Goal: Book appointment/travel/reservation

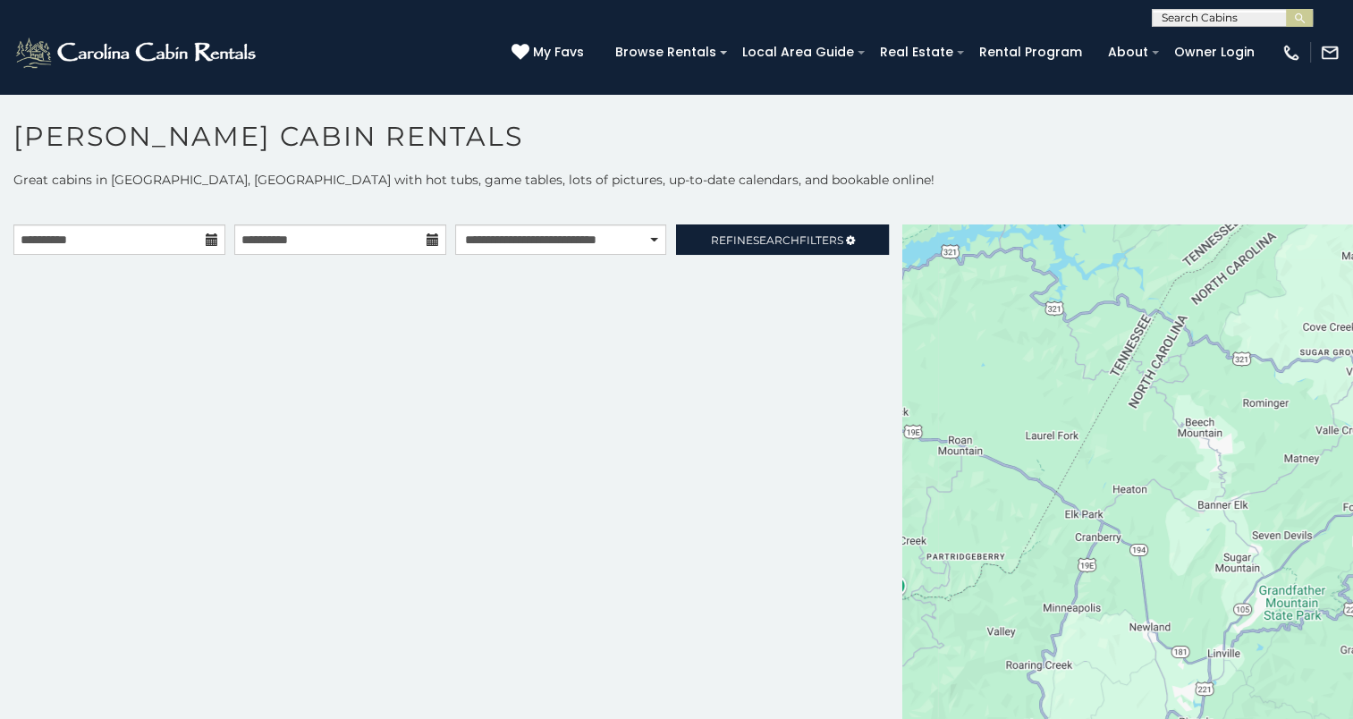
scroll to position [9, 0]
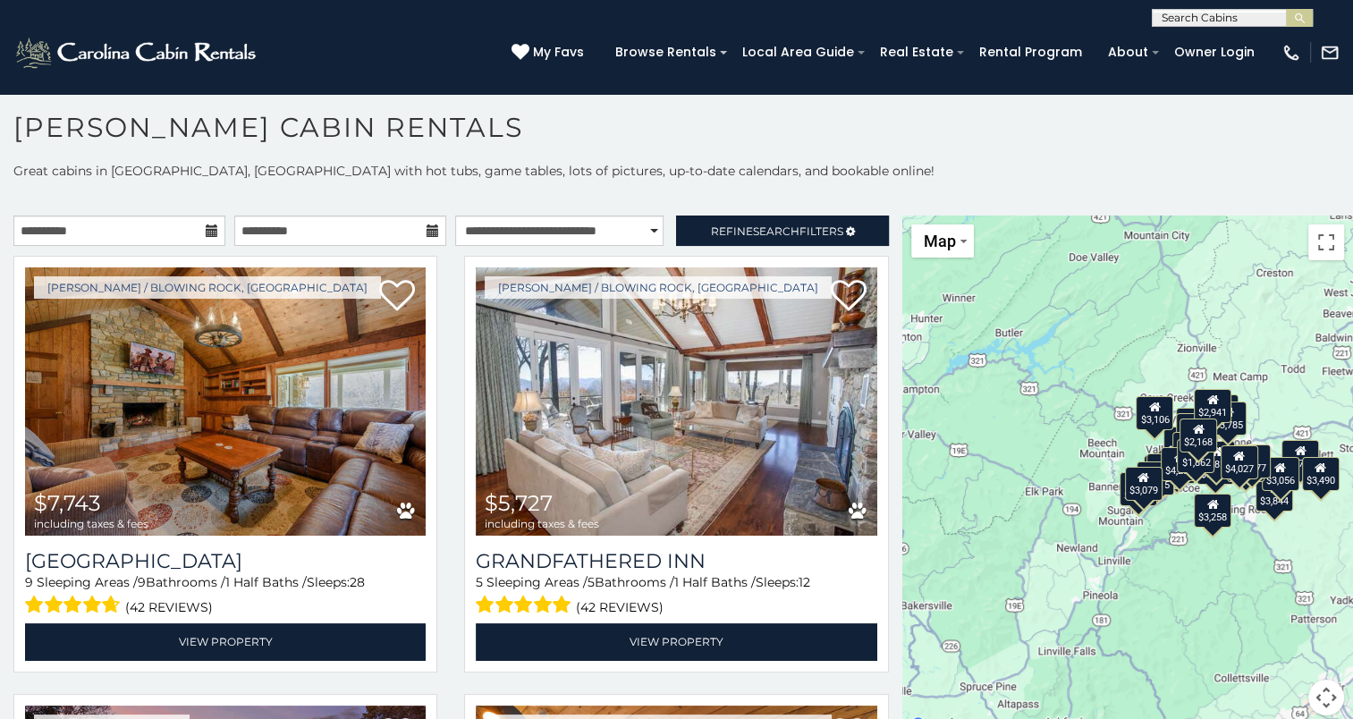
click at [427, 236] on icon at bounding box center [433, 231] width 13 height 13
click at [427, 233] on icon at bounding box center [433, 231] width 13 height 13
click at [427, 225] on icon at bounding box center [433, 231] width 13 height 13
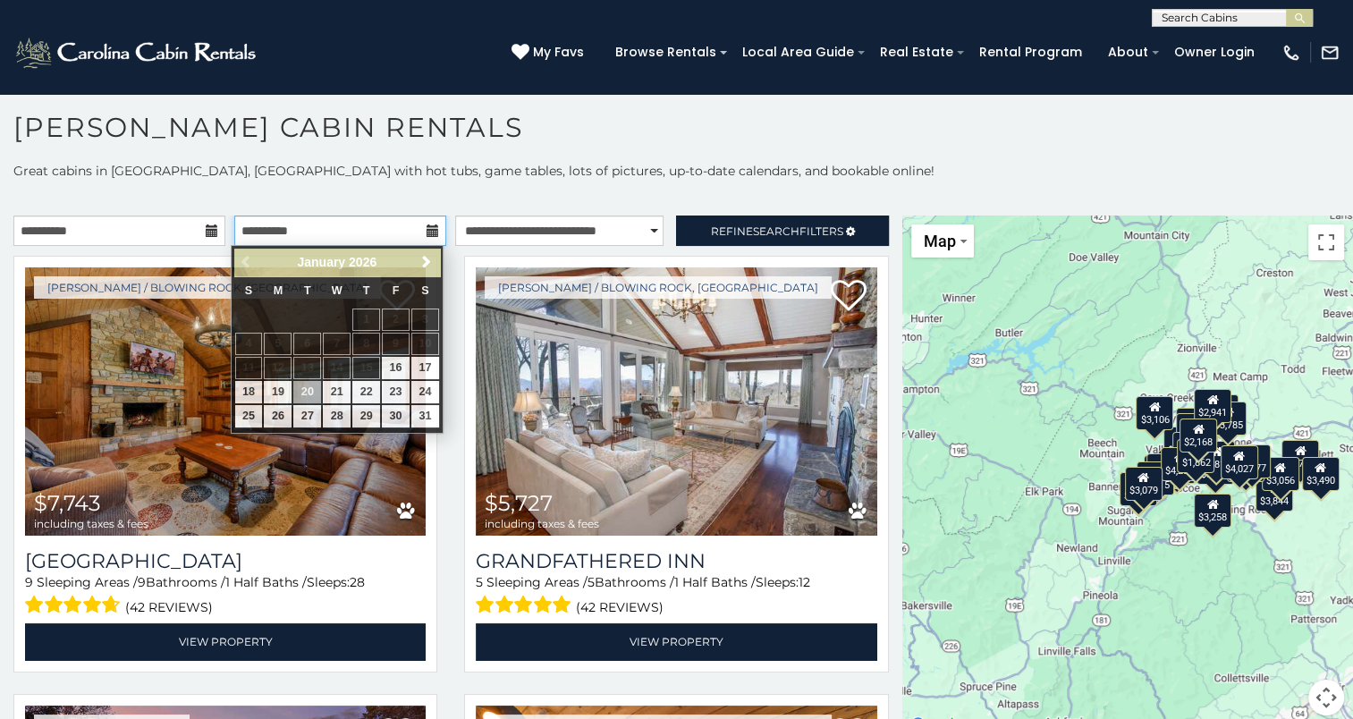
click at [363, 225] on input "**********" at bounding box center [340, 231] width 212 height 30
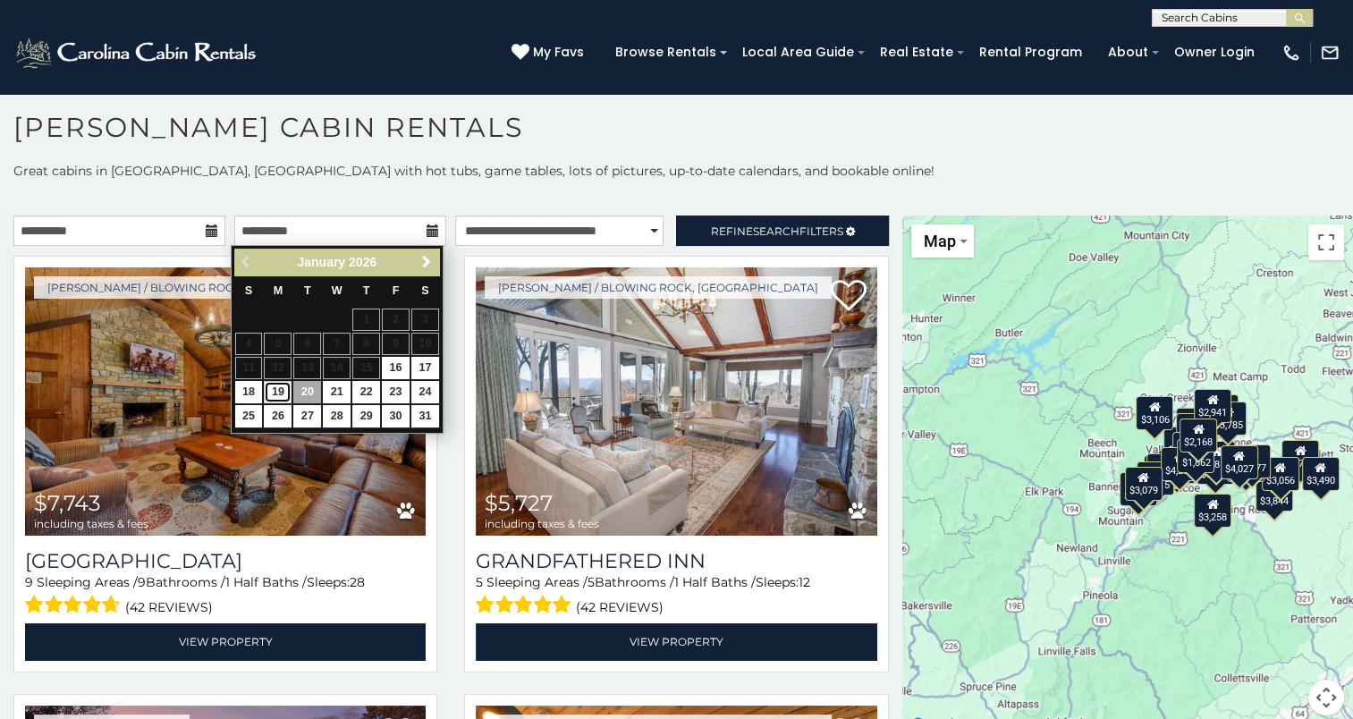
click at [277, 387] on link "19" at bounding box center [278, 392] width 28 height 22
type input "**********"
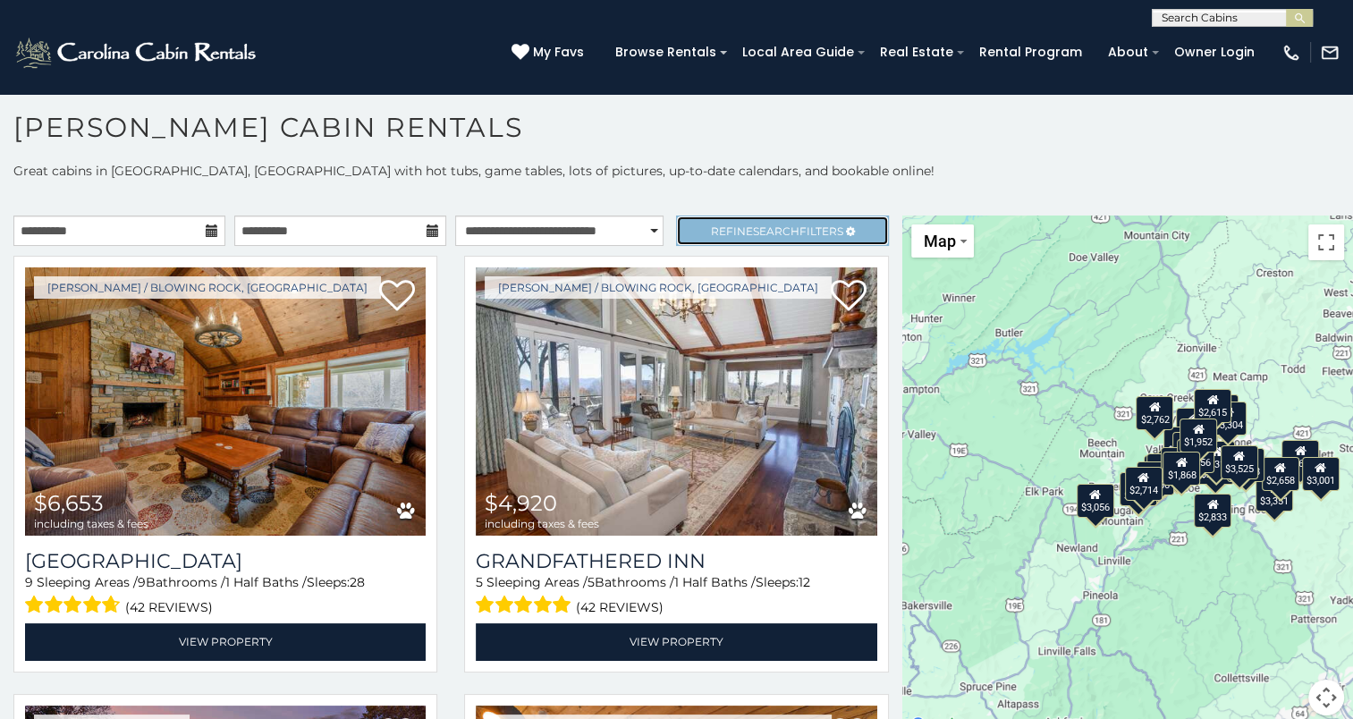
click at [730, 232] on span "Refine Search Filters" at bounding box center [777, 231] width 132 height 13
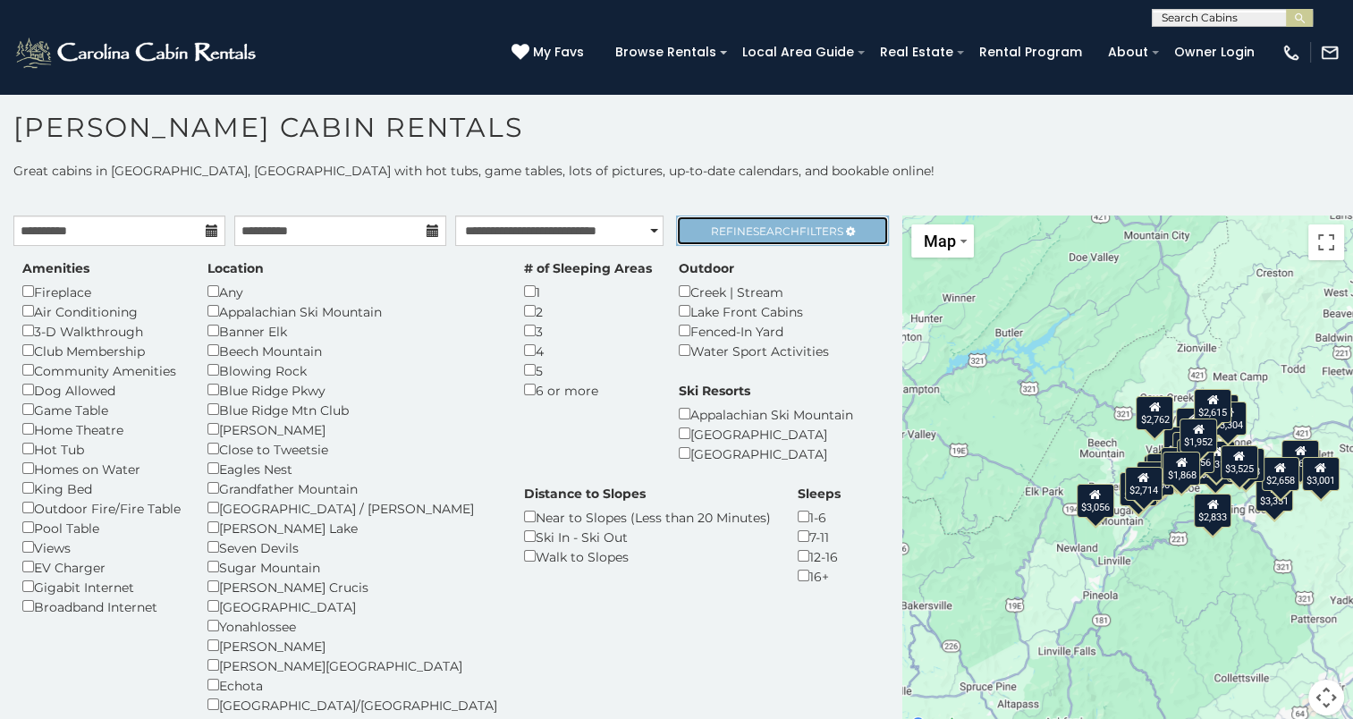
click at [793, 225] on span "Refine Search Filters" at bounding box center [777, 231] width 132 height 13
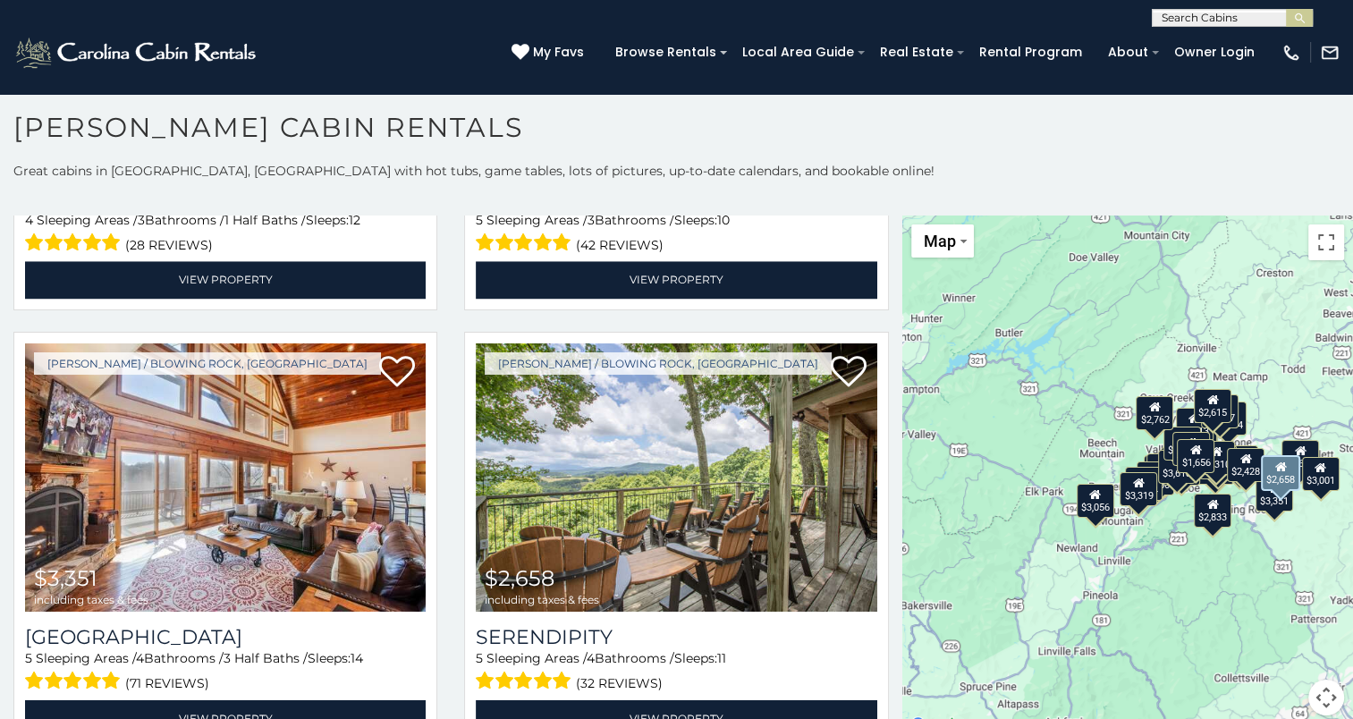
scroll to position [2990, 0]
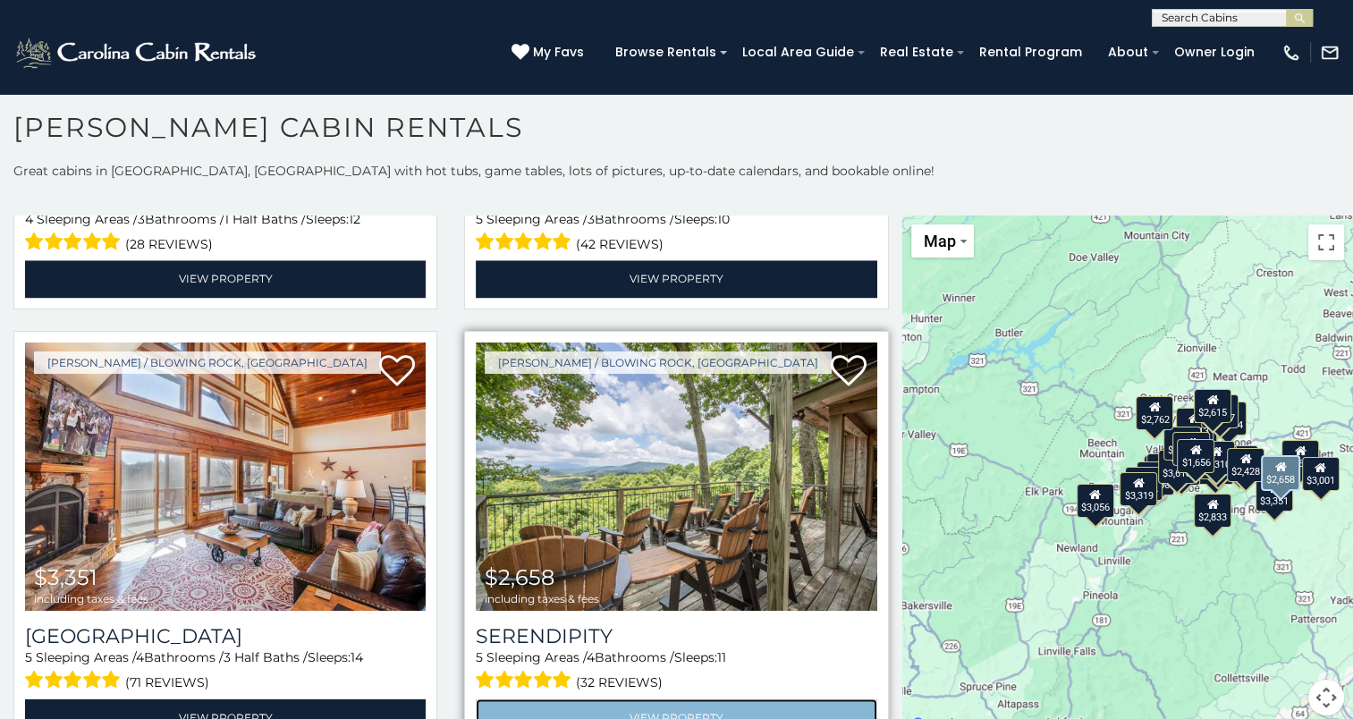
click at [677, 699] on link "View Property" at bounding box center [676, 717] width 401 height 37
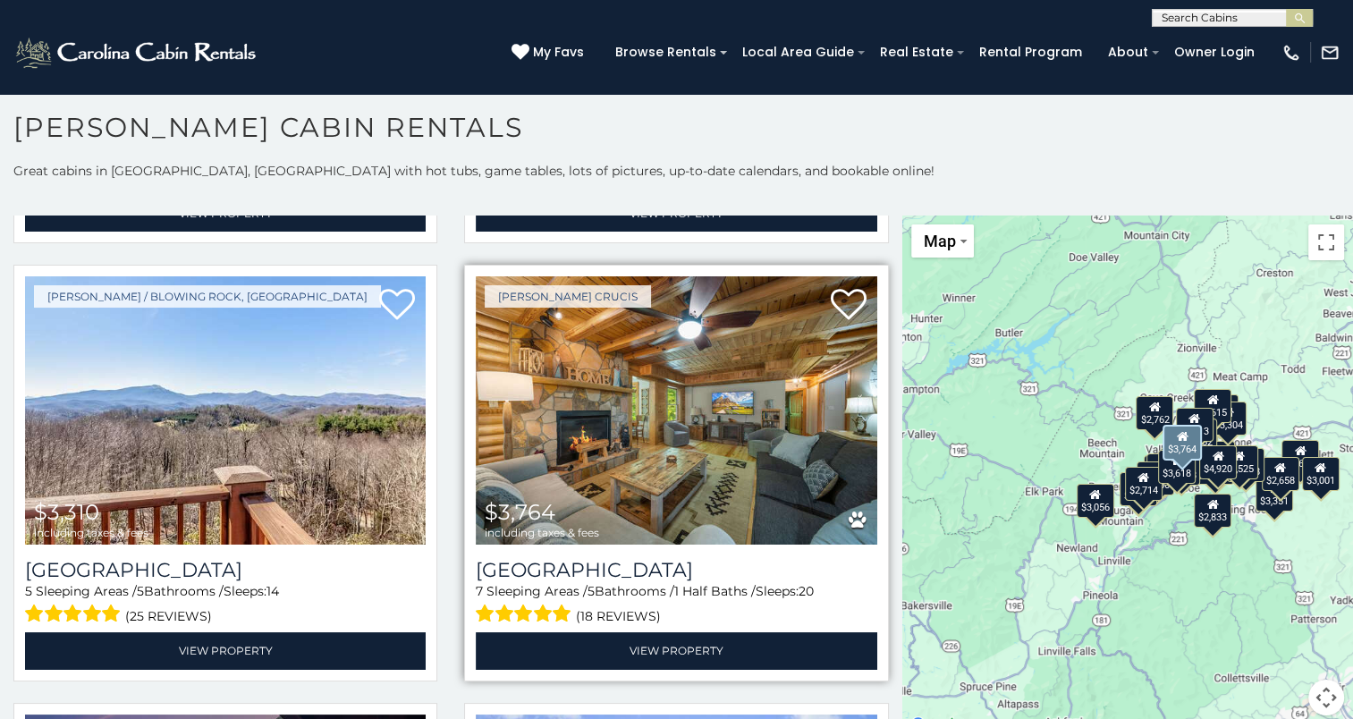
scroll to position [1745, 0]
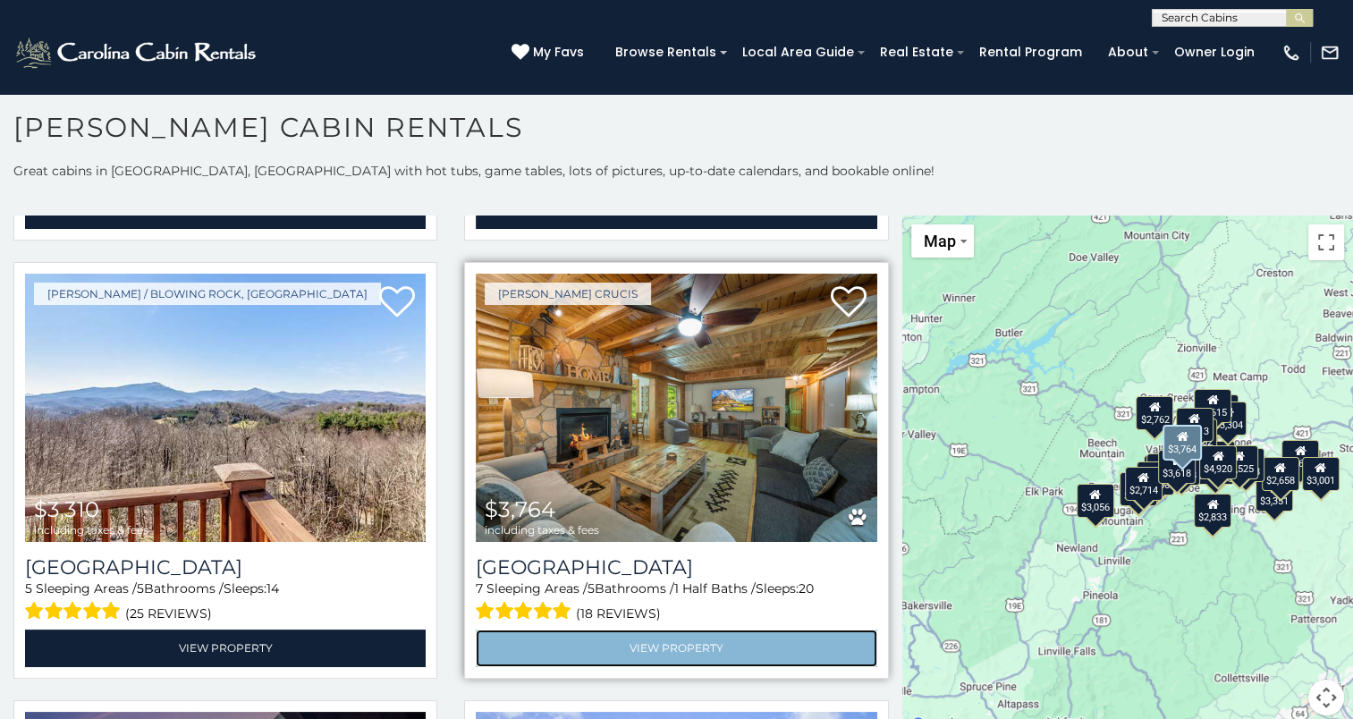
click at [697, 630] on link "View Property" at bounding box center [676, 648] width 401 height 37
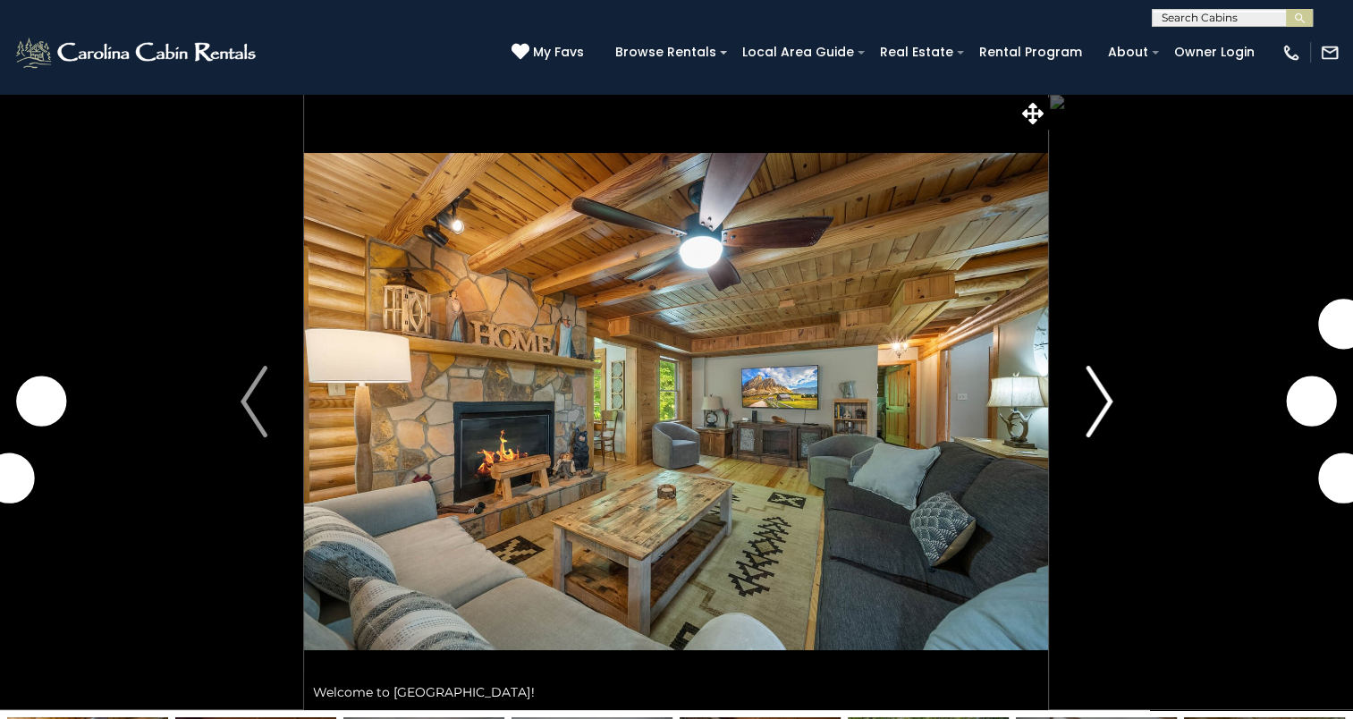
click at [1093, 417] on img "Next" at bounding box center [1099, 402] width 27 height 72
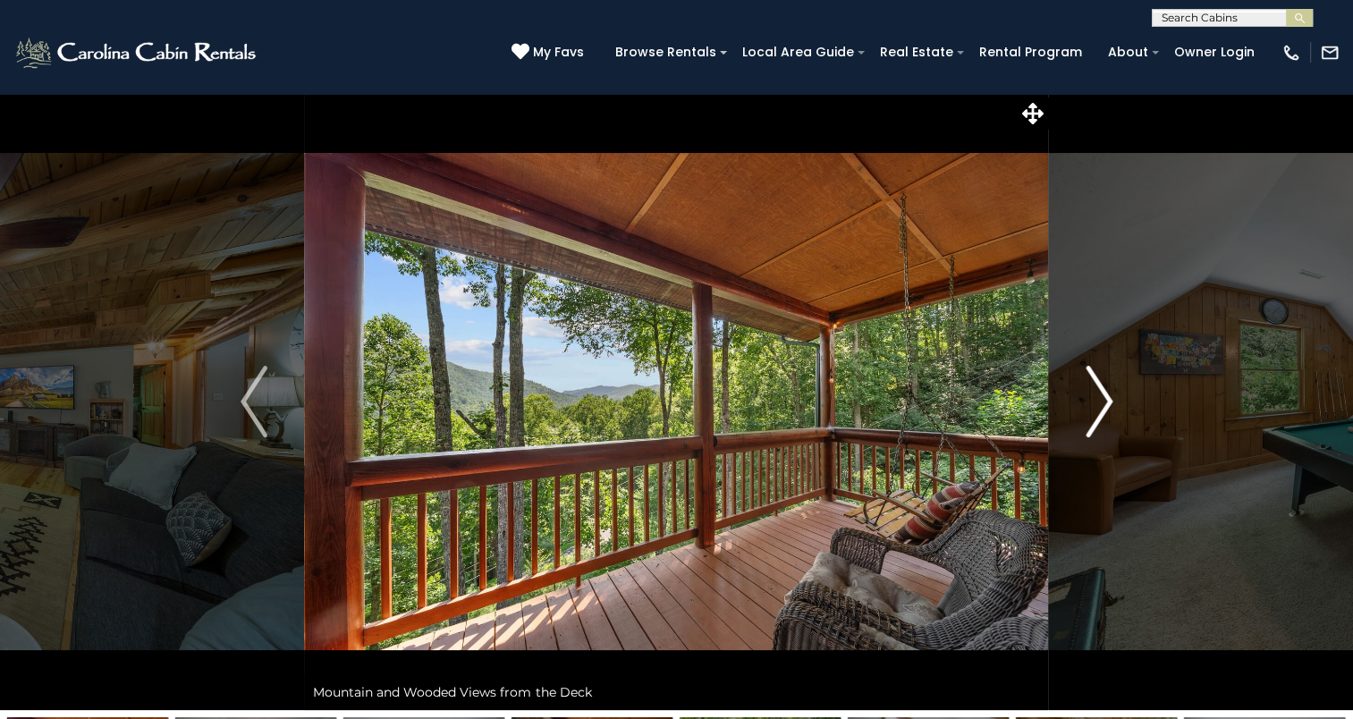
click at [1093, 417] on img "Next" at bounding box center [1099, 402] width 27 height 72
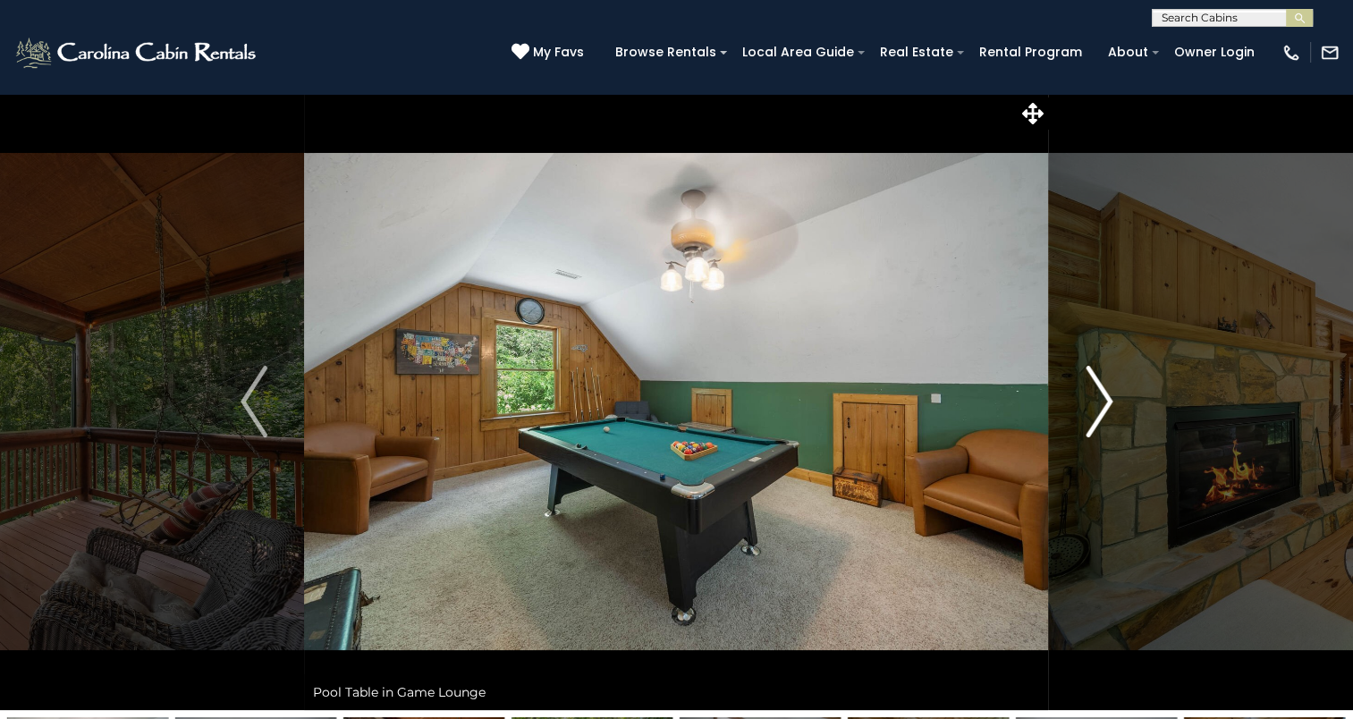
click at [1093, 417] on img "Next" at bounding box center [1099, 402] width 27 height 72
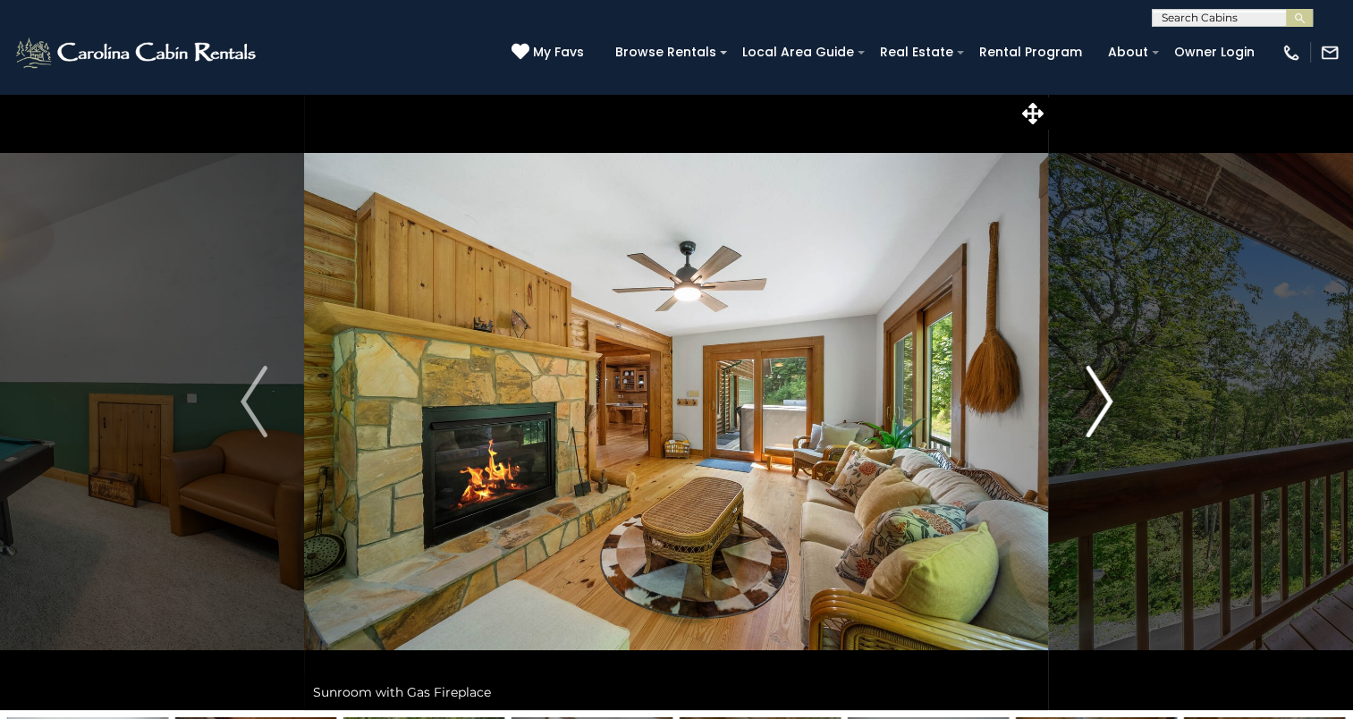
click at [1093, 417] on img "Next" at bounding box center [1099, 402] width 27 height 72
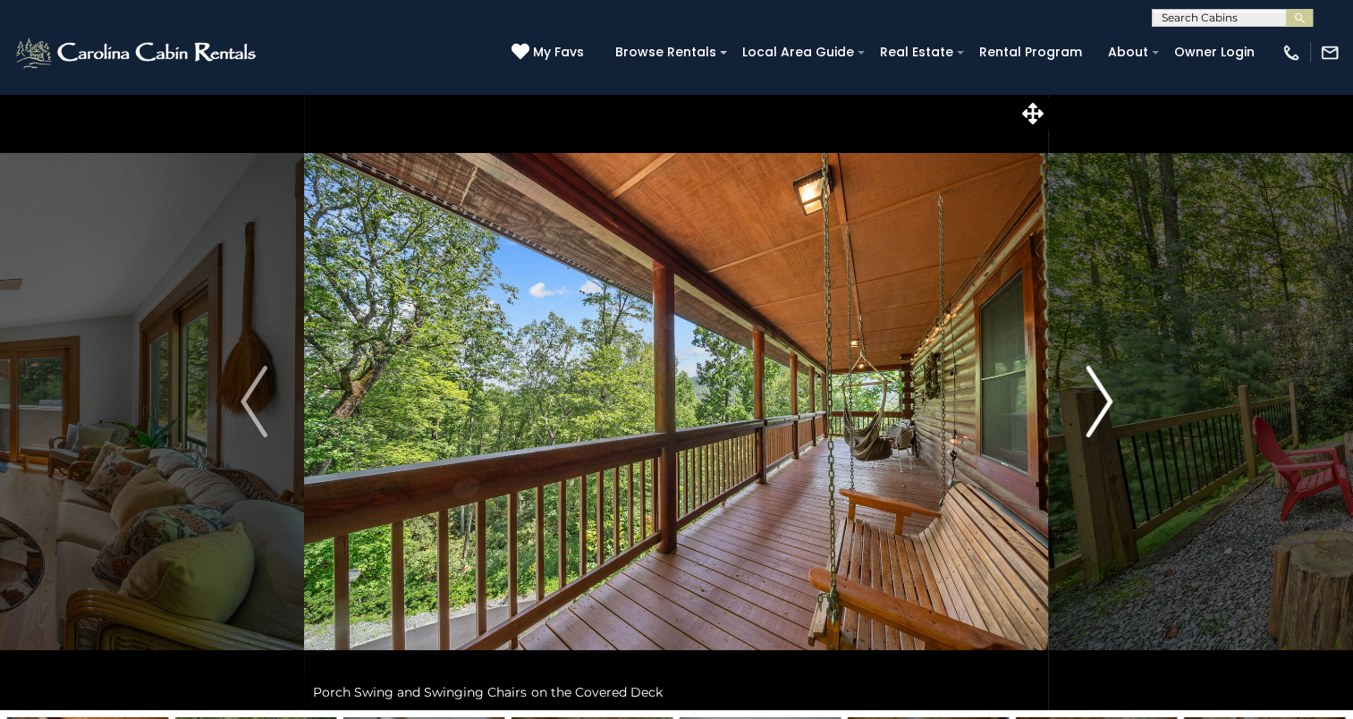
click at [1093, 417] on img "Next" at bounding box center [1099, 402] width 27 height 72
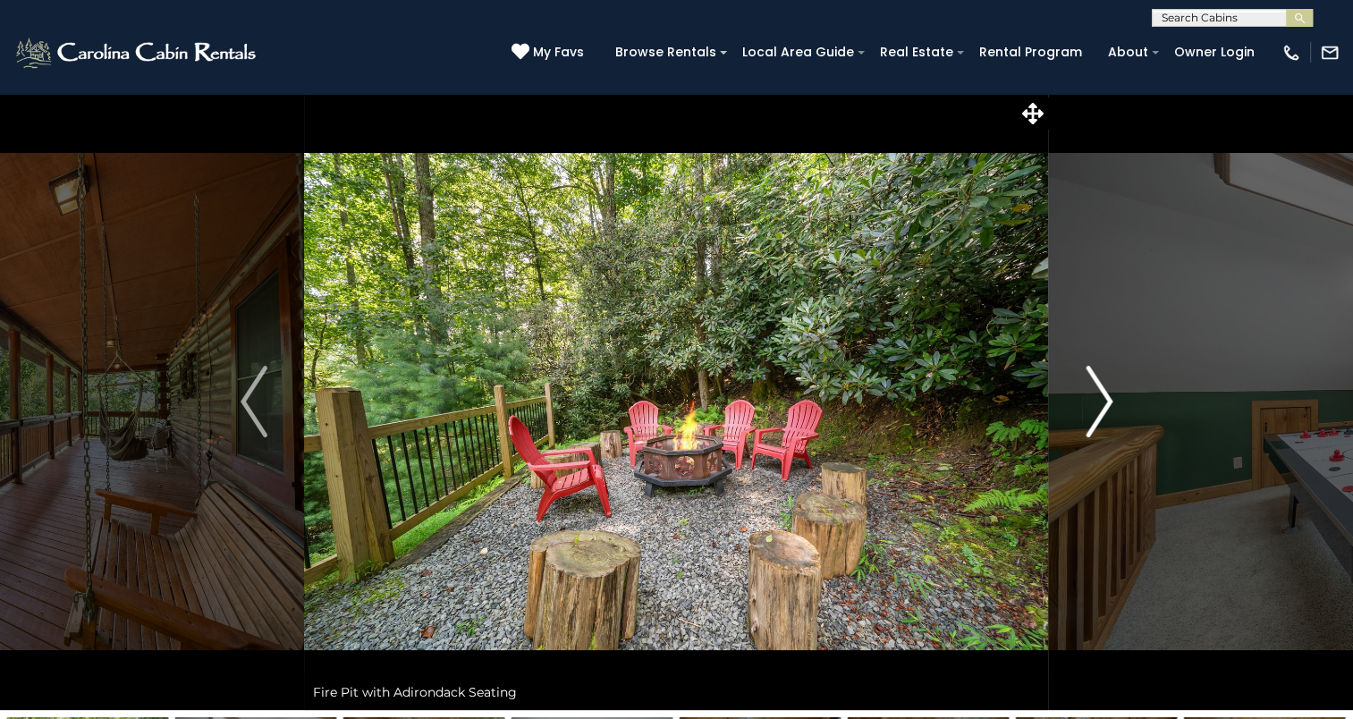
click at [1093, 417] on img "Next" at bounding box center [1099, 402] width 27 height 72
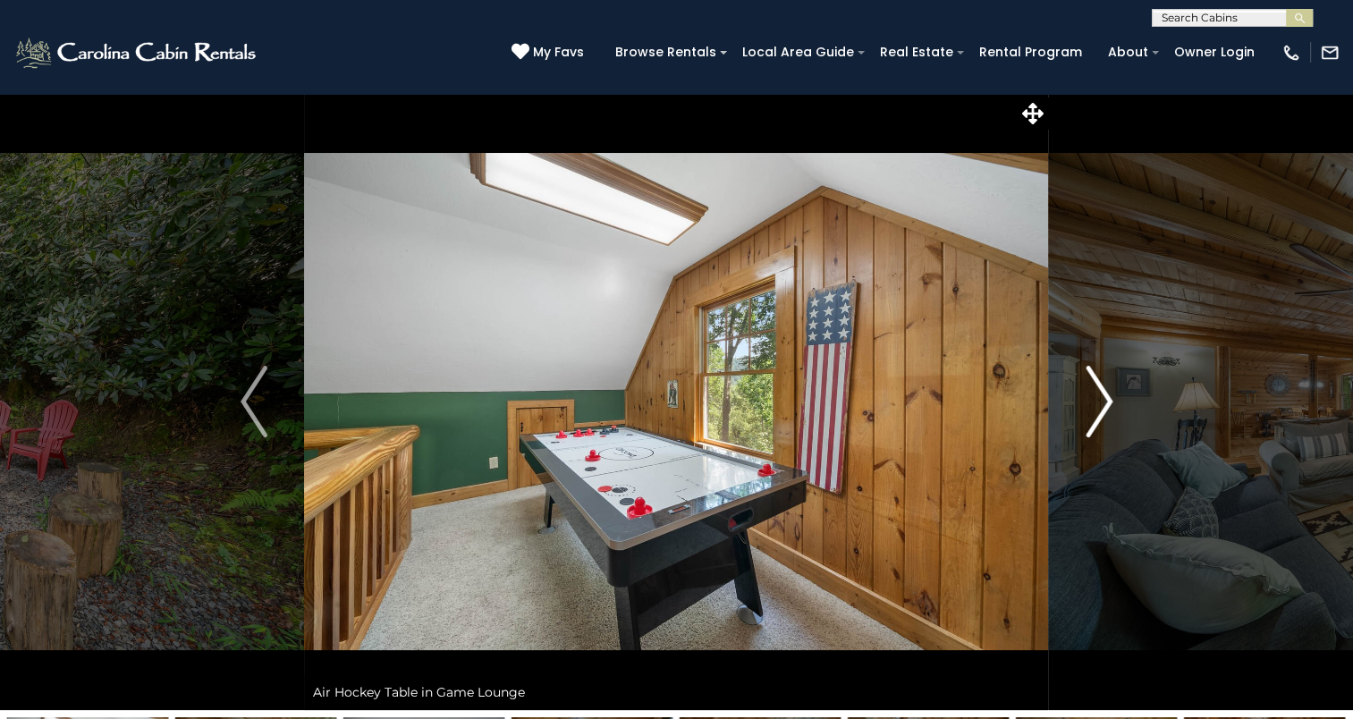
click at [1093, 417] on img "Next" at bounding box center [1099, 402] width 27 height 72
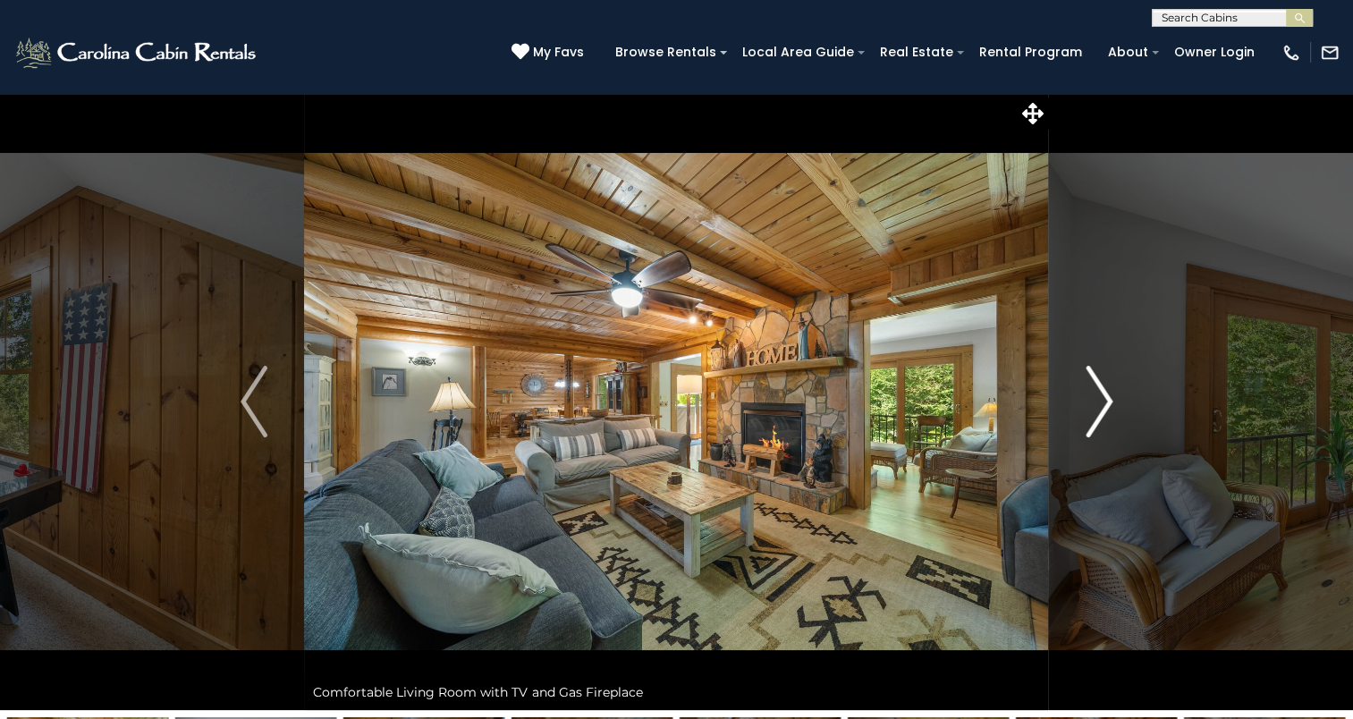
click at [1093, 417] on img "Next" at bounding box center [1099, 402] width 27 height 72
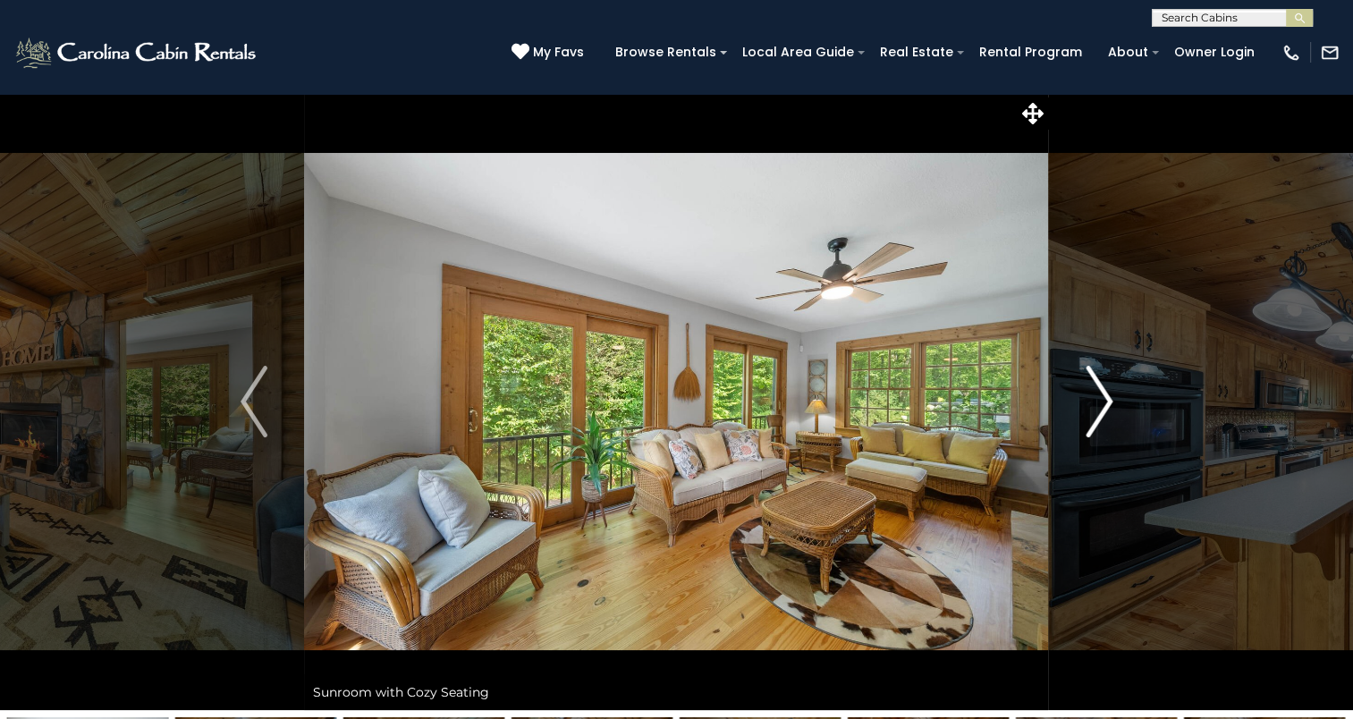
click at [1093, 417] on img "Next" at bounding box center [1099, 402] width 27 height 72
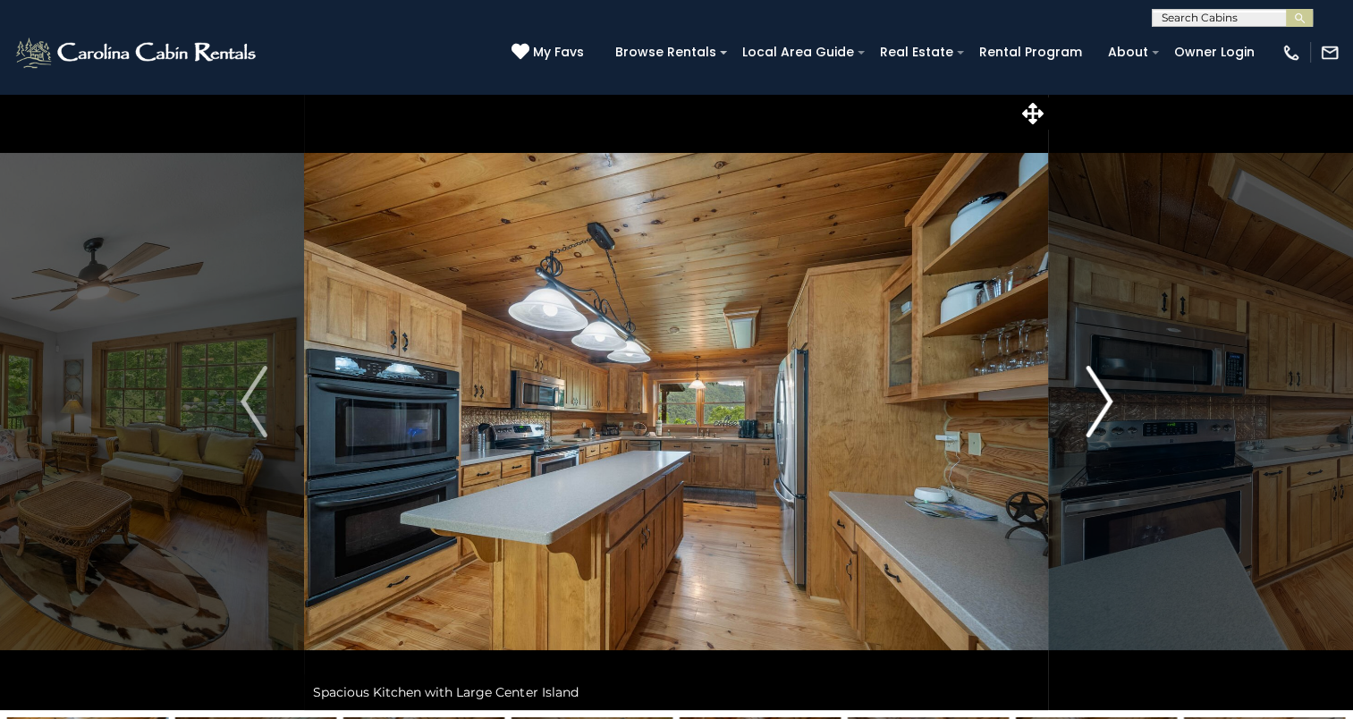
click at [1093, 417] on img "Next" at bounding box center [1099, 402] width 27 height 72
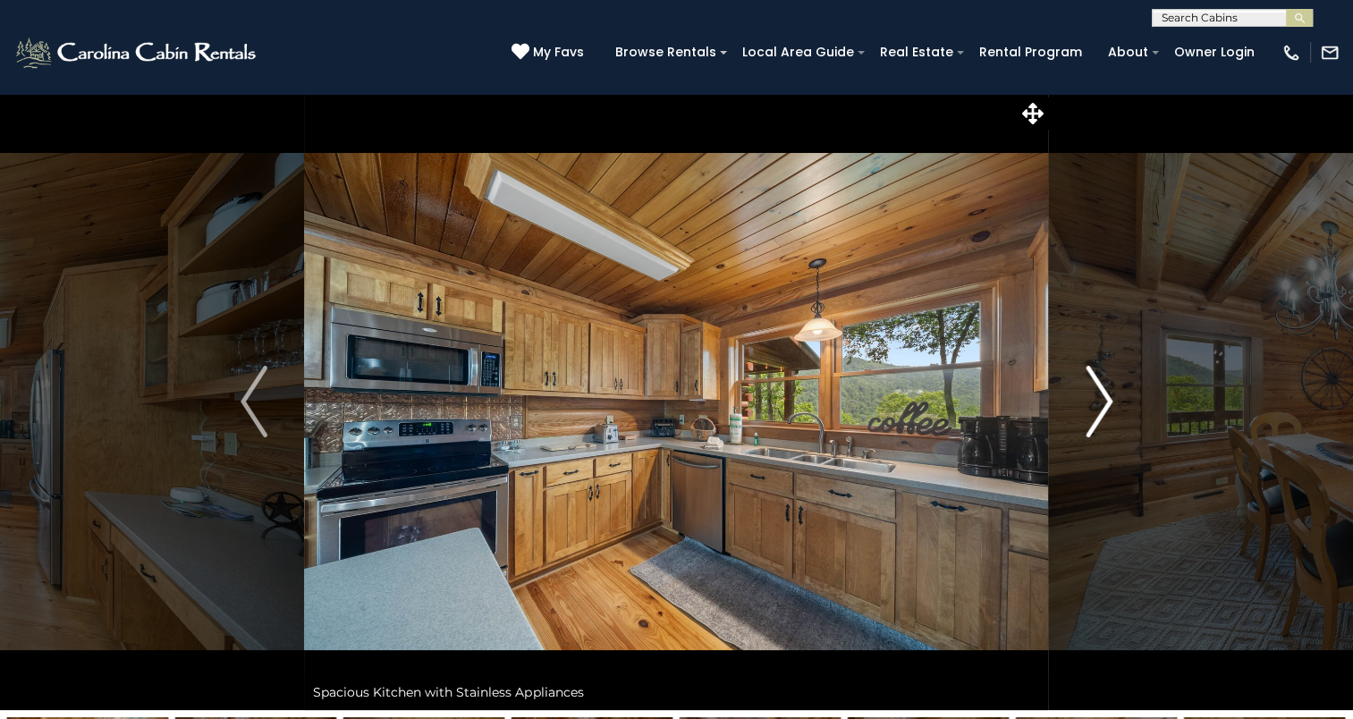
click at [1093, 417] on img "Next" at bounding box center [1099, 402] width 27 height 72
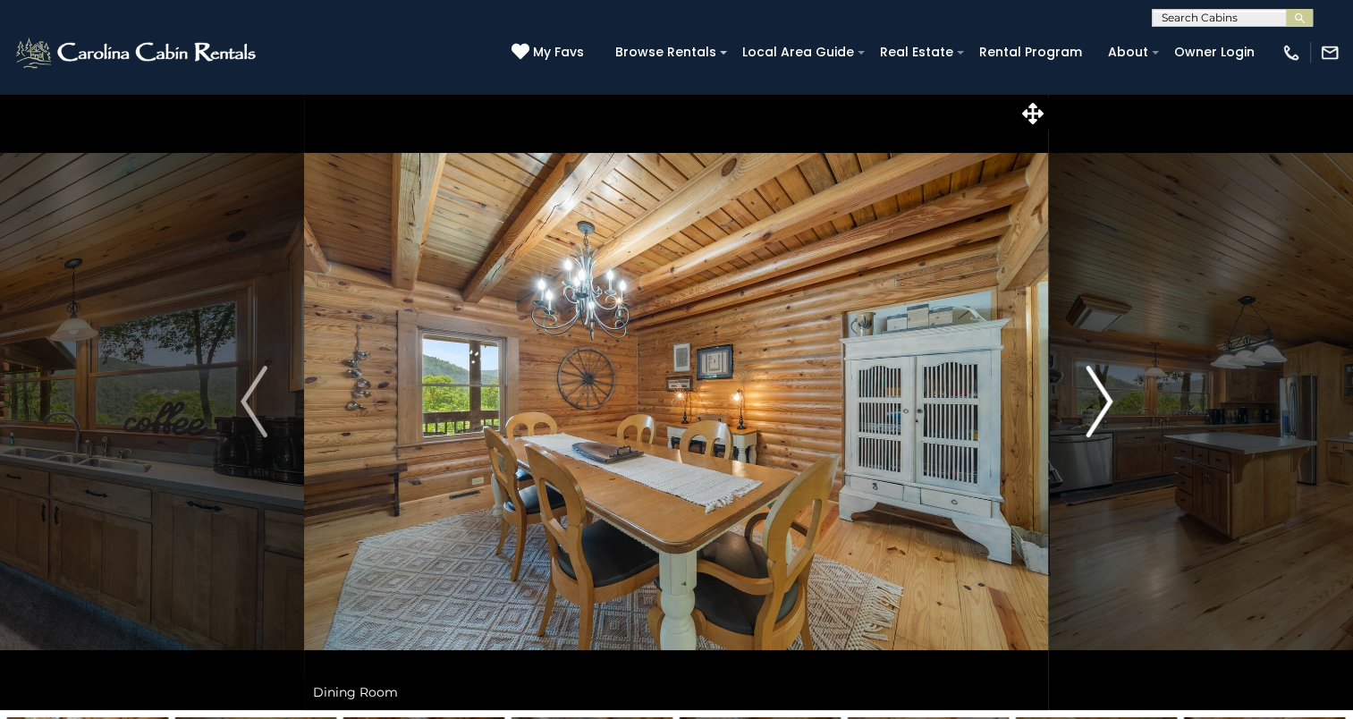
click at [1093, 417] on img "Next" at bounding box center [1099, 402] width 27 height 72
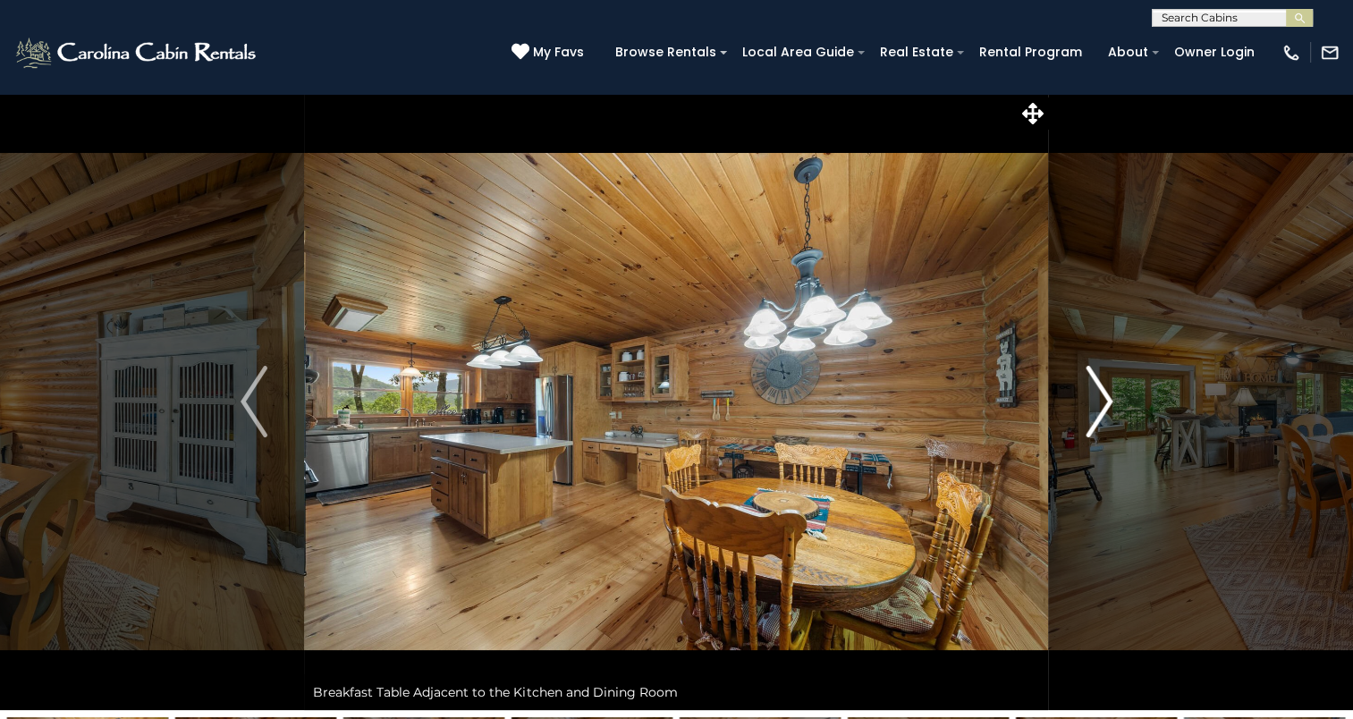
click at [1093, 417] on img "Next" at bounding box center [1099, 402] width 27 height 72
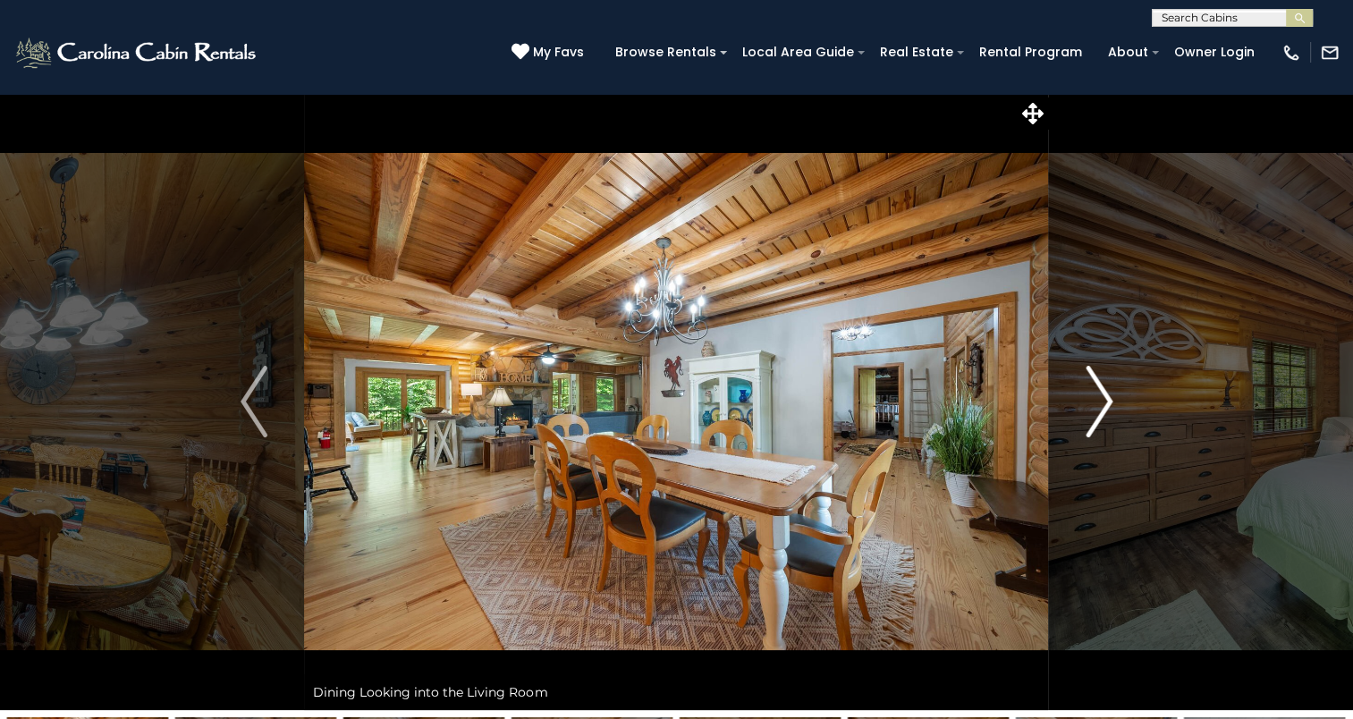
click at [1093, 417] on img "Next" at bounding box center [1099, 402] width 27 height 72
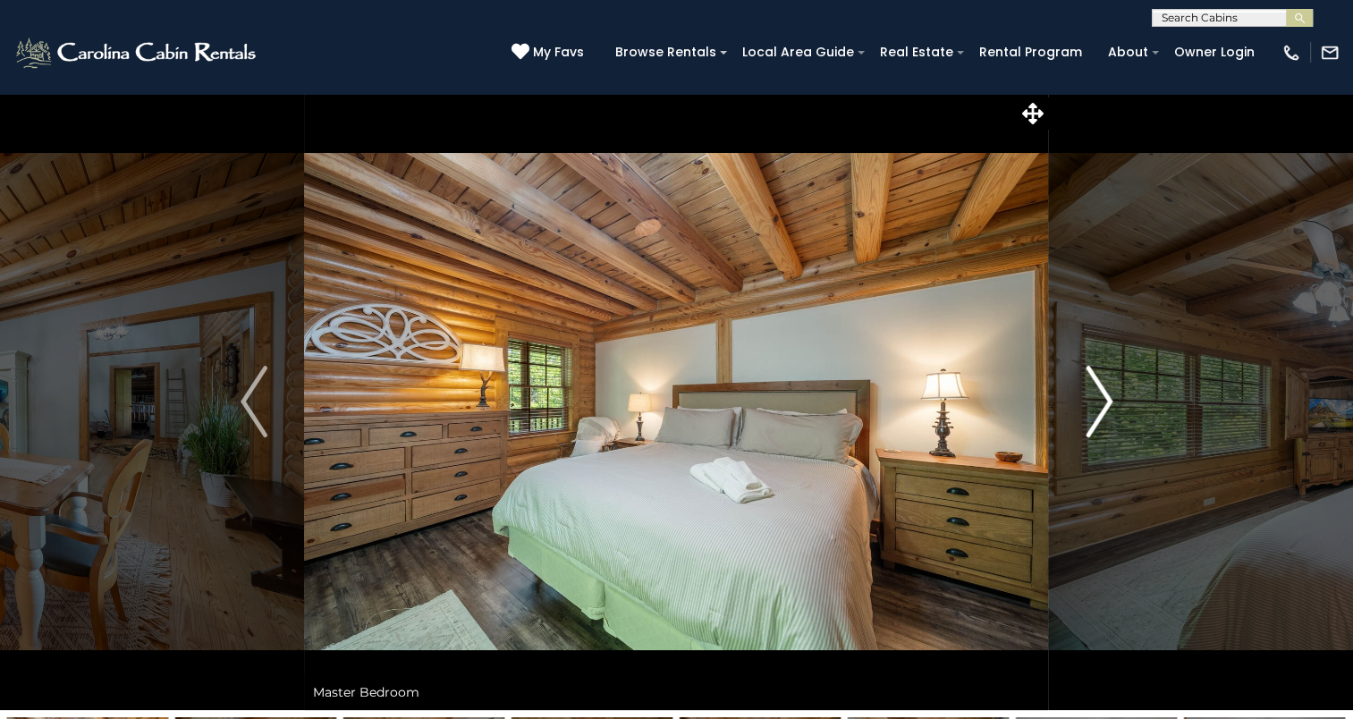
click at [1093, 417] on img "Next" at bounding box center [1099, 402] width 27 height 72
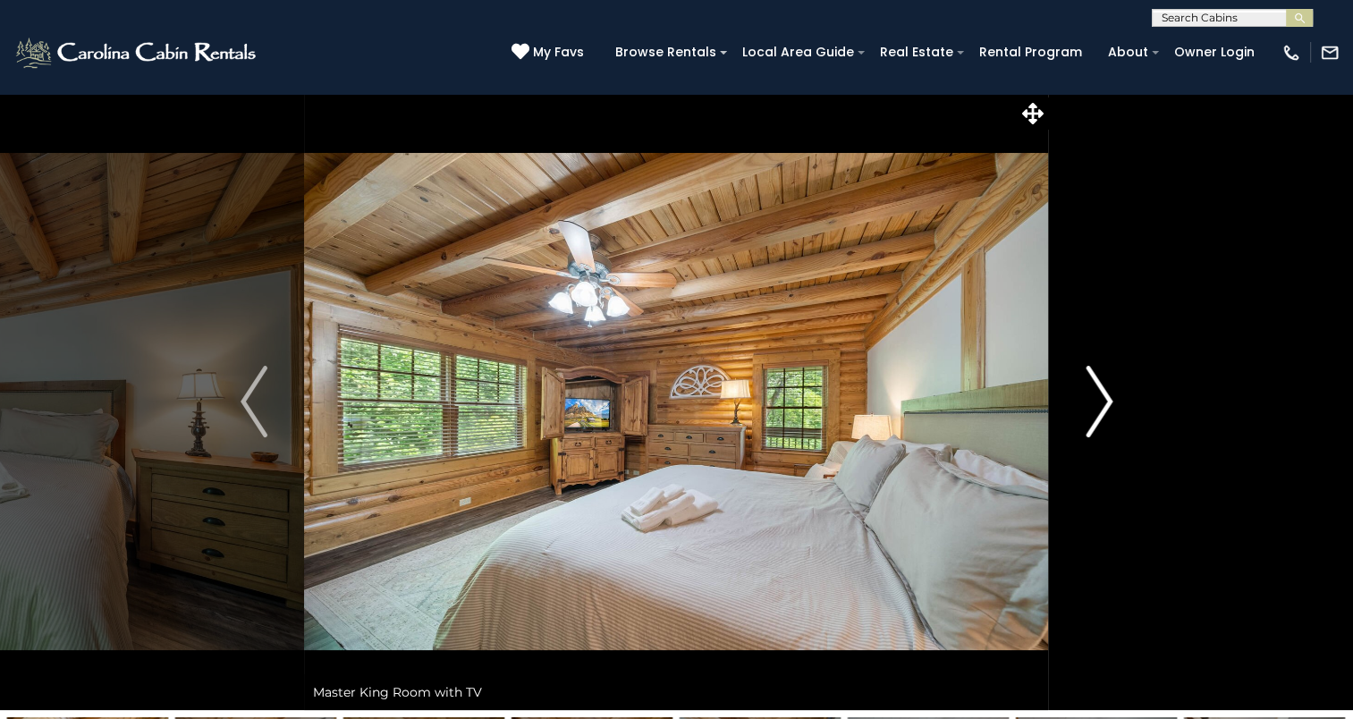
click at [1093, 417] on img "Next" at bounding box center [1099, 402] width 27 height 72
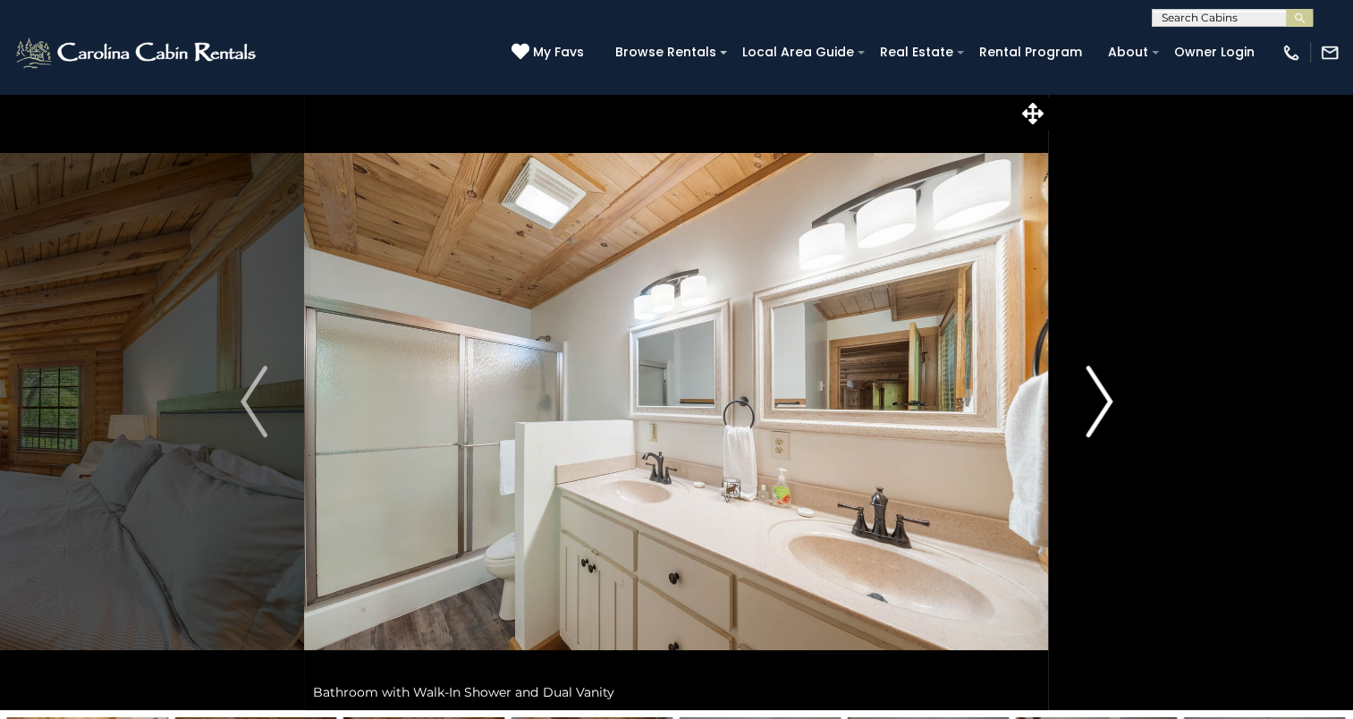
click at [1093, 417] on img "Next" at bounding box center [1099, 402] width 27 height 72
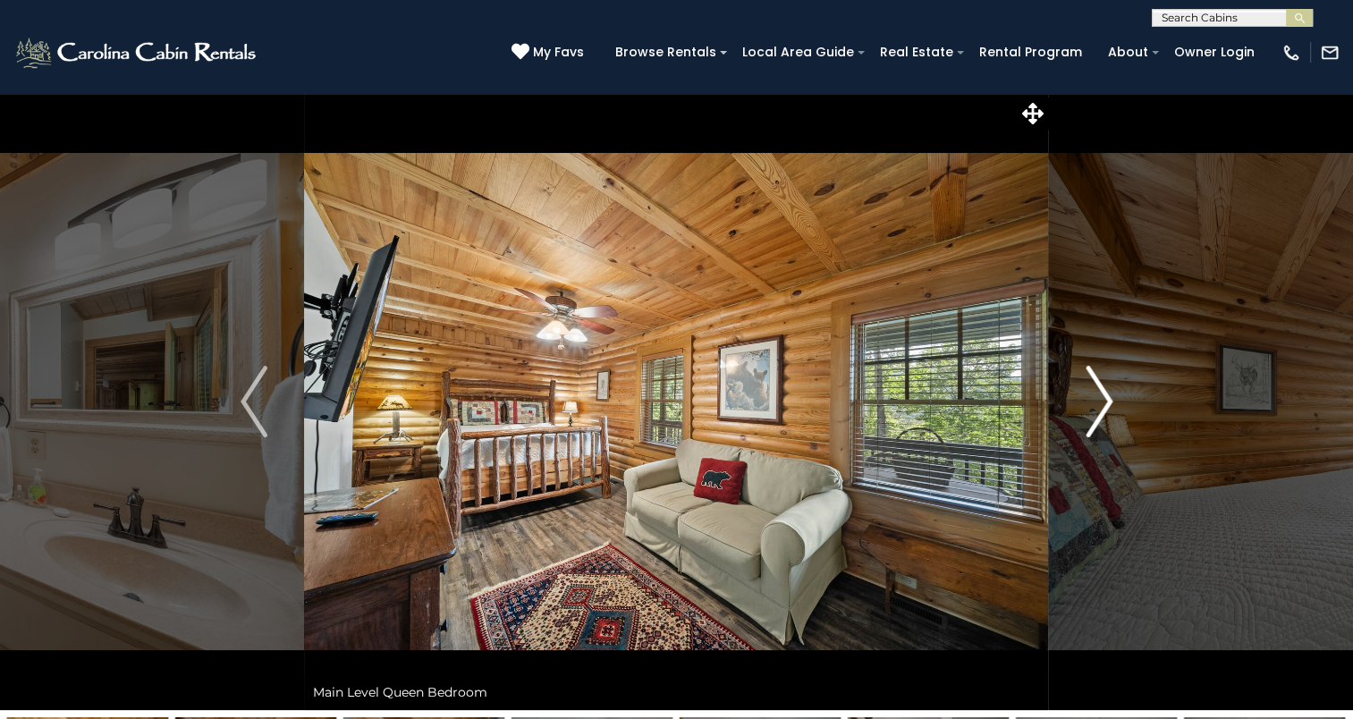
click at [1093, 417] on img "Next" at bounding box center [1099, 402] width 27 height 72
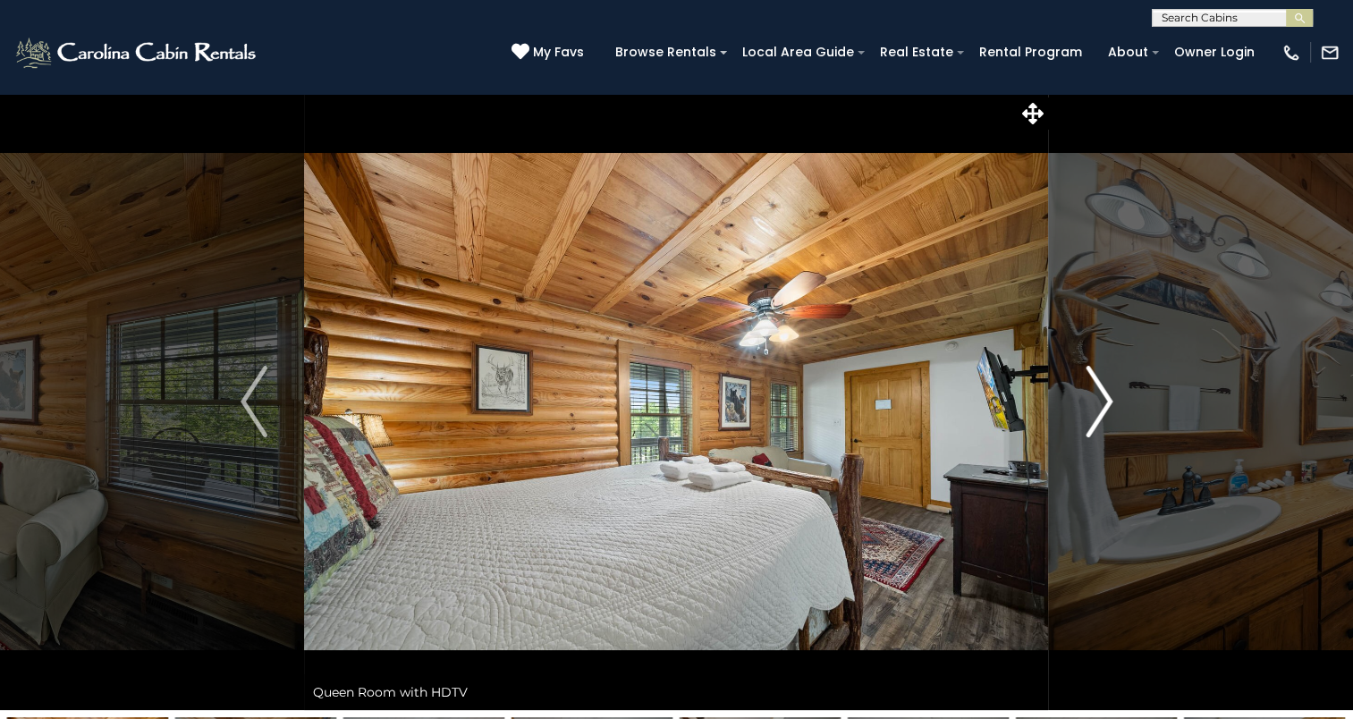
click at [1093, 417] on img "Next" at bounding box center [1099, 402] width 27 height 72
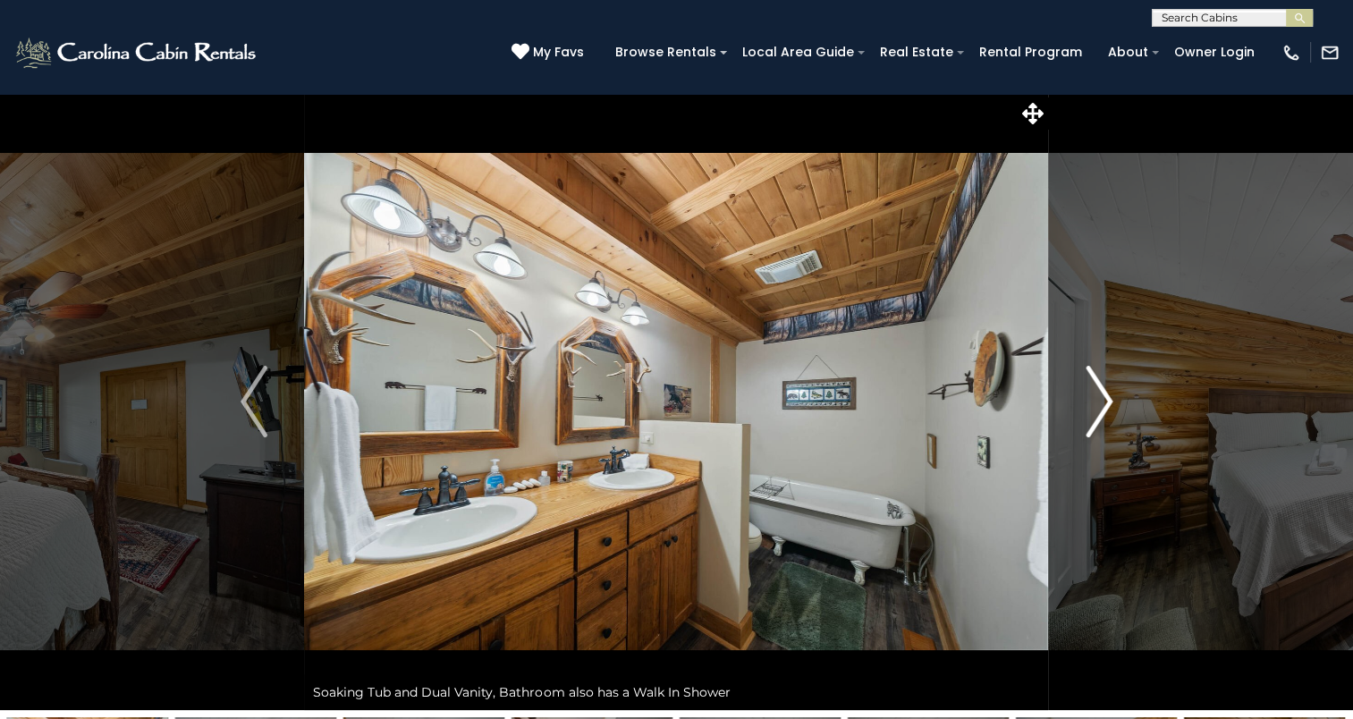
click at [1093, 417] on img "Next" at bounding box center [1099, 402] width 27 height 72
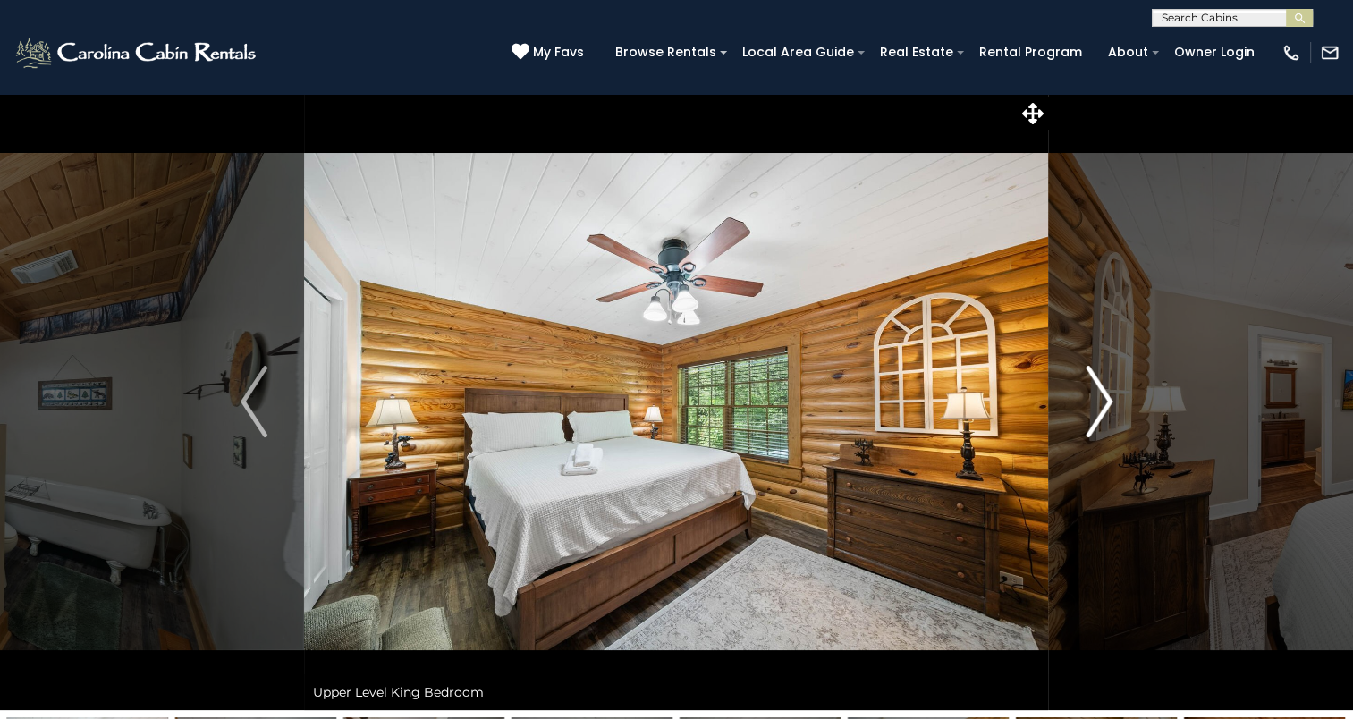
click at [1093, 417] on img "Next" at bounding box center [1099, 402] width 27 height 72
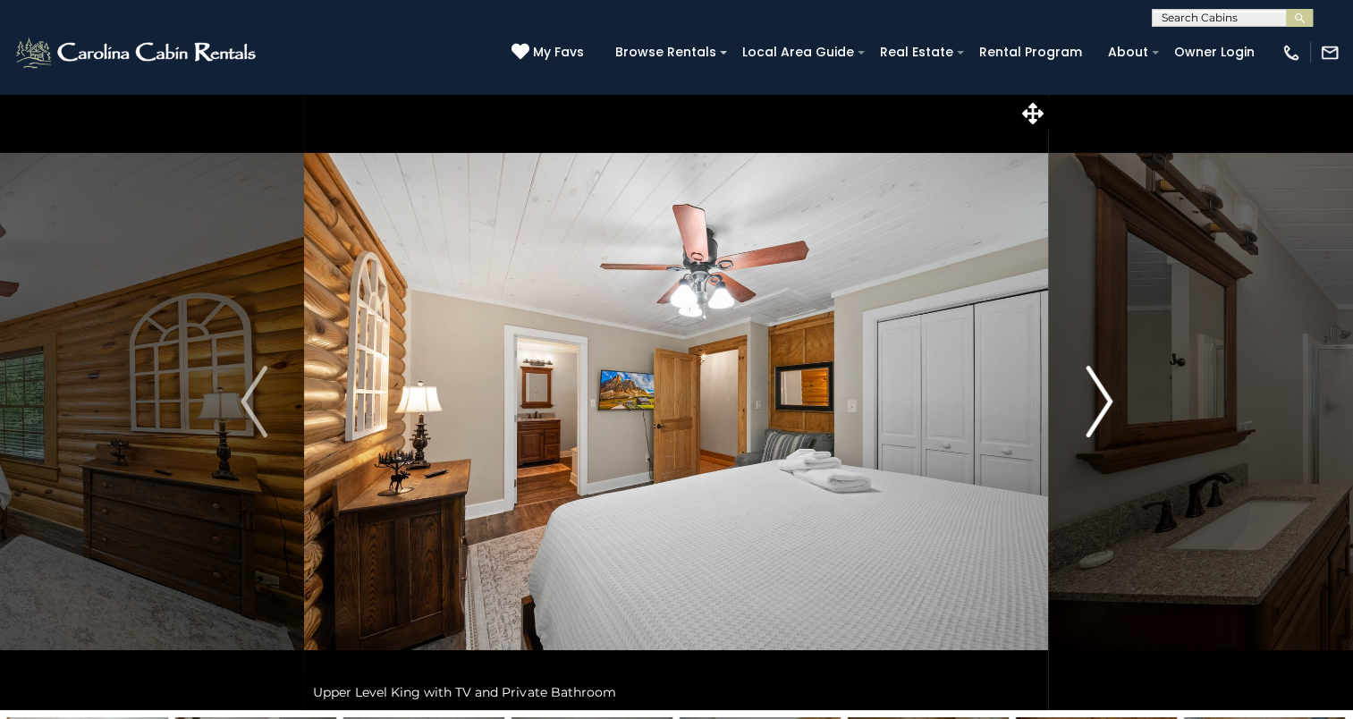
click at [1093, 417] on img "Next" at bounding box center [1099, 402] width 27 height 72
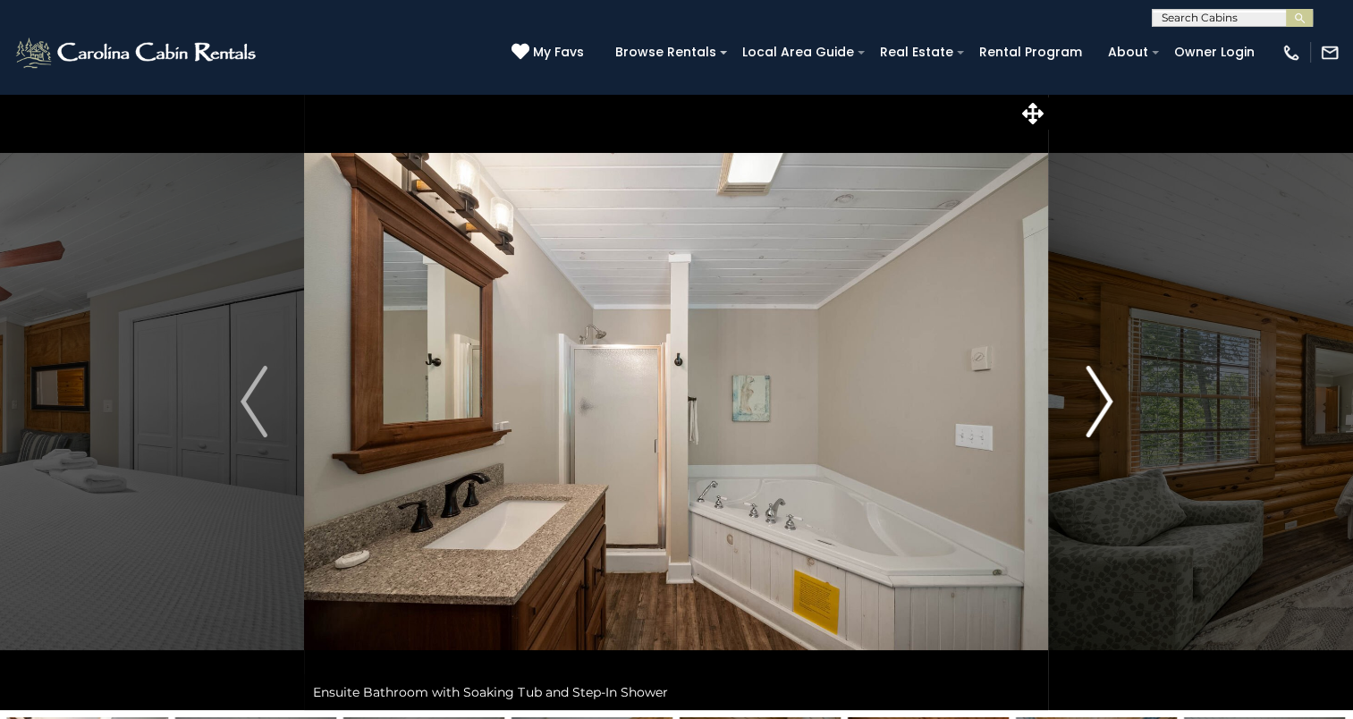
click at [1093, 417] on img "Next" at bounding box center [1099, 402] width 27 height 72
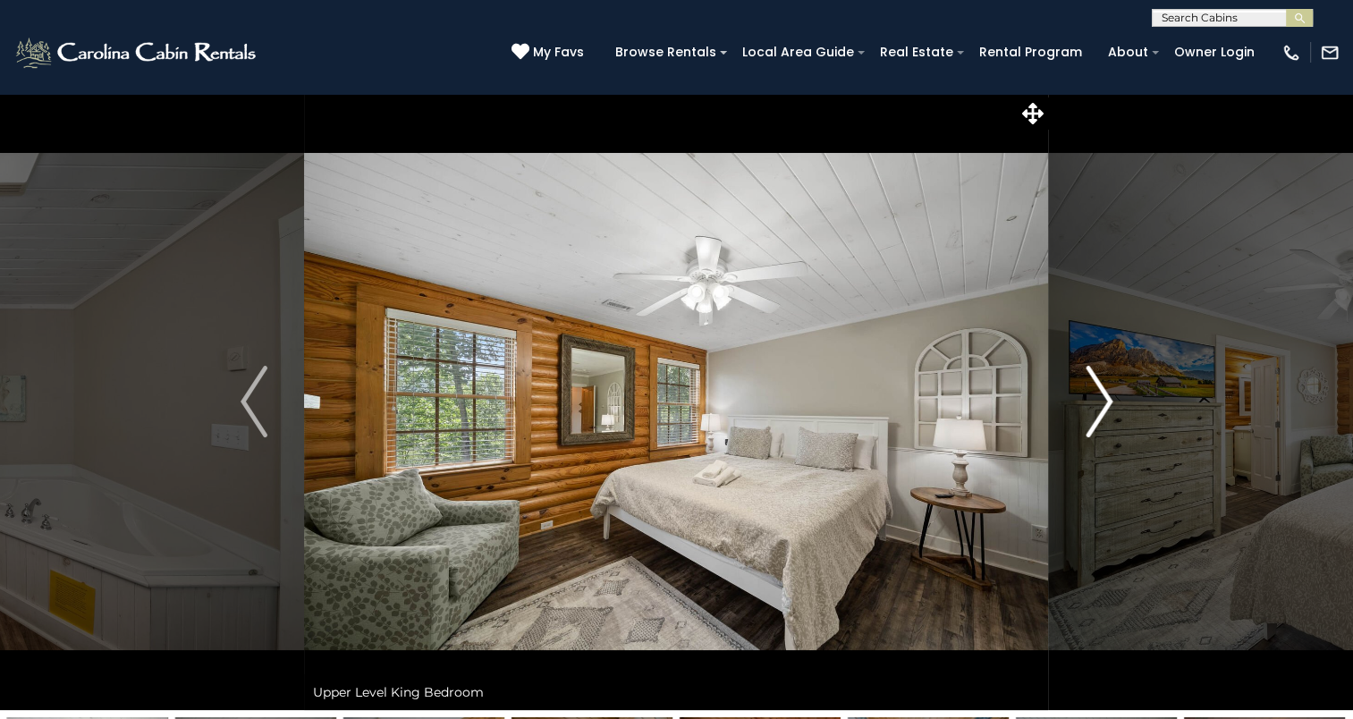
click at [1093, 417] on img "Next" at bounding box center [1099, 402] width 27 height 72
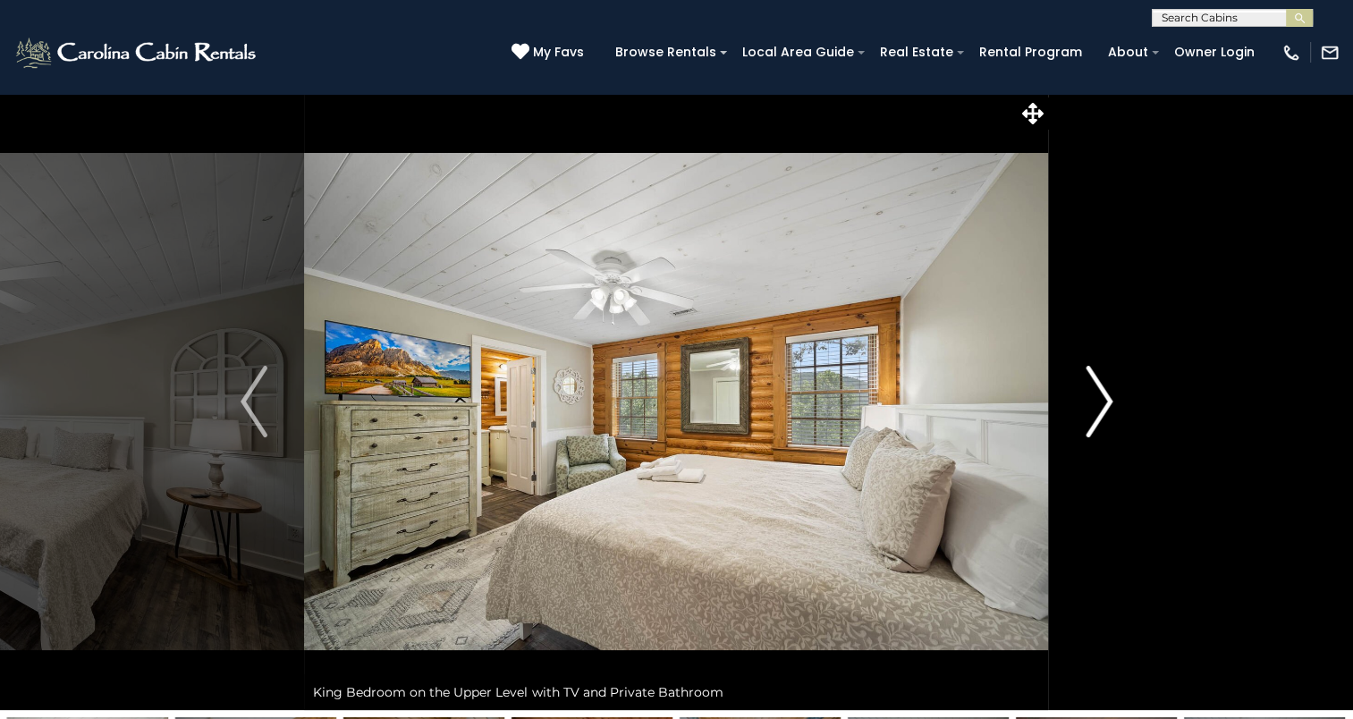
click at [1093, 417] on img "Next" at bounding box center [1099, 402] width 27 height 72
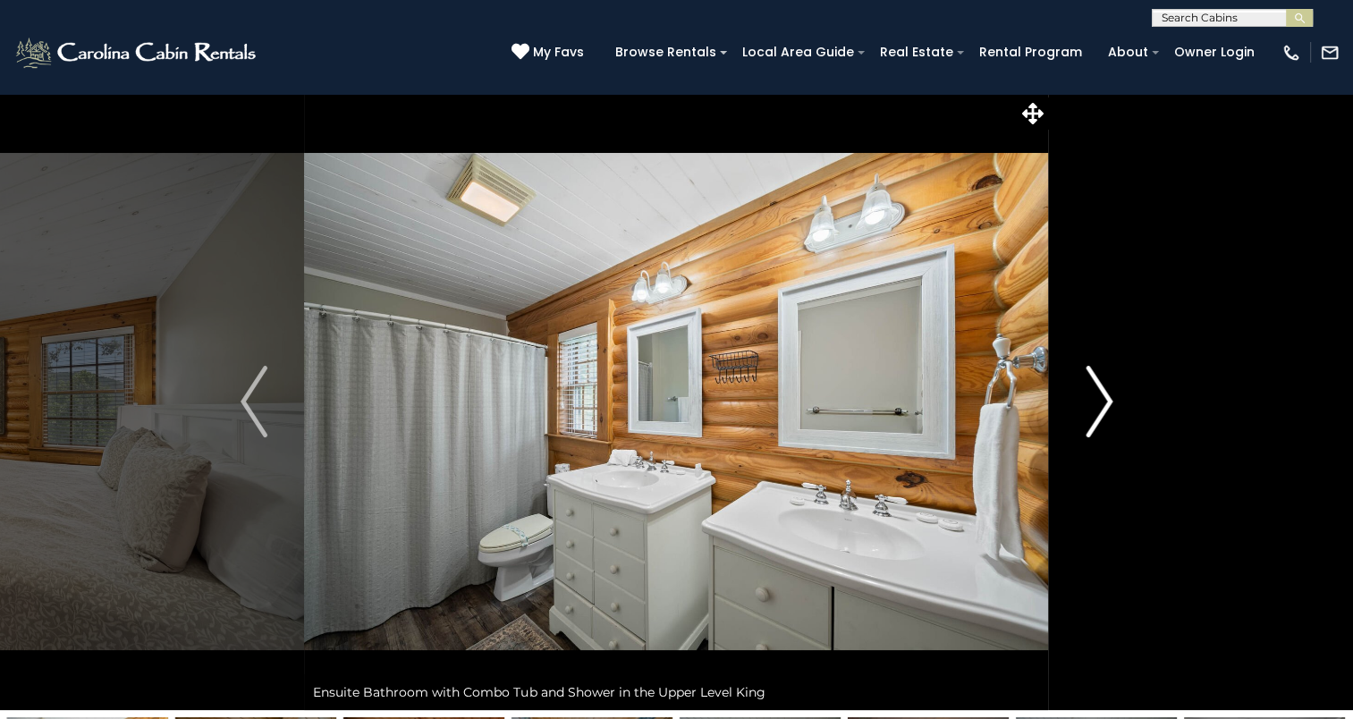
click at [1093, 417] on img "Next" at bounding box center [1099, 402] width 27 height 72
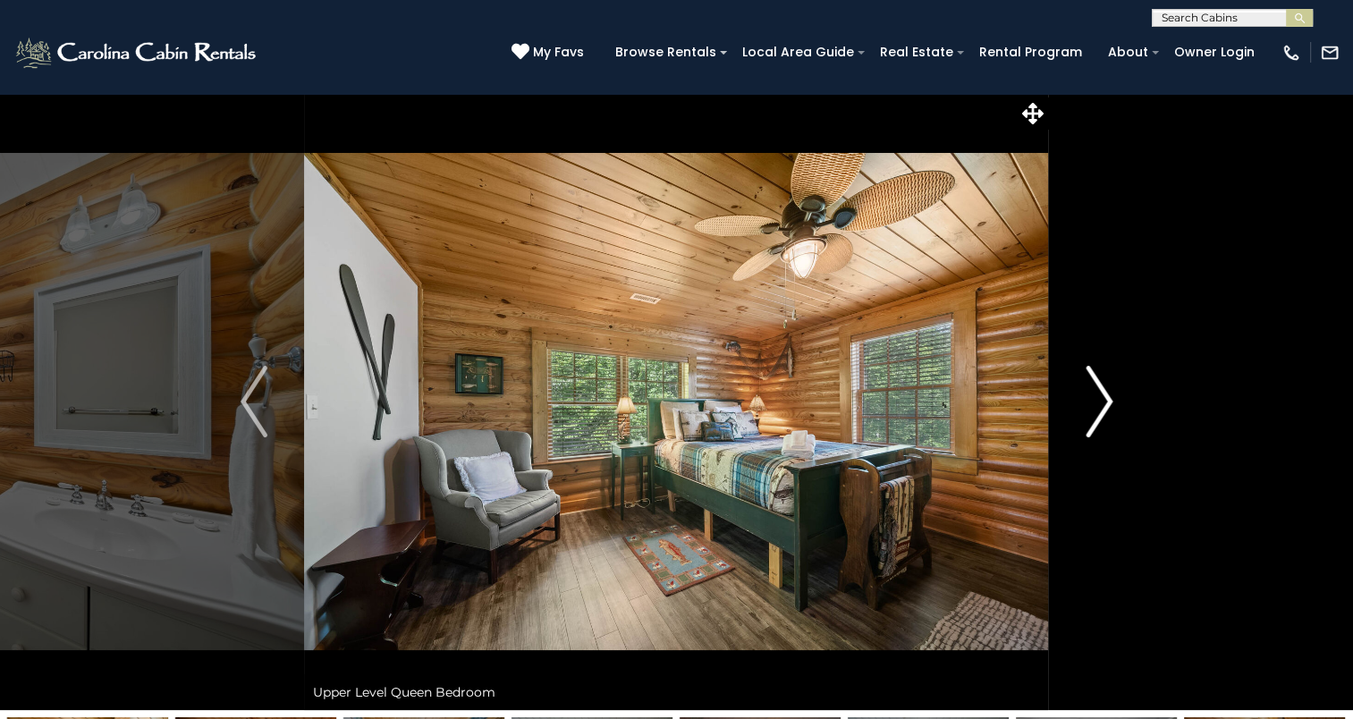
click at [1093, 417] on img "Next" at bounding box center [1099, 402] width 27 height 72
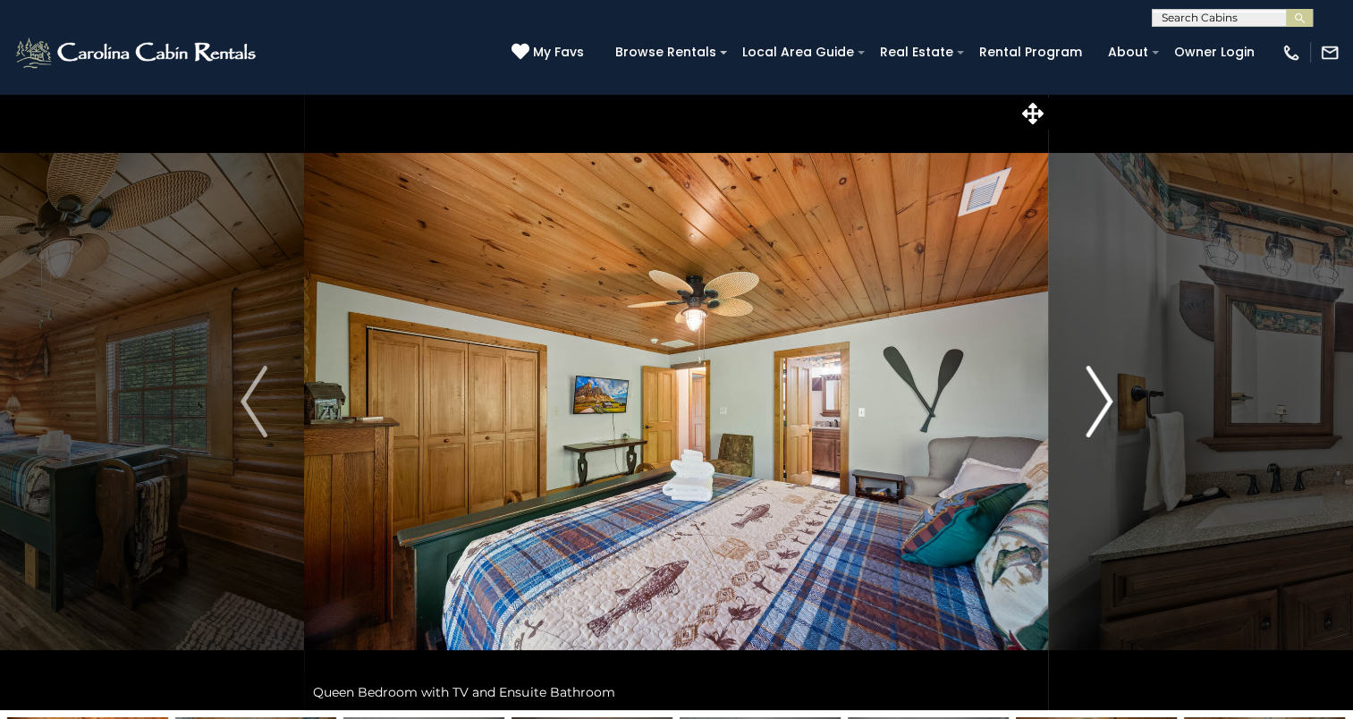
click at [1093, 417] on img "Next" at bounding box center [1099, 402] width 27 height 72
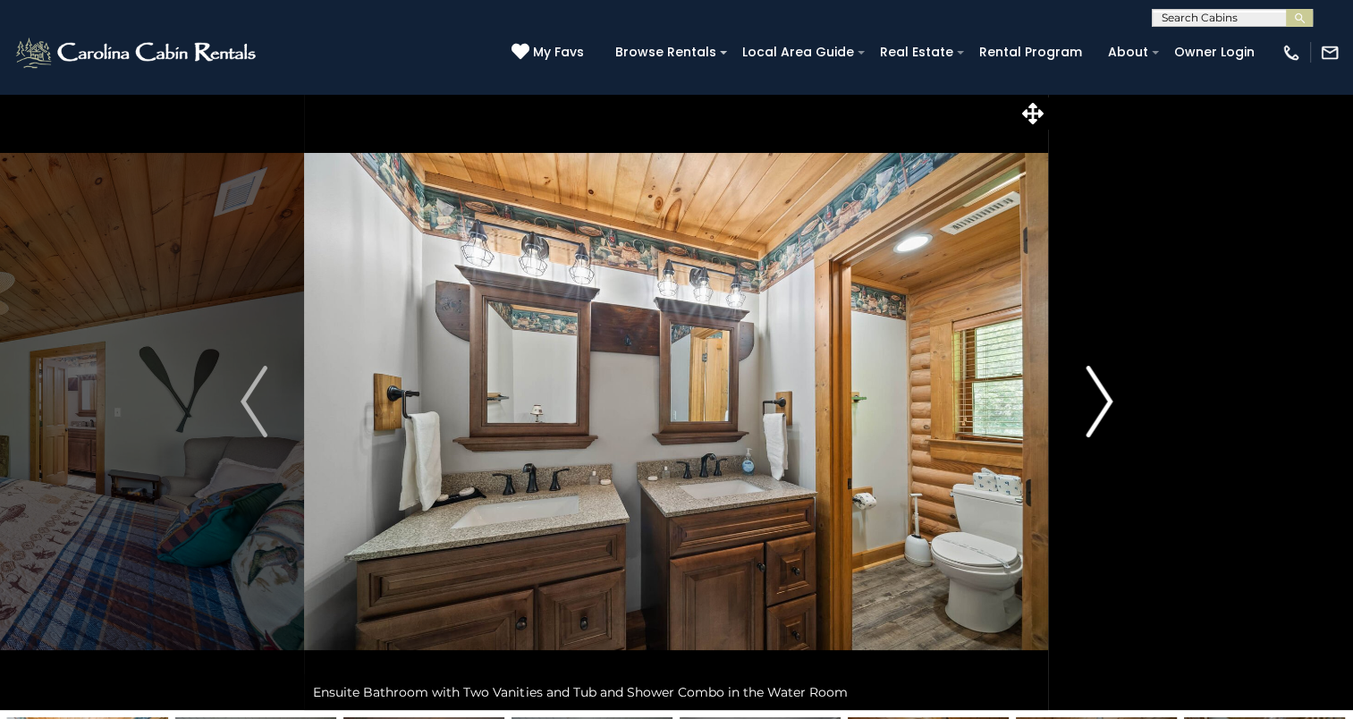
click at [1093, 417] on img "Next" at bounding box center [1099, 402] width 27 height 72
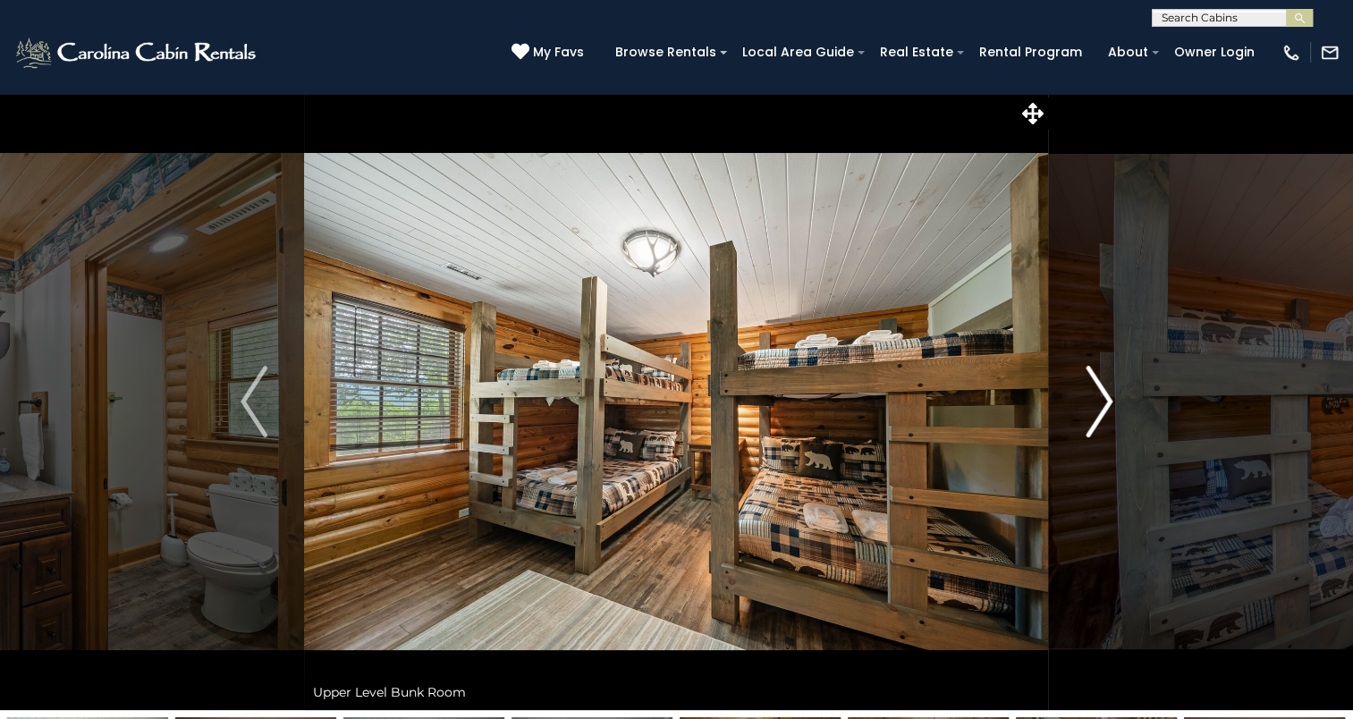
click at [1093, 417] on img "Next" at bounding box center [1099, 402] width 27 height 72
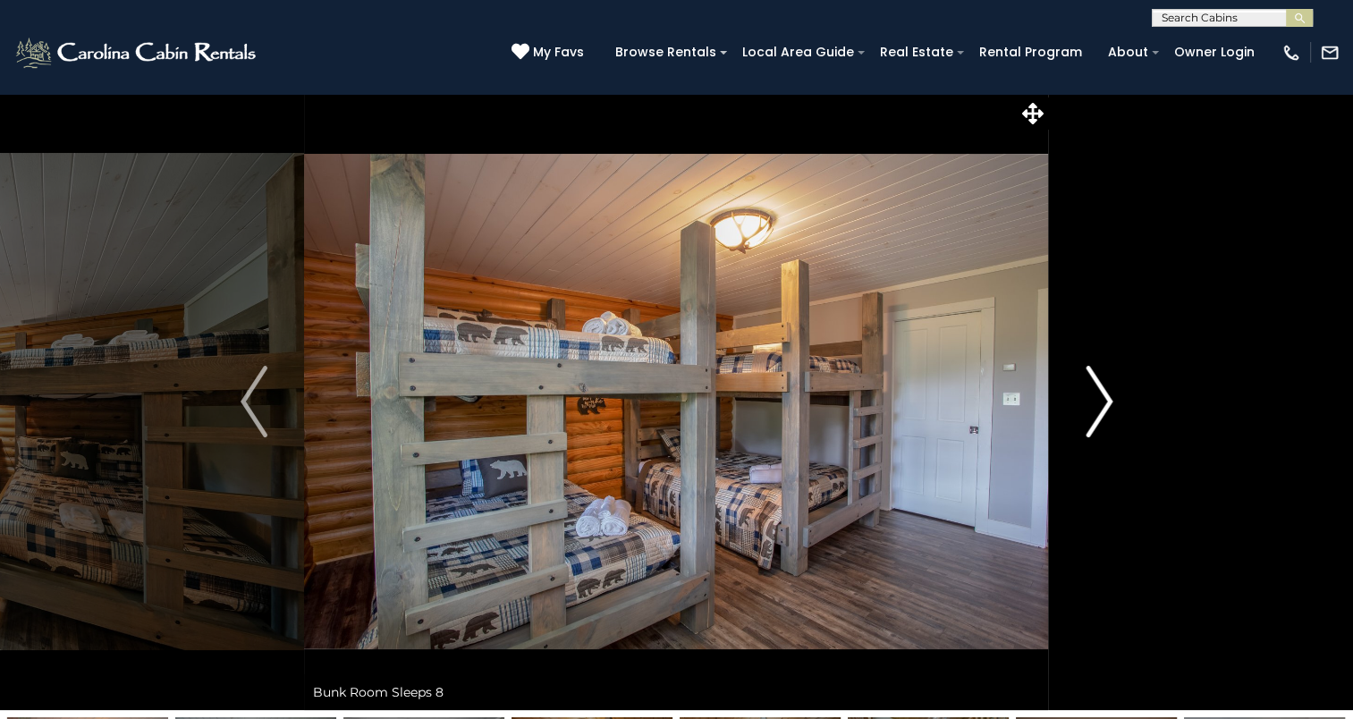
click at [1093, 417] on img "Next" at bounding box center [1099, 402] width 27 height 72
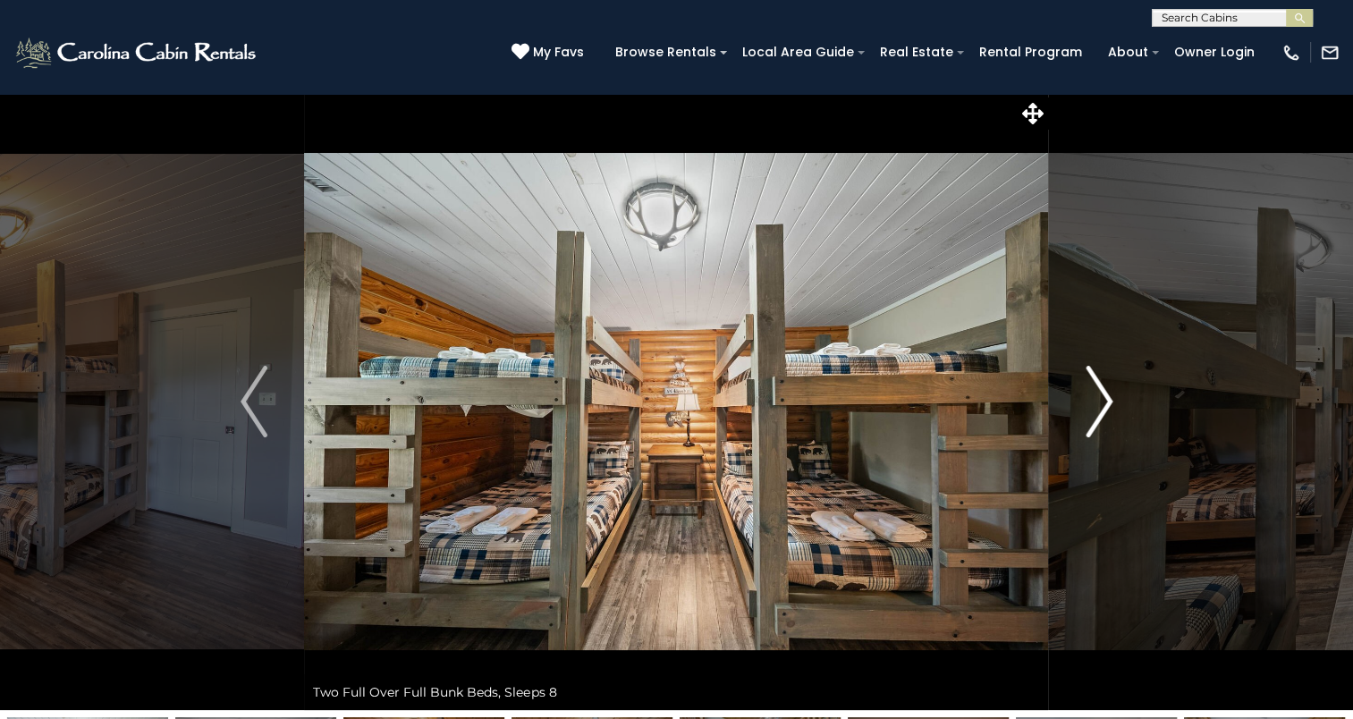
click at [1093, 417] on img "Next" at bounding box center [1099, 402] width 27 height 72
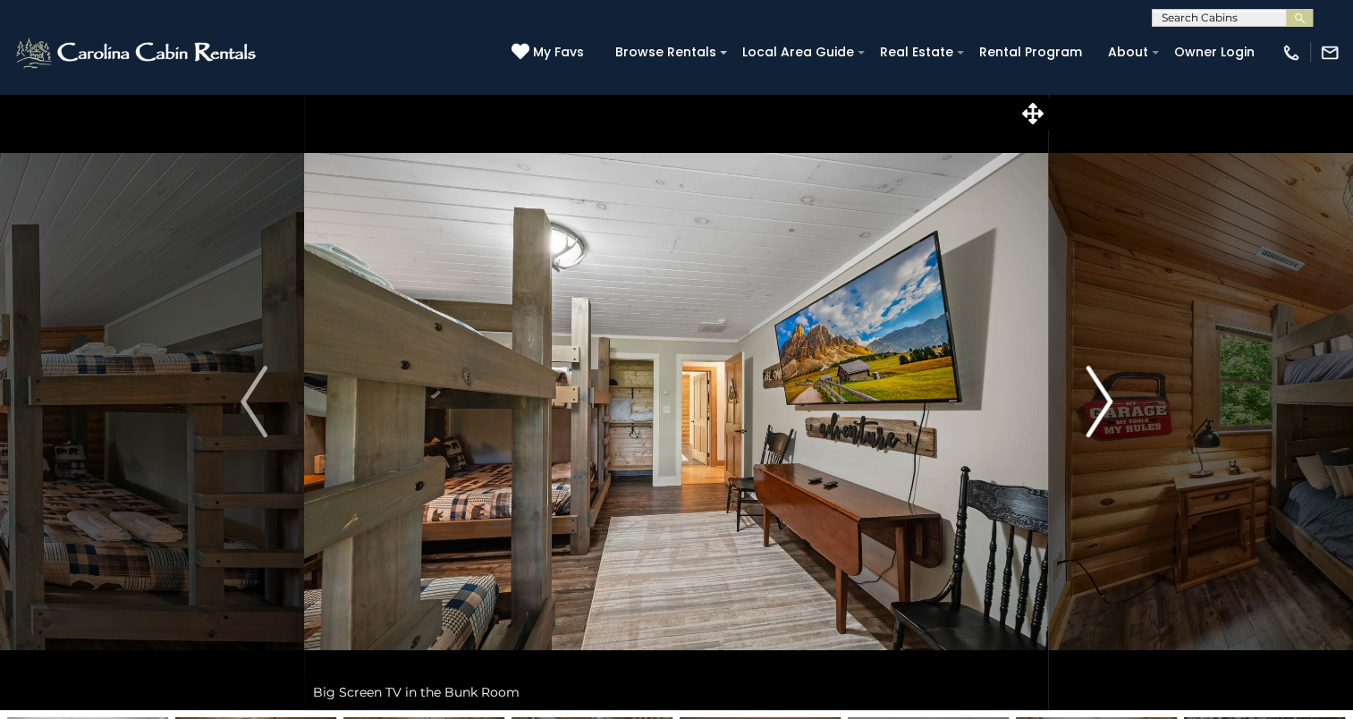
click at [1093, 417] on img "Next" at bounding box center [1099, 402] width 27 height 72
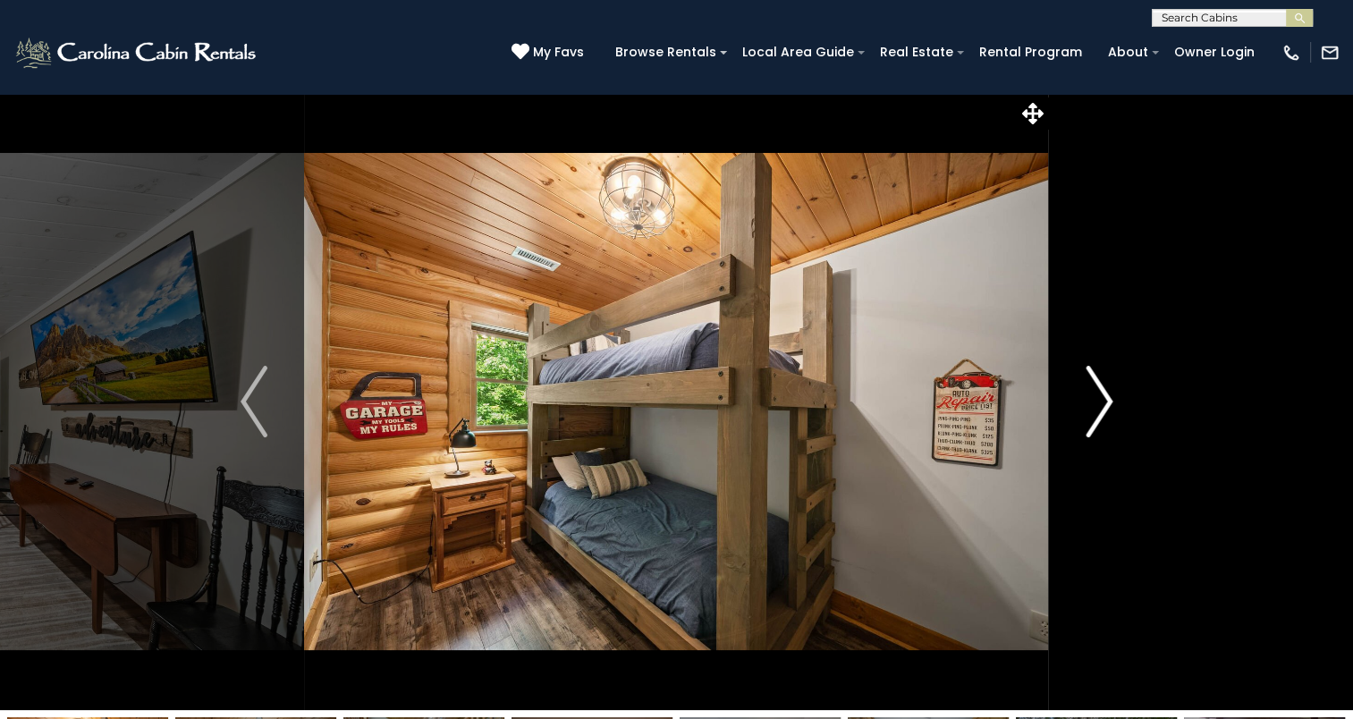
click at [1093, 417] on img "Next" at bounding box center [1099, 402] width 27 height 72
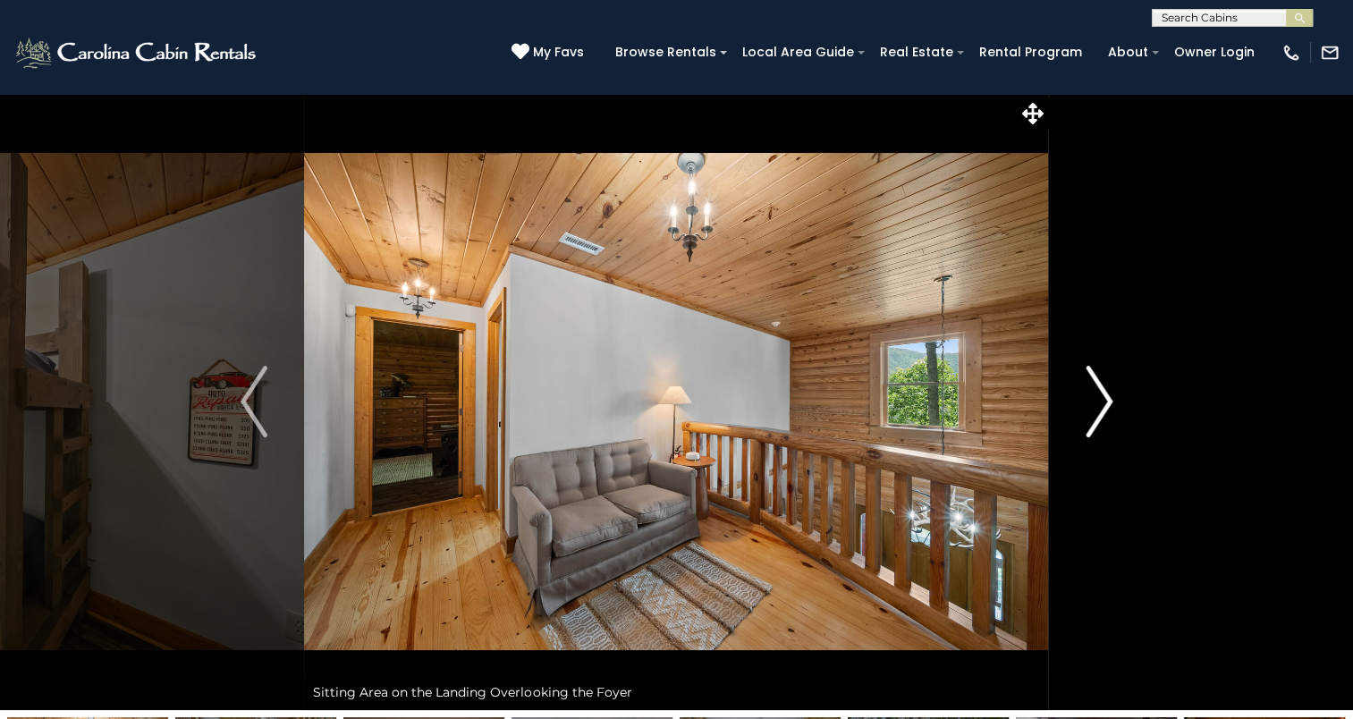
click at [1093, 417] on img "Next" at bounding box center [1099, 402] width 27 height 72
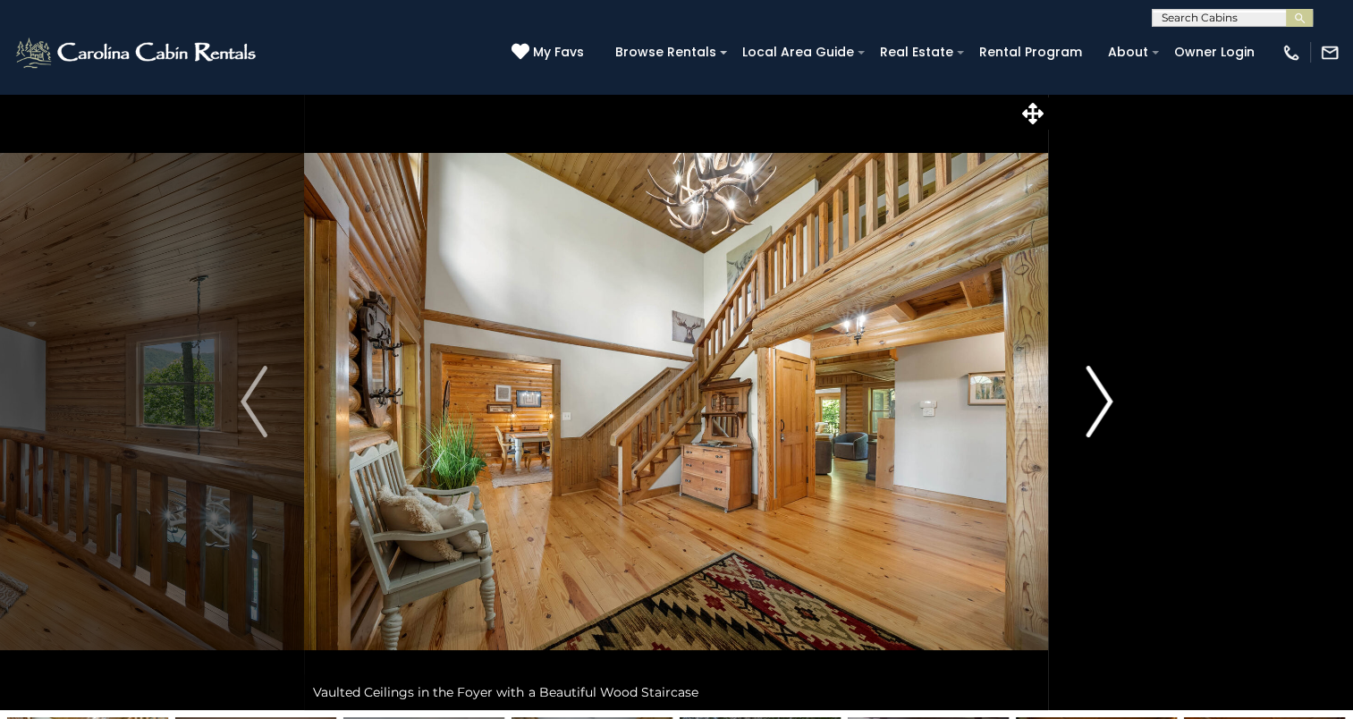
click at [1093, 417] on img "Next" at bounding box center [1099, 402] width 27 height 72
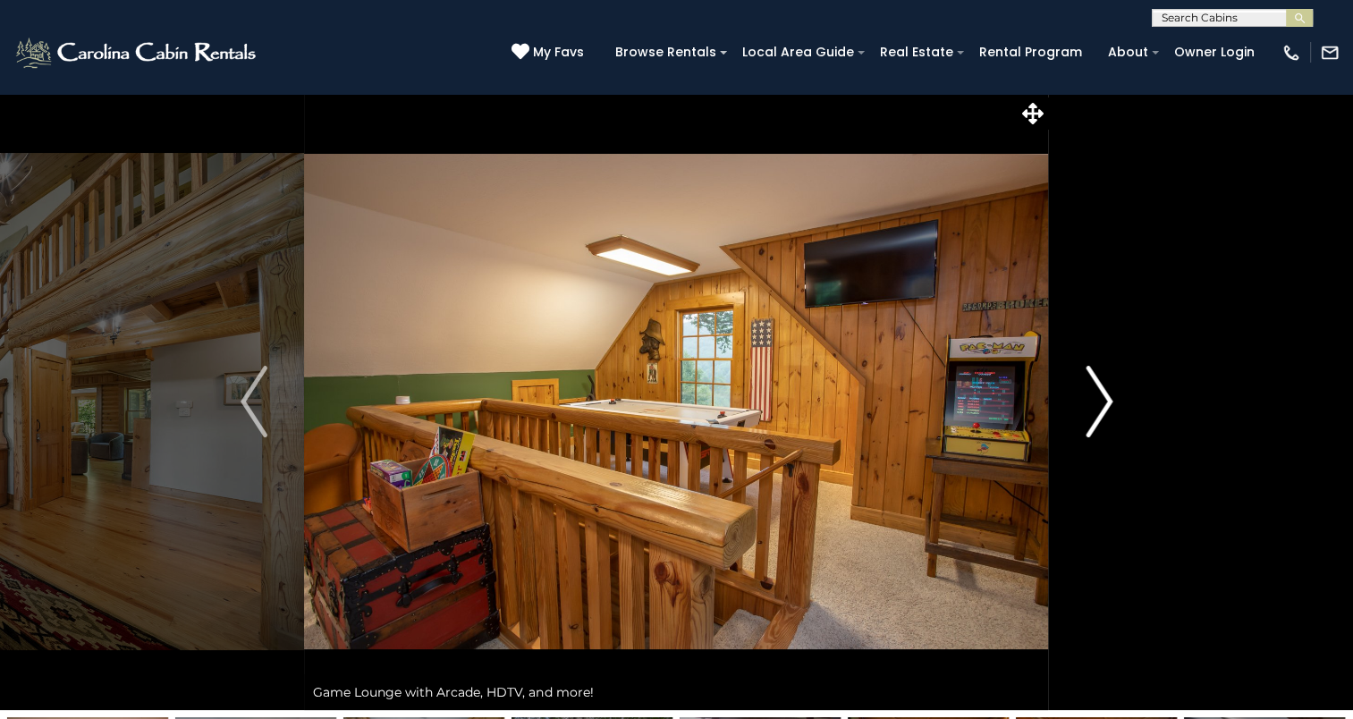
click at [1093, 417] on img "Next" at bounding box center [1099, 402] width 27 height 72
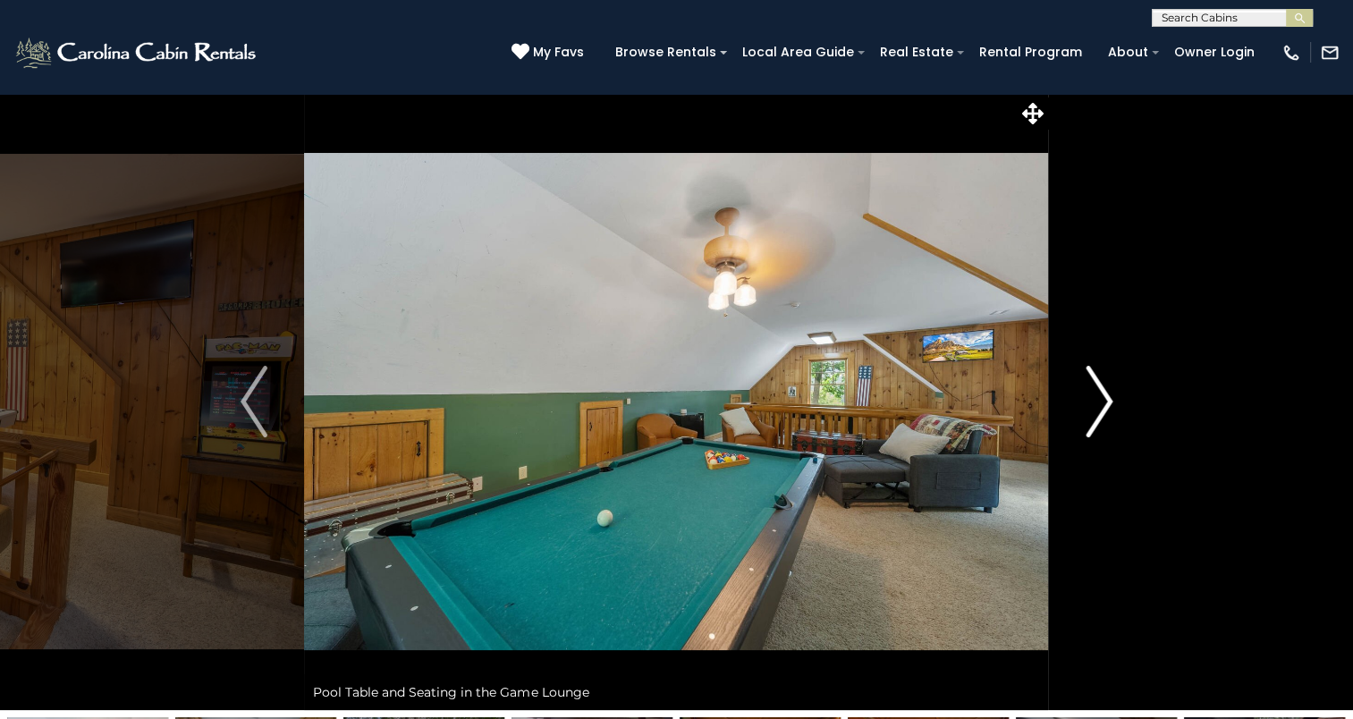
click at [1093, 417] on img "Next" at bounding box center [1099, 402] width 27 height 72
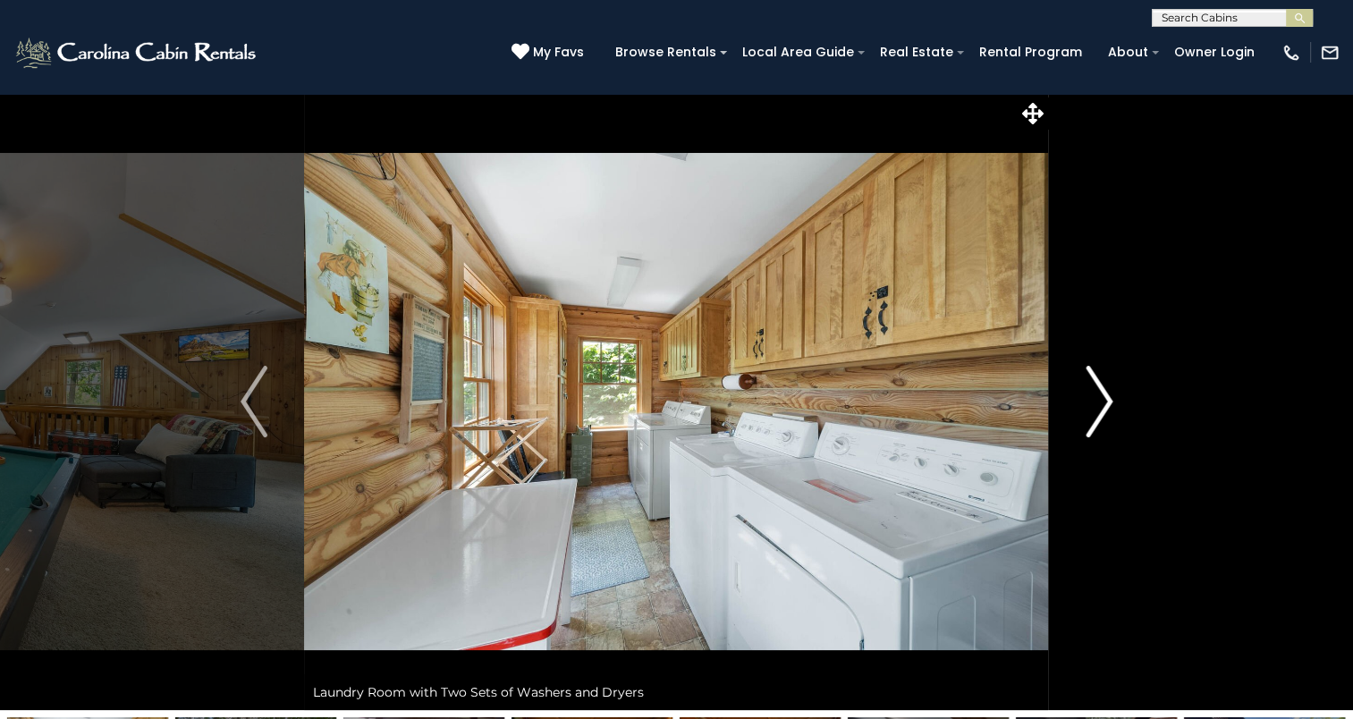
click at [1093, 417] on img "Next" at bounding box center [1099, 402] width 27 height 72
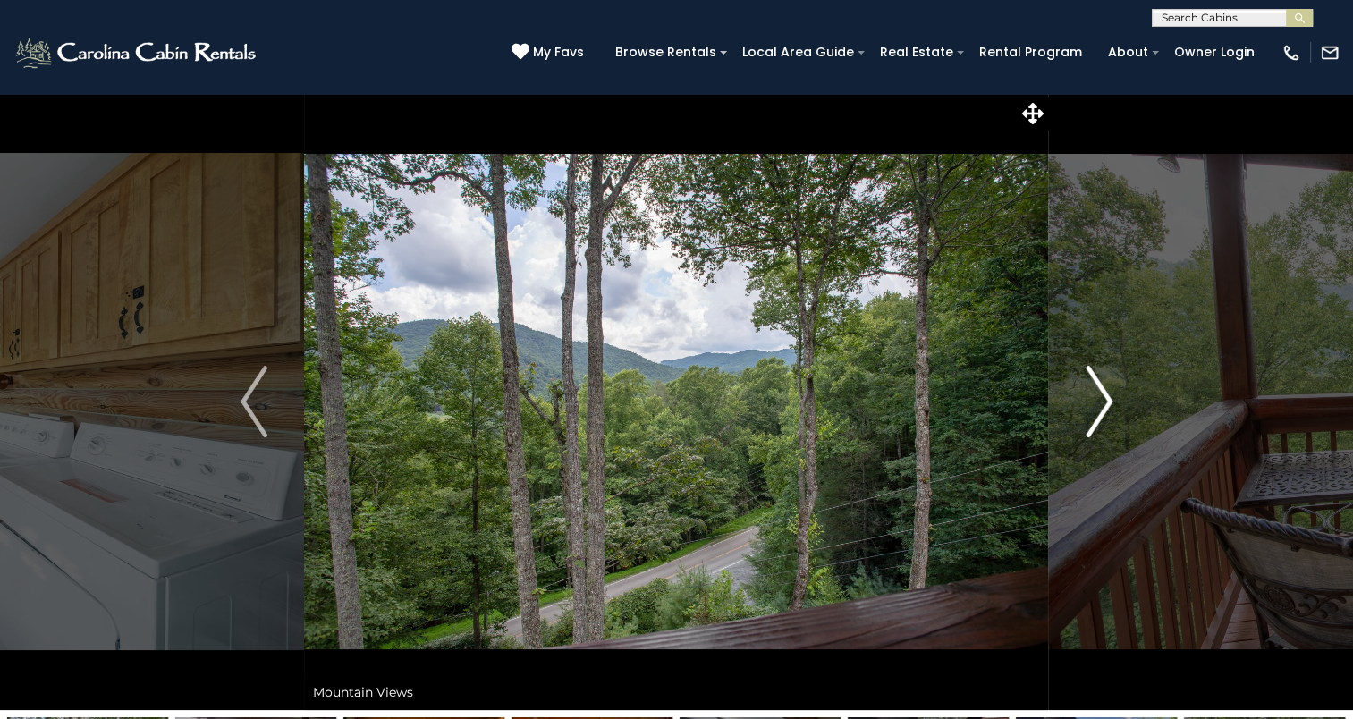
click at [1093, 417] on img "Next" at bounding box center [1099, 402] width 27 height 72
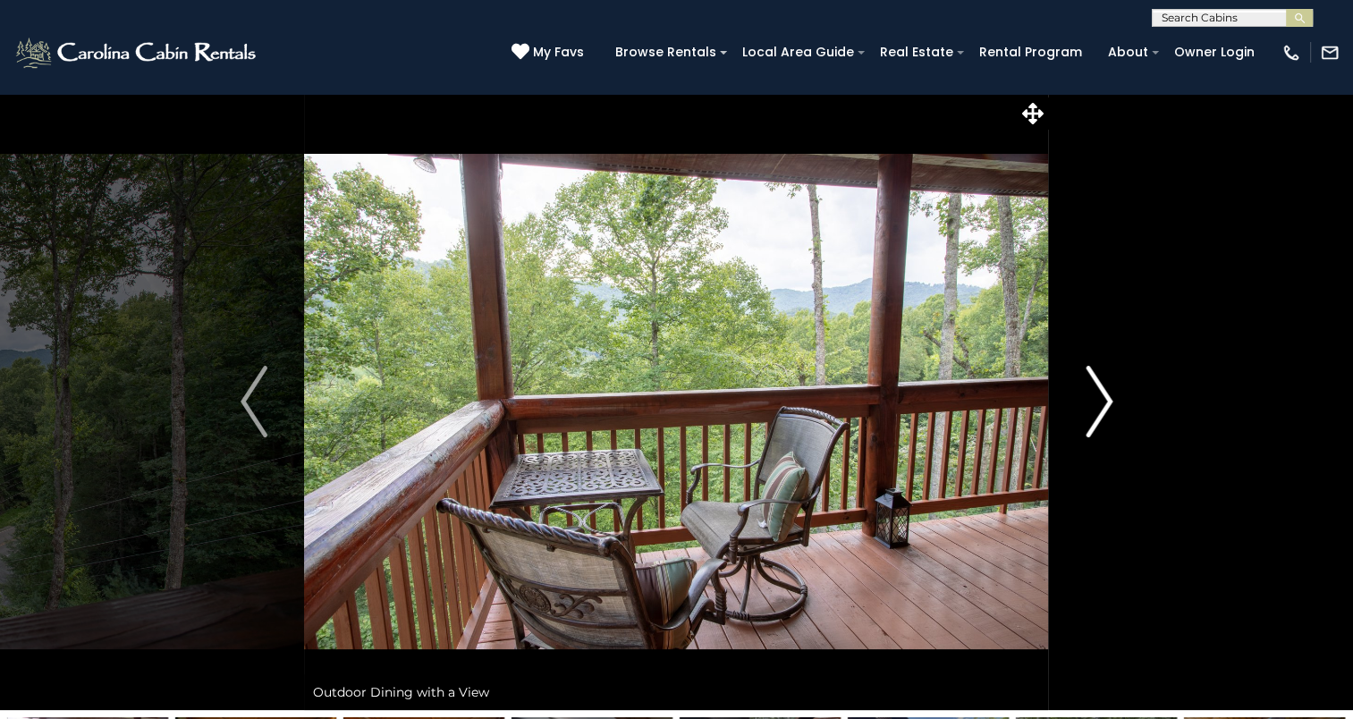
click at [1093, 417] on img "Next" at bounding box center [1099, 402] width 27 height 72
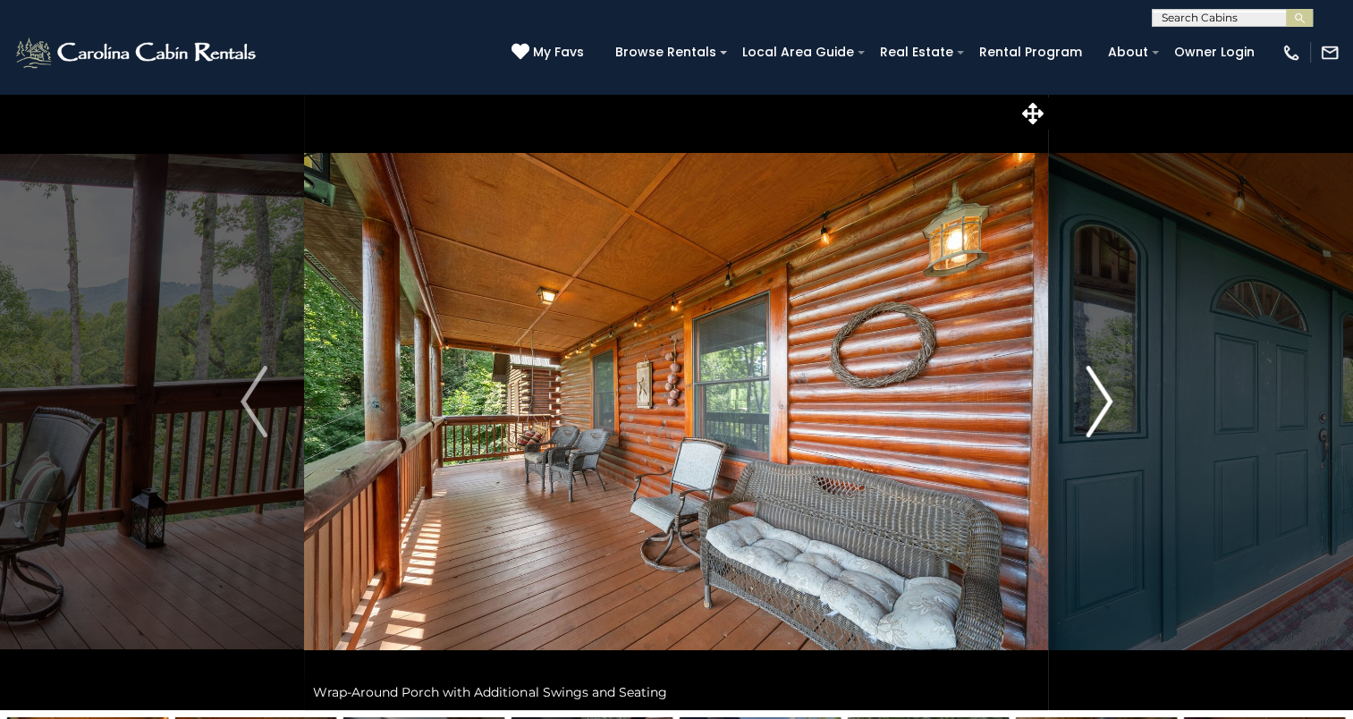
click at [1093, 417] on img "Next" at bounding box center [1099, 402] width 27 height 72
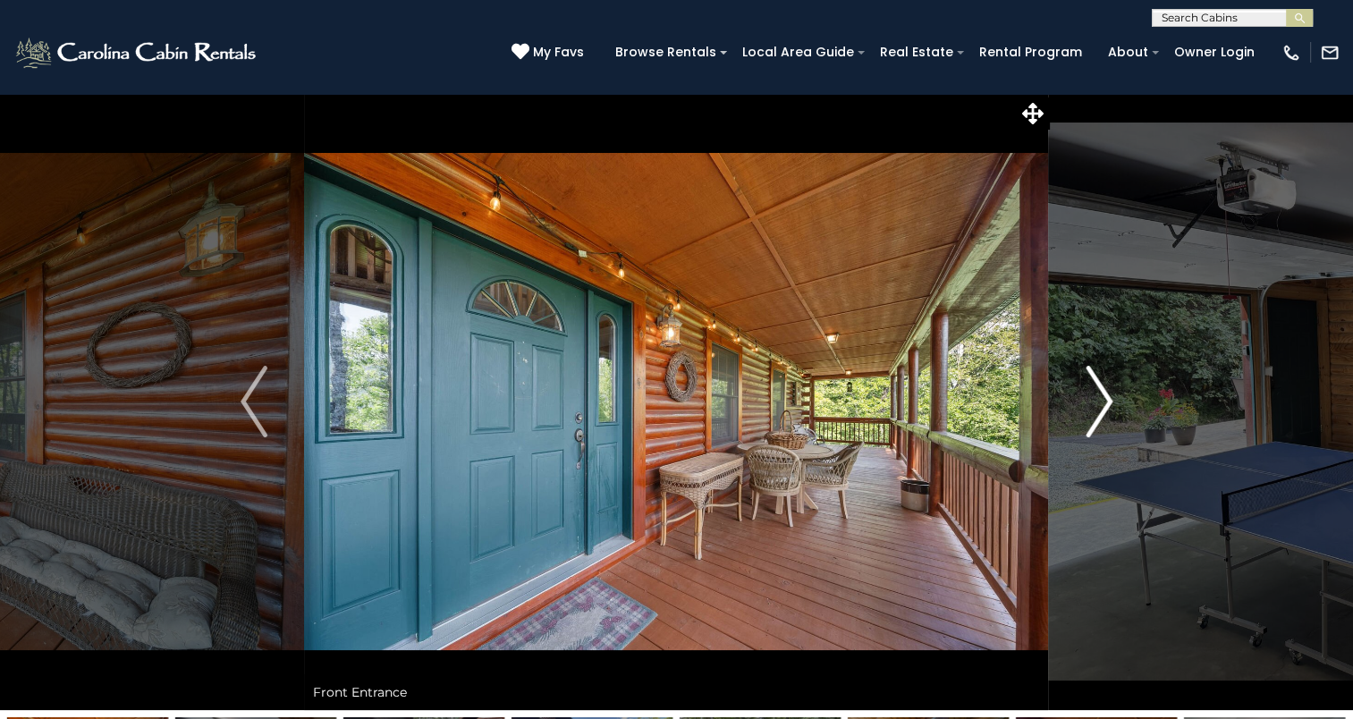
click at [1093, 417] on img "Next" at bounding box center [1099, 402] width 27 height 72
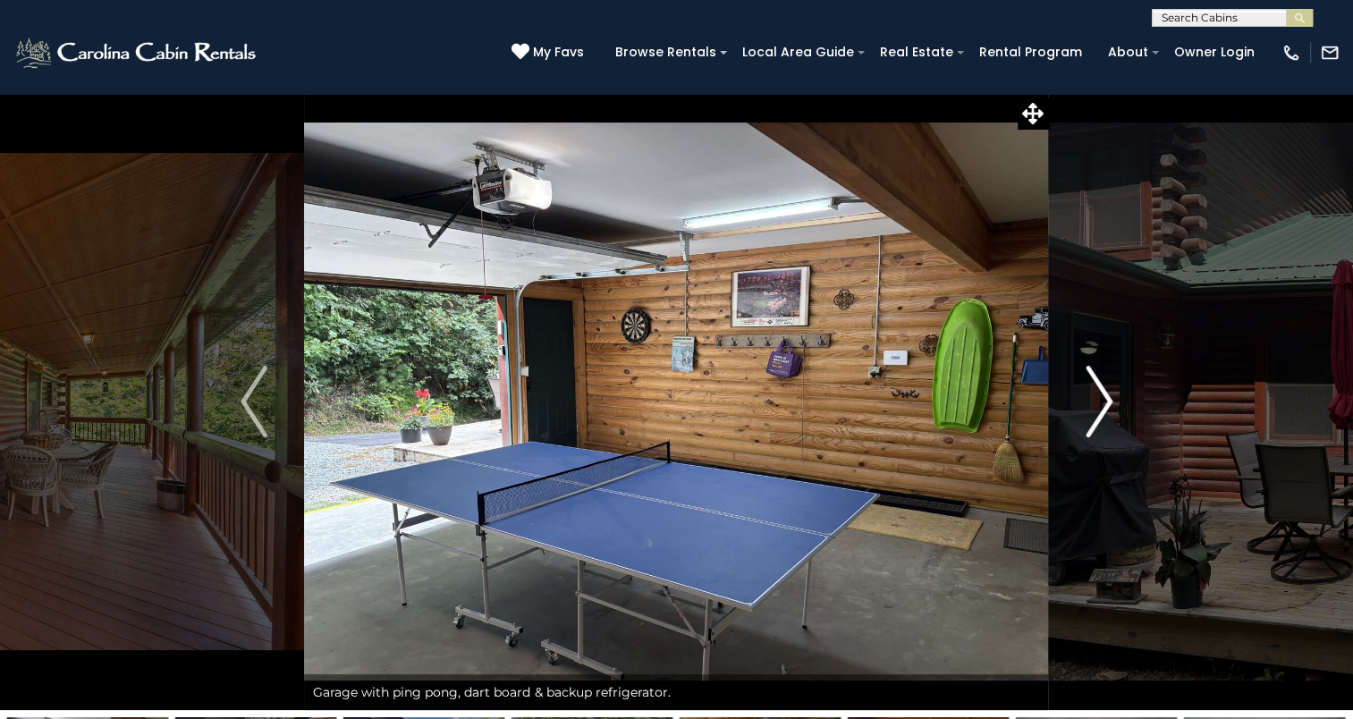
click at [1093, 417] on img "Next" at bounding box center [1099, 402] width 27 height 72
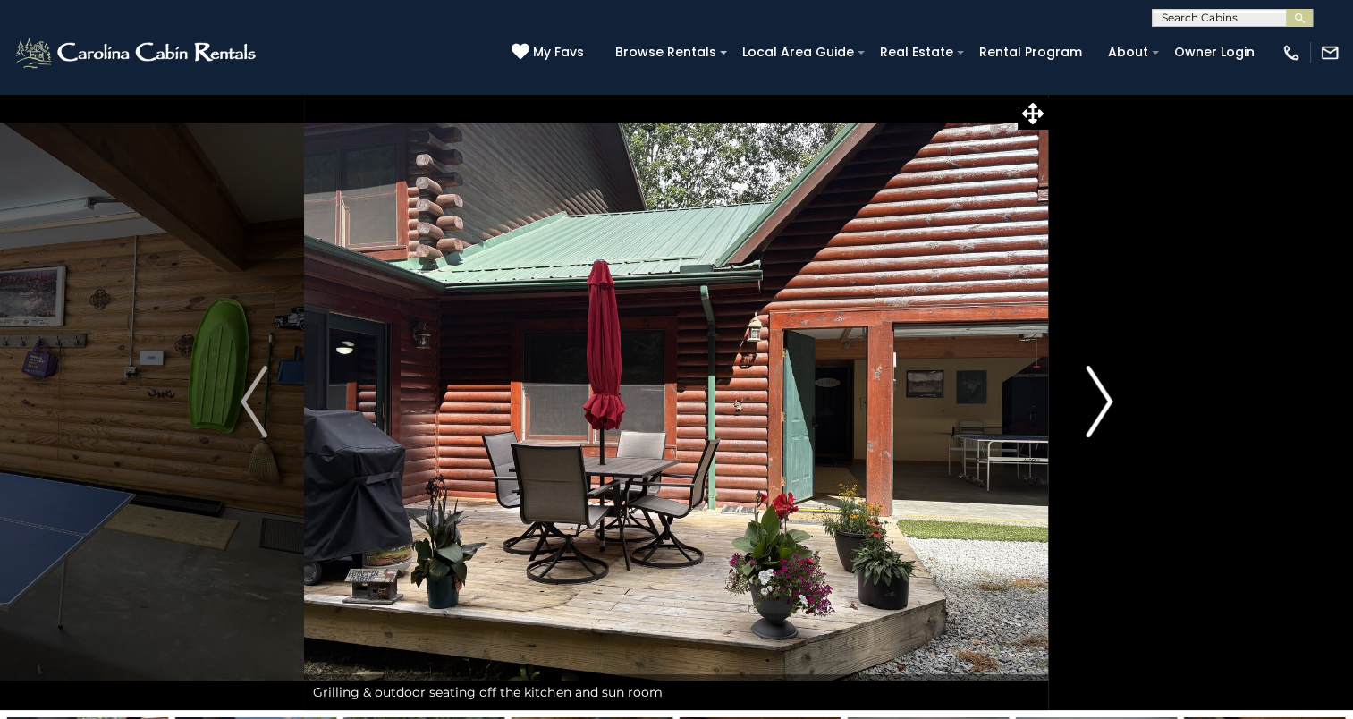
click at [1093, 417] on img "Next" at bounding box center [1099, 402] width 27 height 72
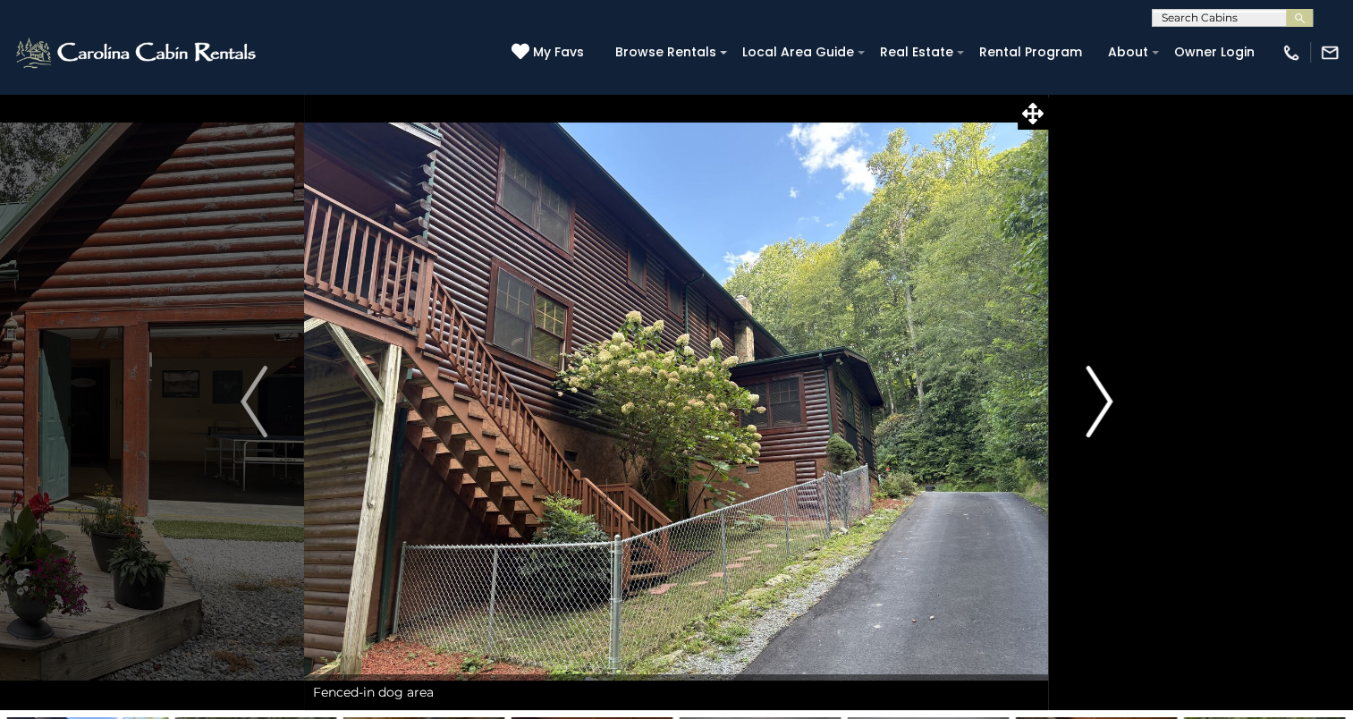
click at [1093, 417] on img "Next" at bounding box center [1099, 402] width 27 height 72
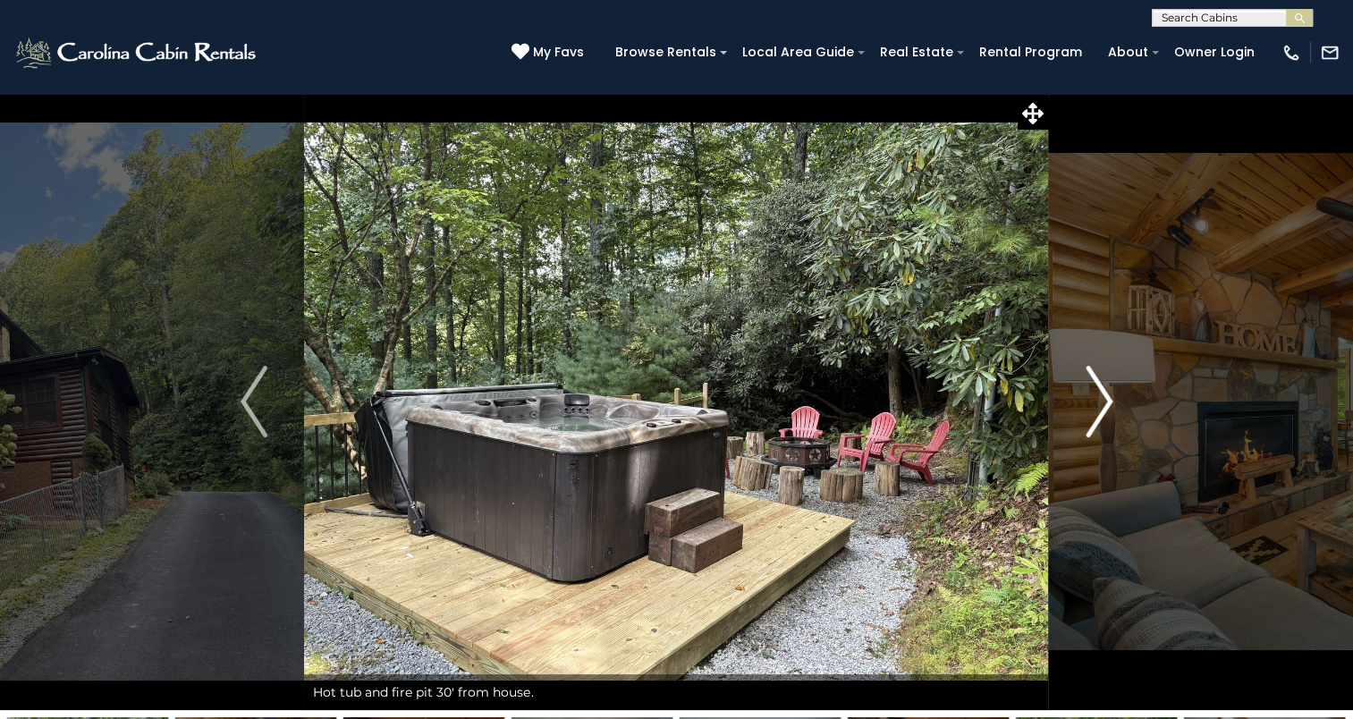
click at [1093, 417] on img "Next" at bounding box center [1099, 402] width 27 height 72
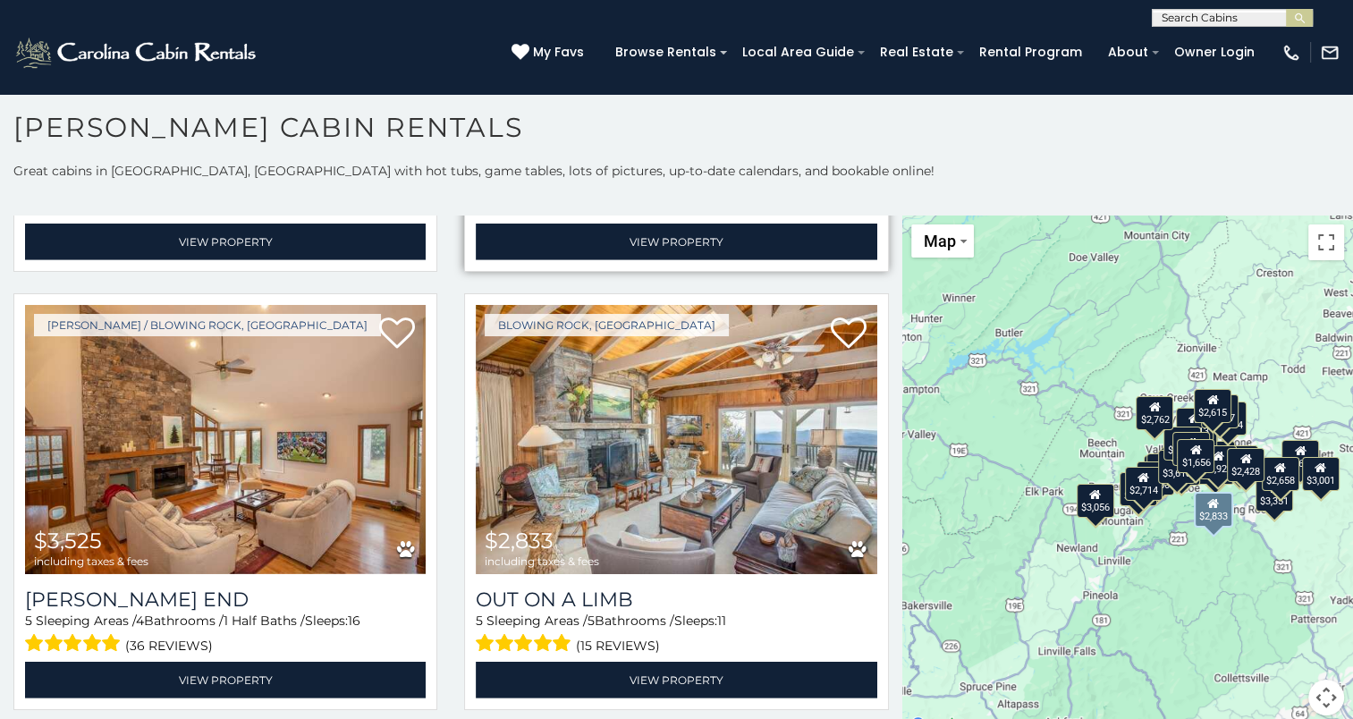
scroll to position [5217, 0]
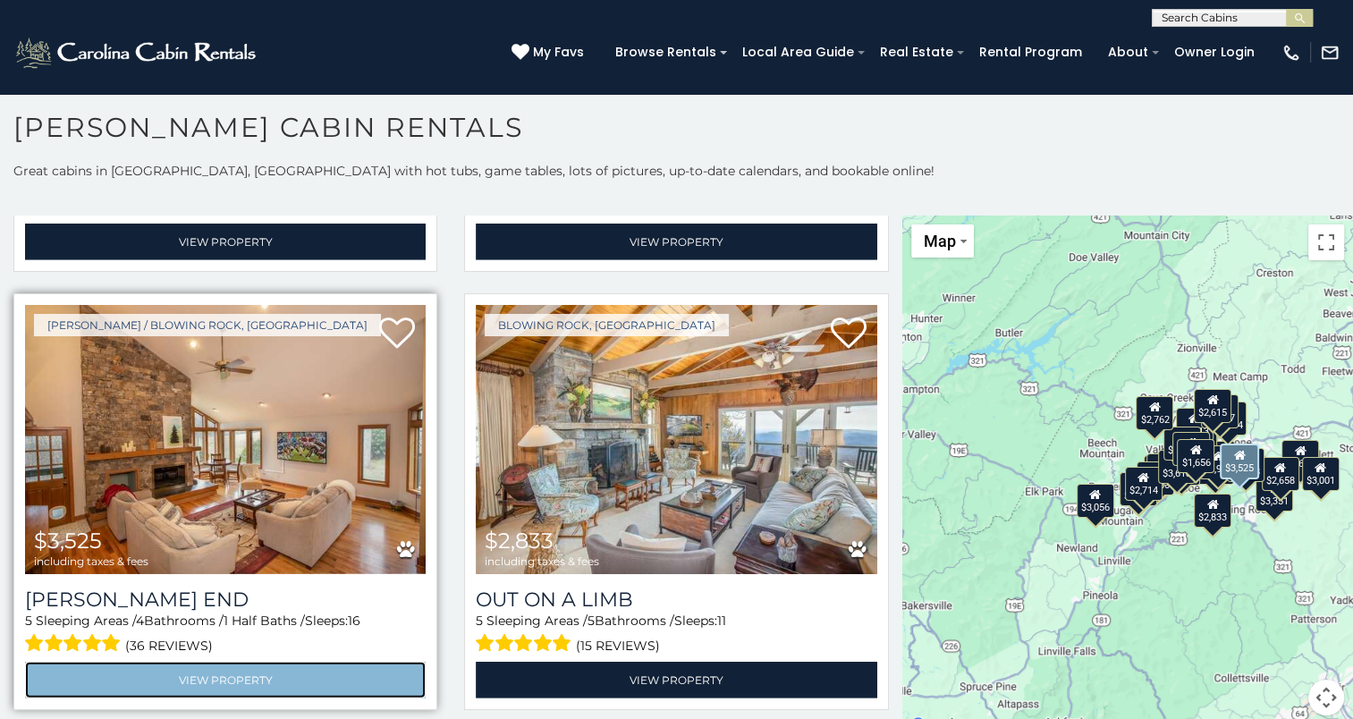
click at [215, 662] on link "View Property" at bounding box center [225, 680] width 401 height 37
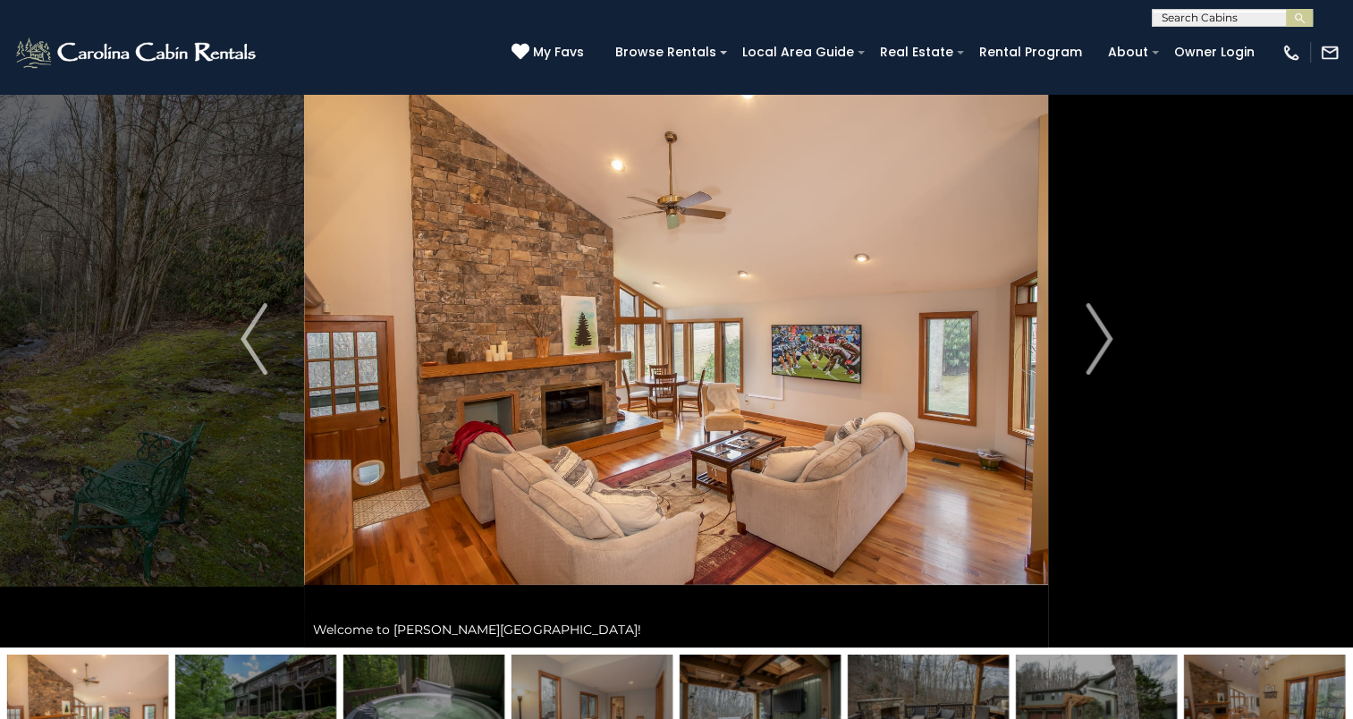
scroll to position [61, 0]
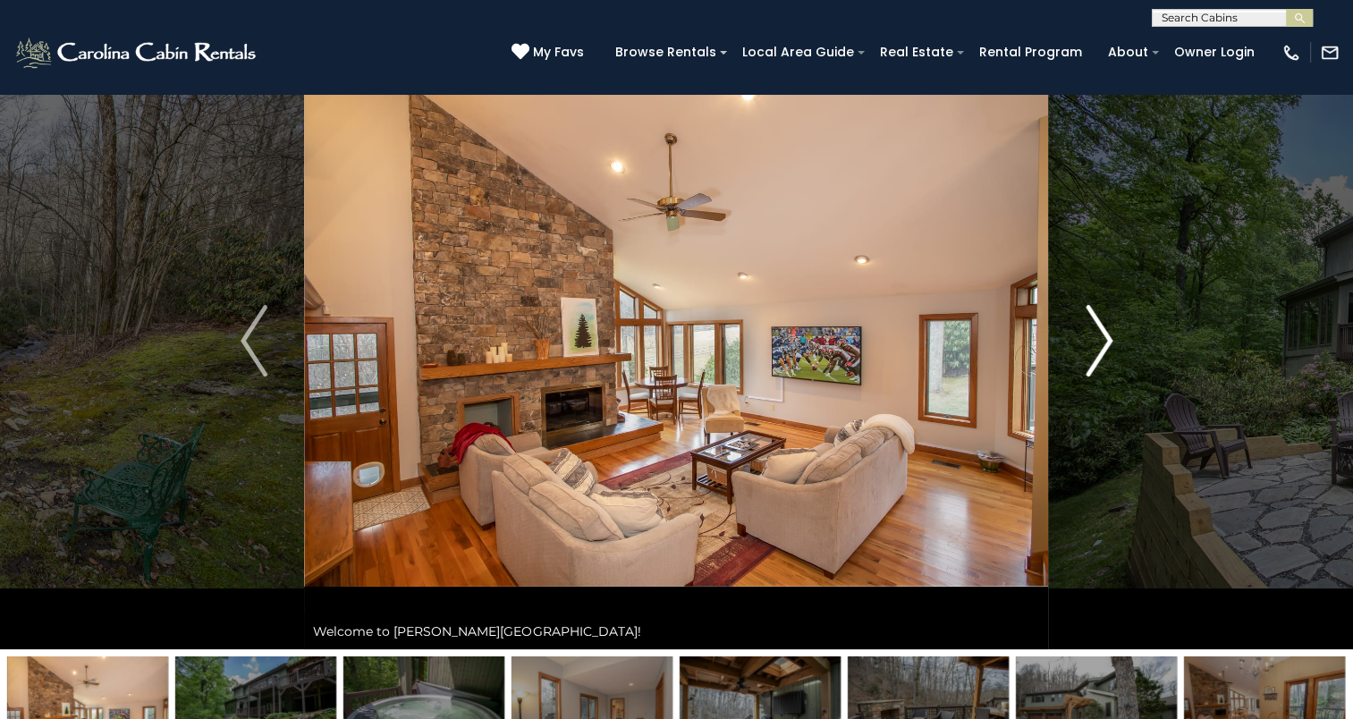
click at [1089, 331] on img "Next" at bounding box center [1099, 341] width 27 height 72
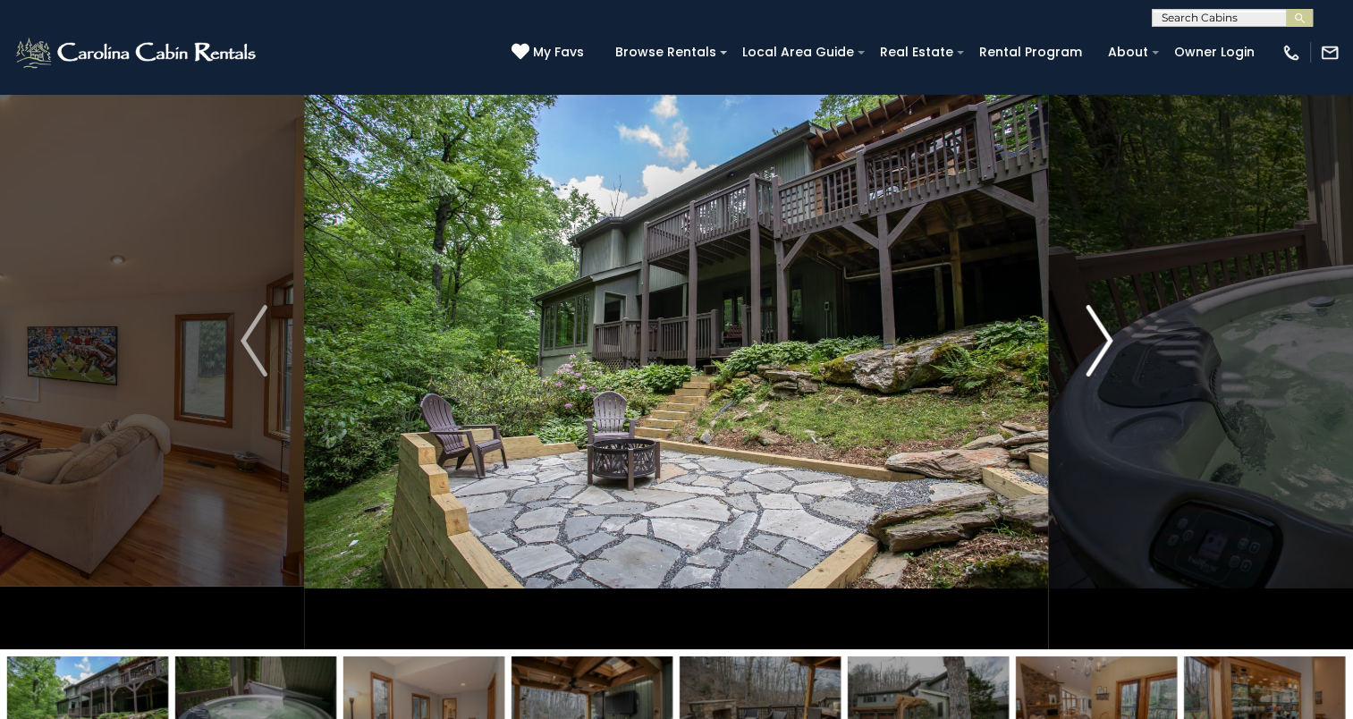
click at [1089, 331] on img "Next" at bounding box center [1099, 341] width 27 height 72
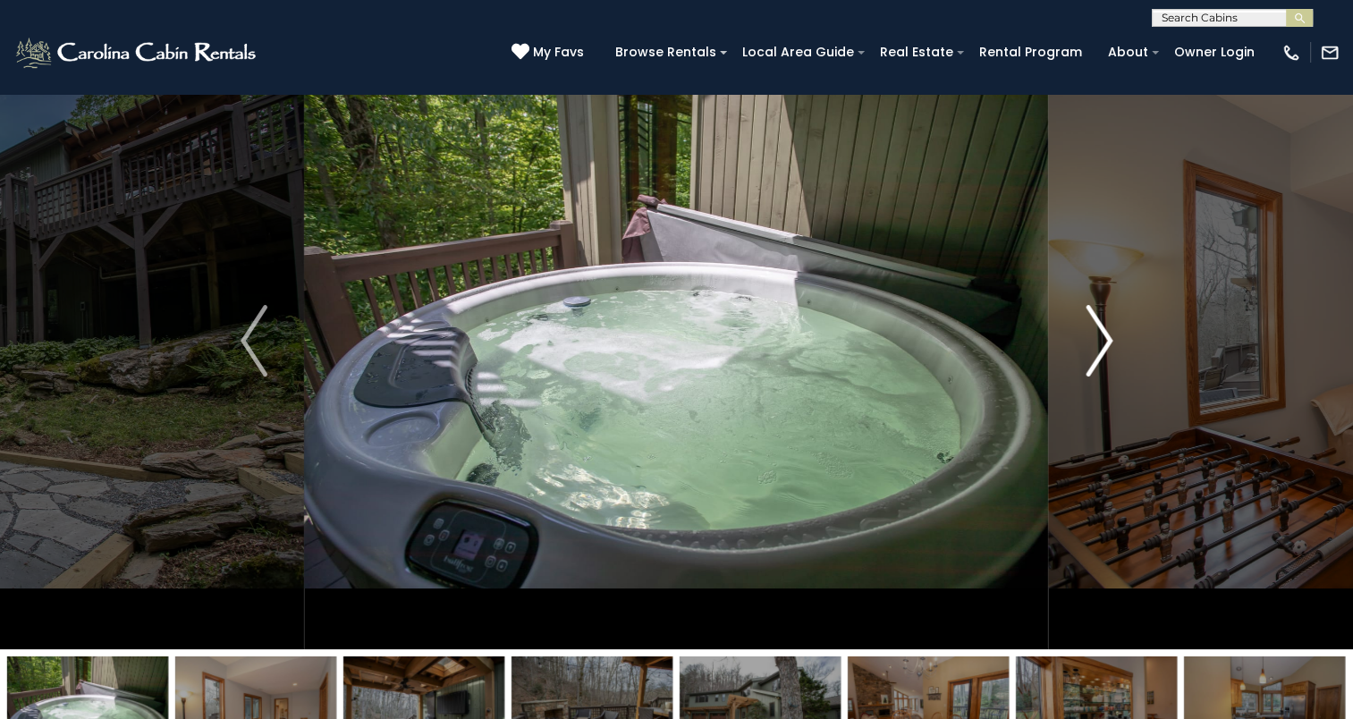
click at [1089, 331] on img "Next" at bounding box center [1099, 341] width 27 height 72
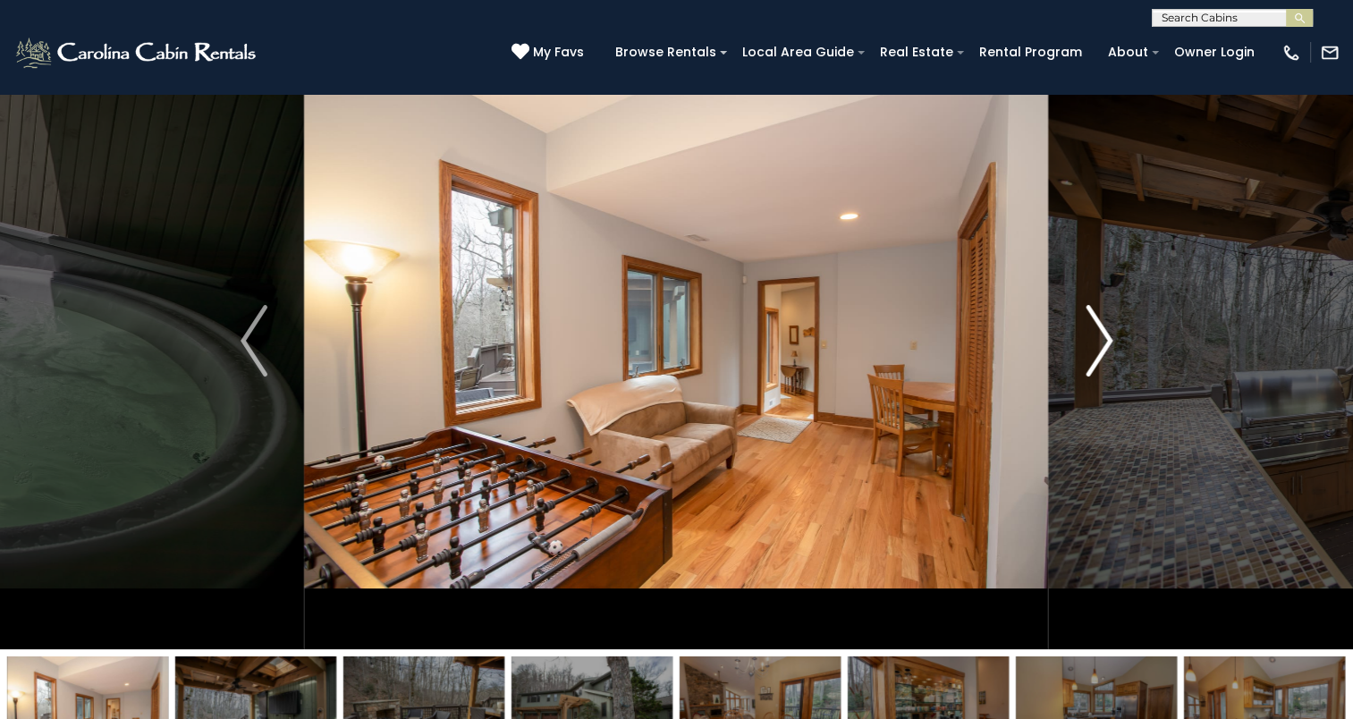
click at [1089, 331] on img "Next" at bounding box center [1099, 341] width 27 height 72
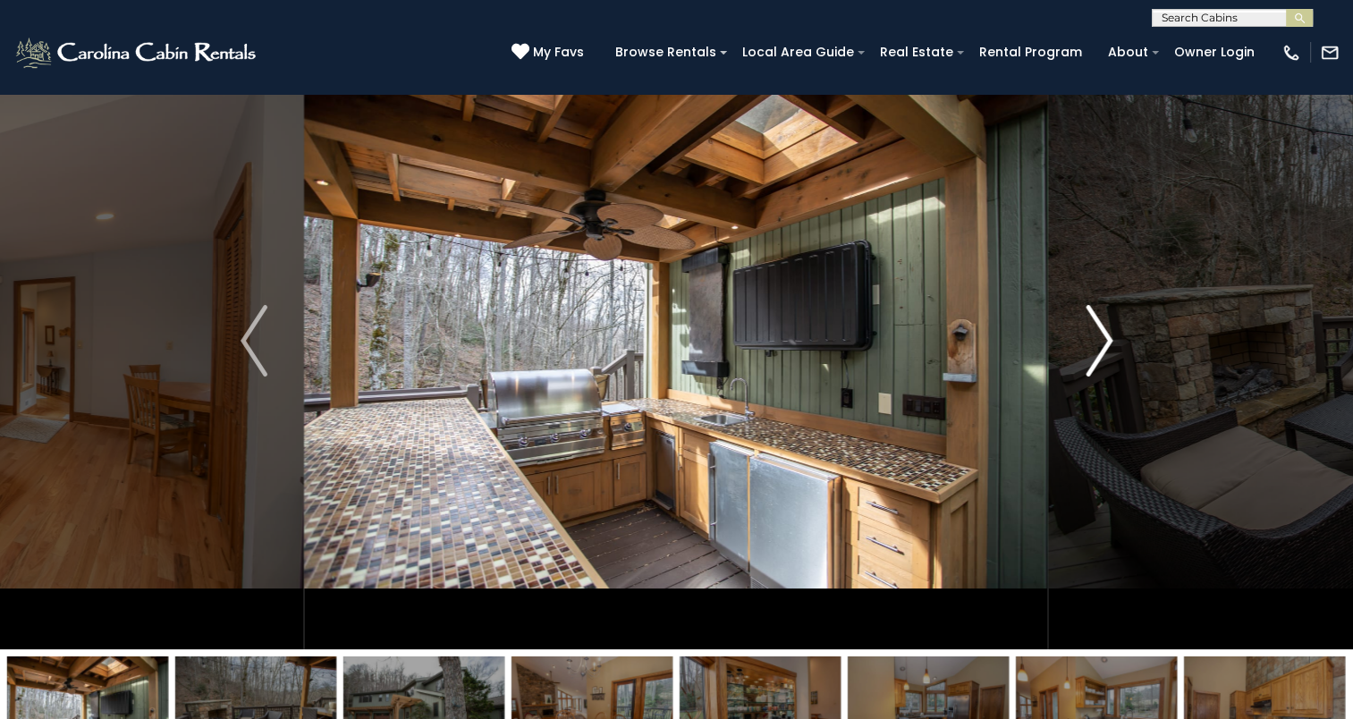
click at [1089, 331] on img "Next" at bounding box center [1099, 341] width 27 height 72
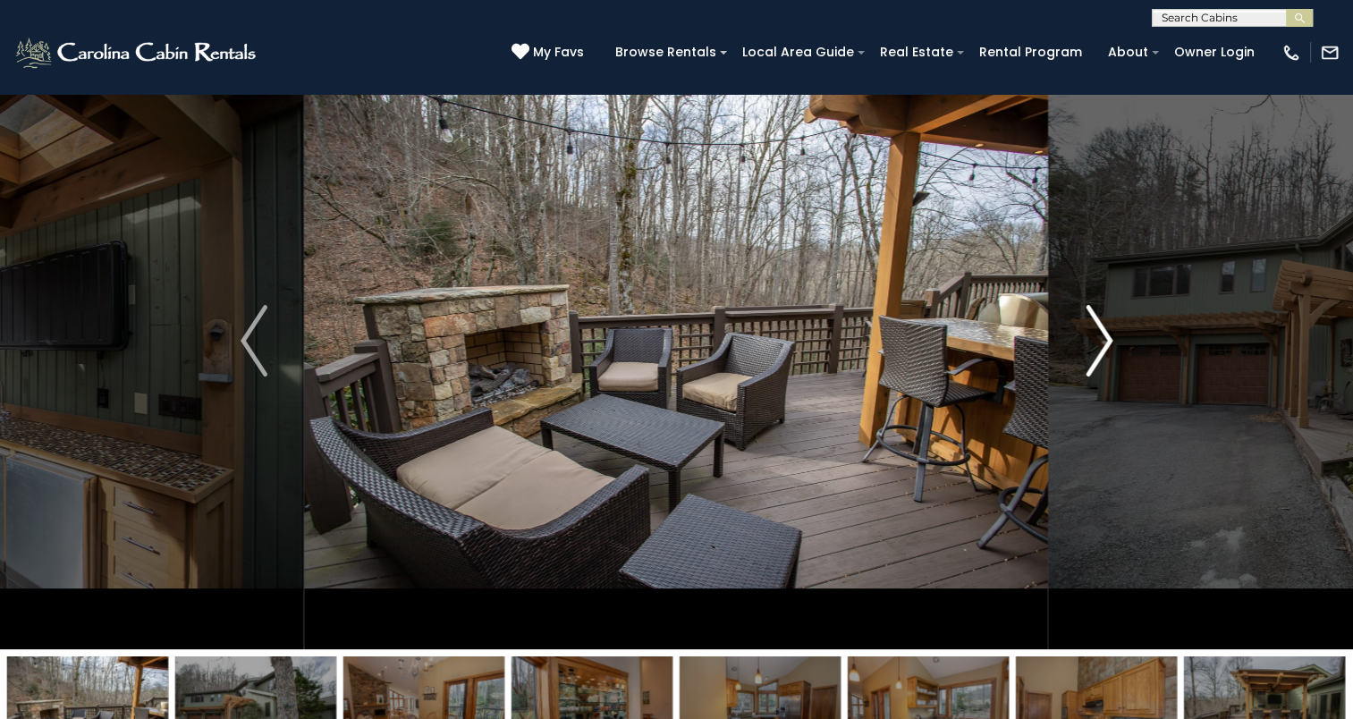
click at [1089, 331] on img "Next" at bounding box center [1099, 341] width 27 height 72
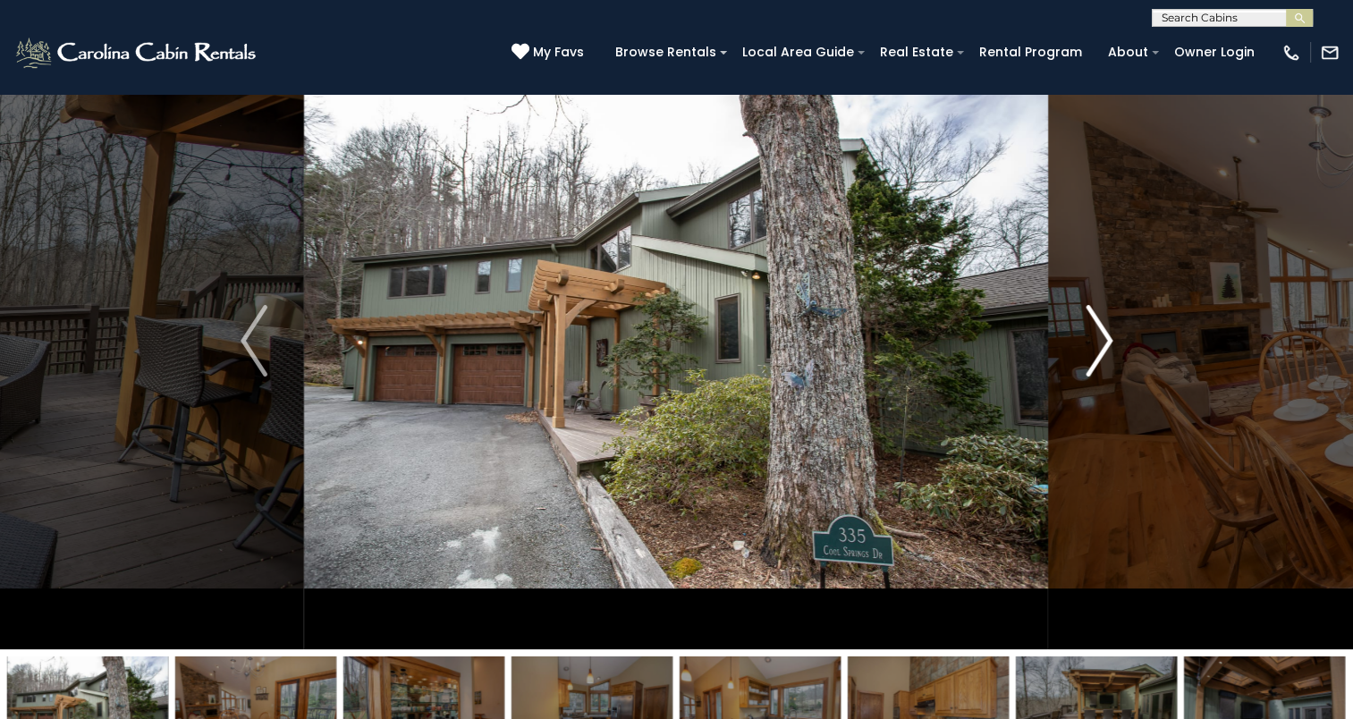
click at [1089, 331] on img "Next" at bounding box center [1099, 341] width 27 height 72
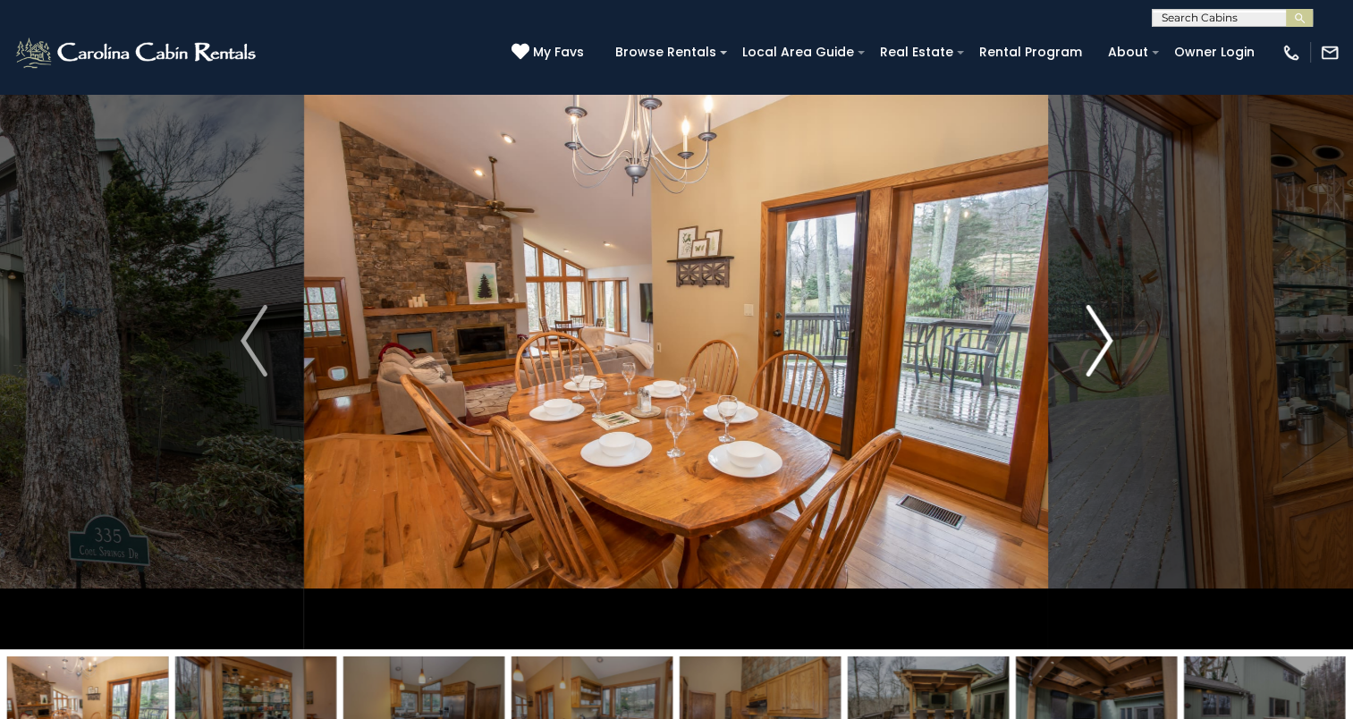
click at [1089, 331] on img "Next" at bounding box center [1099, 341] width 27 height 72
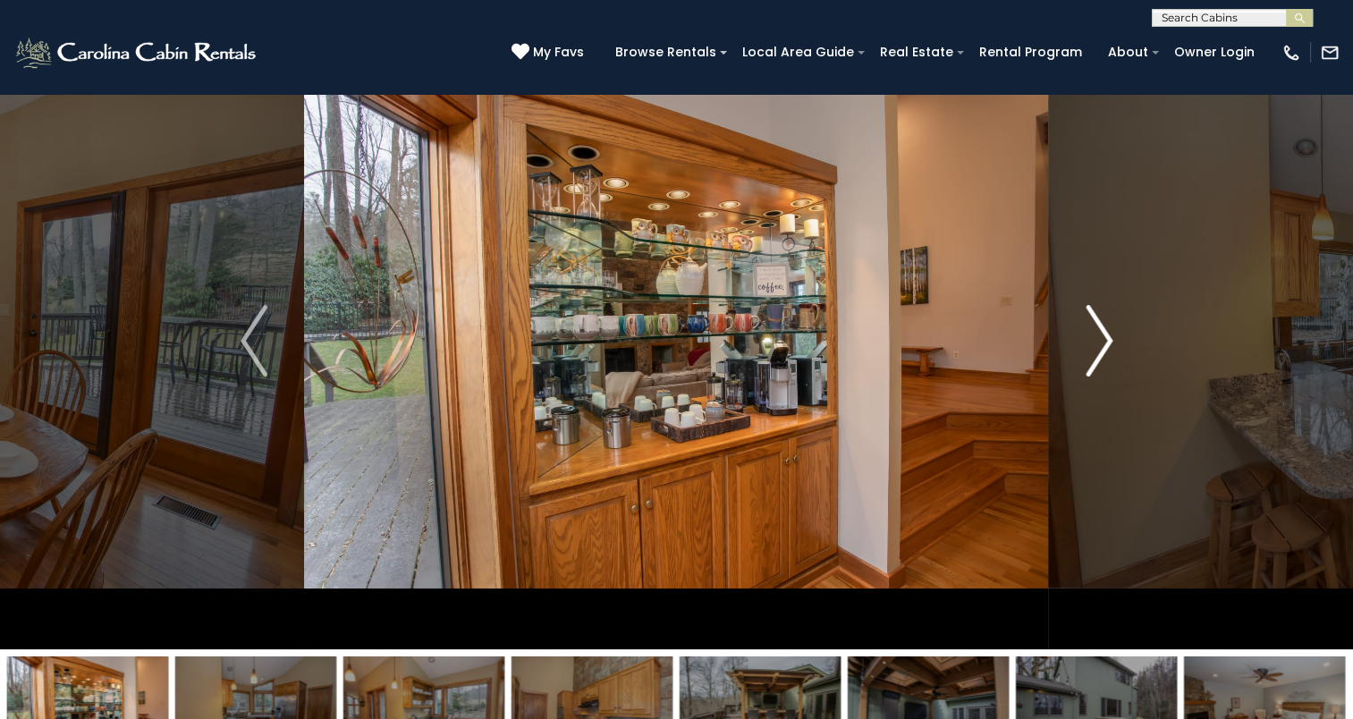
click at [1089, 331] on img "Next" at bounding box center [1099, 341] width 27 height 72
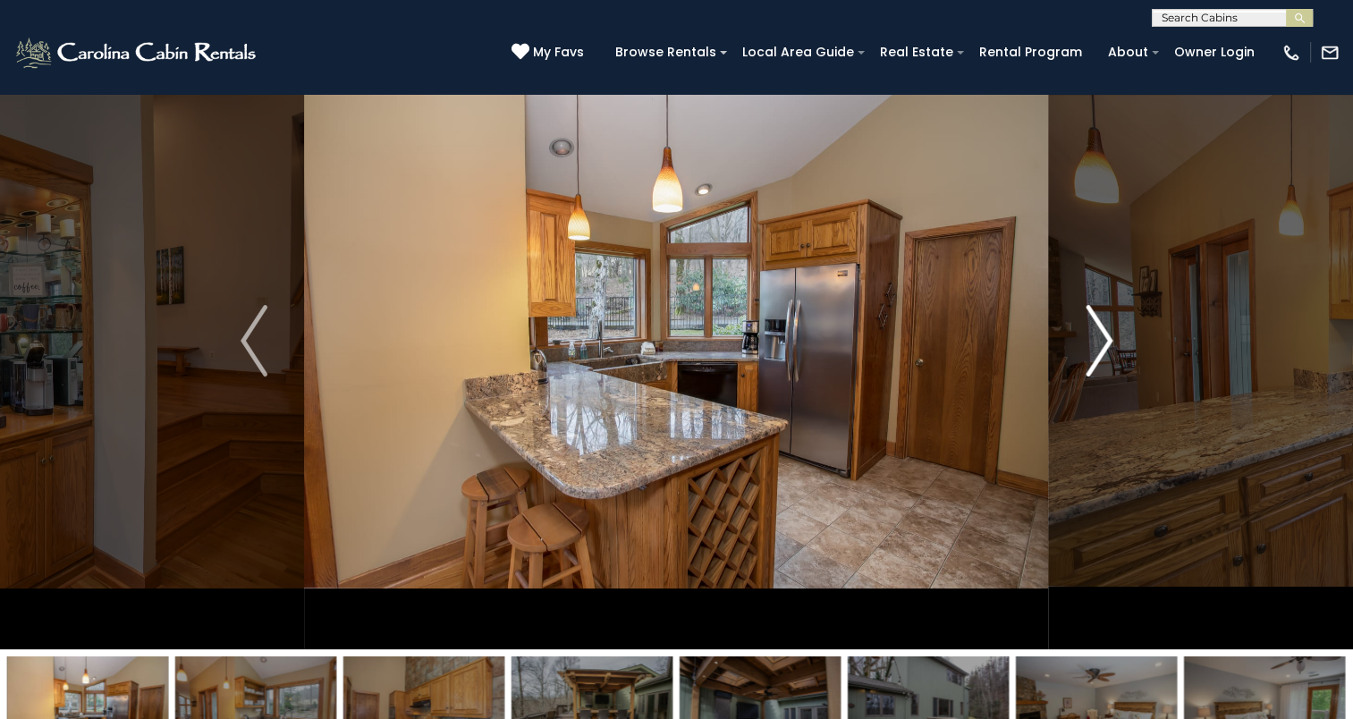
click at [1089, 331] on img "Next" at bounding box center [1099, 341] width 27 height 72
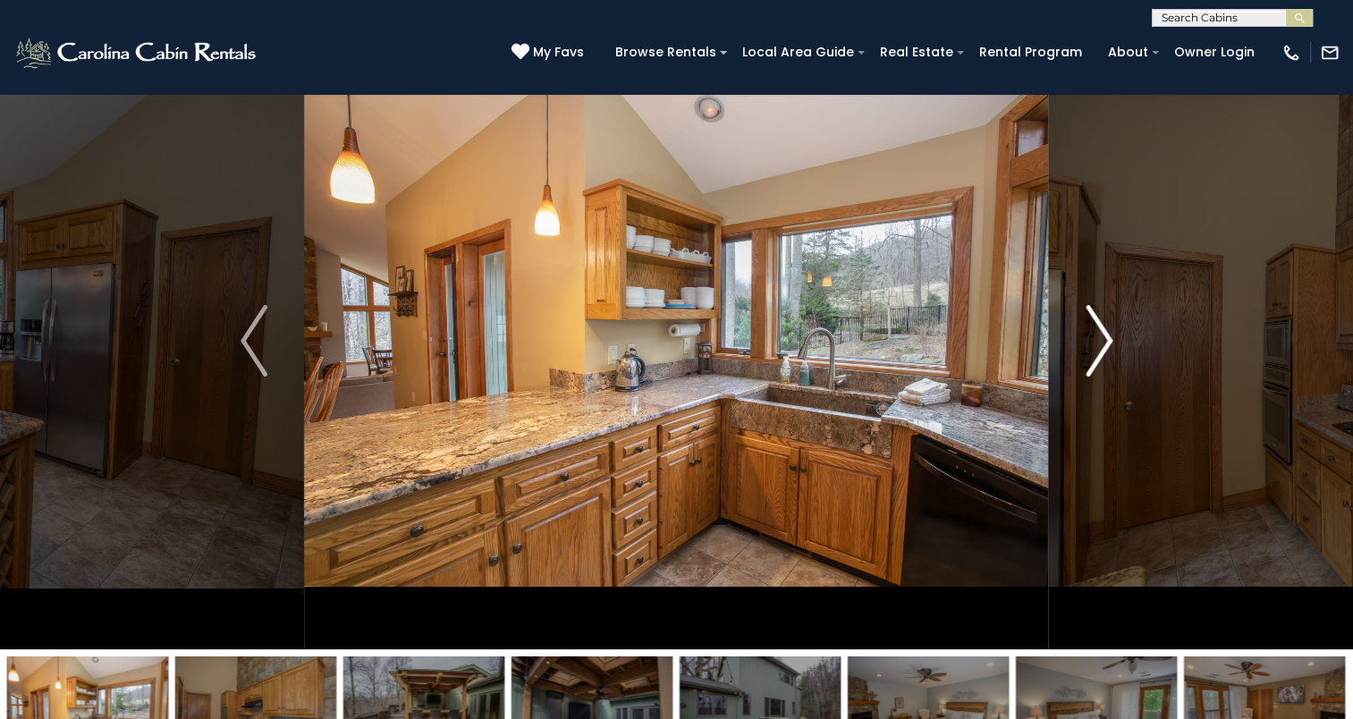
click at [1089, 331] on img "Next" at bounding box center [1099, 341] width 27 height 72
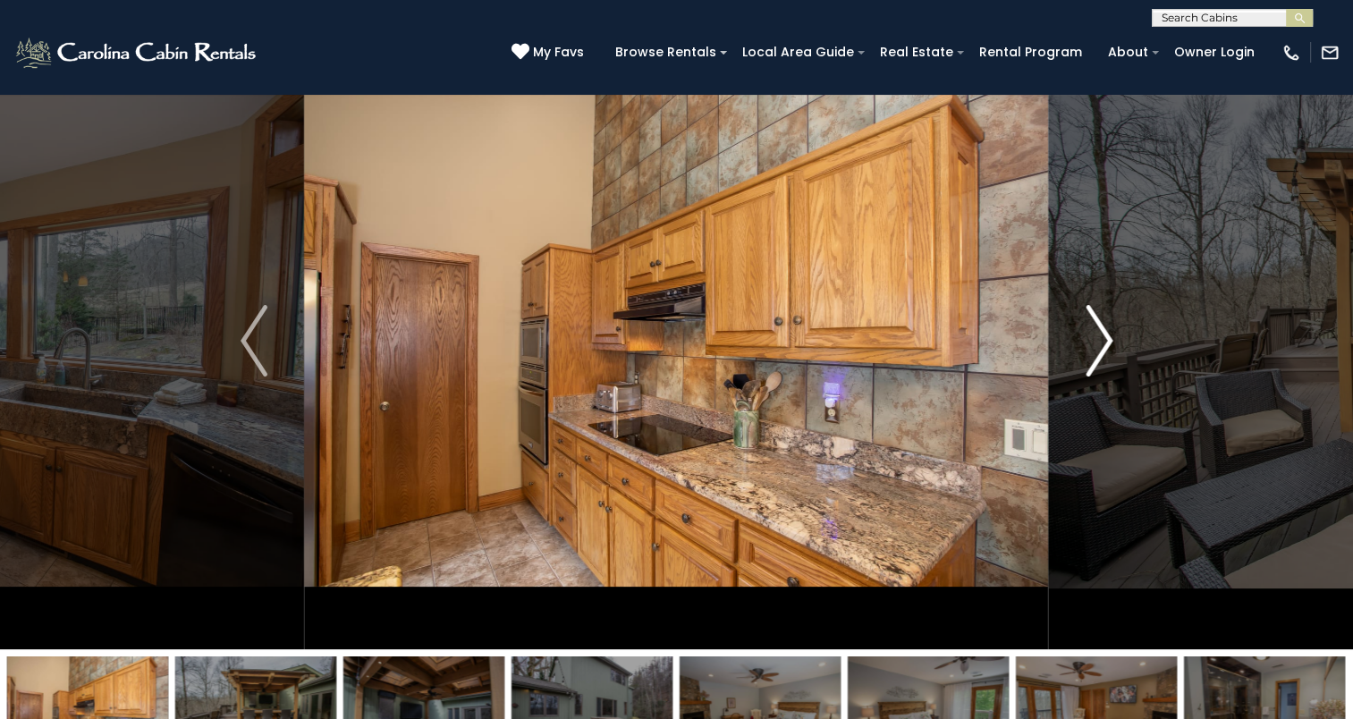
click at [1089, 331] on img "Next" at bounding box center [1099, 341] width 27 height 72
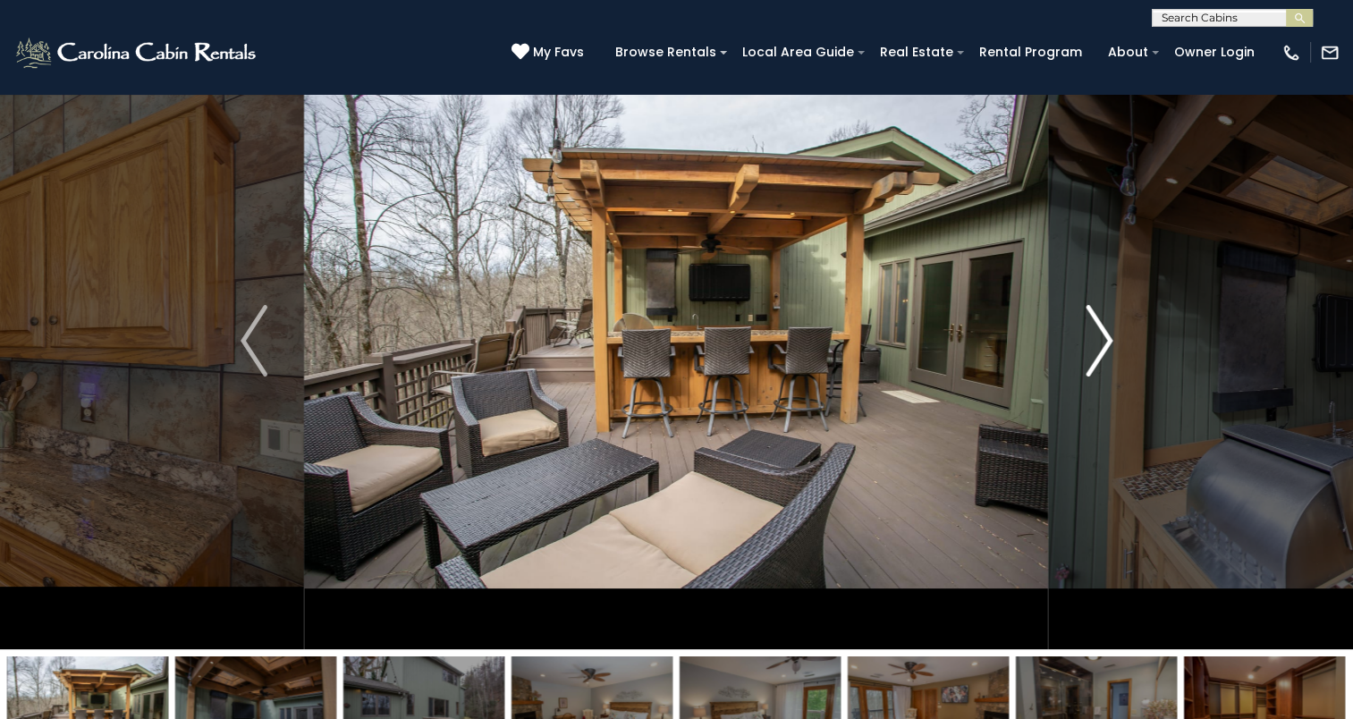
click at [1089, 331] on img "Next" at bounding box center [1099, 341] width 27 height 72
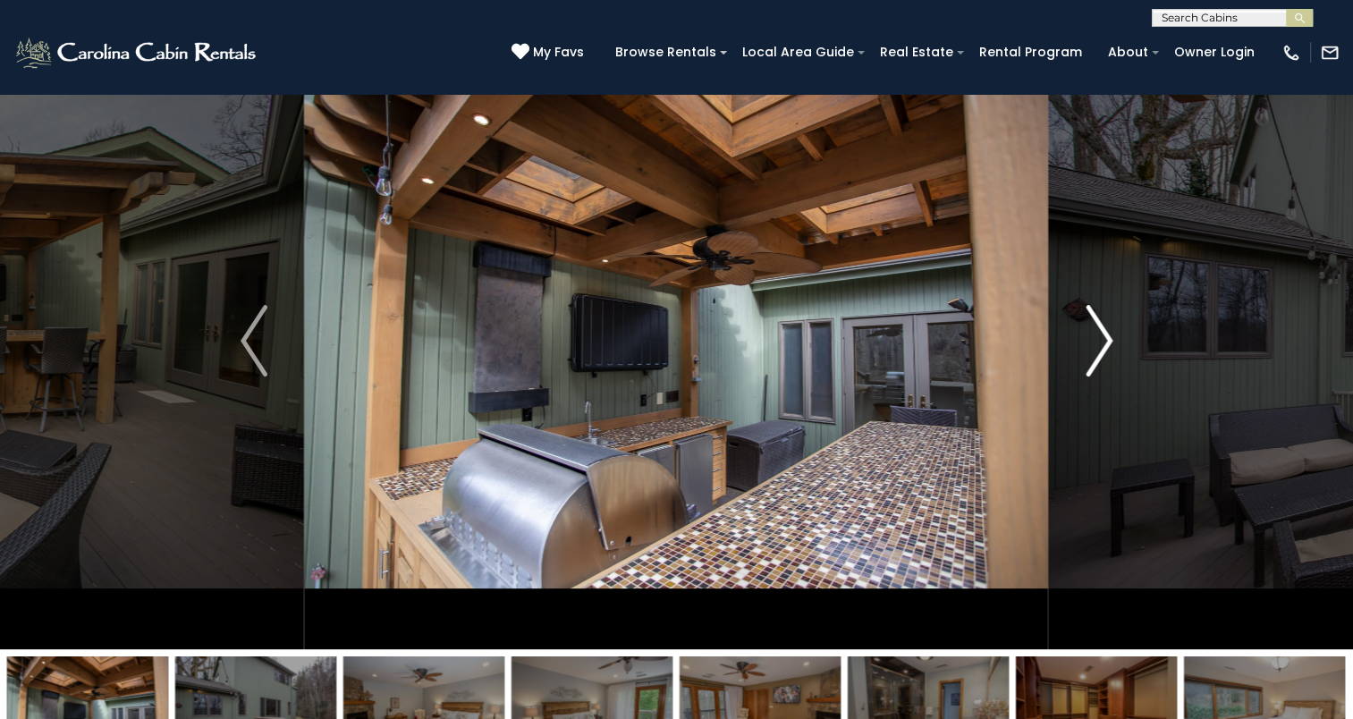
click at [1089, 331] on img "Next" at bounding box center [1099, 341] width 27 height 72
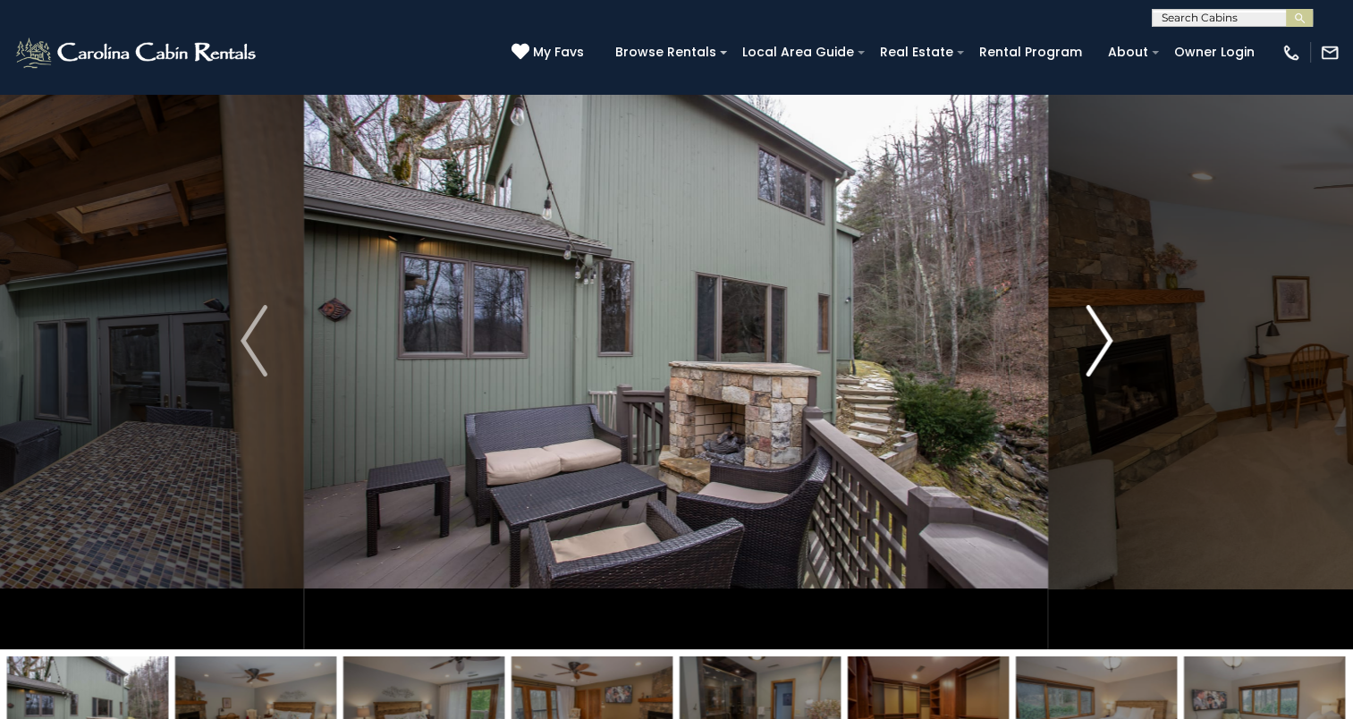
click at [1089, 331] on img "Next" at bounding box center [1099, 341] width 27 height 72
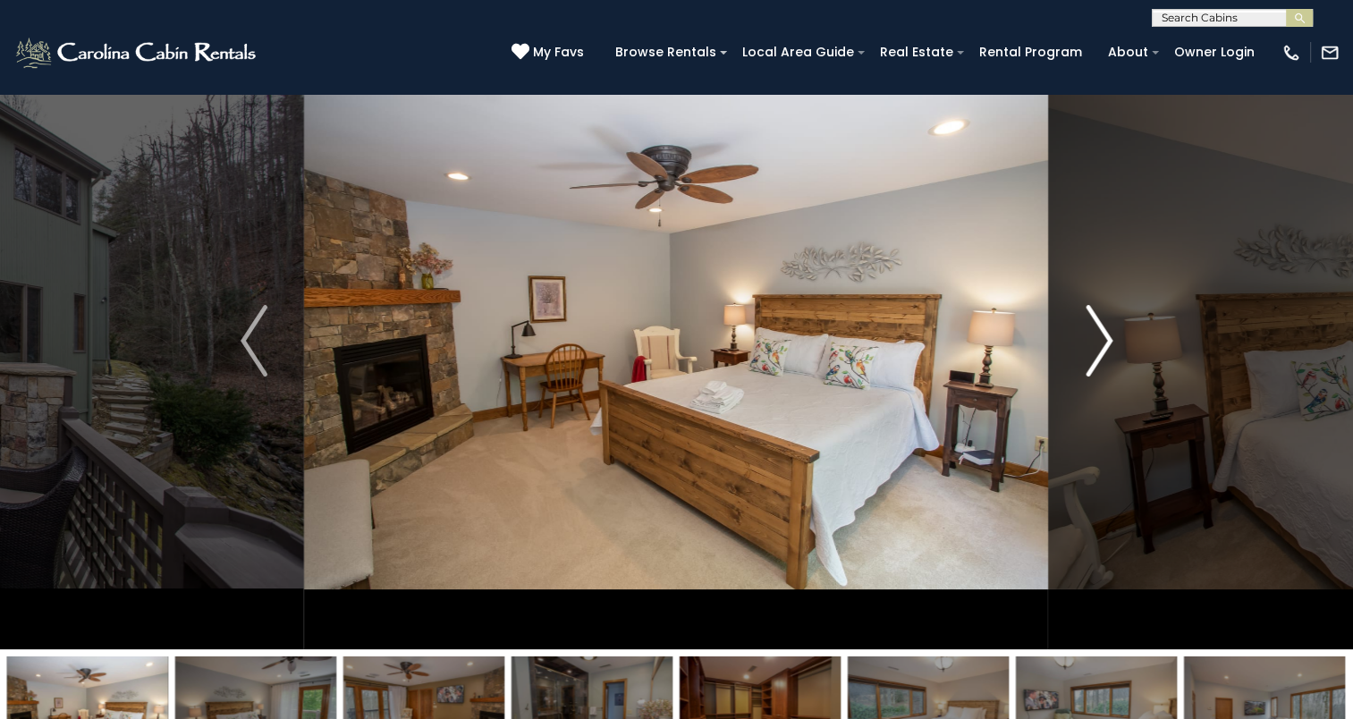
click at [1089, 331] on img "Next" at bounding box center [1099, 341] width 27 height 72
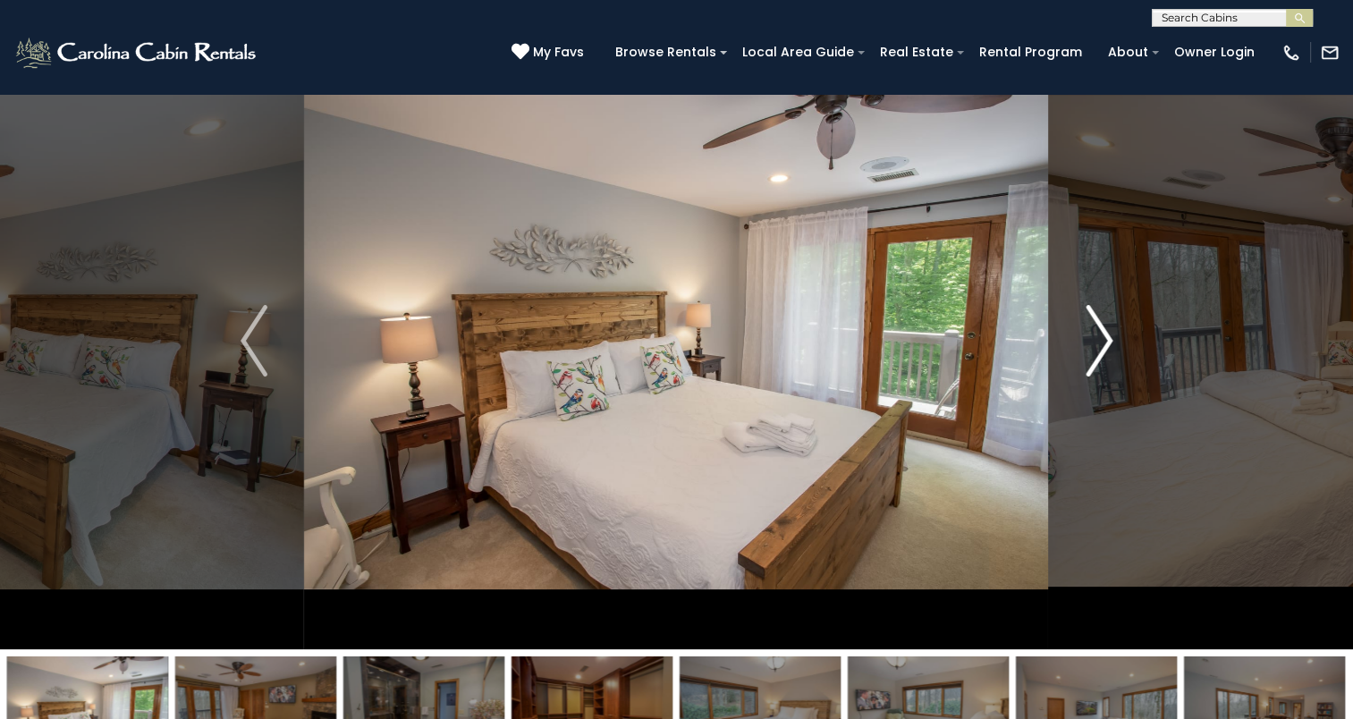
click at [1089, 331] on img "Next" at bounding box center [1099, 341] width 27 height 72
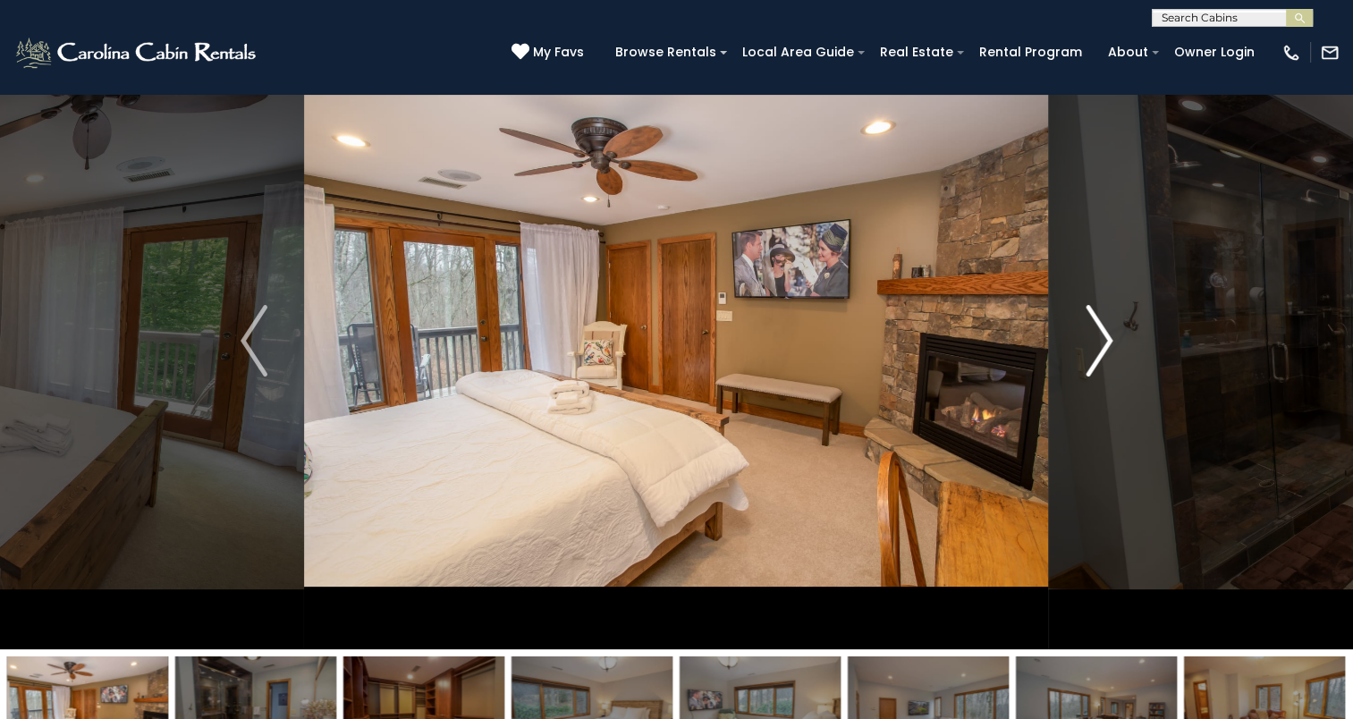
click at [1089, 331] on img "Next" at bounding box center [1099, 341] width 27 height 72
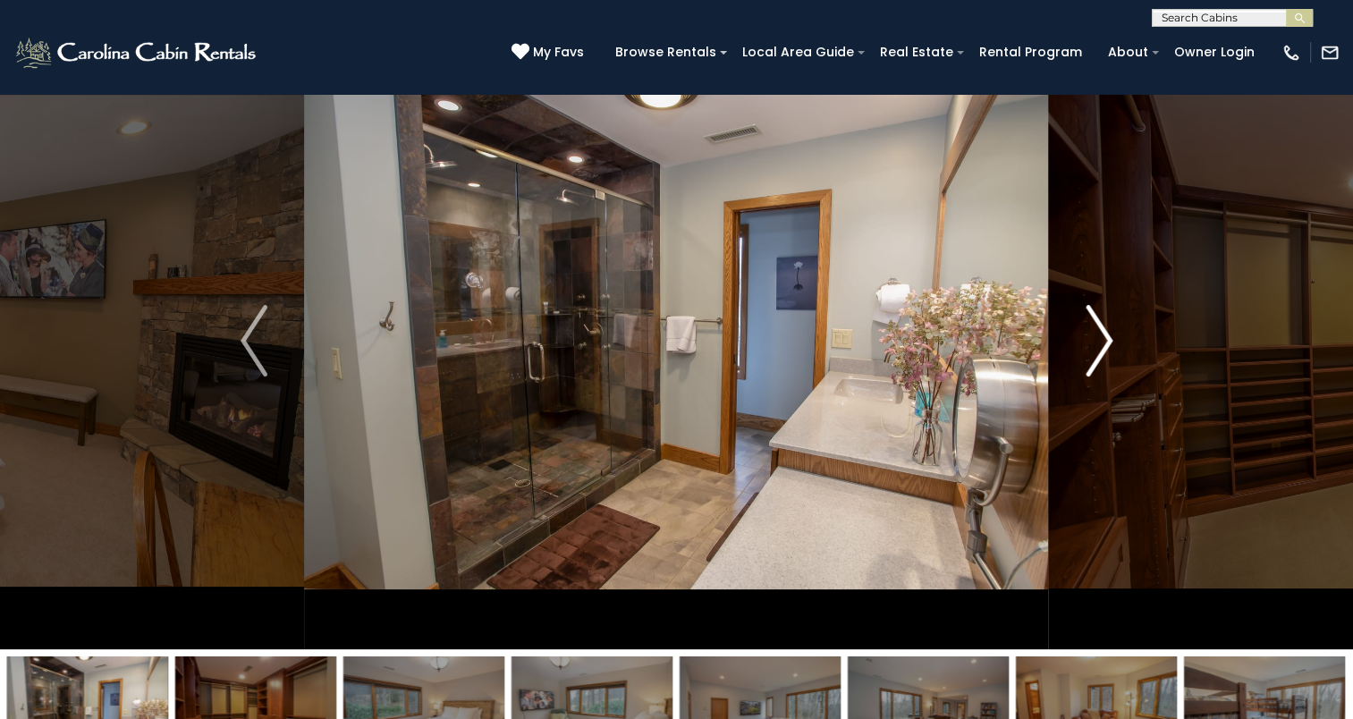
click at [1089, 331] on img "Next" at bounding box center [1099, 341] width 27 height 72
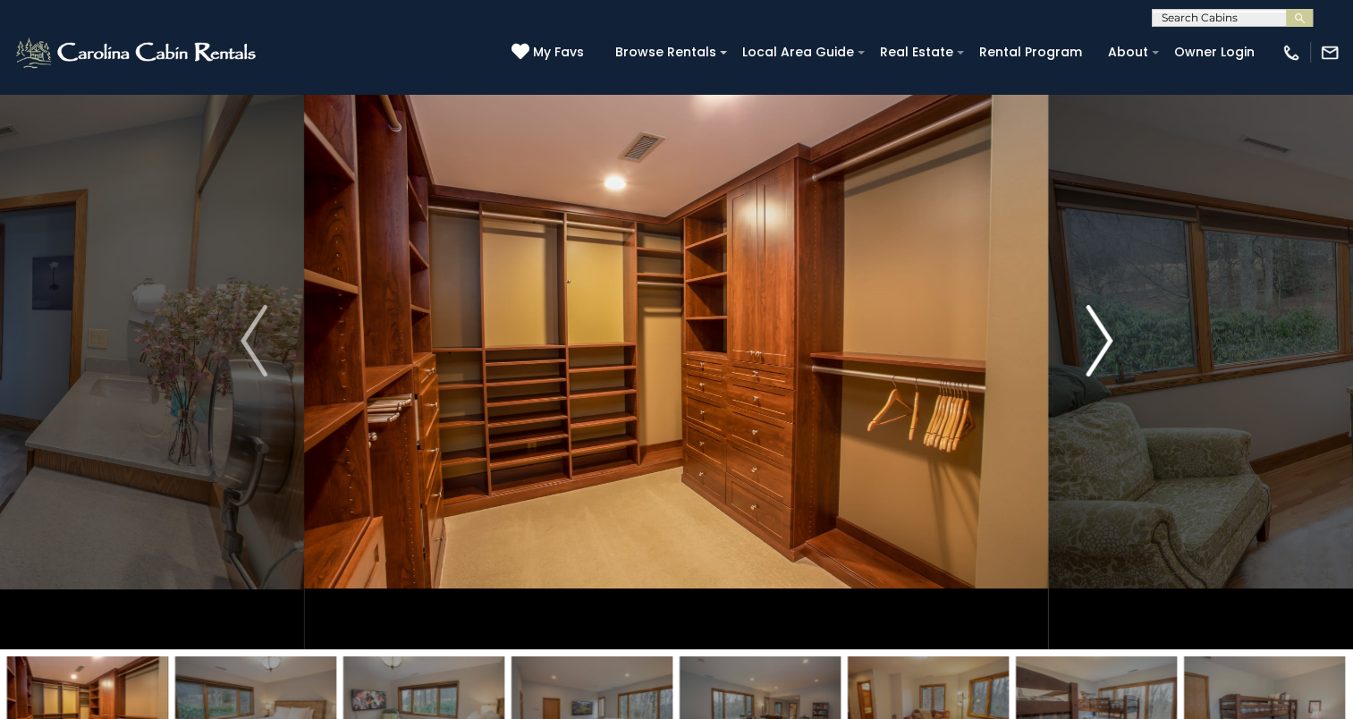
click at [1089, 331] on img "Next" at bounding box center [1099, 341] width 27 height 72
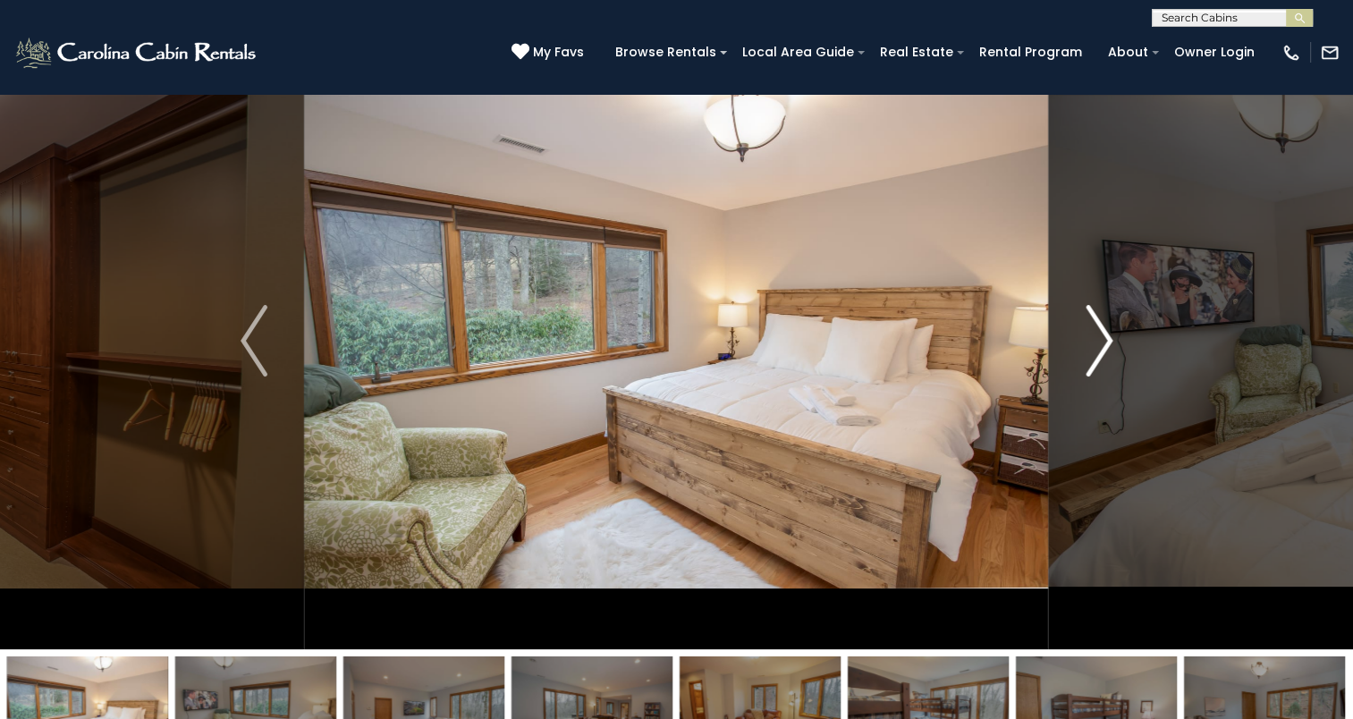
click at [1089, 331] on img "Next" at bounding box center [1099, 341] width 27 height 72
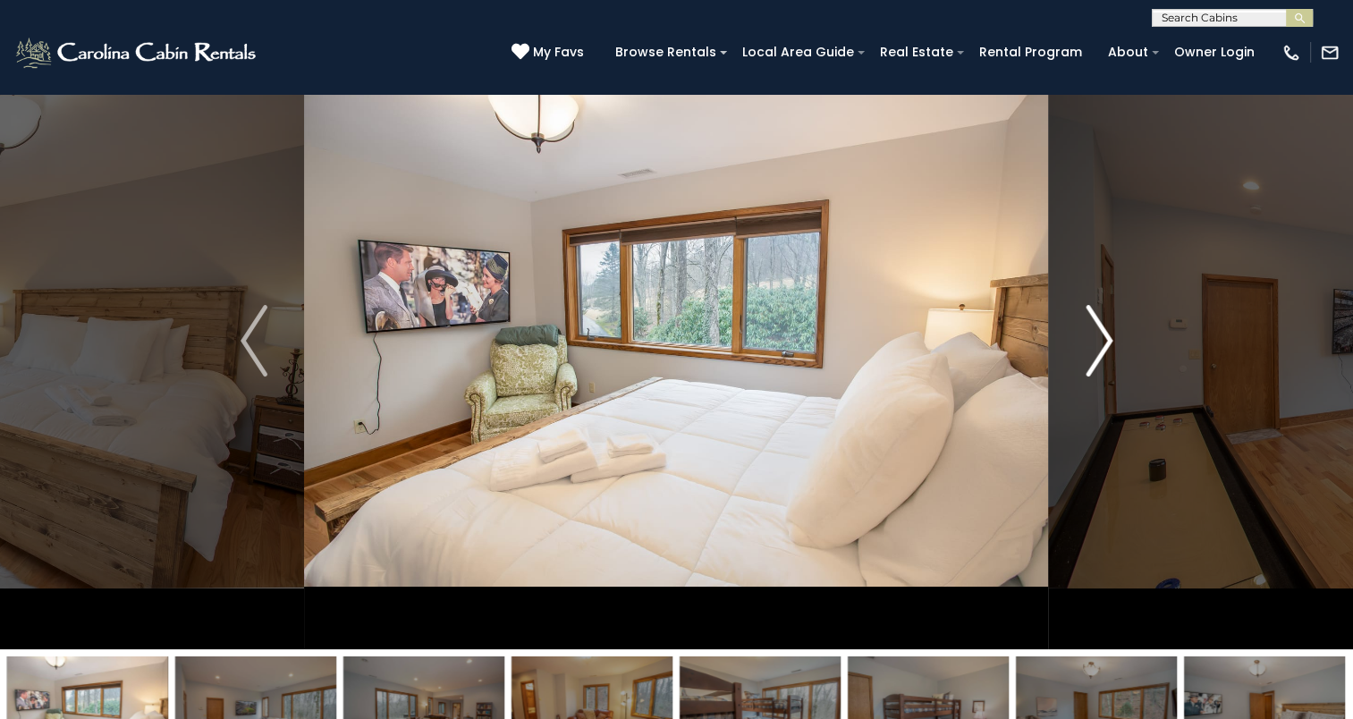
click at [1089, 331] on img "Next" at bounding box center [1099, 341] width 27 height 72
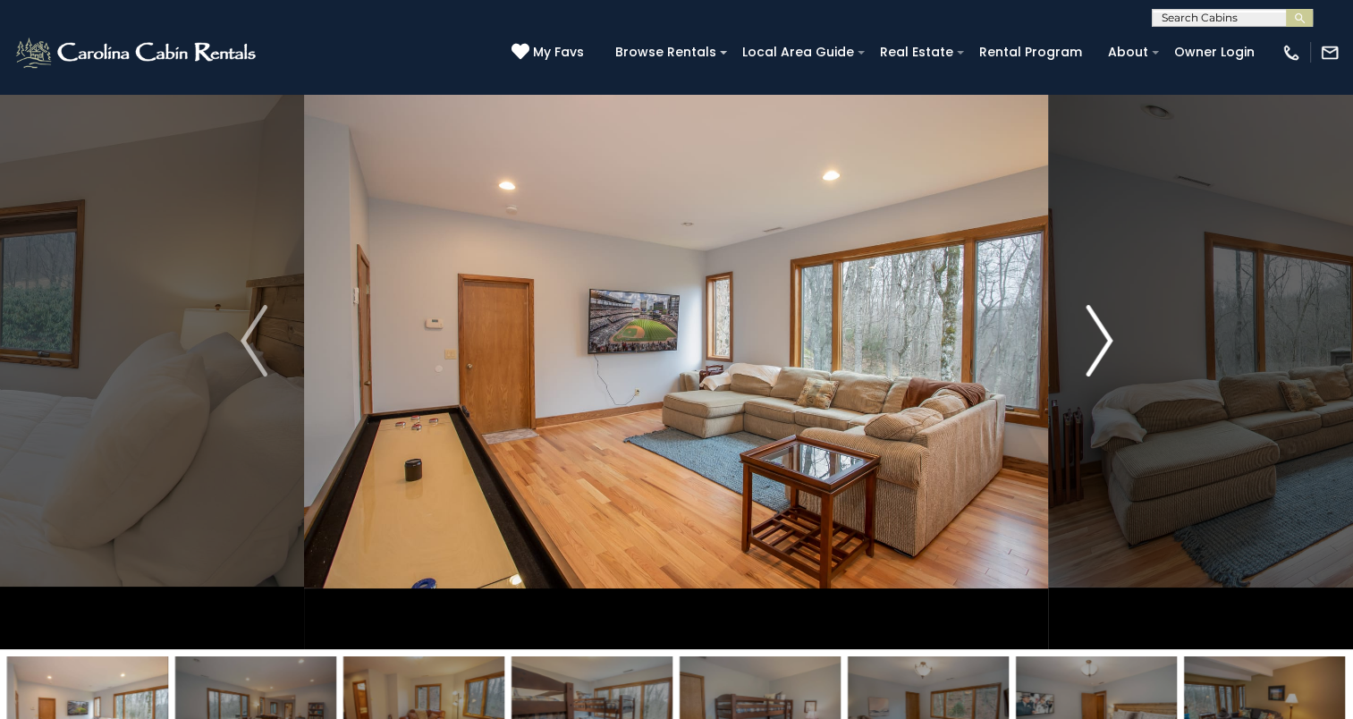
click at [1089, 331] on img "Next" at bounding box center [1099, 341] width 27 height 72
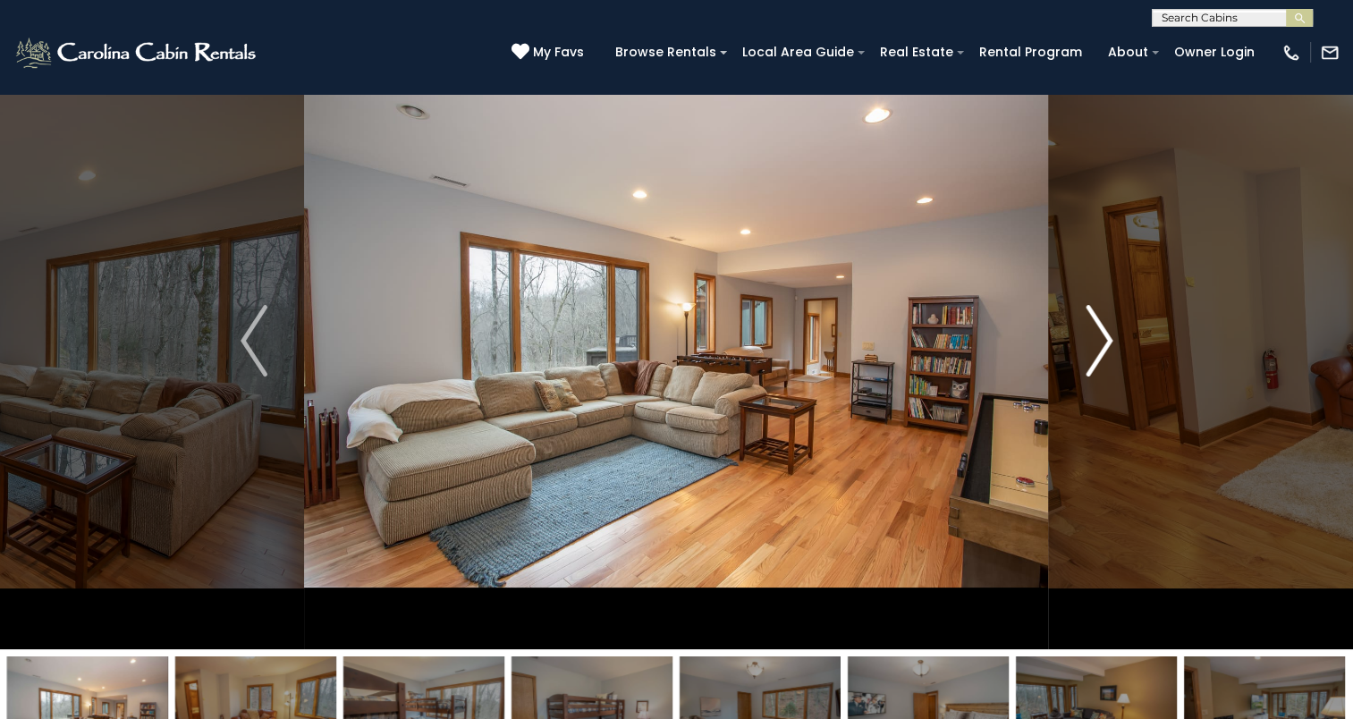
click at [1089, 331] on img "Next" at bounding box center [1099, 341] width 27 height 72
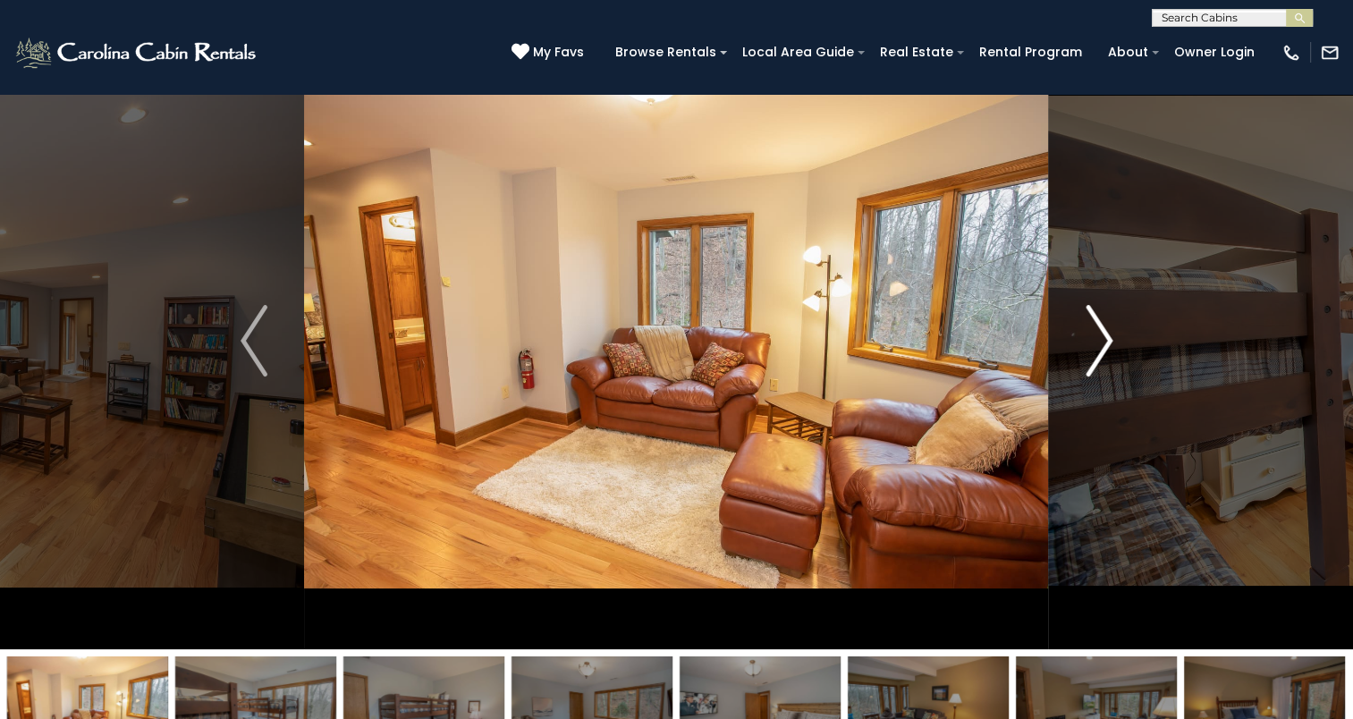
click at [1089, 331] on img "Next" at bounding box center [1099, 341] width 27 height 72
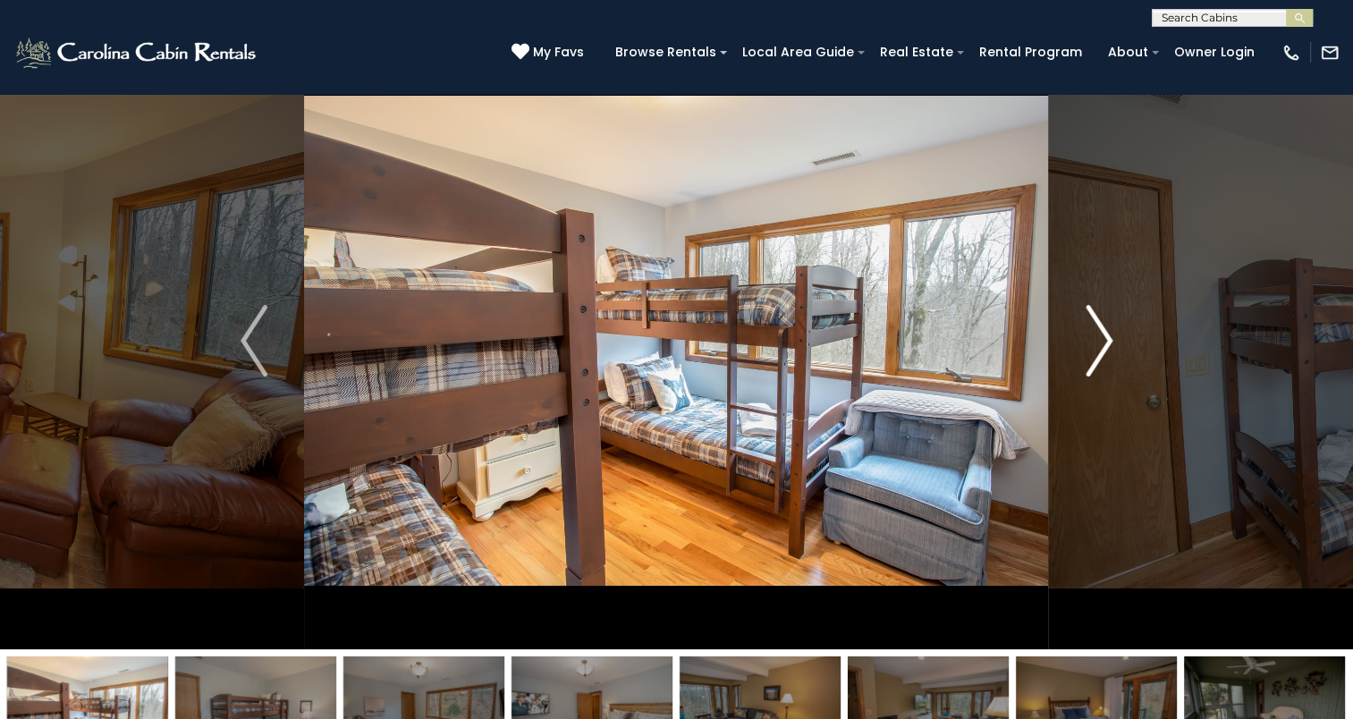
click at [1089, 331] on img "Next" at bounding box center [1099, 341] width 27 height 72
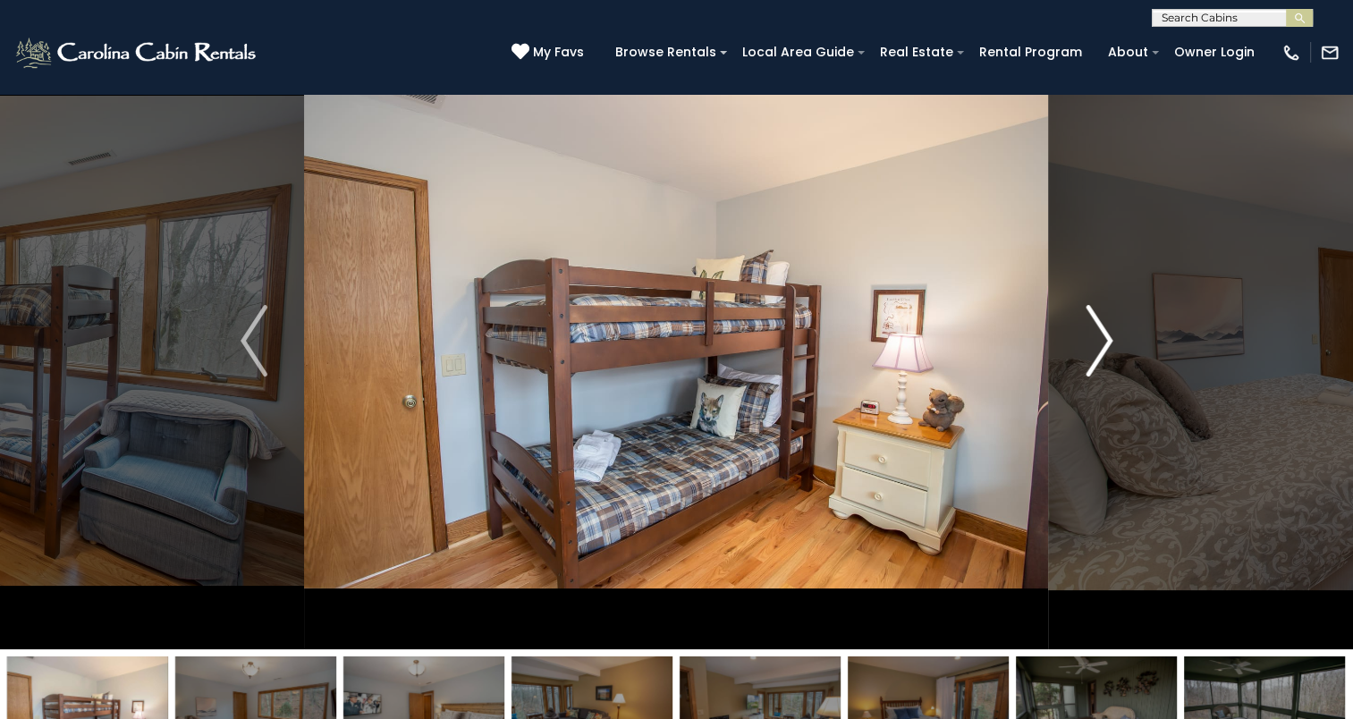
click at [1089, 331] on img "Next" at bounding box center [1099, 341] width 27 height 72
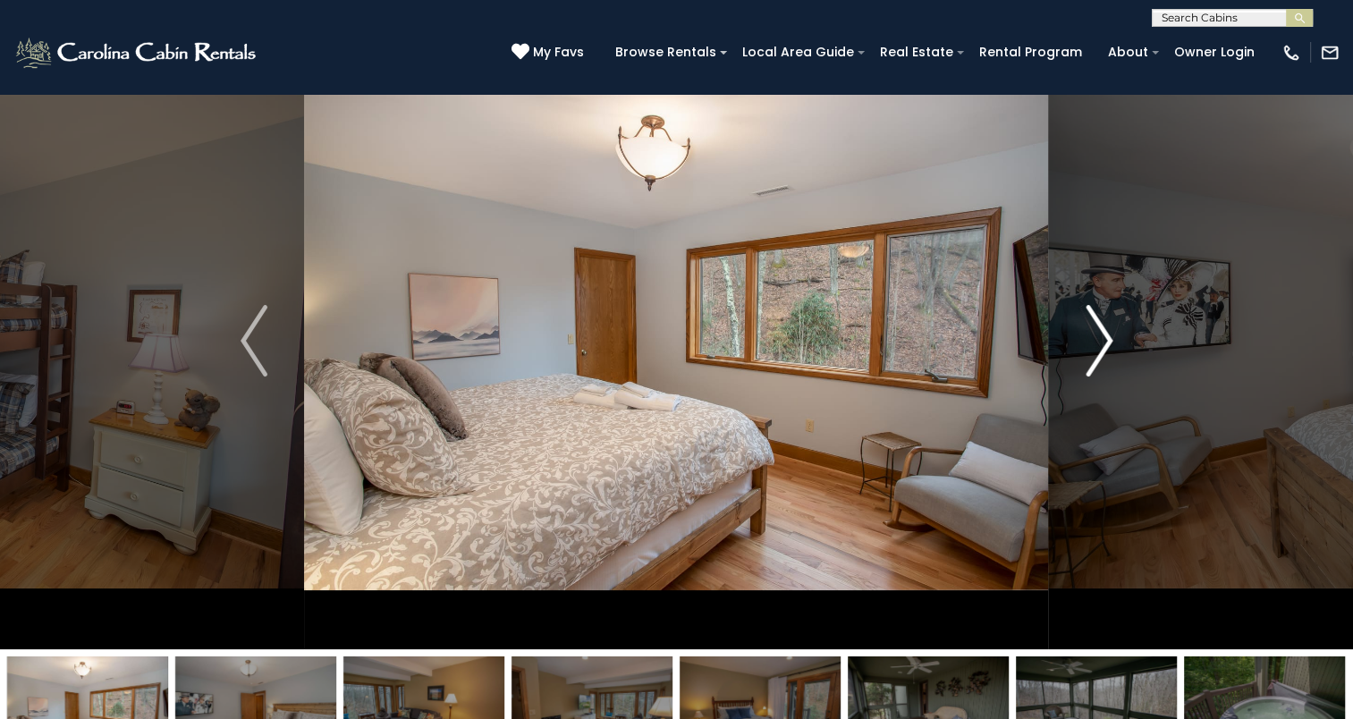
click at [1089, 331] on img "Next" at bounding box center [1099, 341] width 27 height 72
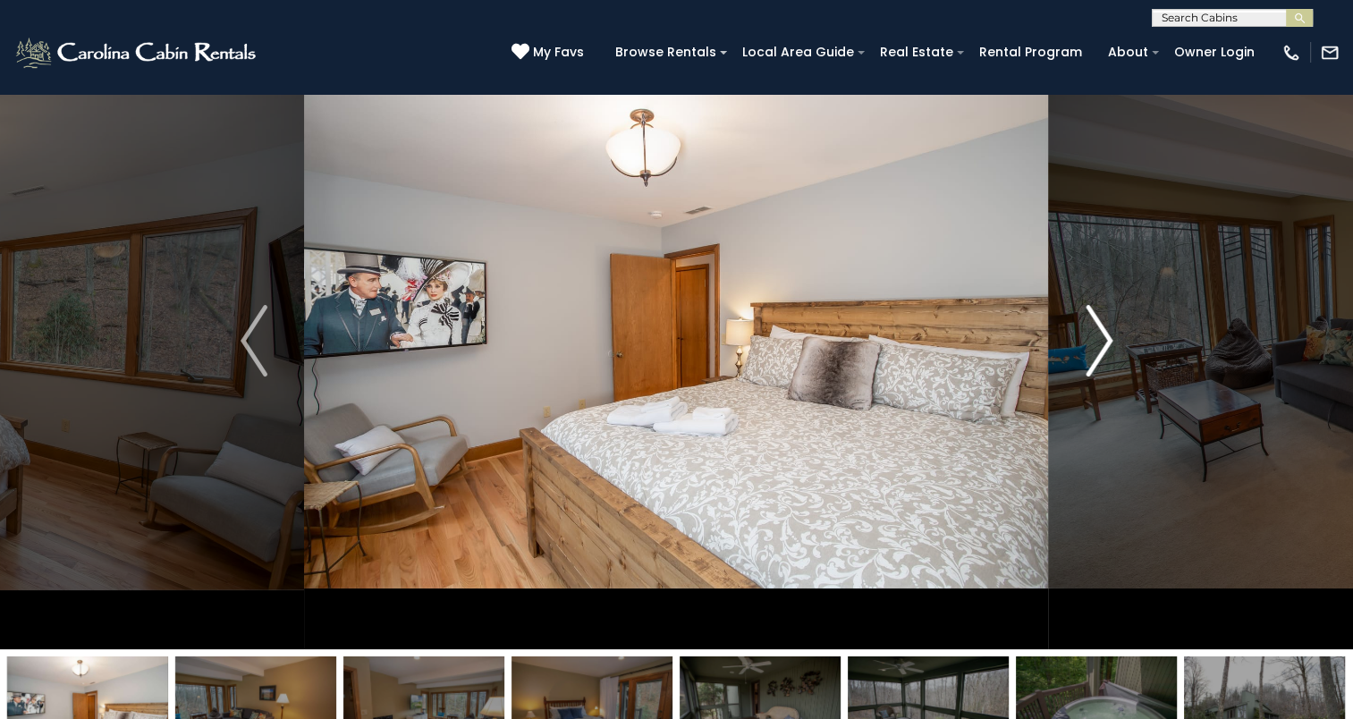
click at [1089, 331] on img "Next" at bounding box center [1099, 341] width 27 height 72
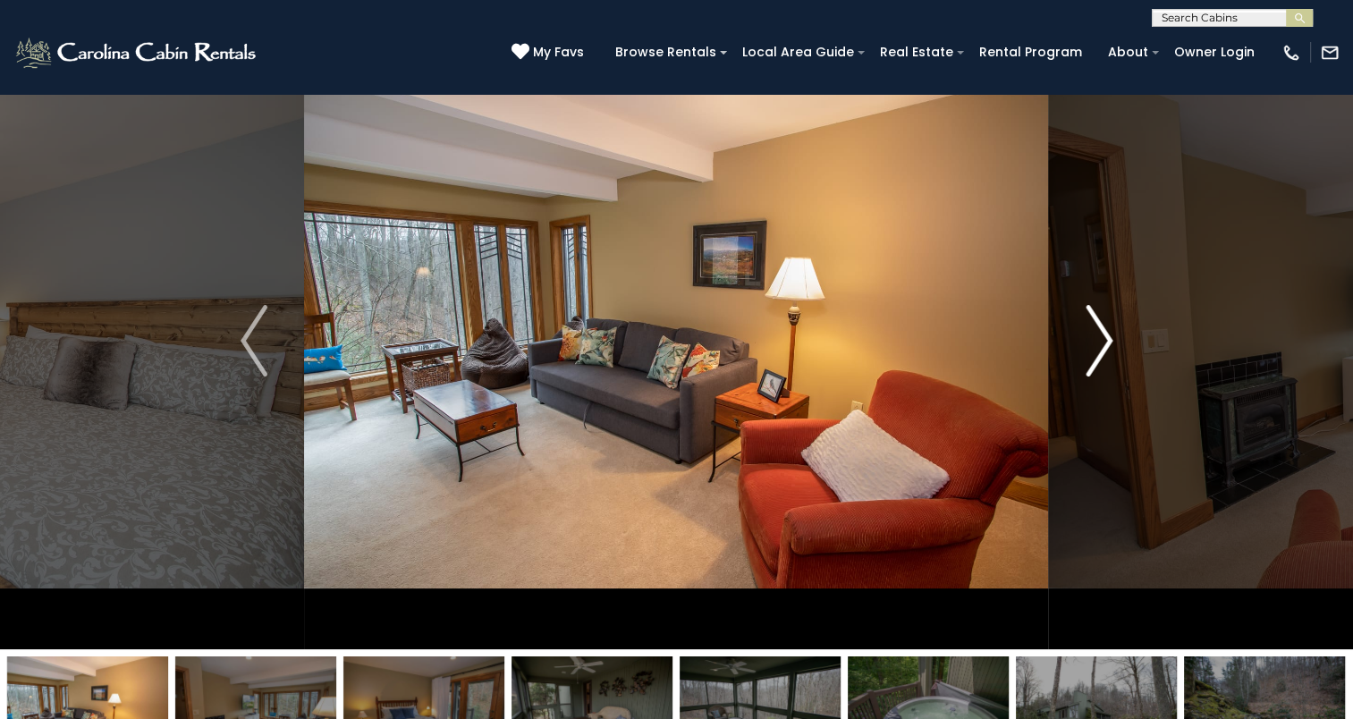
click at [1089, 331] on img "Next" at bounding box center [1099, 341] width 27 height 72
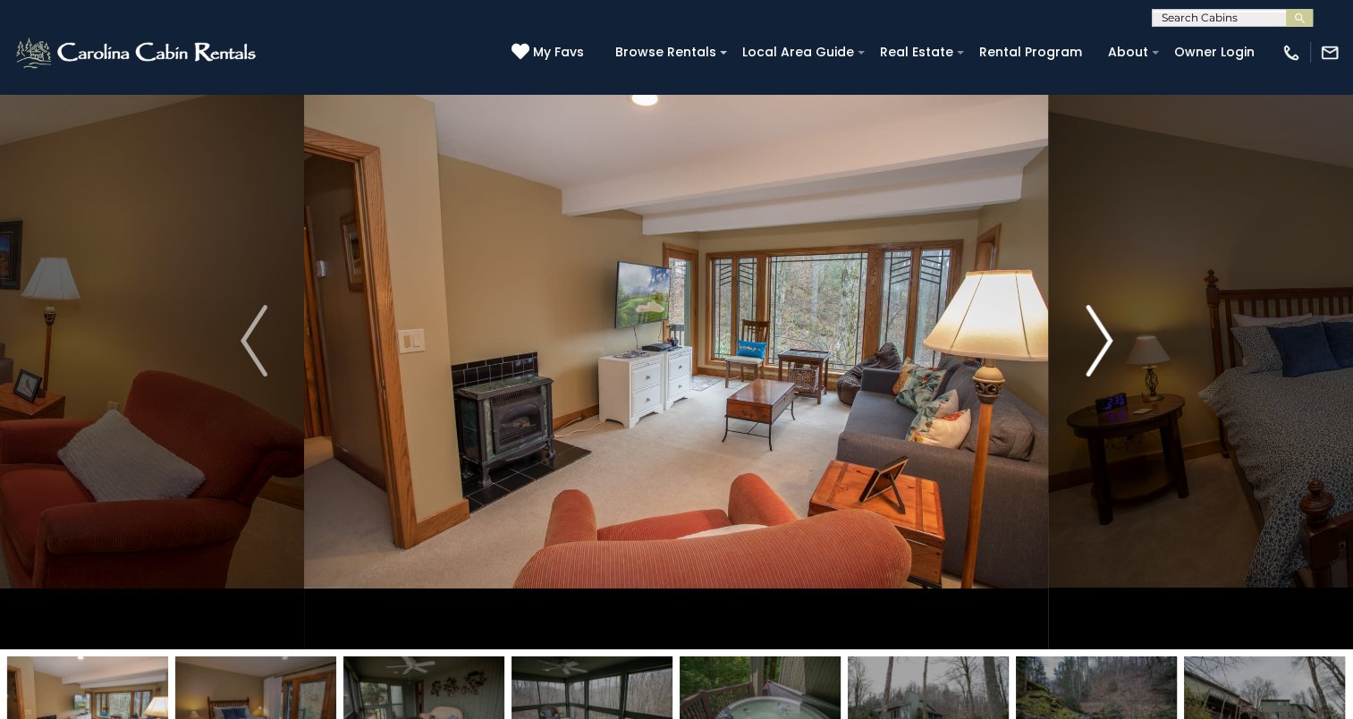
click at [1089, 331] on img "Next" at bounding box center [1099, 341] width 27 height 72
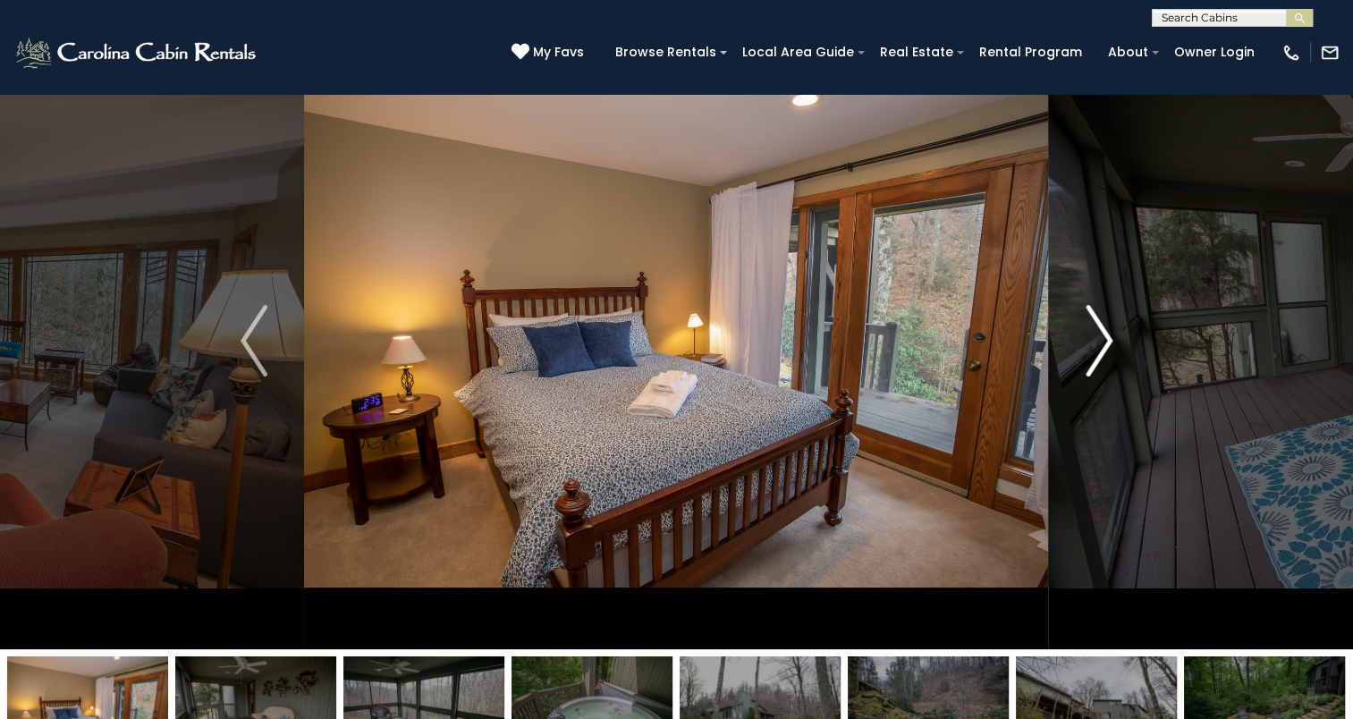
click at [1089, 331] on img "Next" at bounding box center [1099, 341] width 27 height 72
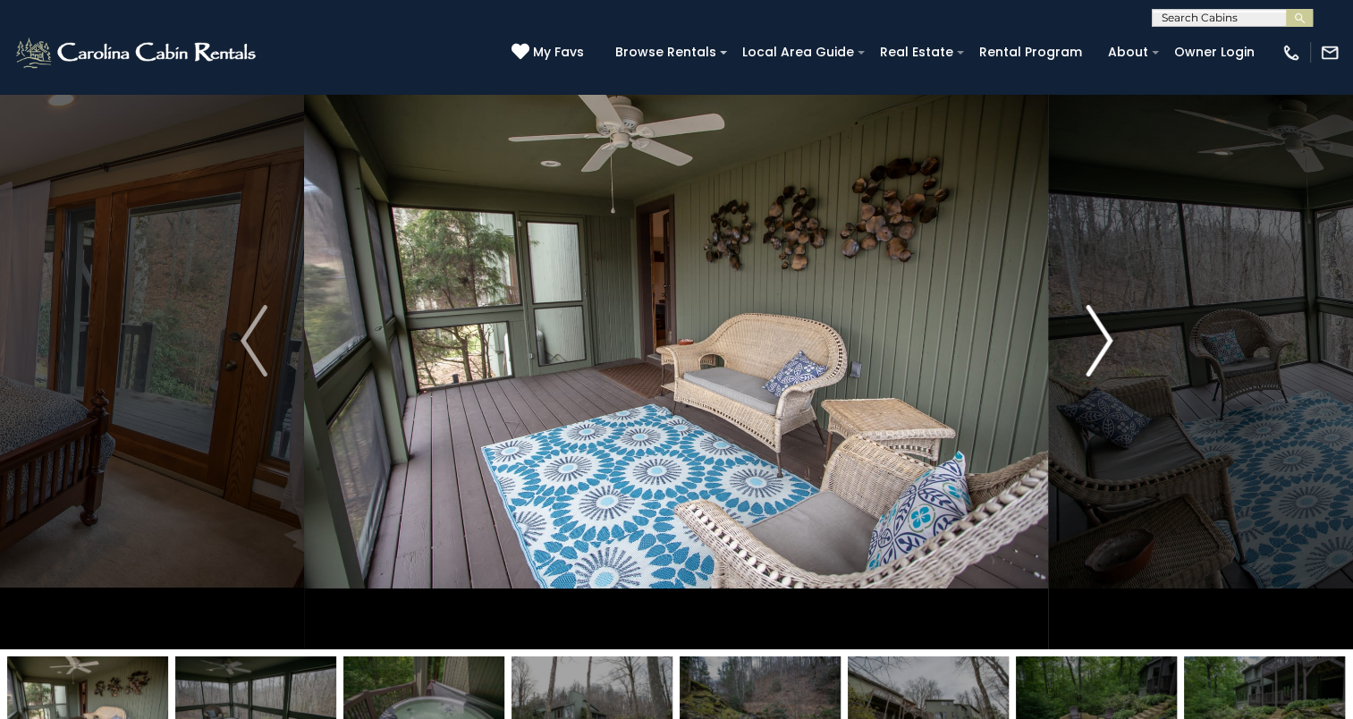
click at [1089, 331] on img "Next" at bounding box center [1099, 341] width 27 height 72
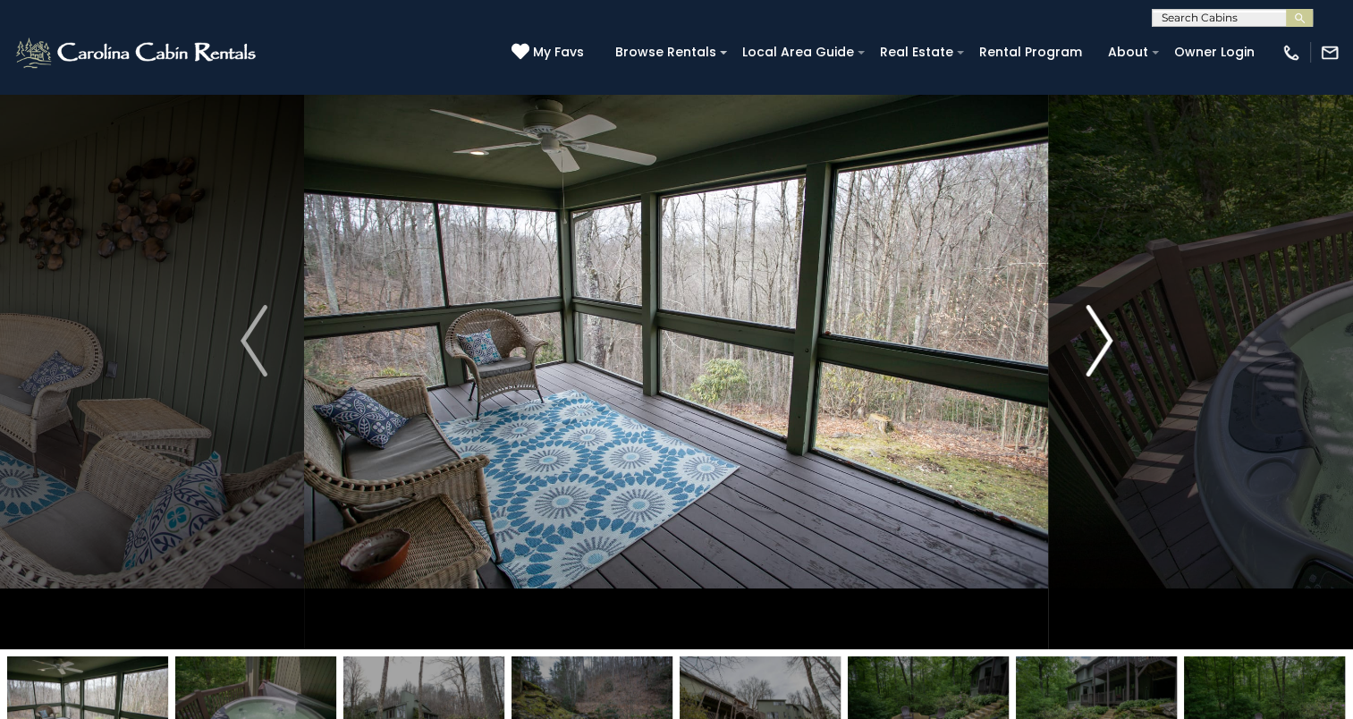
click at [1089, 331] on img "Next" at bounding box center [1099, 341] width 27 height 72
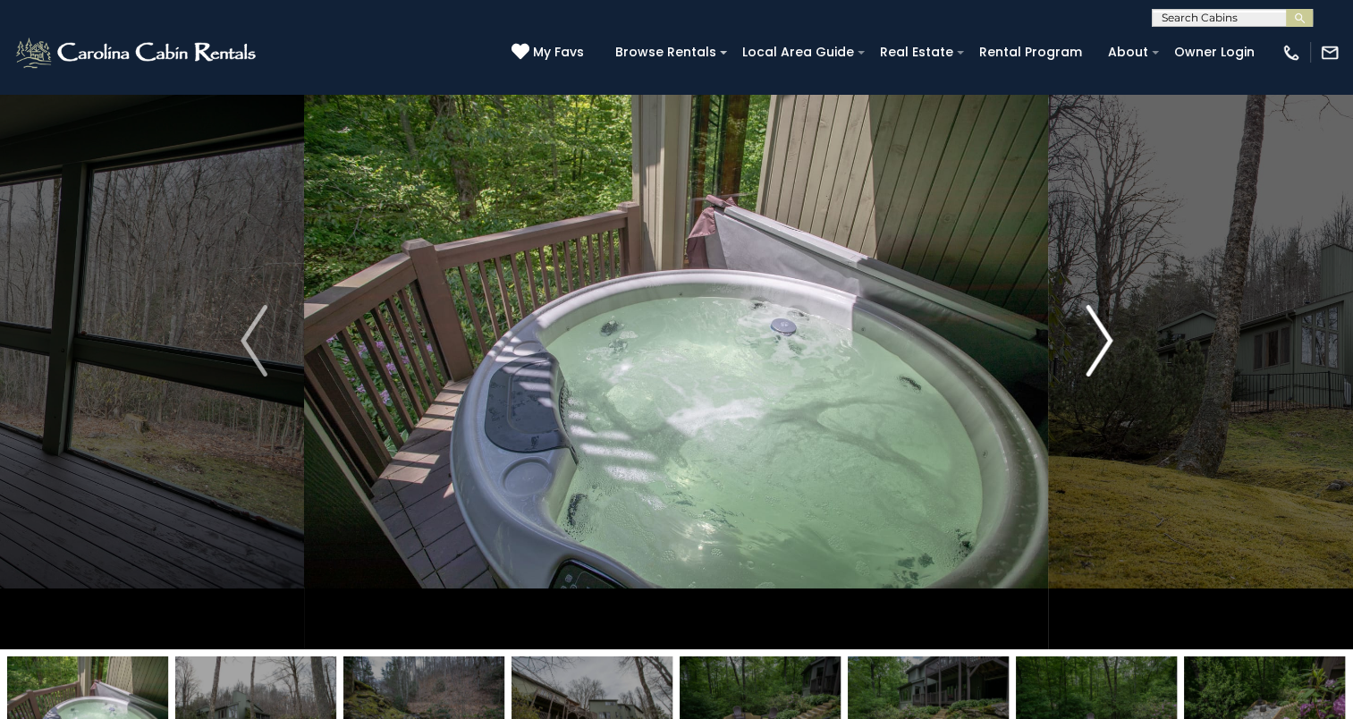
click at [1089, 331] on img "Next" at bounding box center [1099, 341] width 27 height 72
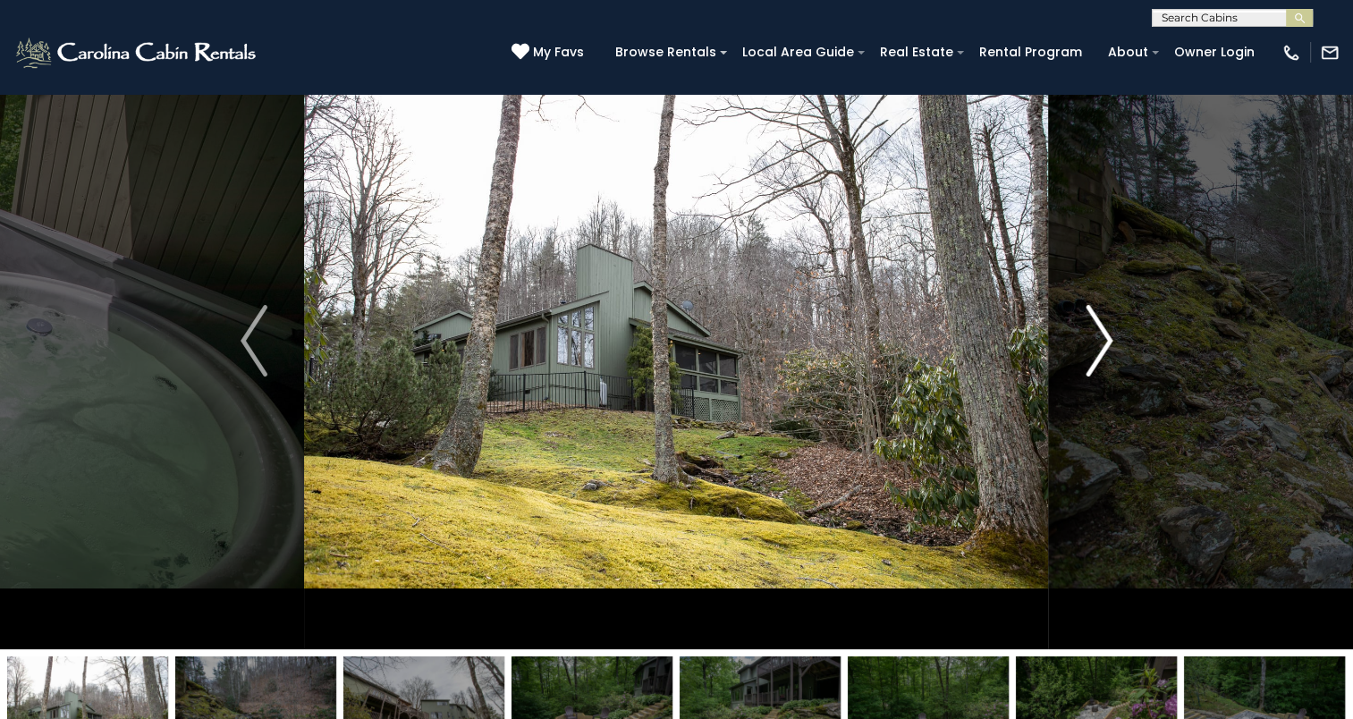
click at [1089, 331] on img "Next" at bounding box center [1099, 341] width 27 height 72
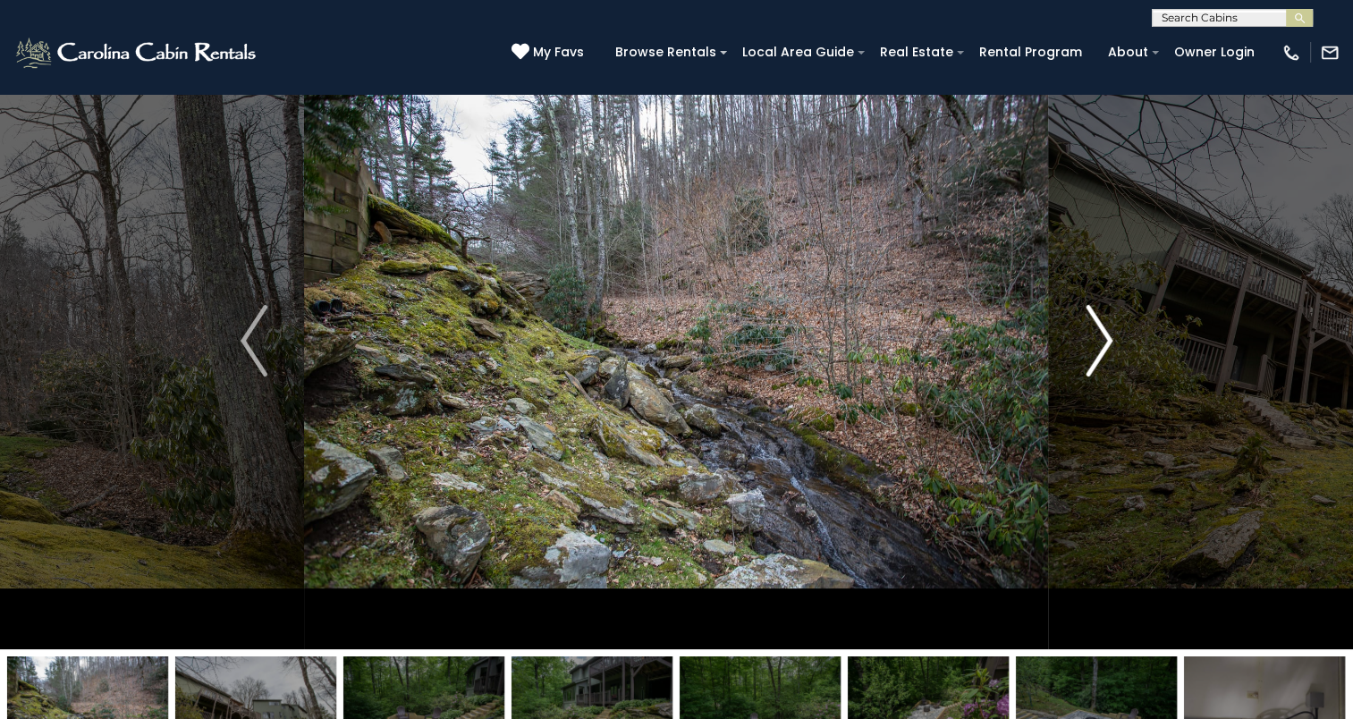
click at [1089, 331] on img "Next" at bounding box center [1099, 341] width 27 height 72
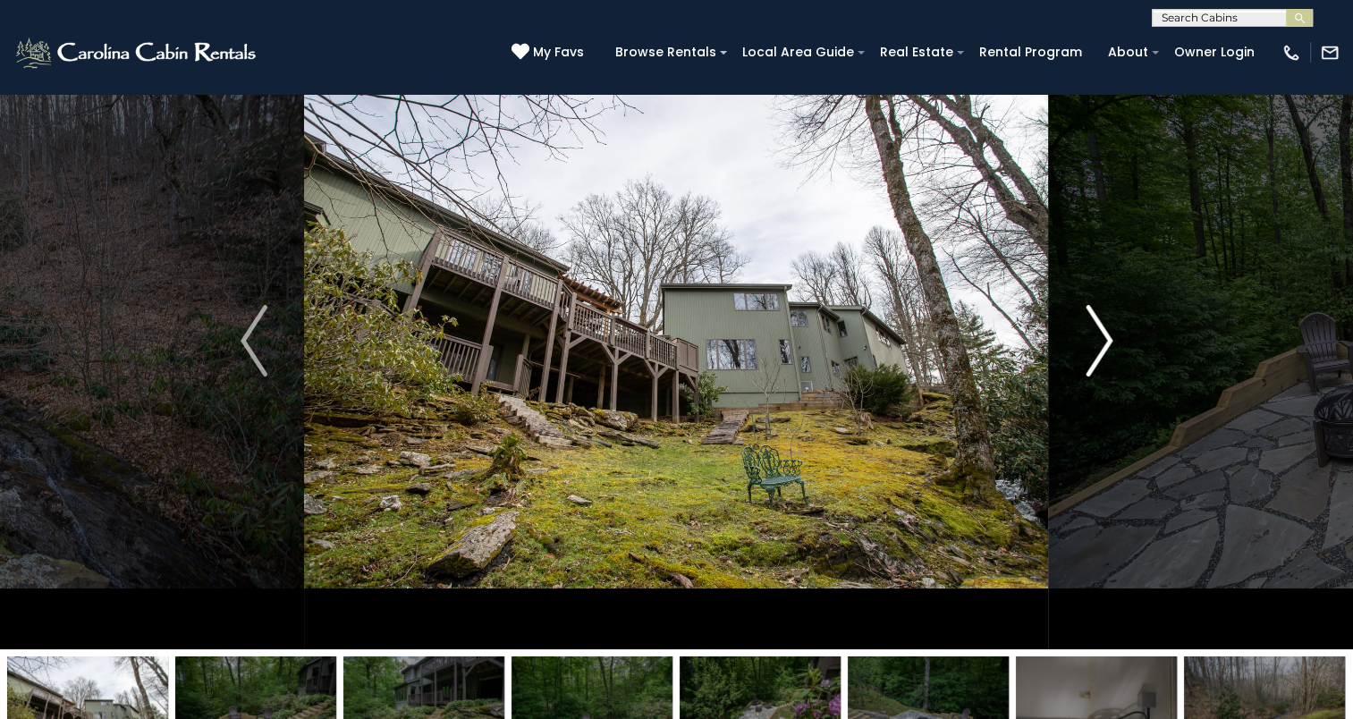
click at [1089, 331] on img "Next" at bounding box center [1099, 341] width 27 height 72
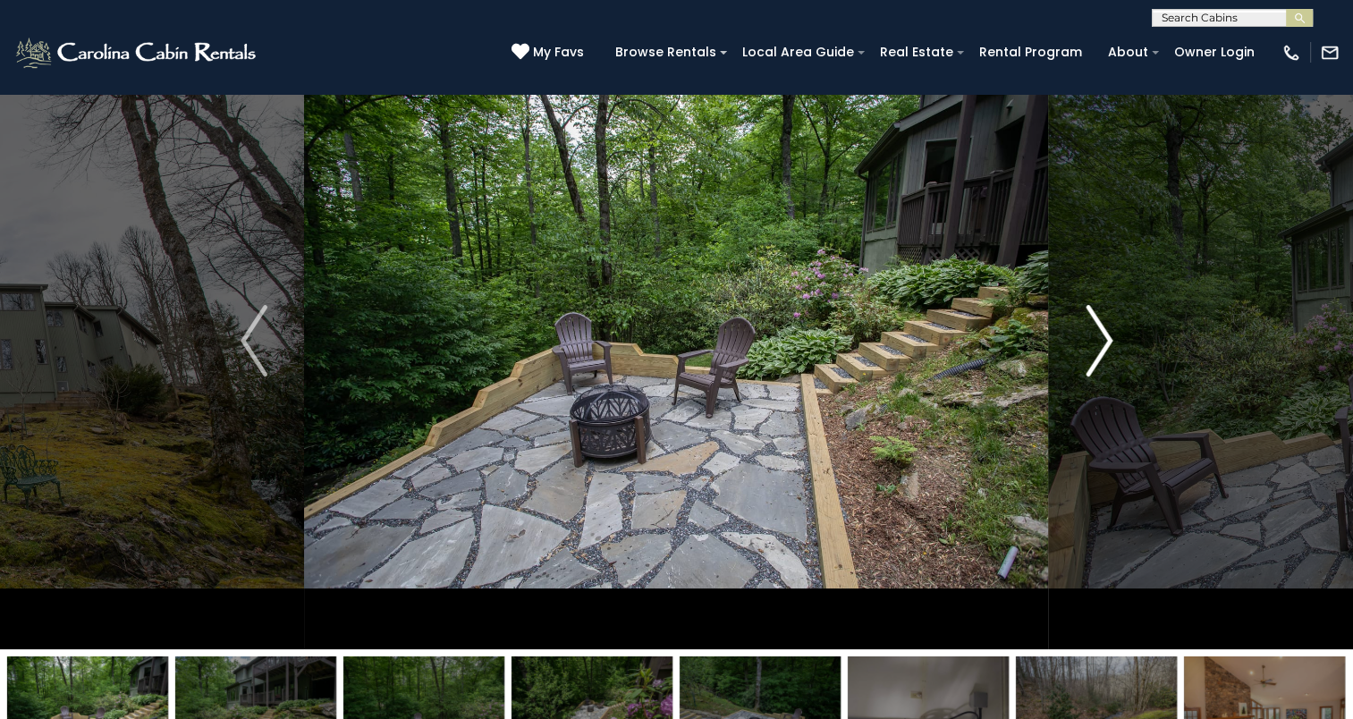
click at [1089, 331] on img "Next" at bounding box center [1099, 341] width 27 height 72
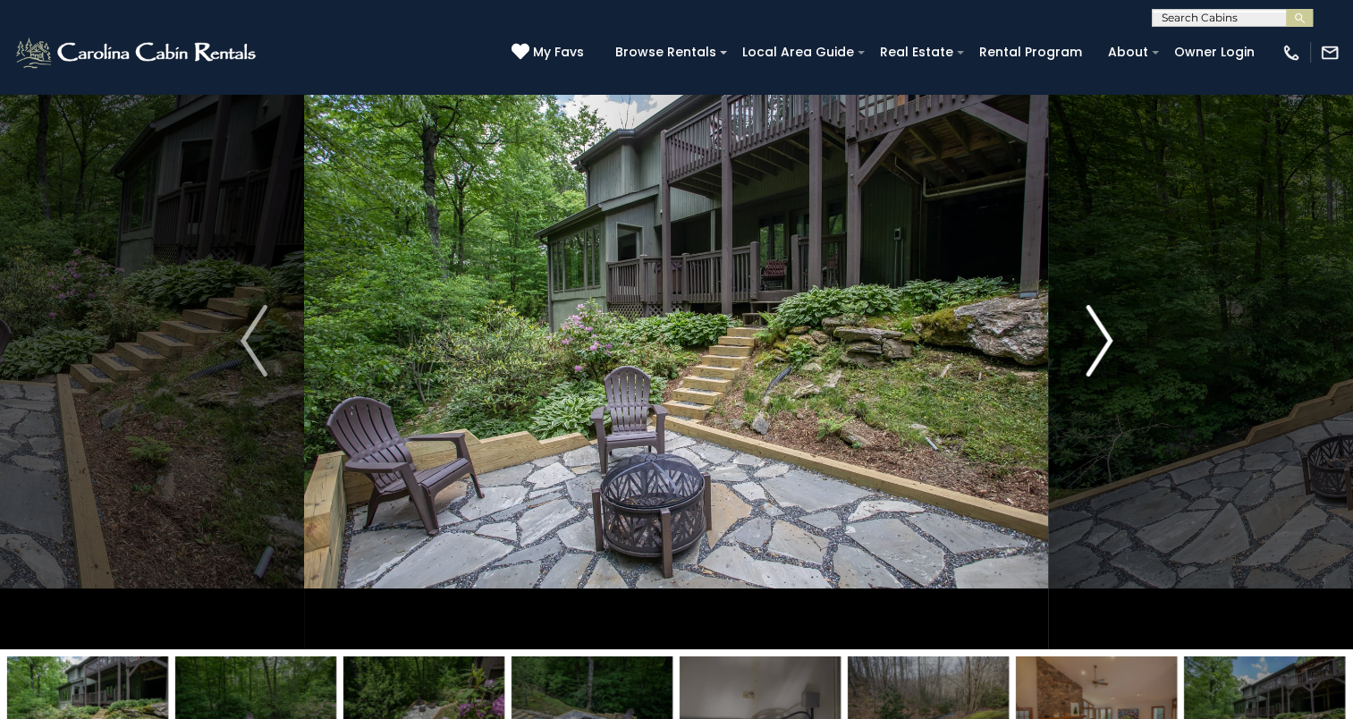
click at [1089, 331] on img "Next" at bounding box center [1099, 341] width 27 height 72
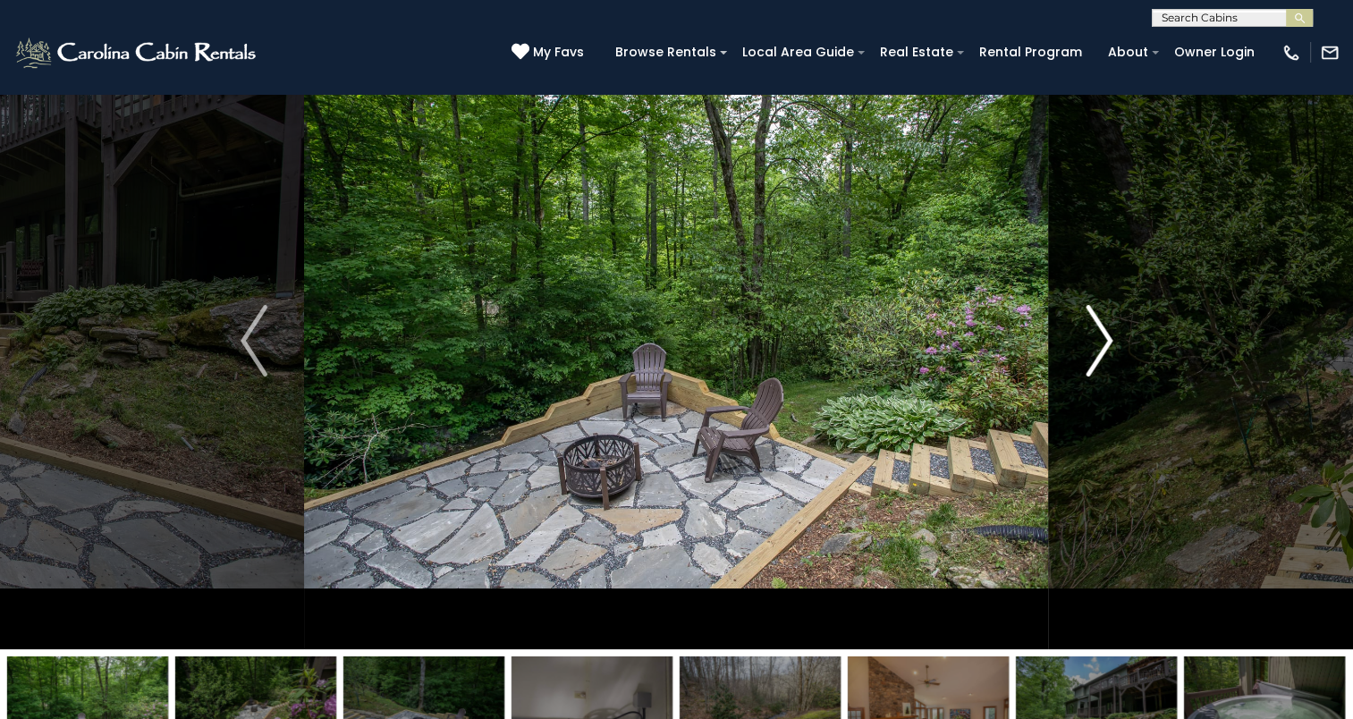
click at [1089, 331] on img "Next" at bounding box center [1099, 341] width 27 height 72
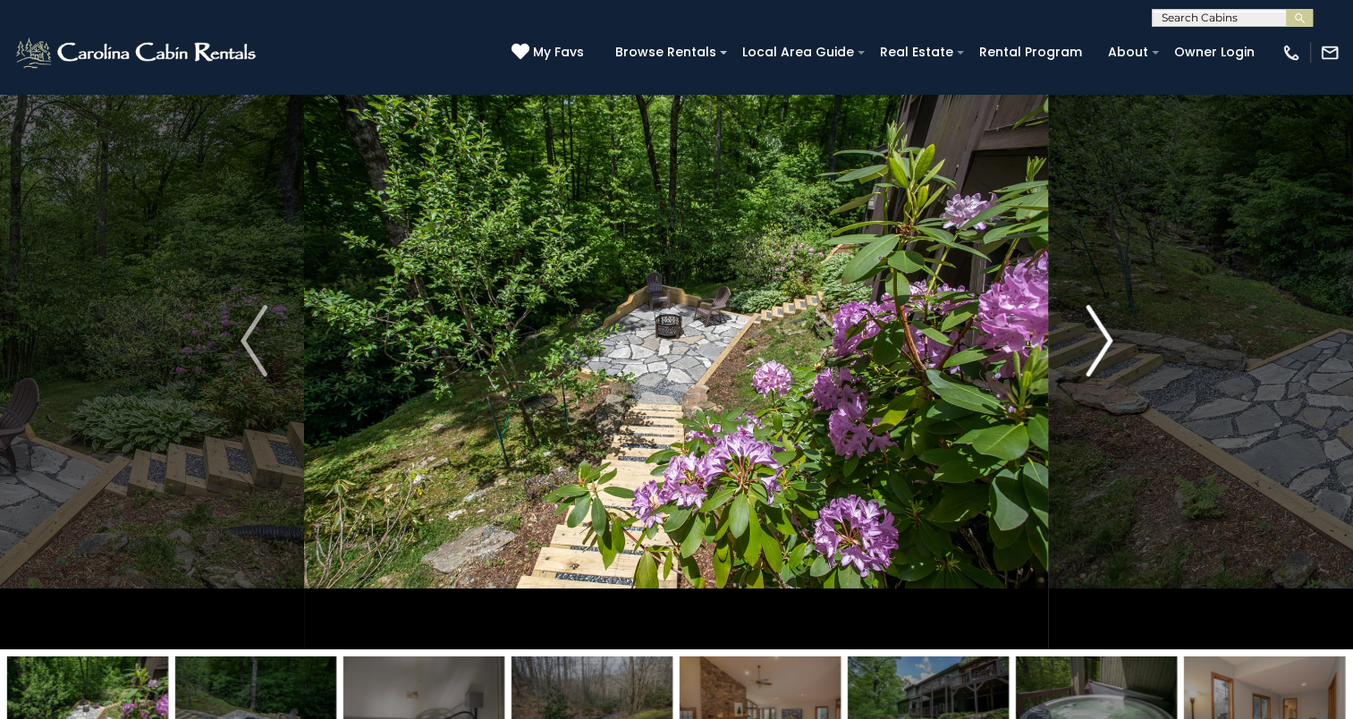
click at [1089, 331] on img "Next" at bounding box center [1099, 341] width 27 height 72
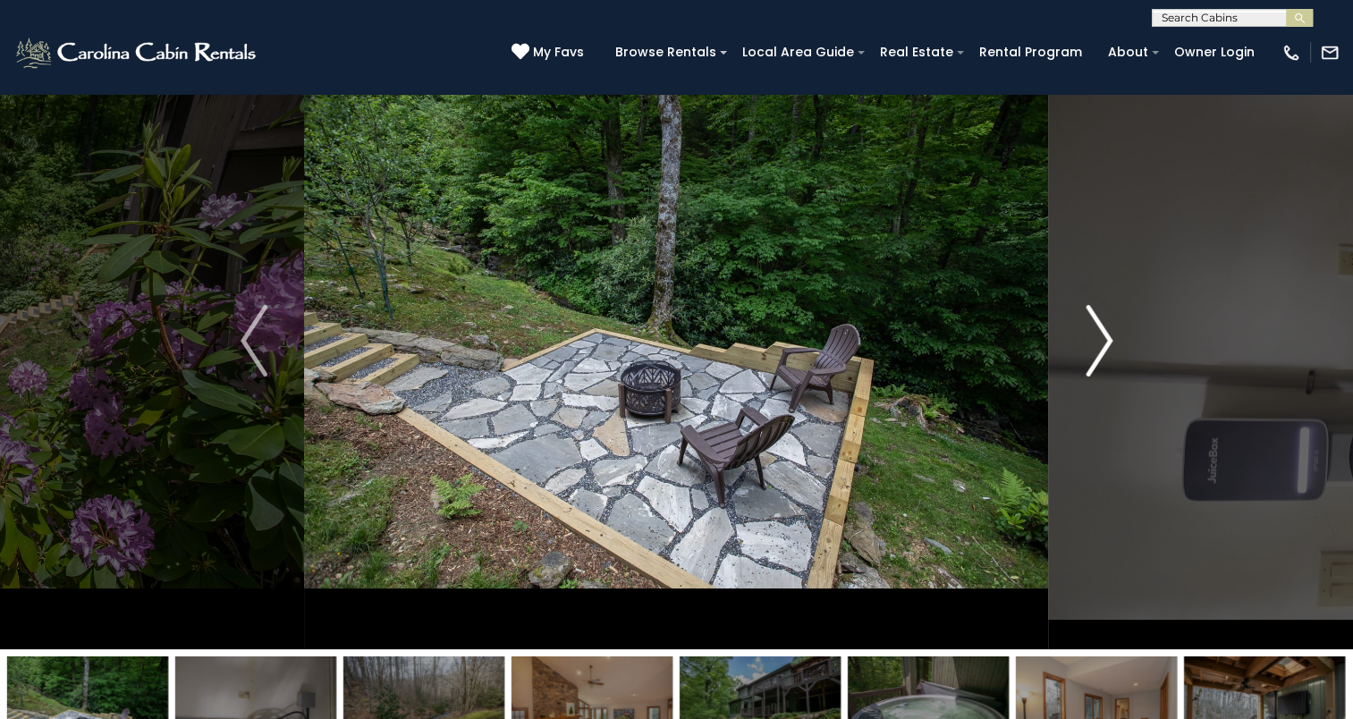
click at [1089, 331] on img "Next" at bounding box center [1099, 341] width 27 height 72
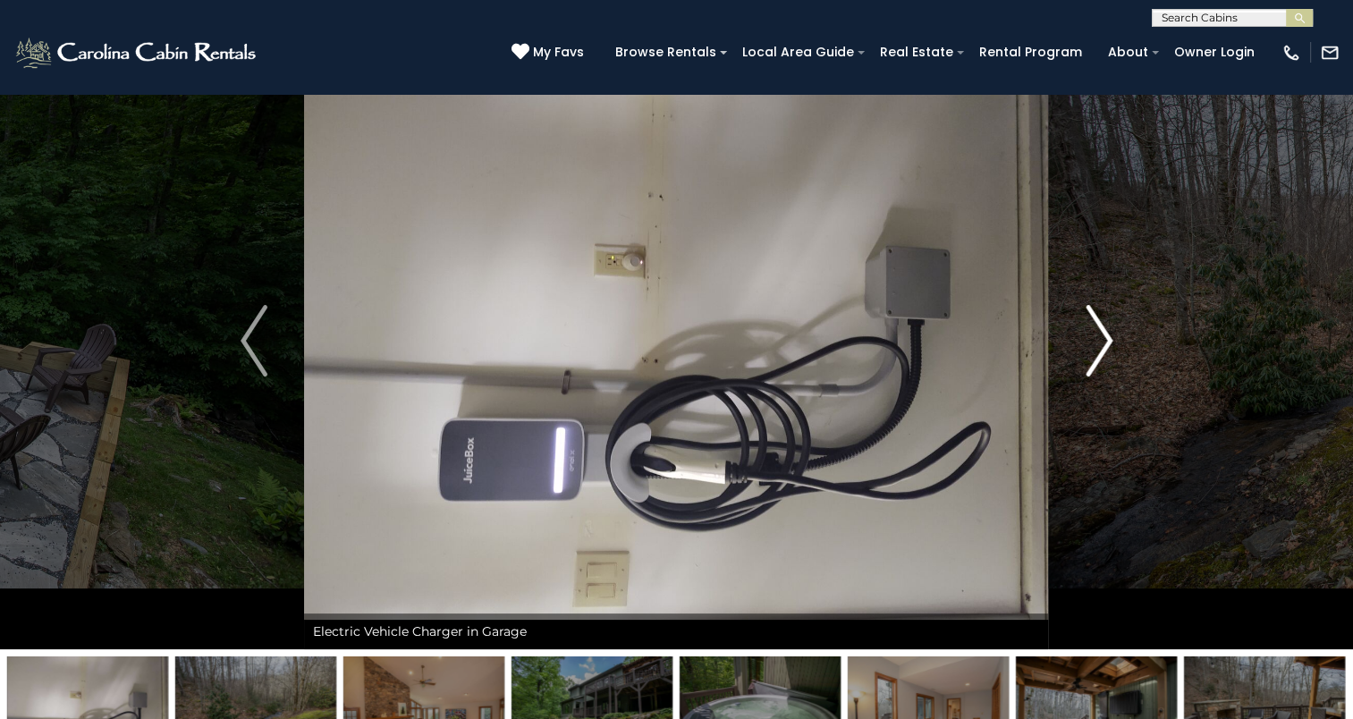
click at [1089, 331] on img "Next" at bounding box center [1099, 341] width 27 height 72
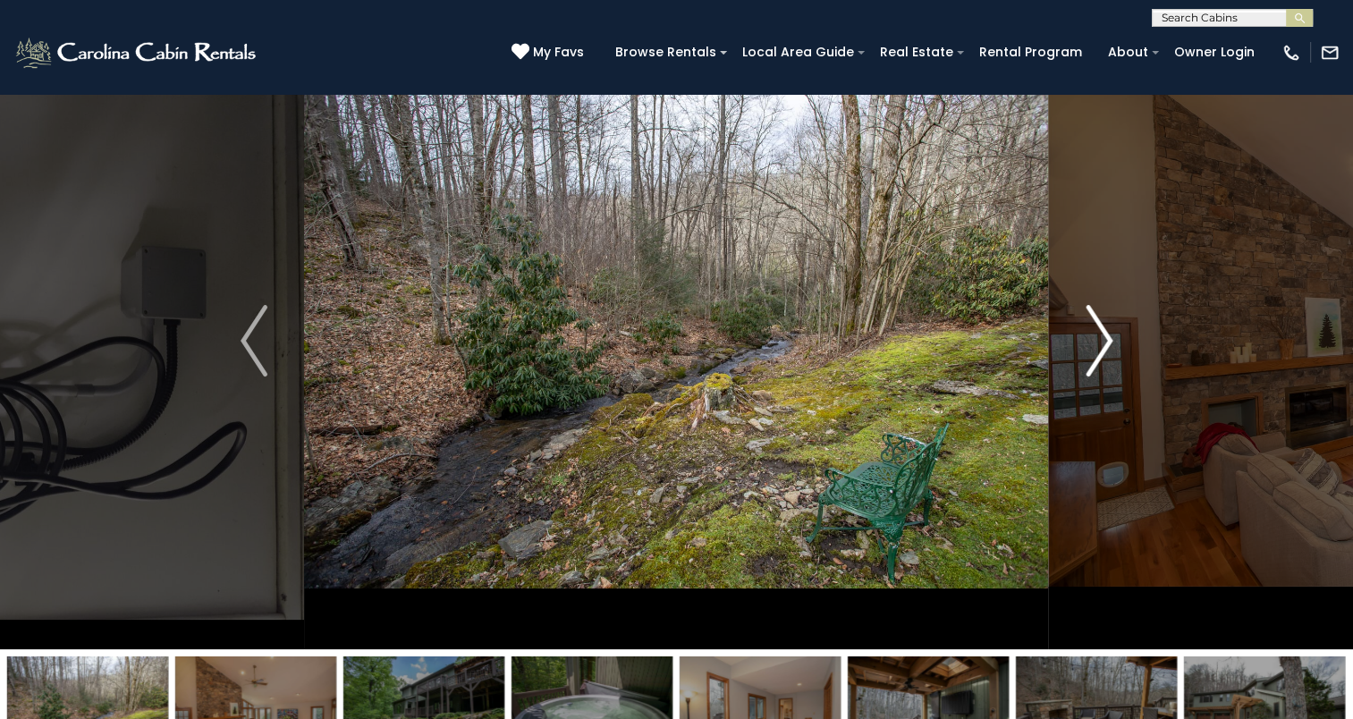
click at [1089, 331] on img "Next" at bounding box center [1099, 341] width 27 height 72
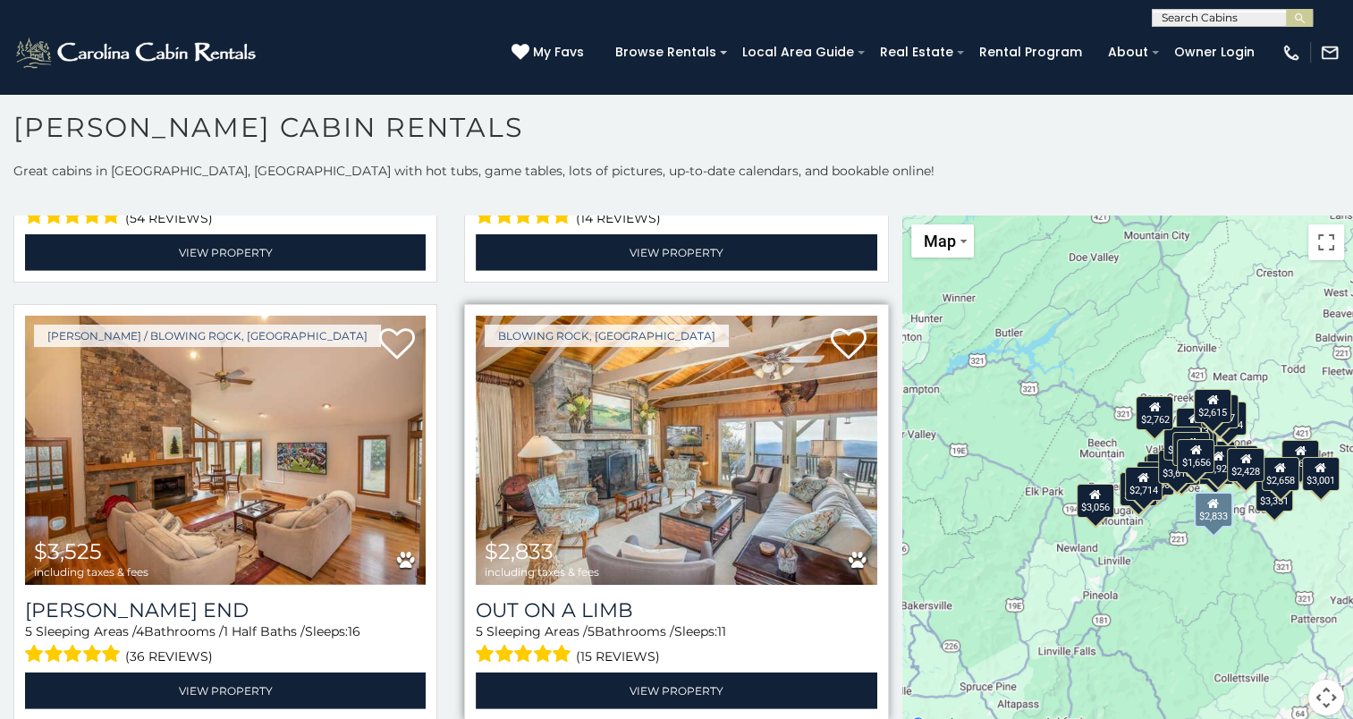
scroll to position [5205, 0]
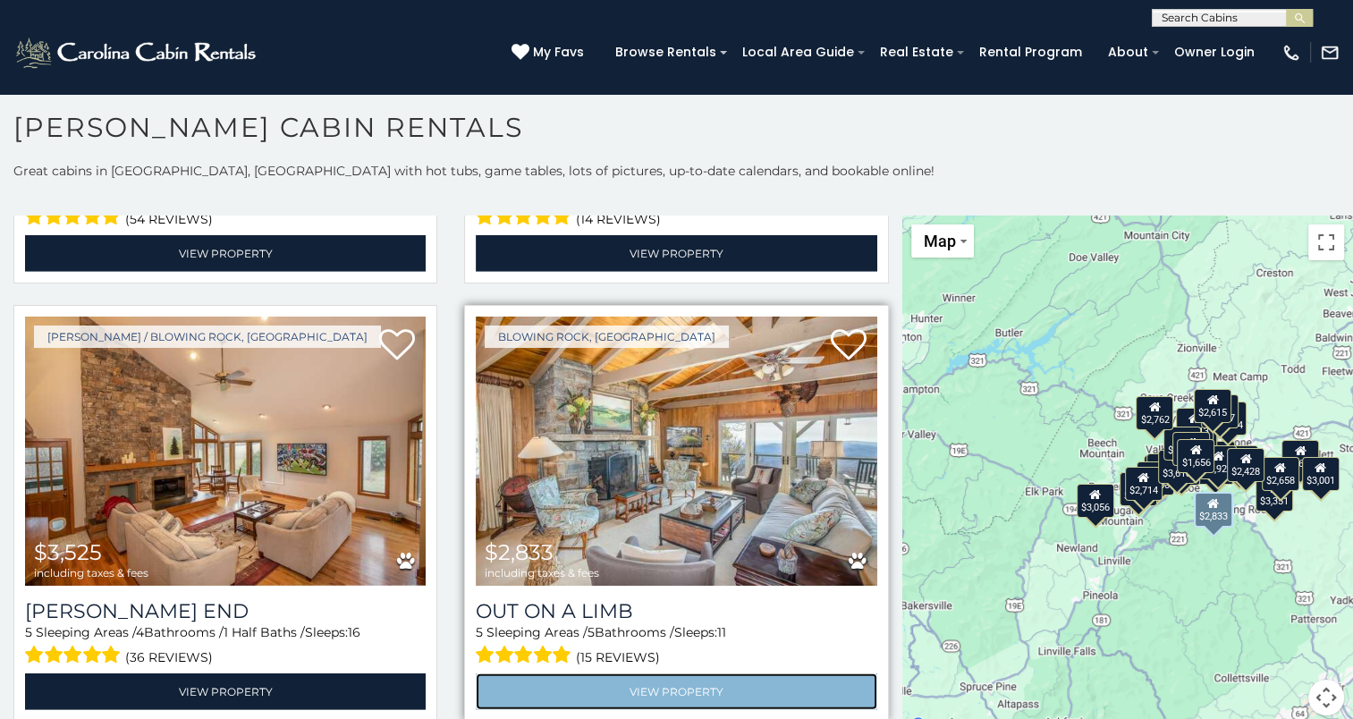
click at [646, 674] on link "View Property" at bounding box center [676, 692] width 401 height 37
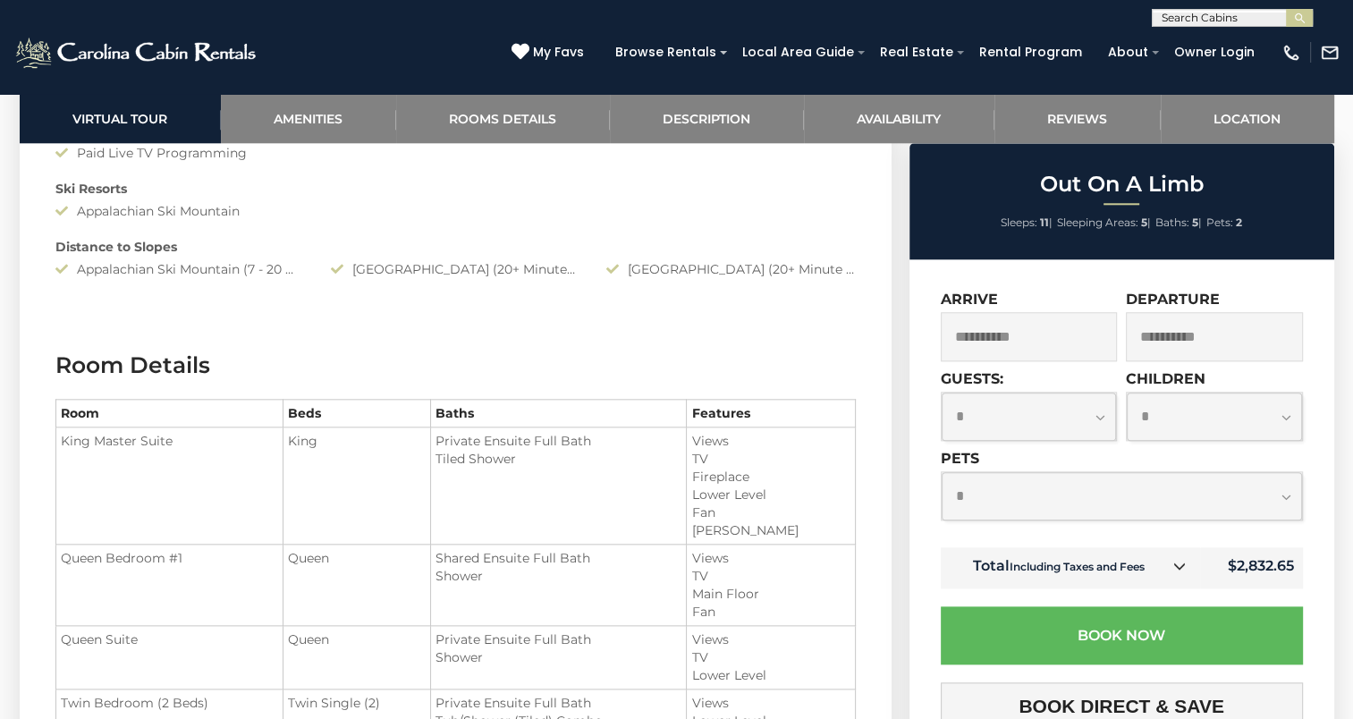
scroll to position [1875, 0]
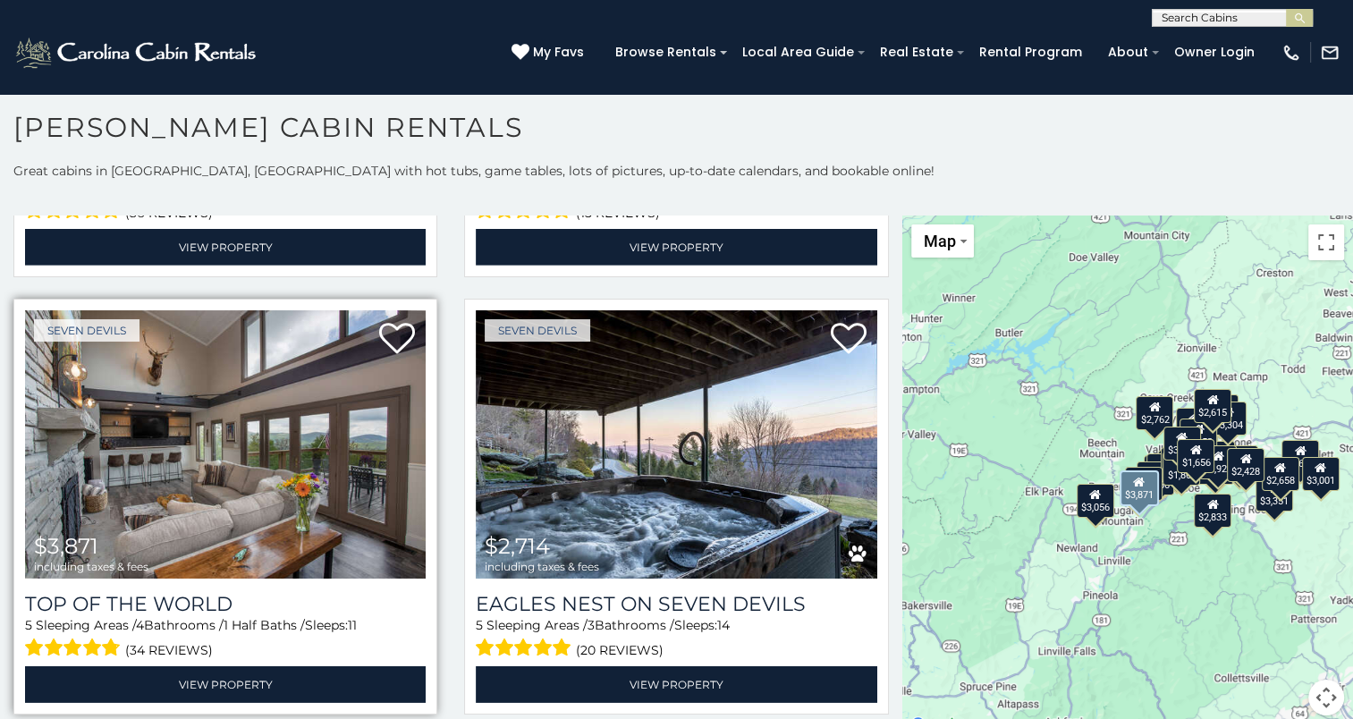
scroll to position [5655, 0]
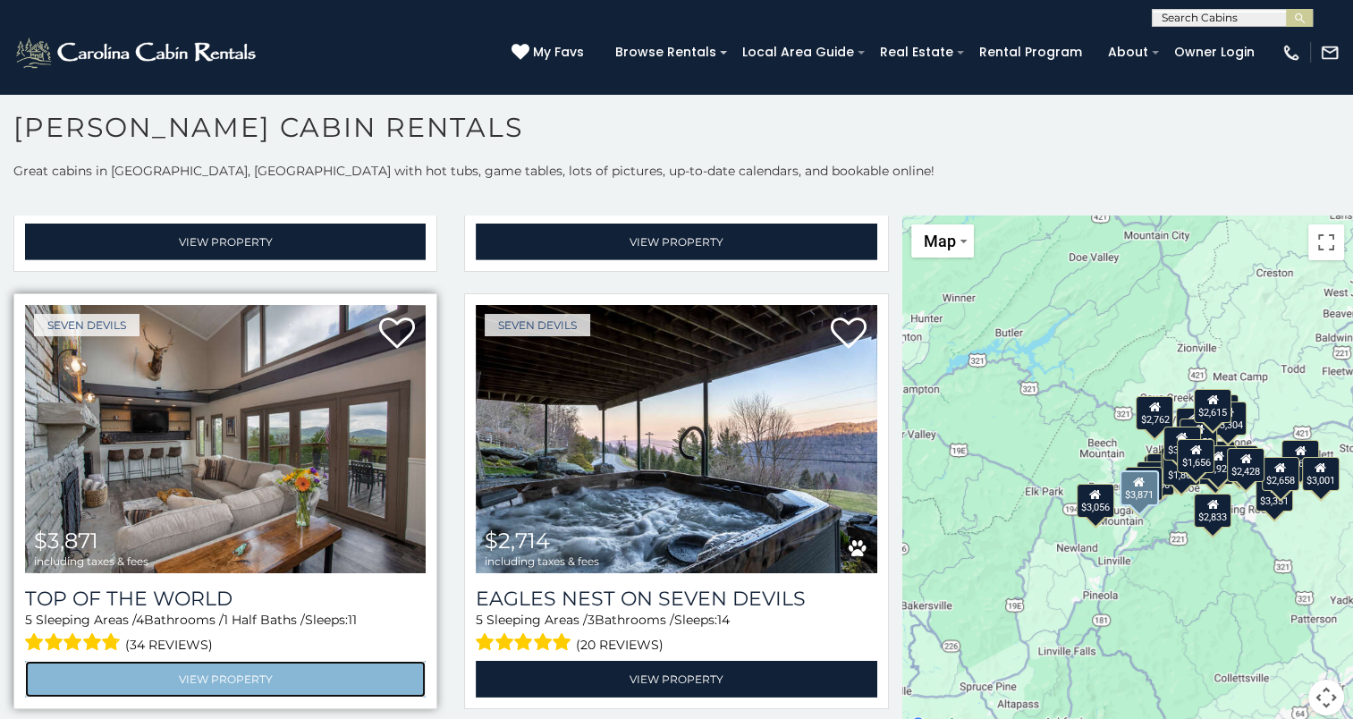
click at [218, 661] on link "View Property" at bounding box center [225, 679] width 401 height 37
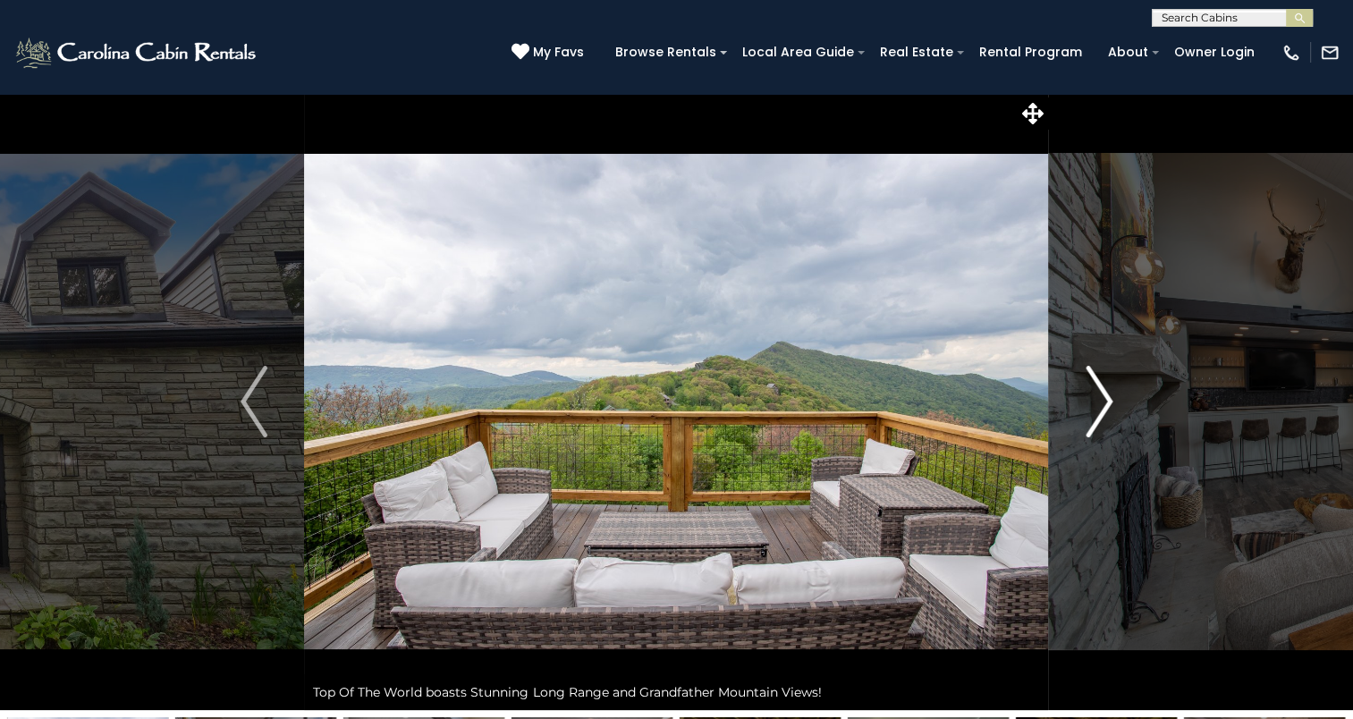
click at [1098, 409] on img "Next" at bounding box center [1099, 402] width 27 height 72
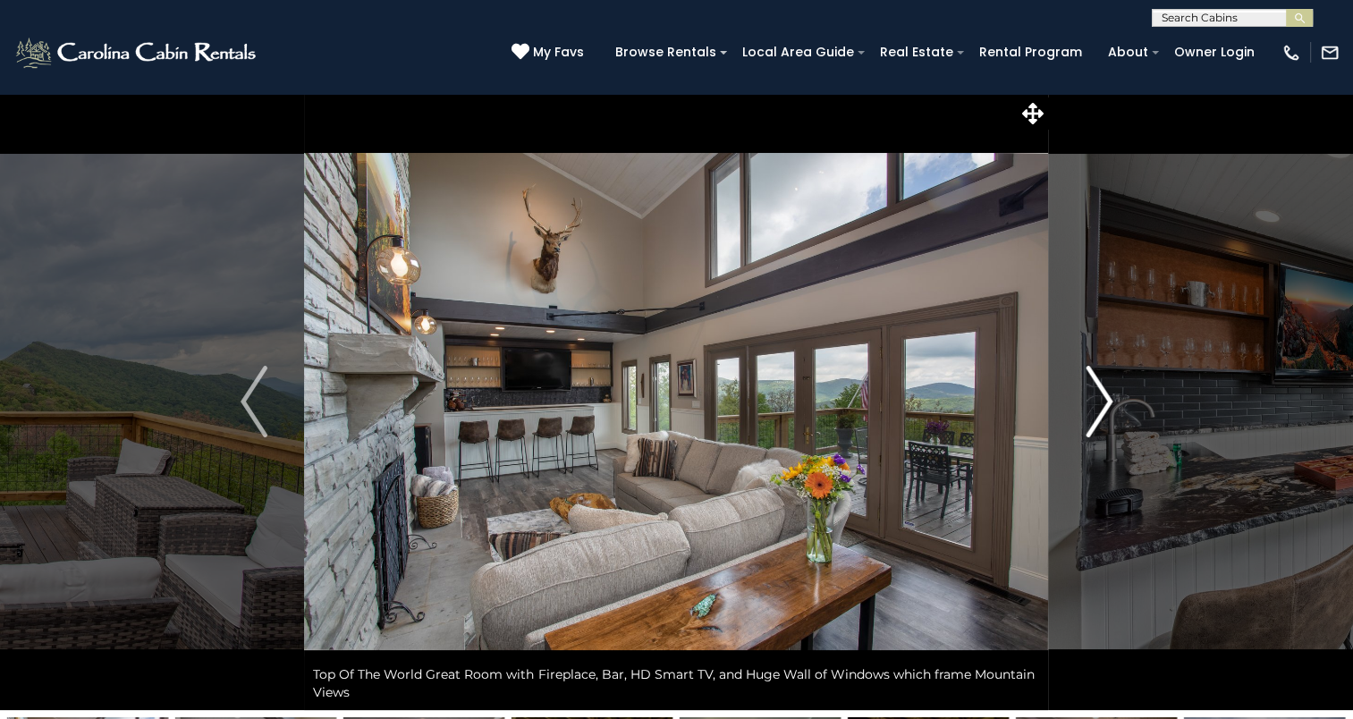
click at [1098, 409] on img "Next" at bounding box center [1099, 402] width 27 height 72
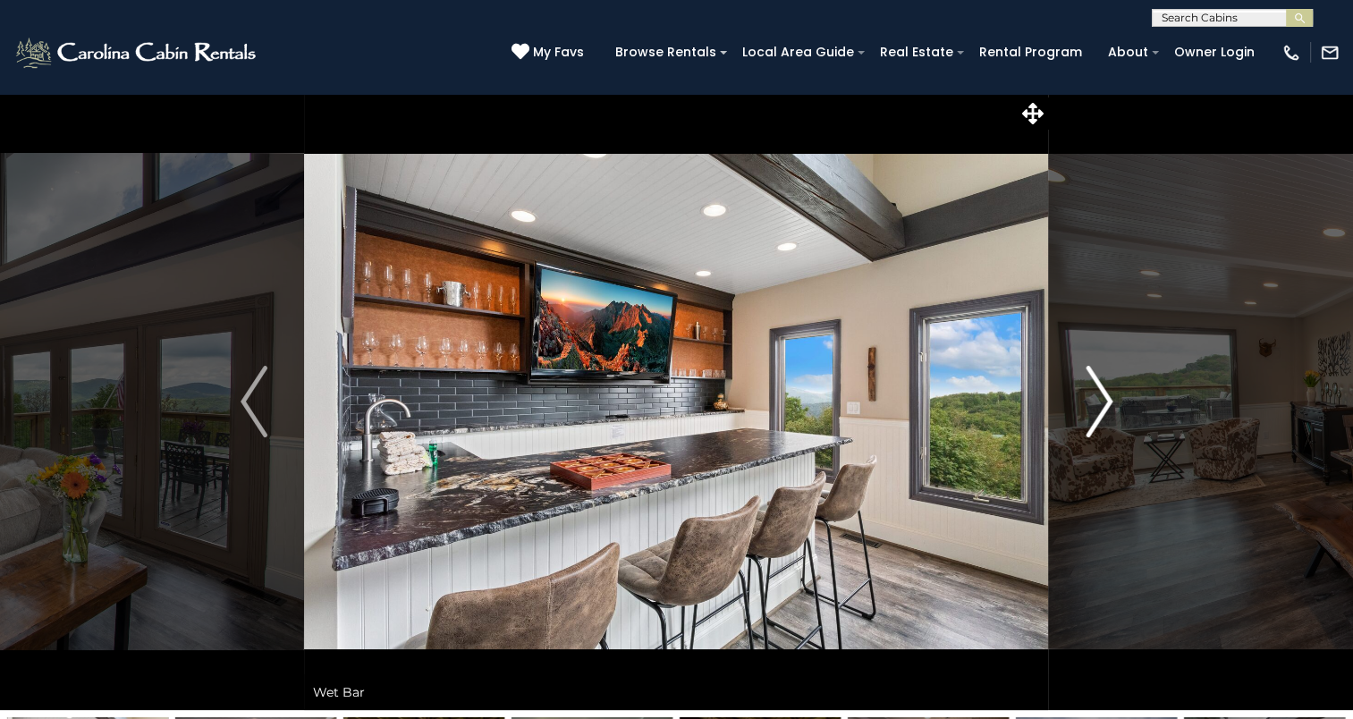
click at [1098, 409] on img "Next" at bounding box center [1099, 402] width 27 height 72
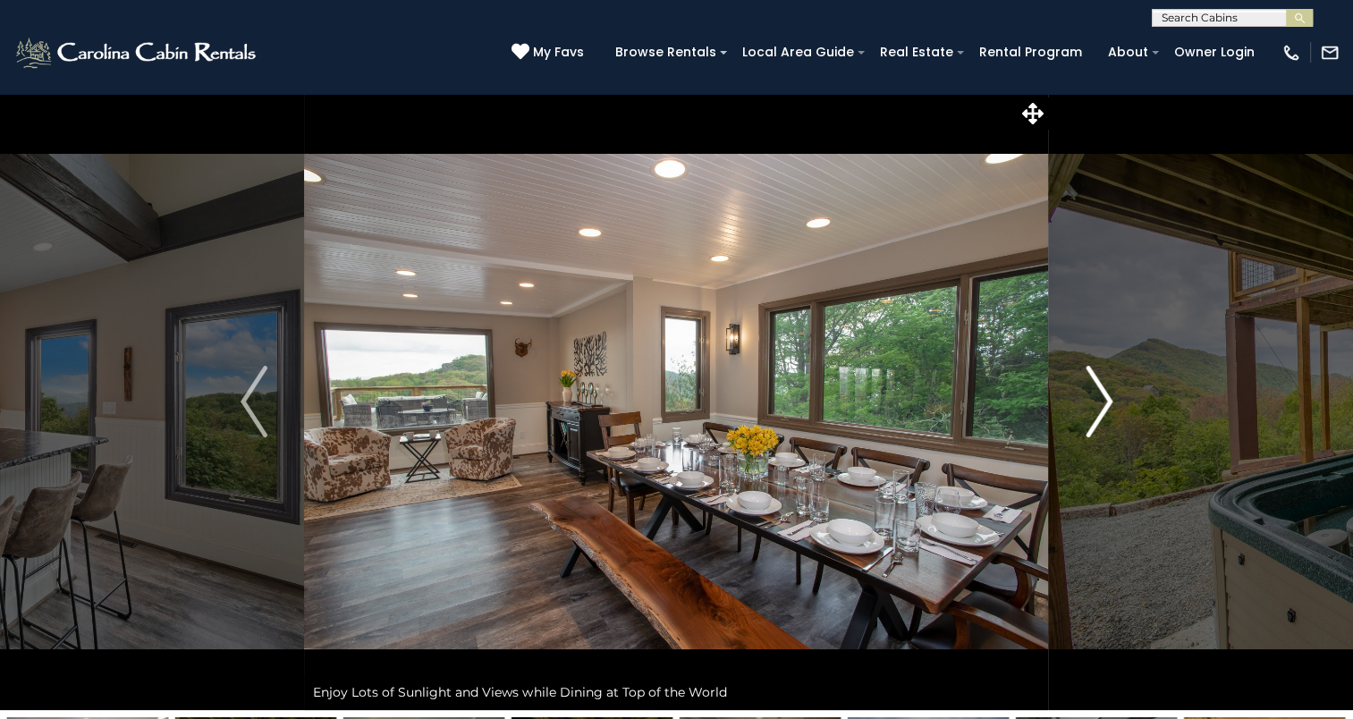
click at [1098, 409] on img "Next" at bounding box center [1099, 402] width 27 height 72
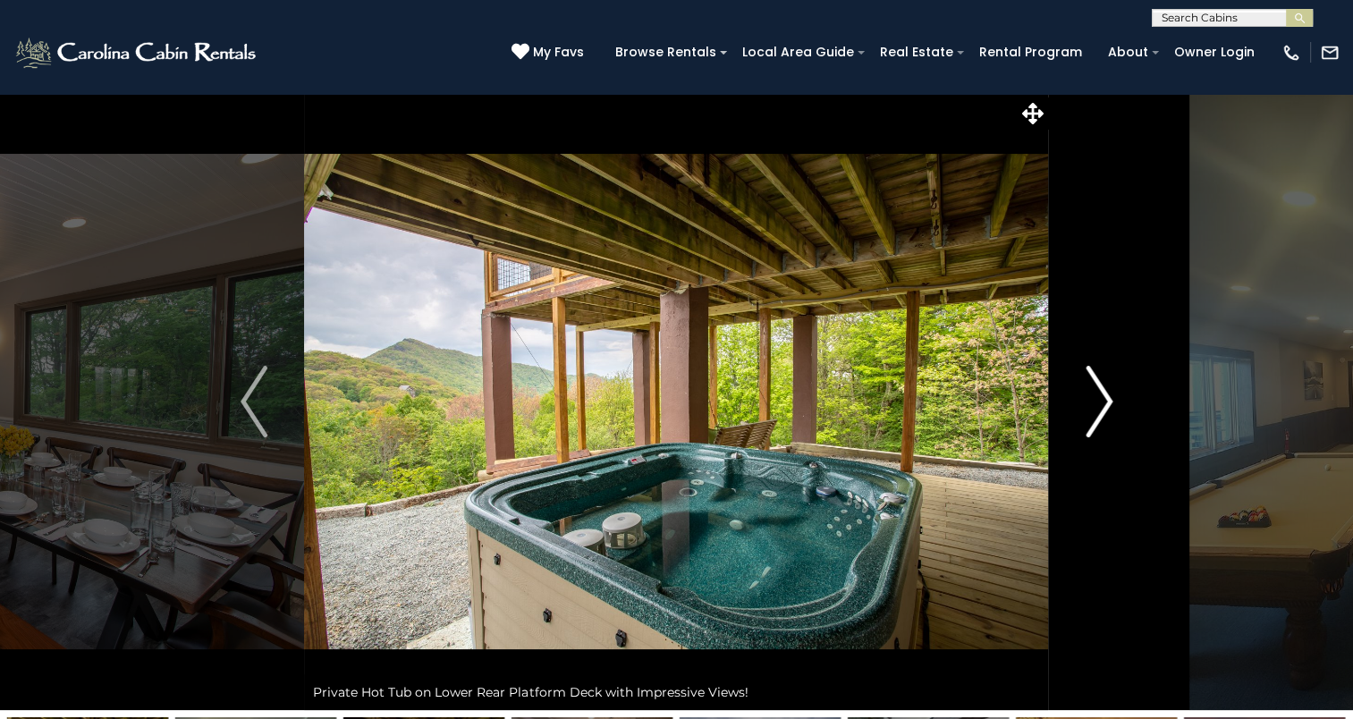
click at [1098, 409] on img "Next" at bounding box center [1099, 402] width 27 height 72
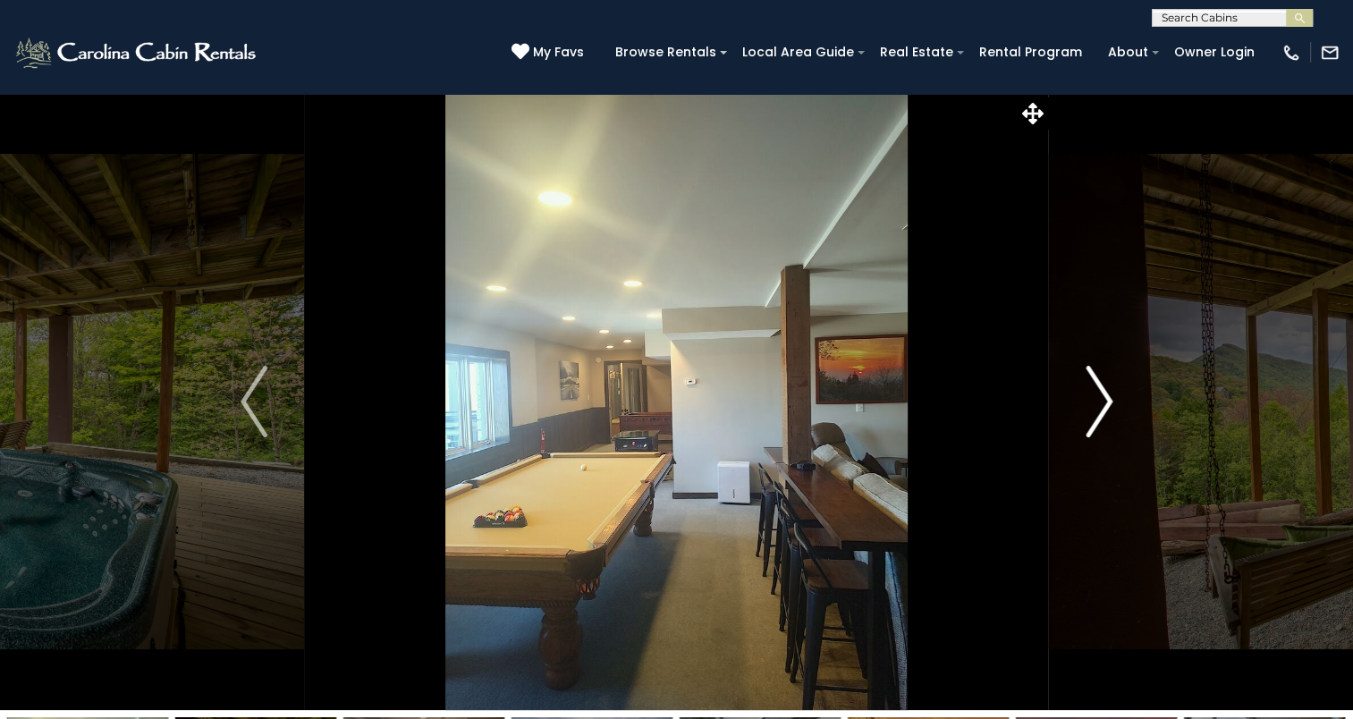
click at [1098, 409] on img "Next" at bounding box center [1099, 402] width 27 height 72
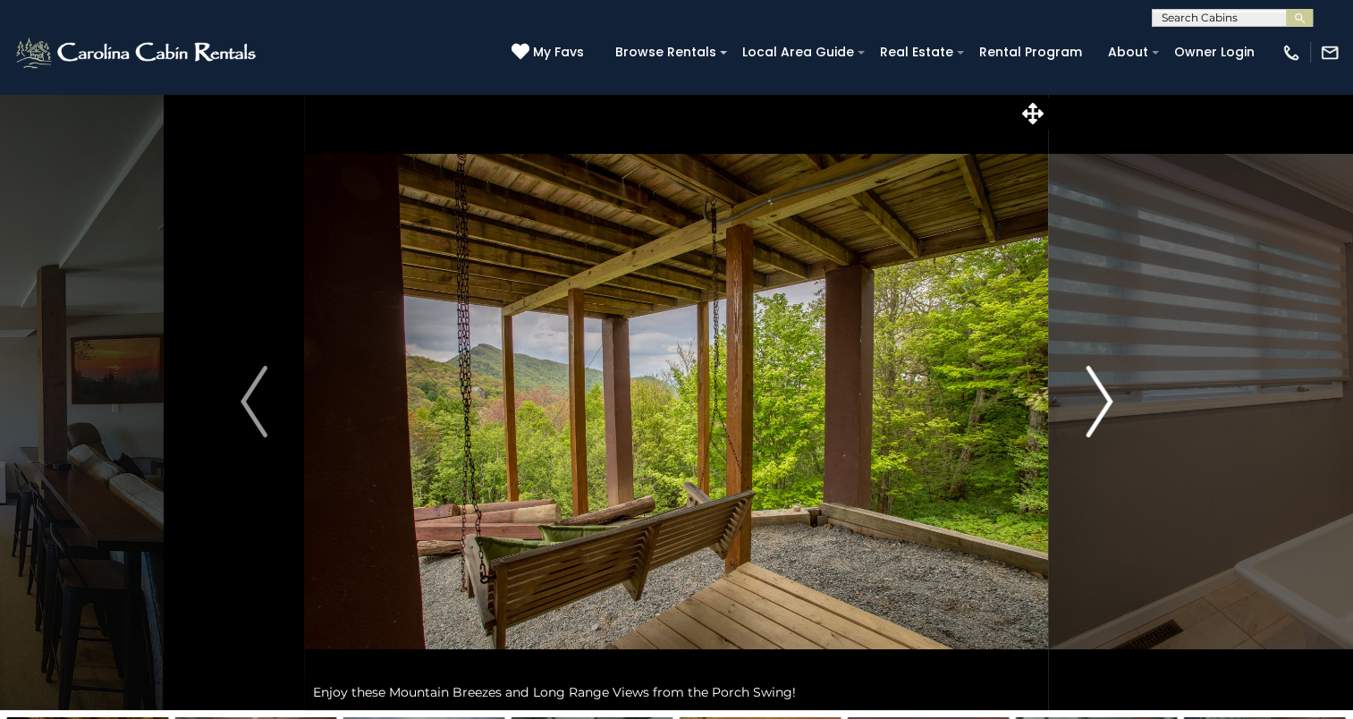
click at [1098, 409] on img "Next" at bounding box center [1099, 402] width 27 height 72
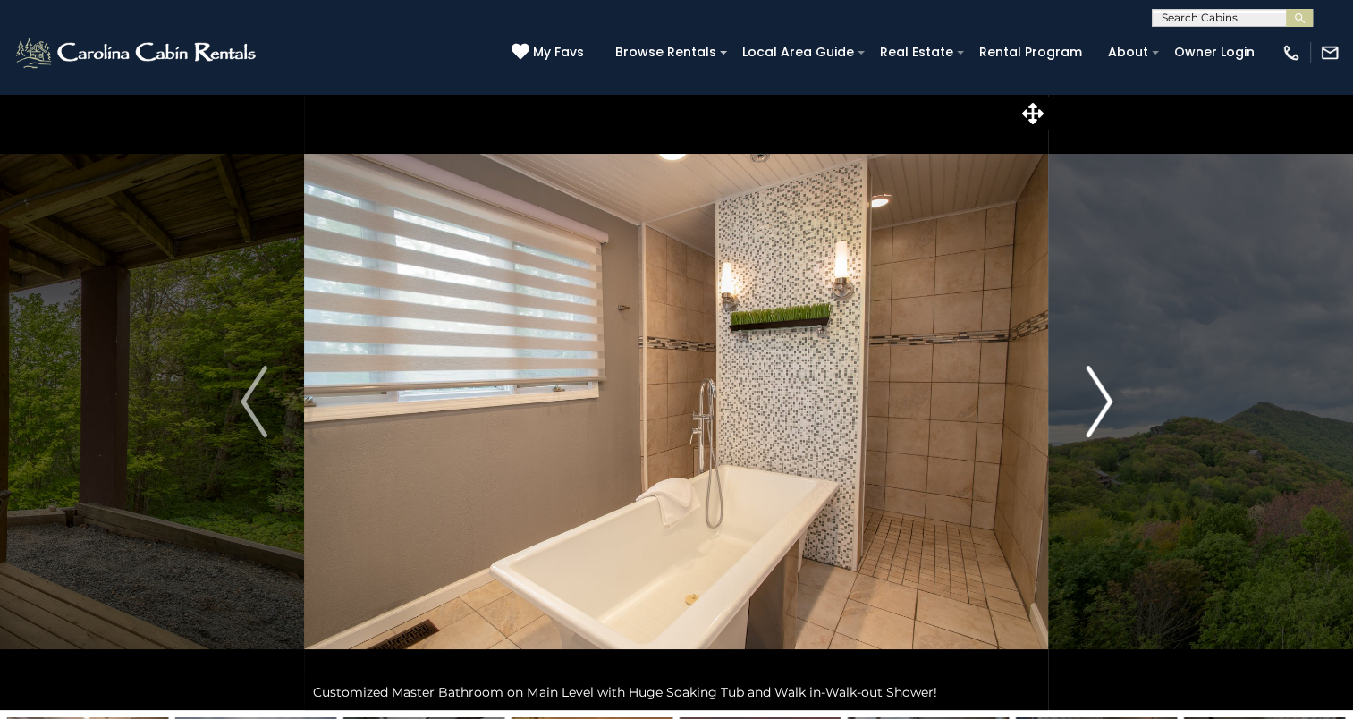
click at [1098, 409] on img "Next" at bounding box center [1099, 402] width 27 height 72
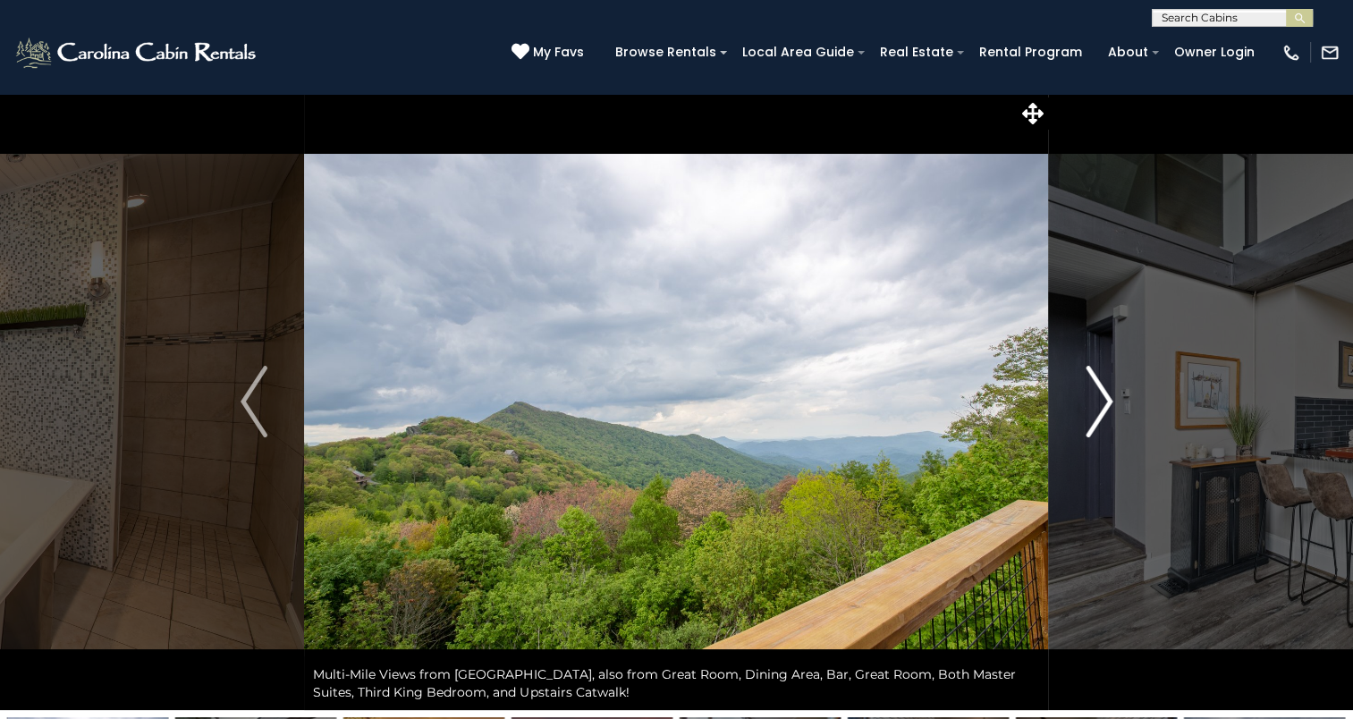
click at [1098, 409] on img "Next" at bounding box center [1099, 402] width 27 height 72
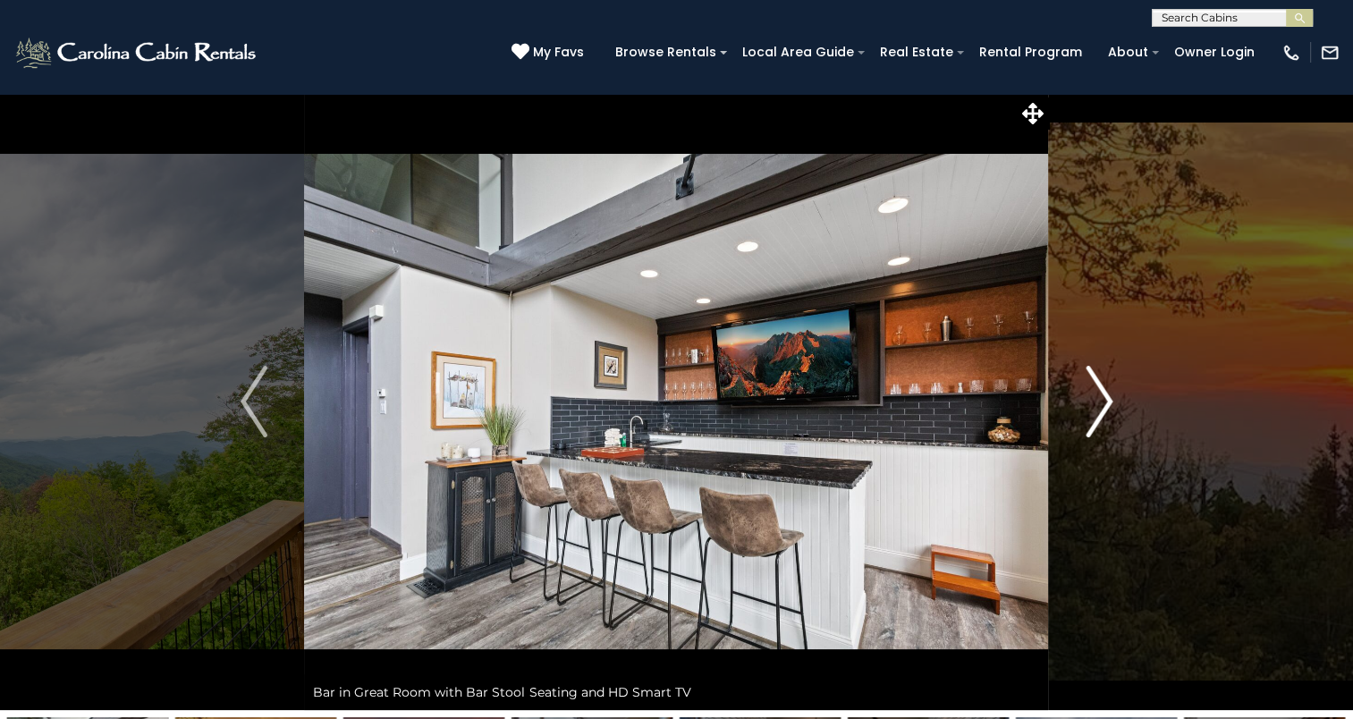
click at [1098, 409] on img "Next" at bounding box center [1099, 402] width 27 height 72
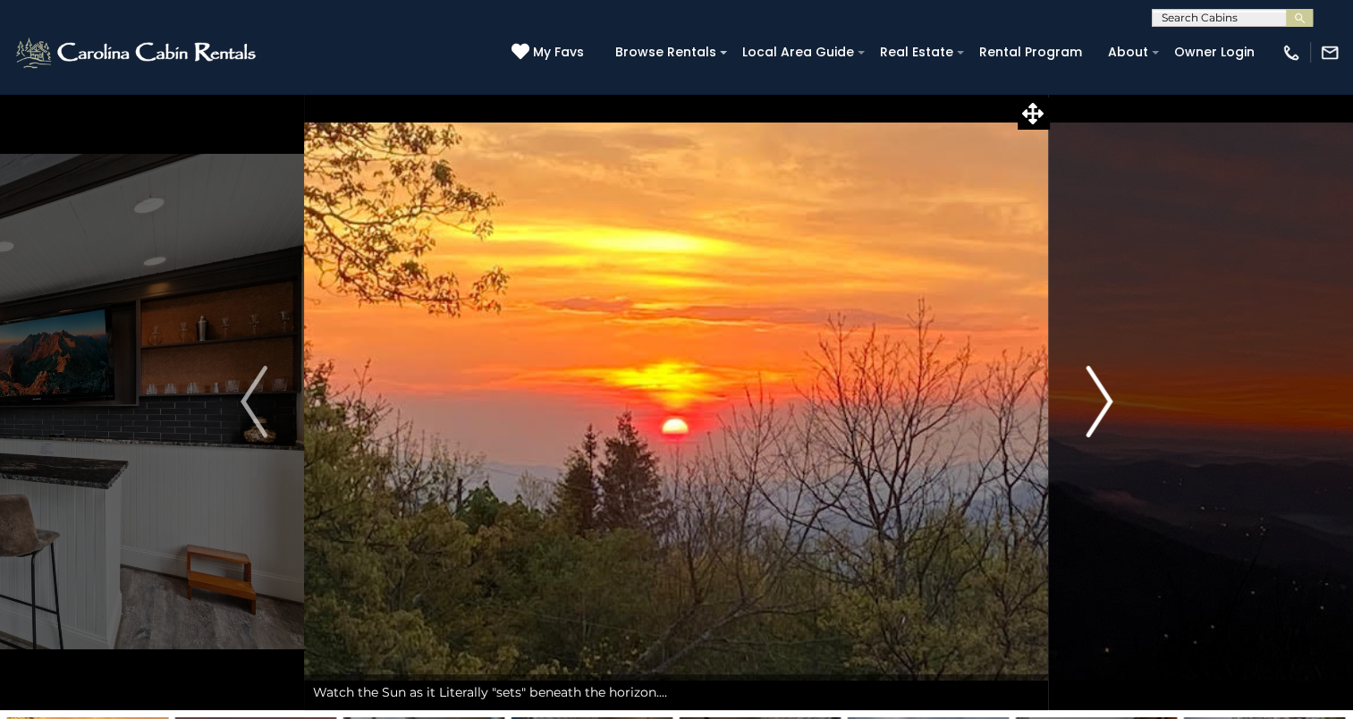
click at [1098, 409] on img "Next" at bounding box center [1099, 402] width 27 height 72
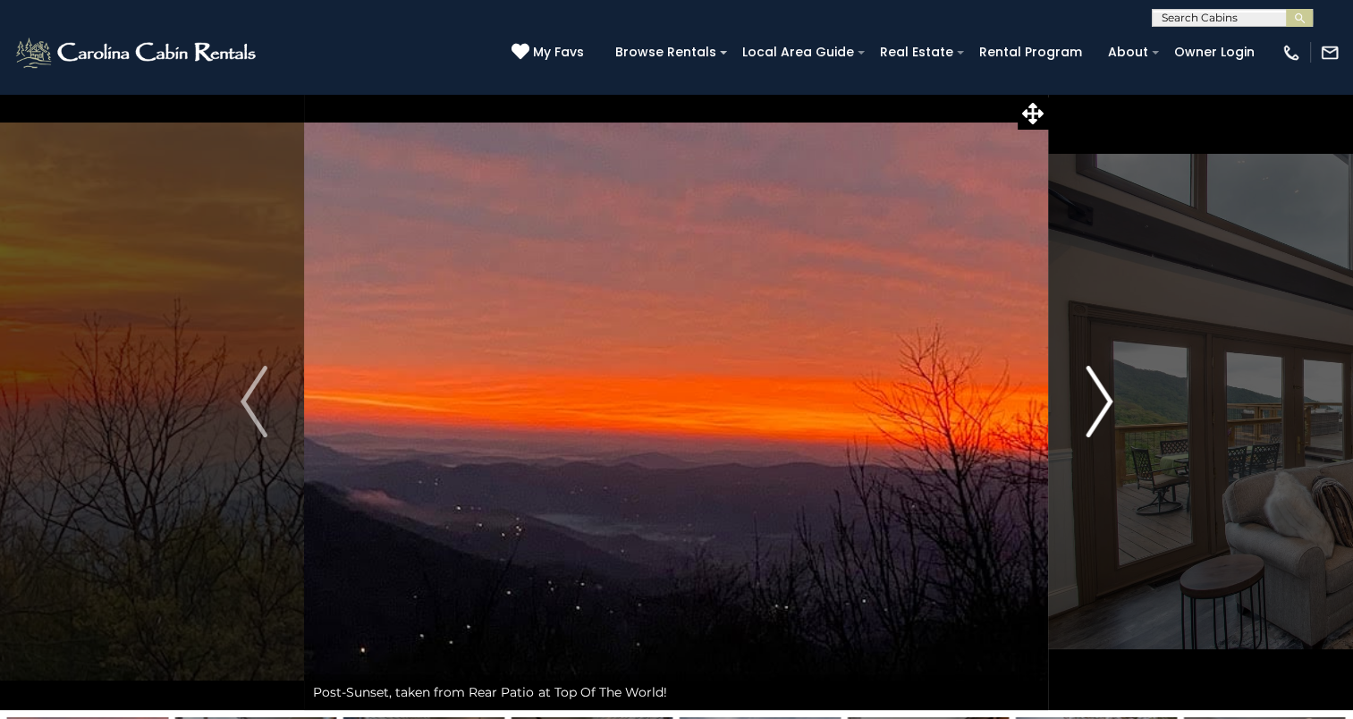
click at [1098, 409] on img "Next" at bounding box center [1099, 402] width 27 height 72
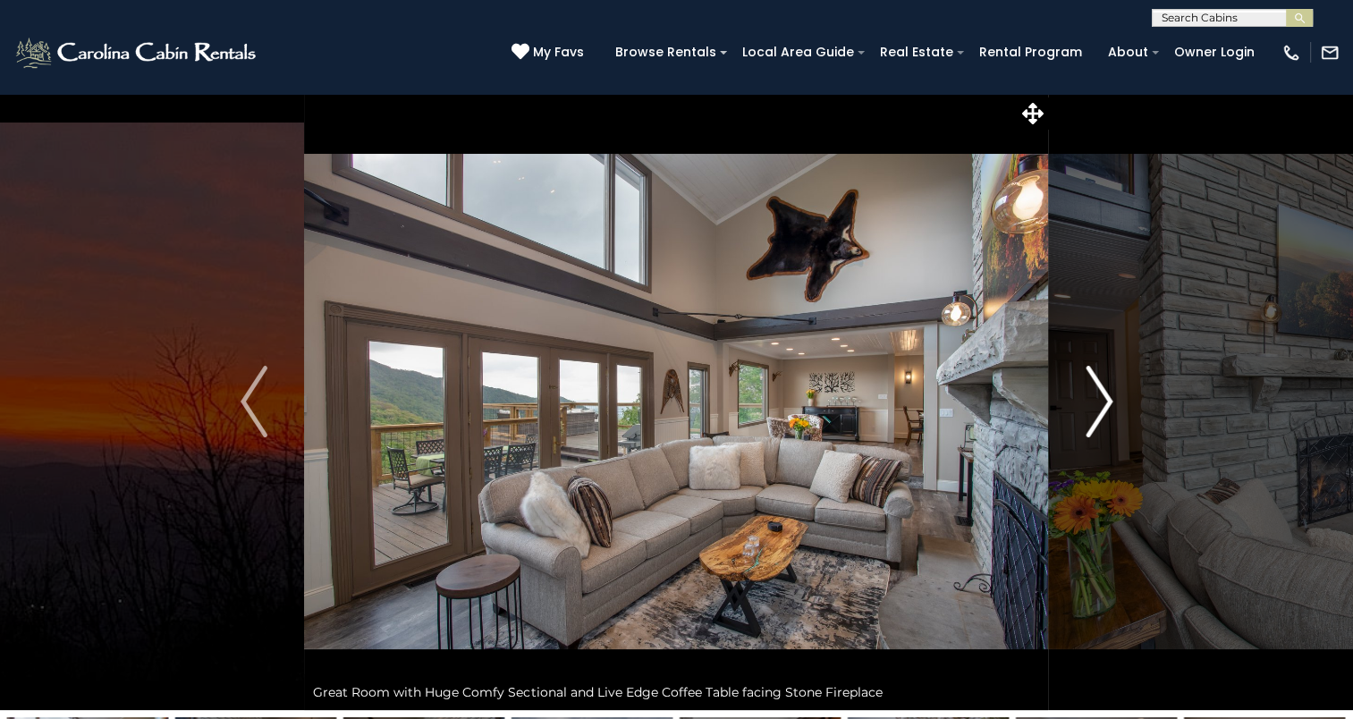
click at [1098, 409] on img "Next" at bounding box center [1099, 402] width 27 height 72
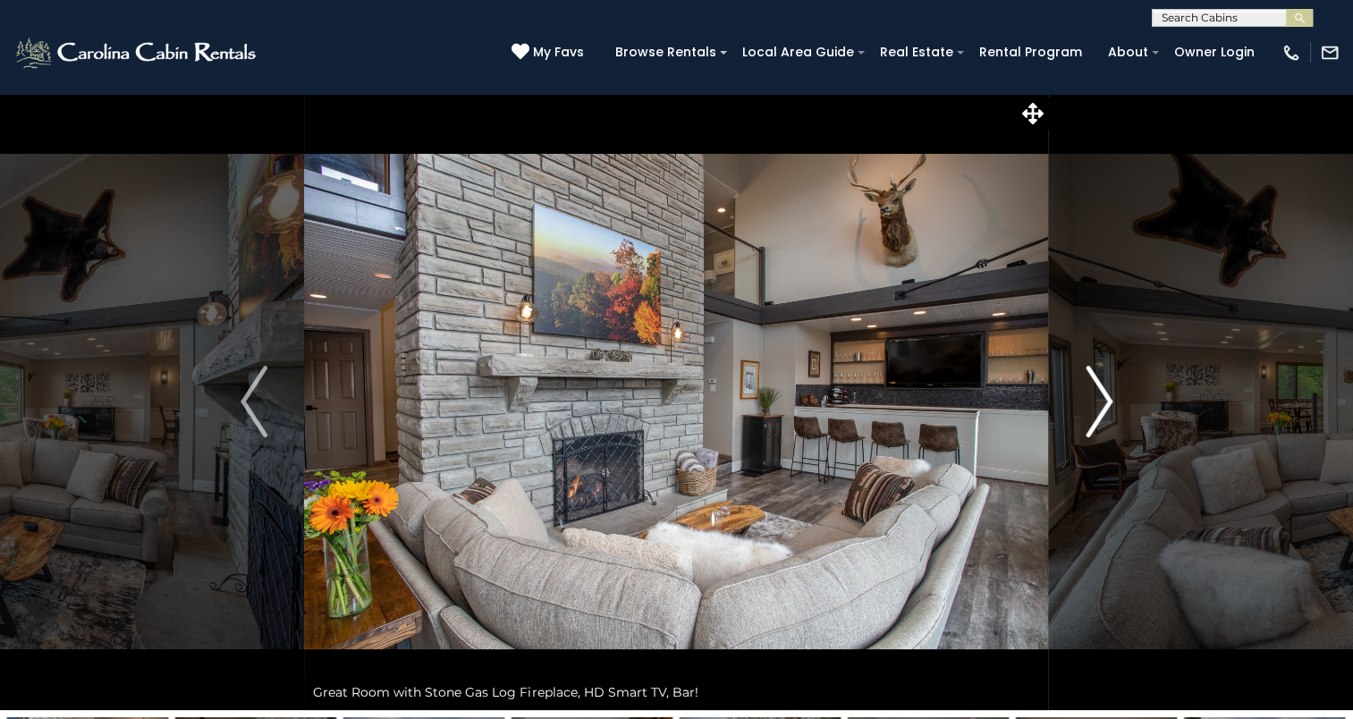
click at [1098, 409] on img "Next" at bounding box center [1099, 402] width 27 height 72
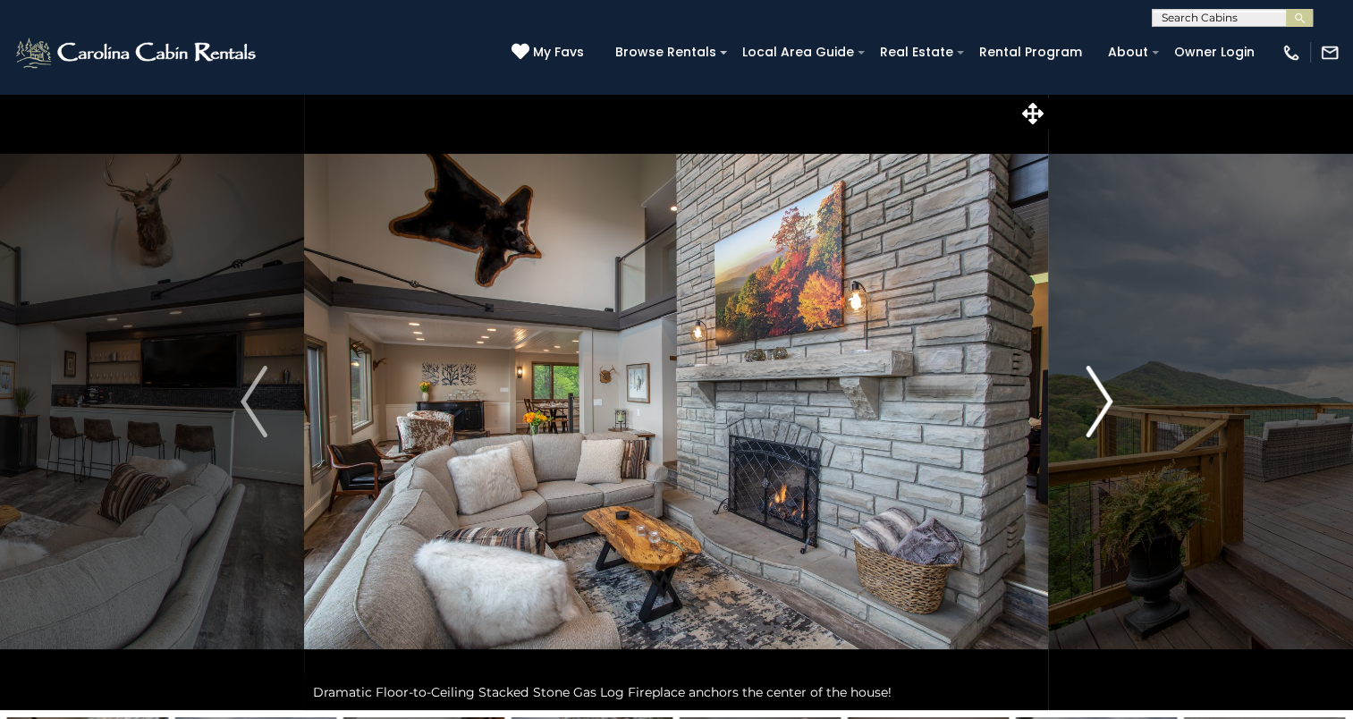
click at [1098, 409] on img "Next" at bounding box center [1099, 402] width 27 height 72
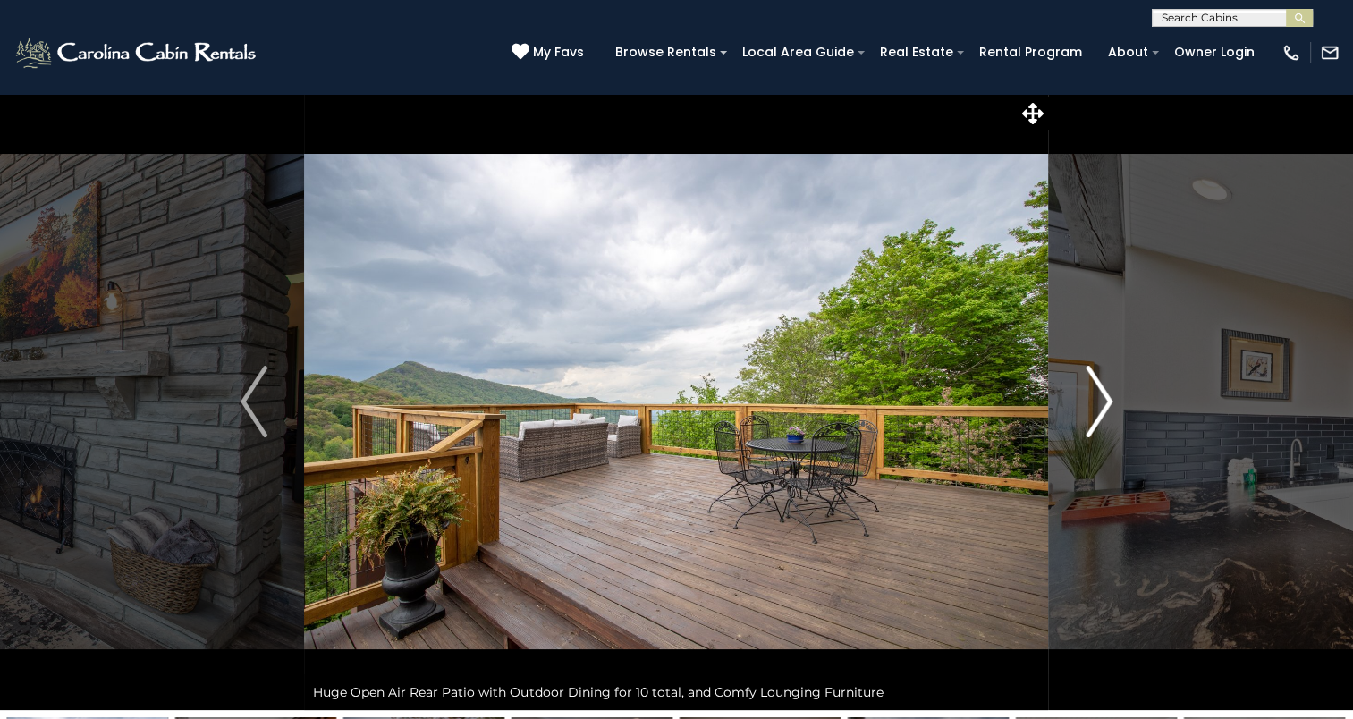
click at [1098, 409] on img "Next" at bounding box center [1099, 402] width 27 height 72
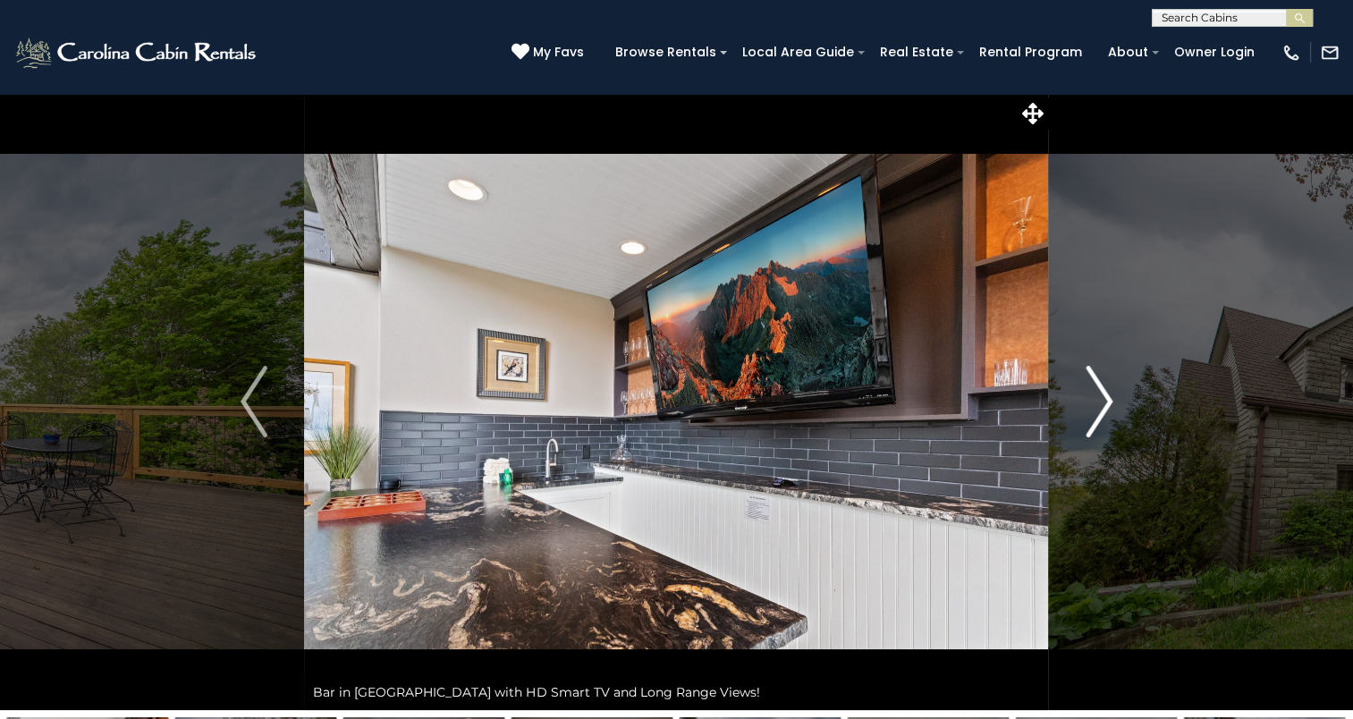
click at [1098, 409] on img "Next" at bounding box center [1099, 402] width 27 height 72
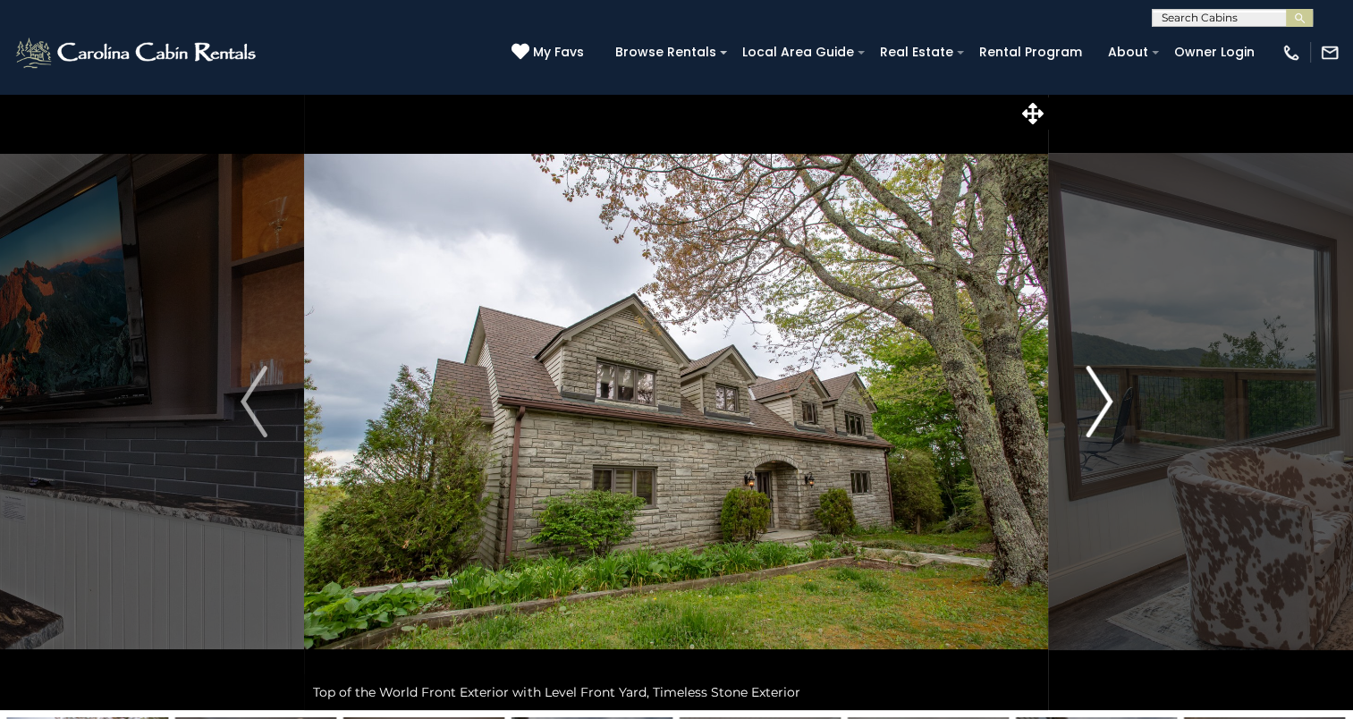
click at [1098, 409] on img "Next" at bounding box center [1099, 402] width 27 height 72
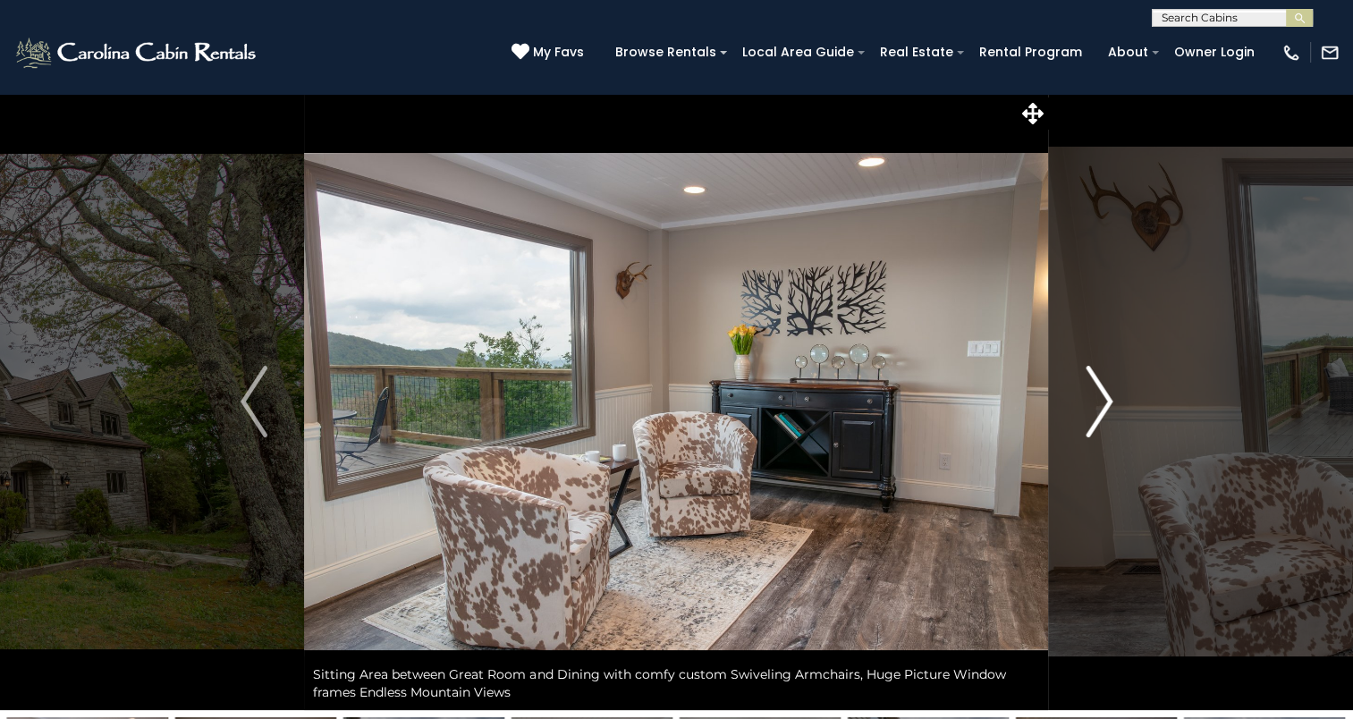
click at [1098, 409] on img "Next" at bounding box center [1099, 402] width 27 height 72
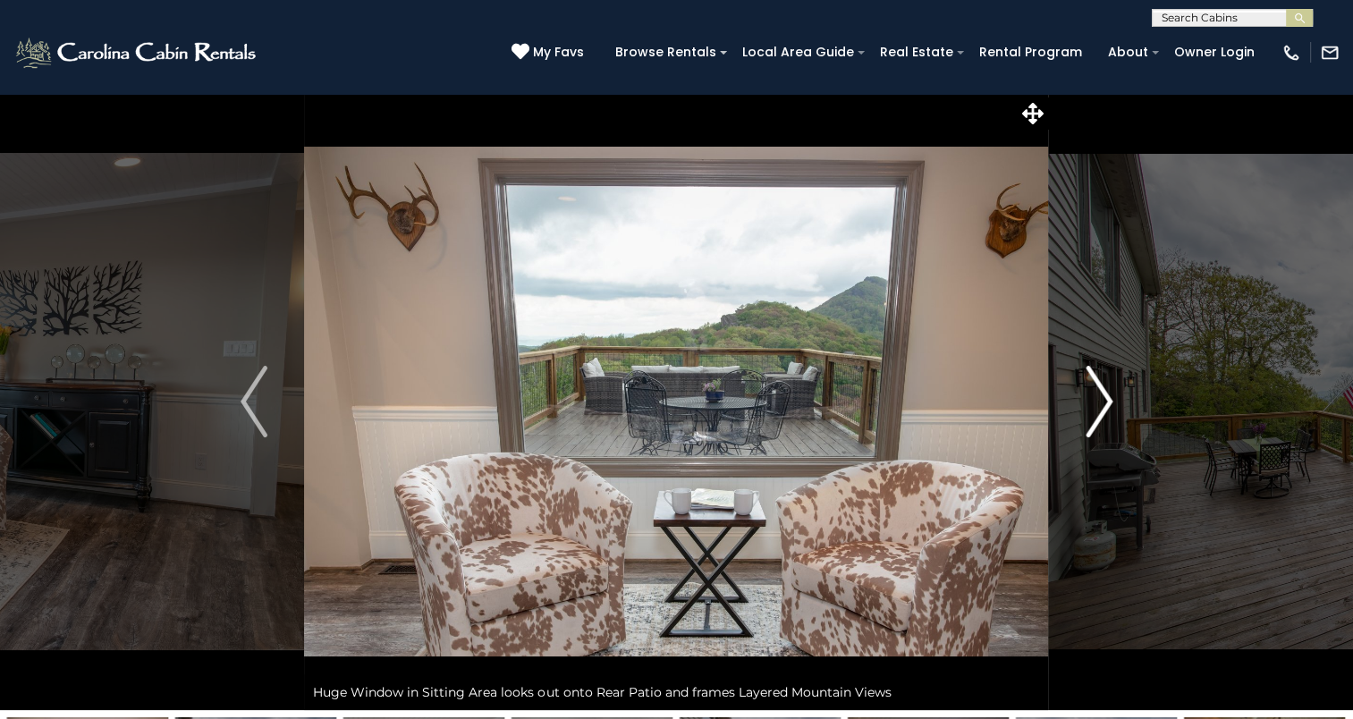
click at [1098, 409] on img "Next" at bounding box center [1099, 402] width 27 height 72
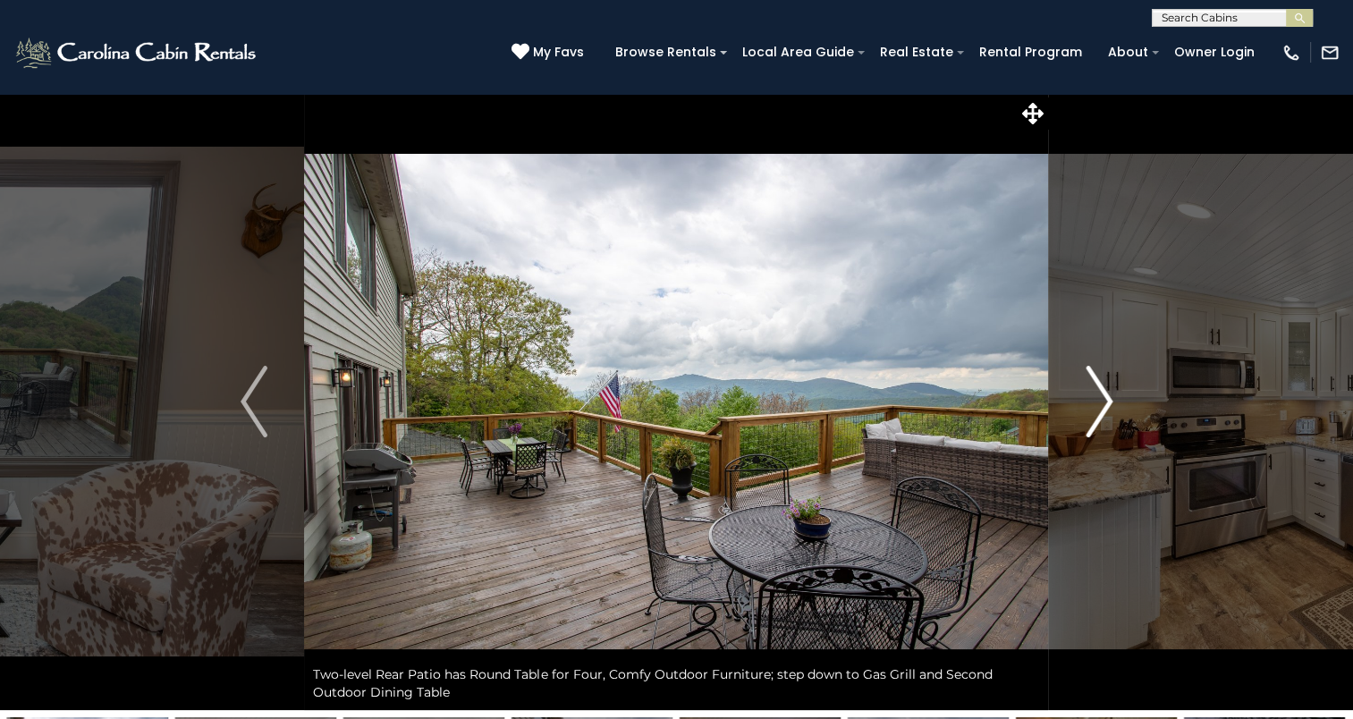
click at [1098, 409] on img "Next" at bounding box center [1099, 402] width 27 height 72
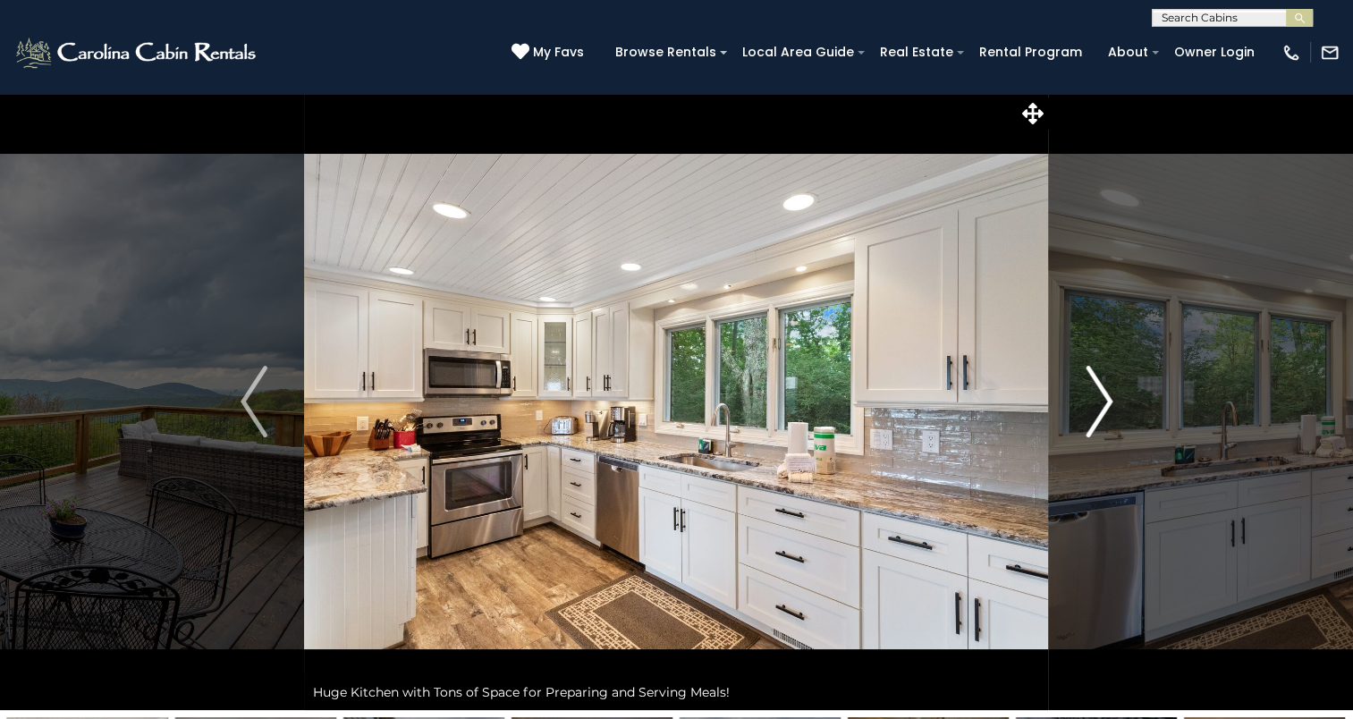
click at [1098, 409] on img "Next" at bounding box center [1099, 402] width 27 height 72
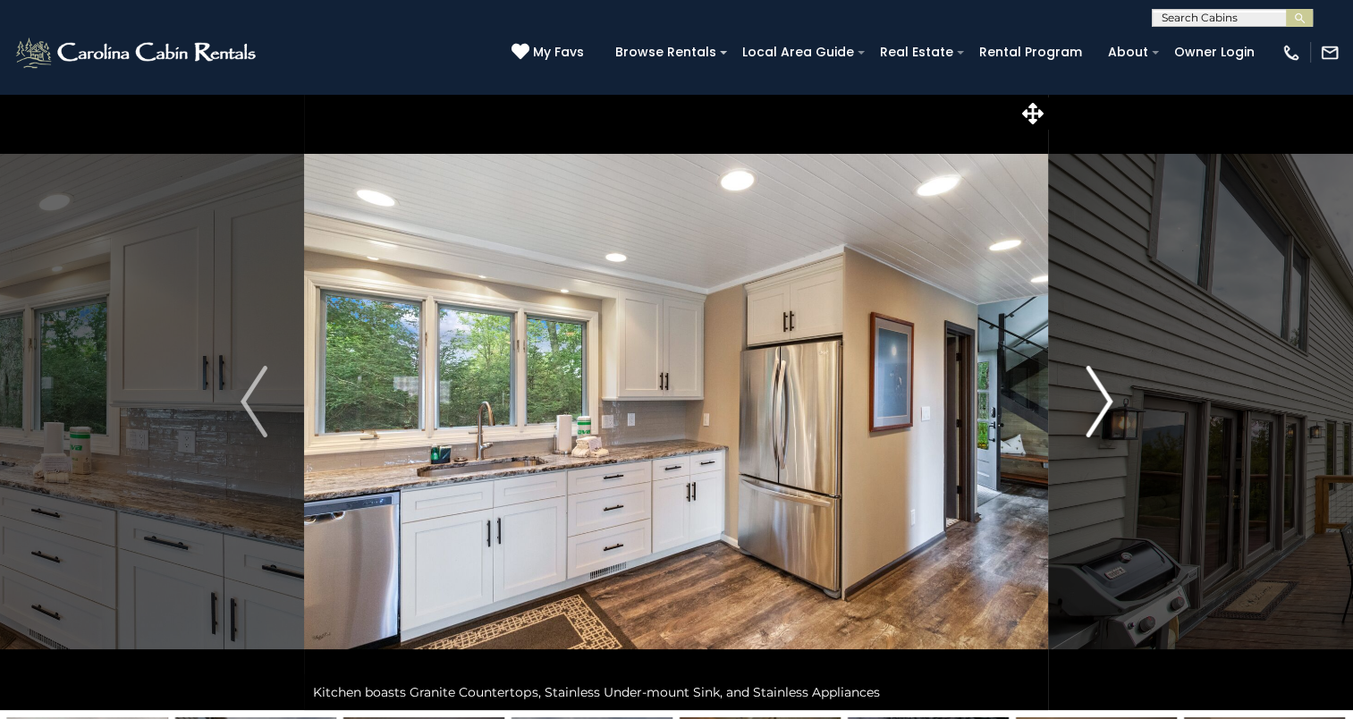
click at [1098, 409] on img "Next" at bounding box center [1099, 402] width 27 height 72
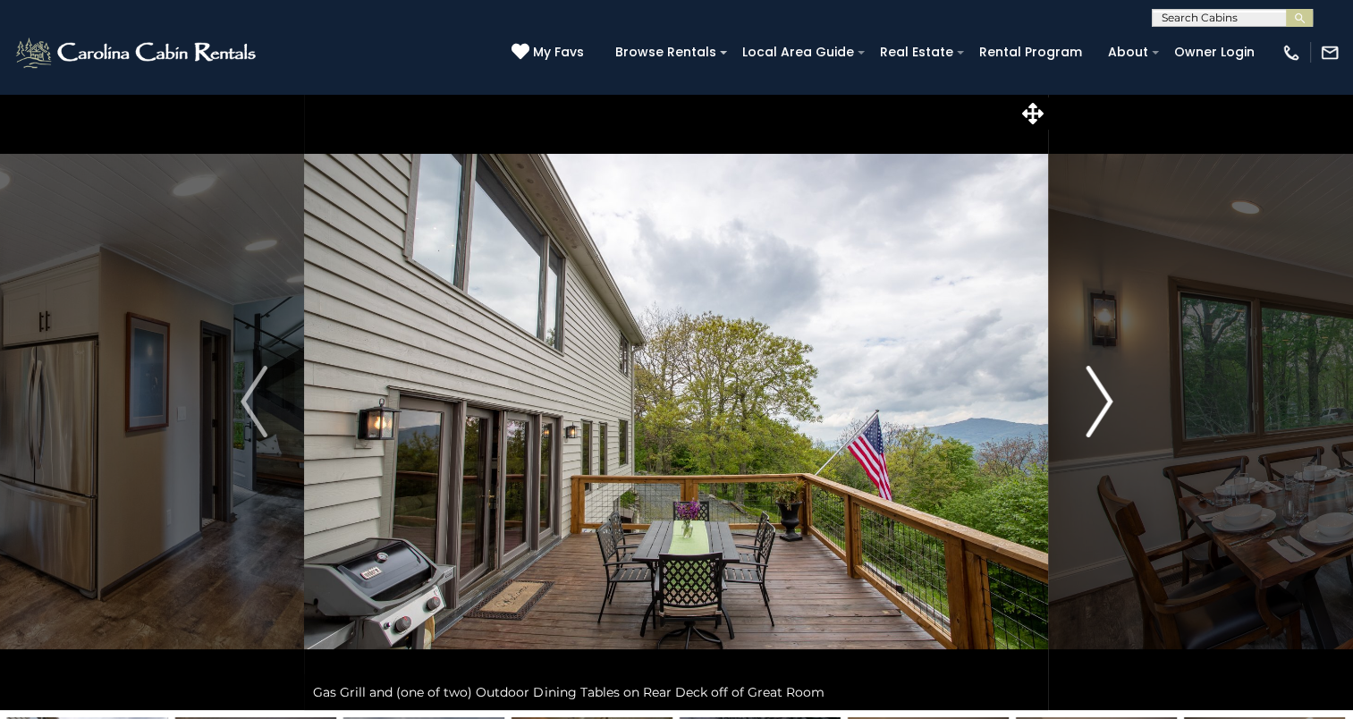
click at [1098, 409] on img "Next" at bounding box center [1099, 402] width 27 height 72
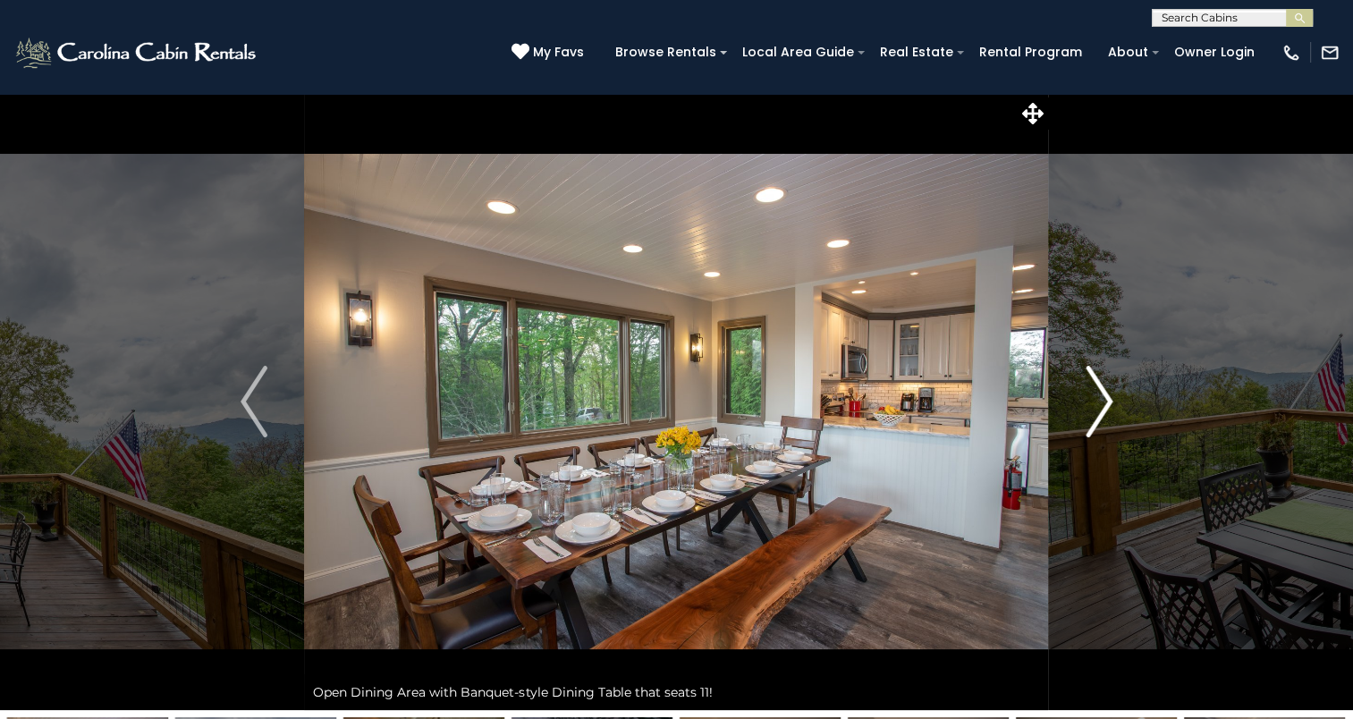
click at [1098, 409] on img "Next" at bounding box center [1099, 402] width 27 height 72
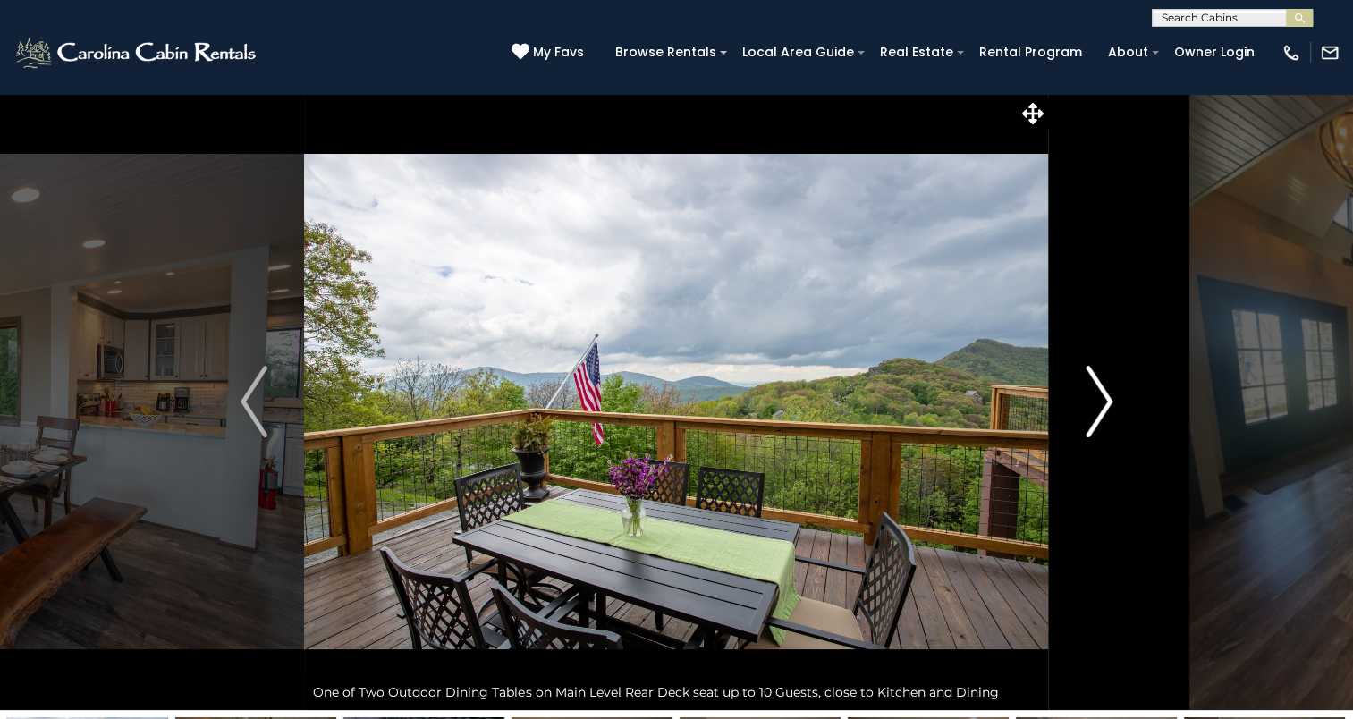
click at [1098, 409] on img "Next" at bounding box center [1099, 402] width 27 height 72
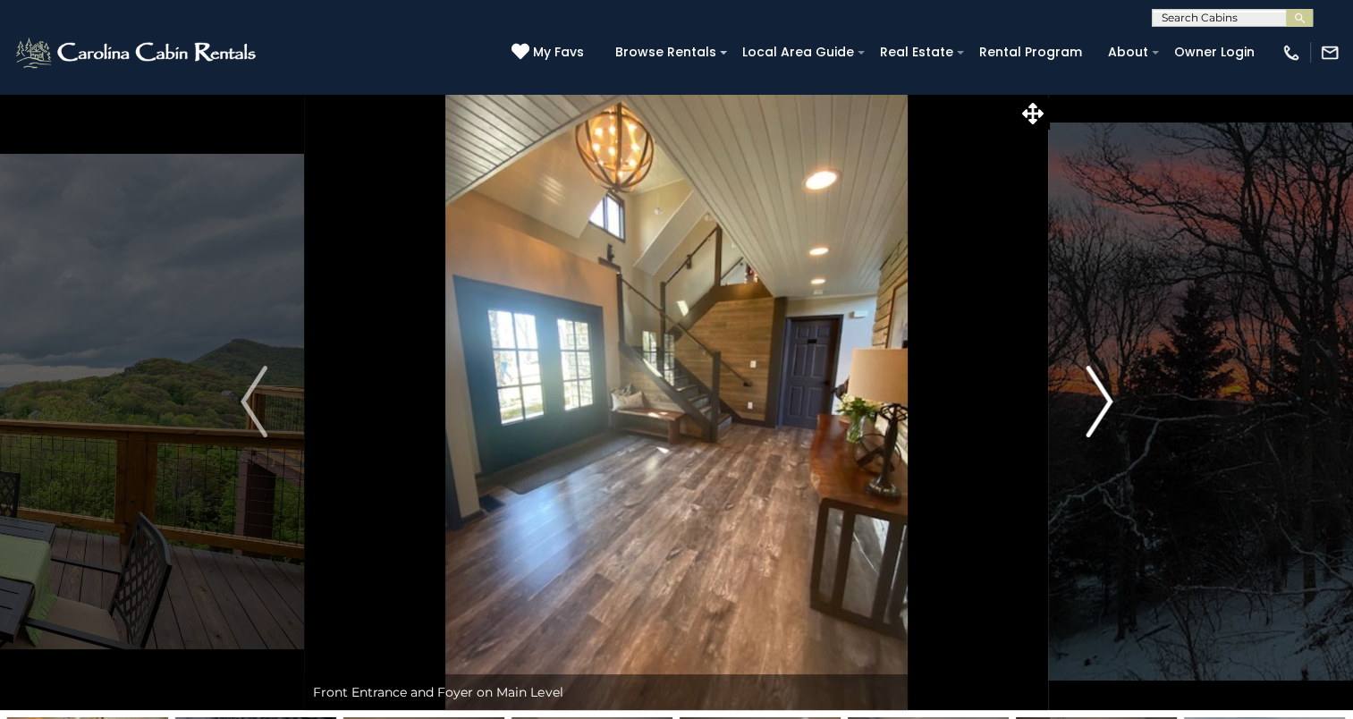
click at [1098, 409] on img "Next" at bounding box center [1099, 402] width 27 height 72
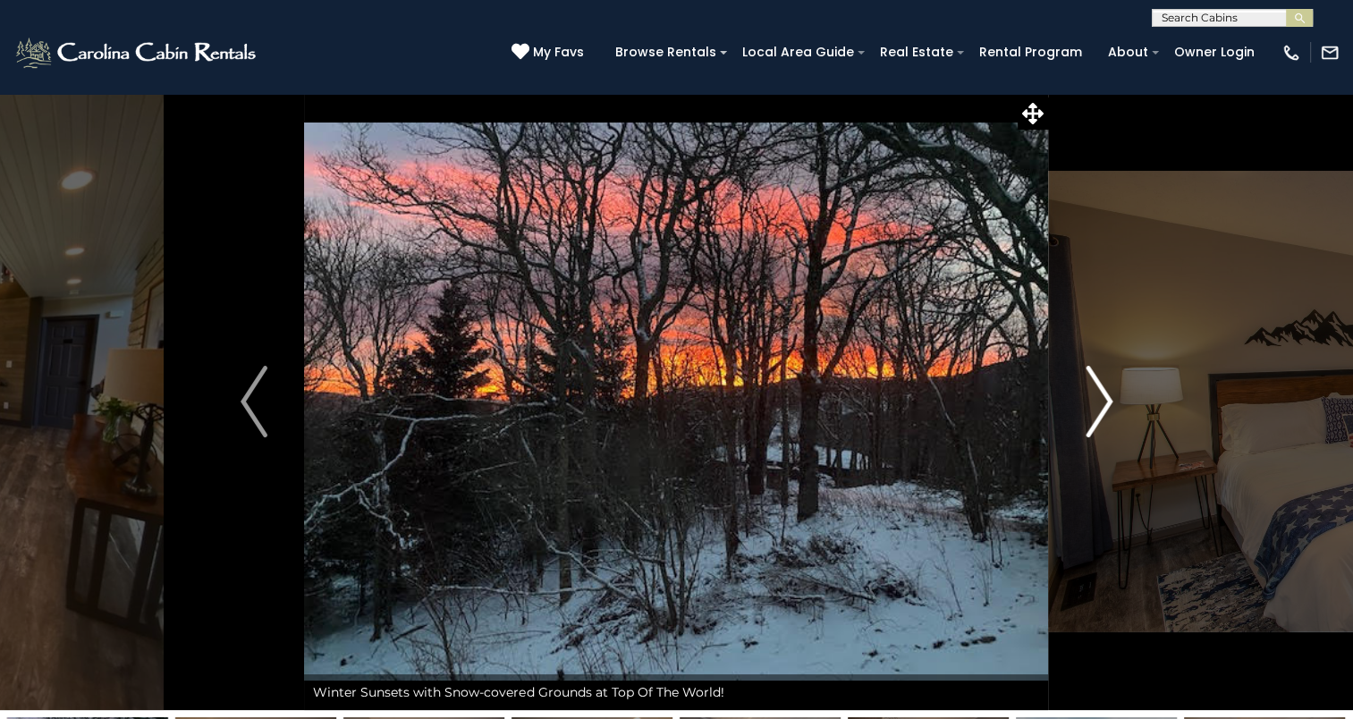
click at [1098, 409] on img "Next" at bounding box center [1099, 402] width 27 height 72
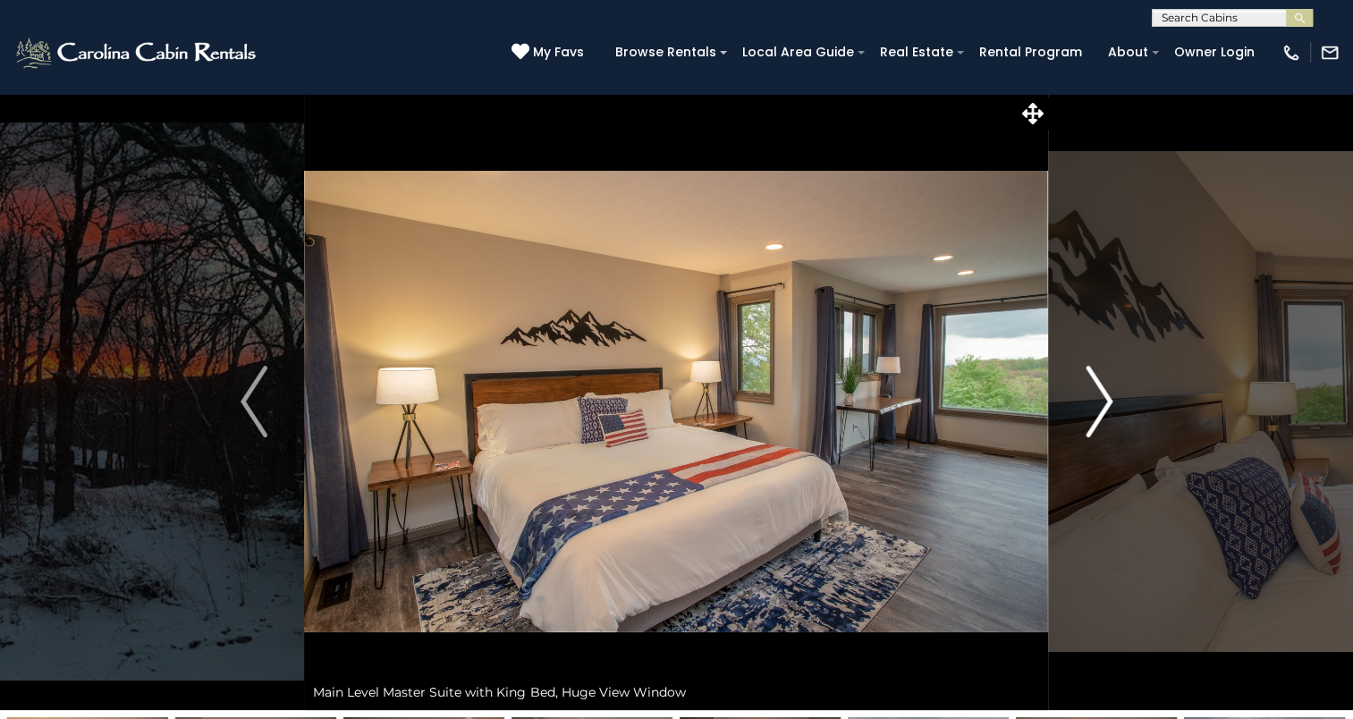
click at [1098, 409] on img "Next" at bounding box center [1099, 402] width 27 height 72
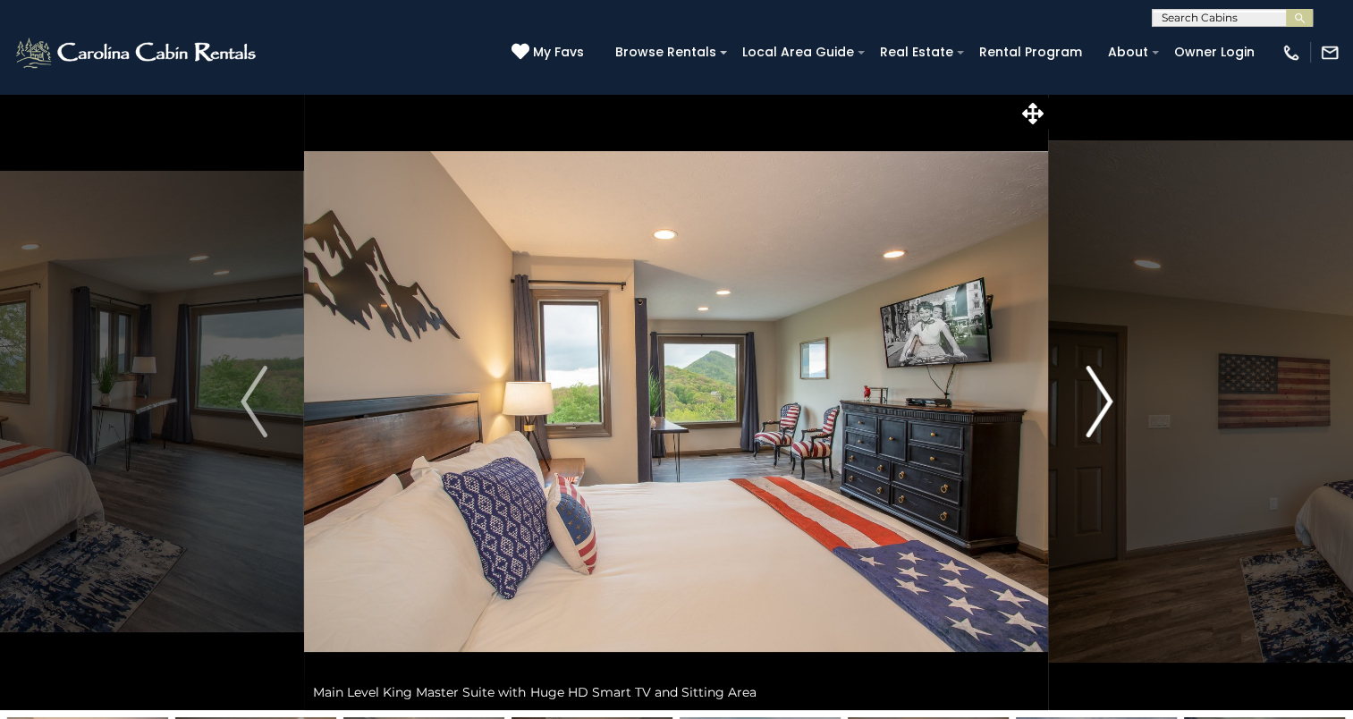
click at [1098, 409] on img "Next" at bounding box center [1099, 402] width 27 height 72
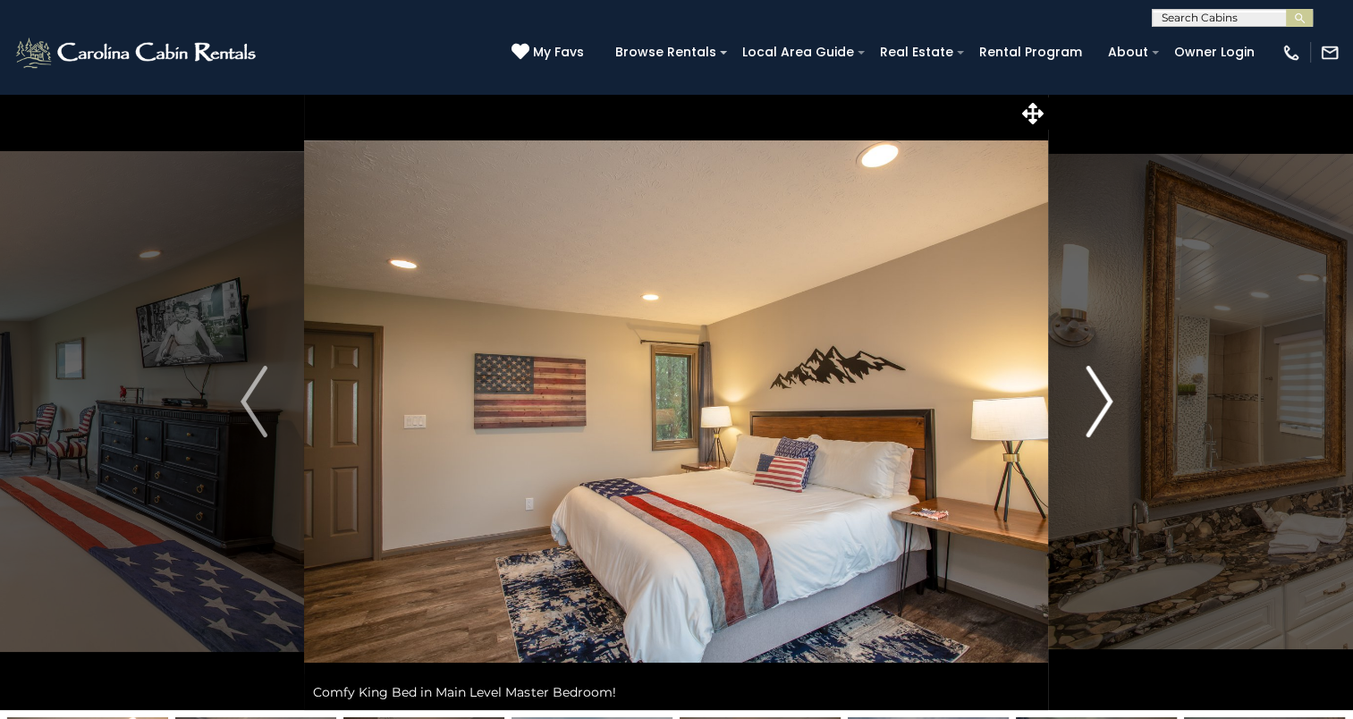
click at [1098, 409] on img "Next" at bounding box center [1099, 402] width 27 height 72
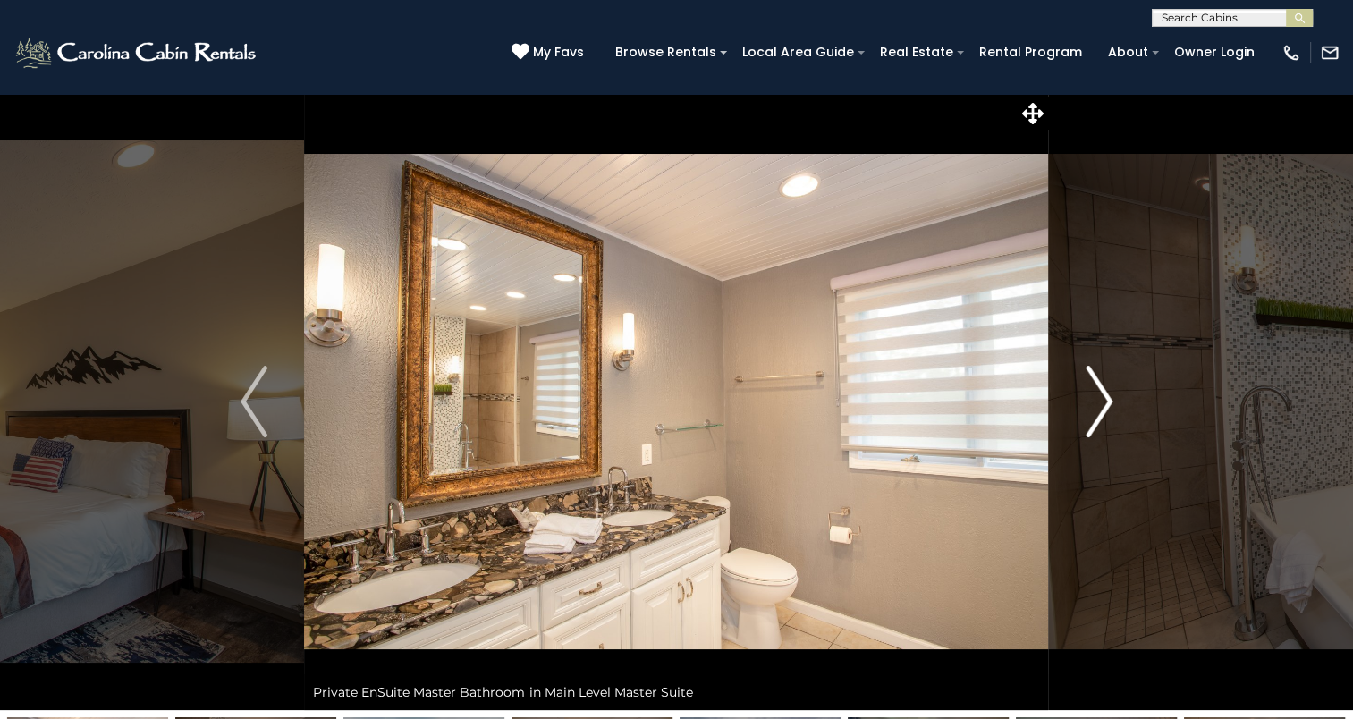
click at [1086, 432] on img "Next" at bounding box center [1099, 402] width 27 height 72
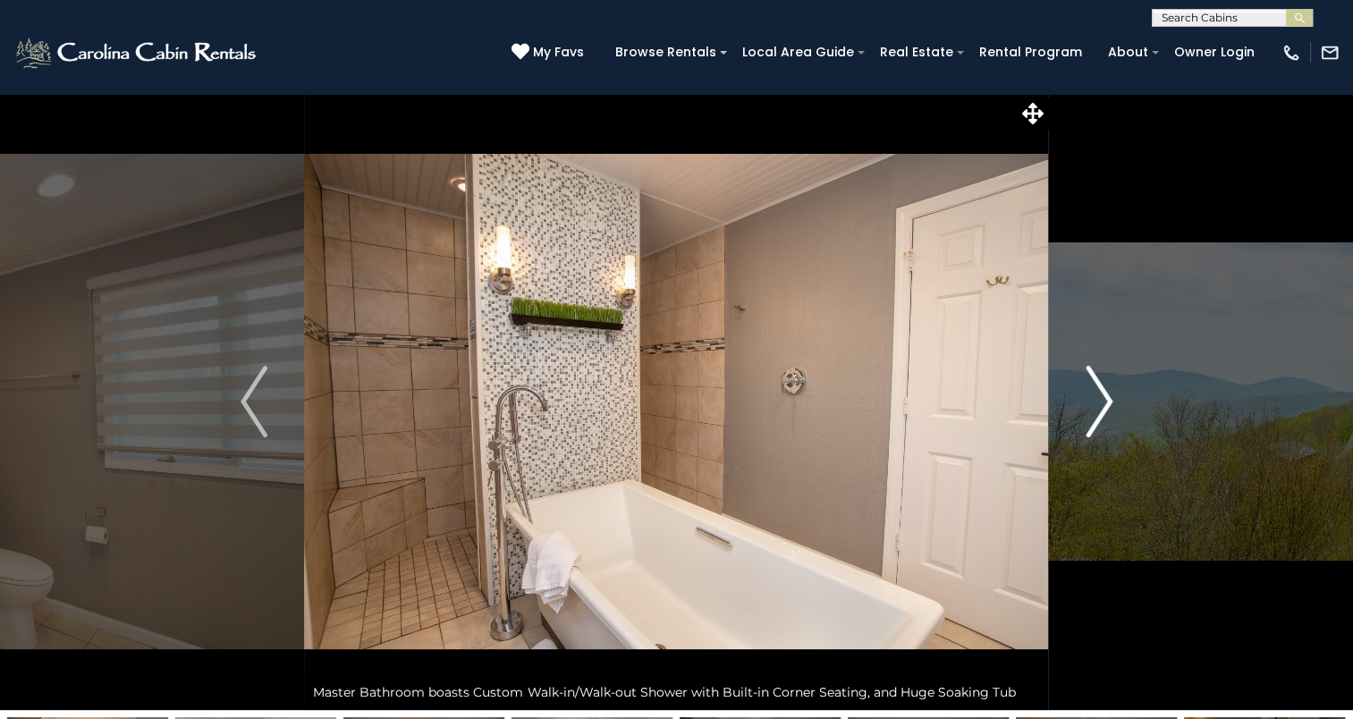
click at [1086, 432] on img "Next" at bounding box center [1099, 402] width 27 height 72
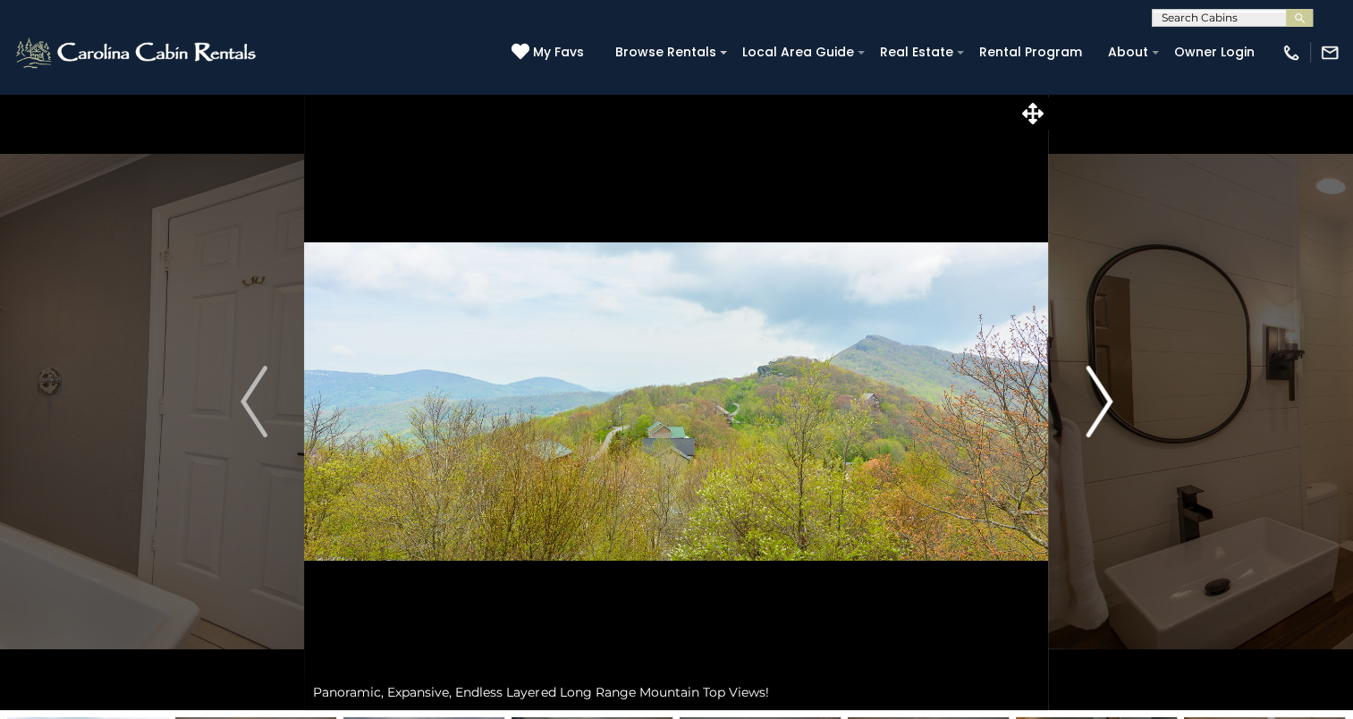
click at [1086, 432] on img "Next" at bounding box center [1099, 402] width 27 height 72
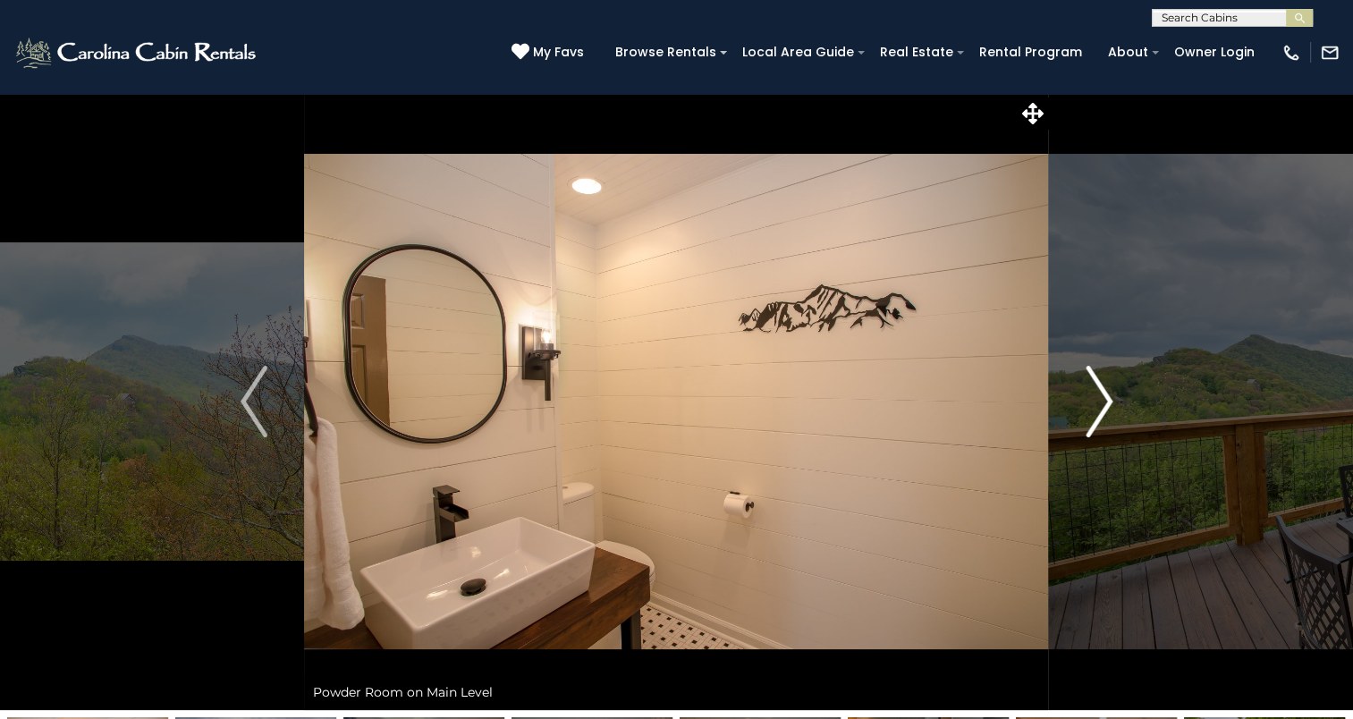
click at [1086, 432] on img "Next" at bounding box center [1099, 402] width 27 height 72
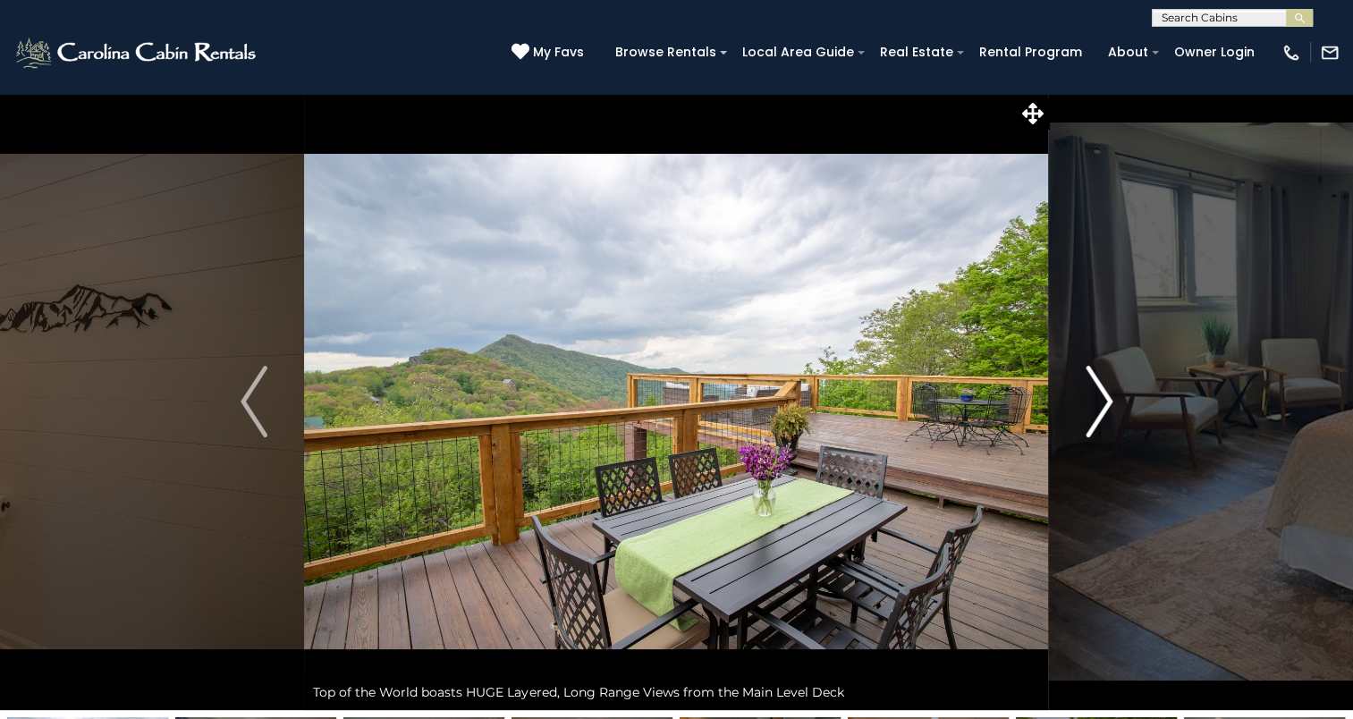
click at [1086, 432] on img "Next" at bounding box center [1099, 402] width 27 height 72
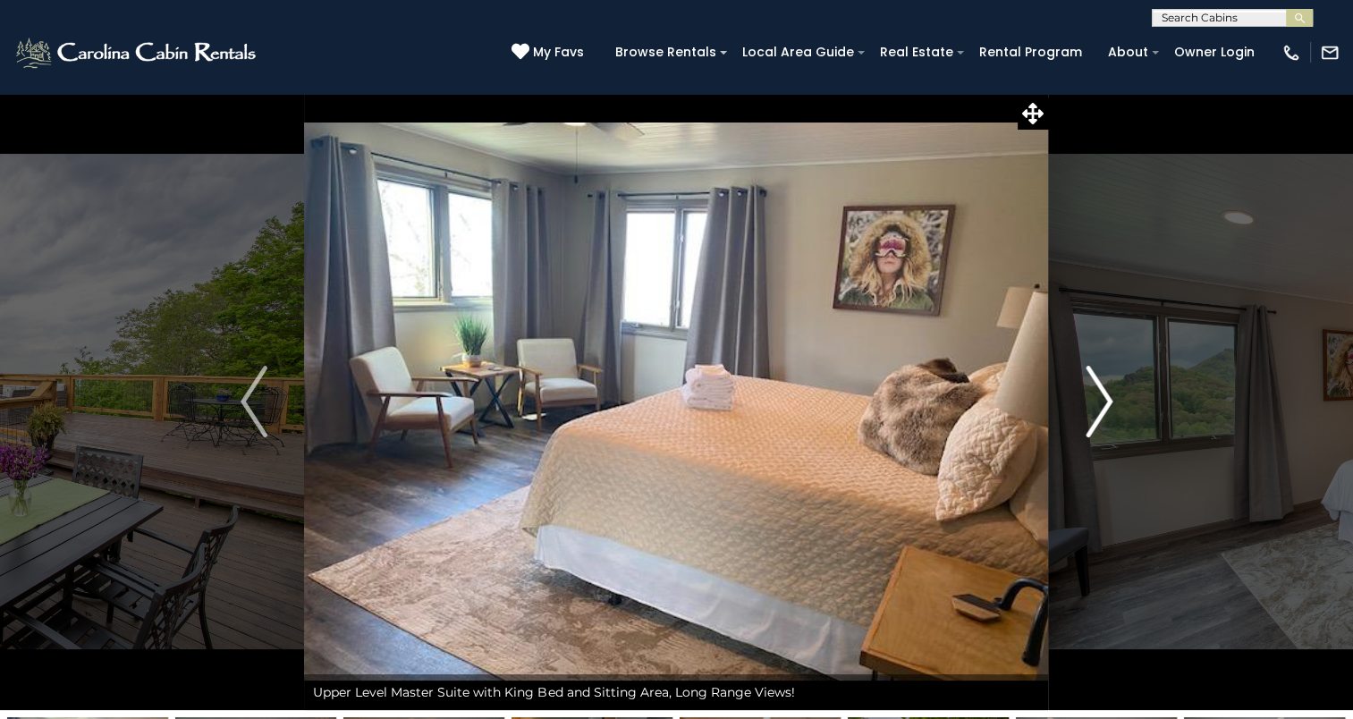
click at [1086, 432] on img "Next" at bounding box center [1099, 402] width 27 height 72
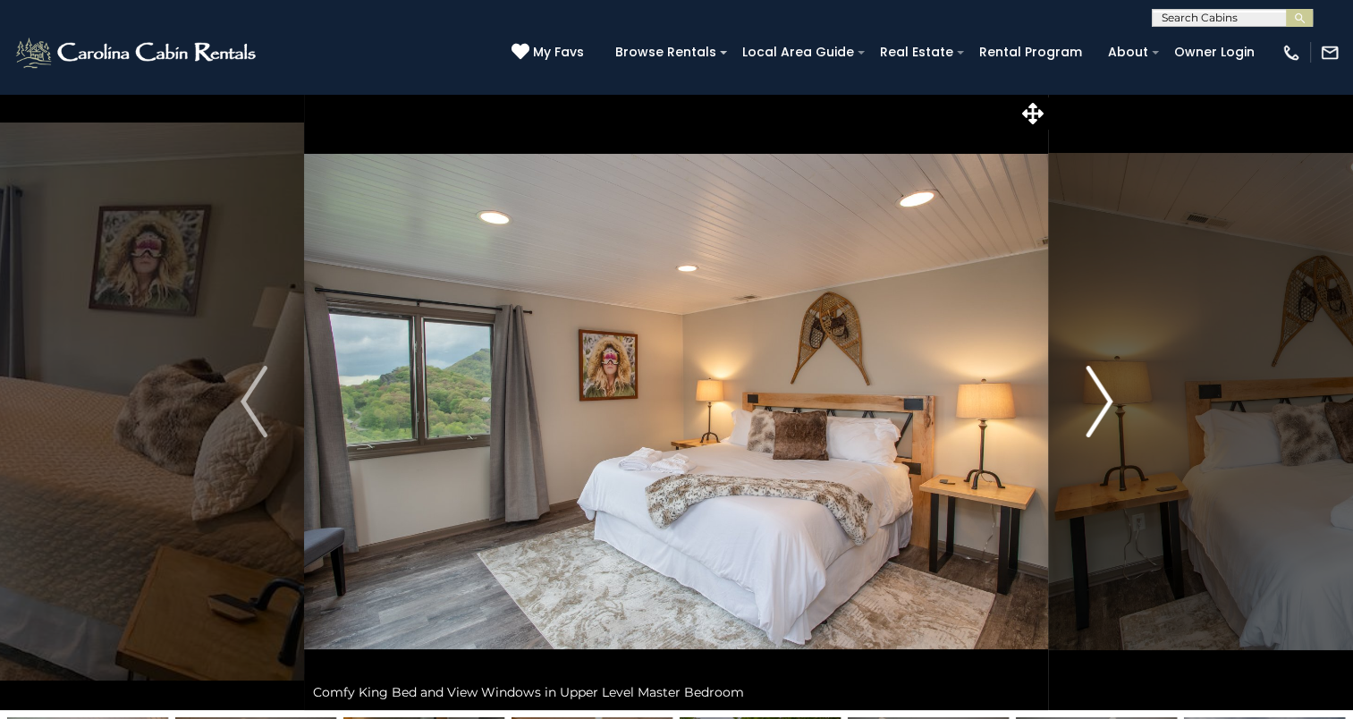
click at [1086, 432] on img "Next" at bounding box center [1099, 402] width 27 height 72
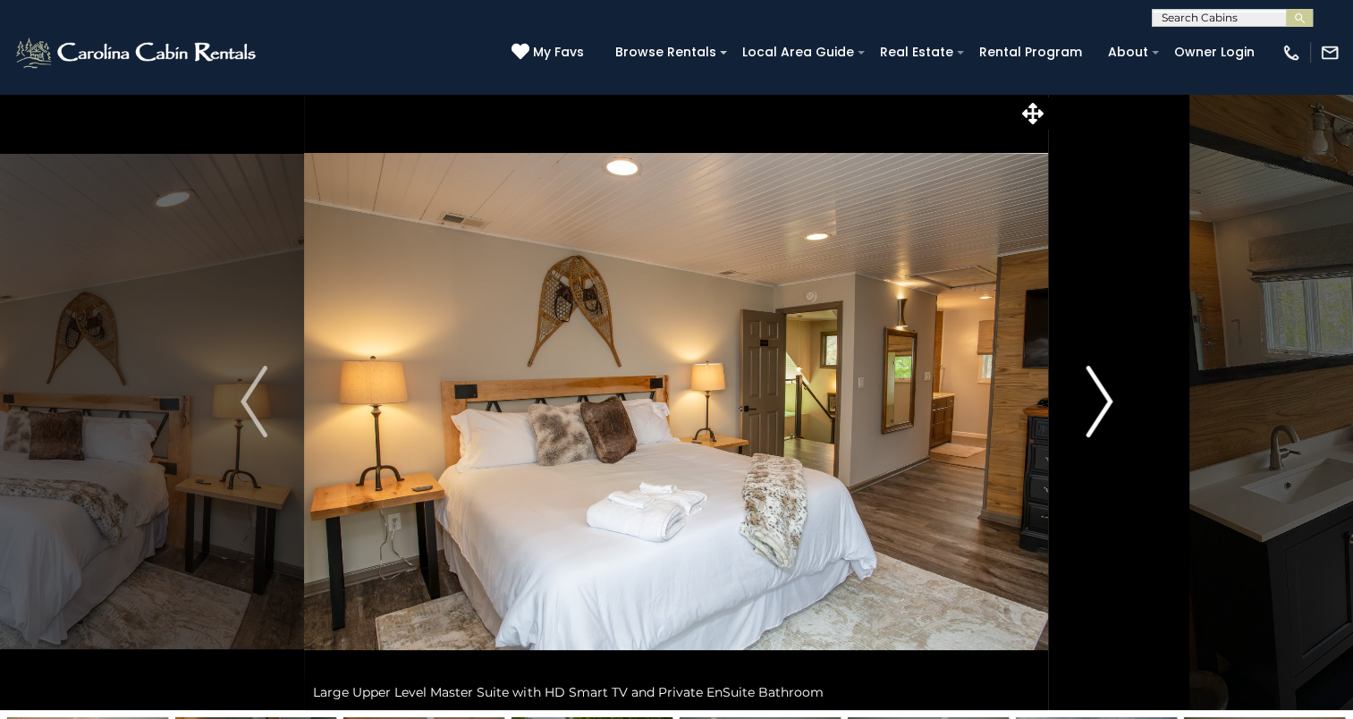
click at [1086, 432] on img "Next" at bounding box center [1099, 402] width 27 height 72
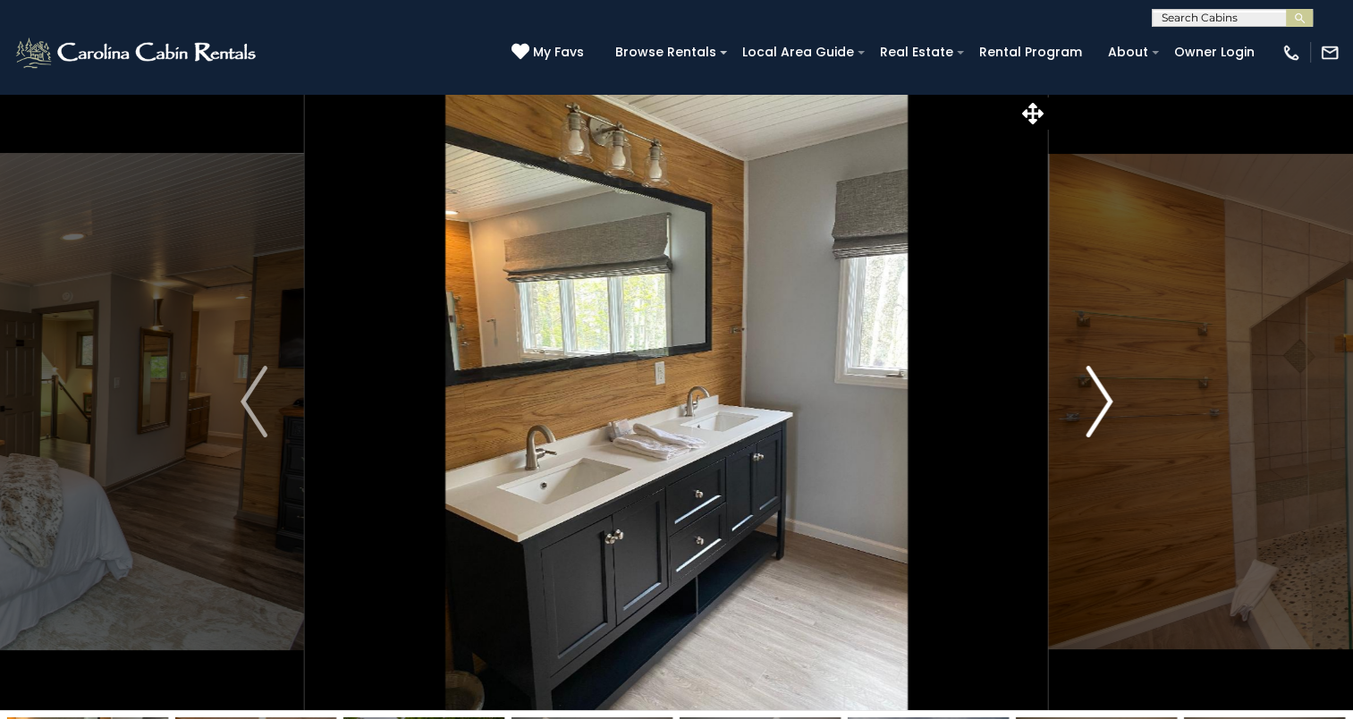
click at [1086, 432] on img "Next" at bounding box center [1099, 402] width 27 height 72
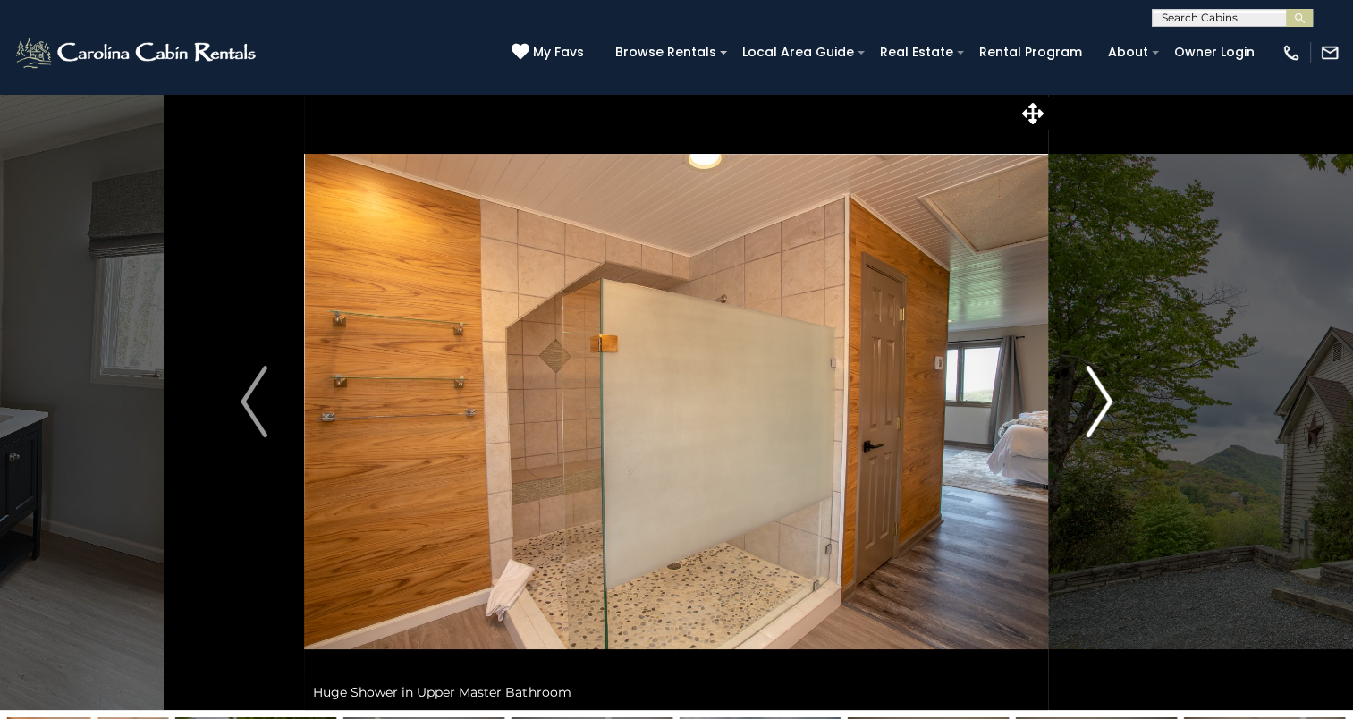
click at [1086, 432] on img "Next" at bounding box center [1099, 402] width 27 height 72
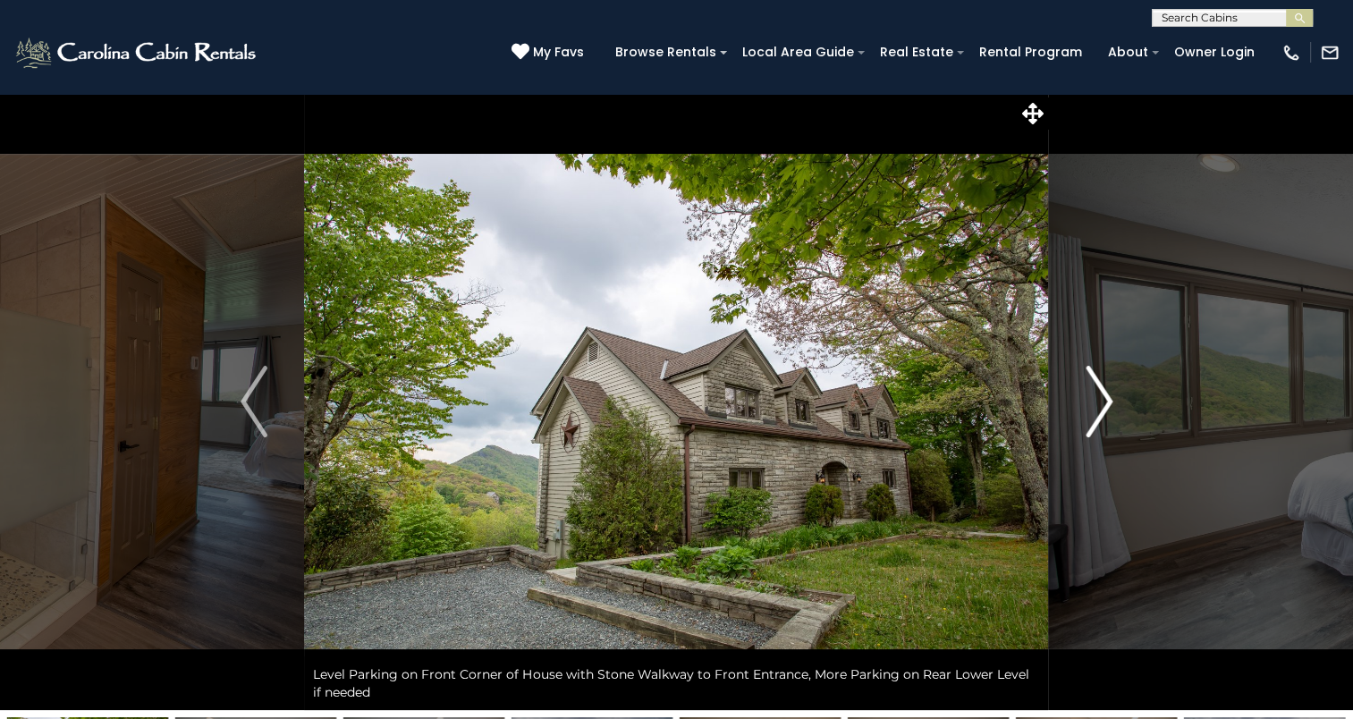
click at [1086, 432] on img "Next" at bounding box center [1099, 402] width 27 height 72
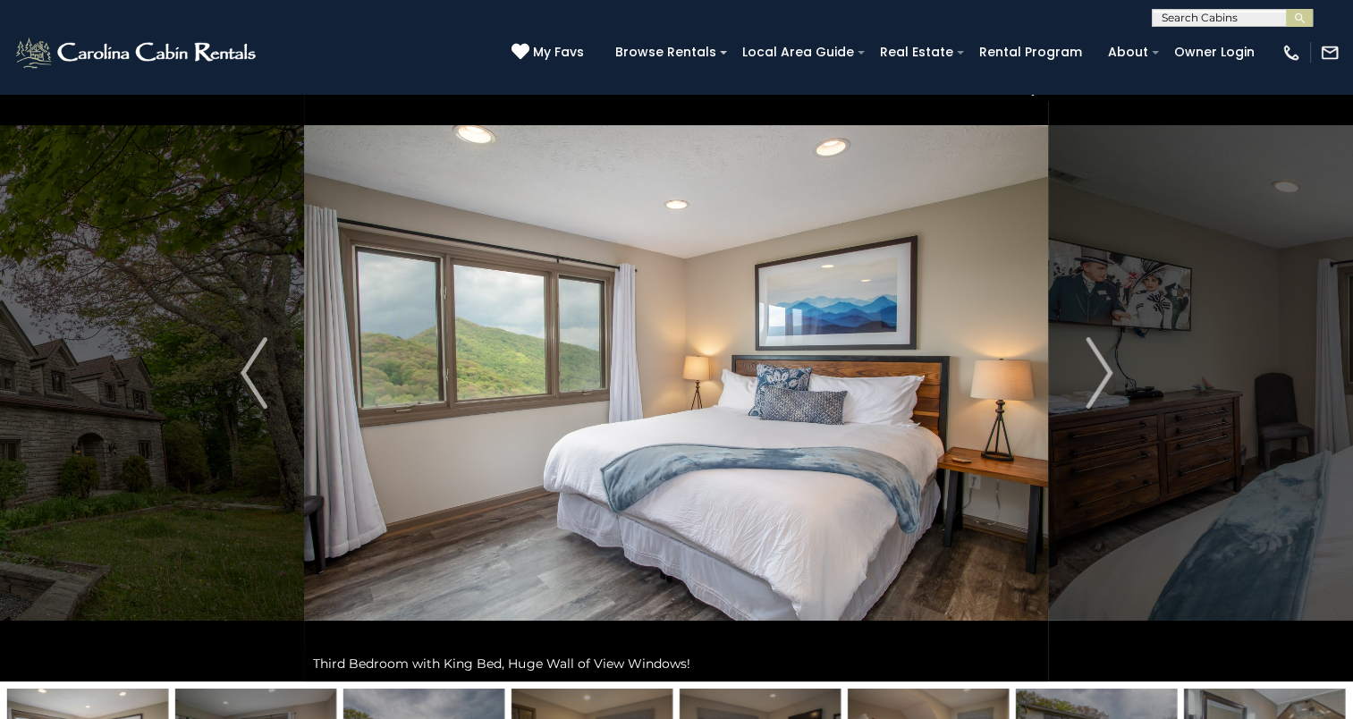
scroll to position [14, 0]
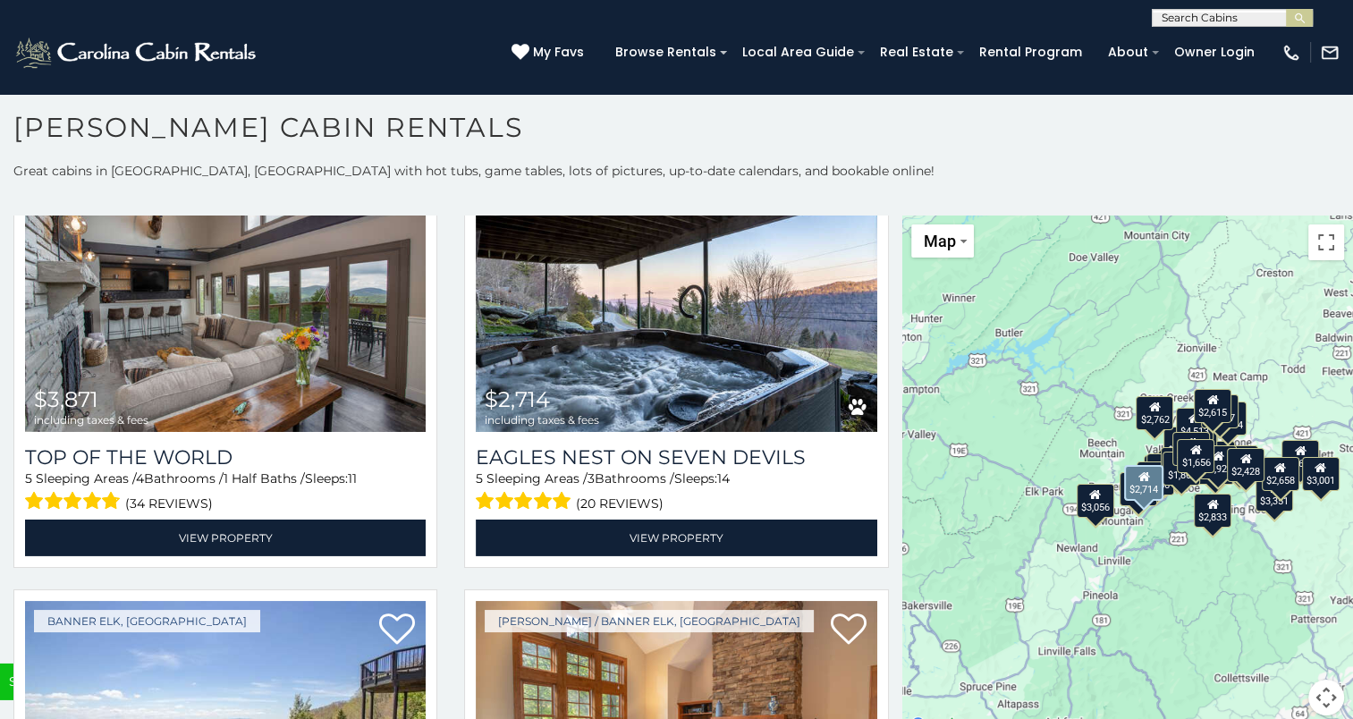
scroll to position [5796, 0]
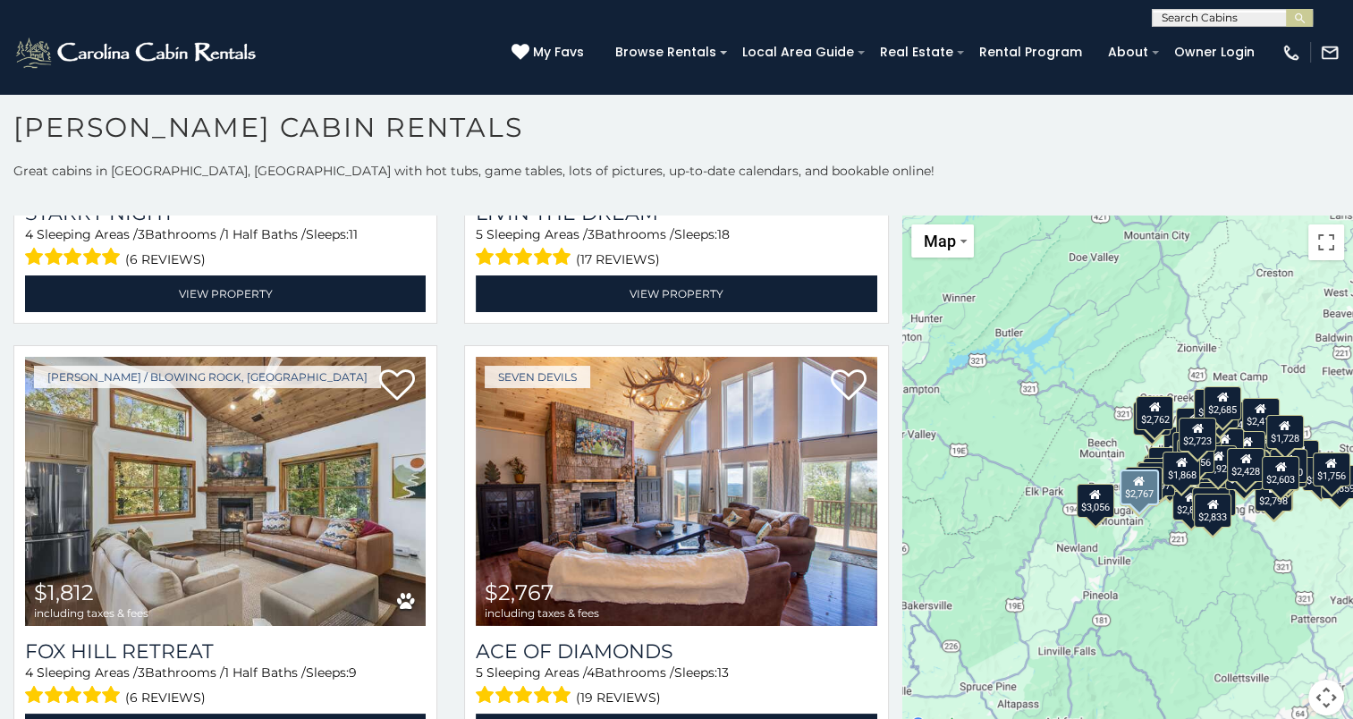
scroll to position [7795, 0]
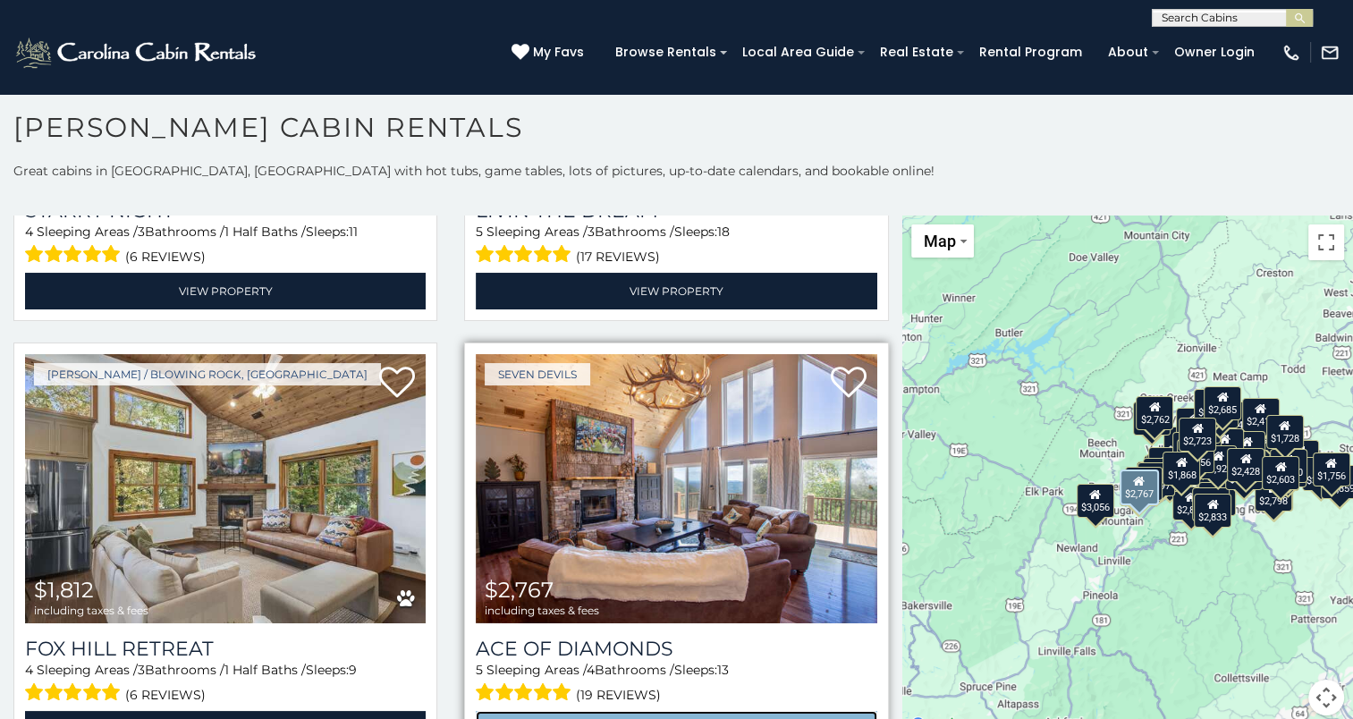
click at [651, 711] on link "View Property" at bounding box center [676, 729] width 401 height 37
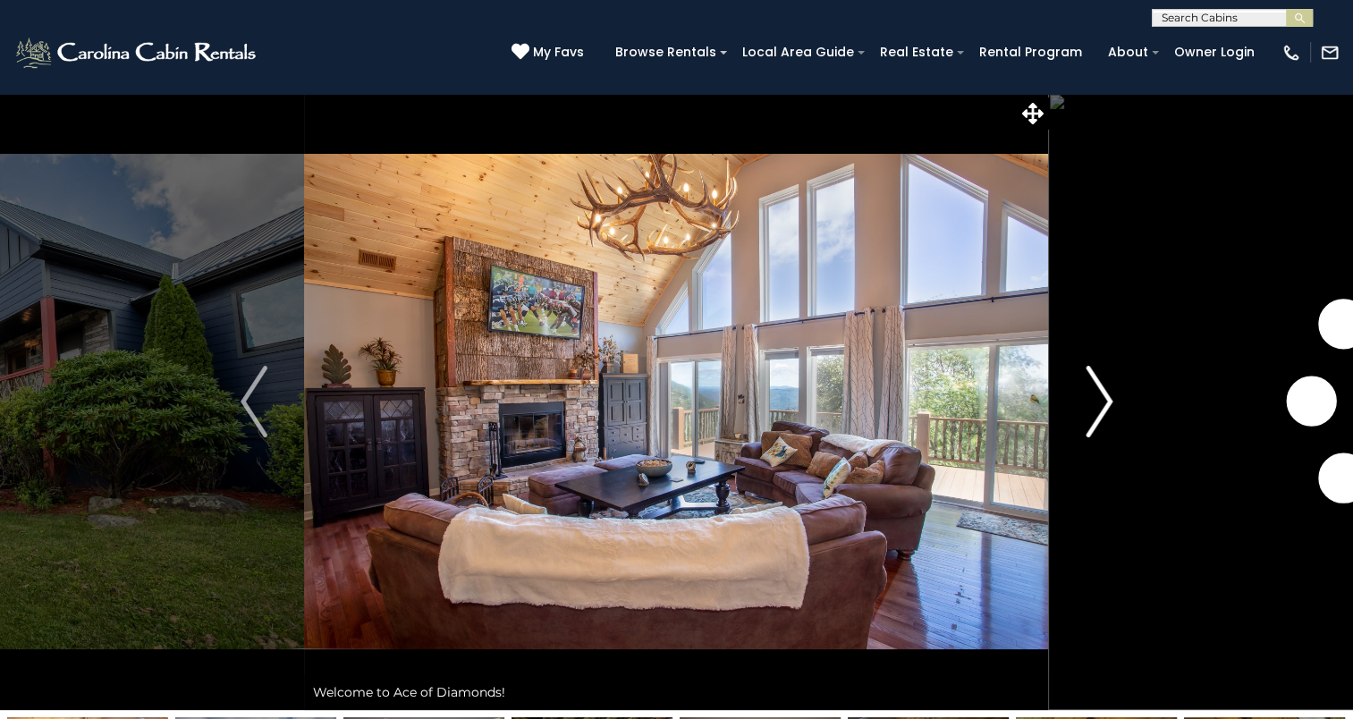
click at [1097, 415] on img "Next" at bounding box center [1099, 402] width 27 height 72
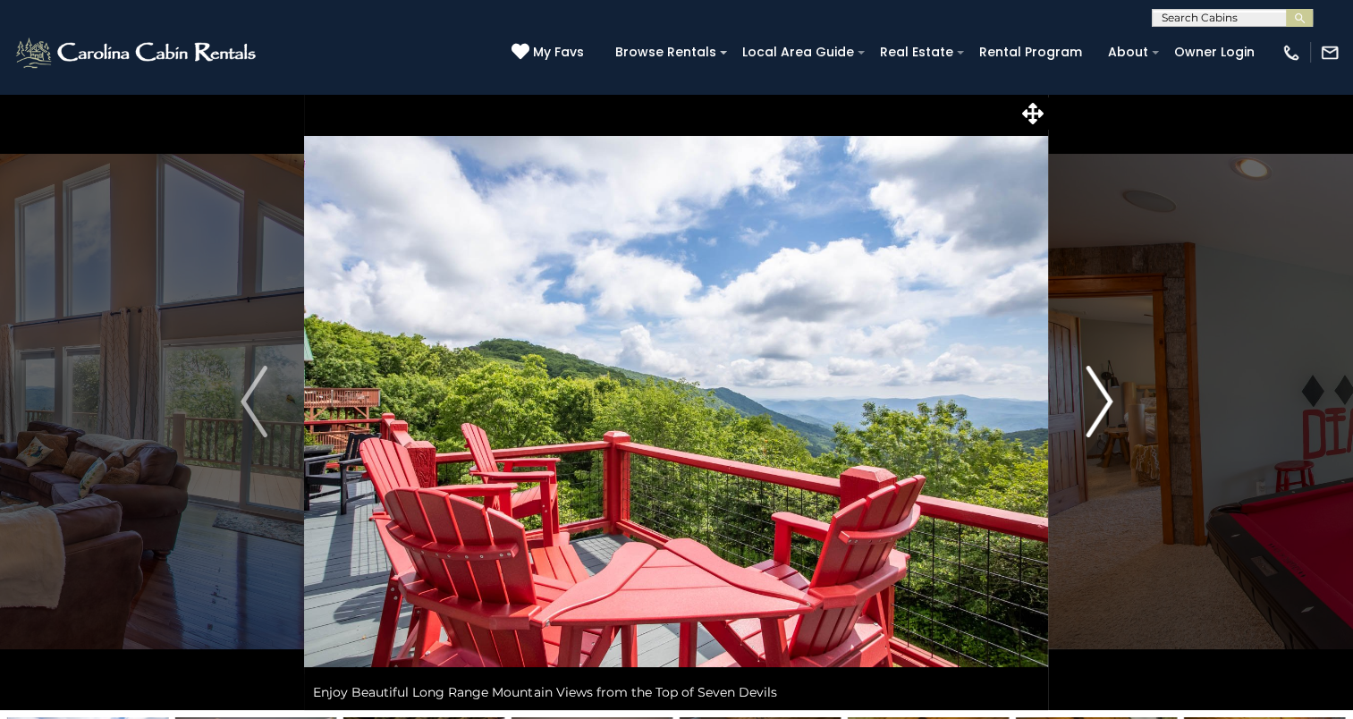
click at [1097, 415] on img "Next" at bounding box center [1099, 402] width 27 height 72
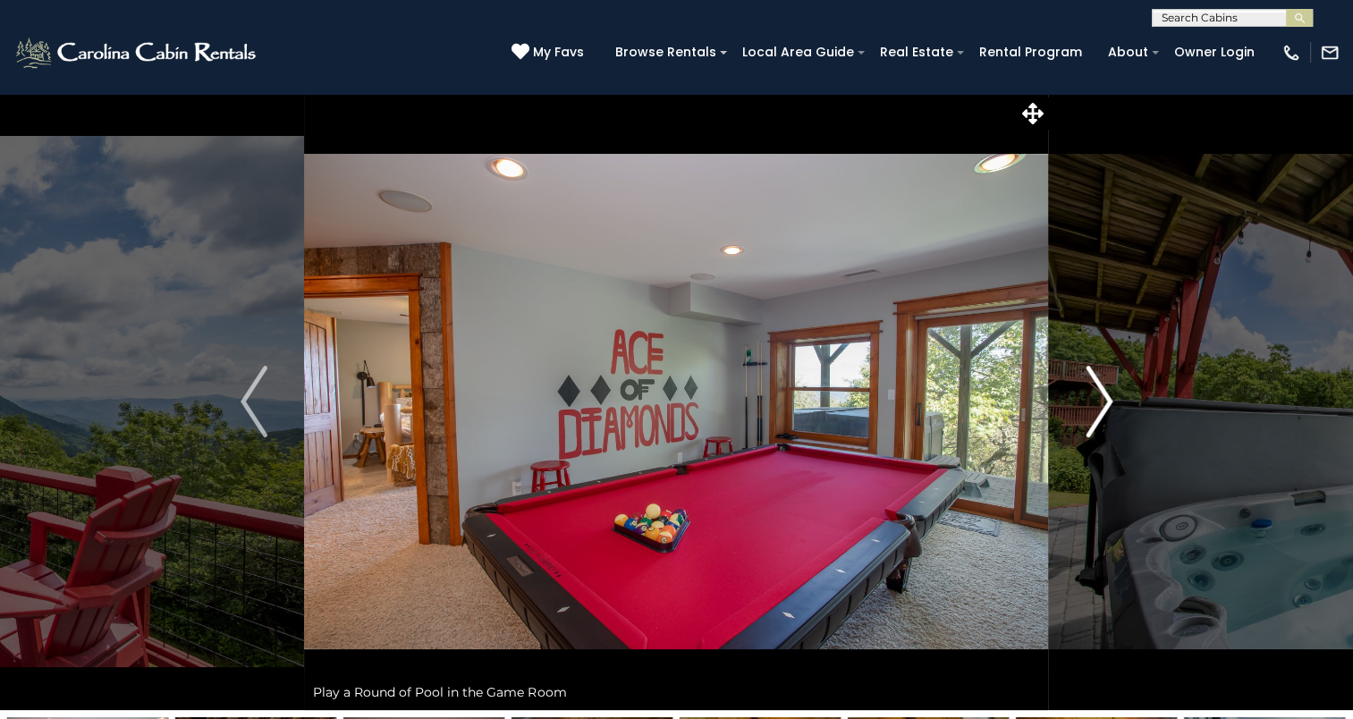
click at [1097, 415] on img "Next" at bounding box center [1099, 402] width 27 height 72
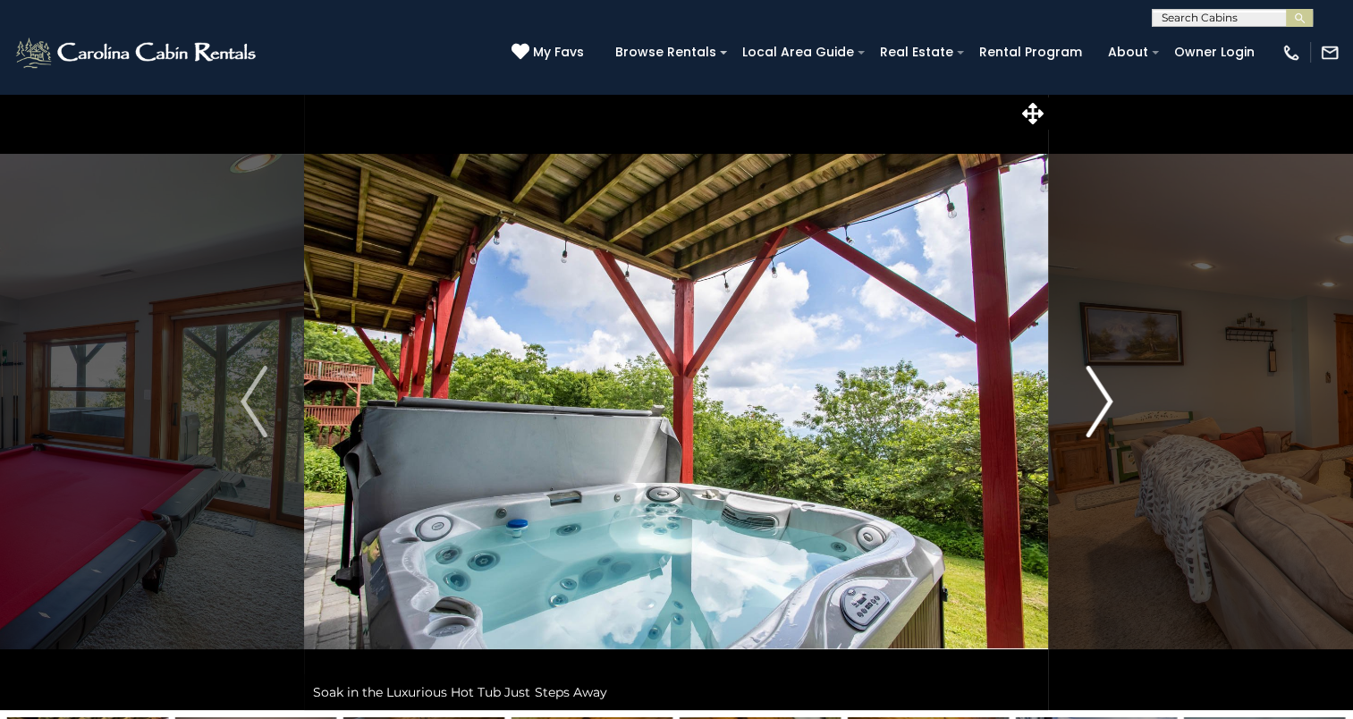
click at [1097, 415] on img "Next" at bounding box center [1099, 402] width 27 height 72
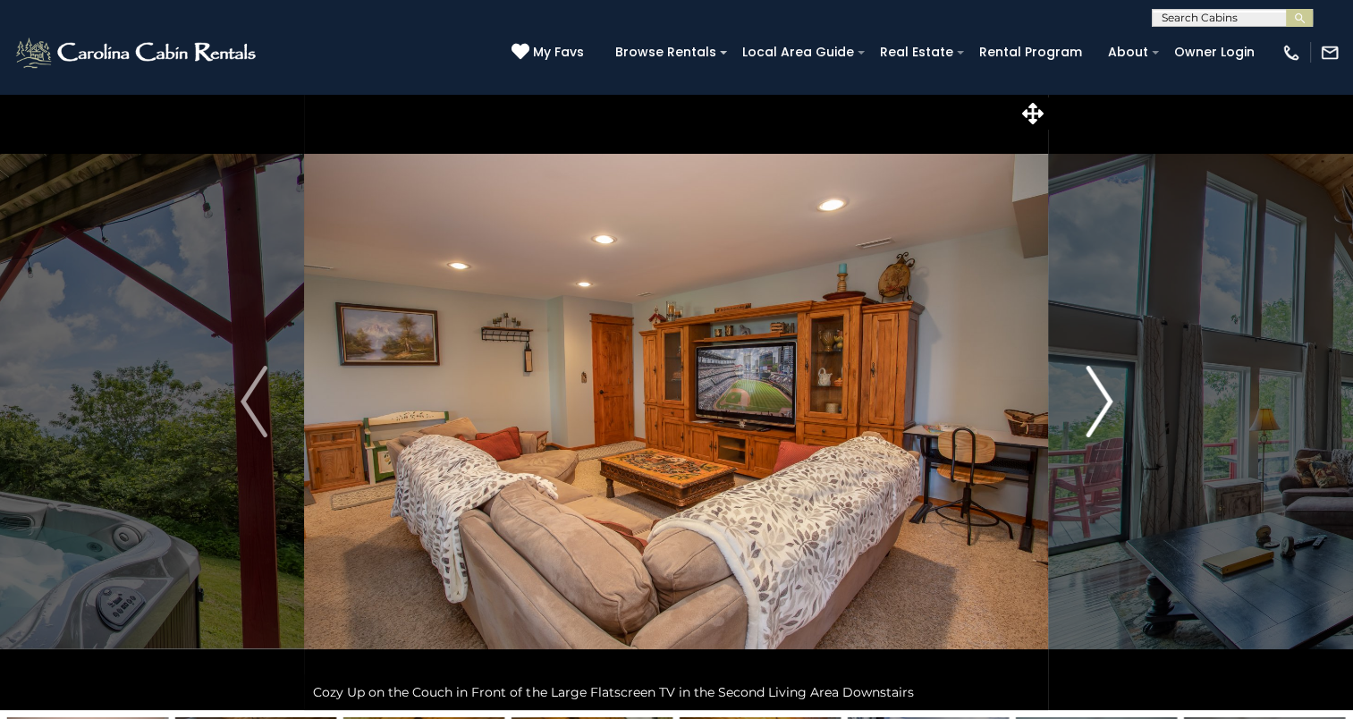
click at [1097, 415] on img "Next" at bounding box center [1099, 402] width 27 height 72
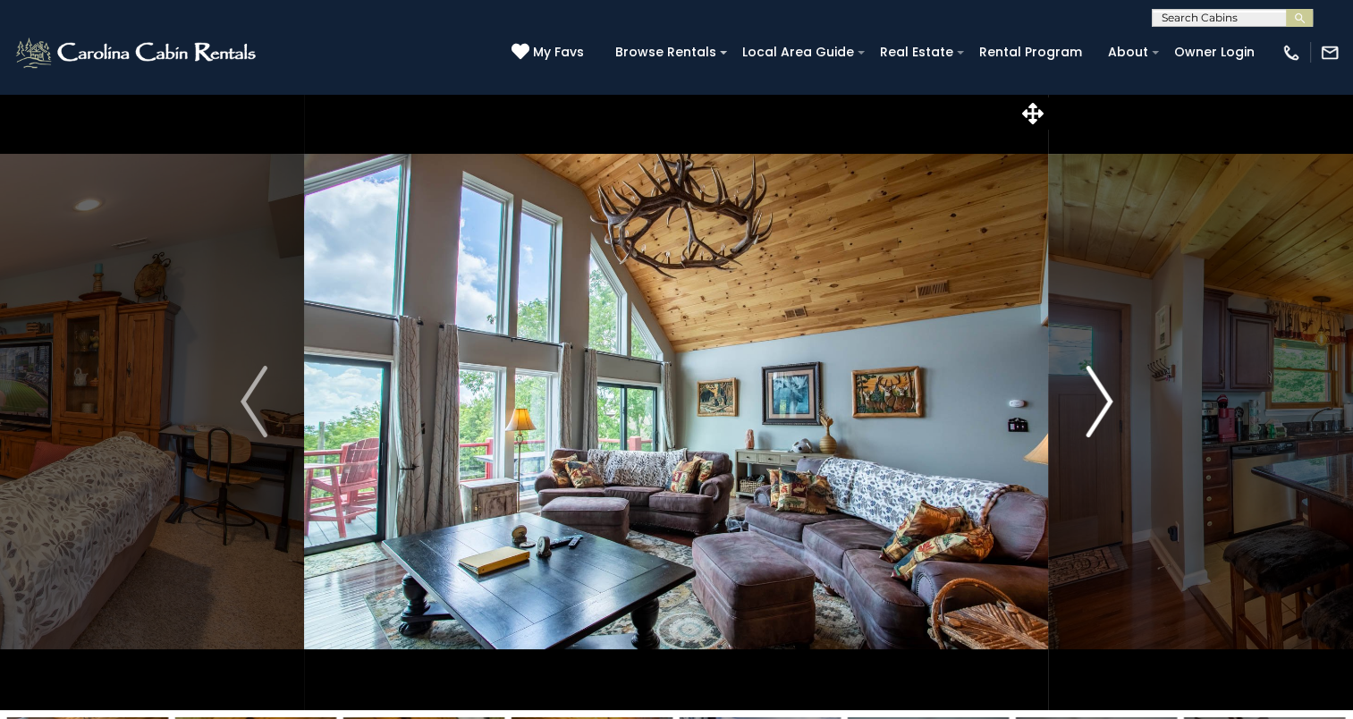
click at [1097, 415] on img "Next" at bounding box center [1099, 402] width 27 height 72
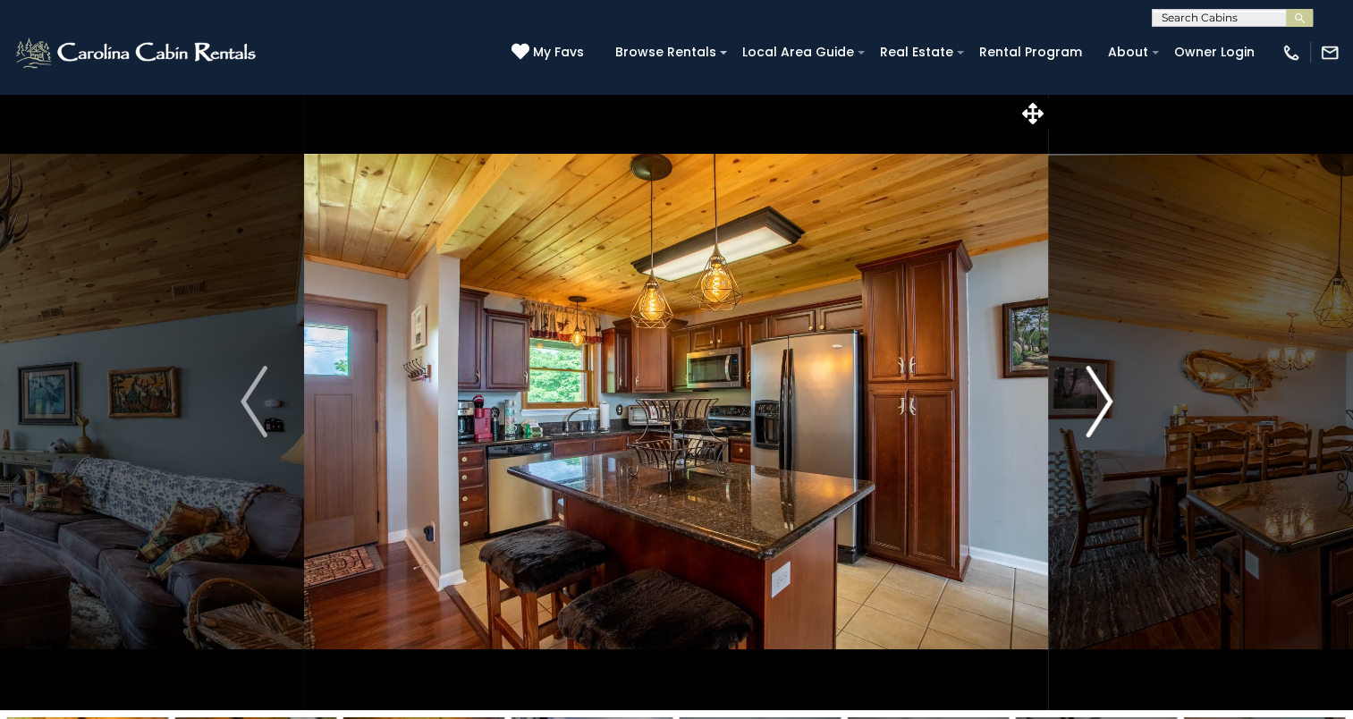
click at [1097, 415] on img "Next" at bounding box center [1099, 402] width 27 height 72
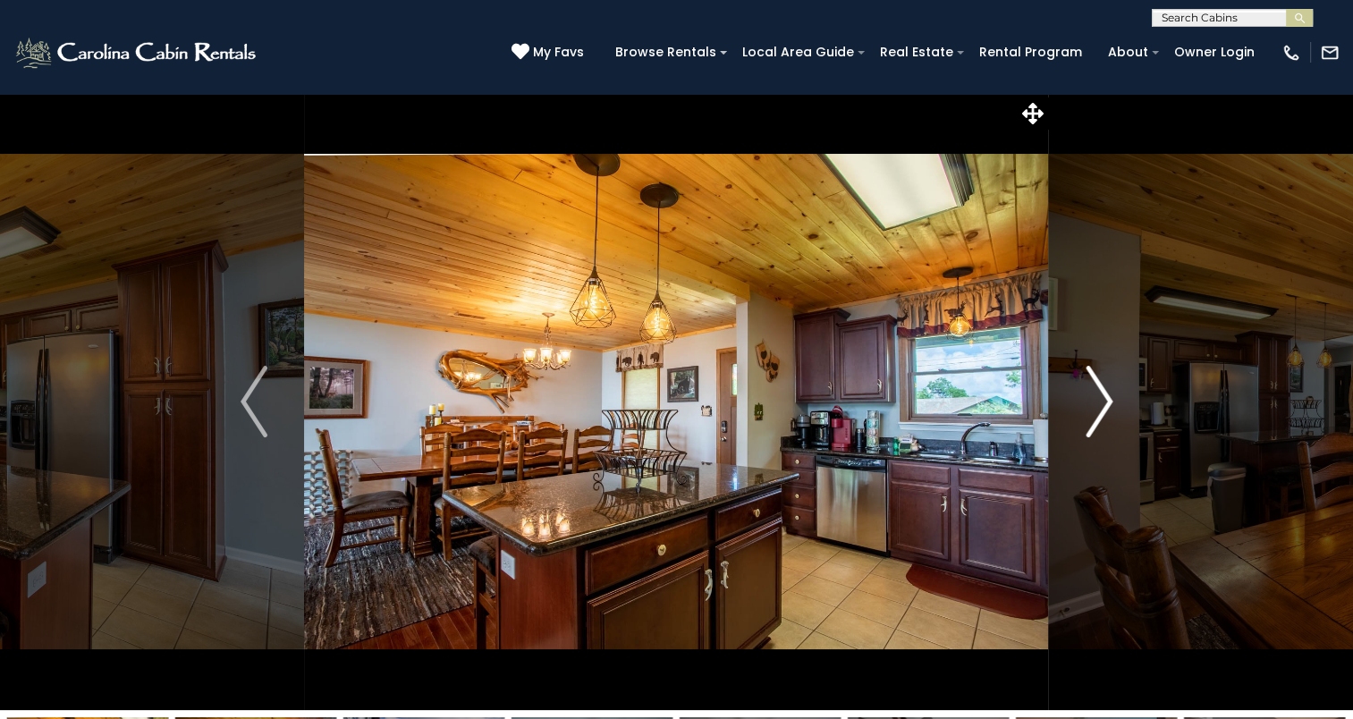
click at [1097, 415] on img "Next" at bounding box center [1099, 402] width 27 height 72
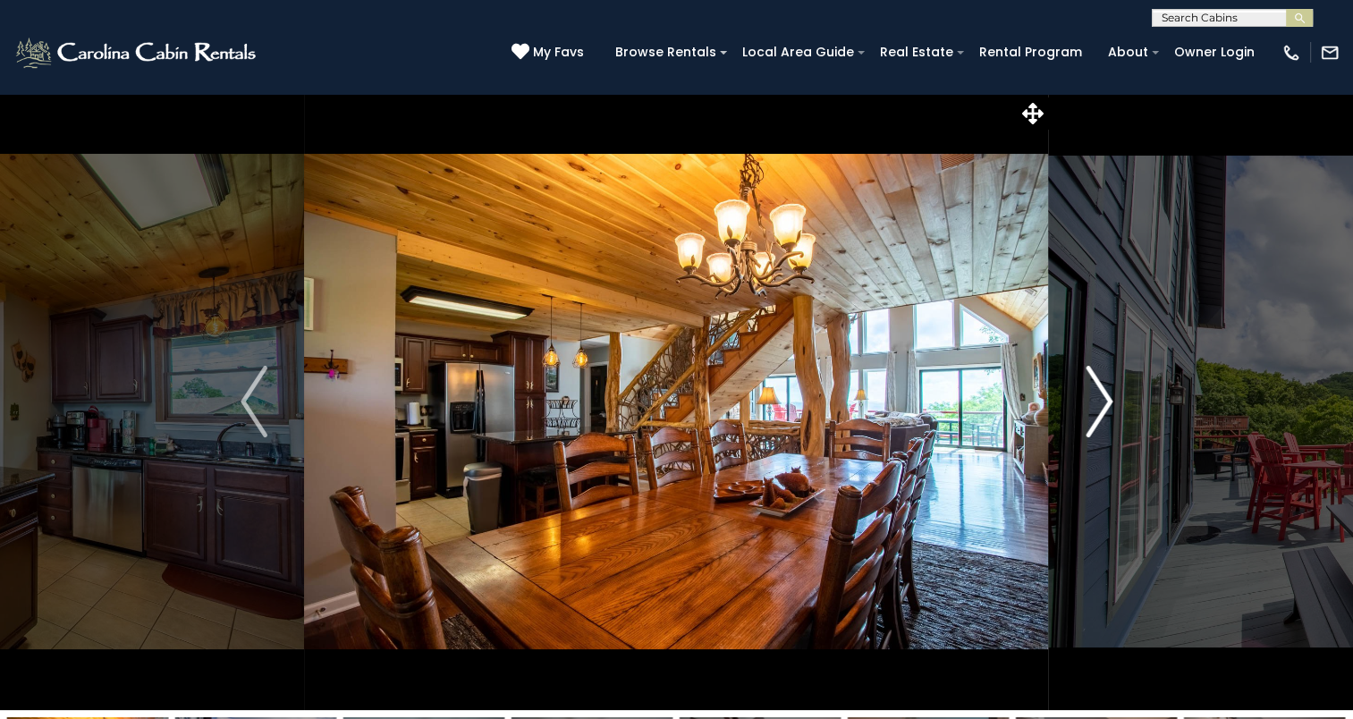
click at [1097, 415] on img "Next" at bounding box center [1099, 402] width 27 height 72
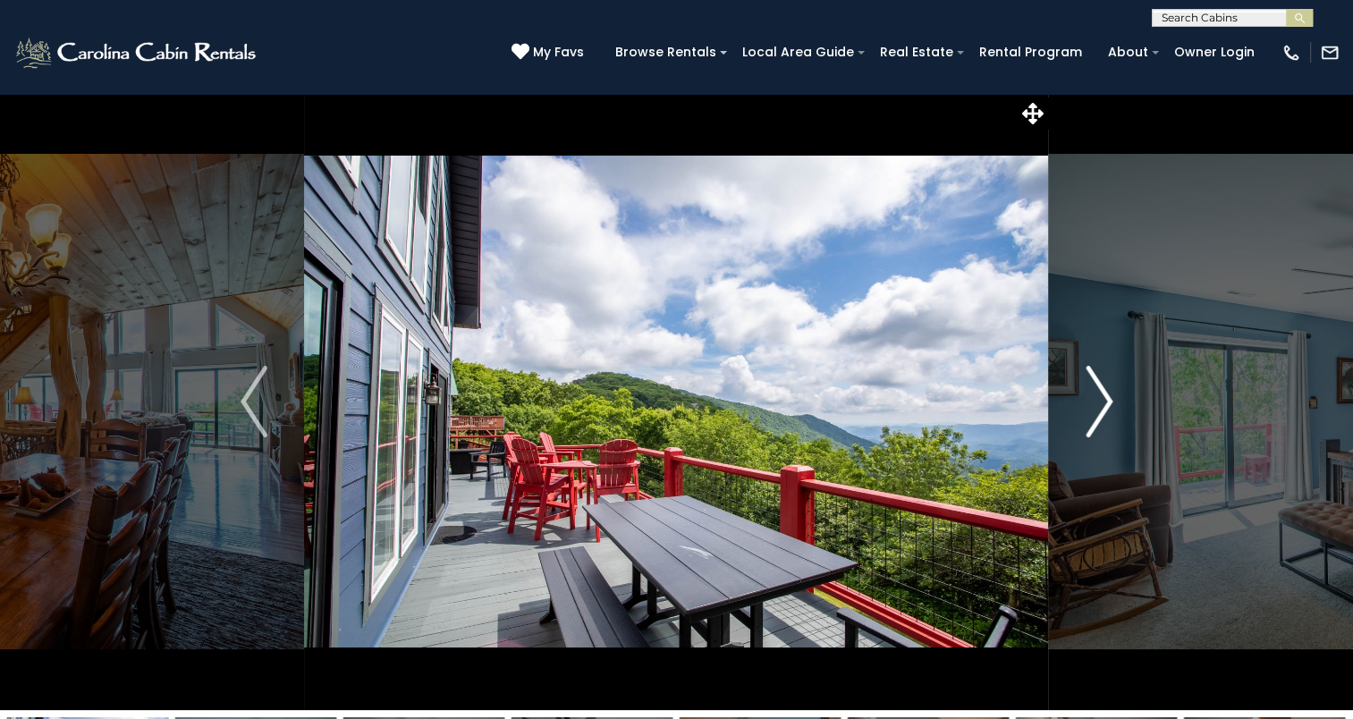
click at [1097, 415] on img "Next" at bounding box center [1099, 402] width 27 height 72
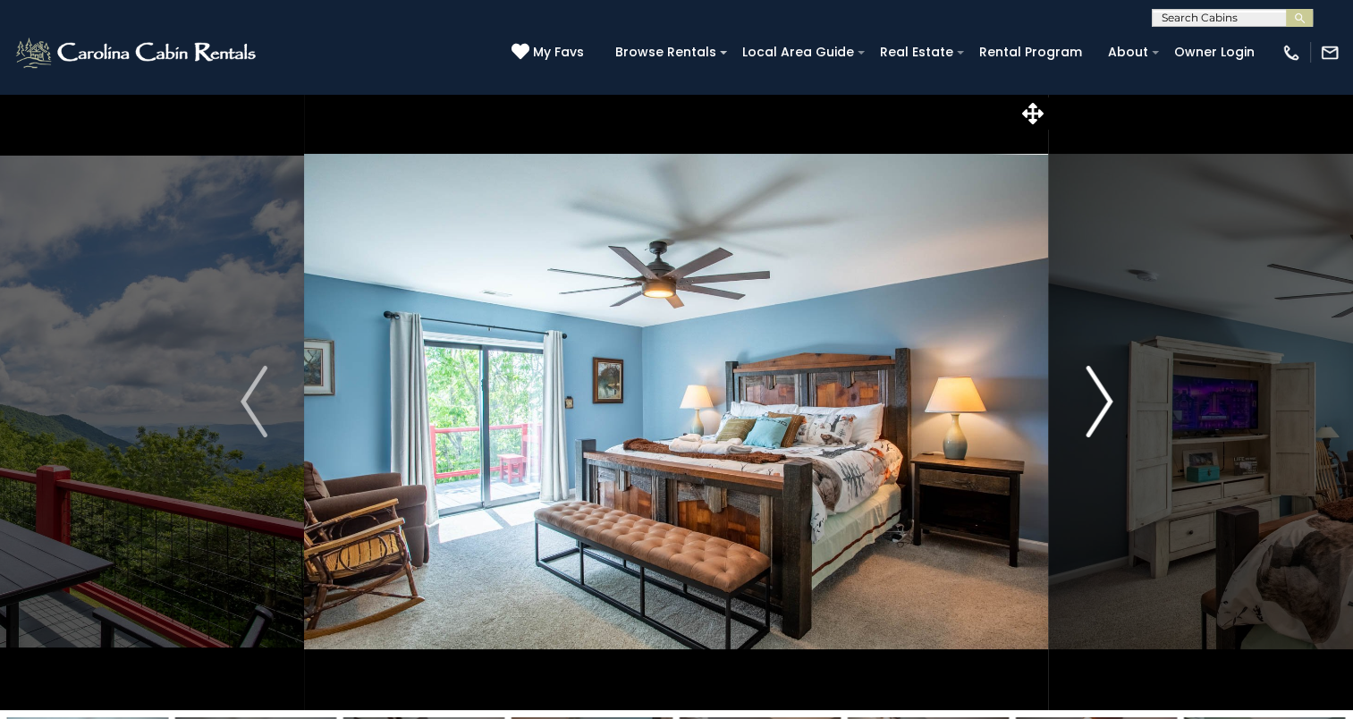
click at [1097, 415] on img "Next" at bounding box center [1099, 402] width 27 height 72
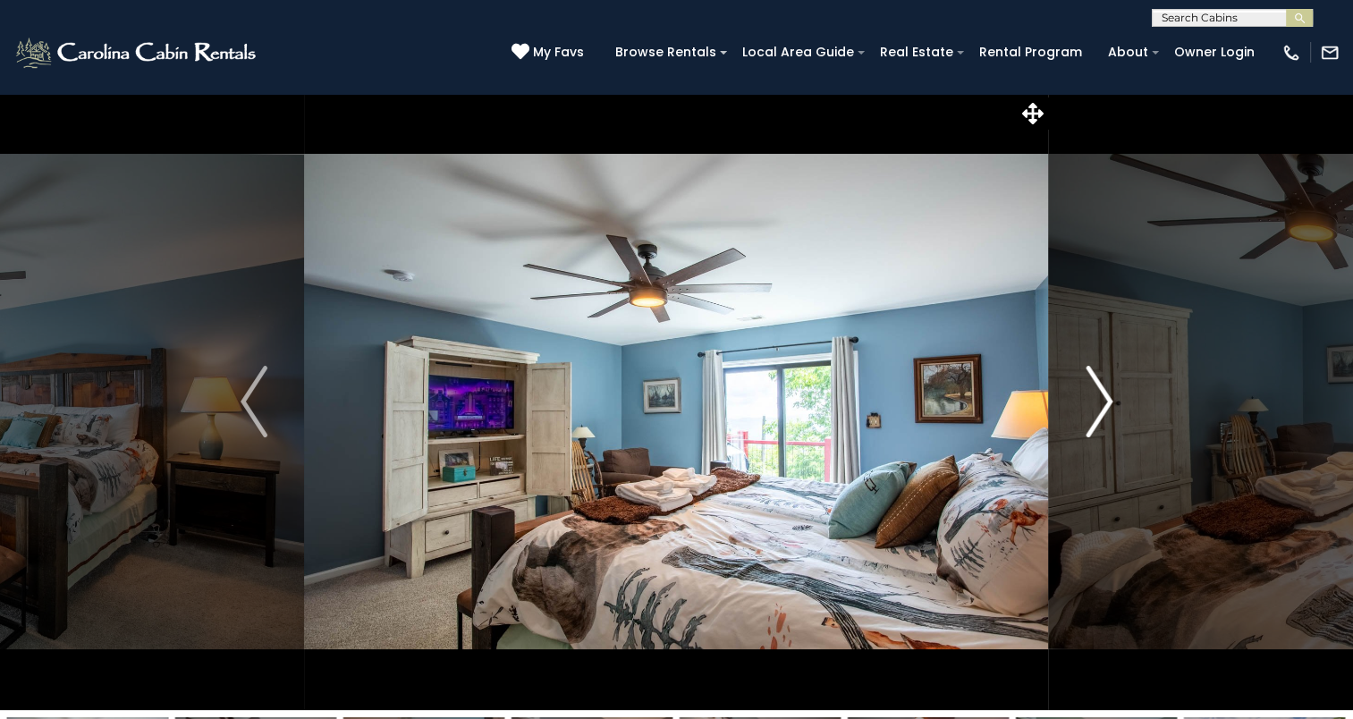
click at [1097, 415] on img "Next" at bounding box center [1099, 402] width 27 height 72
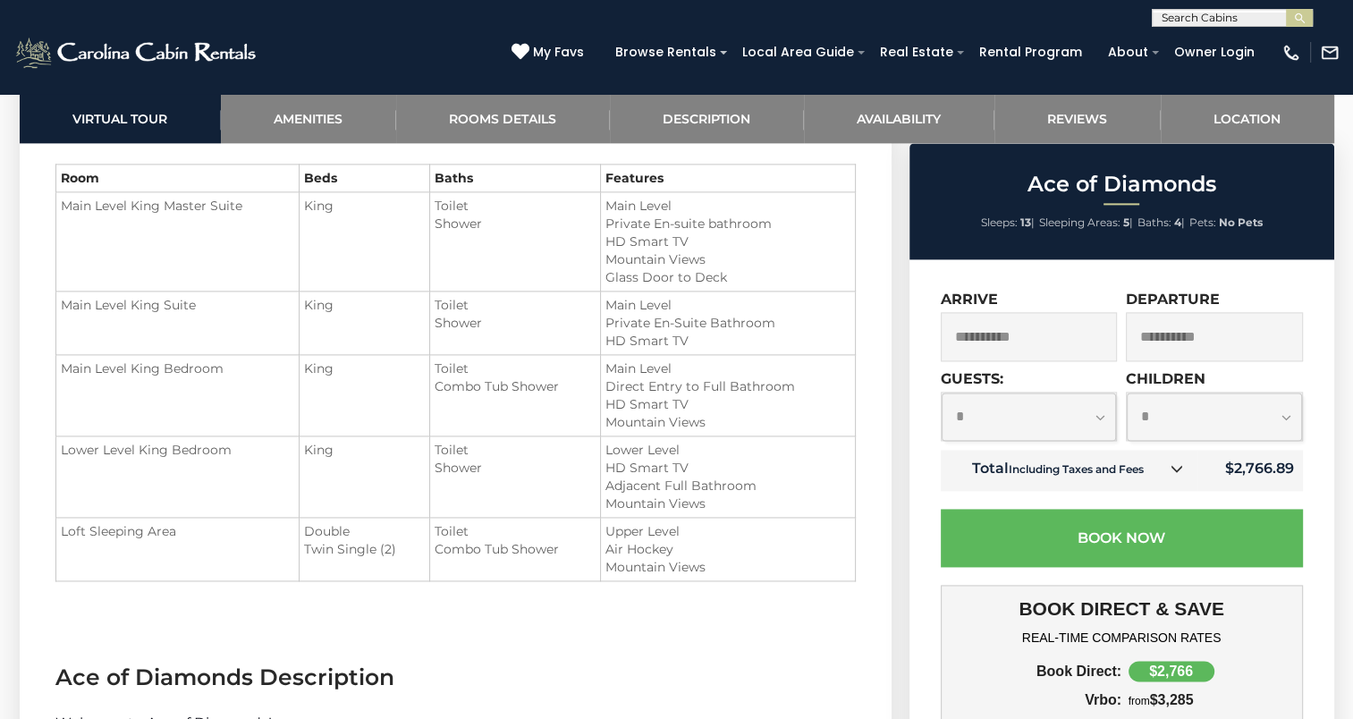
scroll to position [2404, 0]
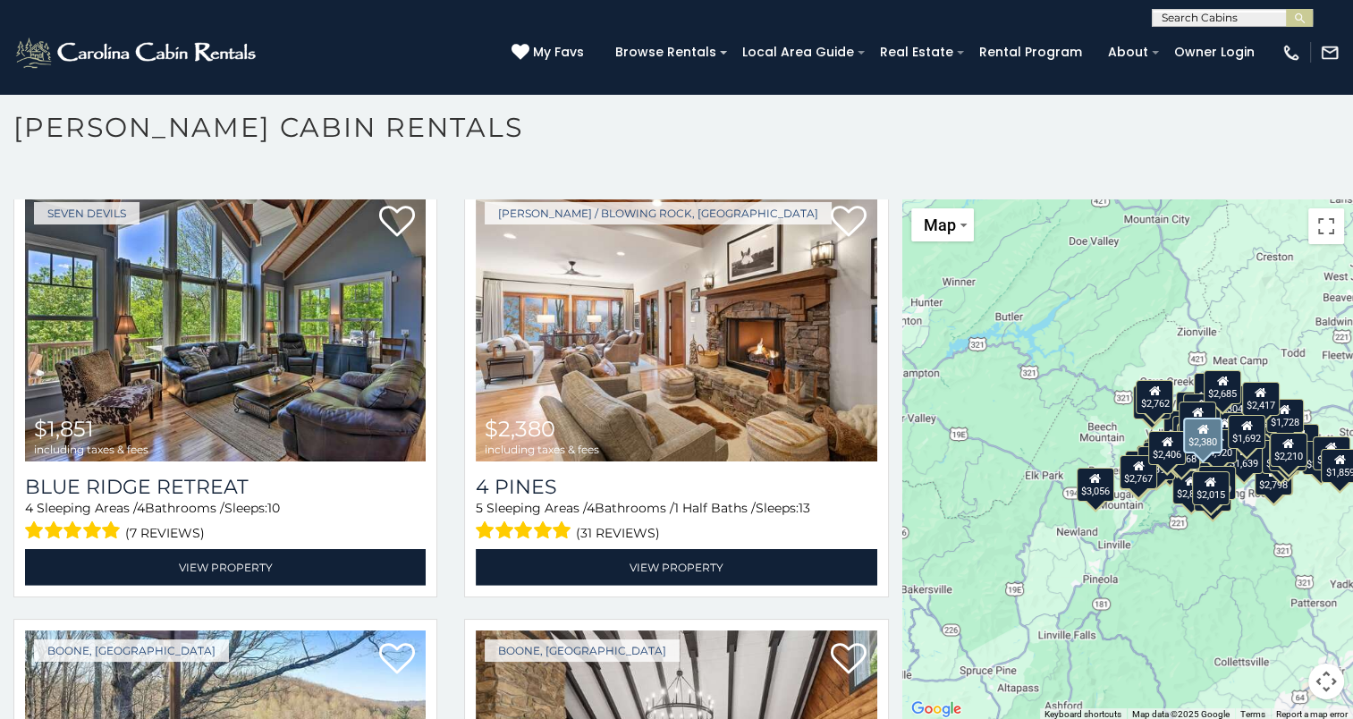
scroll to position [11880, 0]
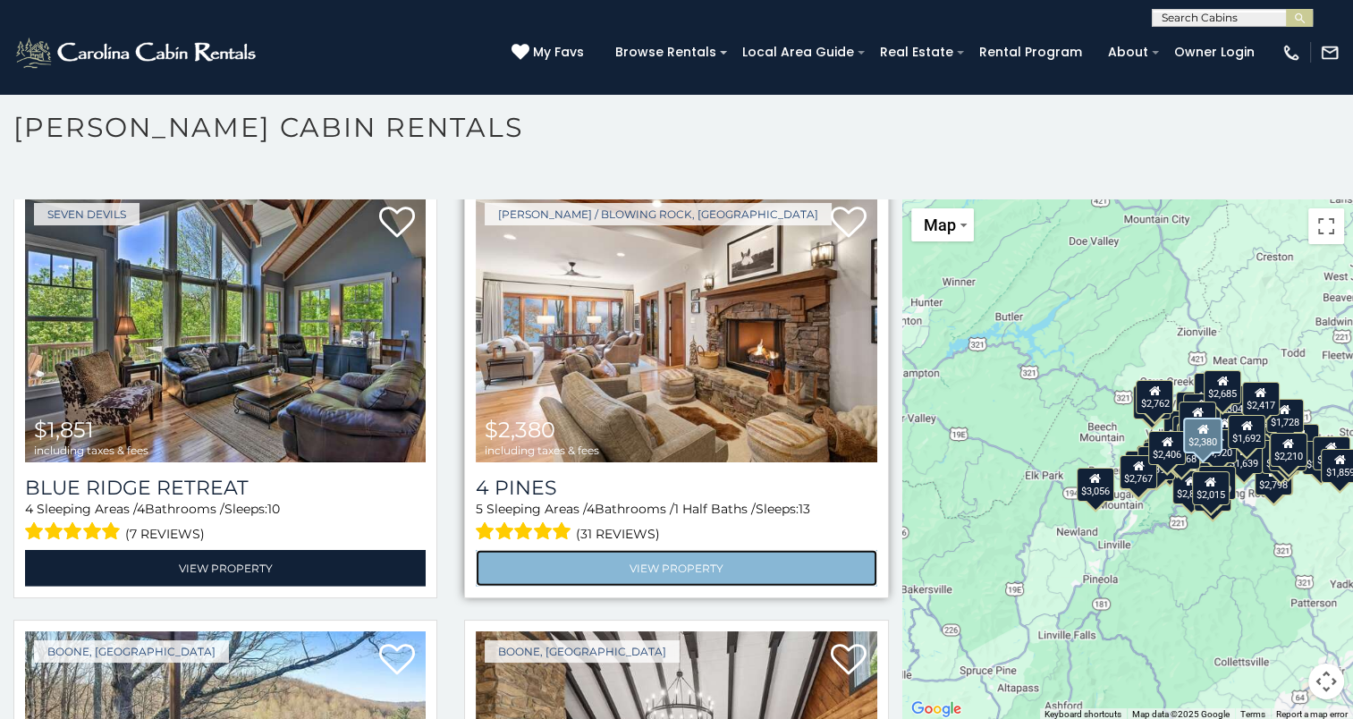
click at [631, 550] on link "View Property" at bounding box center [676, 568] width 401 height 37
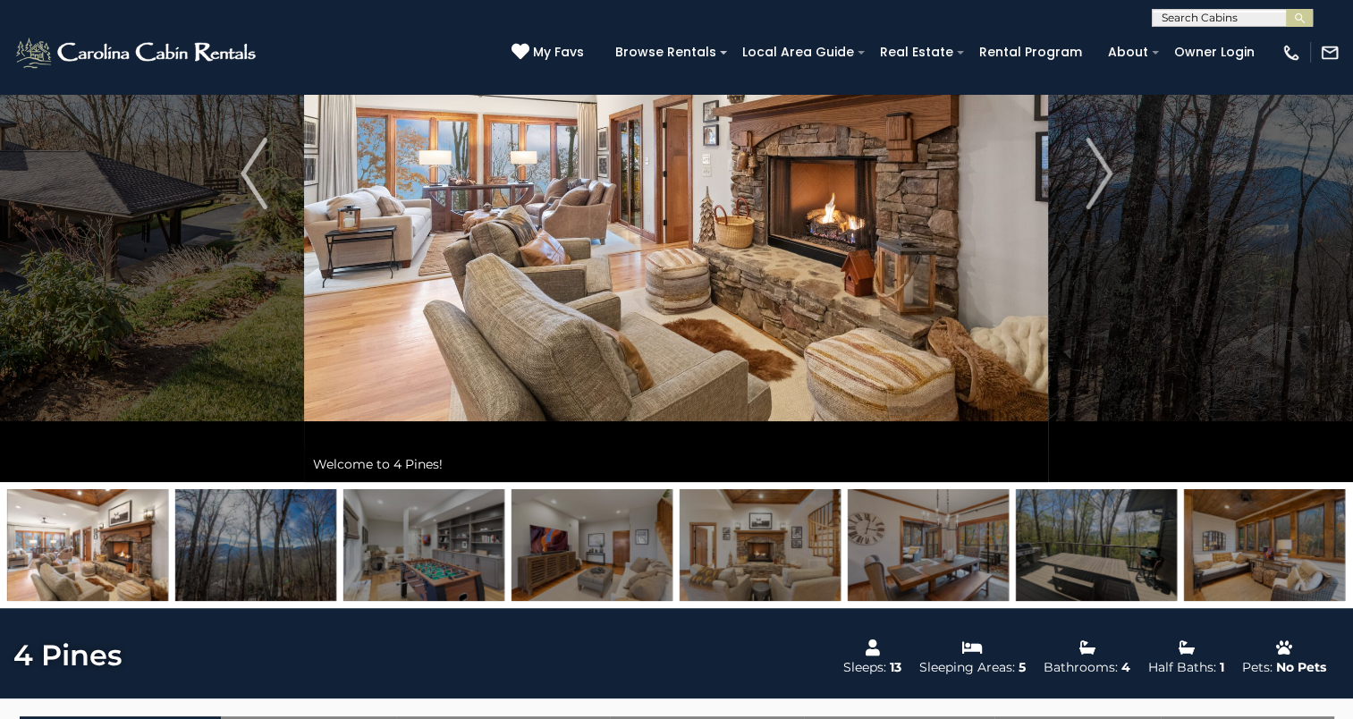
scroll to position [149, 0]
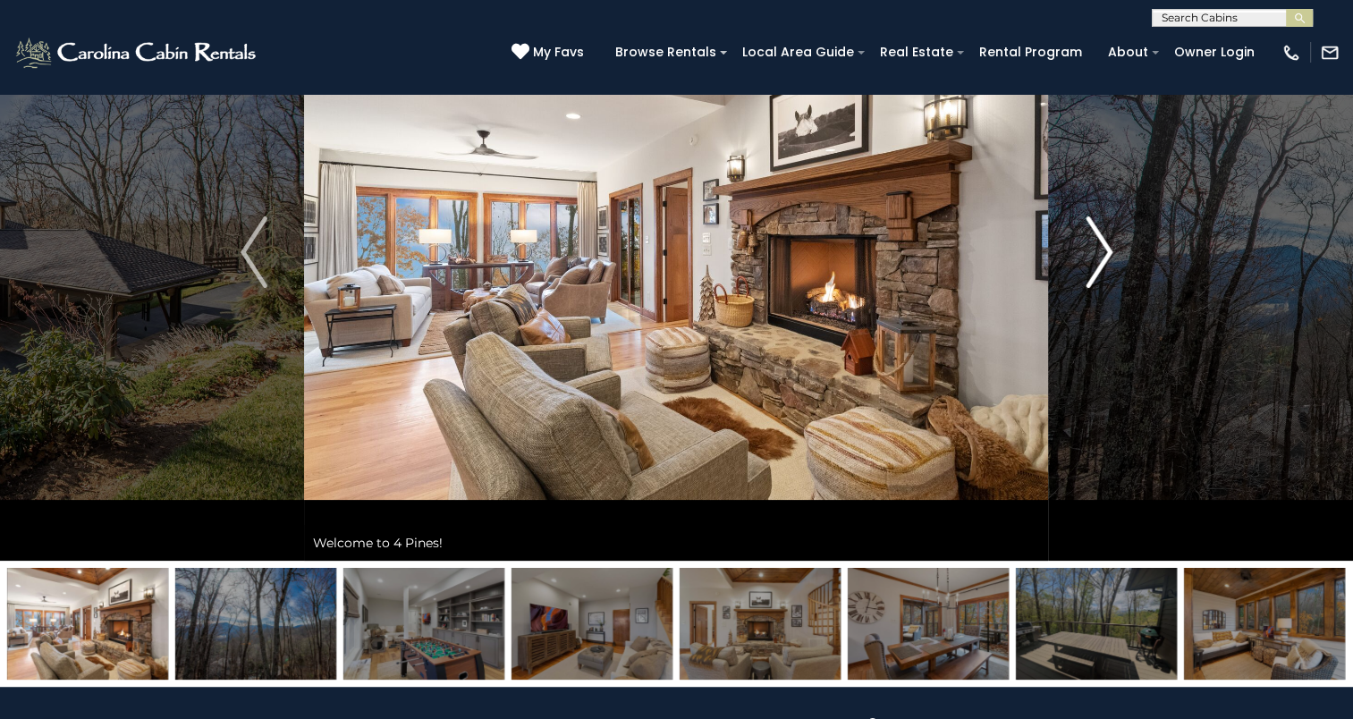
click at [1106, 265] on img "Next" at bounding box center [1099, 252] width 27 height 72
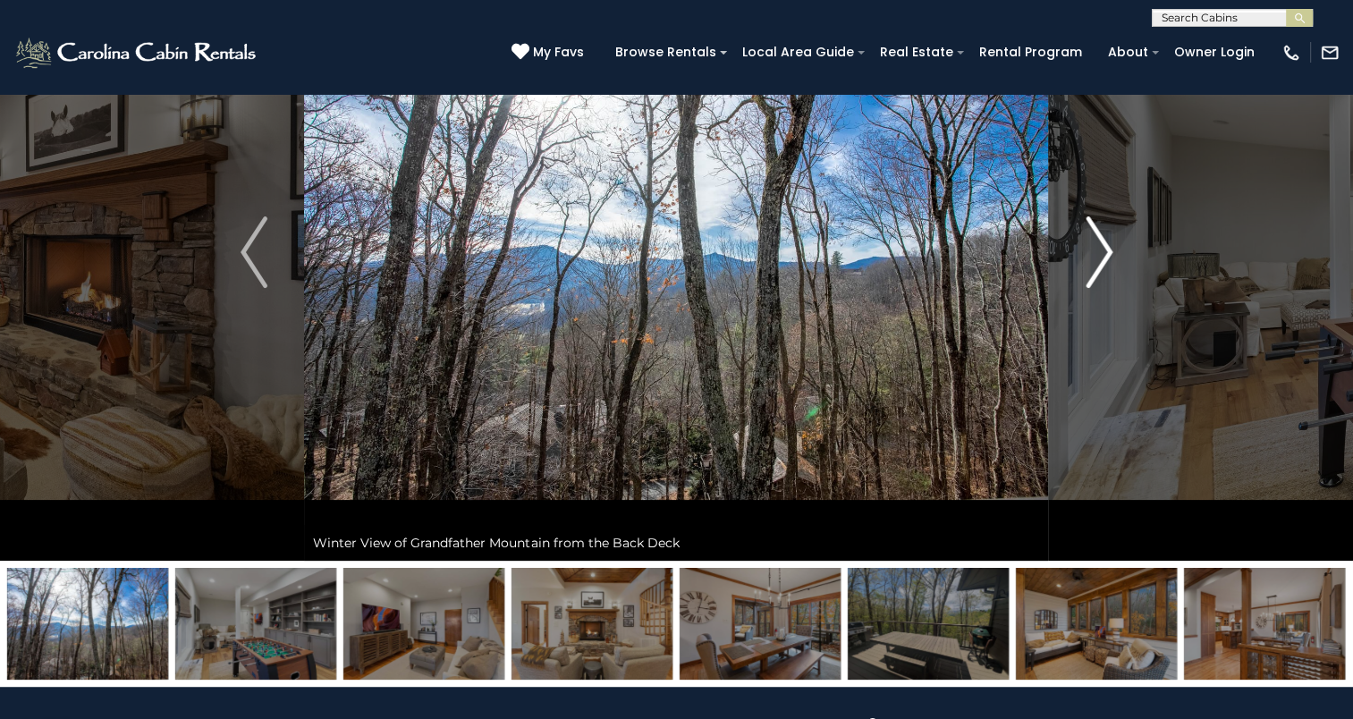
click at [1106, 265] on img "Next" at bounding box center [1099, 252] width 27 height 72
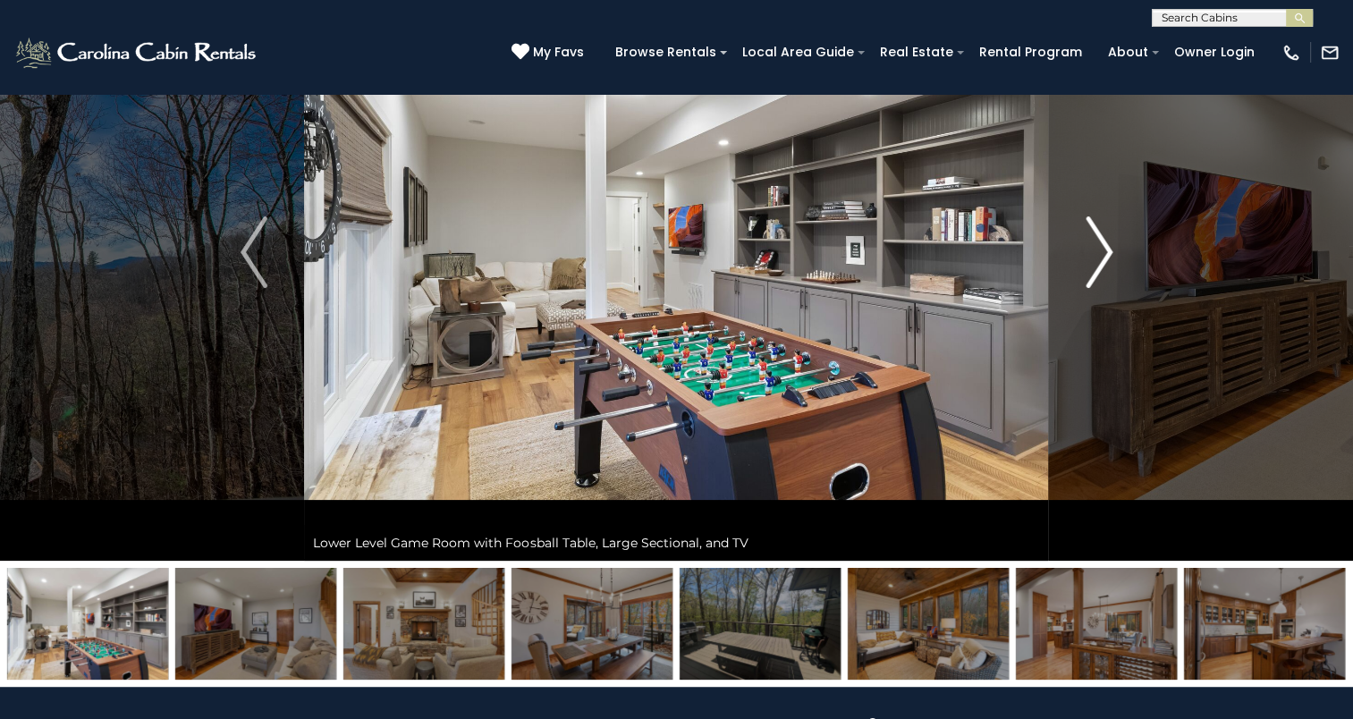
click at [1106, 265] on img "Next" at bounding box center [1099, 252] width 27 height 72
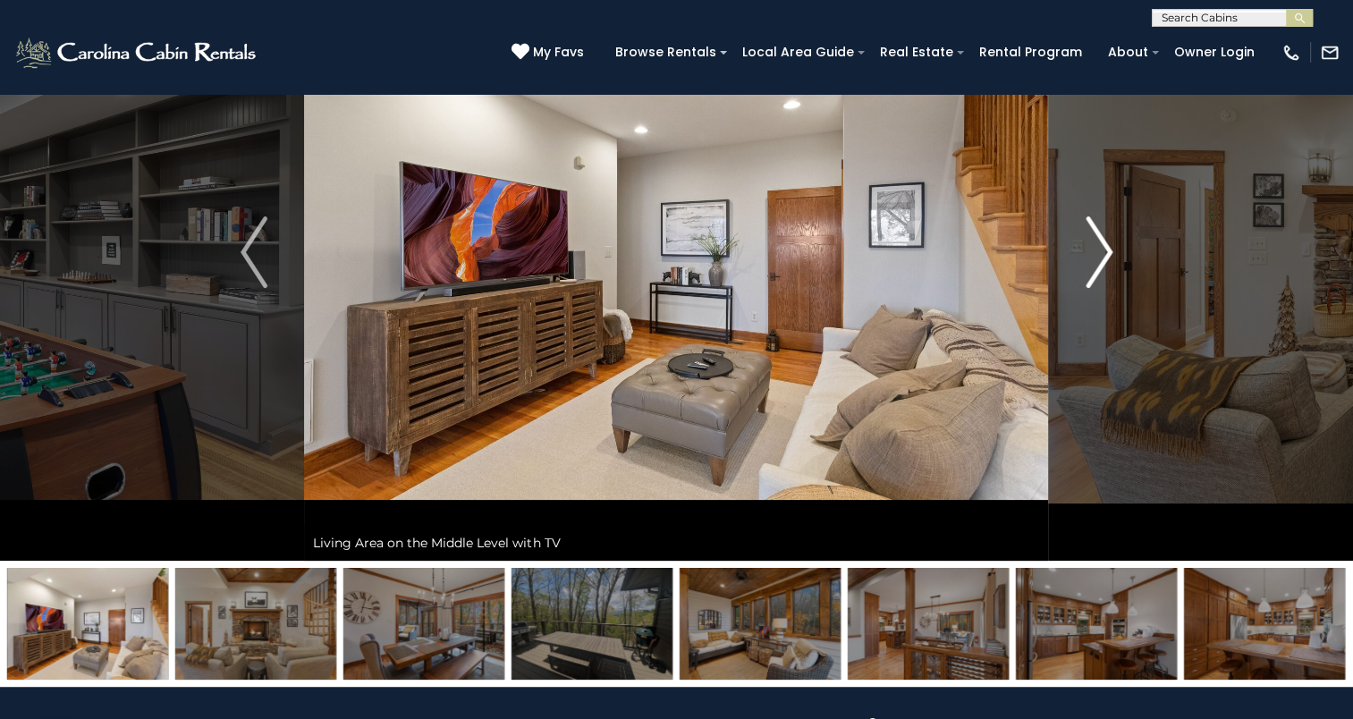
click at [1106, 265] on img "Next" at bounding box center [1099, 252] width 27 height 72
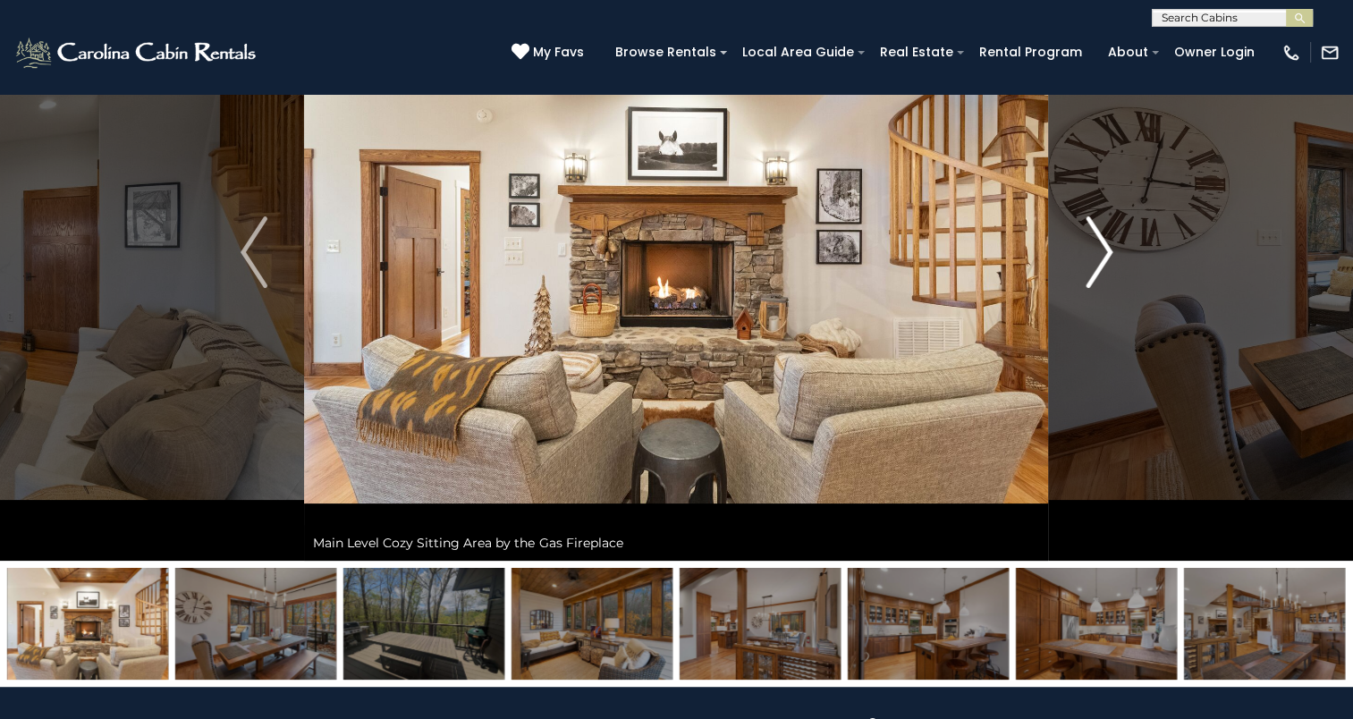
click at [1106, 265] on img "Next" at bounding box center [1099, 252] width 27 height 72
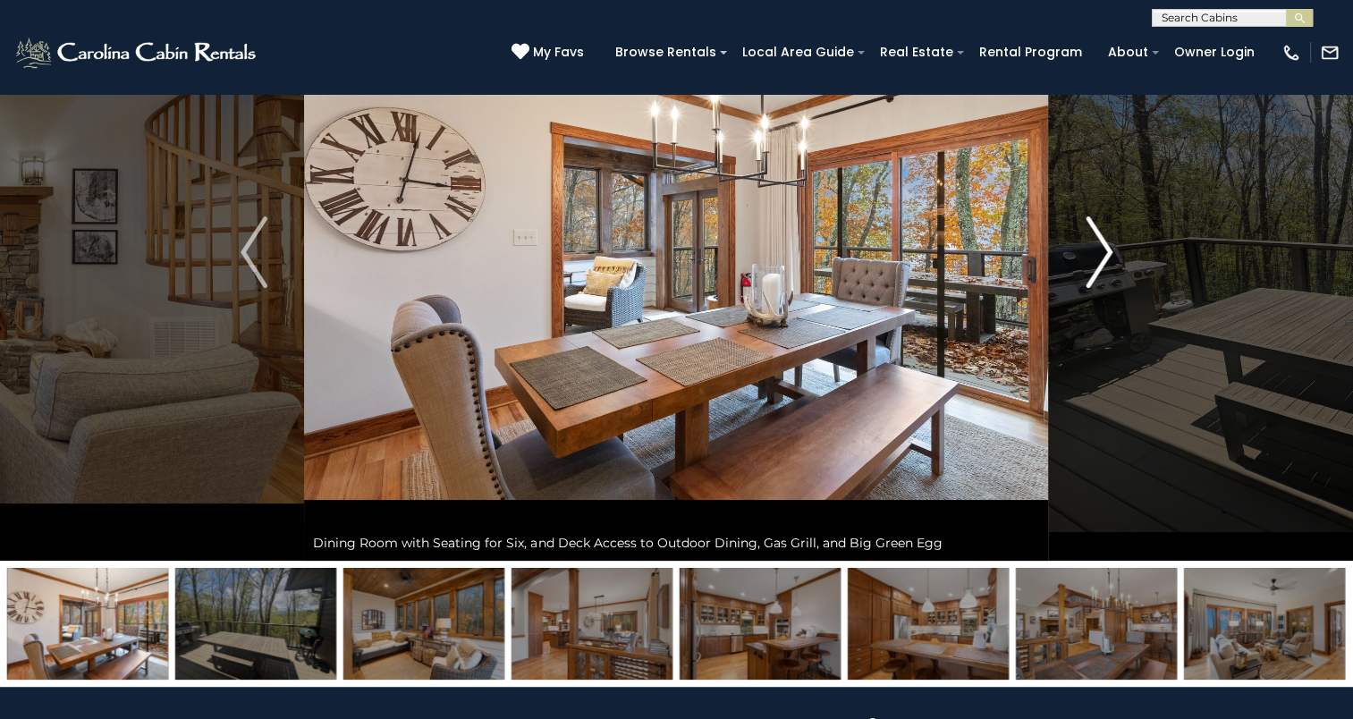
click at [1106, 265] on img "Next" at bounding box center [1099, 252] width 27 height 72
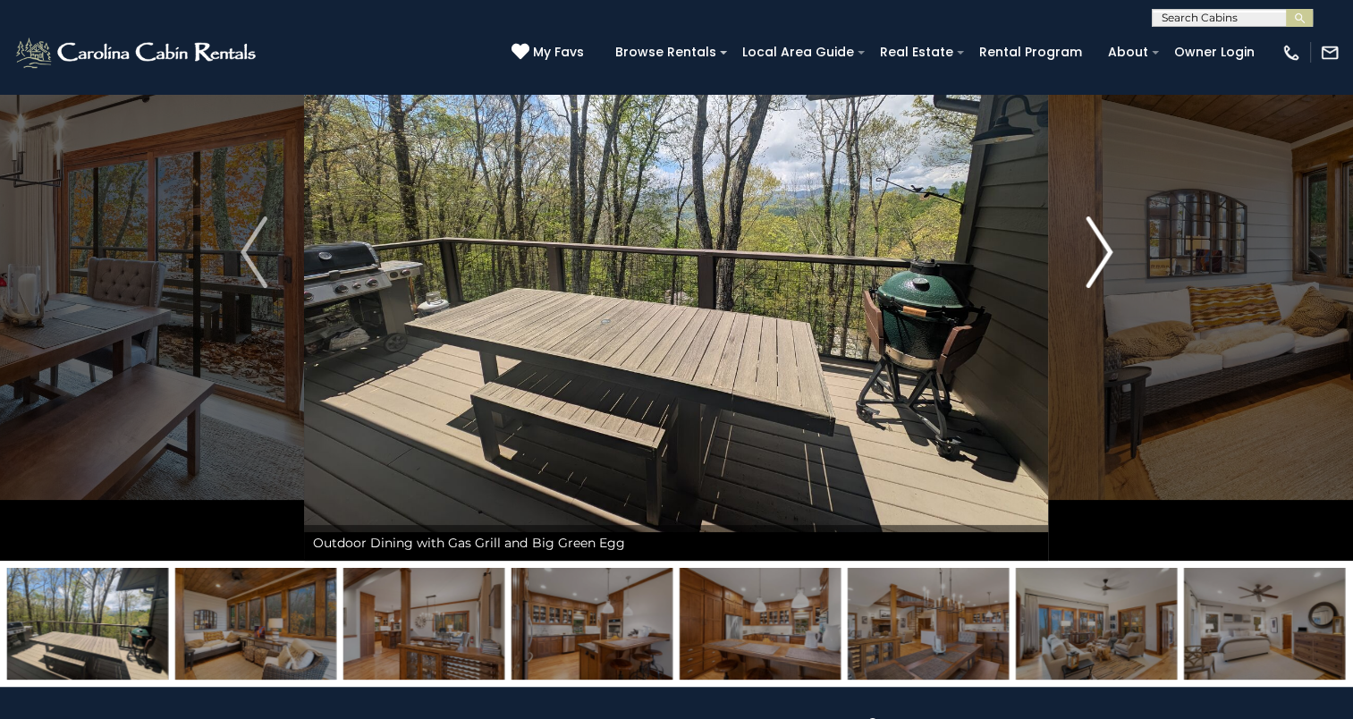
click at [1106, 265] on img "Next" at bounding box center [1099, 252] width 27 height 72
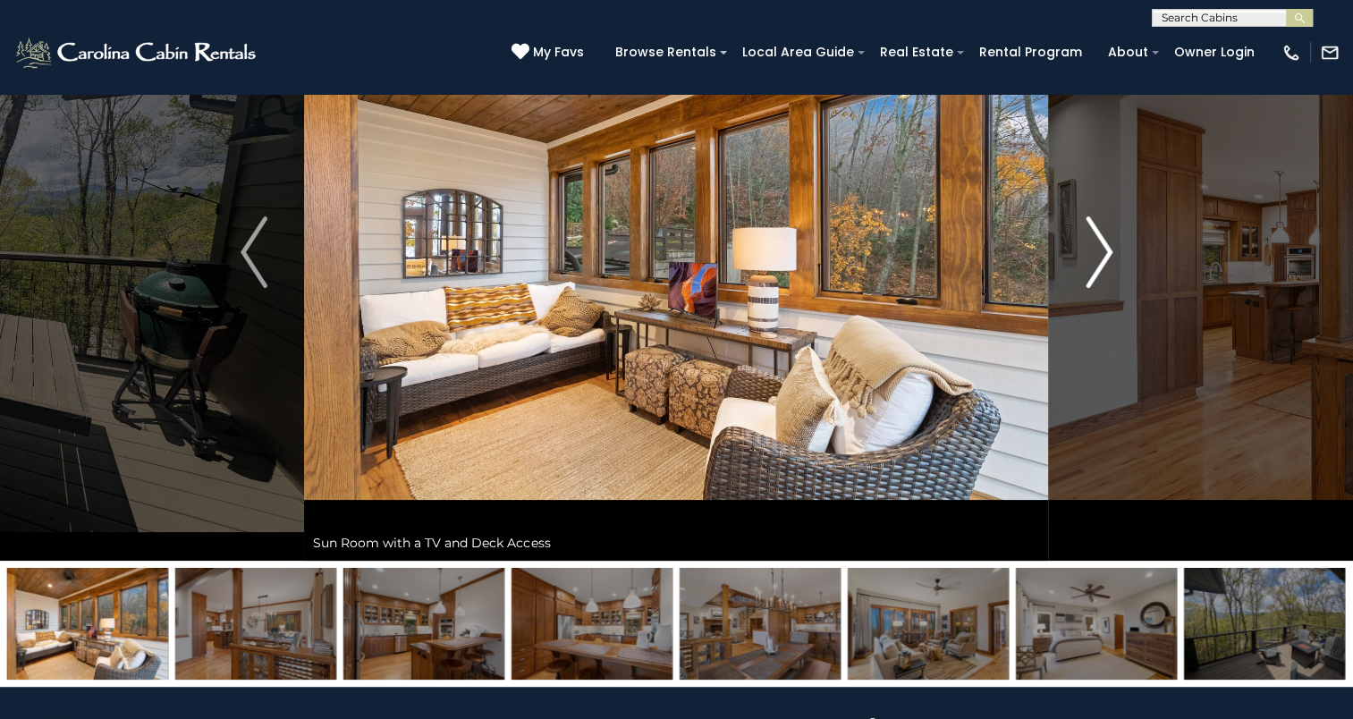
click at [1106, 265] on img "Next" at bounding box center [1099, 252] width 27 height 72
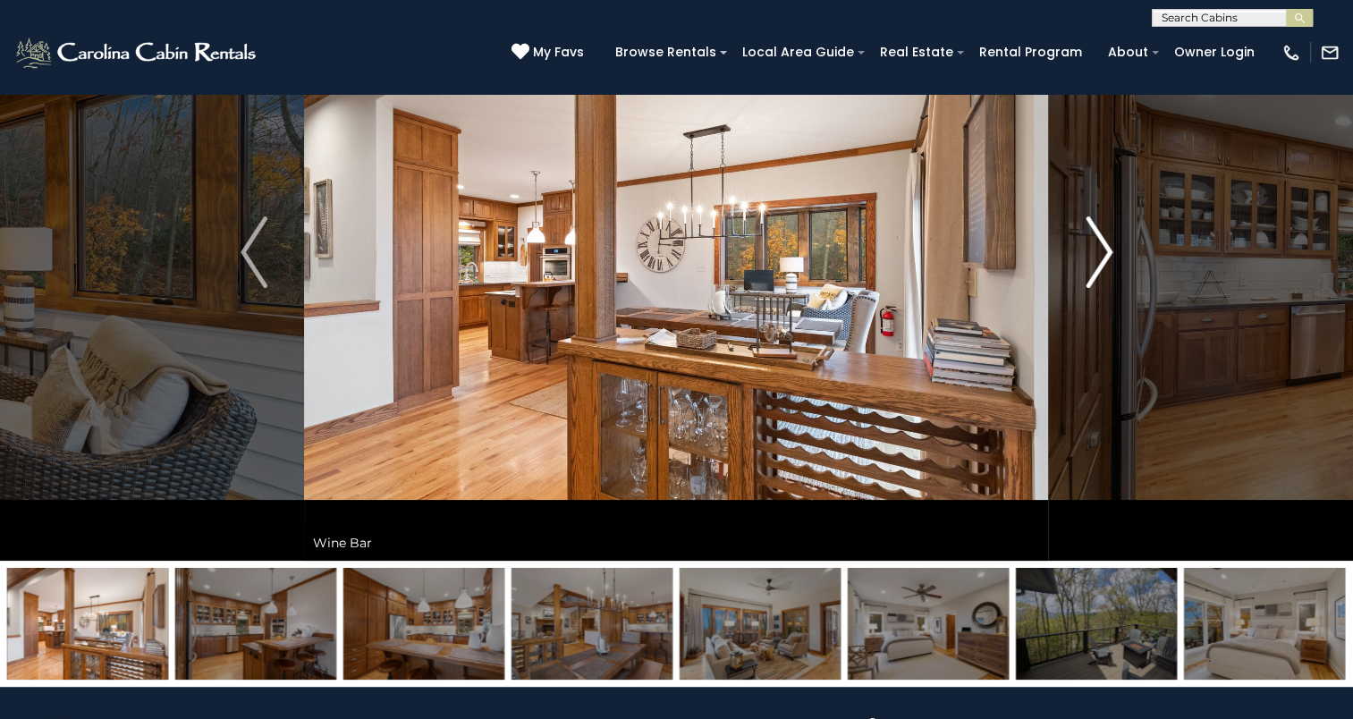
click at [1106, 265] on img "Next" at bounding box center [1099, 252] width 27 height 72
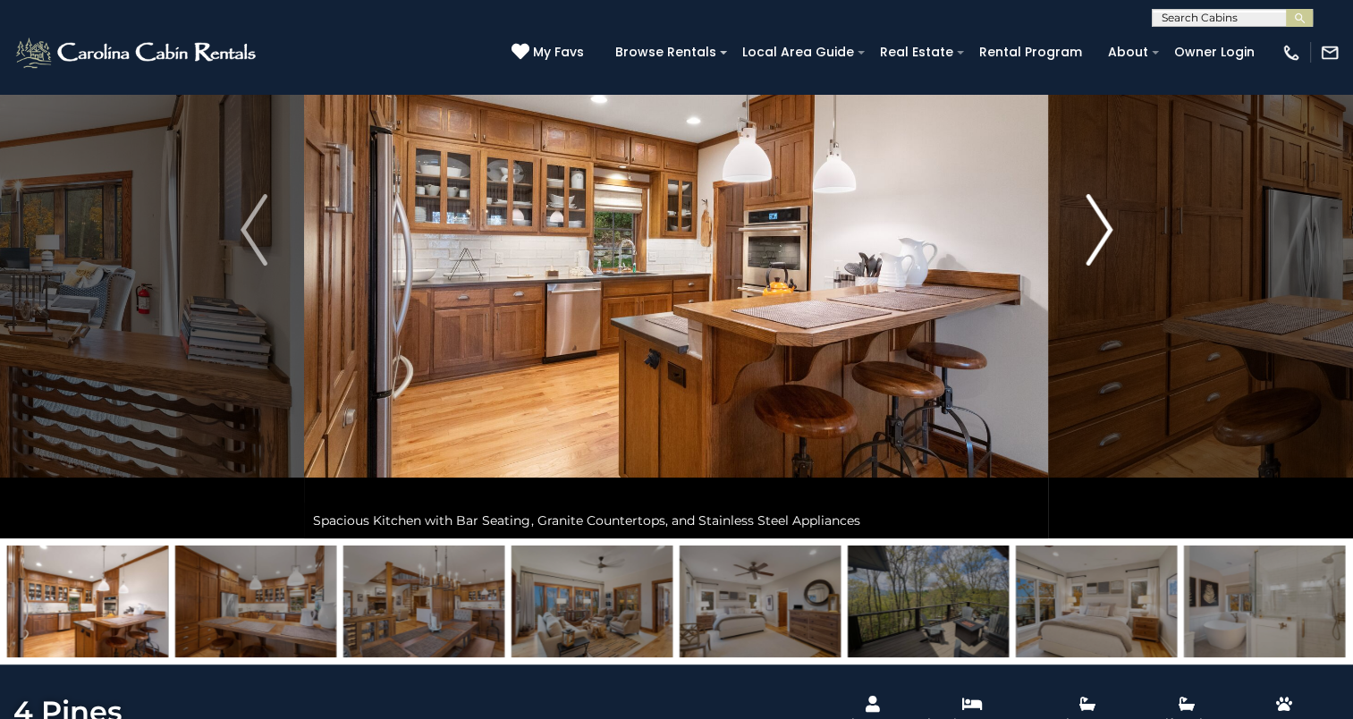
scroll to position [0, 0]
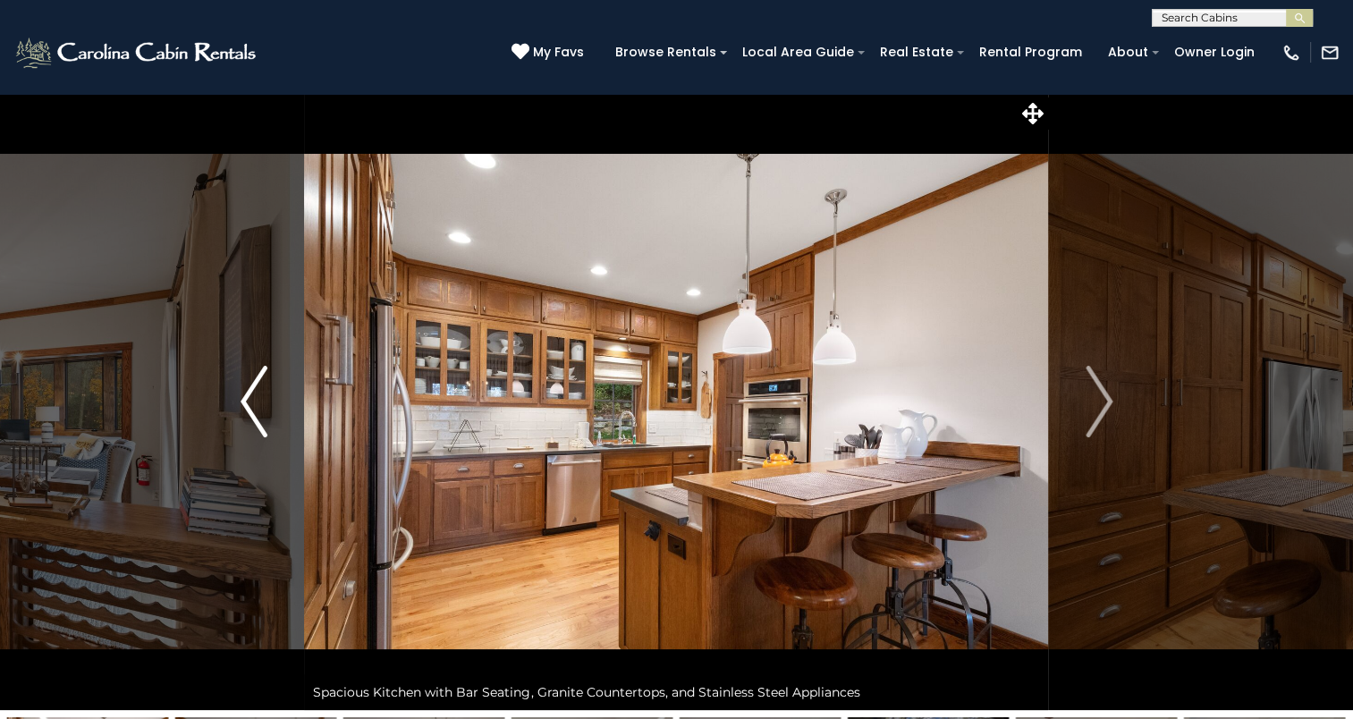
click at [247, 415] on img "Previous" at bounding box center [254, 402] width 27 height 72
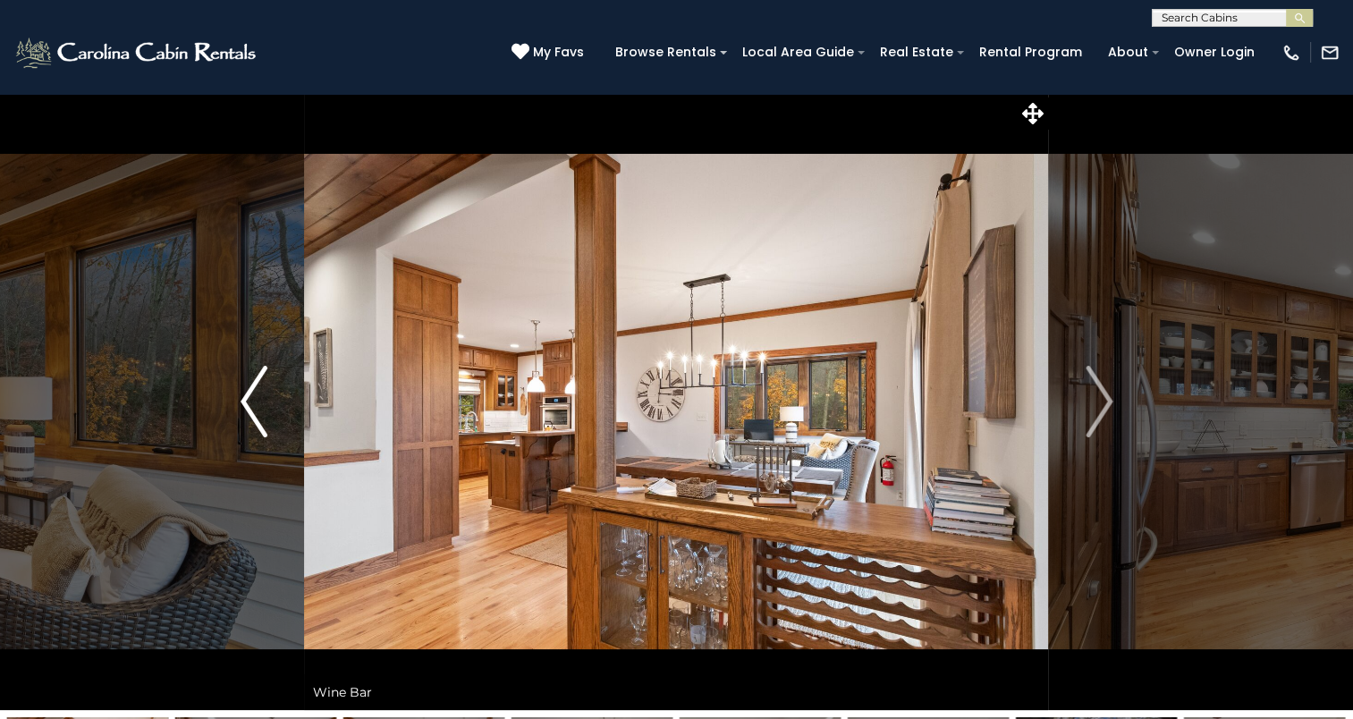
click at [247, 415] on img "Previous" at bounding box center [254, 402] width 27 height 72
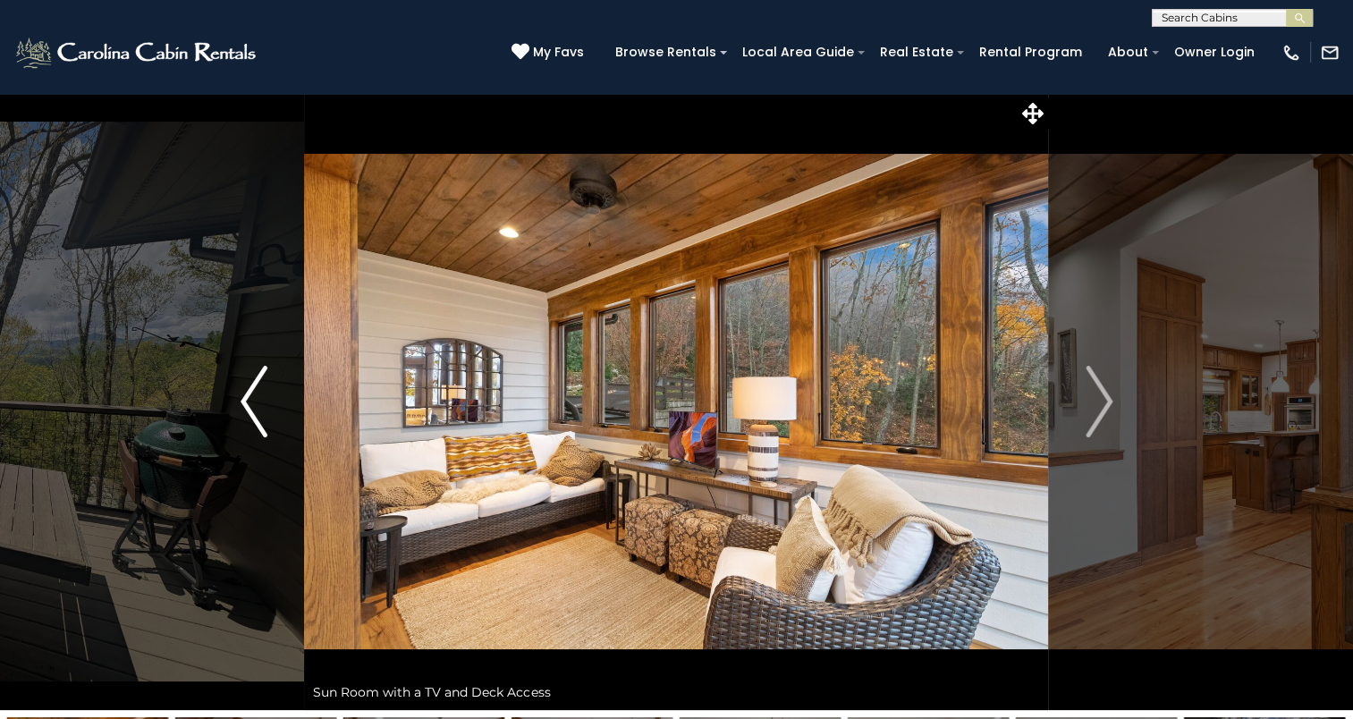
click at [247, 415] on img "Previous" at bounding box center [254, 402] width 27 height 72
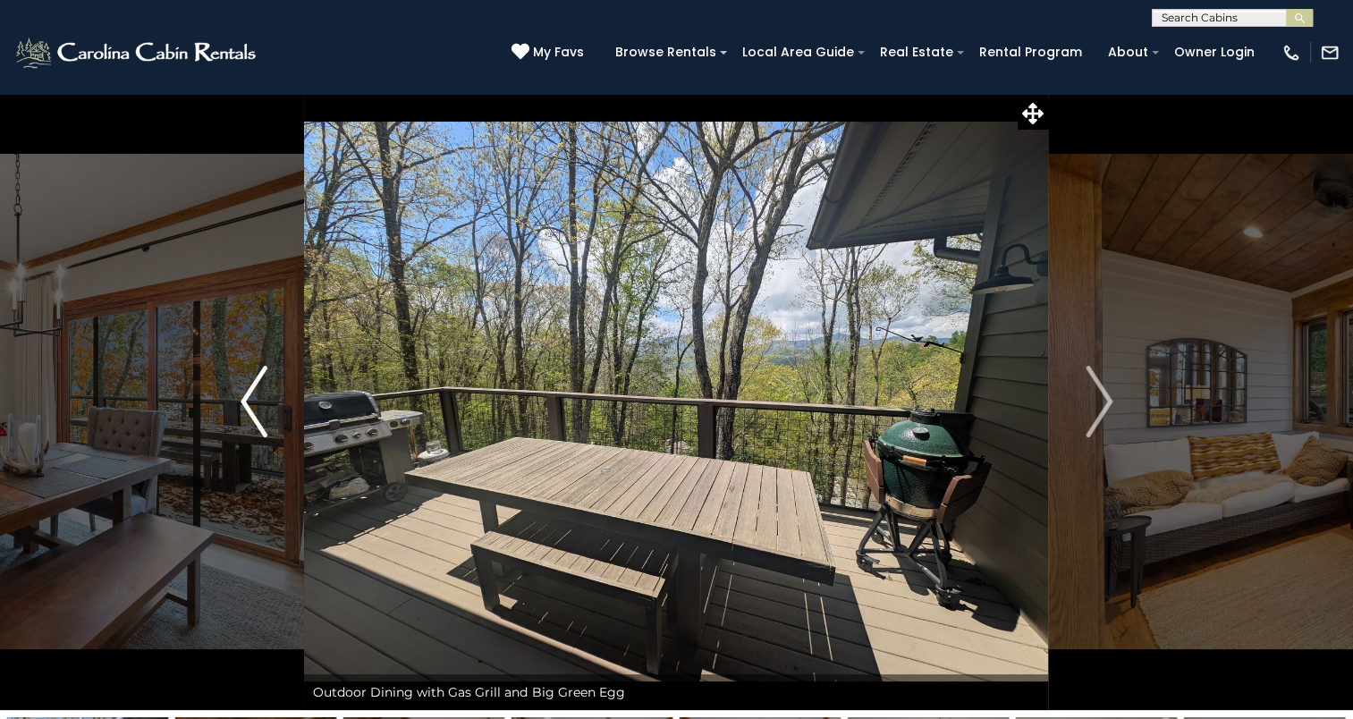
click at [247, 415] on img "Previous" at bounding box center [254, 402] width 27 height 72
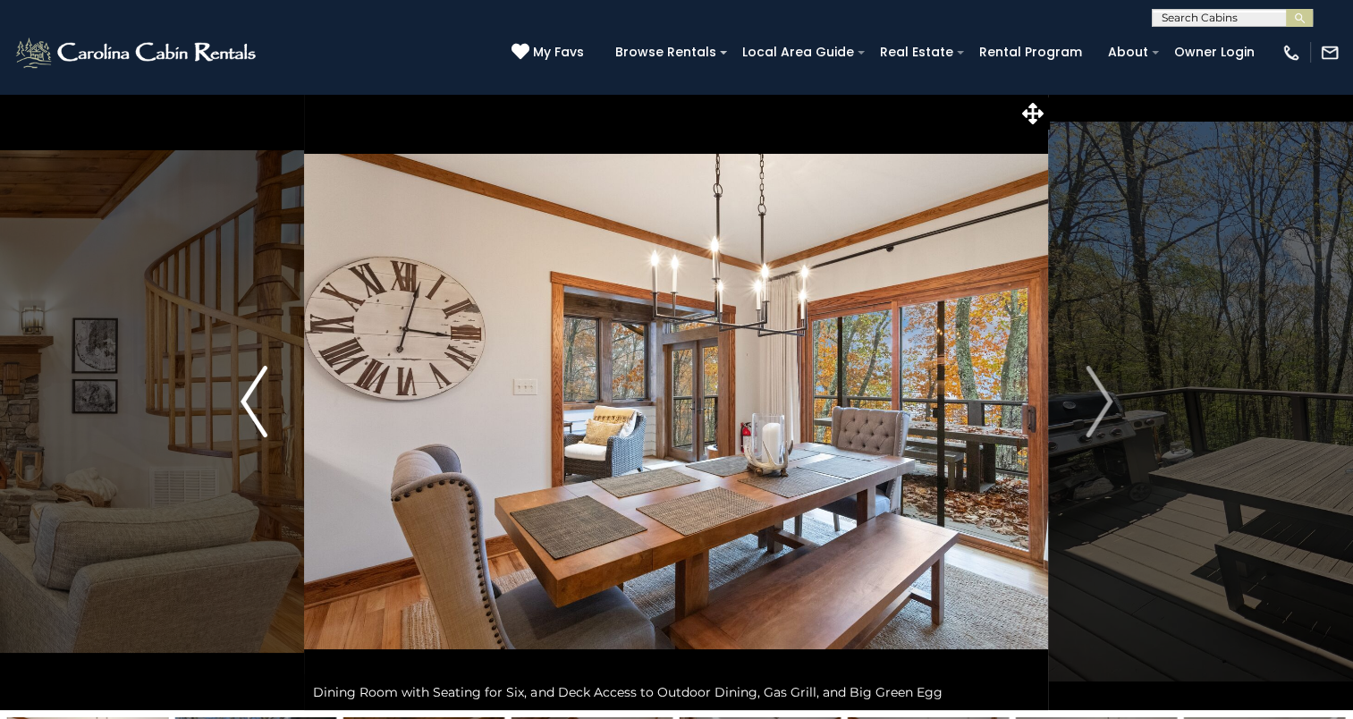
click at [247, 415] on img "Previous" at bounding box center [254, 402] width 27 height 72
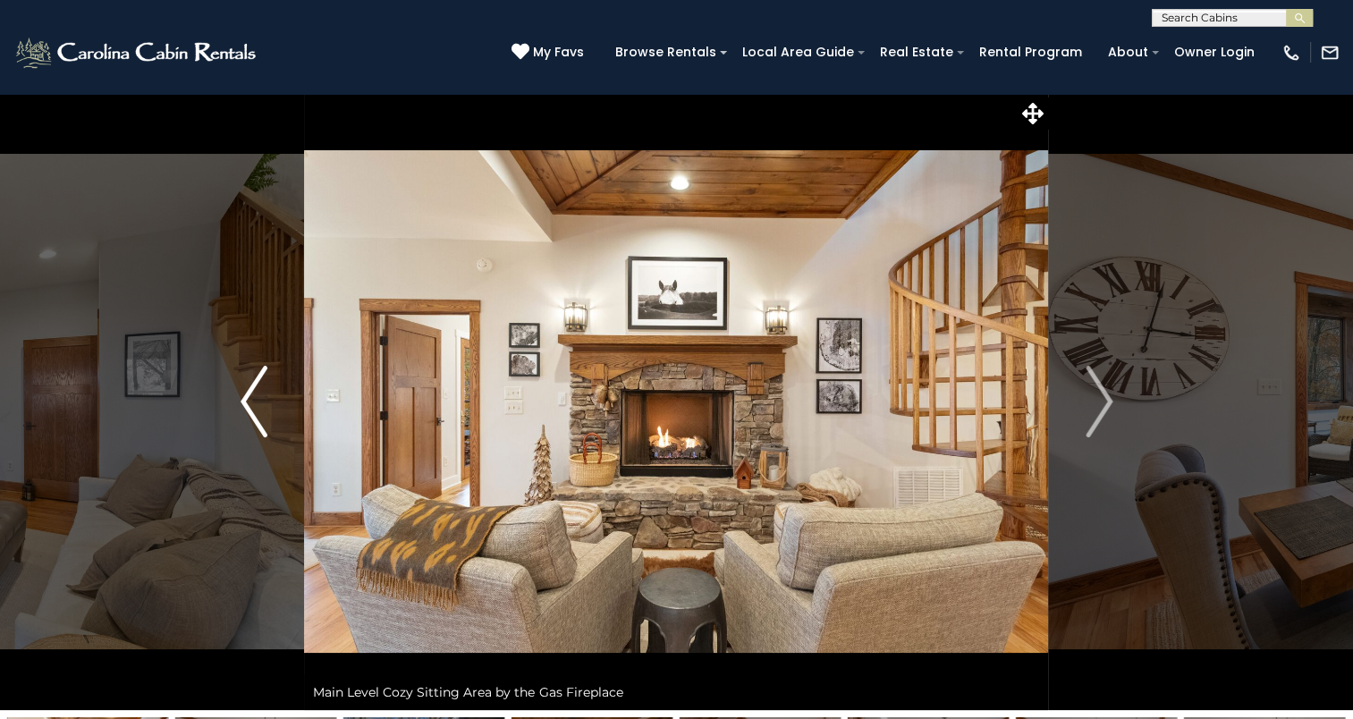
click at [247, 415] on img "Previous" at bounding box center [254, 402] width 27 height 72
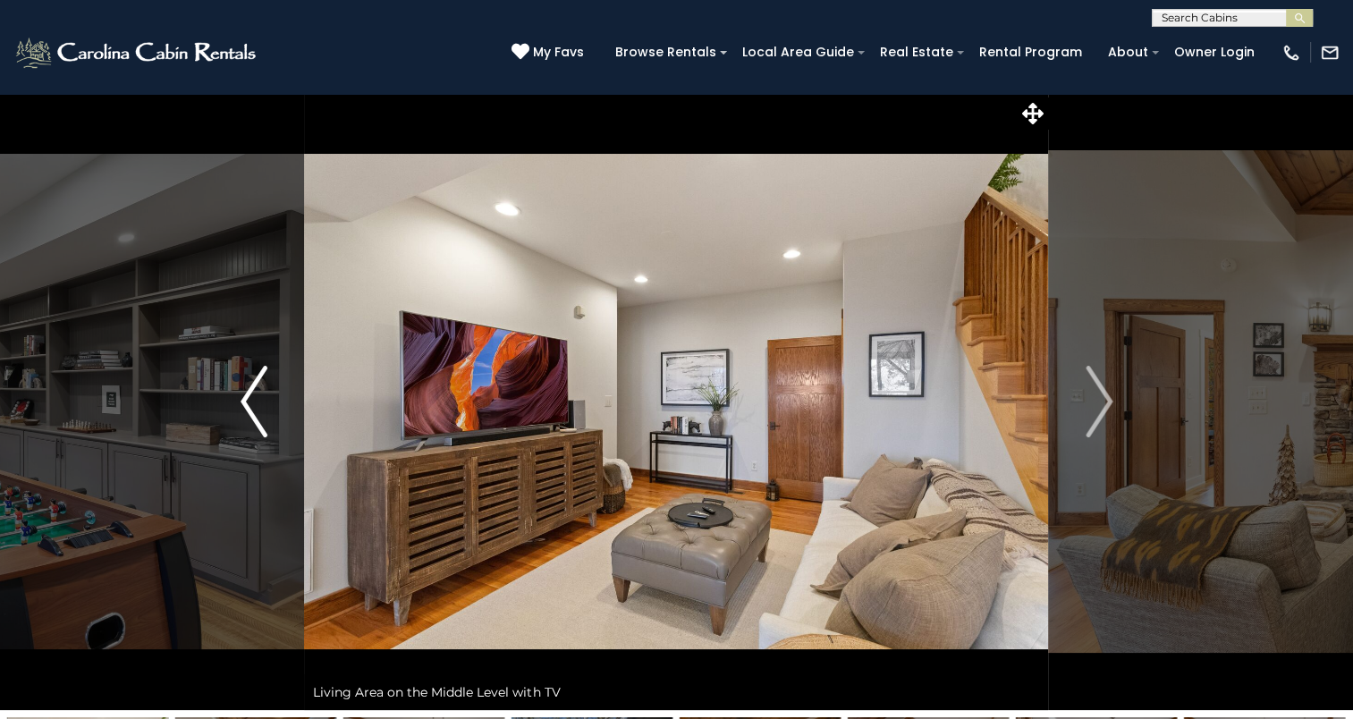
click at [247, 415] on img "Previous" at bounding box center [254, 402] width 27 height 72
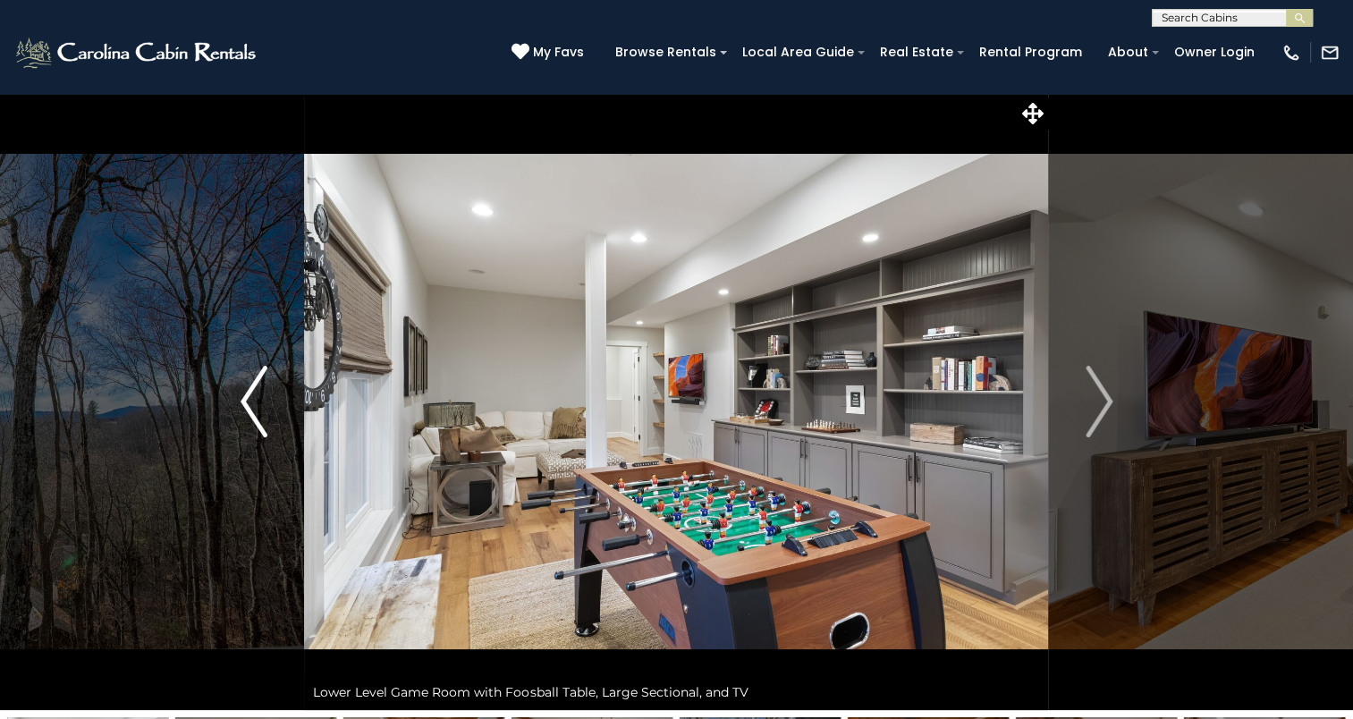
click at [247, 415] on img "Previous" at bounding box center [254, 402] width 27 height 72
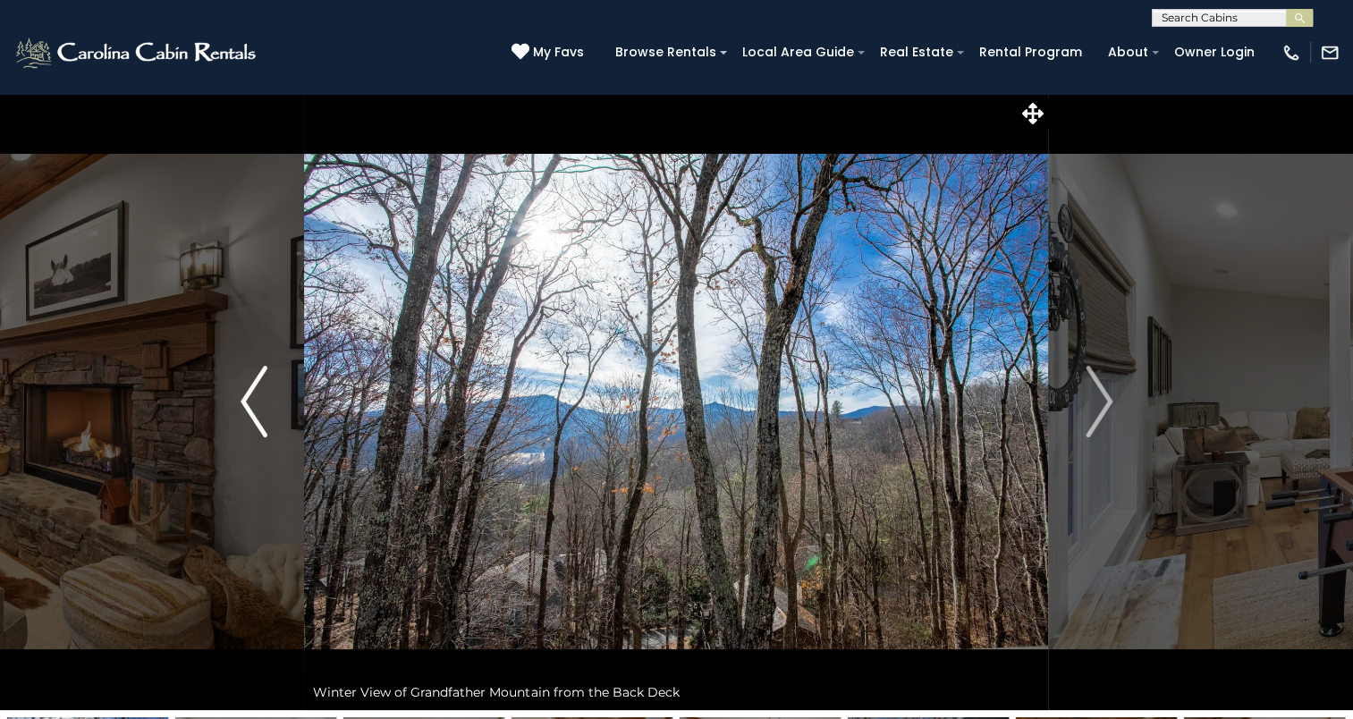
click at [247, 415] on img "Previous" at bounding box center [254, 402] width 27 height 72
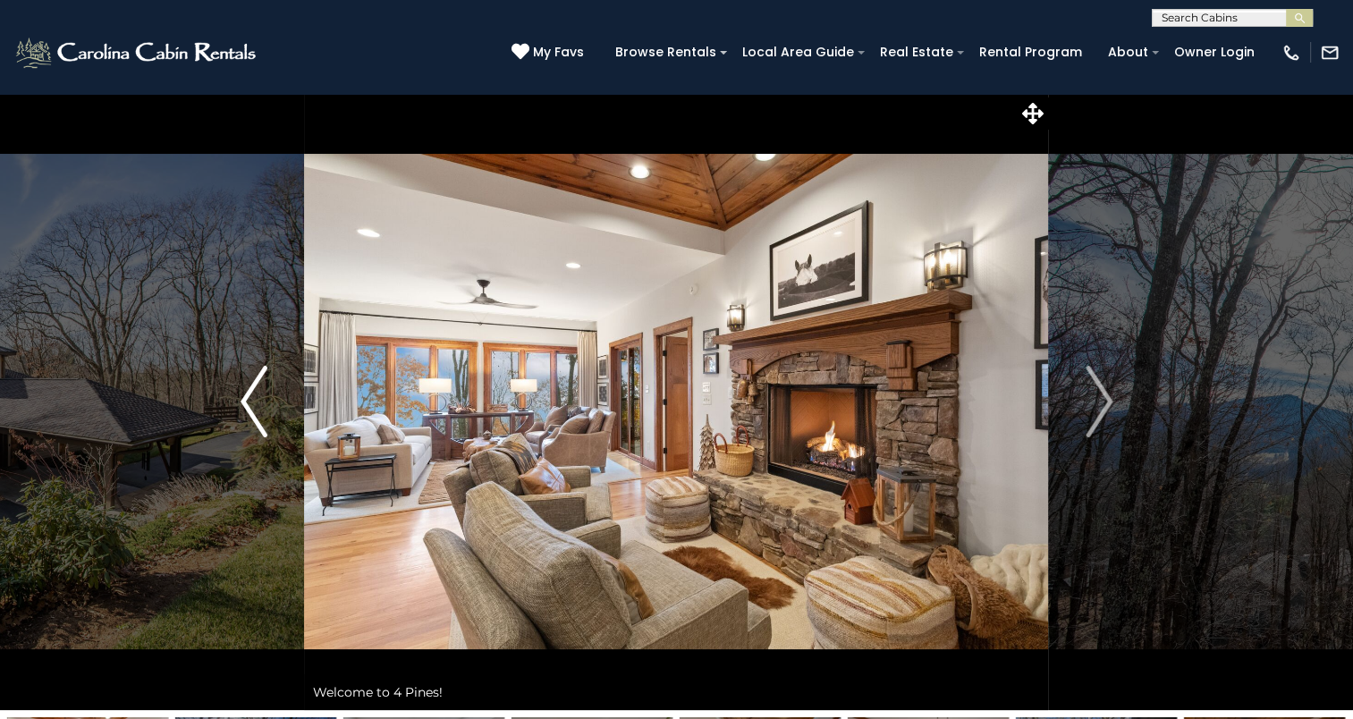
click at [247, 415] on img "Previous" at bounding box center [254, 402] width 27 height 72
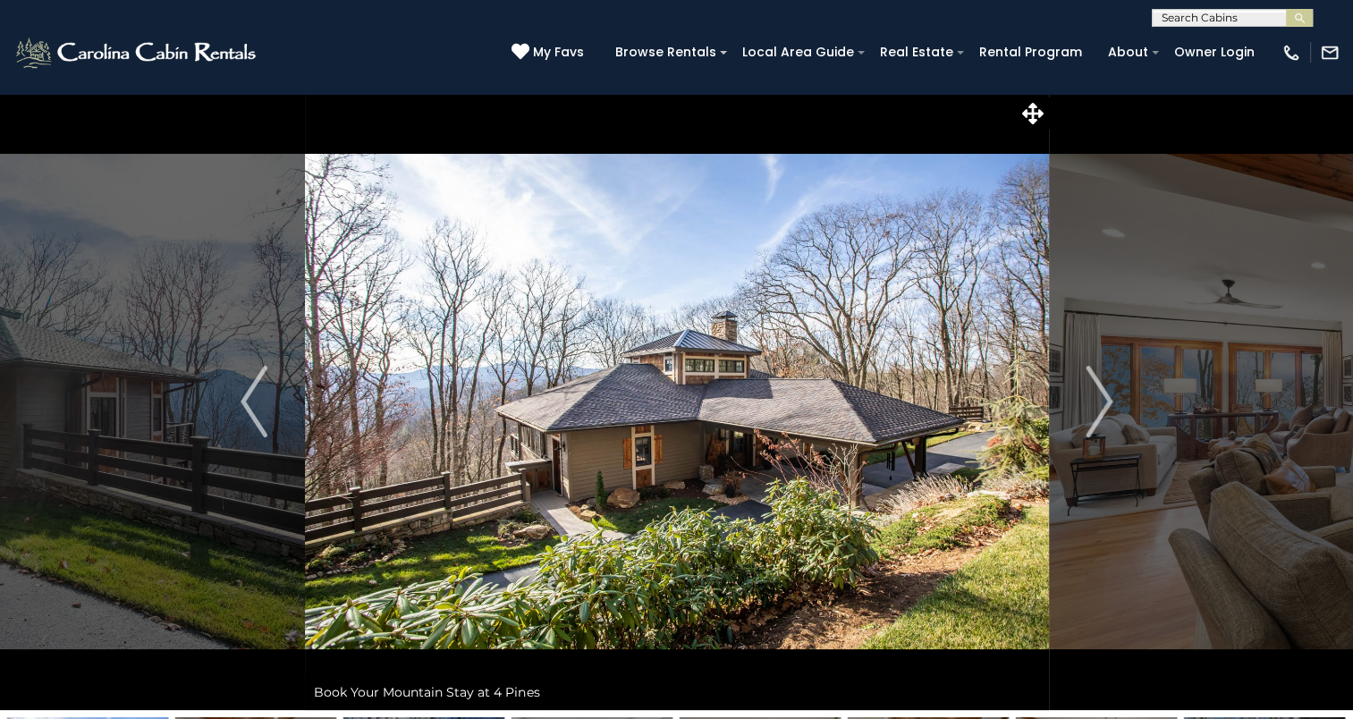
drag, startPoint x: 1105, startPoint y: 418, endPoint x: 872, endPoint y: 411, distance: 232.7
click at [872, 411] on img at bounding box center [677, 401] width 744 height 617
click at [1102, 415] on img "Next" at bounding box center [1099, 402] width 27 height 72
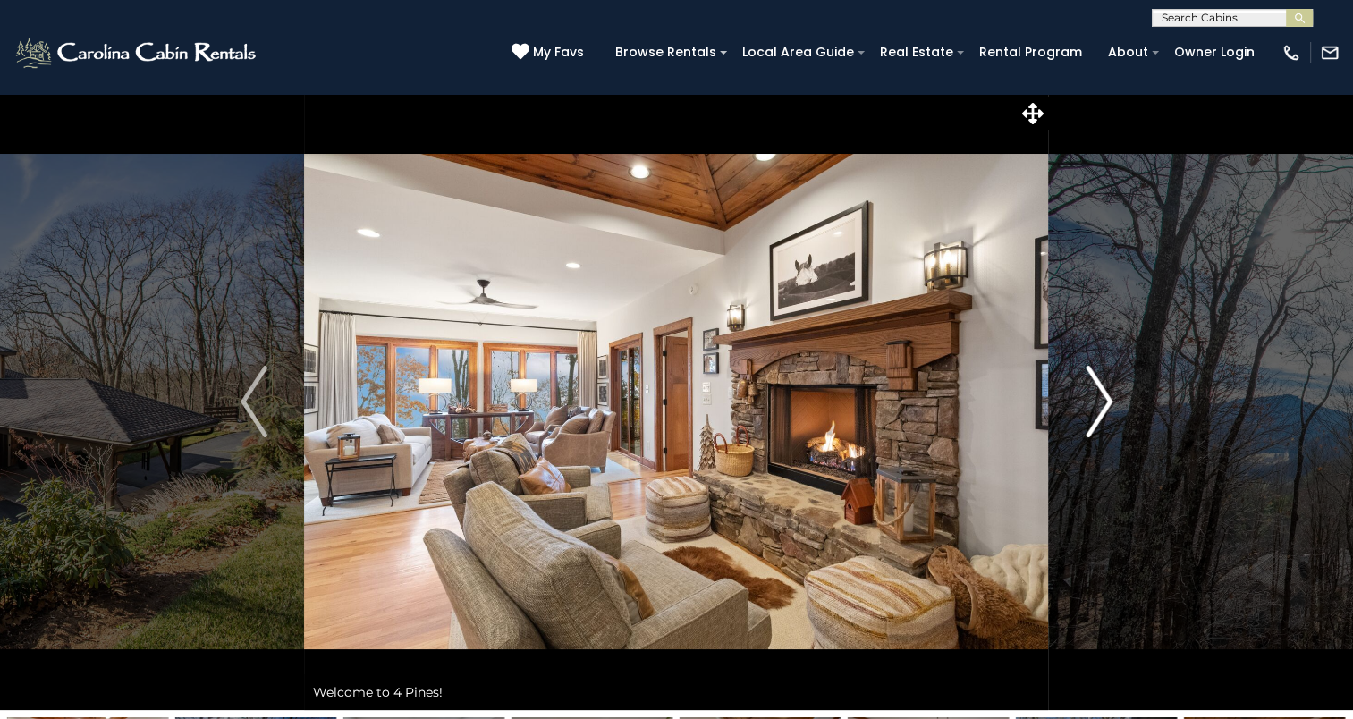
click at [1110, 405] on img "Next" at bounding box center [1099, 402] width 27 height 72
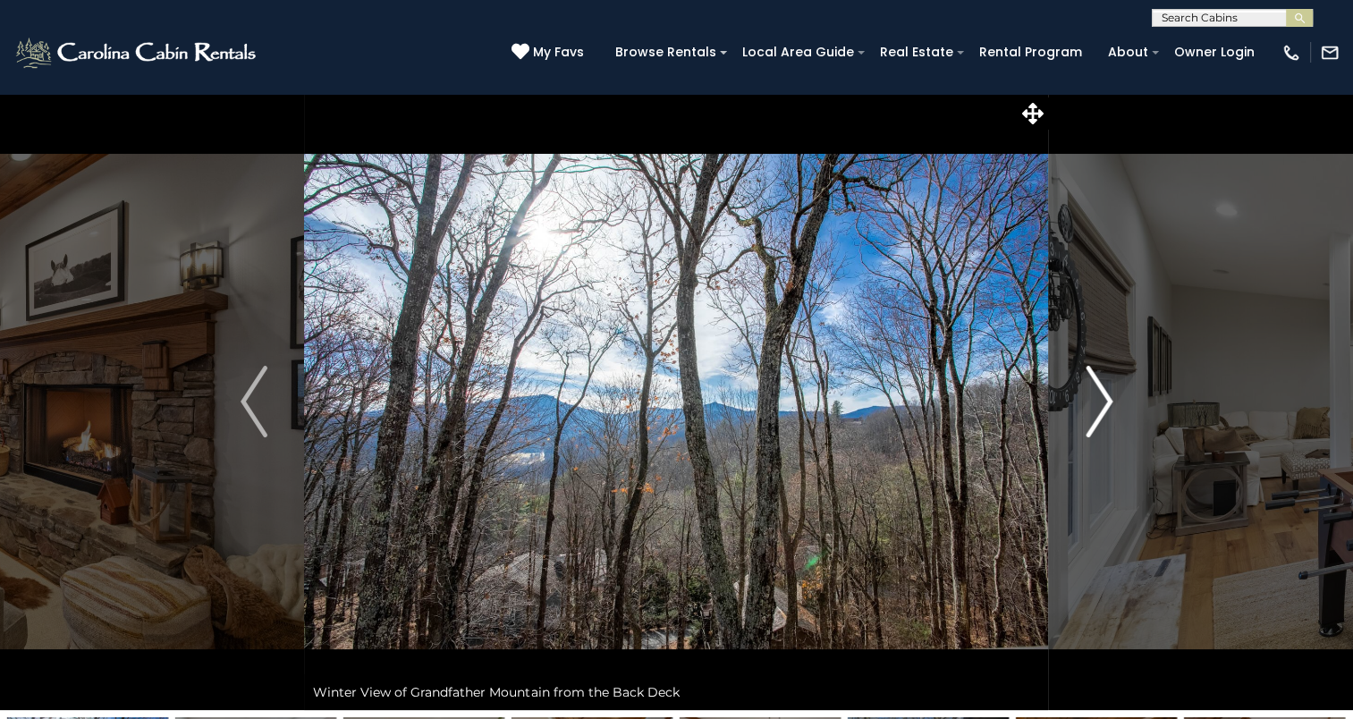
click at [1110, 405] on img "Next" at bounding box center [1099, 402] width 27 height 72
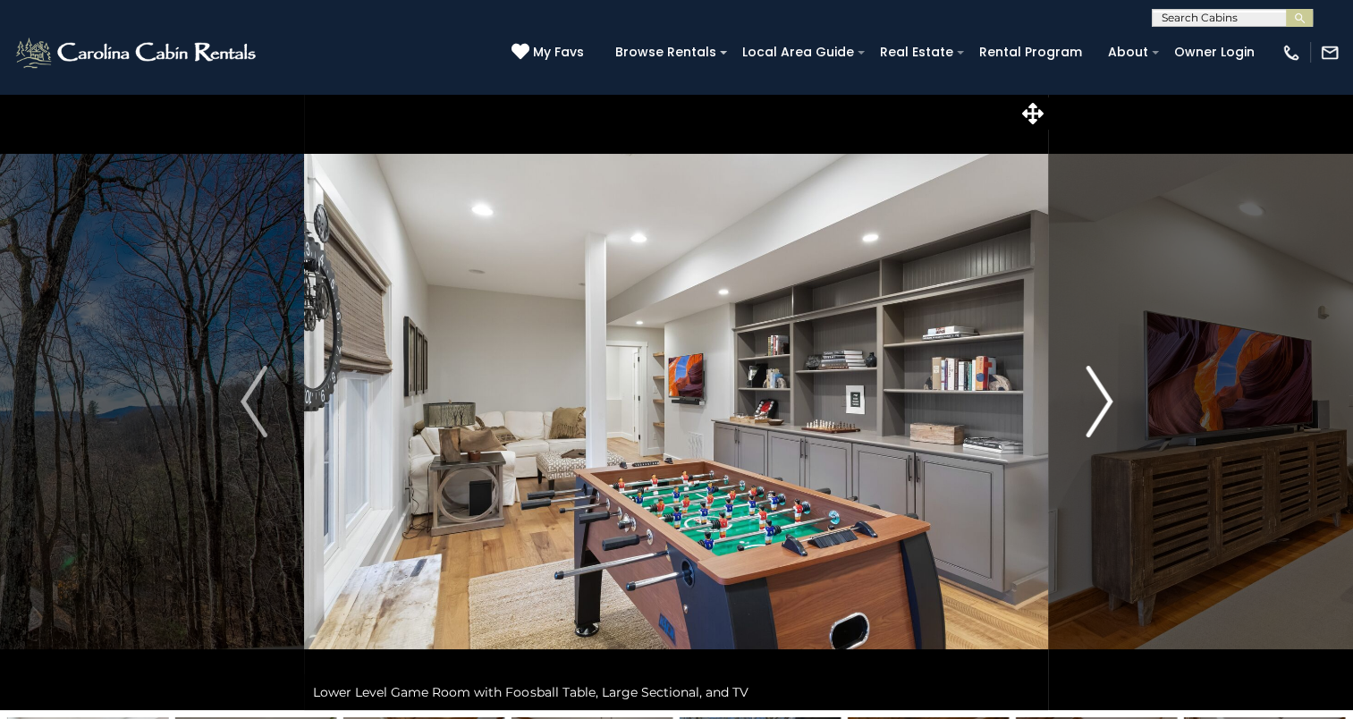
click at [1110, 405] on img "Next" at bounding box center [1099, 402] width 27 height 72
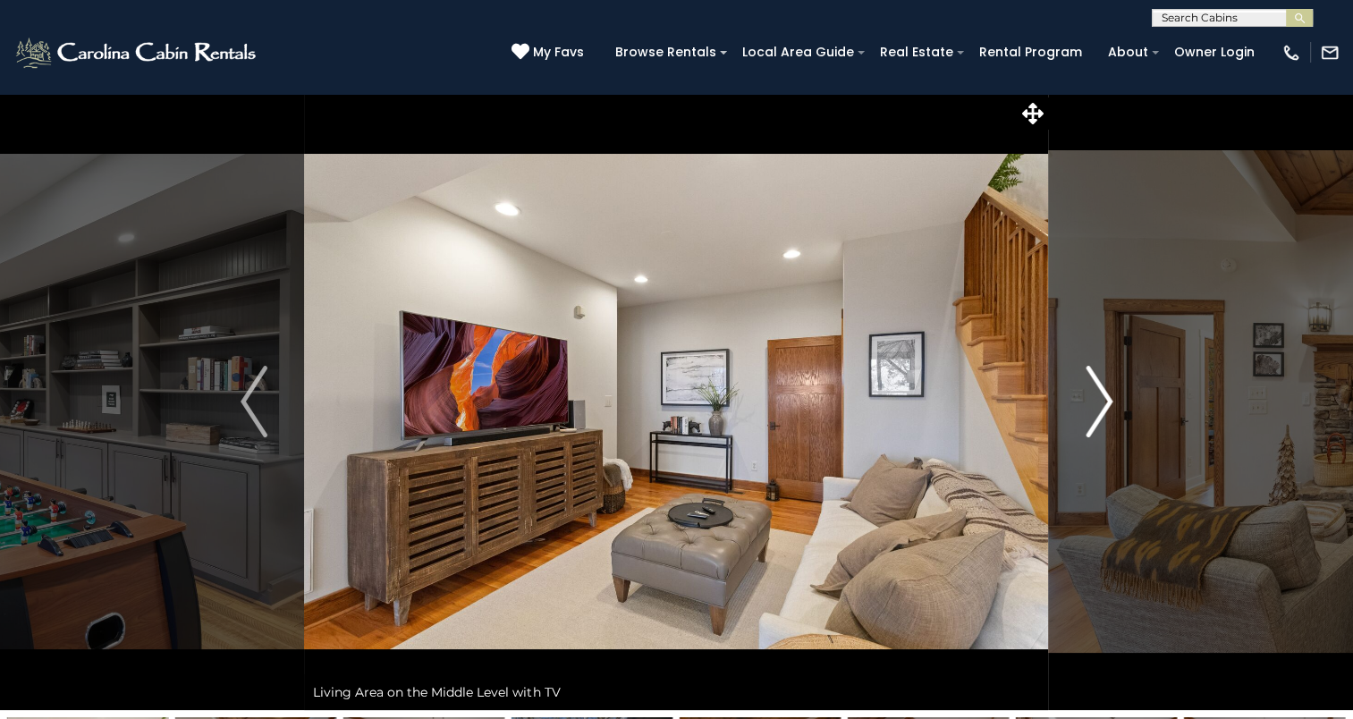
click at [1110, 405] on img "Next" at bounding box center [1099, 402] width 27 height 72
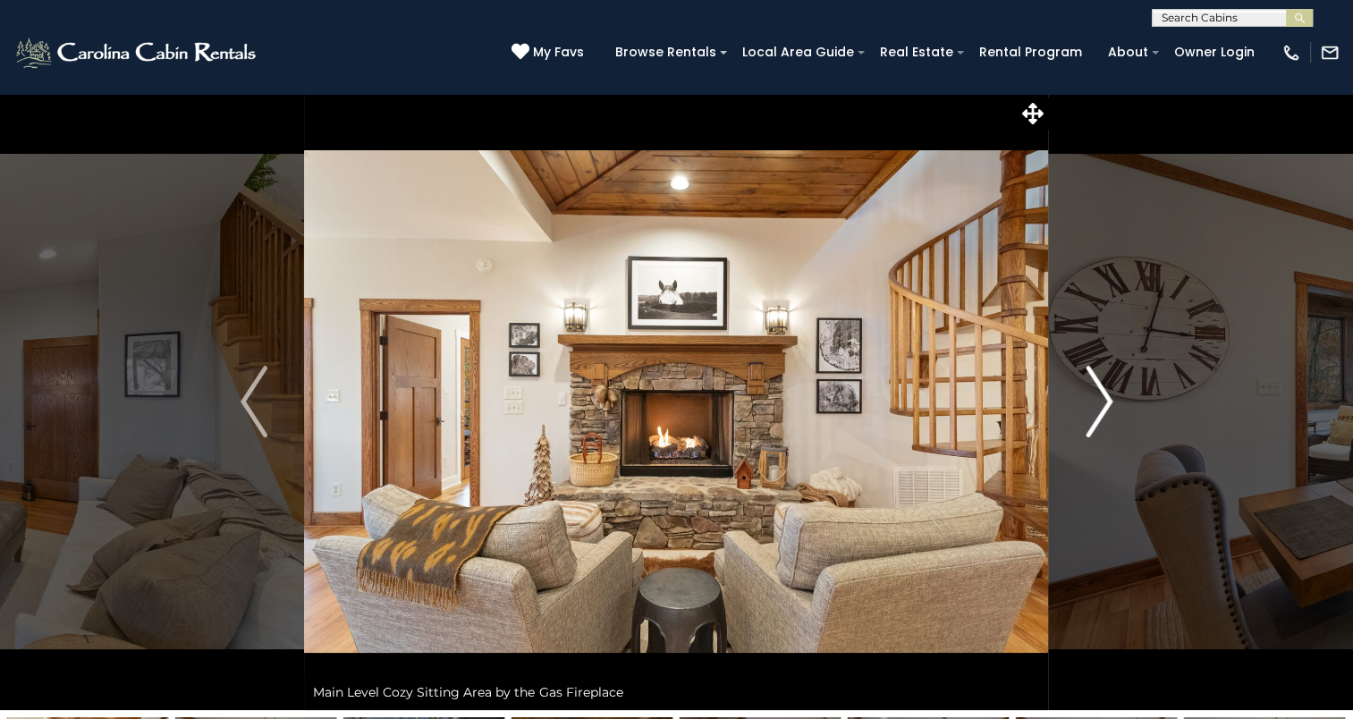
click at [1110, 405] on img "Next" at bounding box center [1099, 402] width 27 height 72
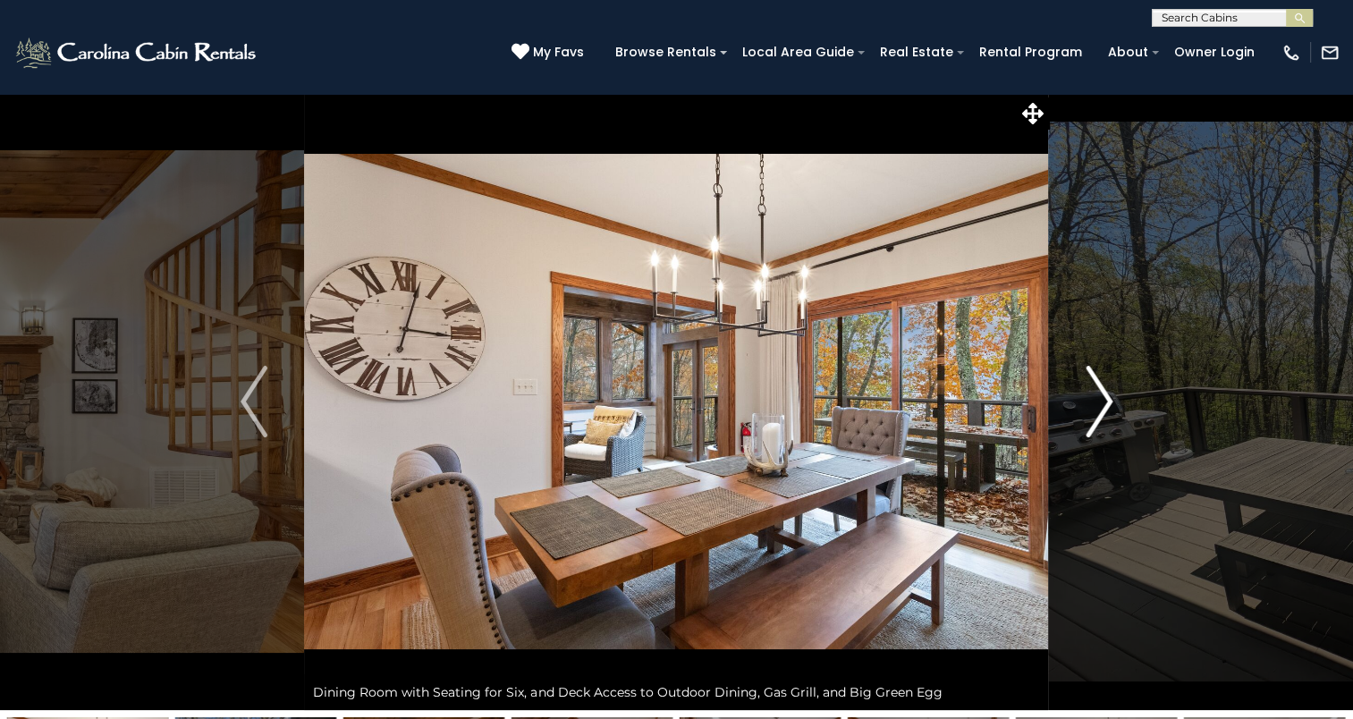
click at [1110, 405] on img "Next" at bounding box center [1099, 402] width 27 height 72
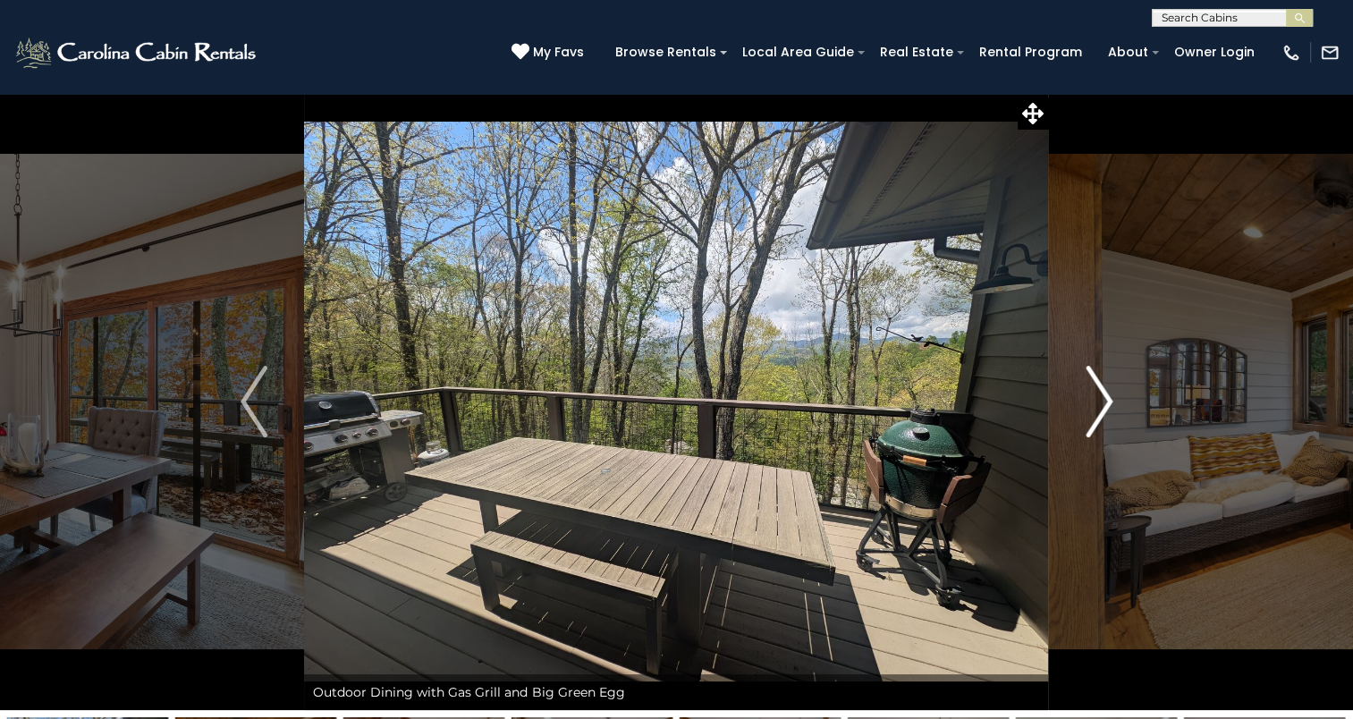
click at [1110, 405] on img "Next" at bounding box center [1099, 402] width 27 height 72
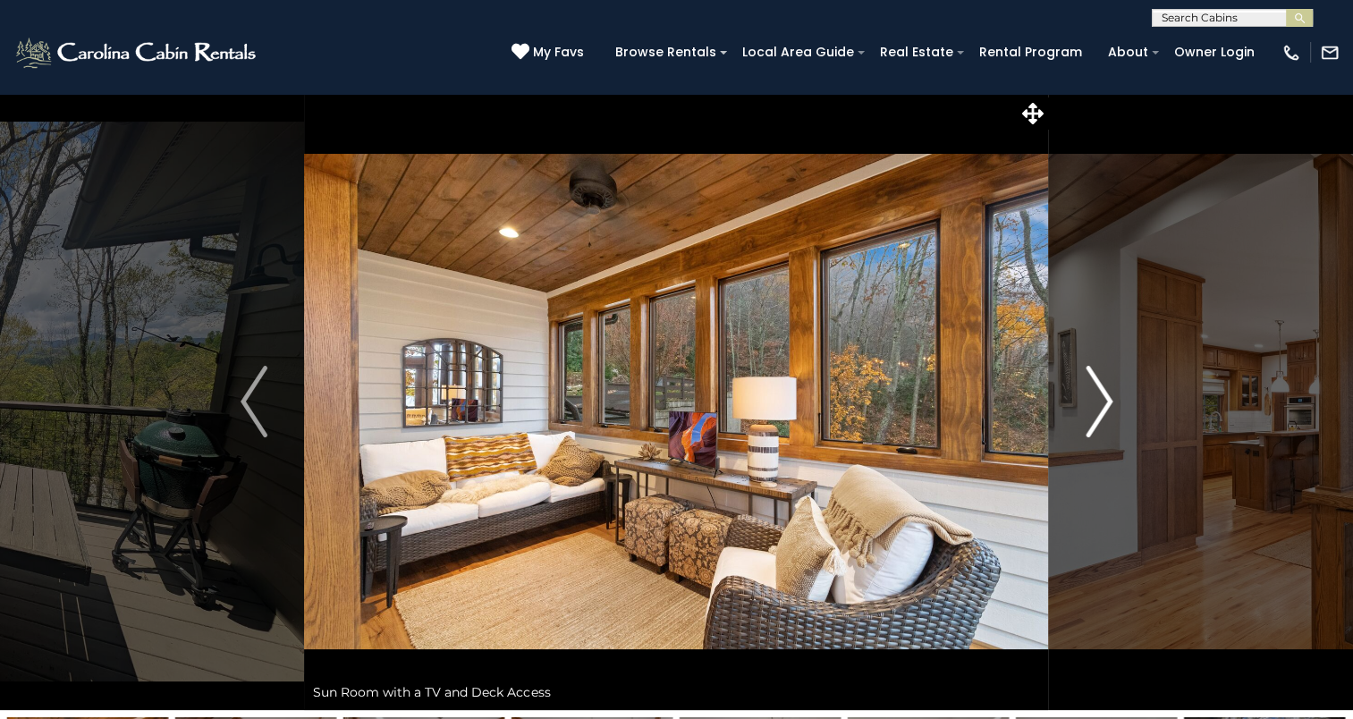
click at [1110, 405] on img "Next" at bounding box center [1099, 402] width 27 height 72
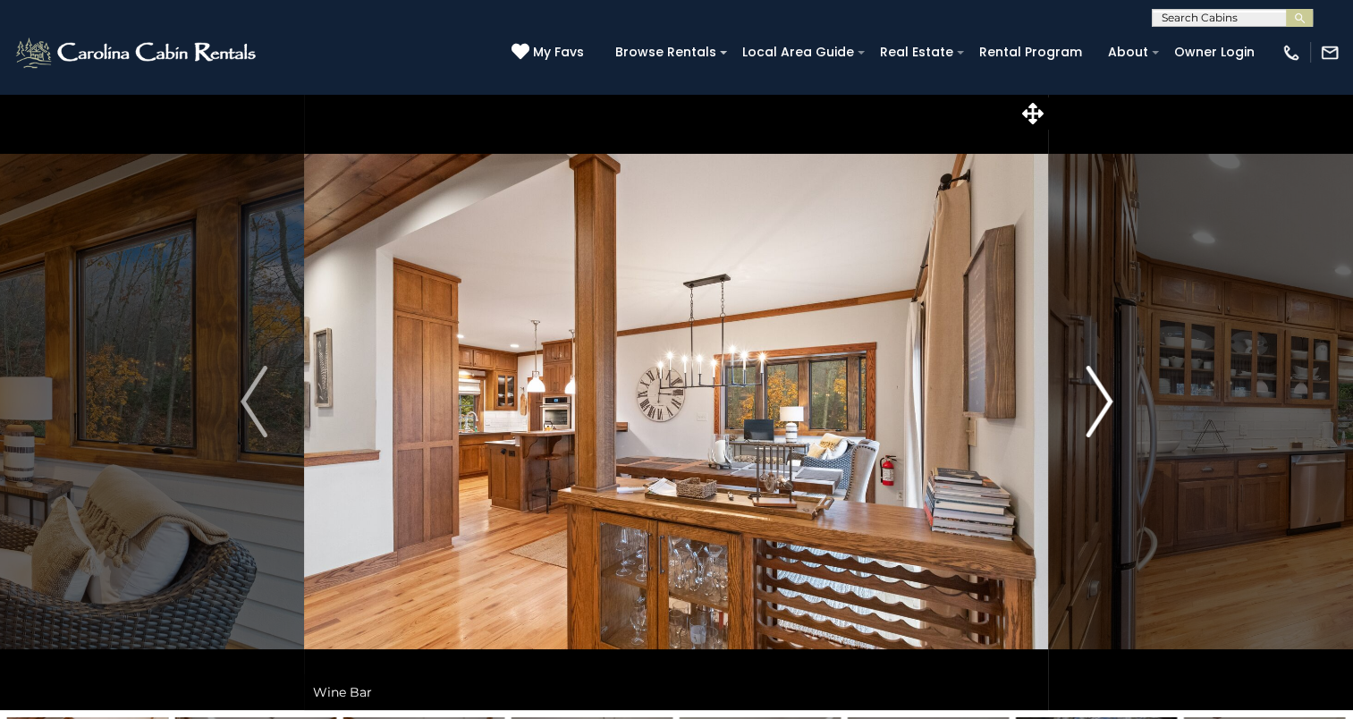
click at [1110, 405] on img "Next" at bounding box center [1099, 402] width 27 height 72
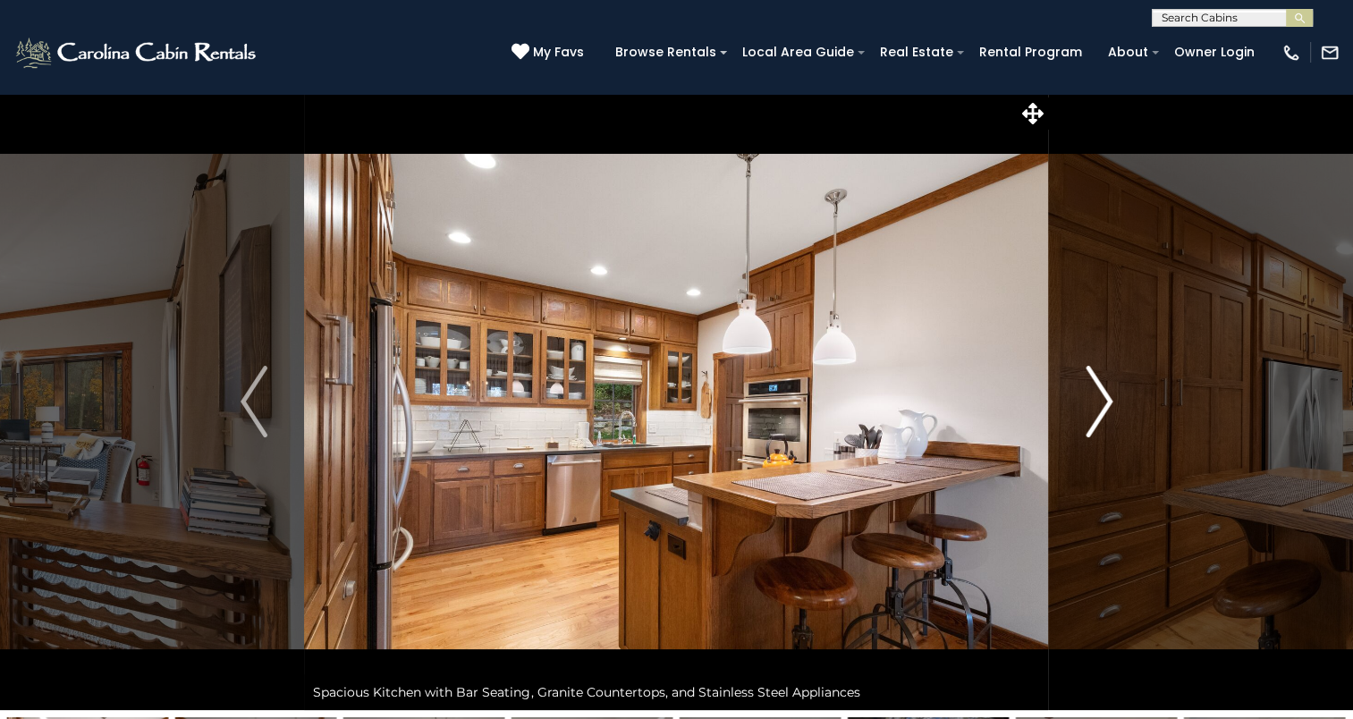
click at [1110, 405] on img "Next" at bounding box center [1099, 402] width 27 height 72
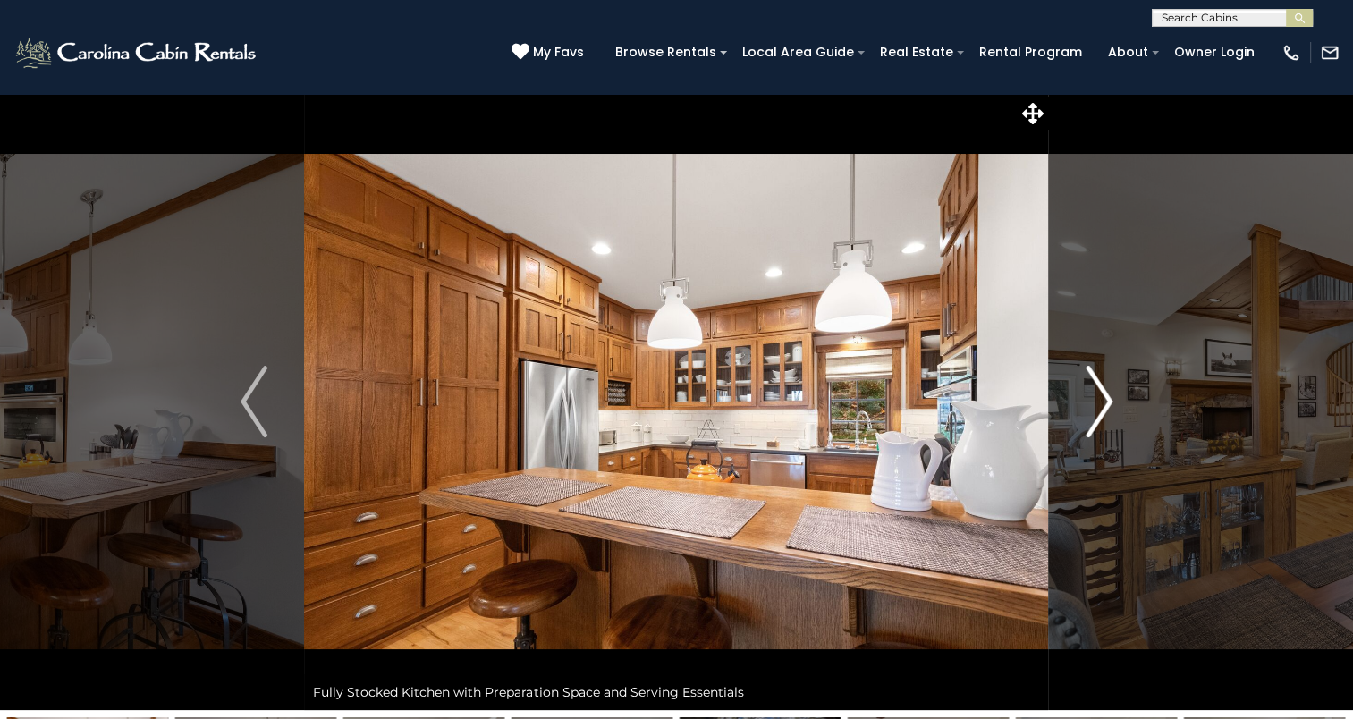
click at [1110, 405] on img "Next" at bounding box center [1099, 402] width 27 height 72
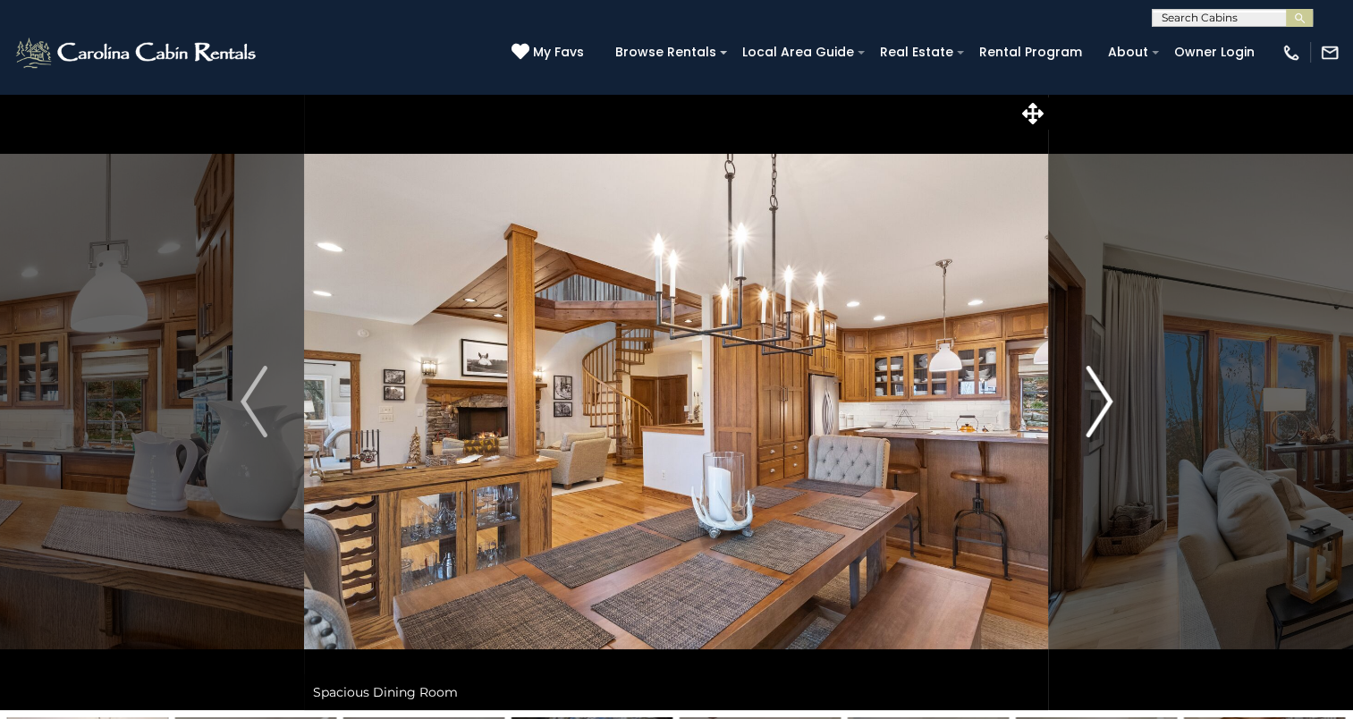
click at [1110, 405] on img "Next" at bounding box center [1099, 402] width 27 height 72
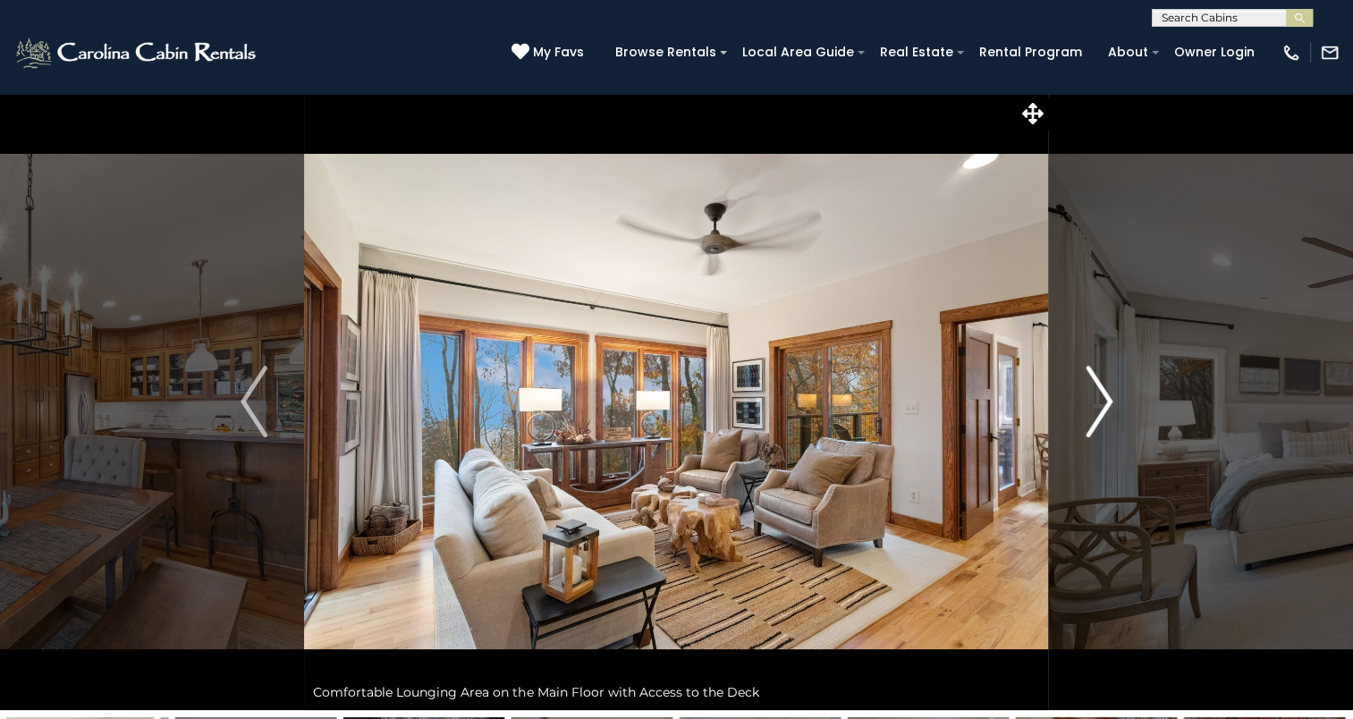
click at [1110, 405] on img "Next" at bounding box center [1099, 402] width 27 height 72
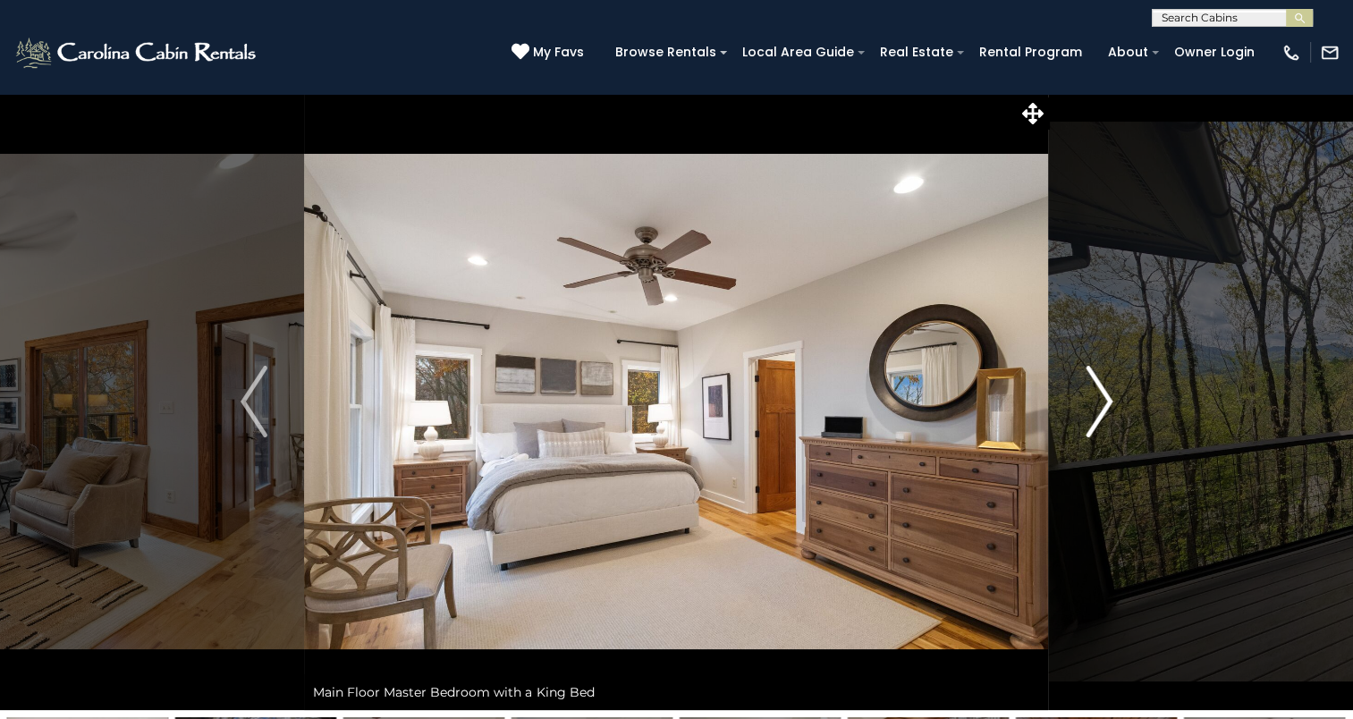
click at [1110, 405] on img "Next" at bounding box center [1099, 402] width 27 height 72
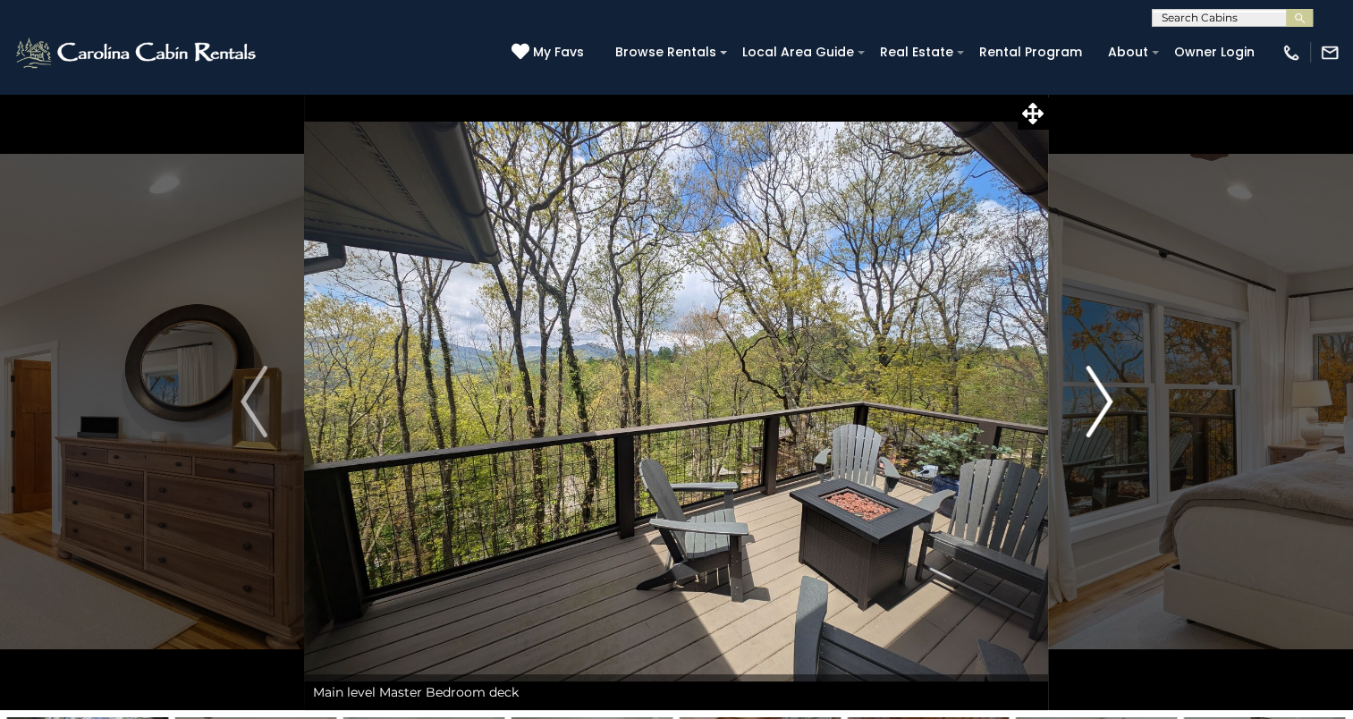
click at [1110, 405] on img "Next" at bounding box center [1099, 402] width 27 height 72
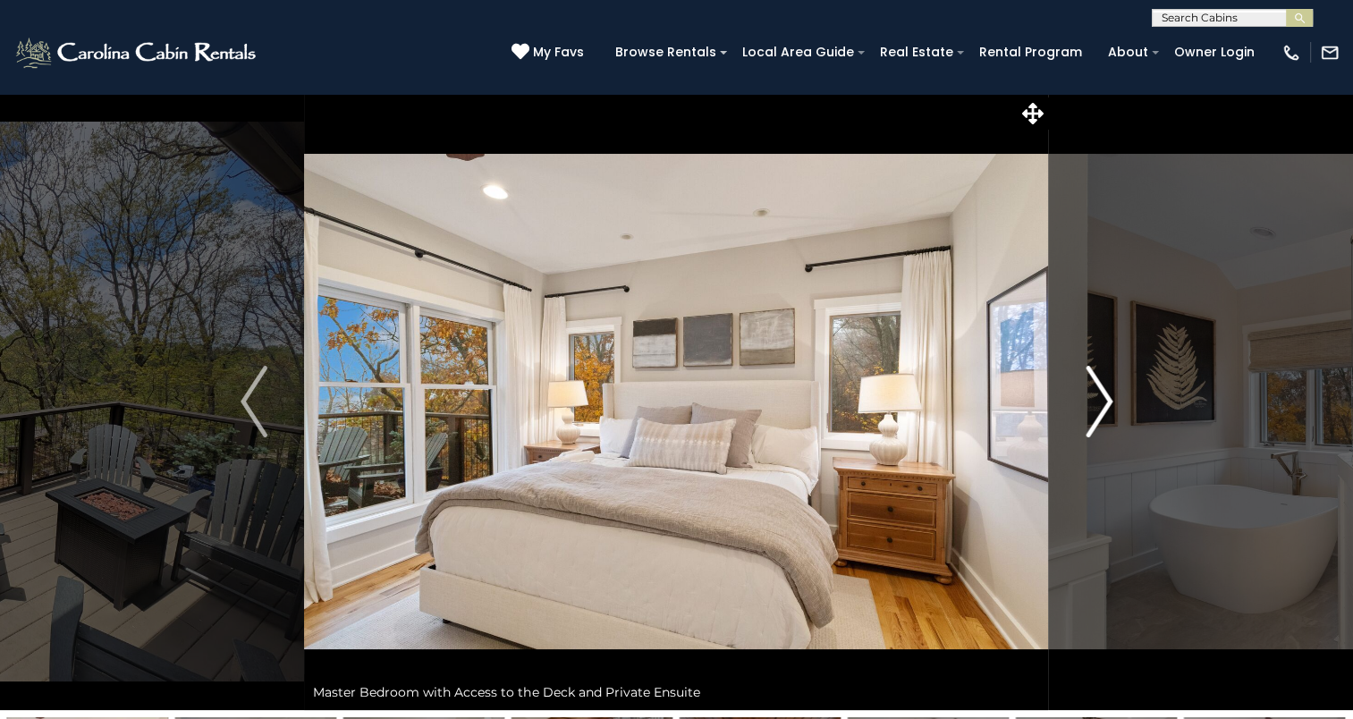
click at [1110, 405] on img "Next" at bounding box center [1099, 402] width 27 height 72
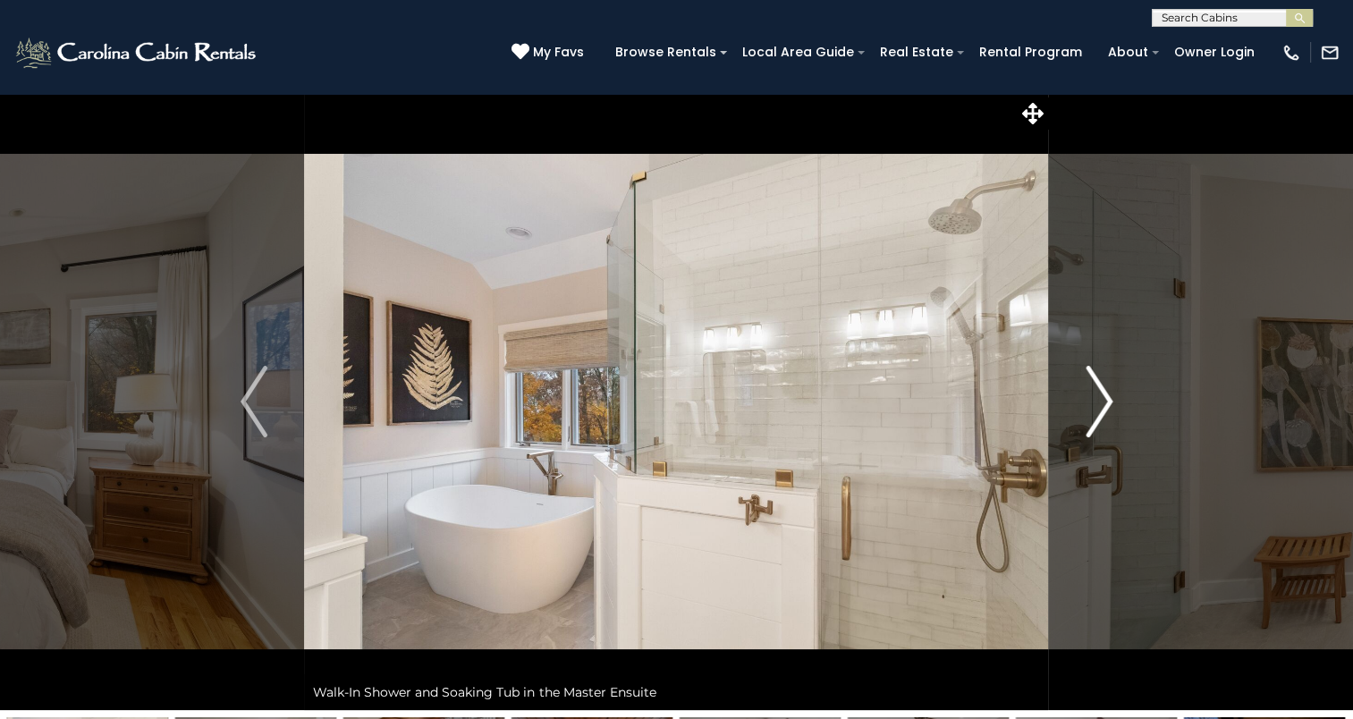
click at [1110, 405] on img "Next" at bounding box center [1099, 402] width 27 height 72
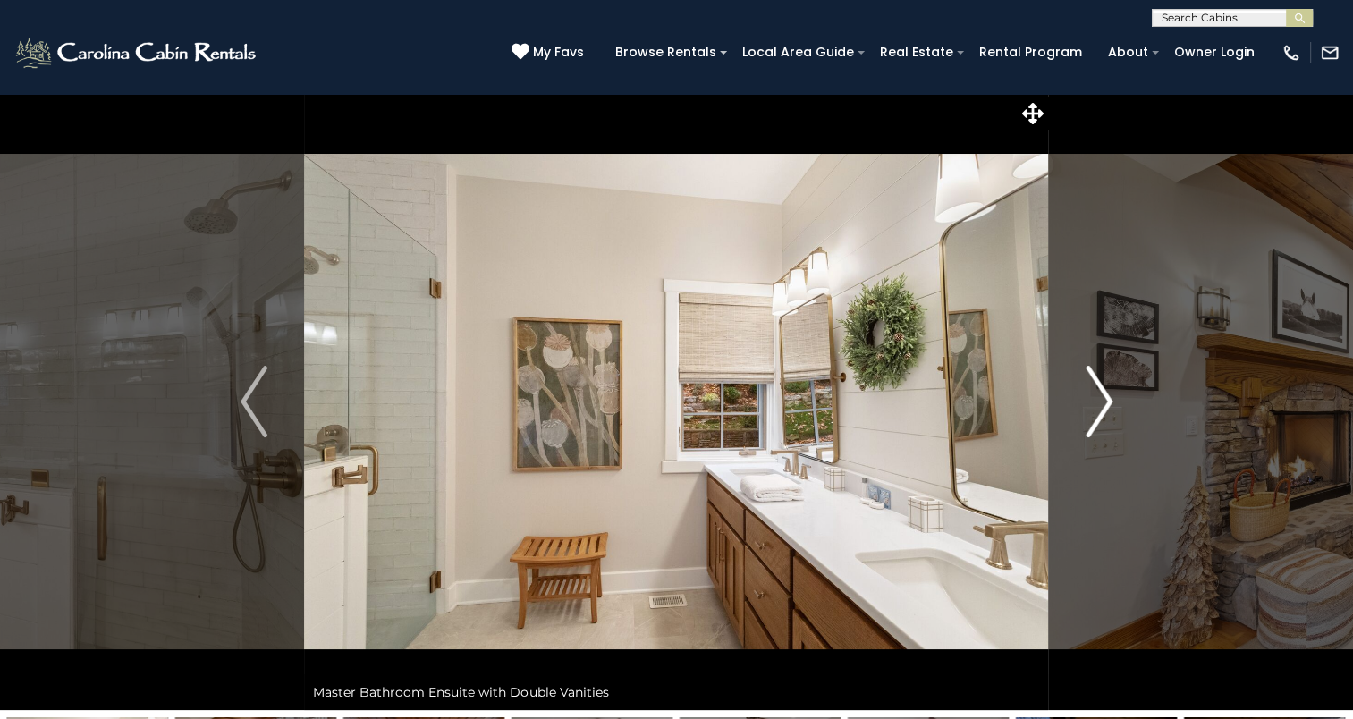
click at [1110, 405] on img "Next" at bounding box center [1099, 402] width 27 height 72
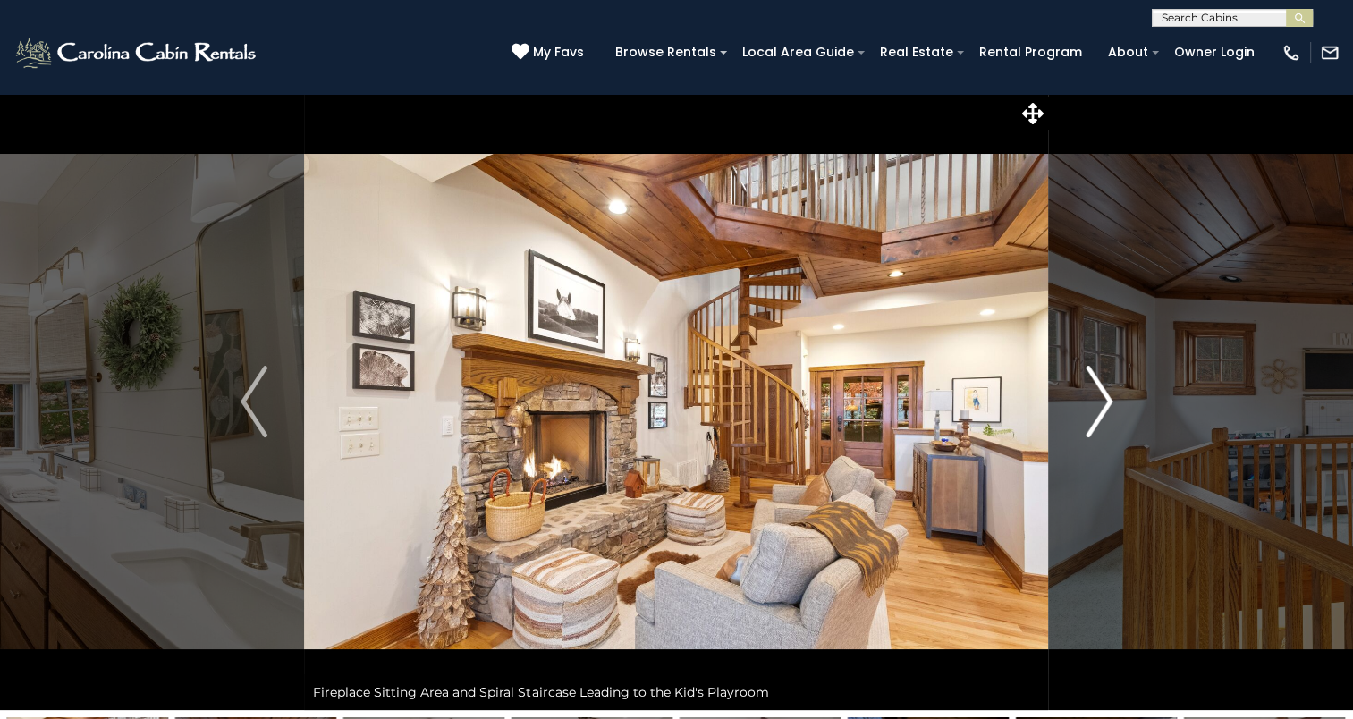
click at [1110, 405] on img "Next" at bounding box center [1099, 402] width 27 height 72
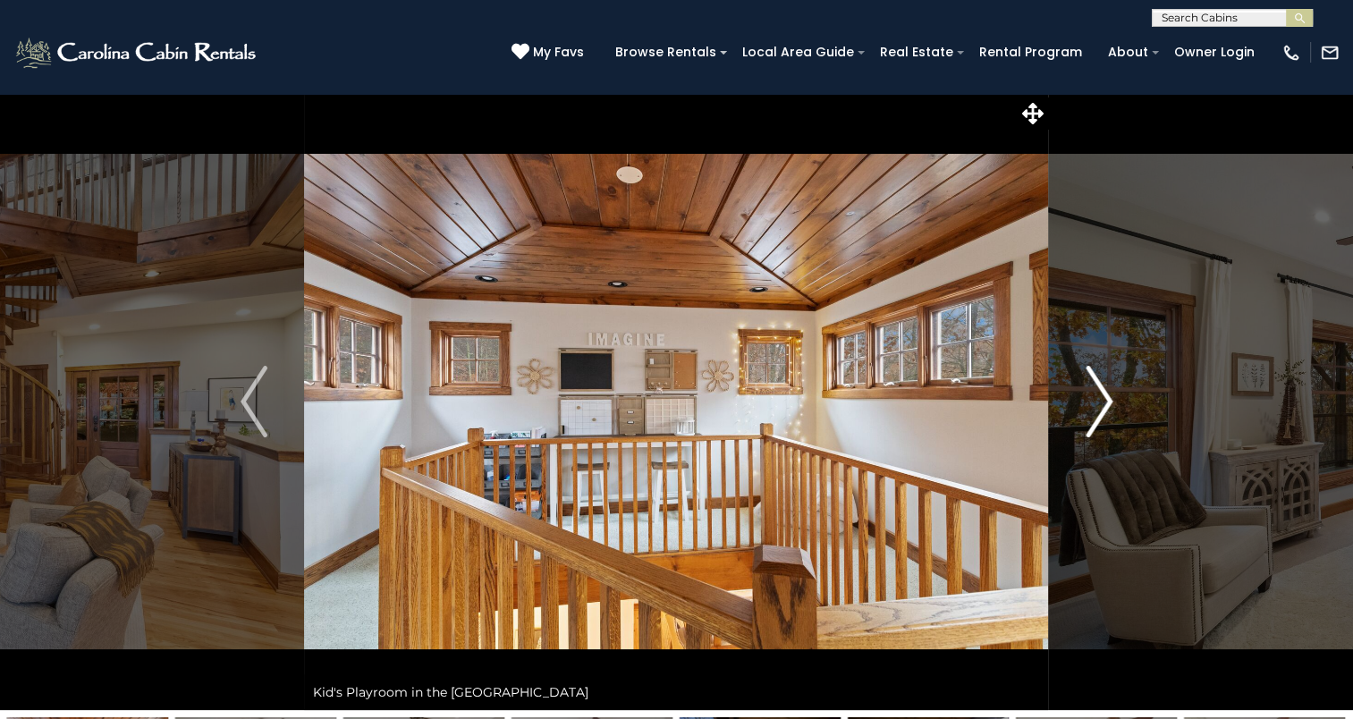
click at [1110, 405] on img "Next" at bounding box center [1099, 402] width 27 height 72
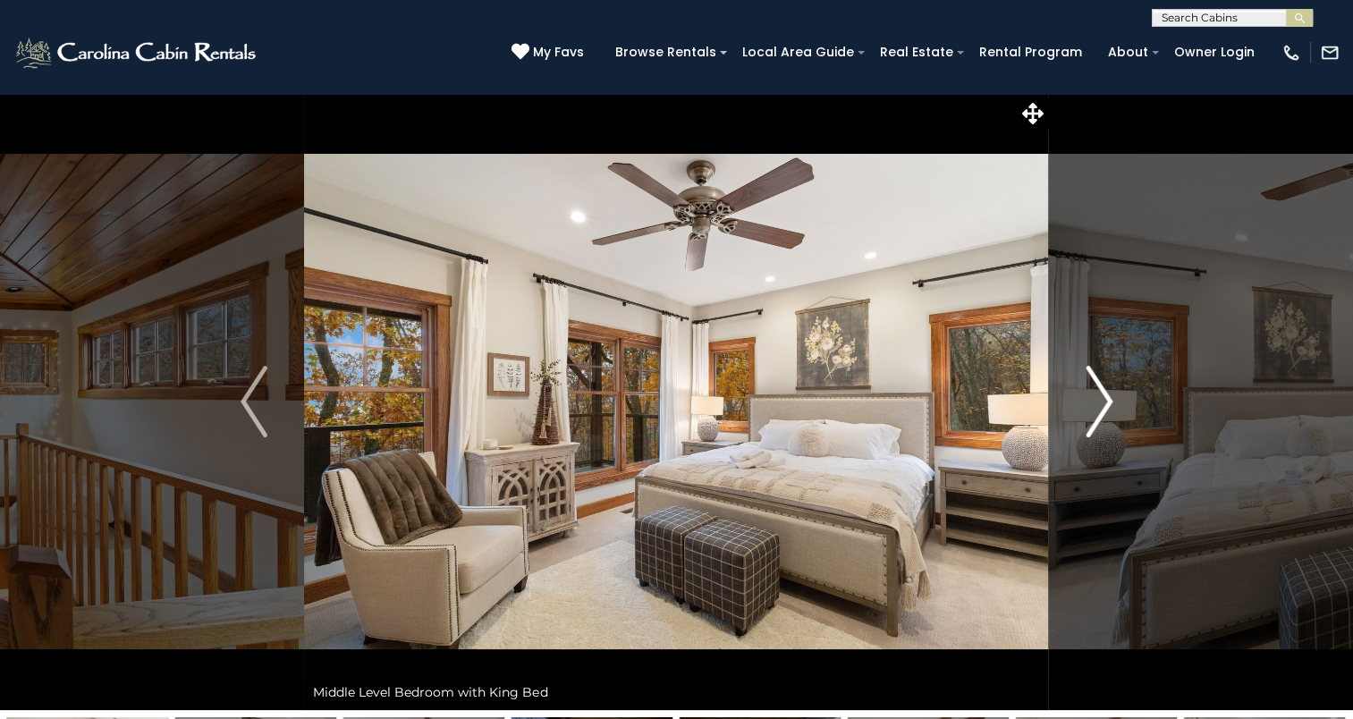
click at [1110, 405] on img "Next" at bounding box center [1099, 402] width 27 height 72
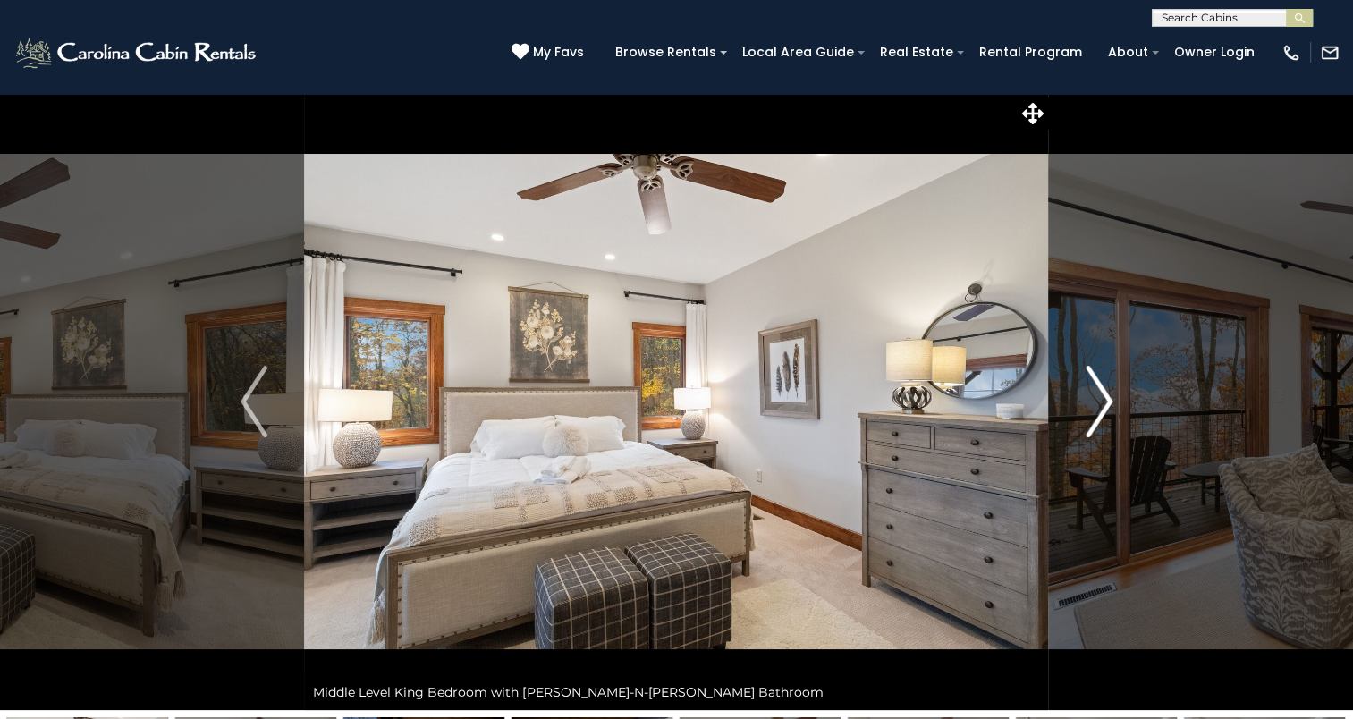
click at [1110, 405] on img "Next" at bounding box center [1099, 402] width 27 height 72
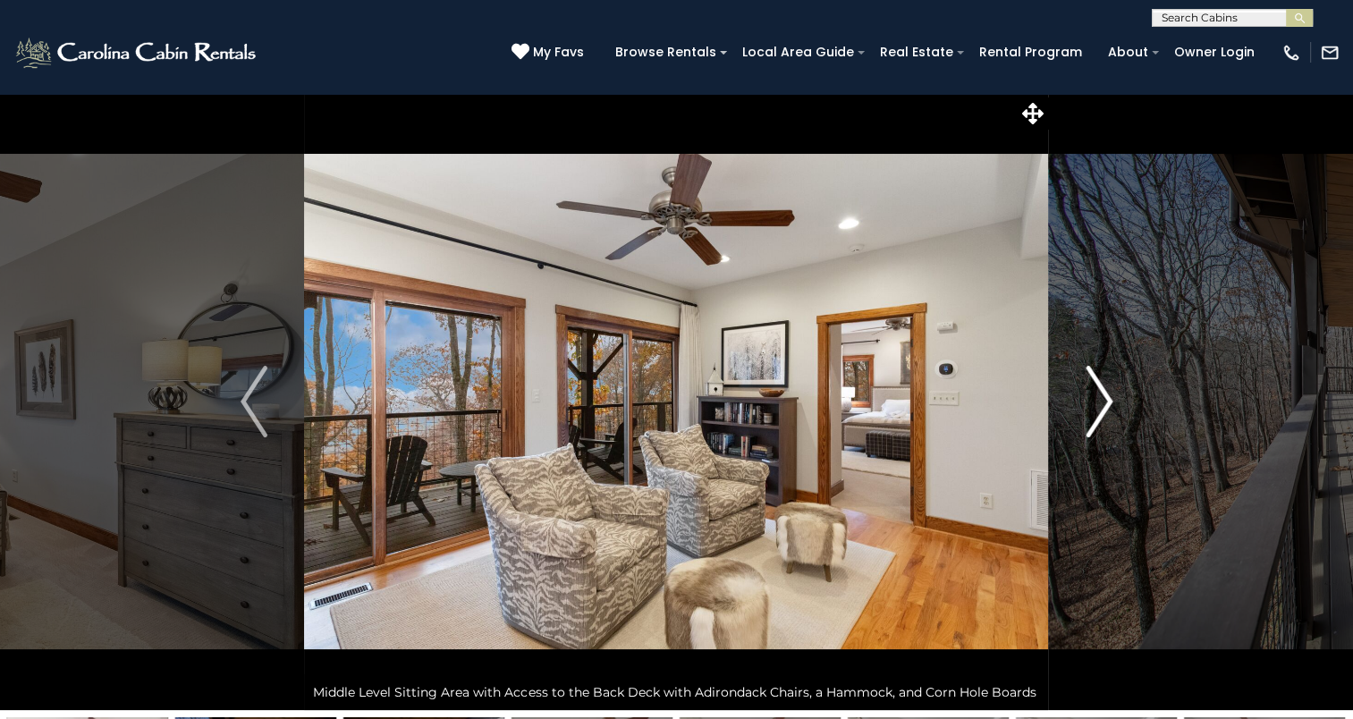
click at [1110, 405] on img "Next" at bounding box center [1099, 402] width 27 height 72
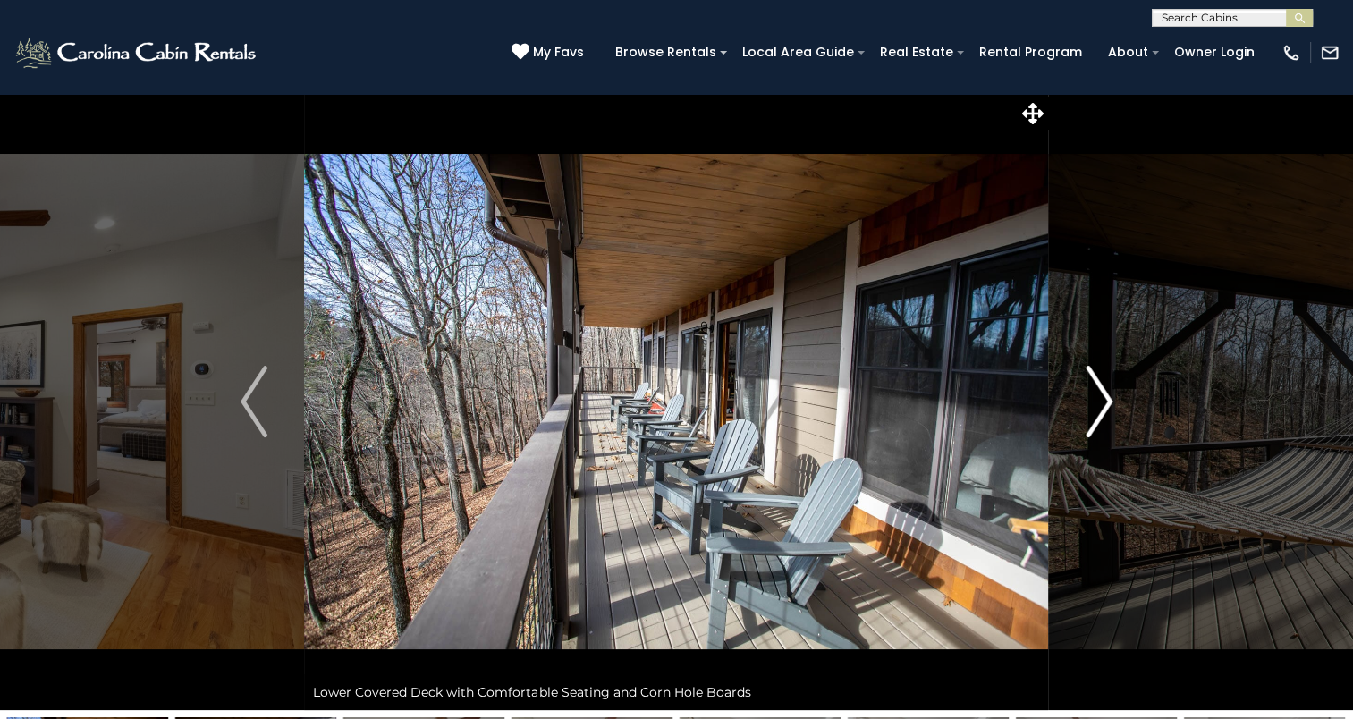
click at [1110, 405] on img "Next" at bounding box center [1099, 402] width 27 height 72
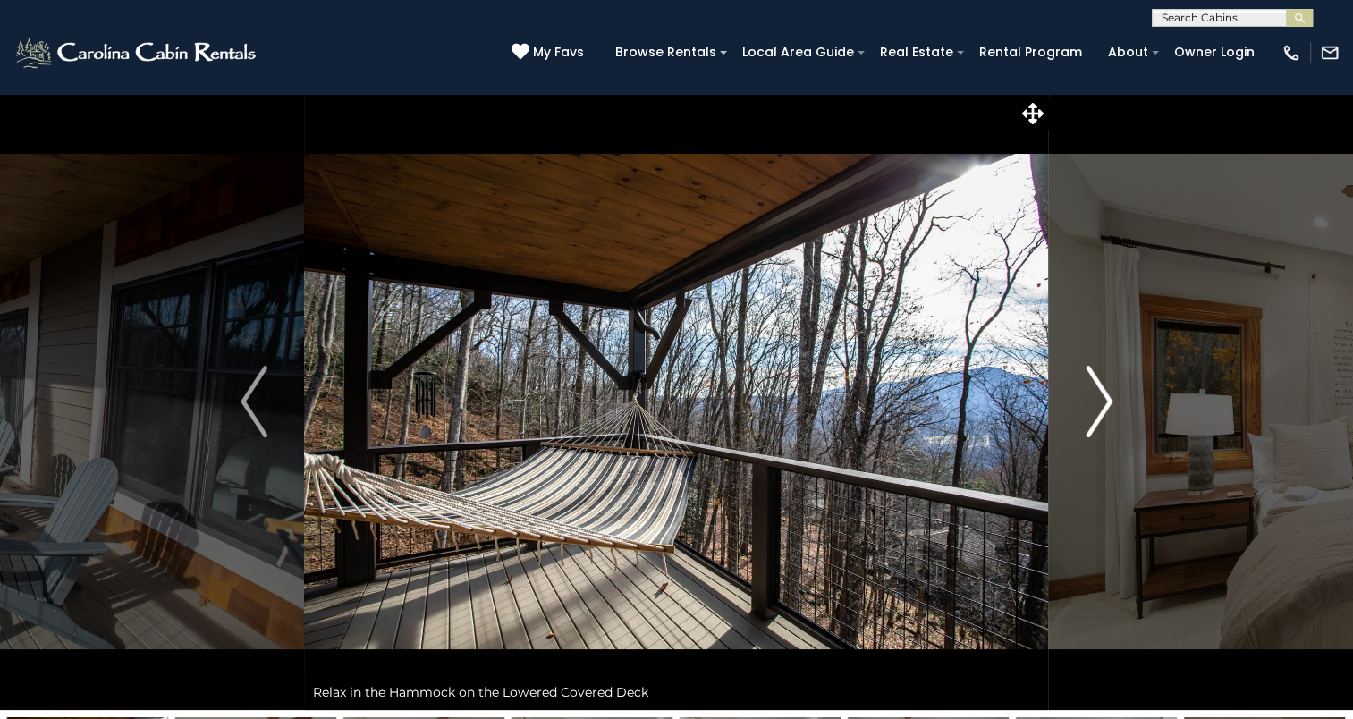
click at [1110, 405] on img "Next" at bounding box center [1099, 402] width 27 height 72
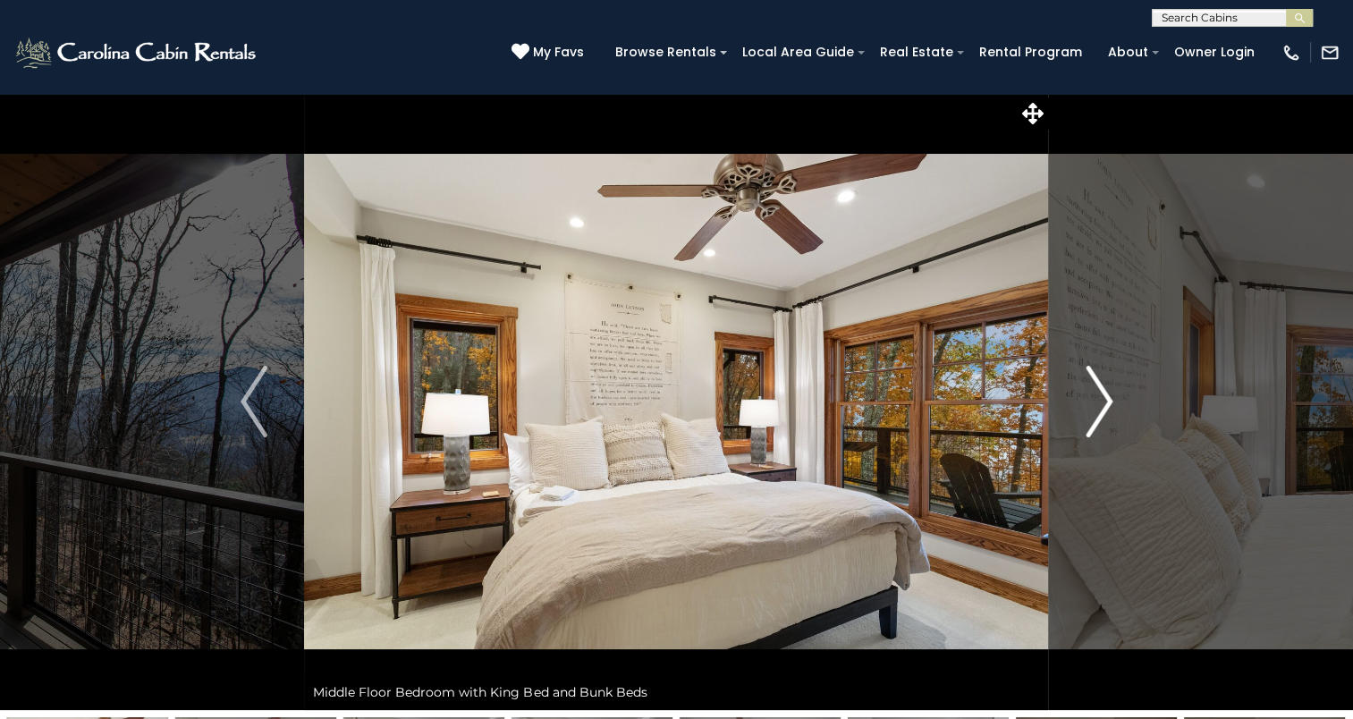
click at [1110, 405] on img "Next" at bounding box center [1099, 402] width 27 height 72
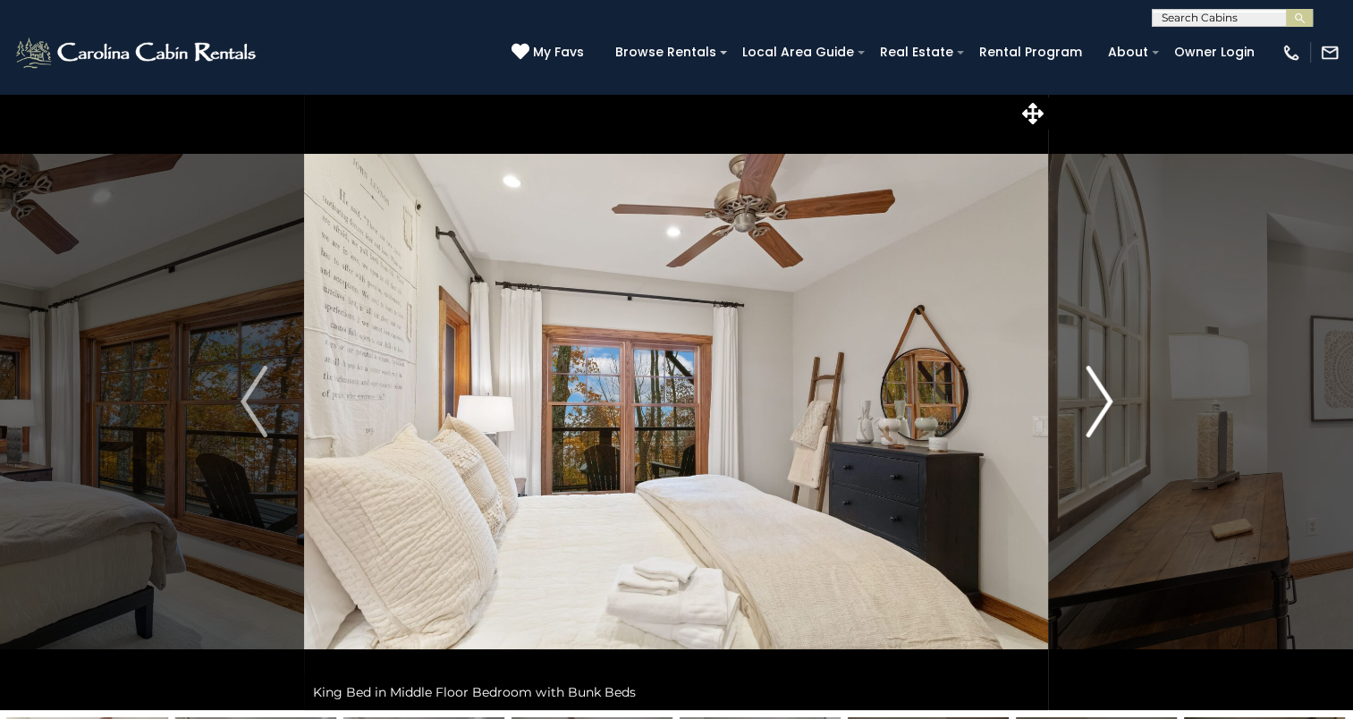
click at [1110, 405] on img "Next" at bounding box center [1099, 402] width 27 height 72
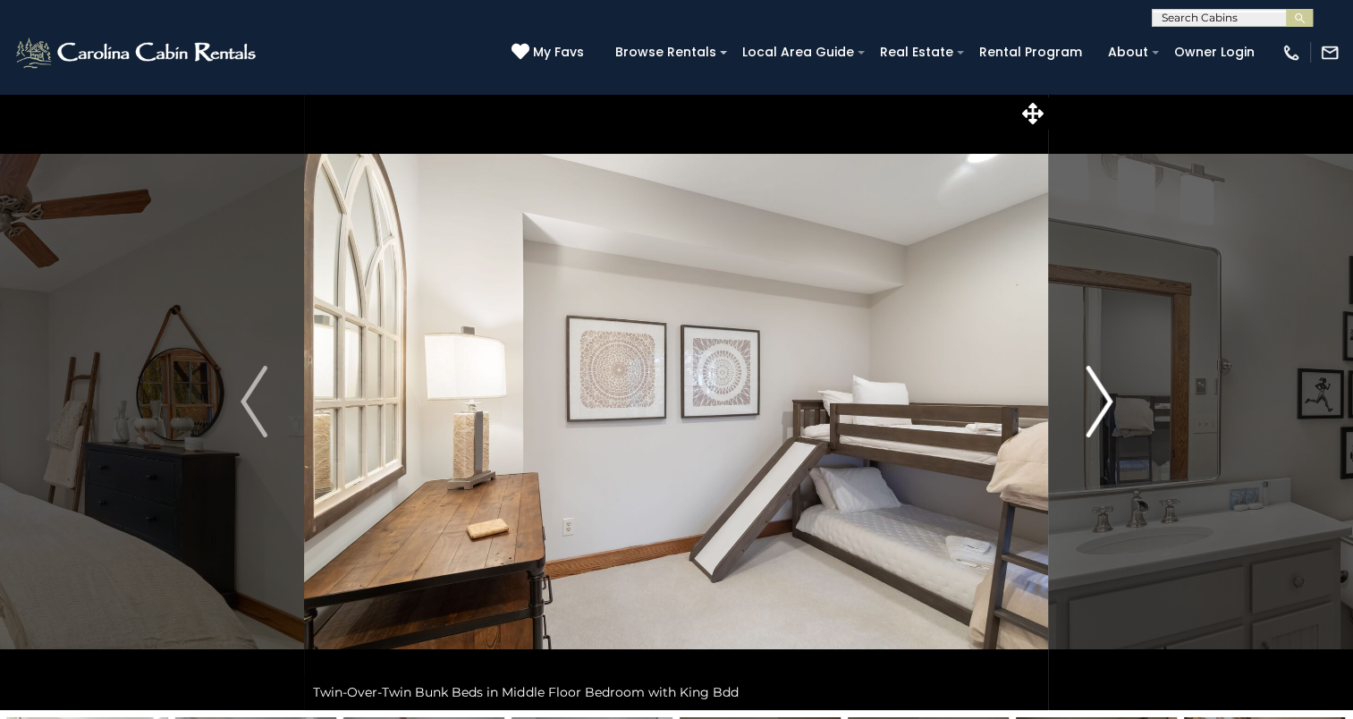
click at [1110, 405] on img "Next" at bounding box center [1099, 402] width 27 height 72
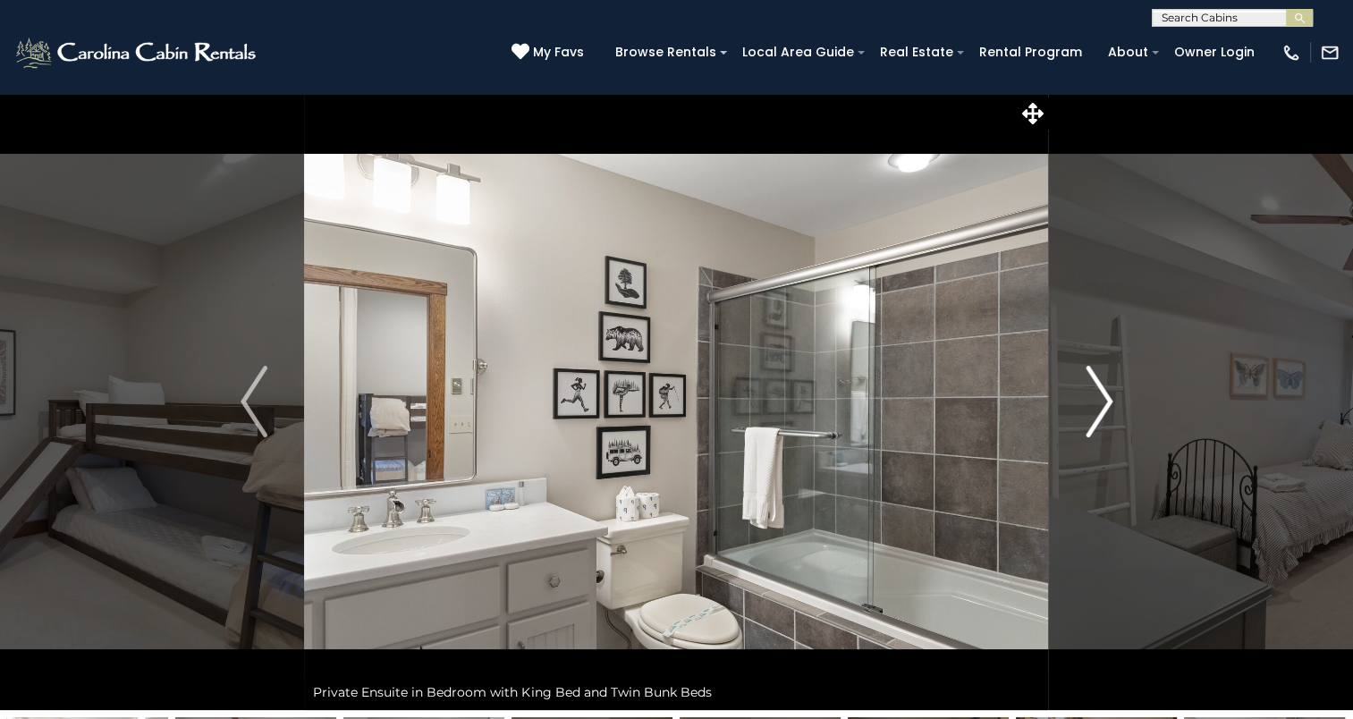
click at [1110, 405] on img "Next" at bounding box center [1099, 402] width 27 height 72
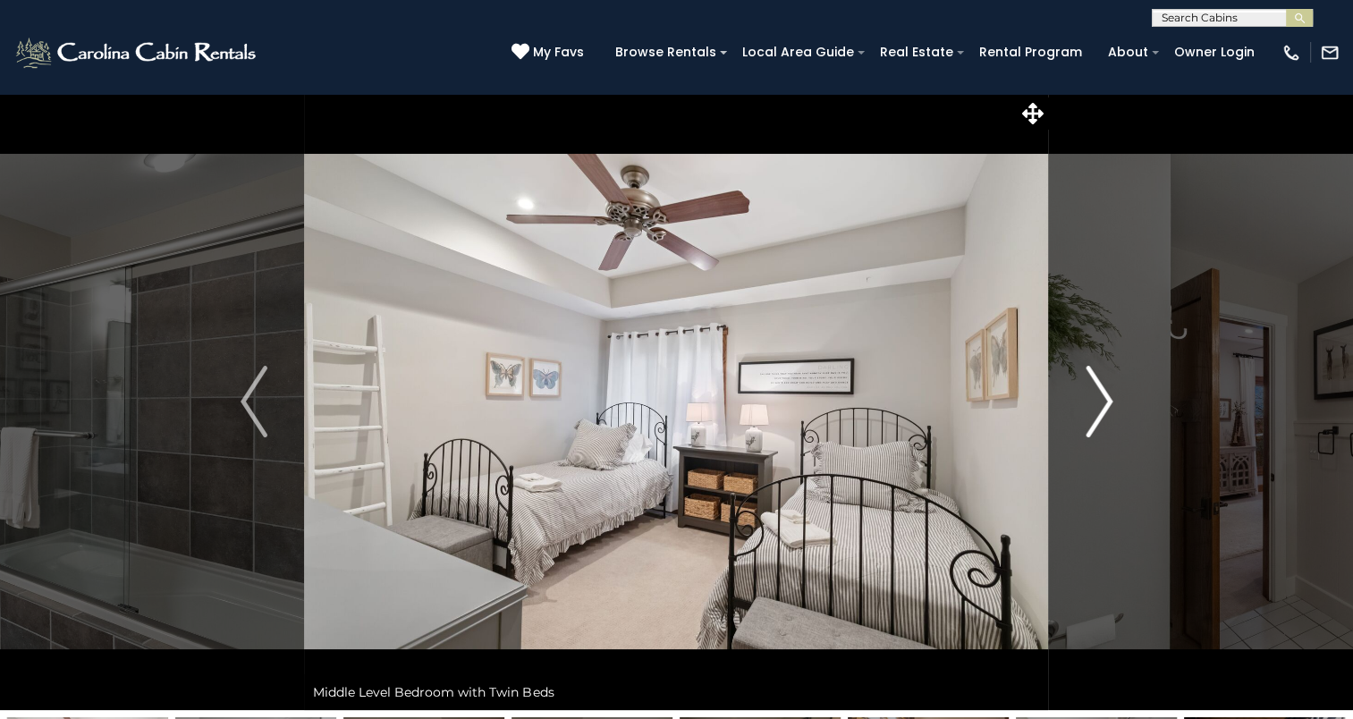
click at [1100, 404] on img "Next" at bounding box center [1099, 402] width 27 height 72
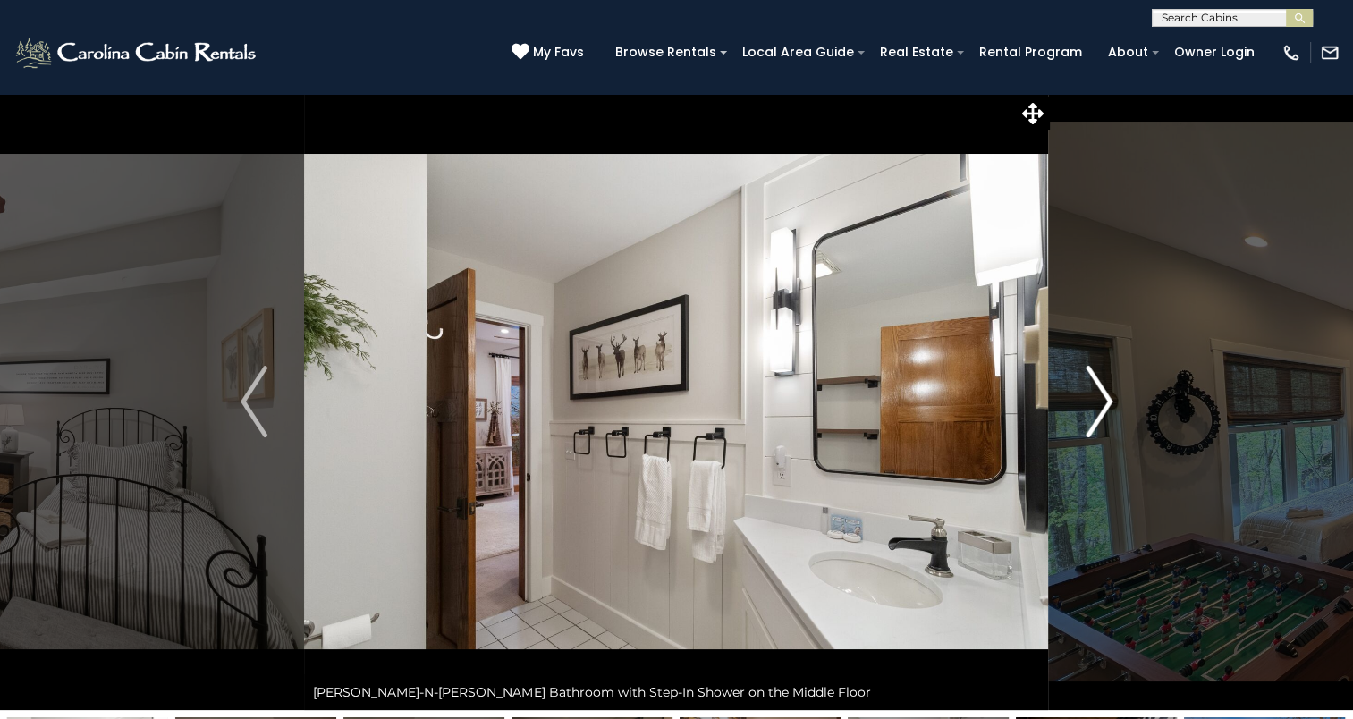
click at [1100, 404] on img "Next" at bounding box center [1099, 402] width 27 height 72
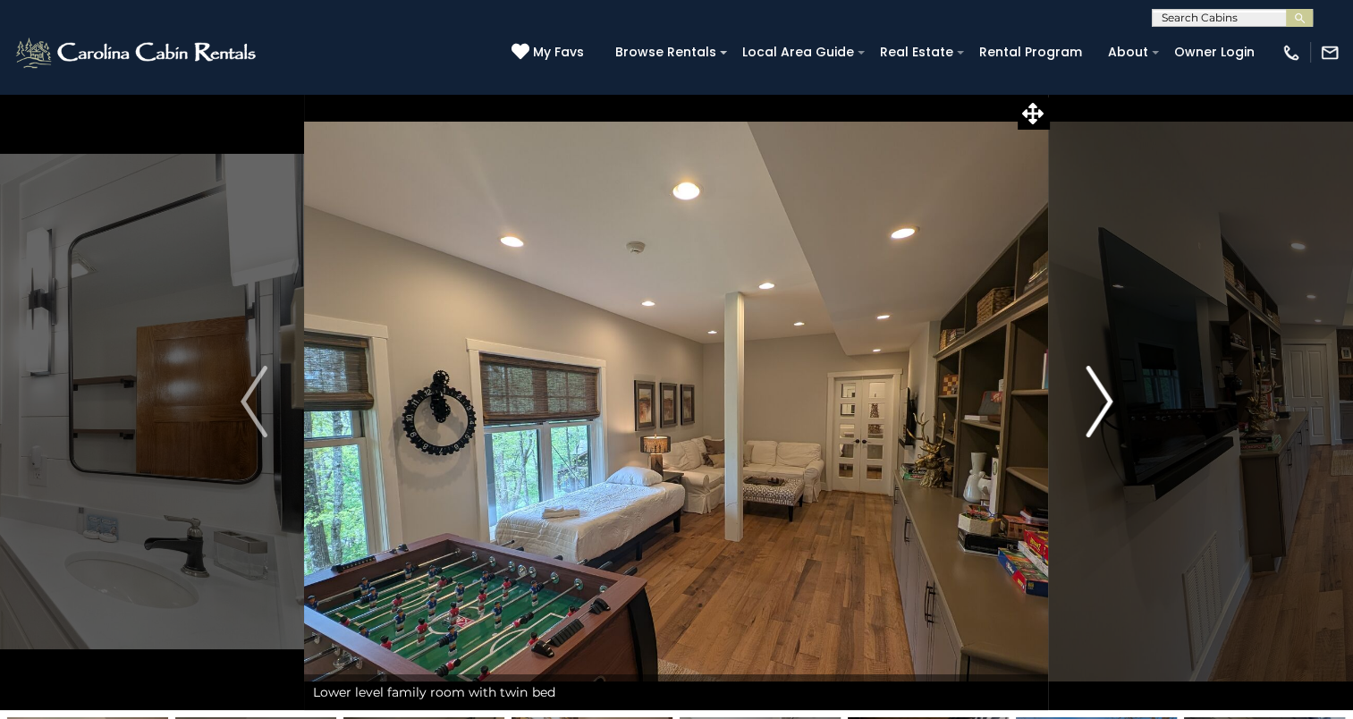
click at [1100, 404] on img "Next" at bounding box center [1099, 402] width 27 height 72
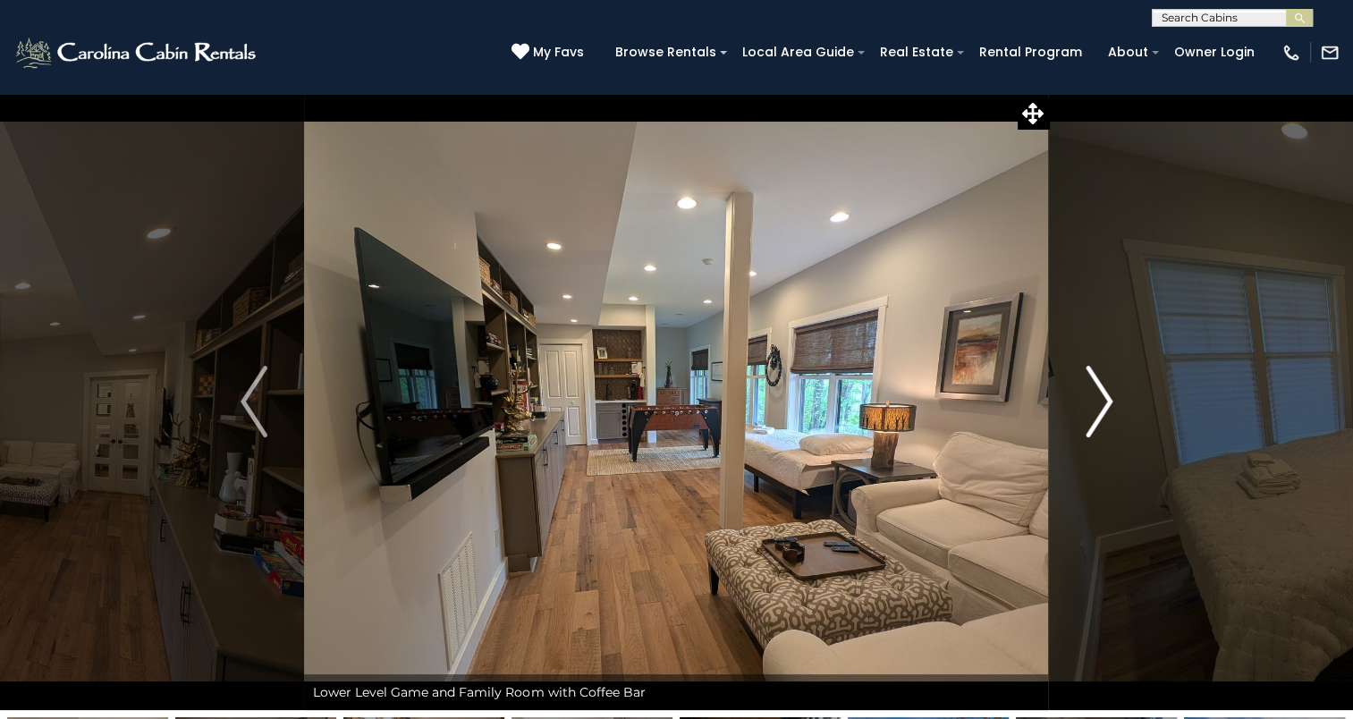
click at [1102, 398] on img "Next" at bounding box center [1099, 402] width 27 height 72
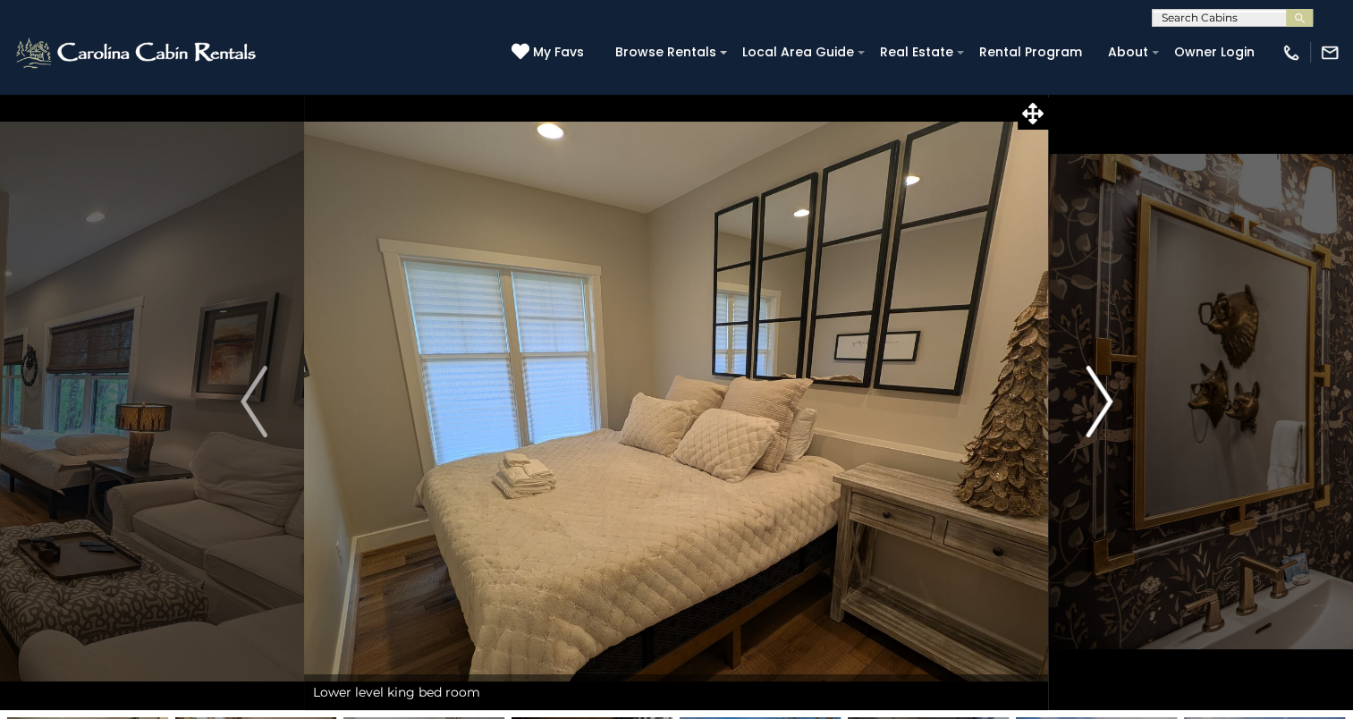
click at [1102, 398] on img "Next" at bounding box center [1099, 402] width 27 height 72
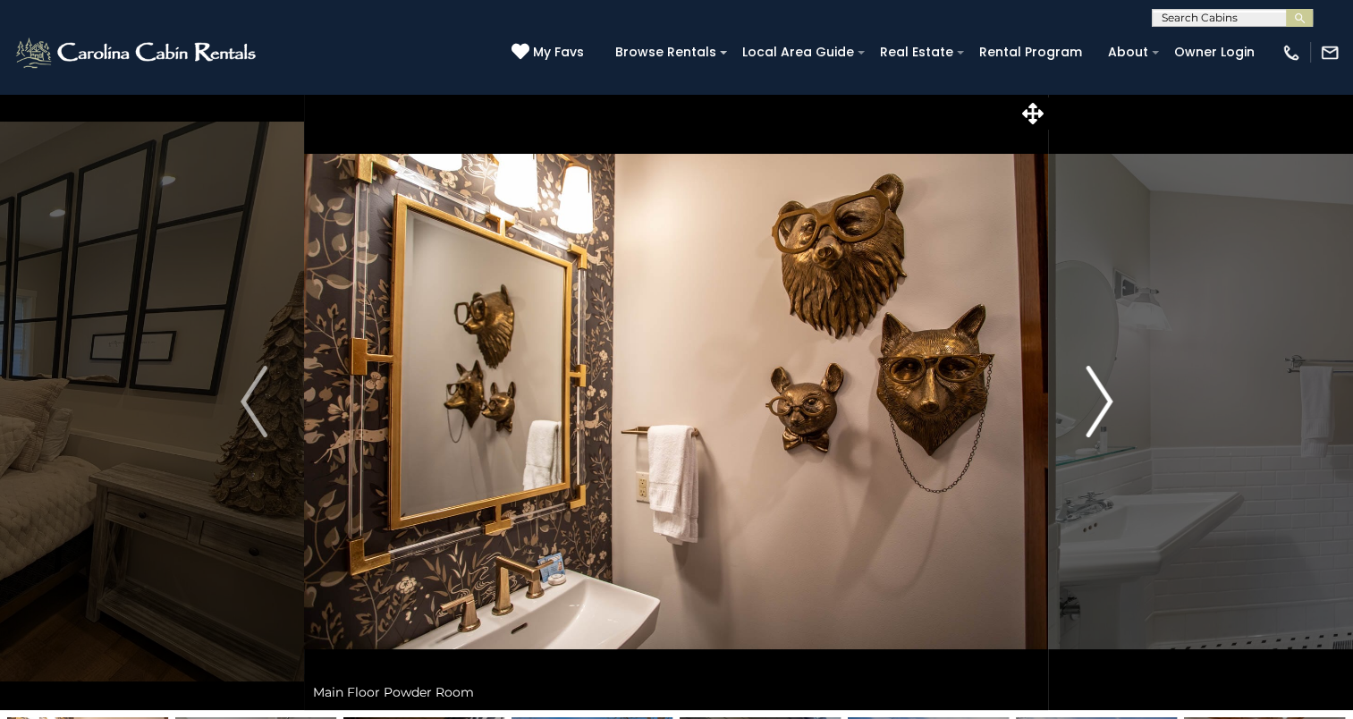
click at [1102, 398] on img "Next" at bounding box center [1099, 402] width 27 height 72
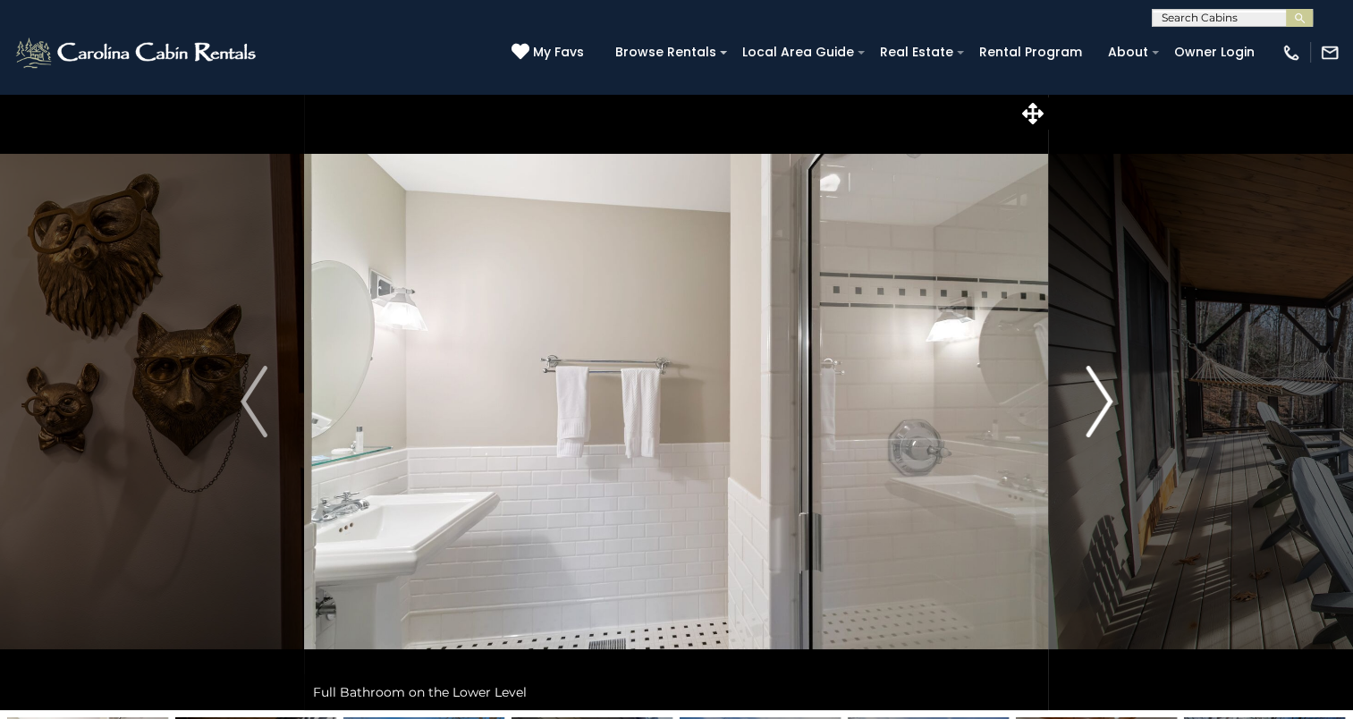
click at [1102, 398] on img "Next" at bounding box center [1099, 402] width 27 height 72
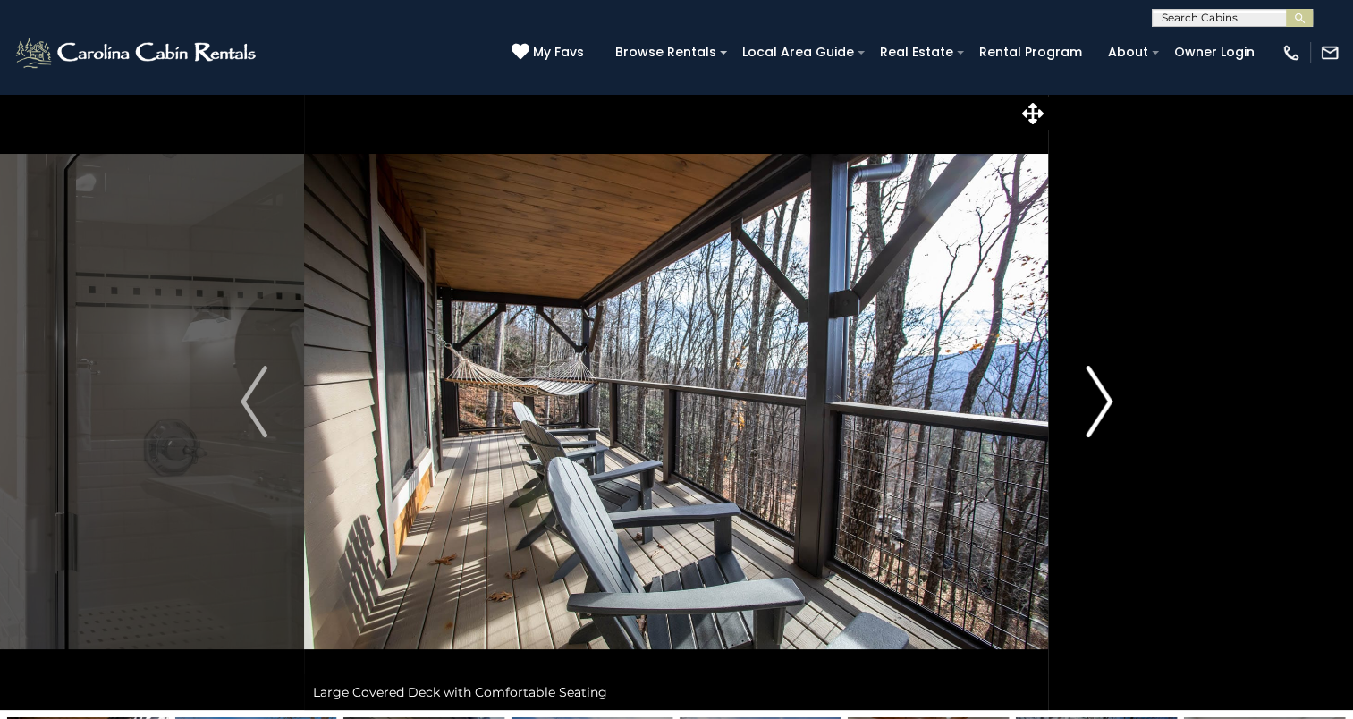
click at [1102, 398] on img "Next" at bounding box center [1099, 402] width 27 height 72
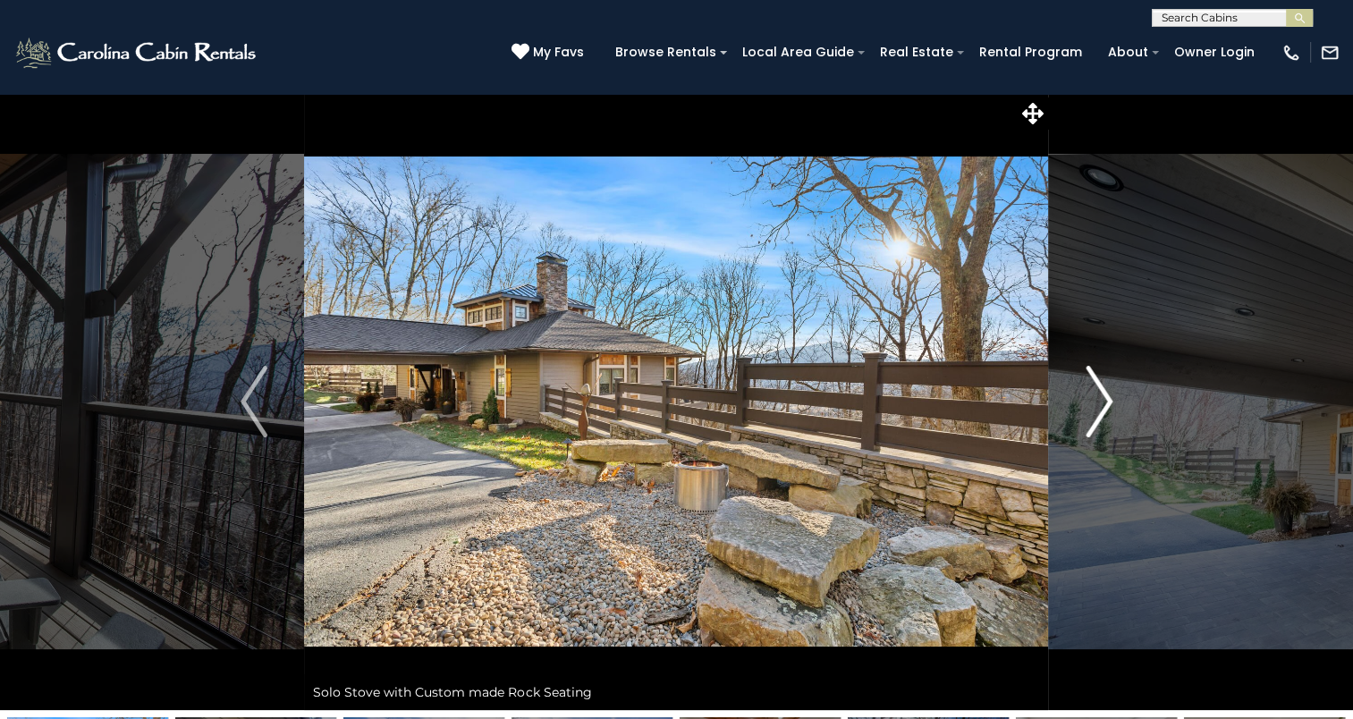
click at [1104, 391] on img "Next" at bounding box center [1099, 402] width 27 height 72
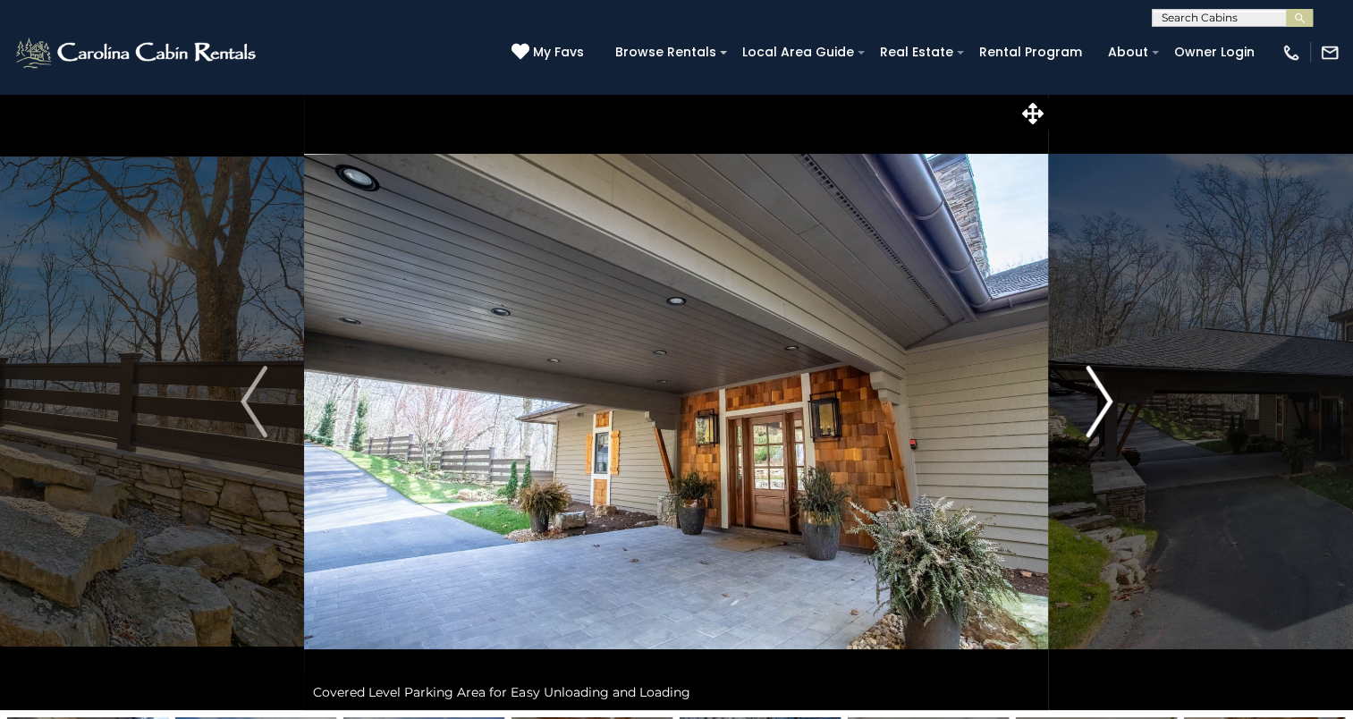
click at [1104, 391] on img "Next" at bounding box center [1099, 402] width 27 height 72
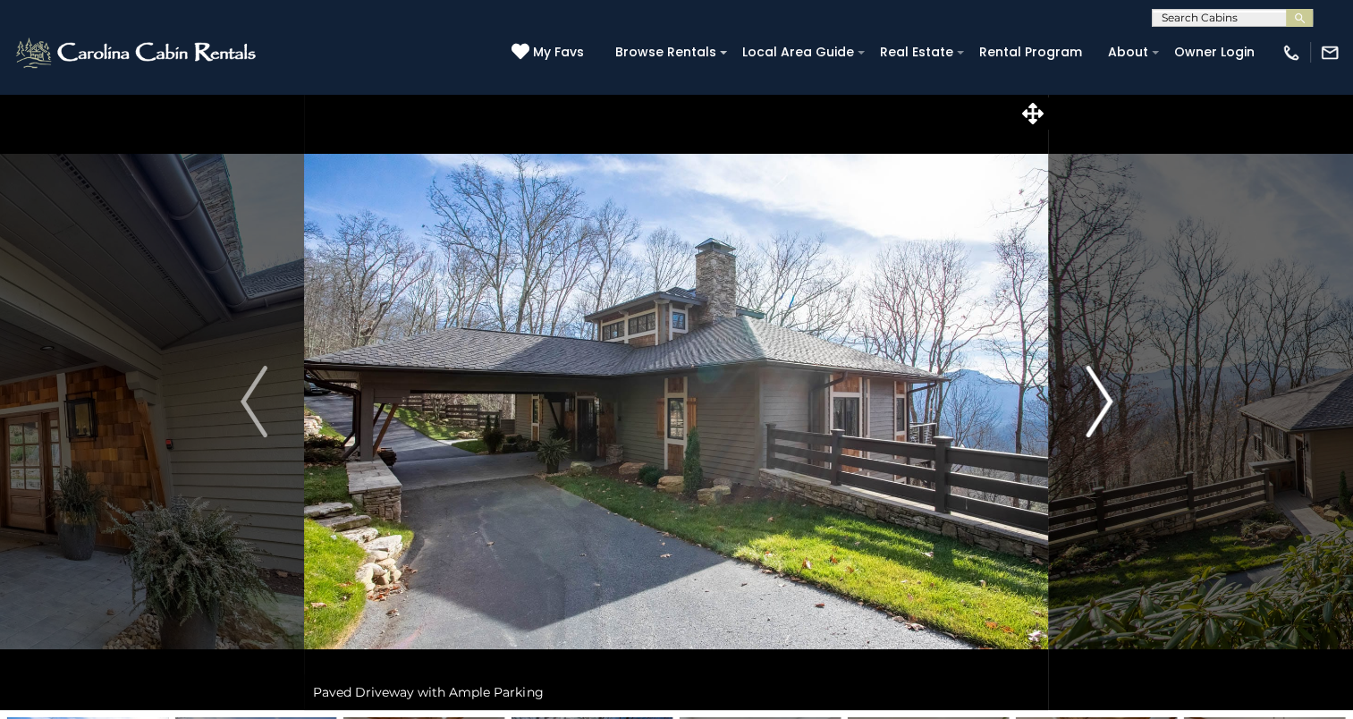
click at [1104, 391] on img "Next" at bounding box center [1099, 402] width 27 height 72
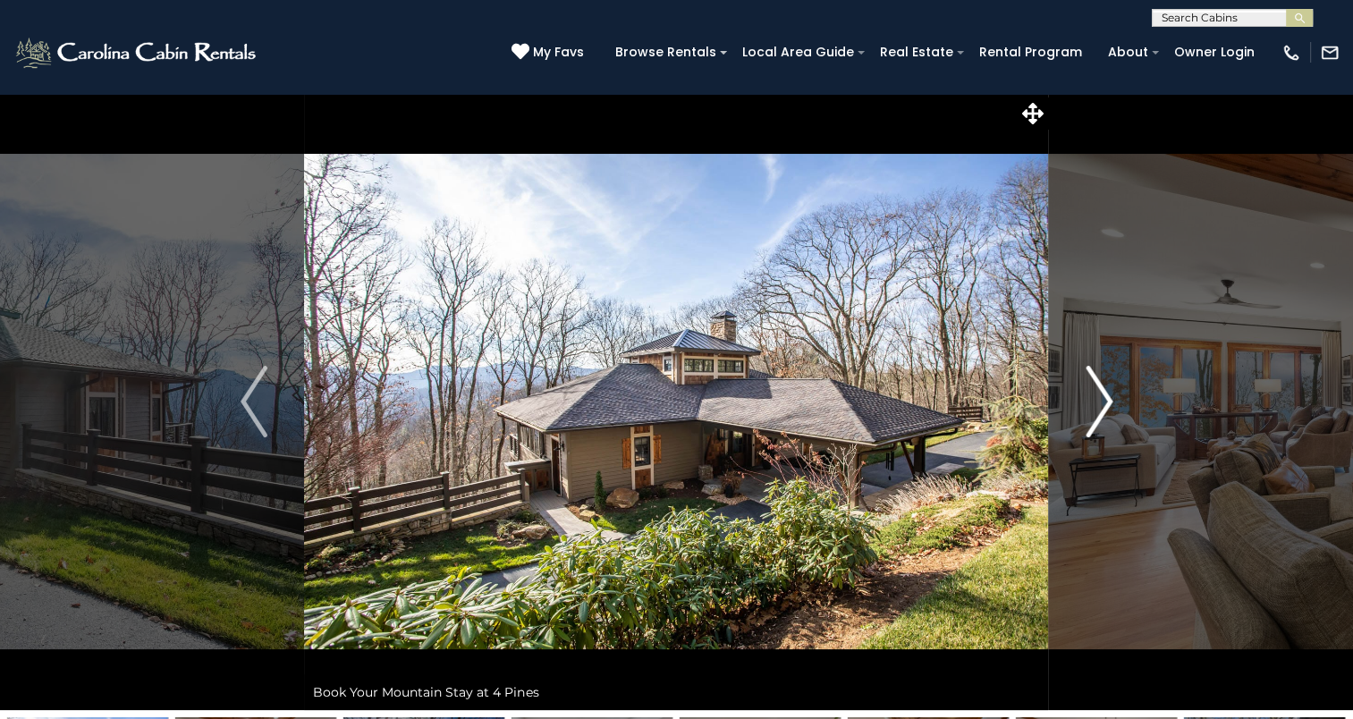
click at [1104, 391] on img "Next" at bounding box center [1099, 402] width 27 height 72
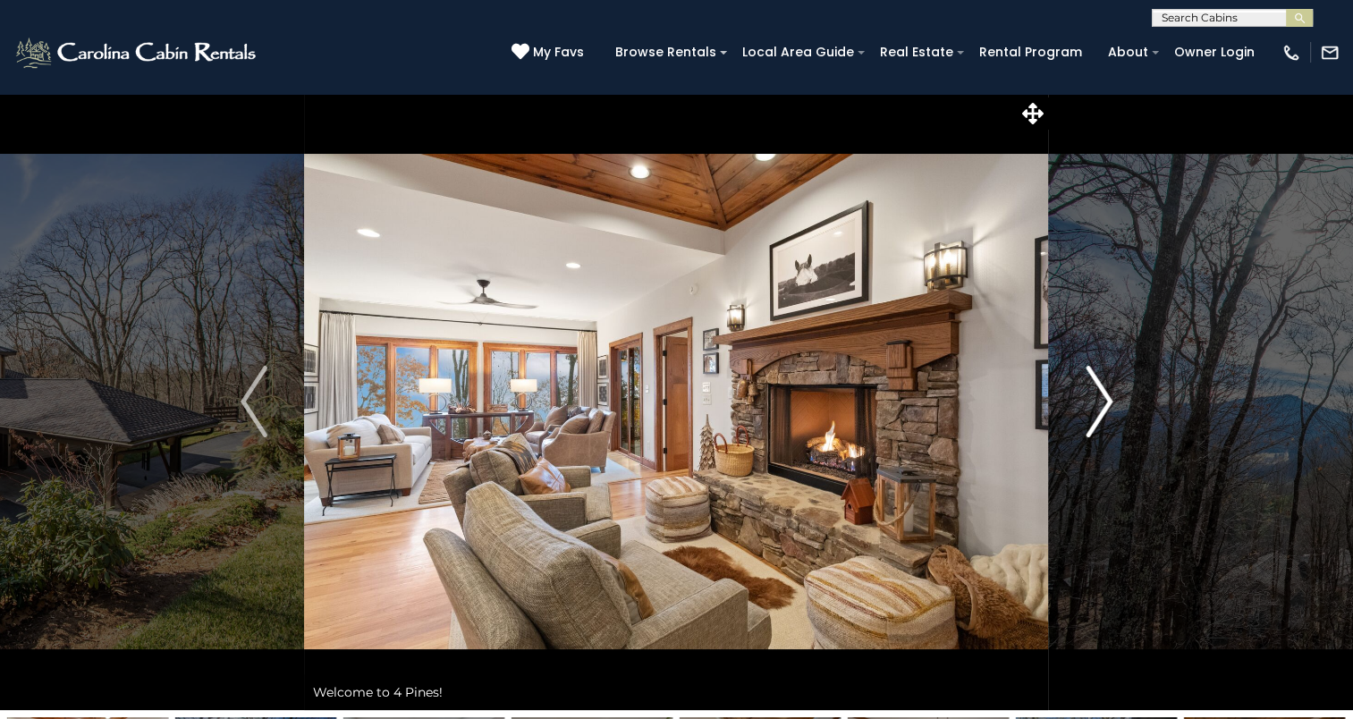
click at [1104, 391] on img "Next" at bounding box center [1099, 402] width 27 height 72
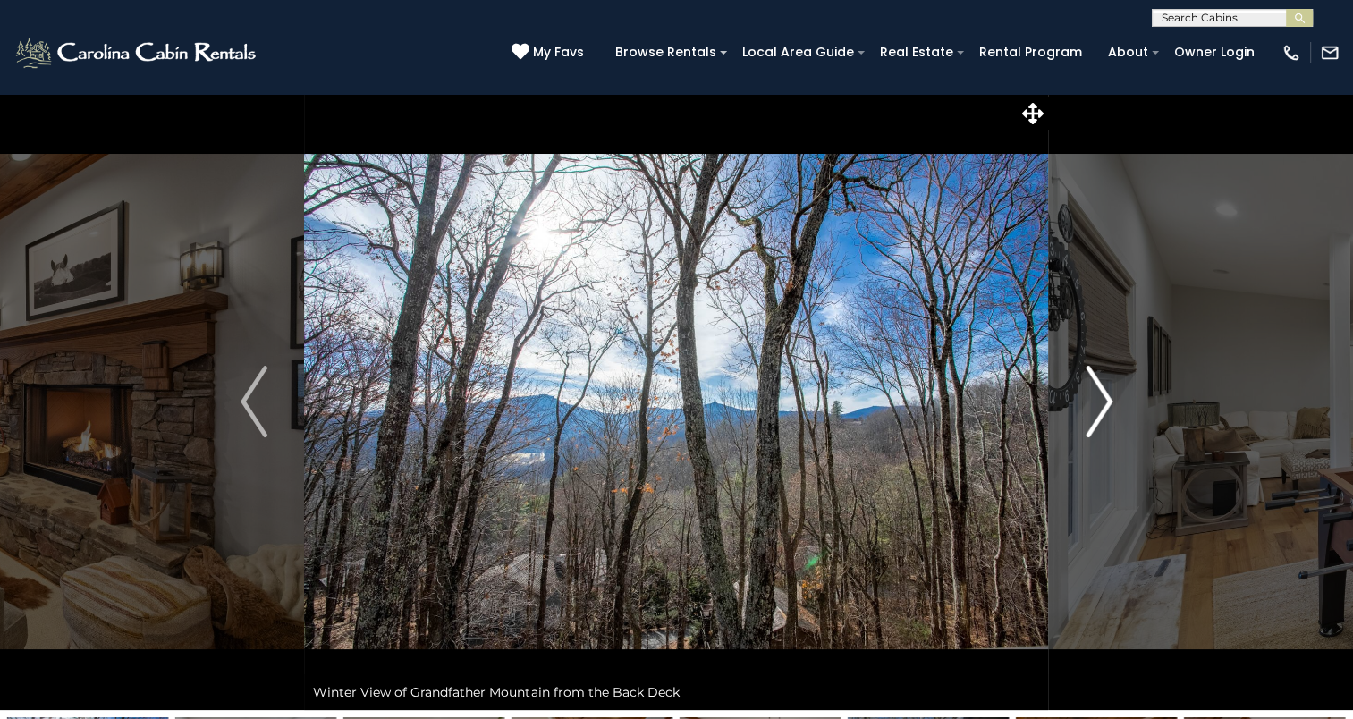
click at [1104, 391] on img "Next" at bounding box center [1099, 402] width 27 height 72
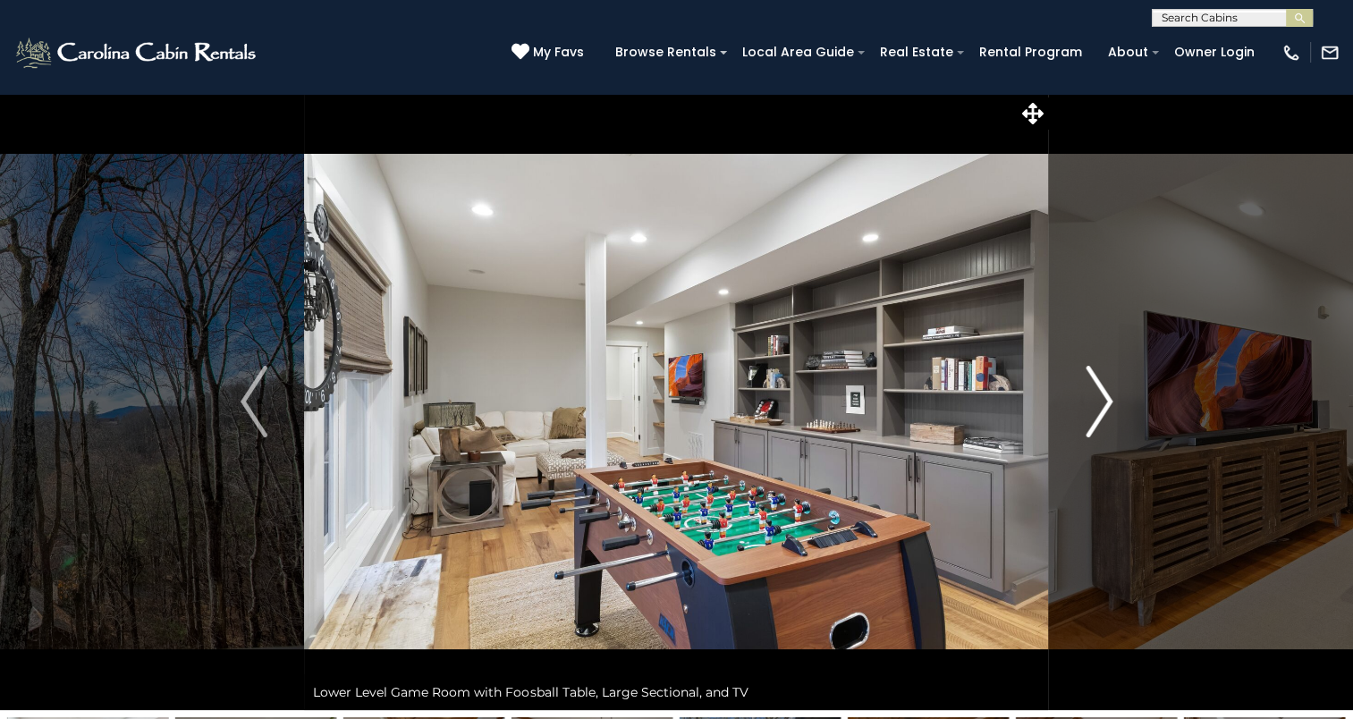
click at [1104, 391] on img "Next" at bounding box center [1099, 402] width 27 height 72
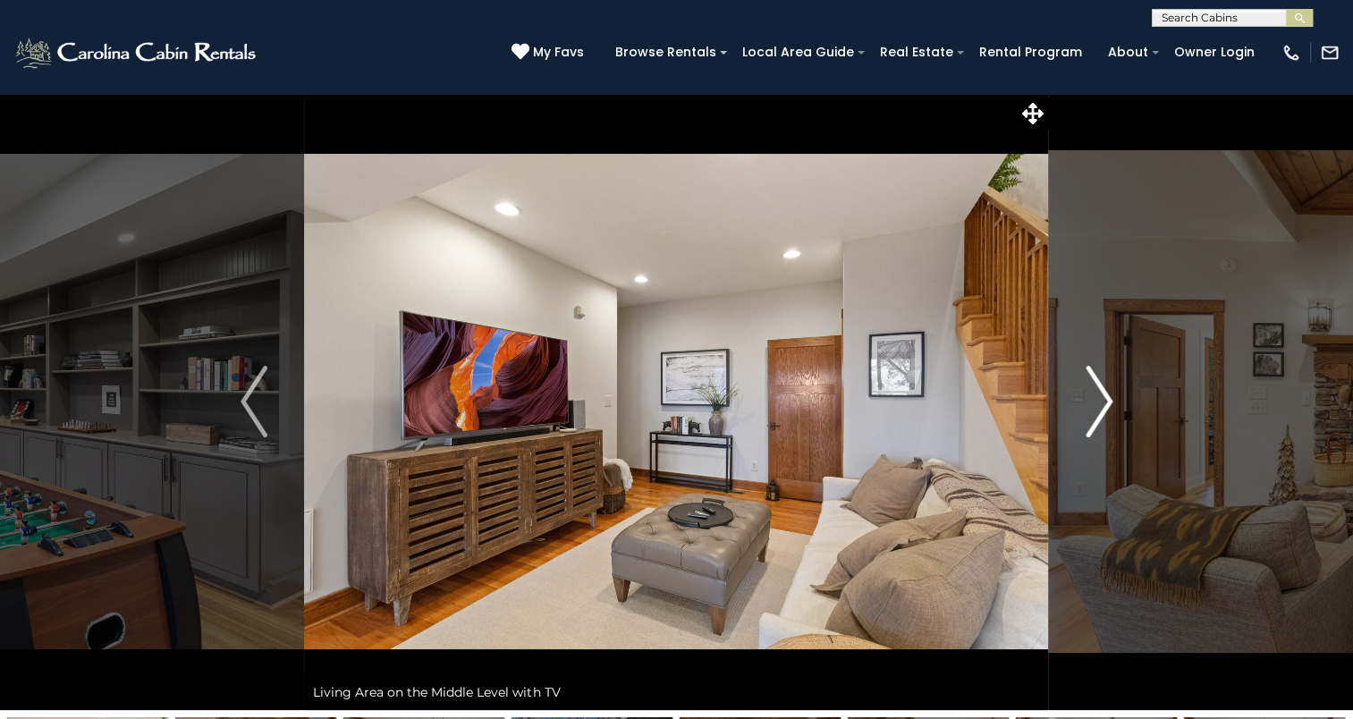
click at [1104, 391] on img "Next" at bounding box center [1099, 402] width 27 height 72
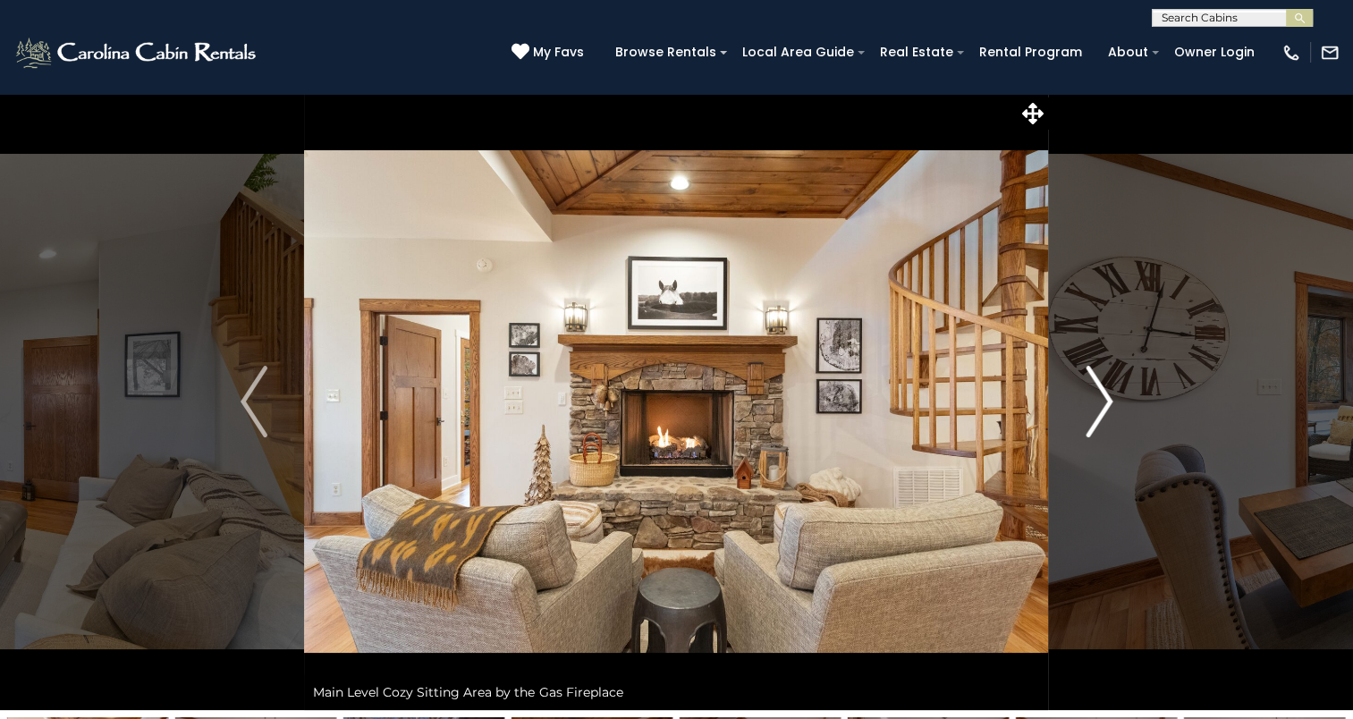
click at [1104, 391] on img "Next" at bounding box center [1099, 402] width 27 height 72
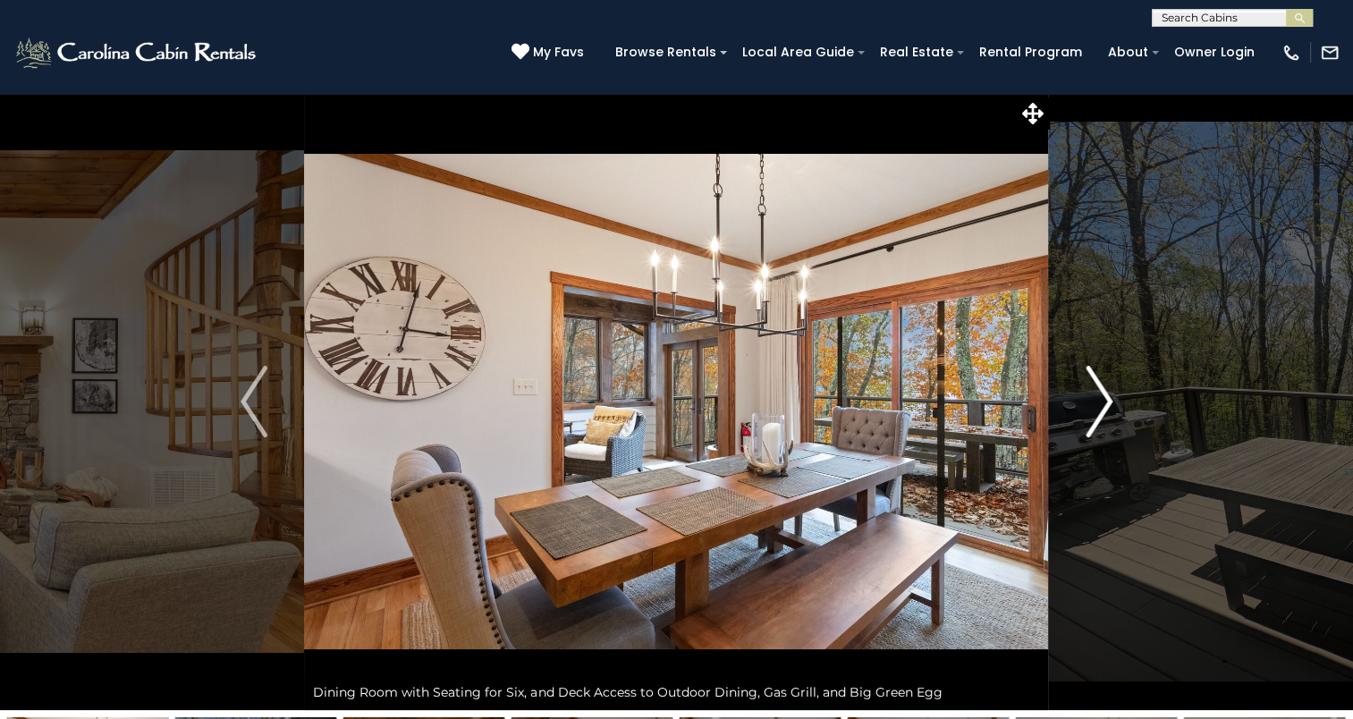
click at [1104, 391] on img "Next" at bounding box center [1099, 402] width 27 height 72
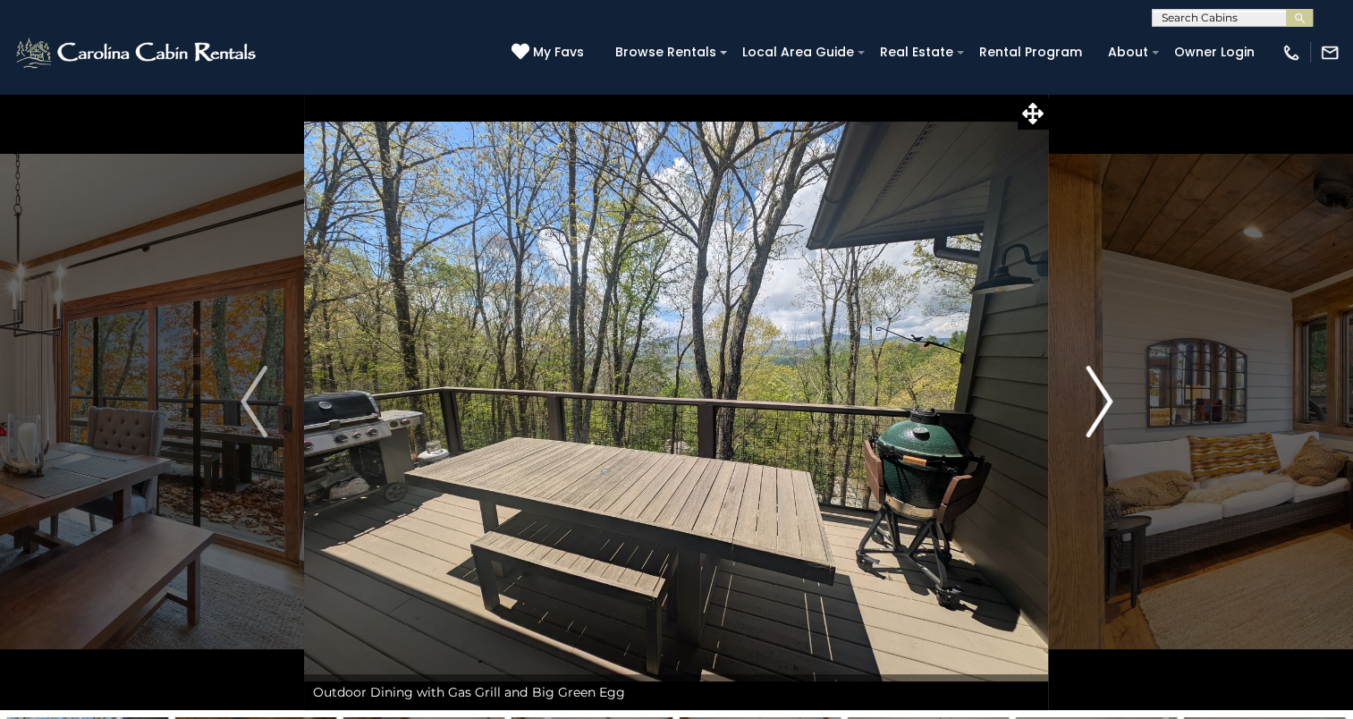
click at [1104, 391] on img "Next" at bounding box center [1099, 402] width 27 height 72
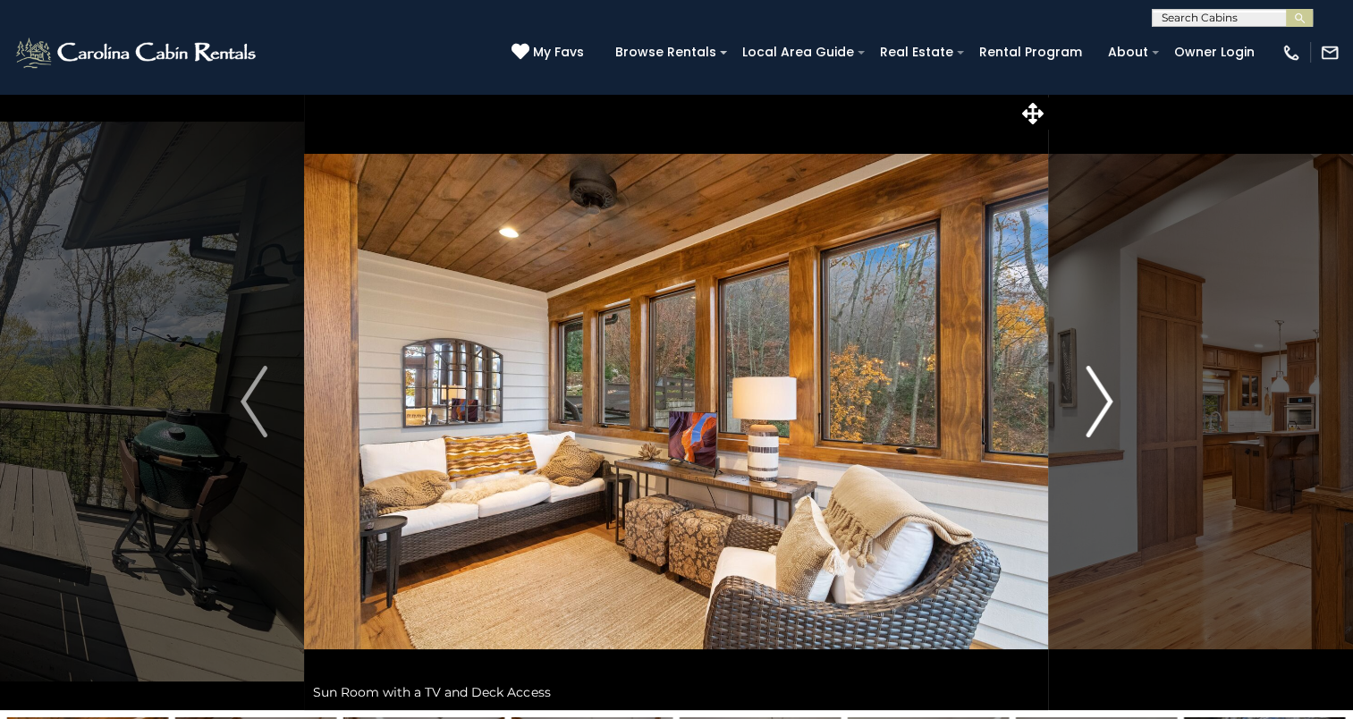
click at [1104, 391] on img "Next" at bounding box center [1099, 402] width 27 height 72
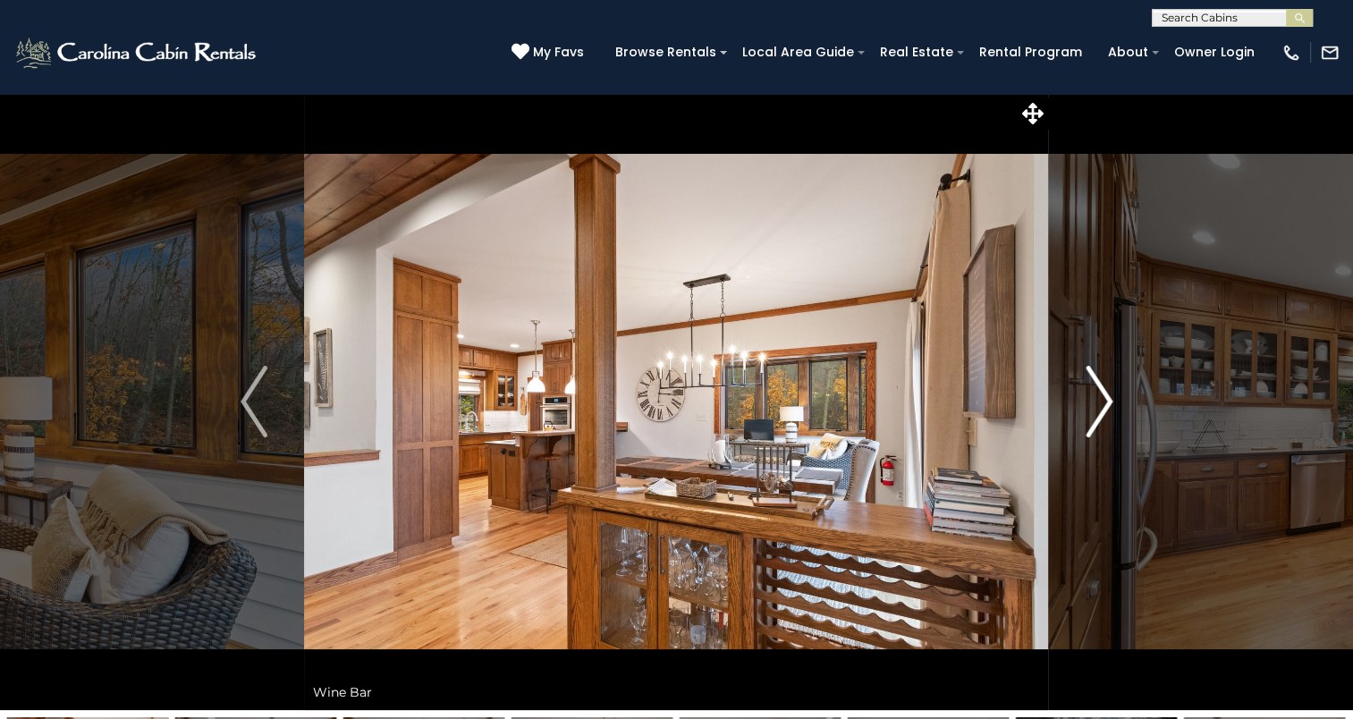
click at [1104, 391] on img "Next" at bounding box center [1099, 402] width 27 height 72
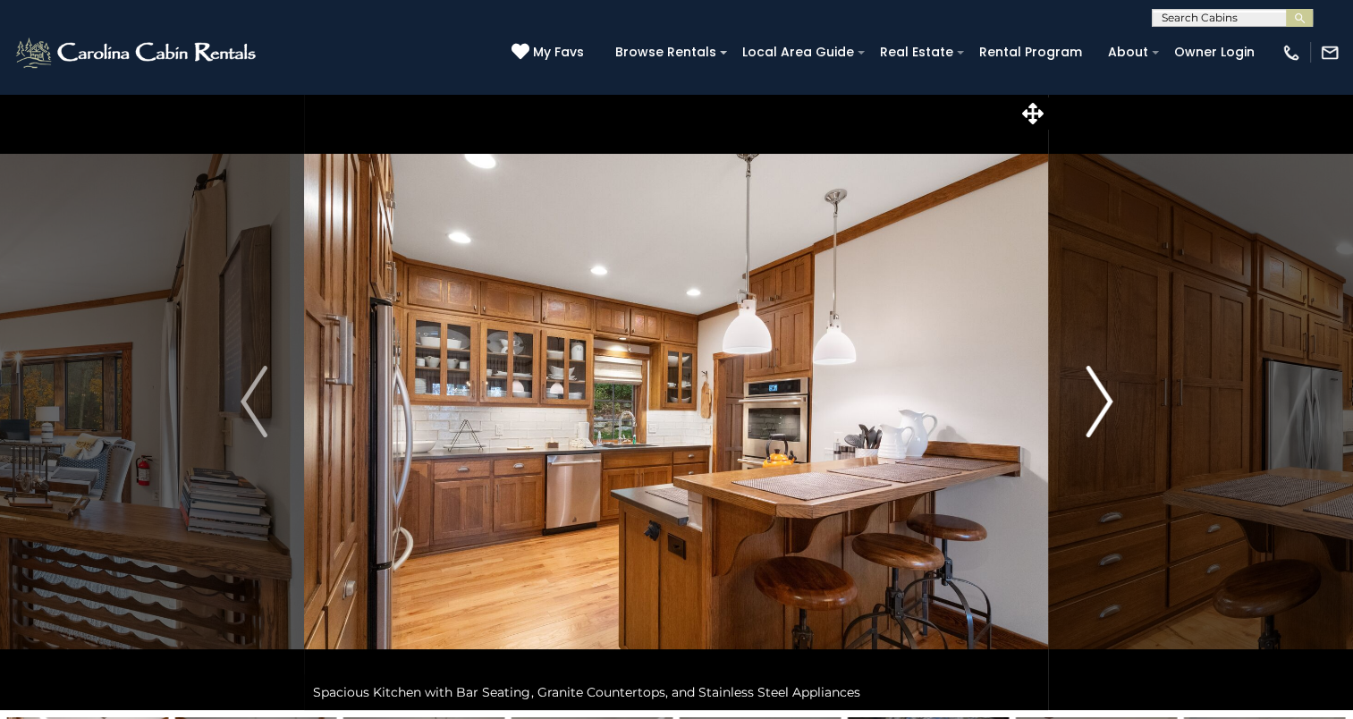
click at [1104, 391] on img "Next" at bounding box center [1099, 402] width 27 height 72
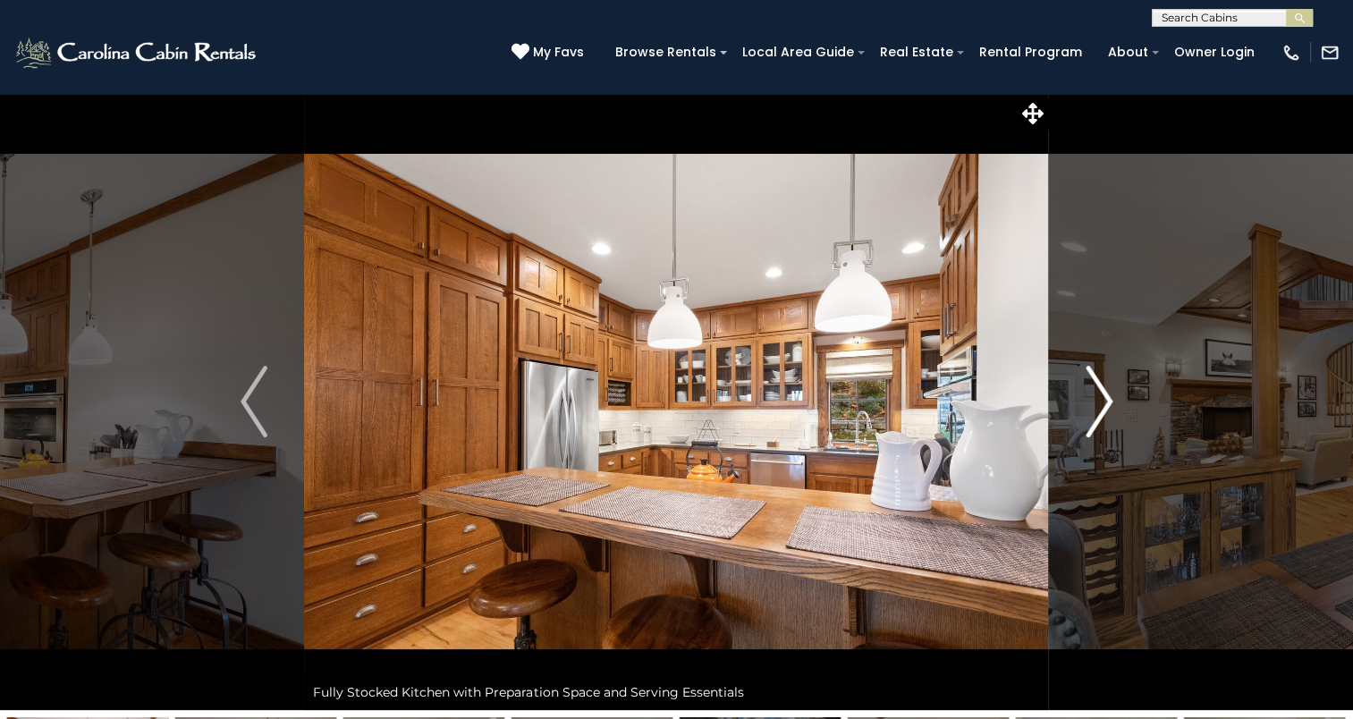
click at [1104, 391] on img "Next" at bounding box center [1099, 402] width 27 height 72
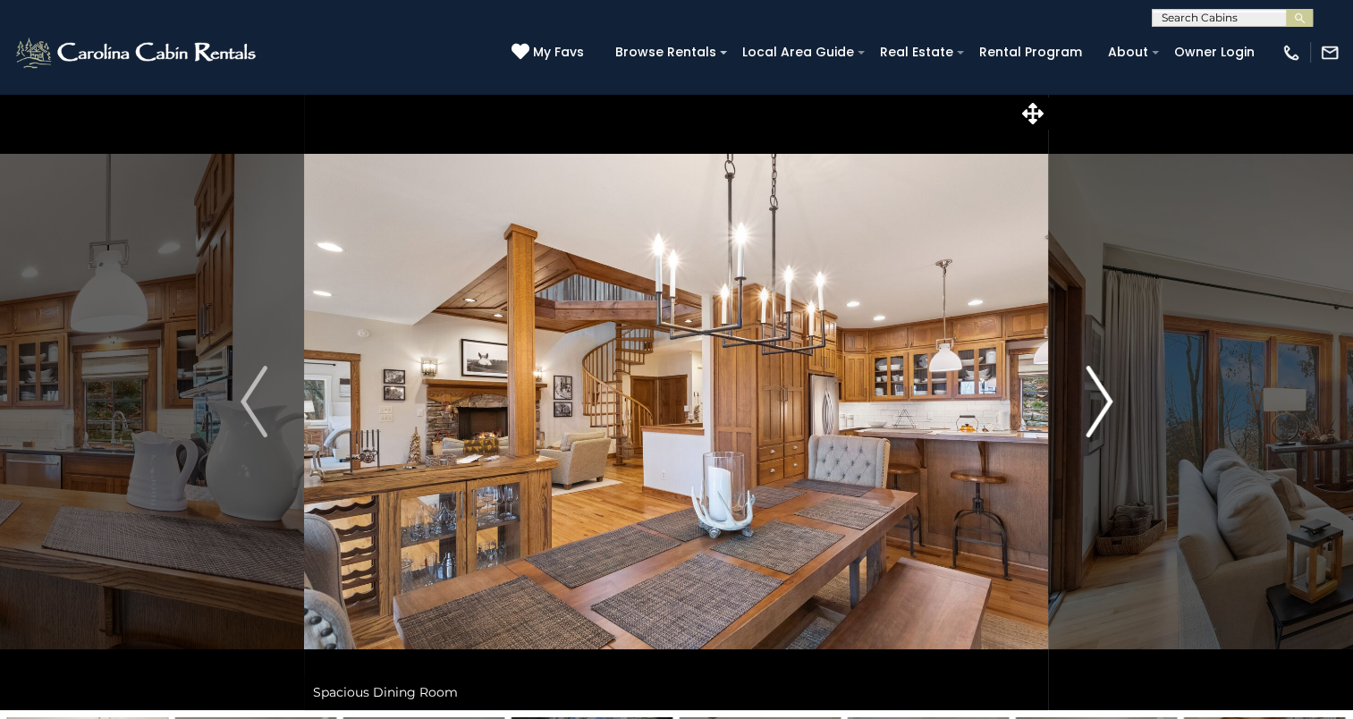
click at [1104, 391] on img "Next" at bounding box center [1099, 402] width 27 height 72
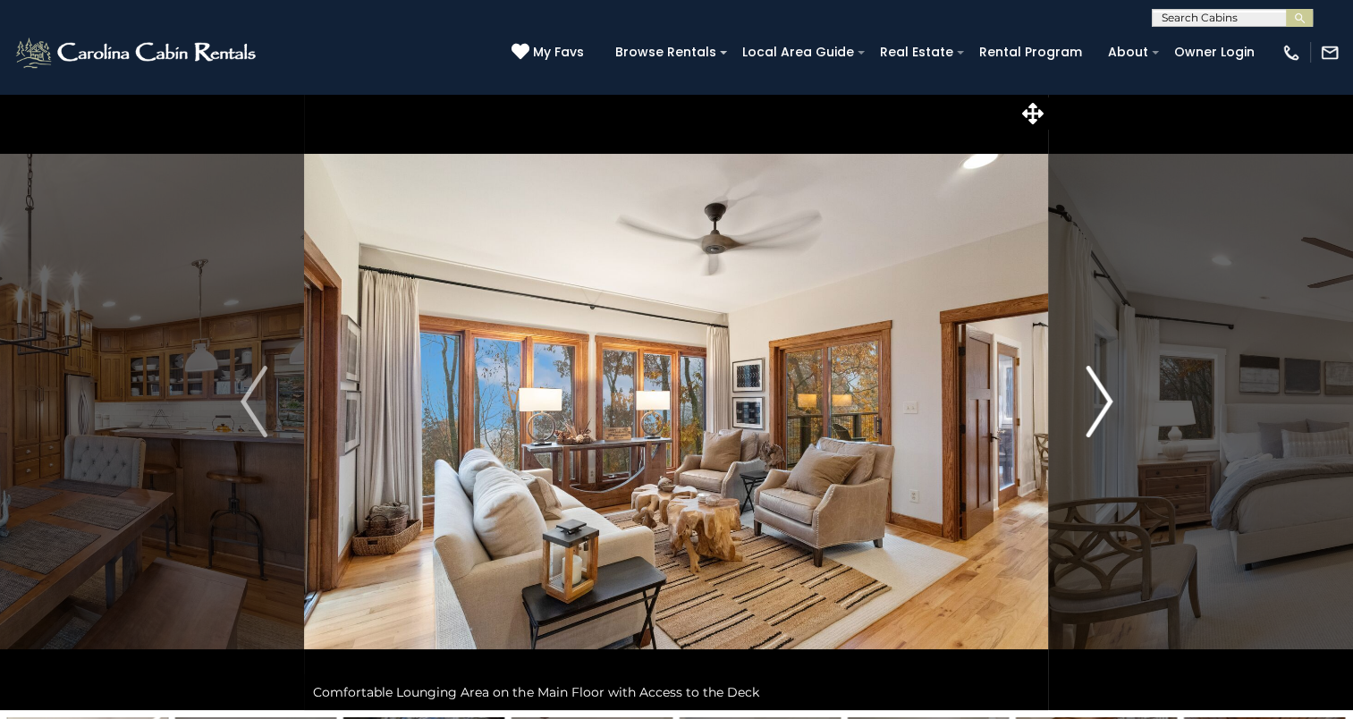
click at [1104, 391] on img "Next" at bounding box center [1099, 402] width 27 height 72
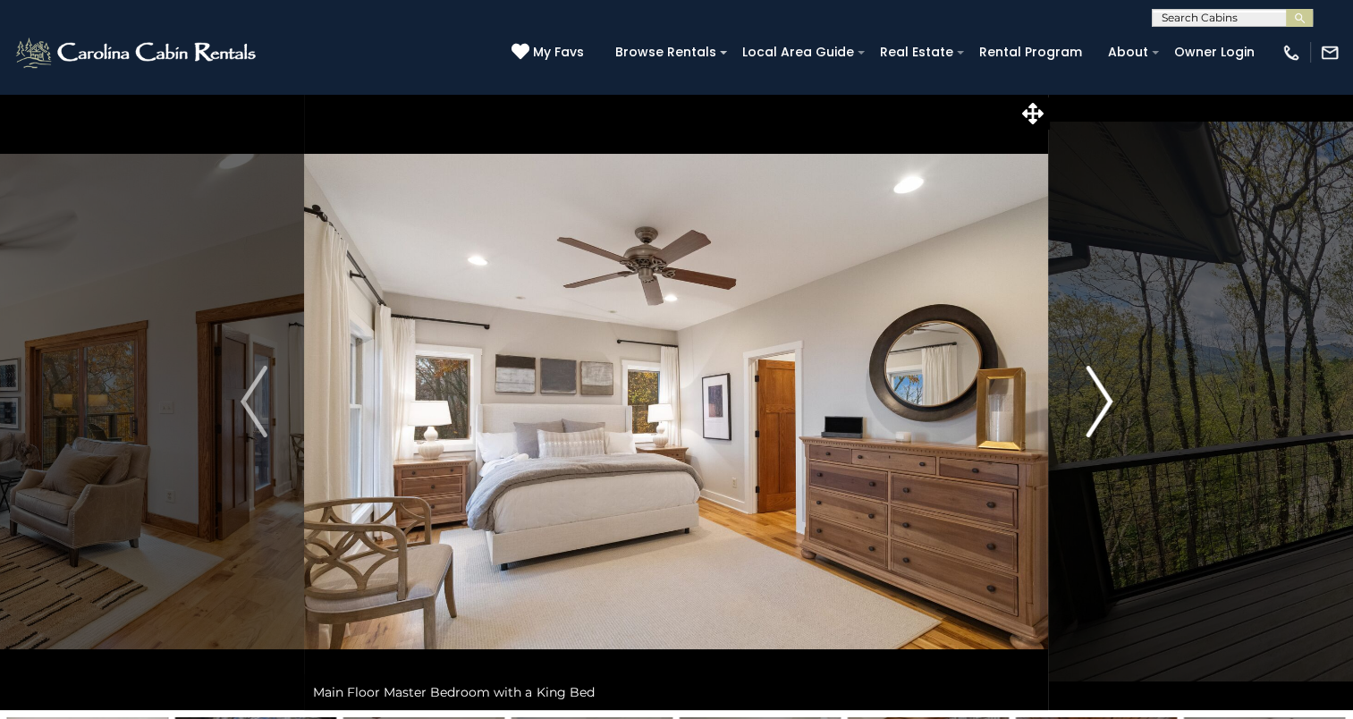
click at [1104, 391] on img "Next" at bounding box center [1099, 402] width 27 height 72
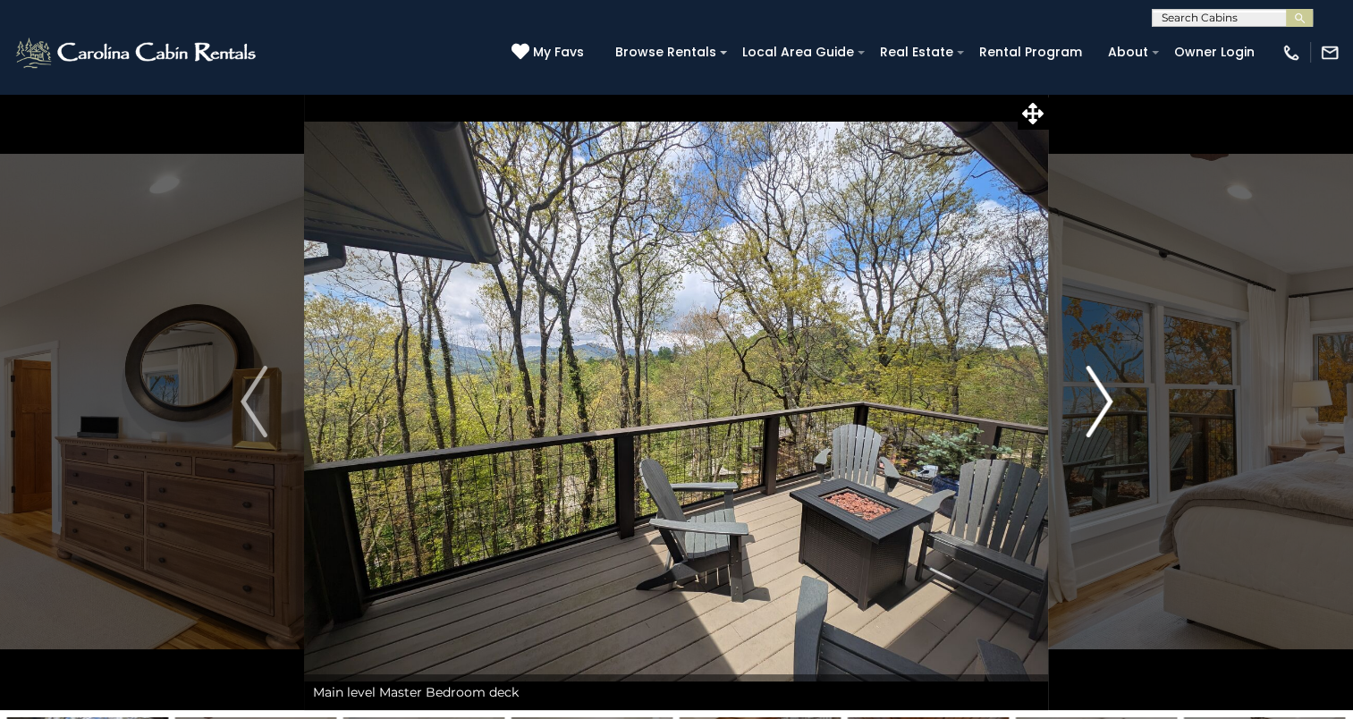
click at [1104, 391] on img "Next" at bounding box center [1099, 402] width 27 height 72
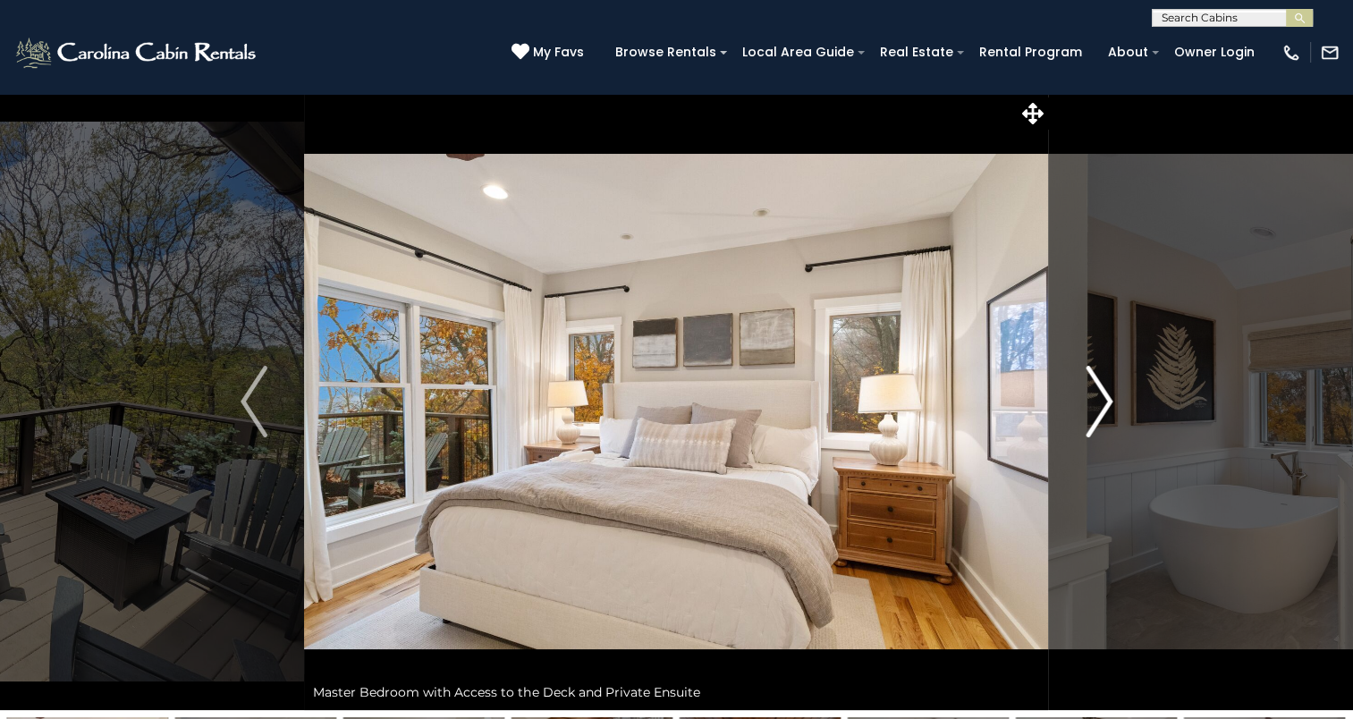
click at [1104, 391] on img "Next" at bounding box center [1099, 402] width 27 height 72
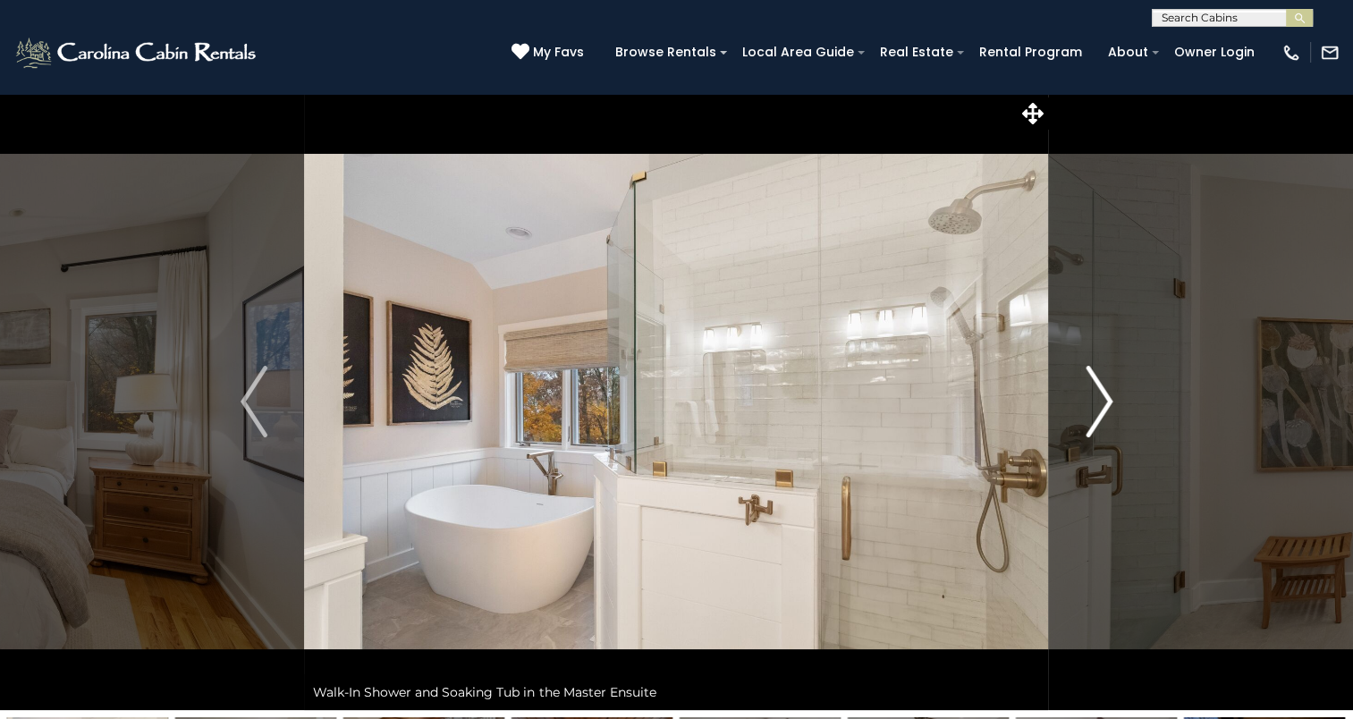
click at [1104, 391] on img "Next" at bounding box center [1099, 402] width 27 height 72
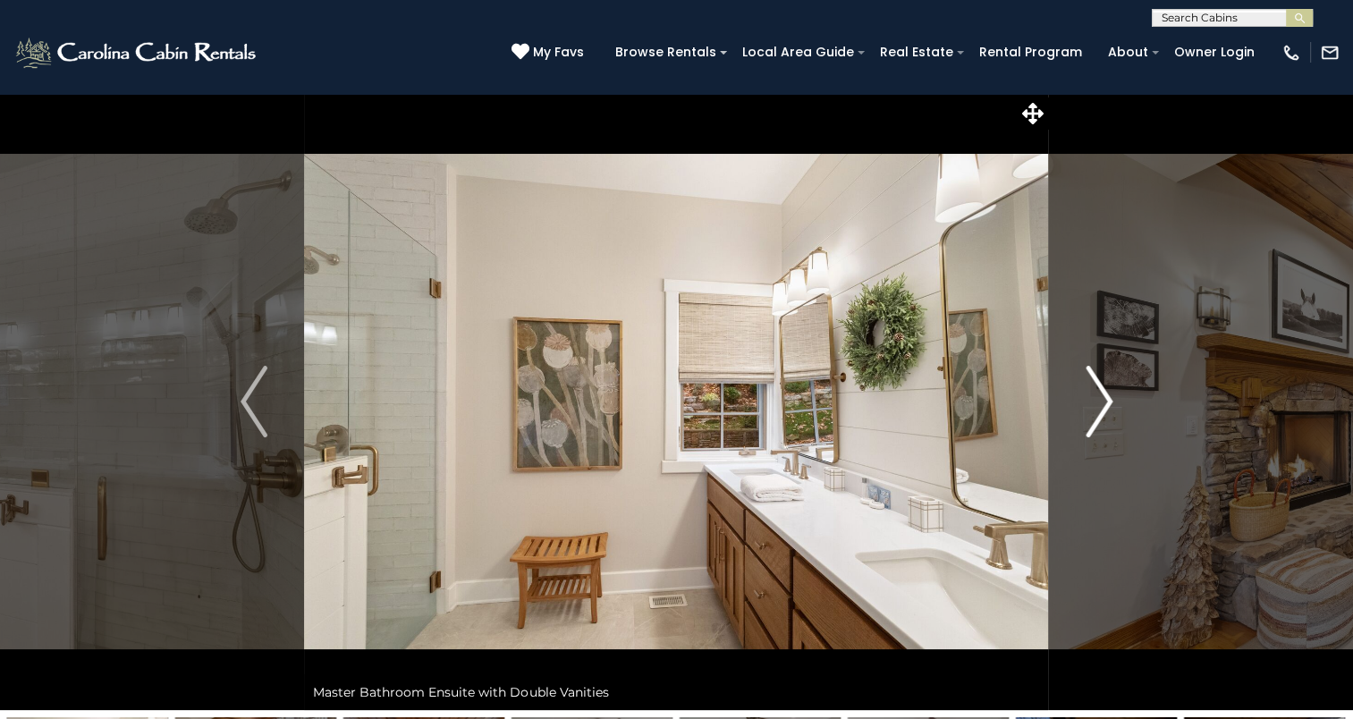
click at [1104, 391] on img "Next" at bounding box center [1099, 402] width 27 height 72
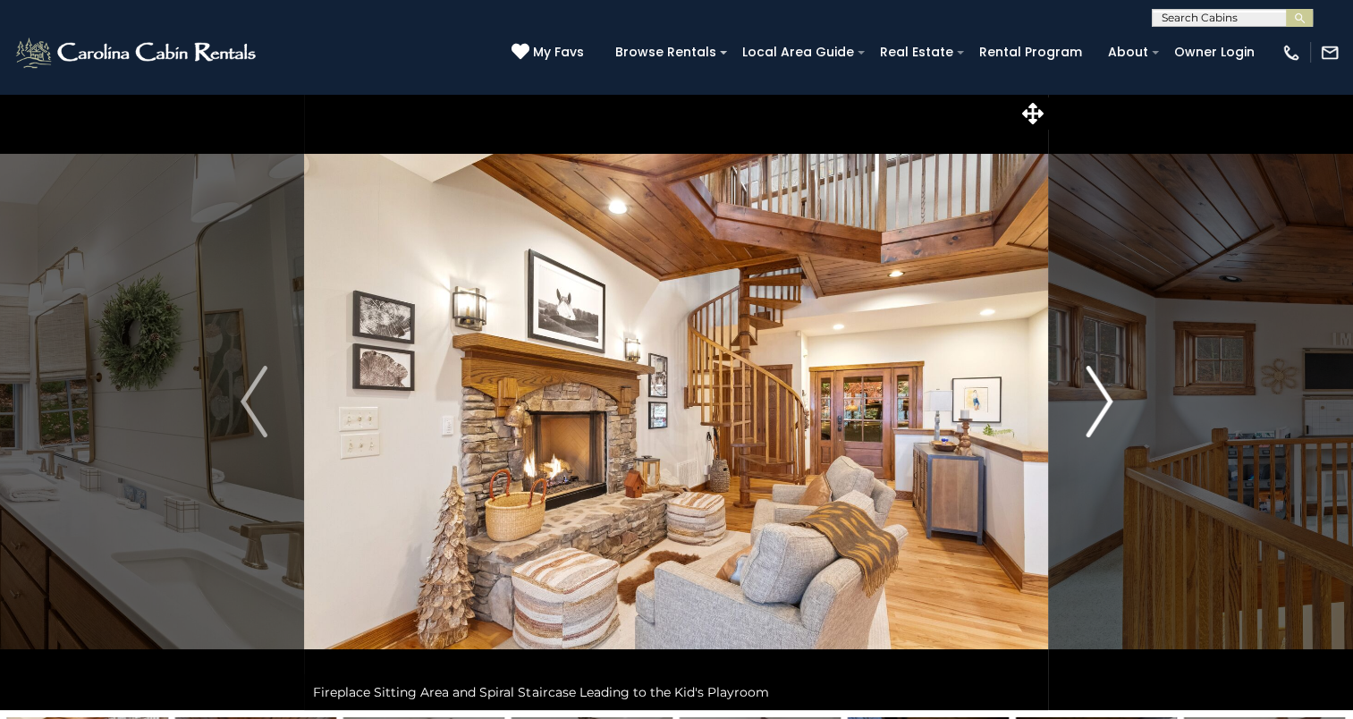
click at [1104, 391] on img "Next" at bounding box center [1099, 402] width 27 height 72
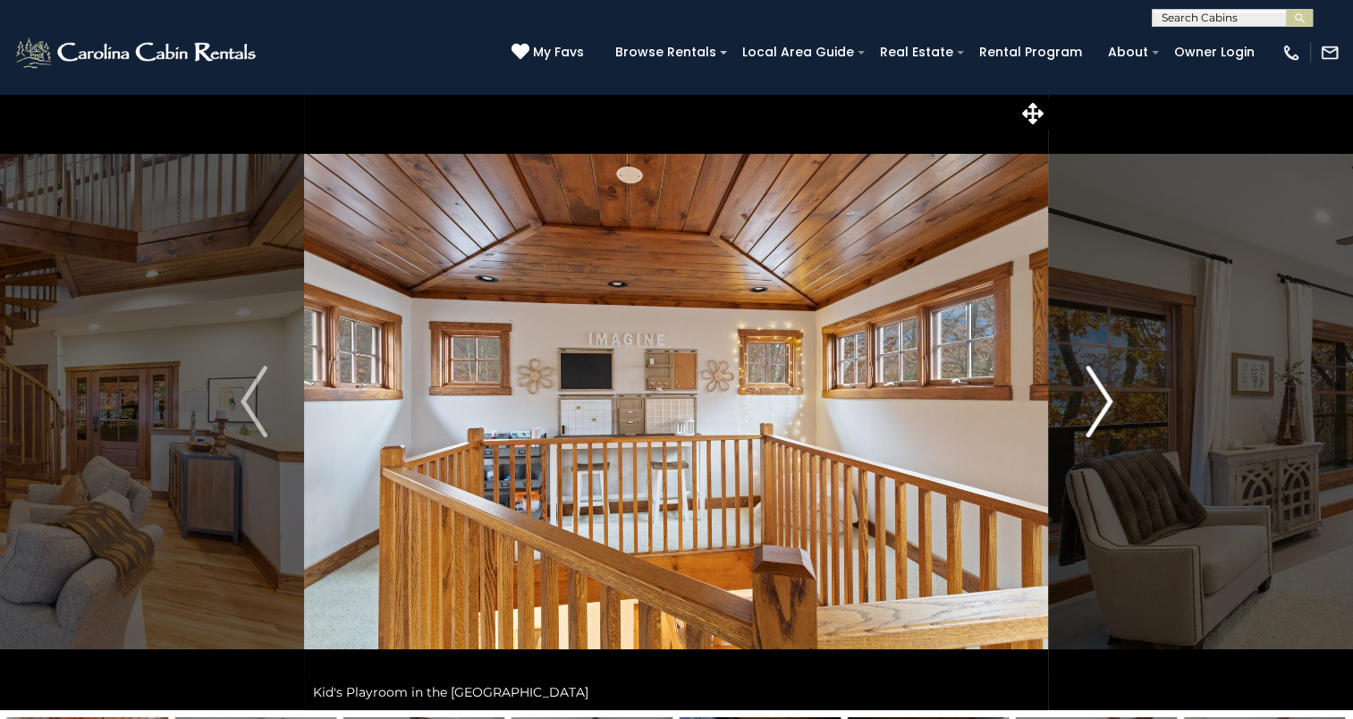
click at [1104, 391] on img "Next" at bounding box center [1099, 402] width 27 height 72
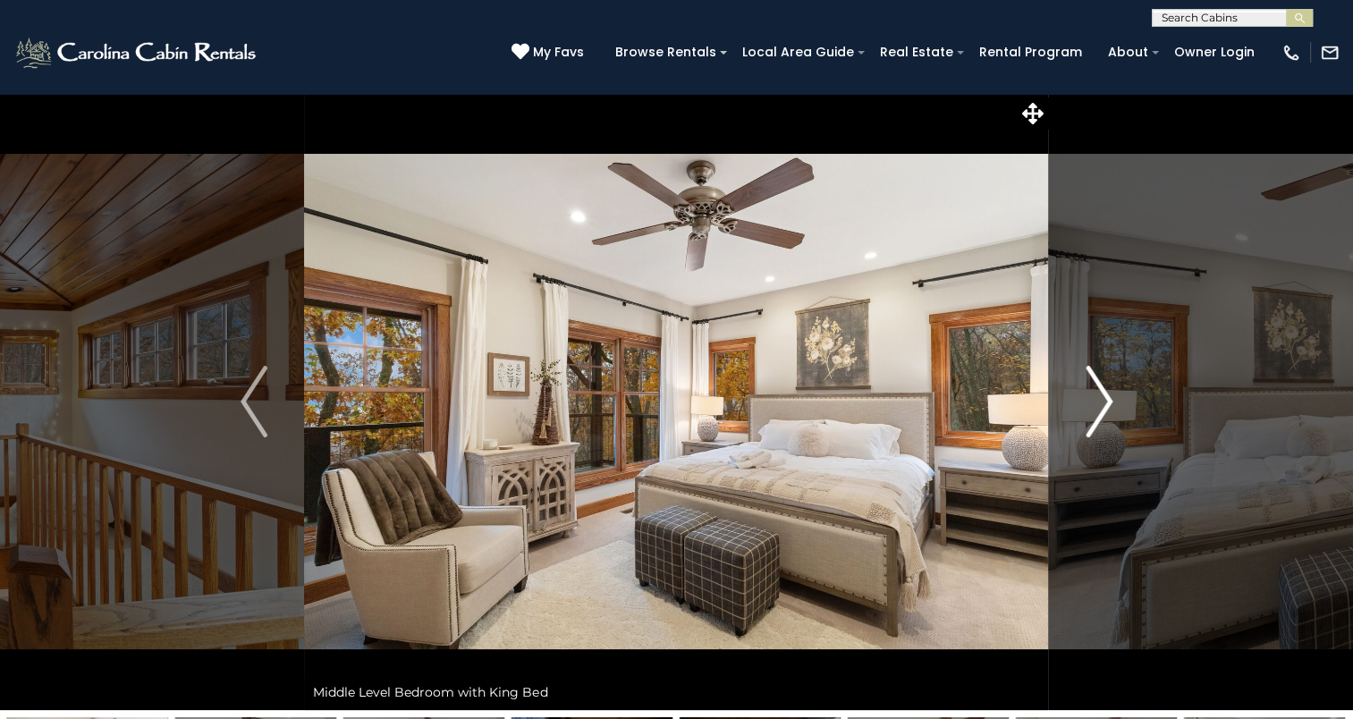
click at [1104, 391] on img "Next" at bounding box center [1099, 402] width 27 height 72
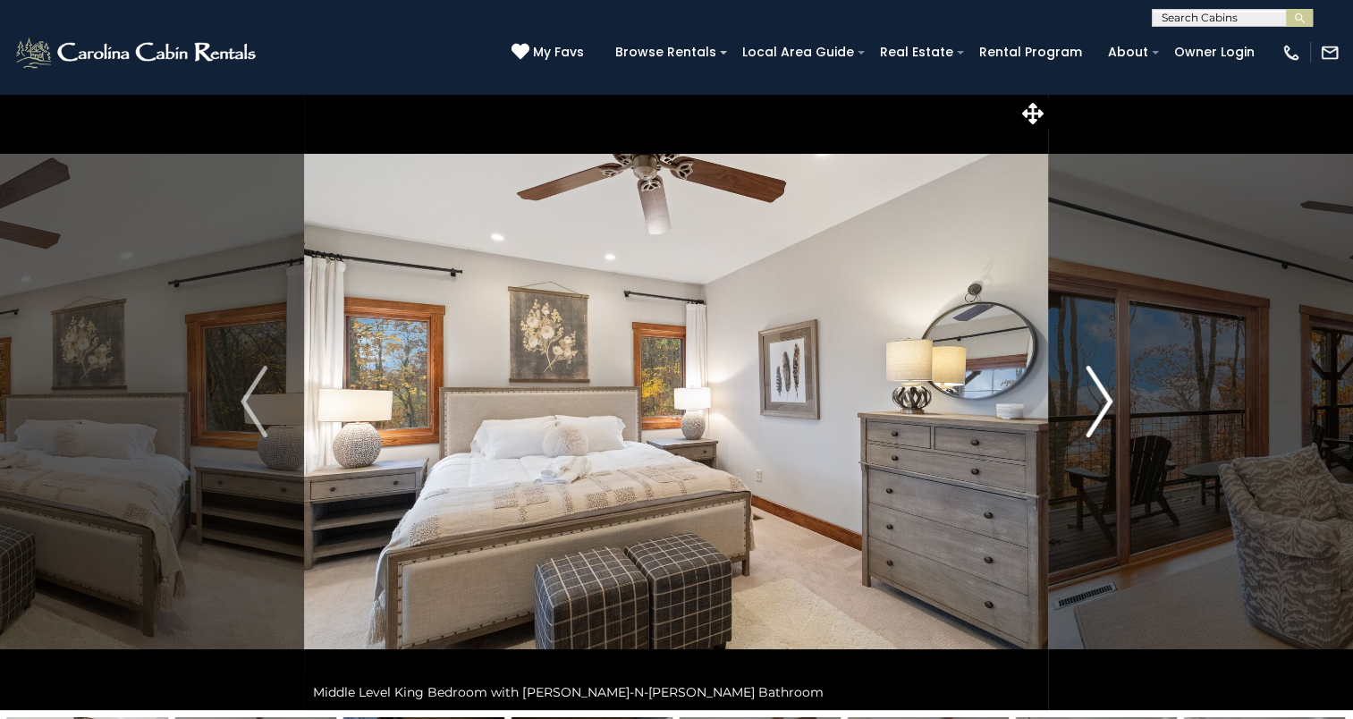
click at [1104, 391] on img "Next" at bounding box center [1099, 402] width 27 height 72
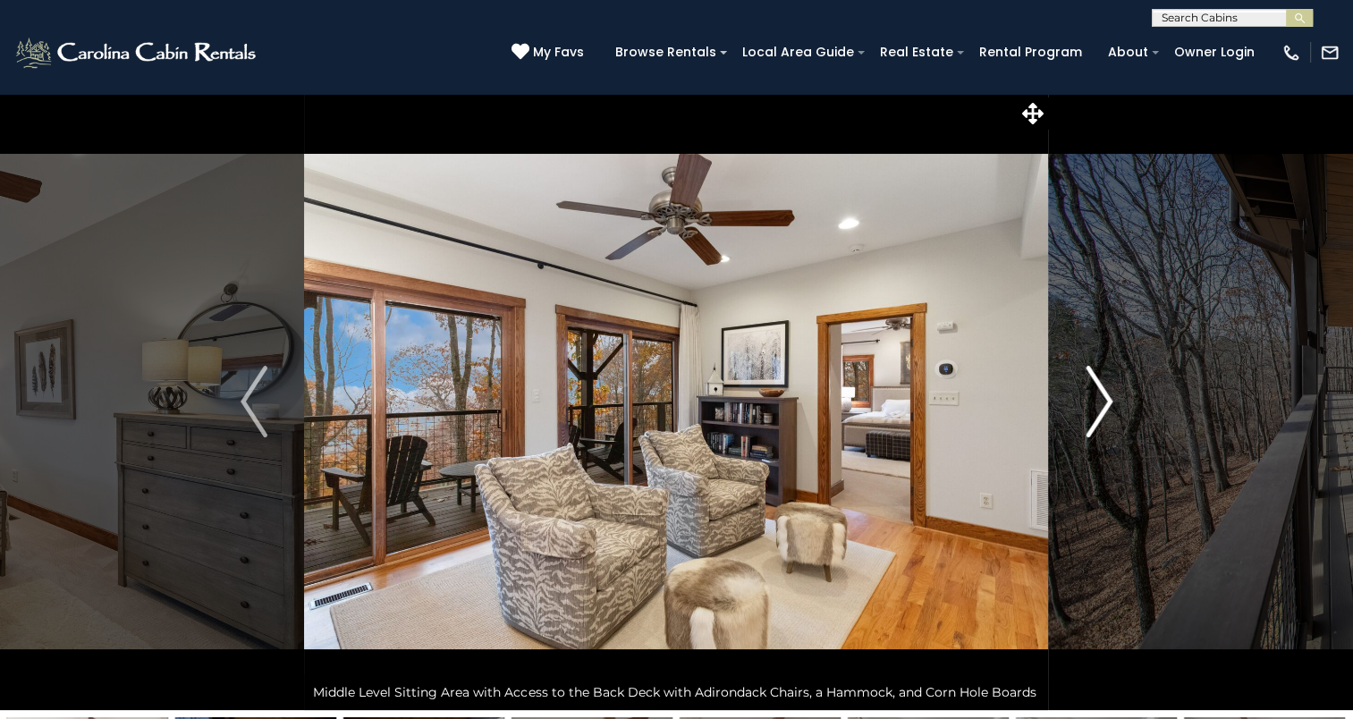
click at [1104, 391] on img "Next" at bounding box center [1099, 402] width 27 height 72
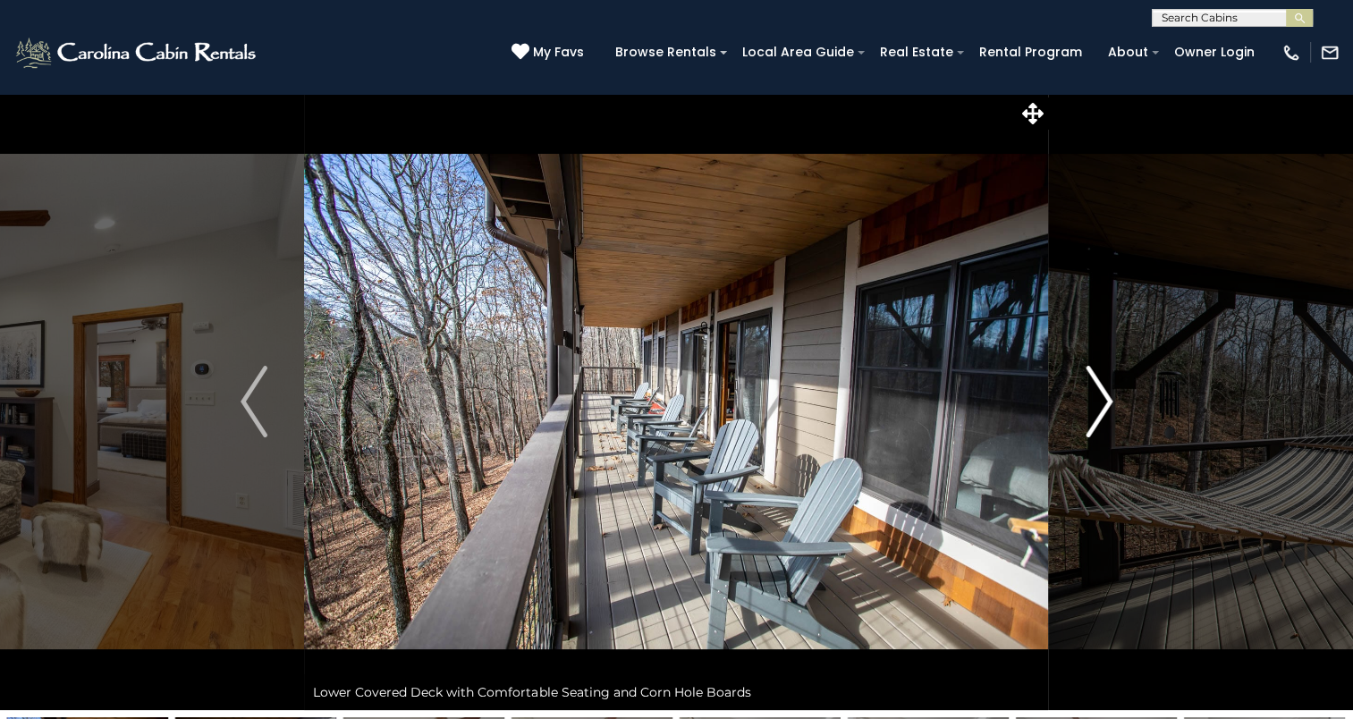
click at [1104, 391] on img "Next" at bounding box center [1099, 402] width 27 height 72
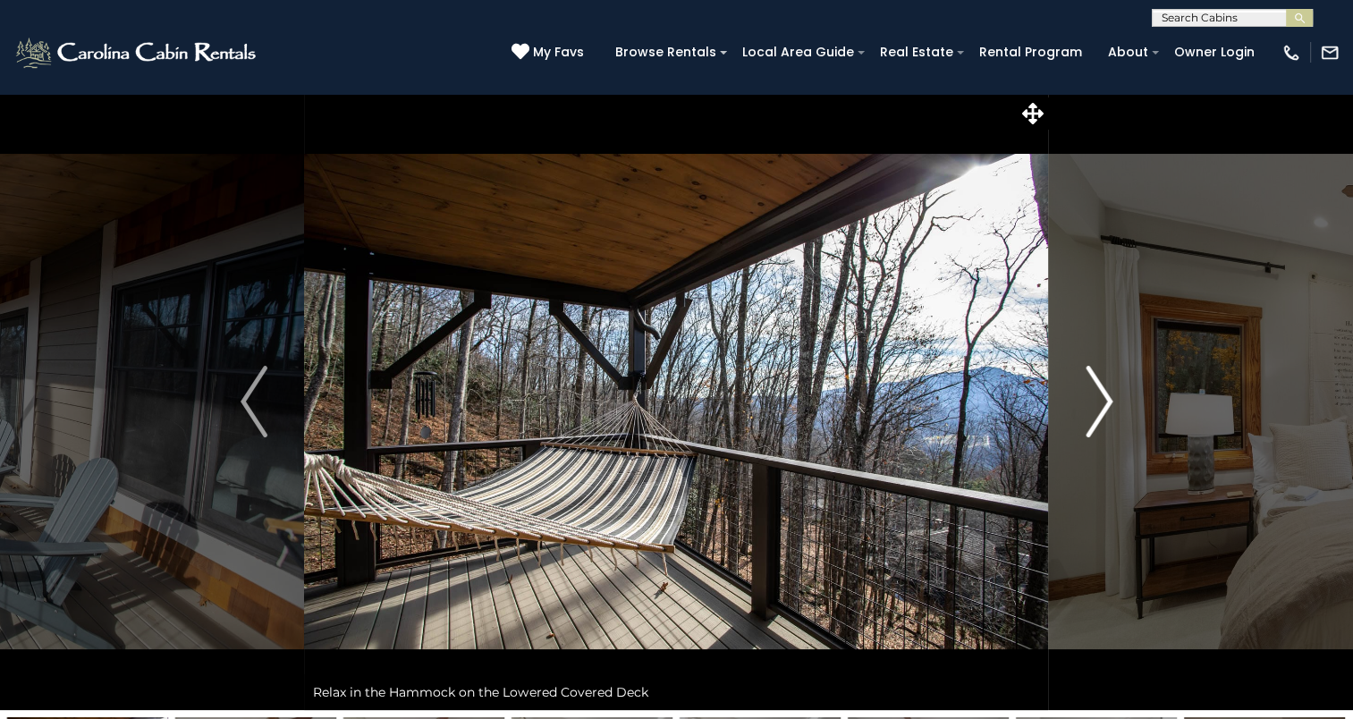
click at [1104, 391] on img "Next" at bounding box center [1099, 402] width 27 height 72
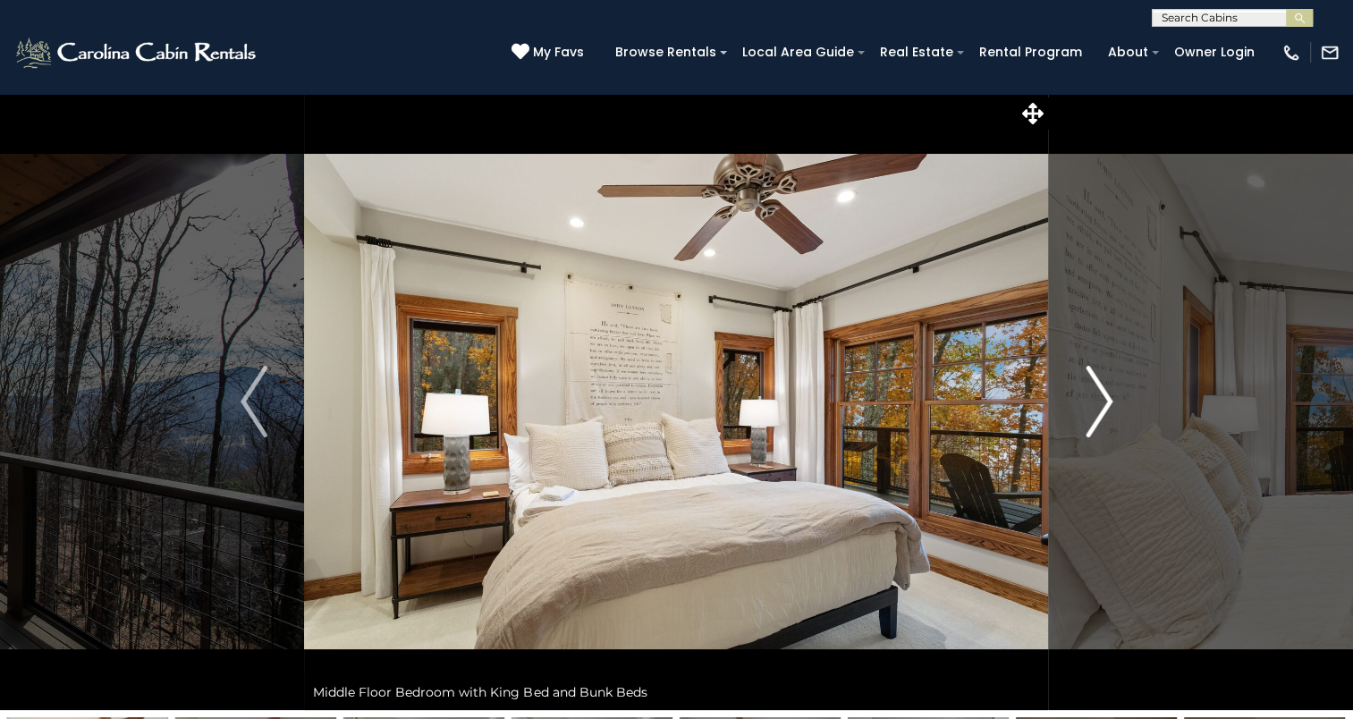
click at [1104, 391] on img "Next" at bounding box center [1099, 402] width 27 height 72
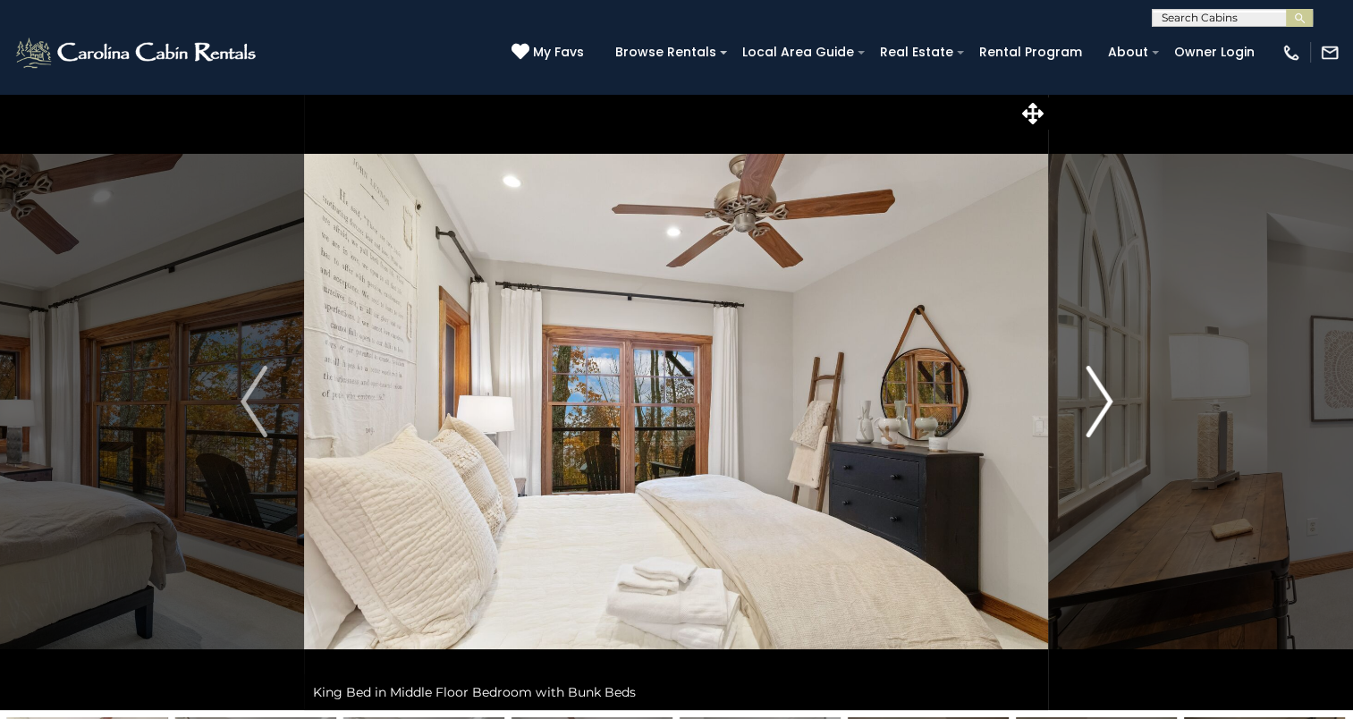
click at [1104, 391] on img "Next" at bounding box center [1099, 402] width 27 height 72
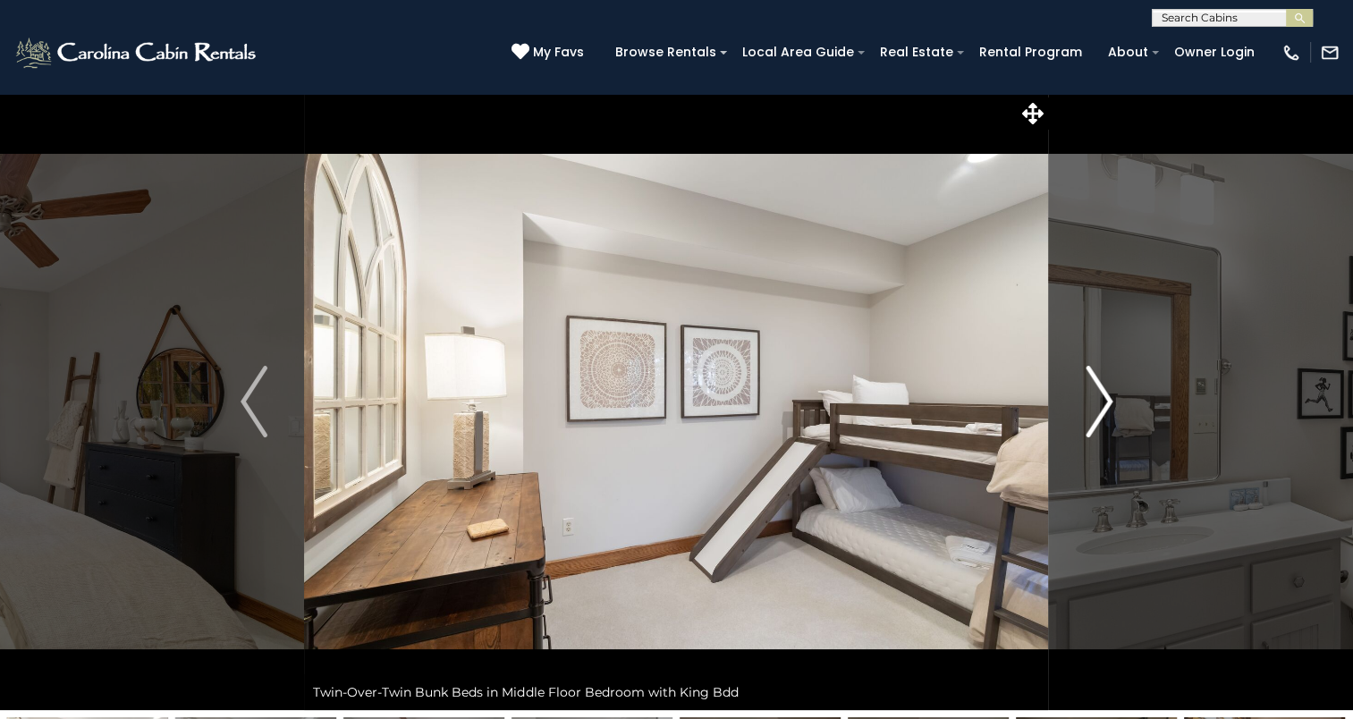
click at [1104, 391] on img "Next" at bounding box center [1099, 402] width 27 height 72
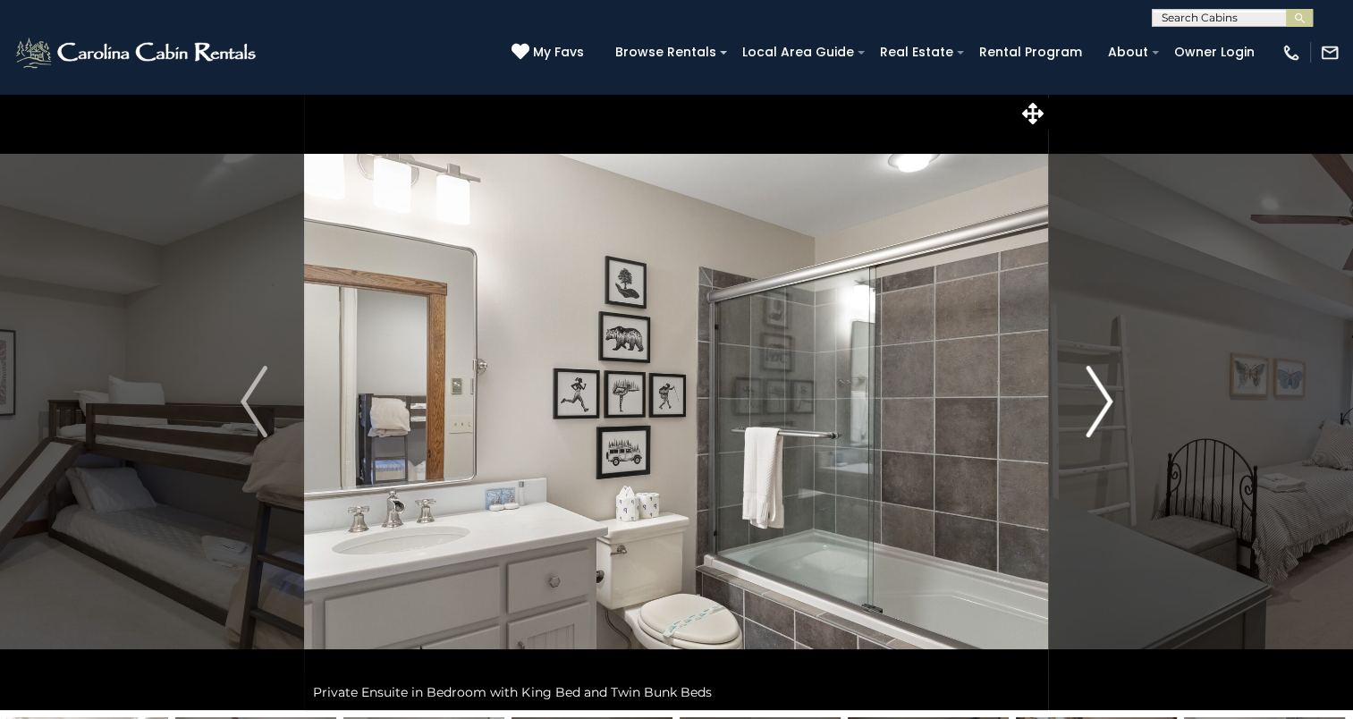
click at [1104, 391] on img "Next" at bounding box center [1099, 402] width 27 height 72
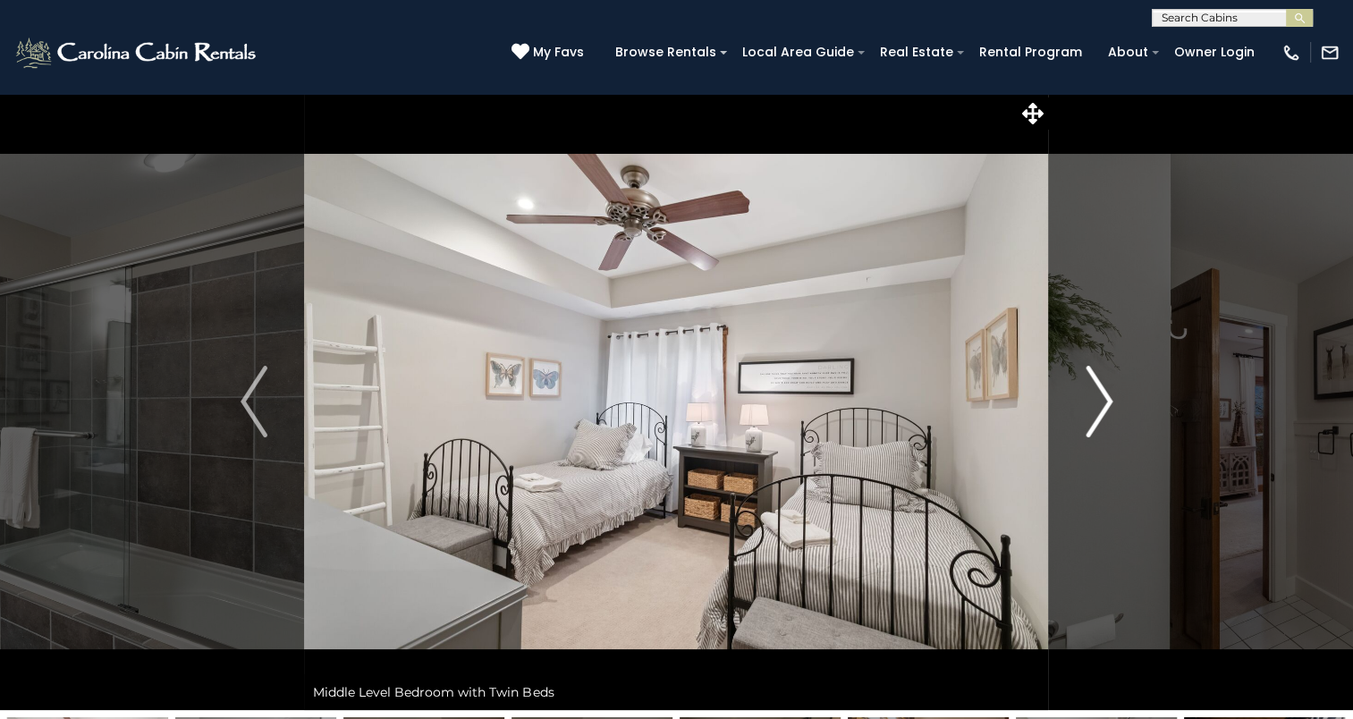
click at [1104, 391] on img "Next" at bounding box center [1099, 402] width 27 height 72
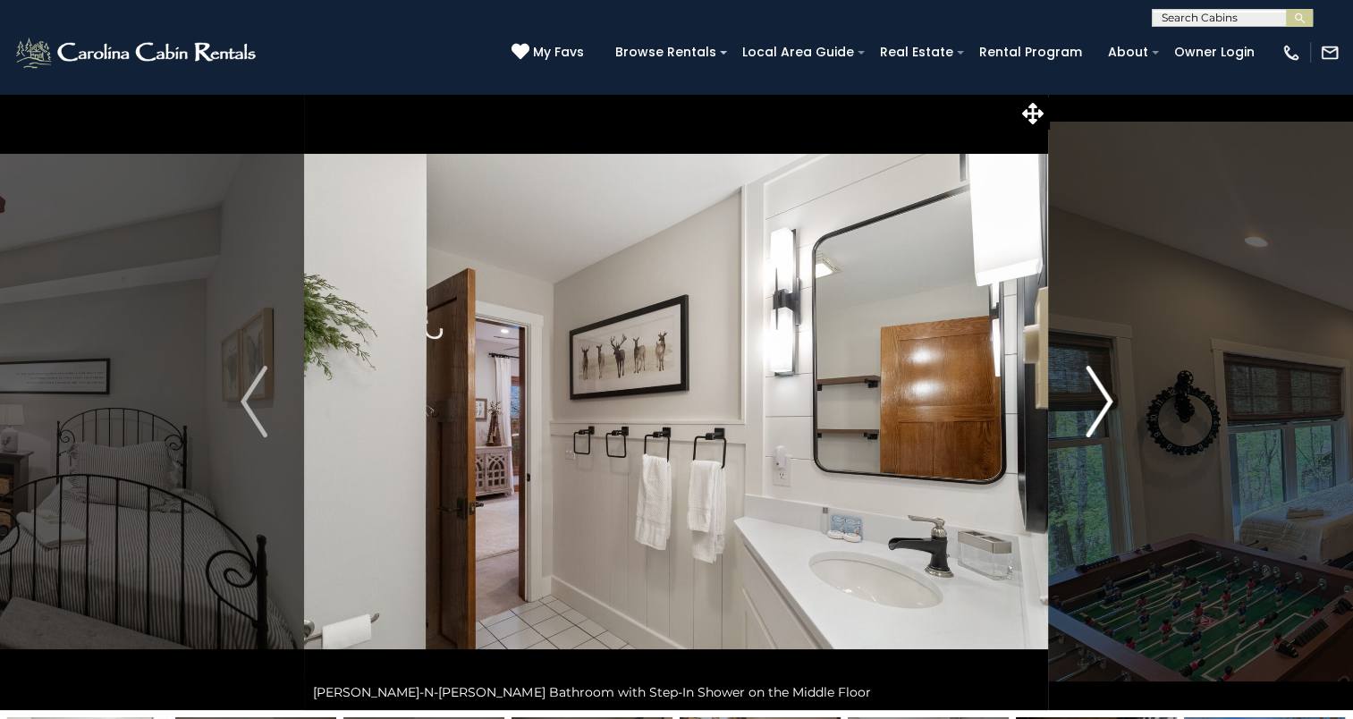
click at [1104, 391] on img "Next" at bounding box center [1099, 402] width 27 height 72
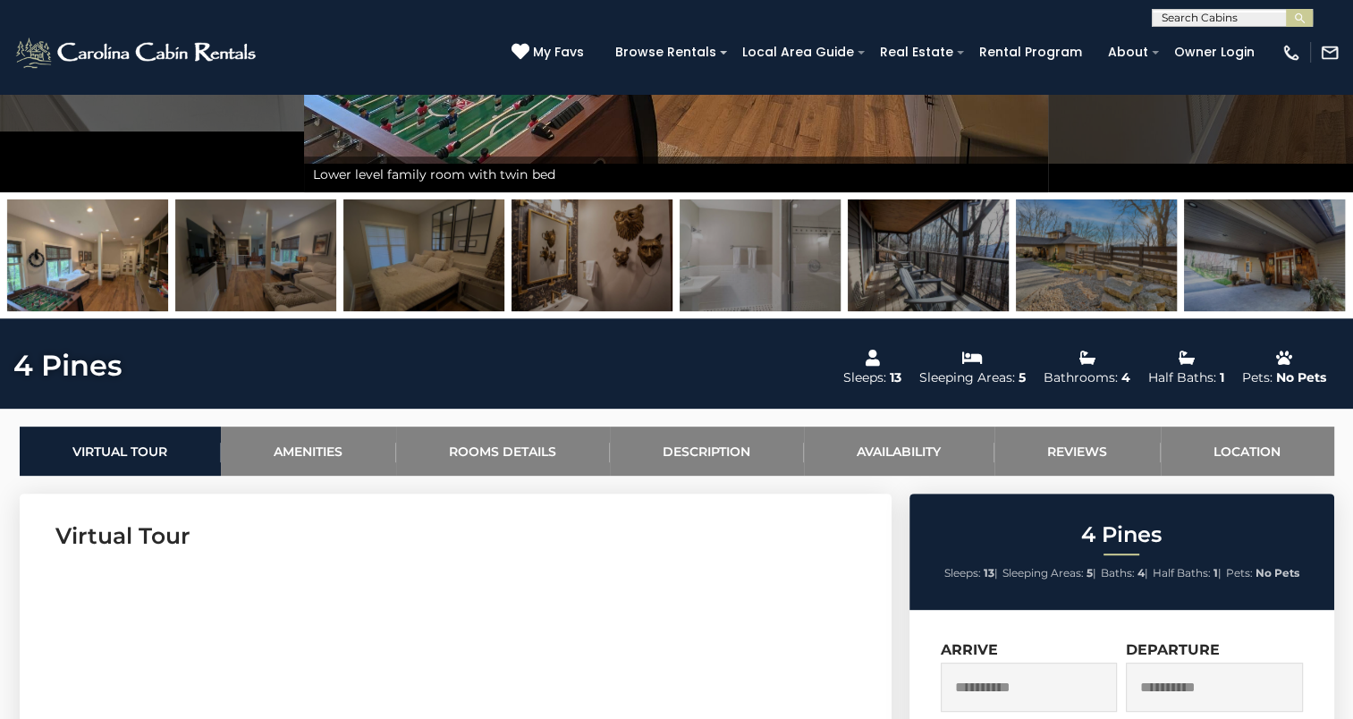
scroll to position [515, 0]
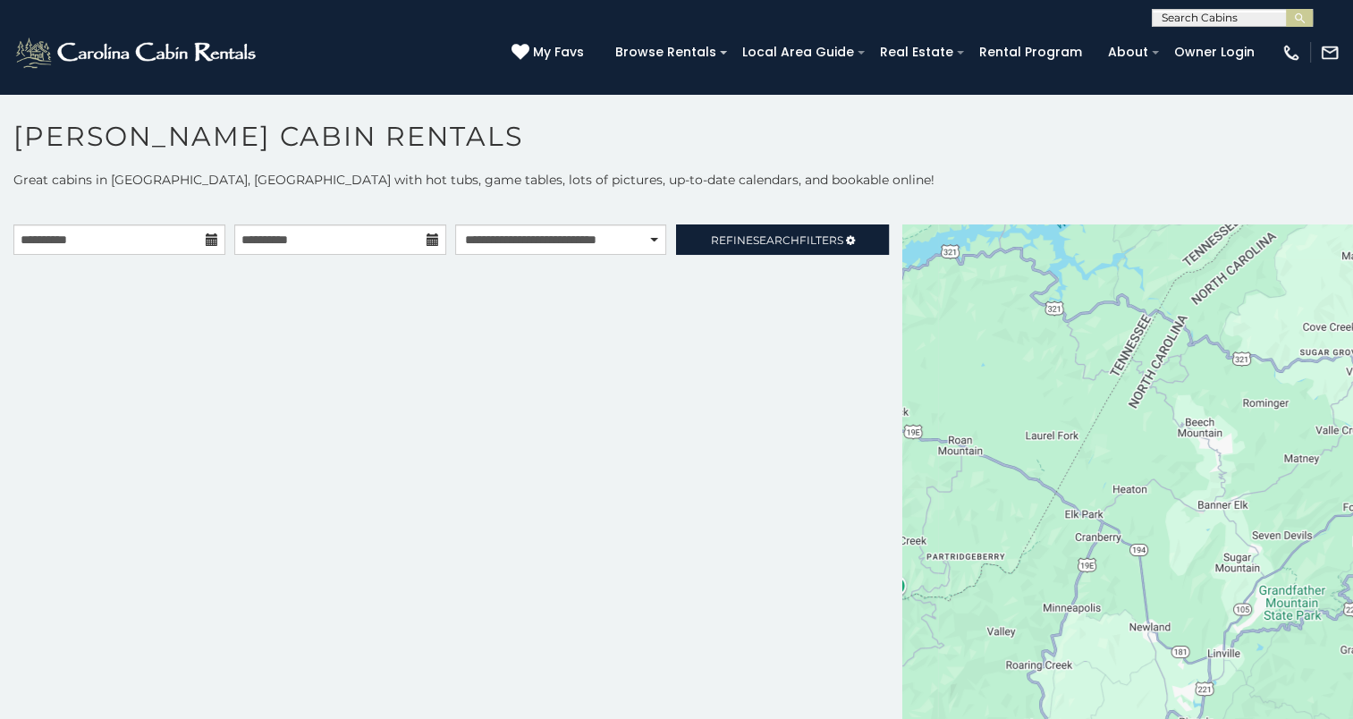
scroll to position [9, 0]
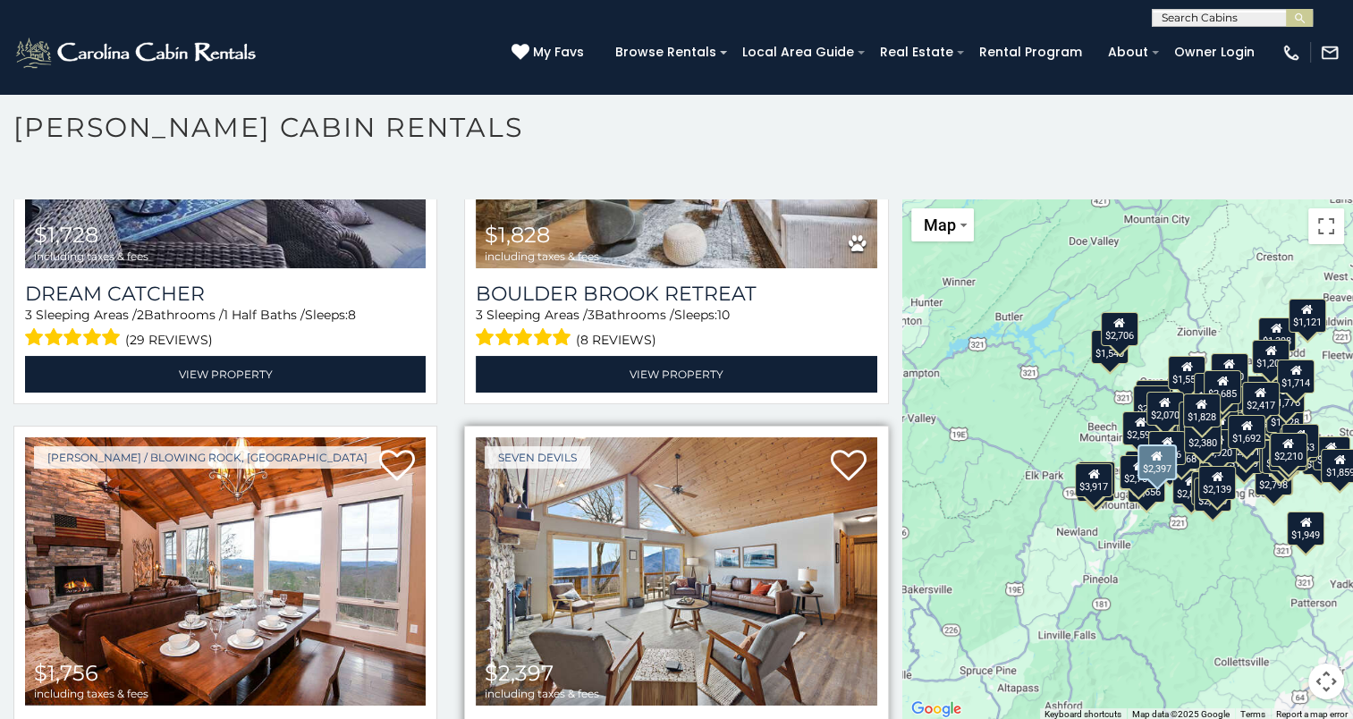
scroll to position [12520, 0]
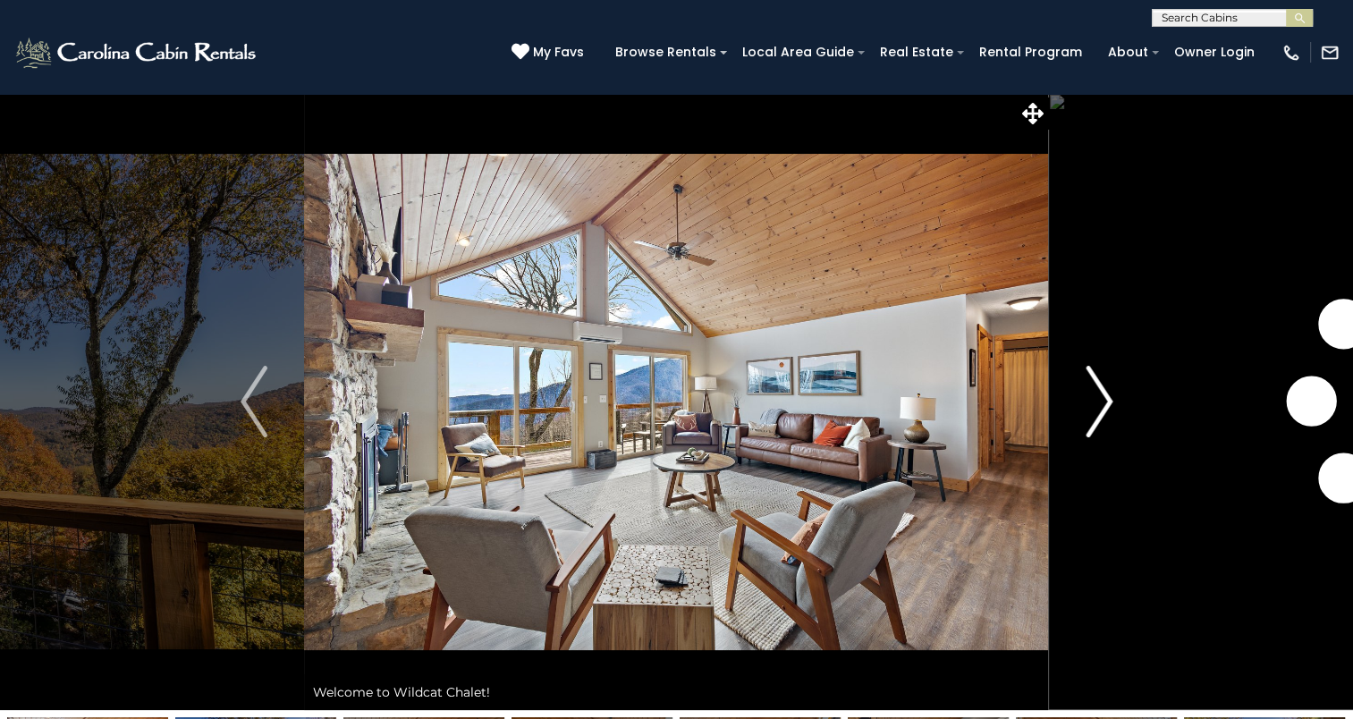
click at [1100, 403] on img "Next" at bounding box center [1099, 402] width 27 height 72
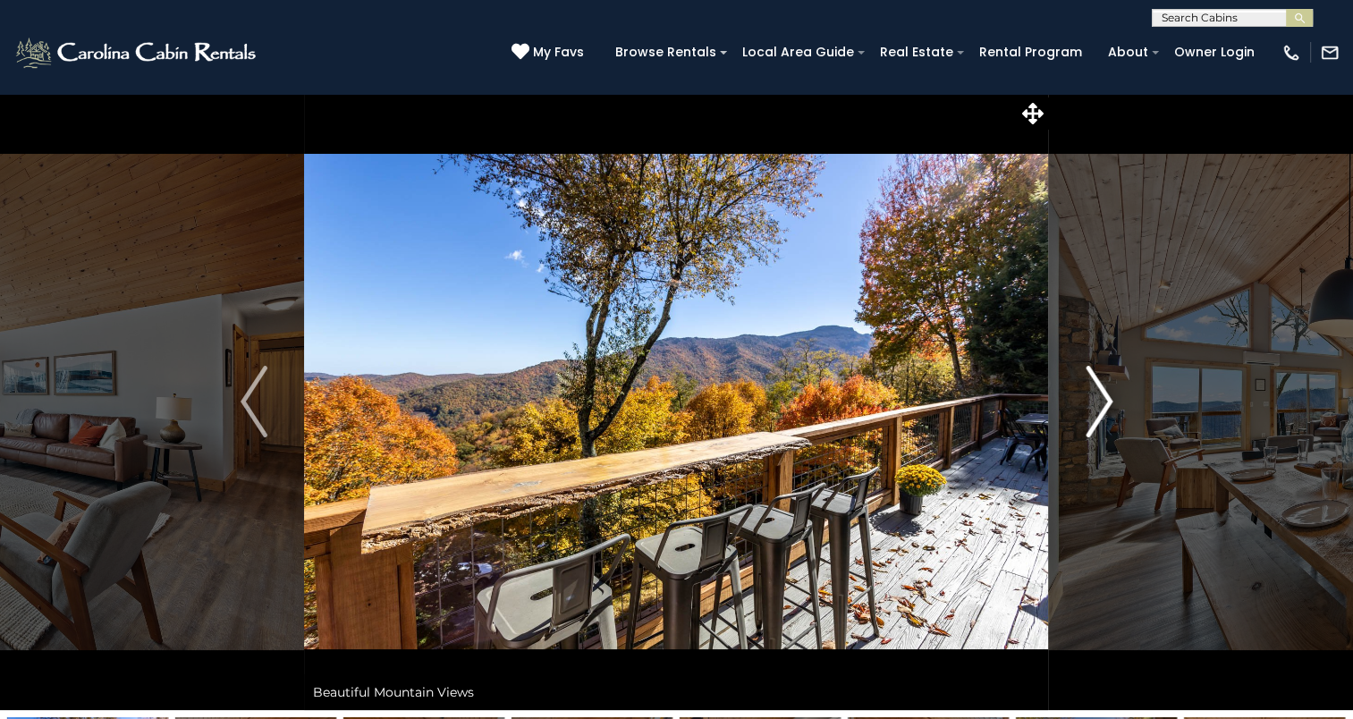
click at [1100, 403] on img "Next" at bounding box center [1099, 402] width 27 height 72
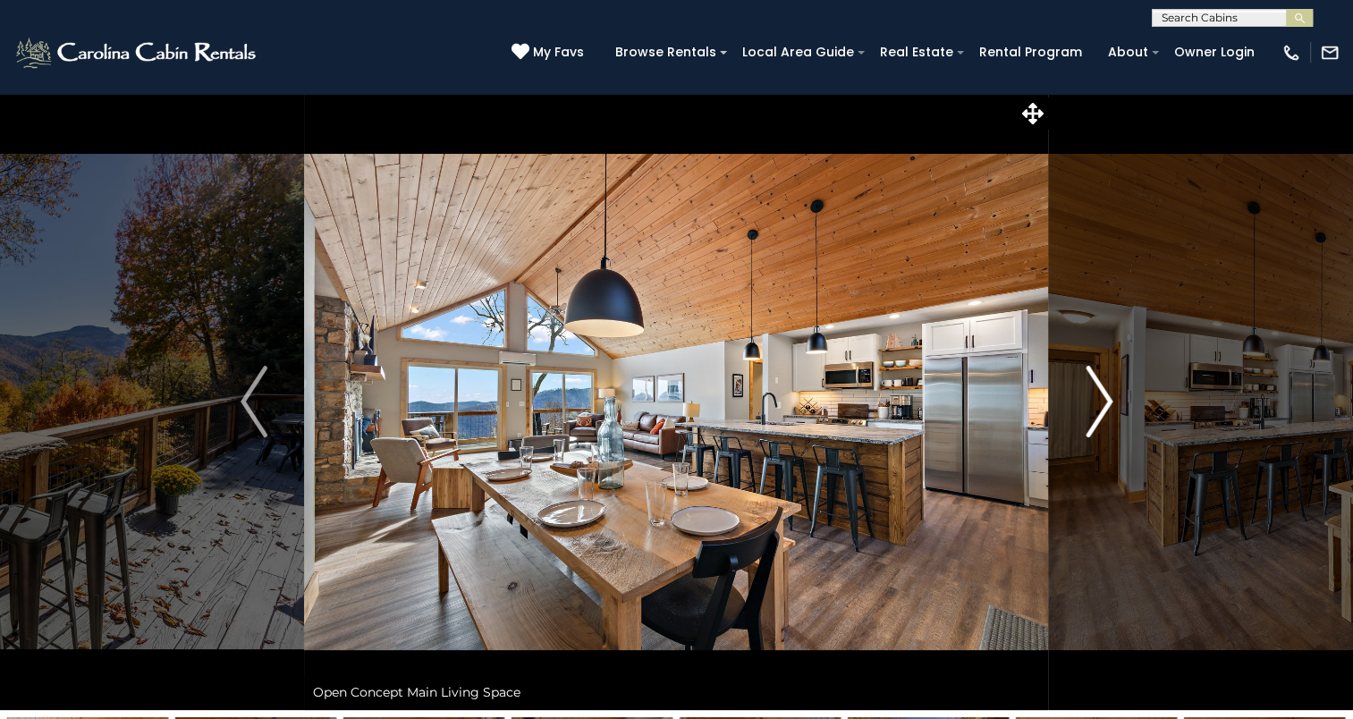
click at [1100, 403] on img "Next" at bounding box center [1099, 402] width 27 height 72
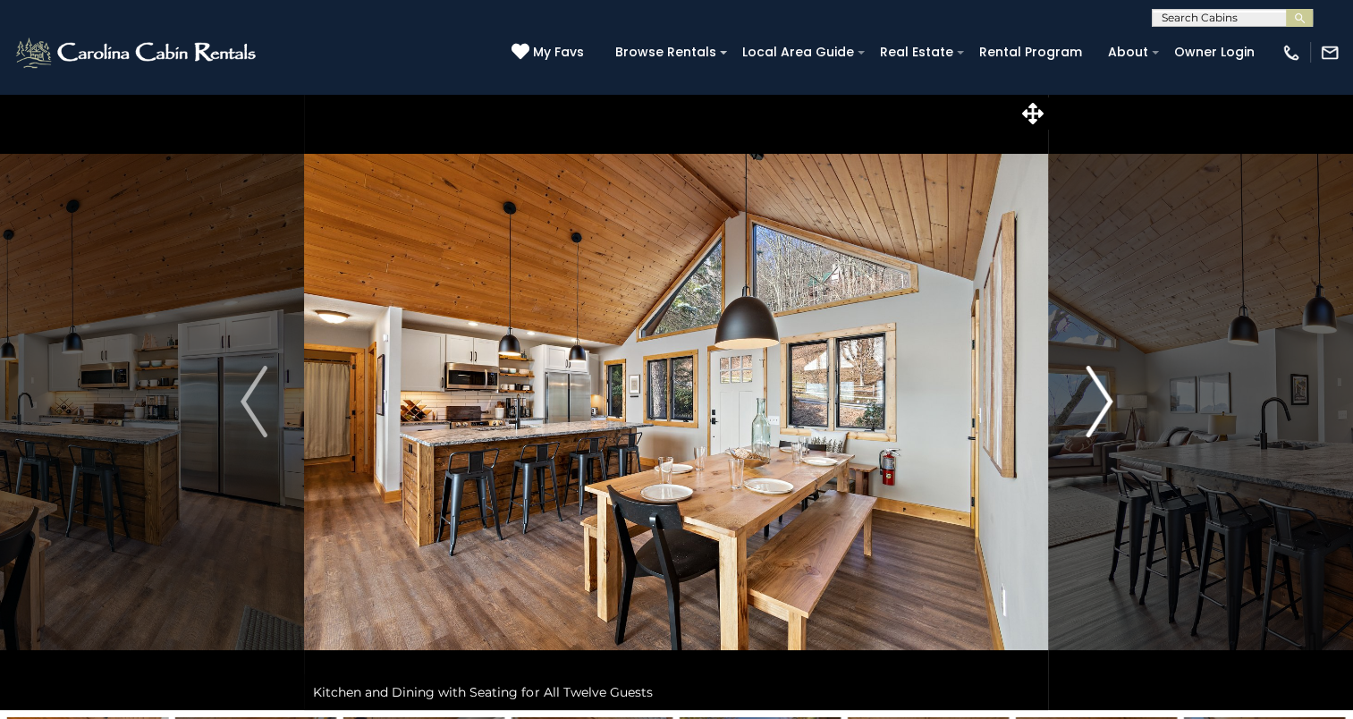
click at [1100, 403] on img "Next" at bounding box center [1099, 402] width 27 height 72
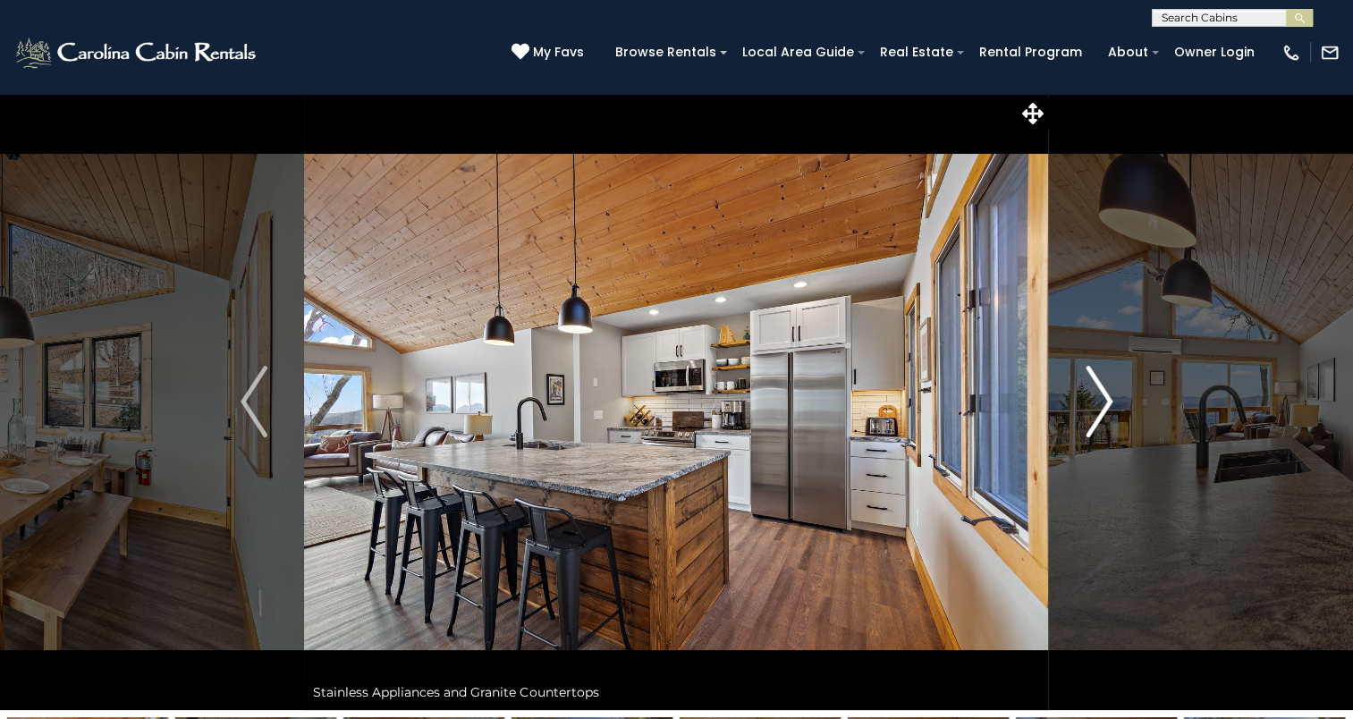
click at [1100, 403] on img "Next" at bounding box center [1099, 402] width 27 height 72
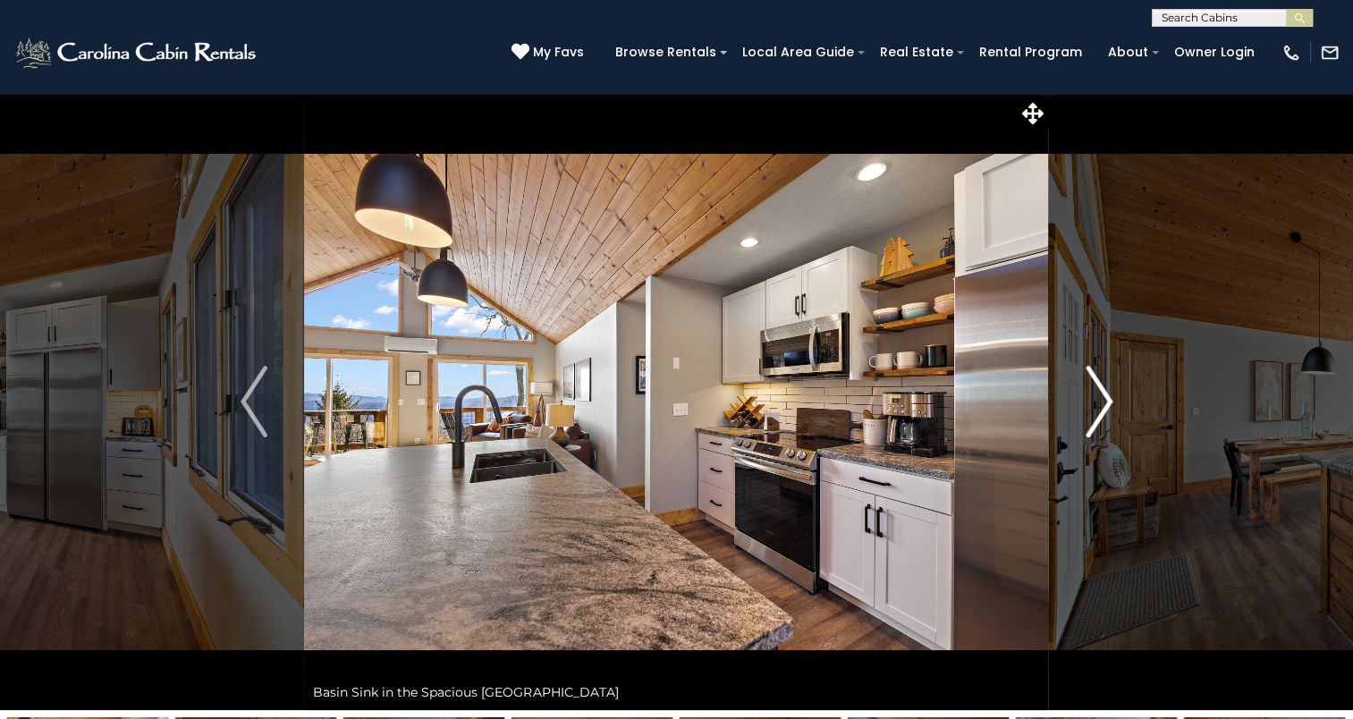
click at [1100, 403] on img "Next" at bounding box center [1099, 402] width 27 height 72
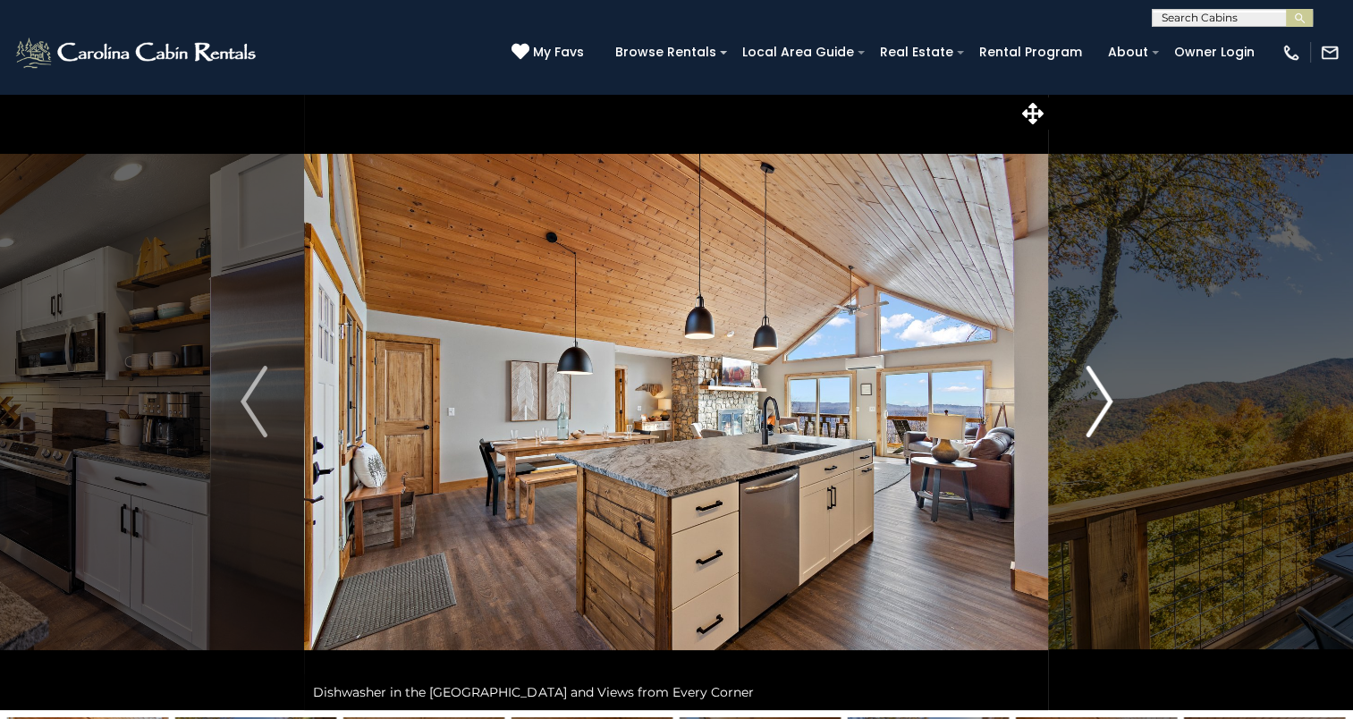
click at [1100, 403] on img "Next" at bounding box center [1099, 402] width 27 height 72
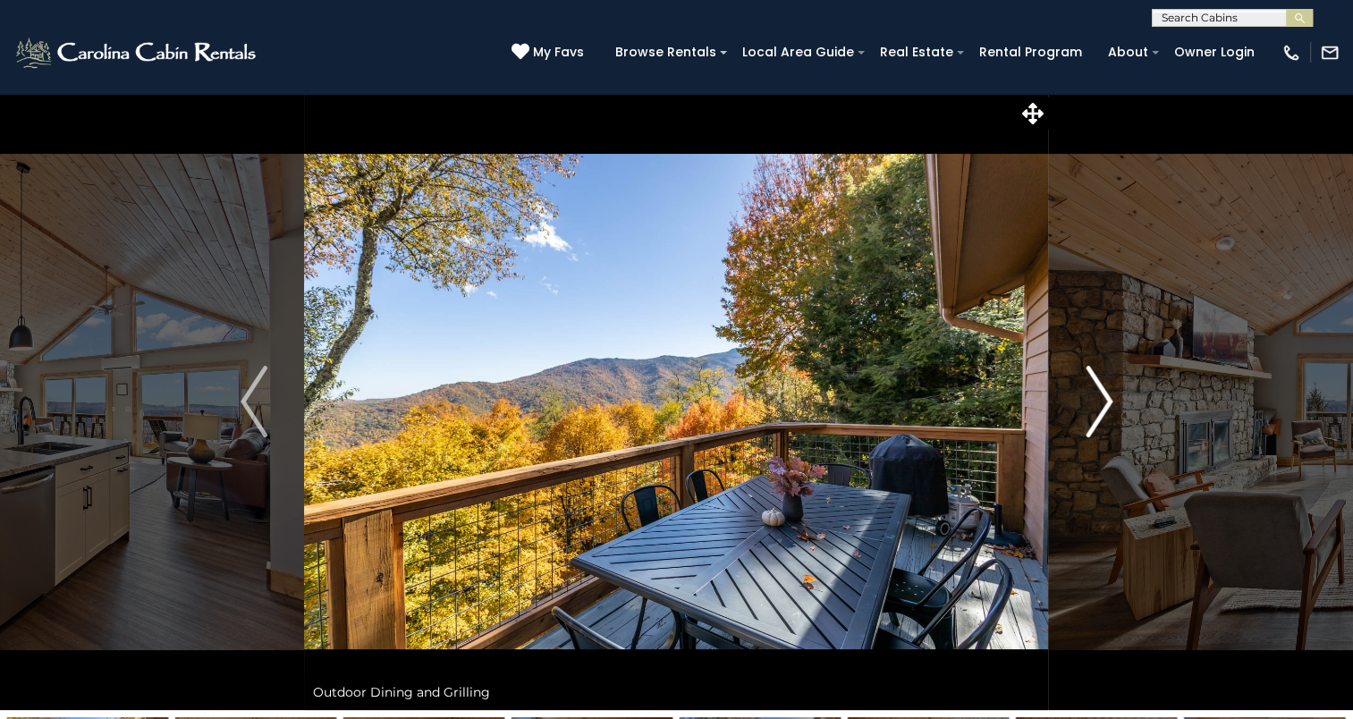
click at [1100, 403] on img "Next" at bounding box center [1099, 402] width 27 height 72
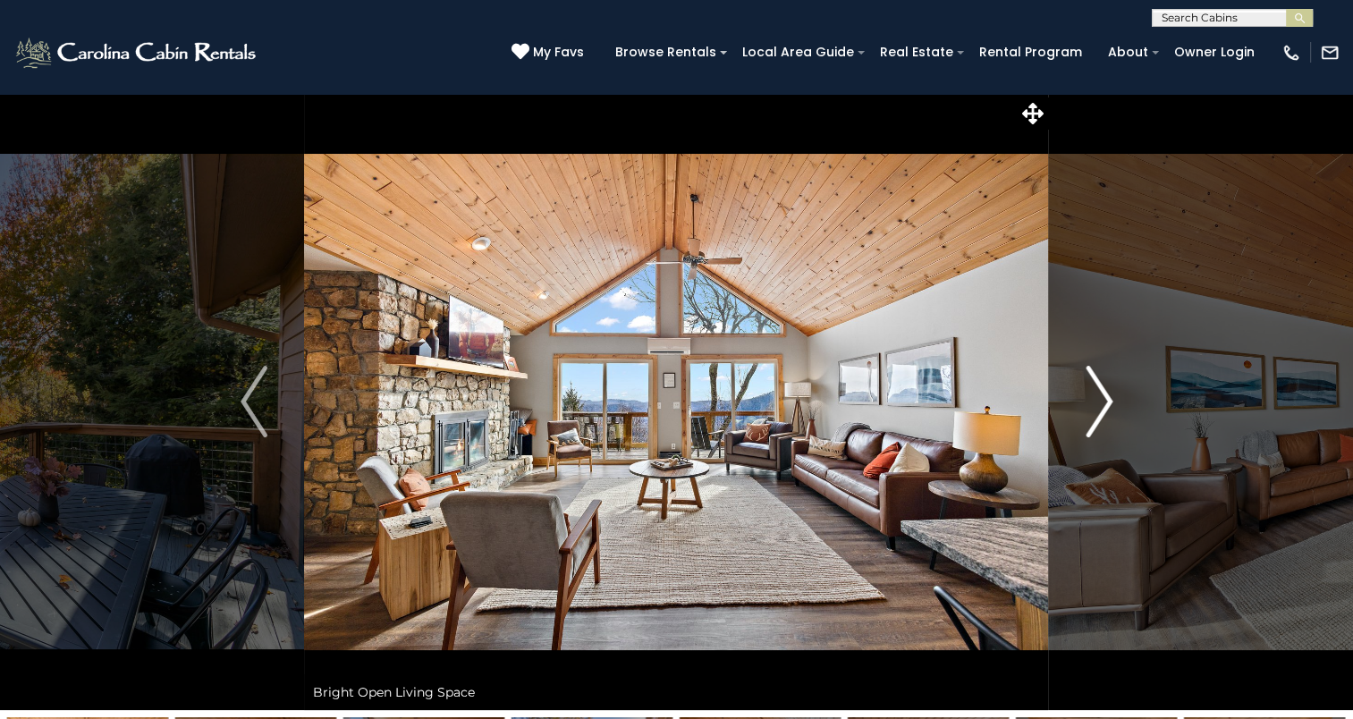
click at [1100, 403] on img "Next" at bounding box center [1099, 402] width 27 height 72
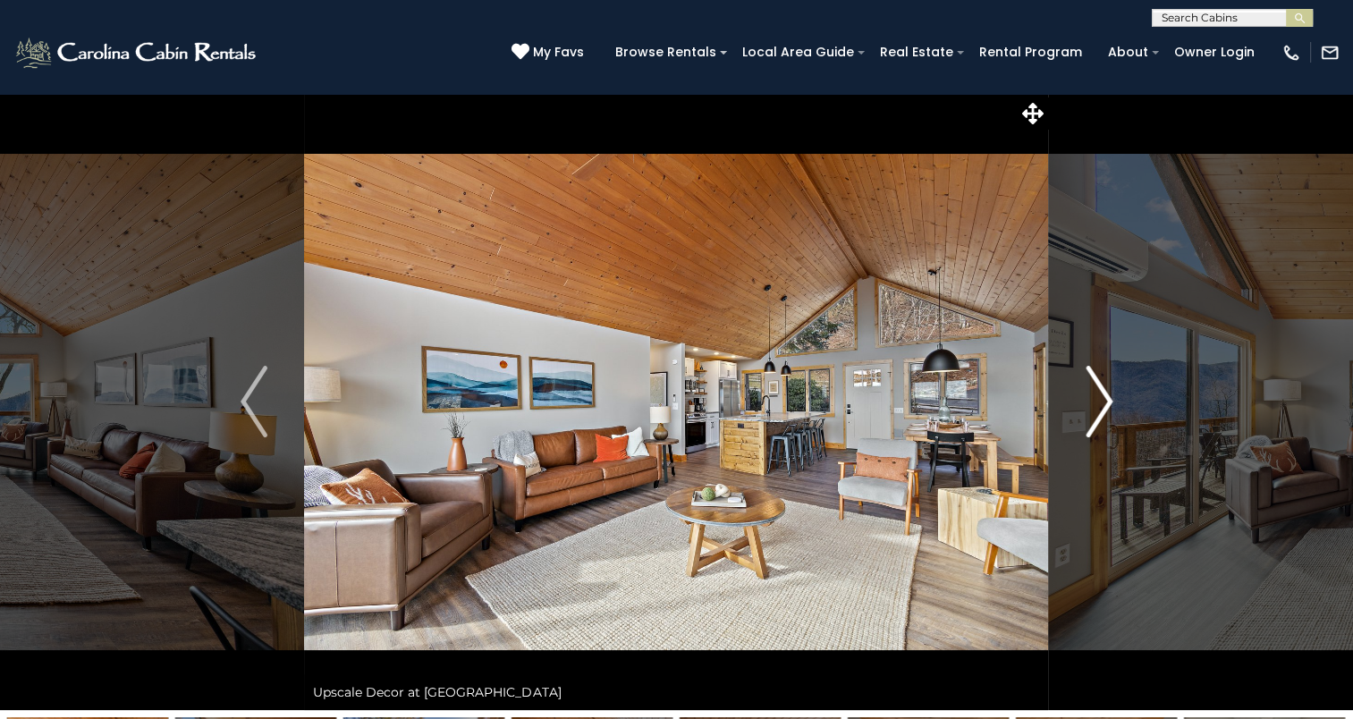
click at [1100, 403] on img "Next" at bounding box center [1099, 402] width 27 height 72
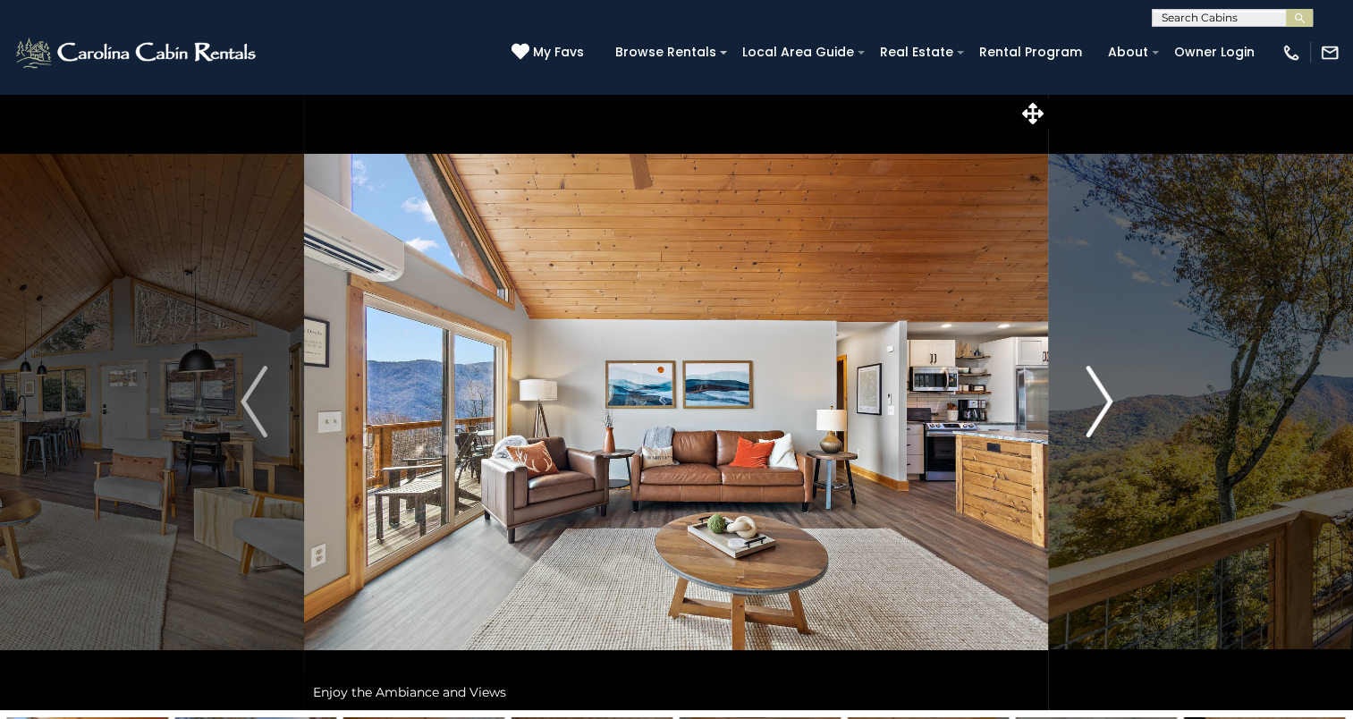
click at [1100, 403] on img "Next" at bounding box center [1099, 402] width 27 height 72
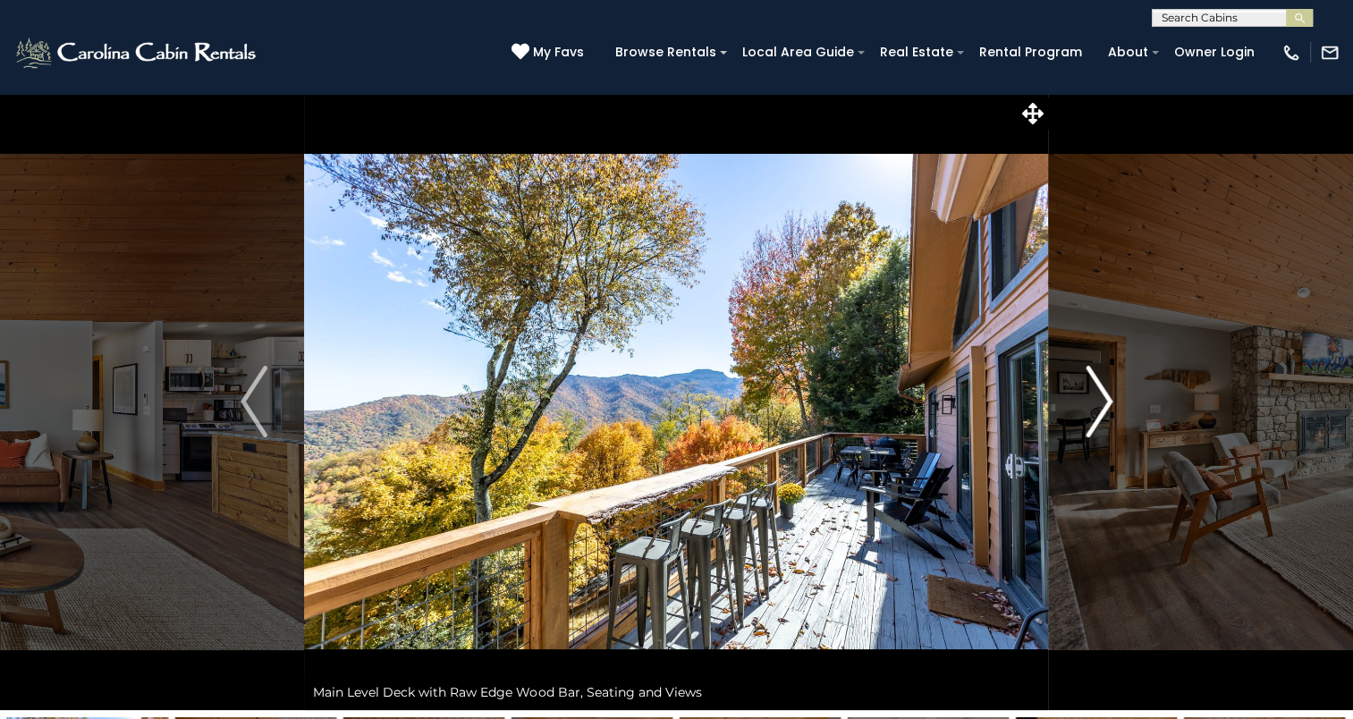
click at [1100, 403] on img "Next" at bounding box center [1099, 402] width 27 height 72
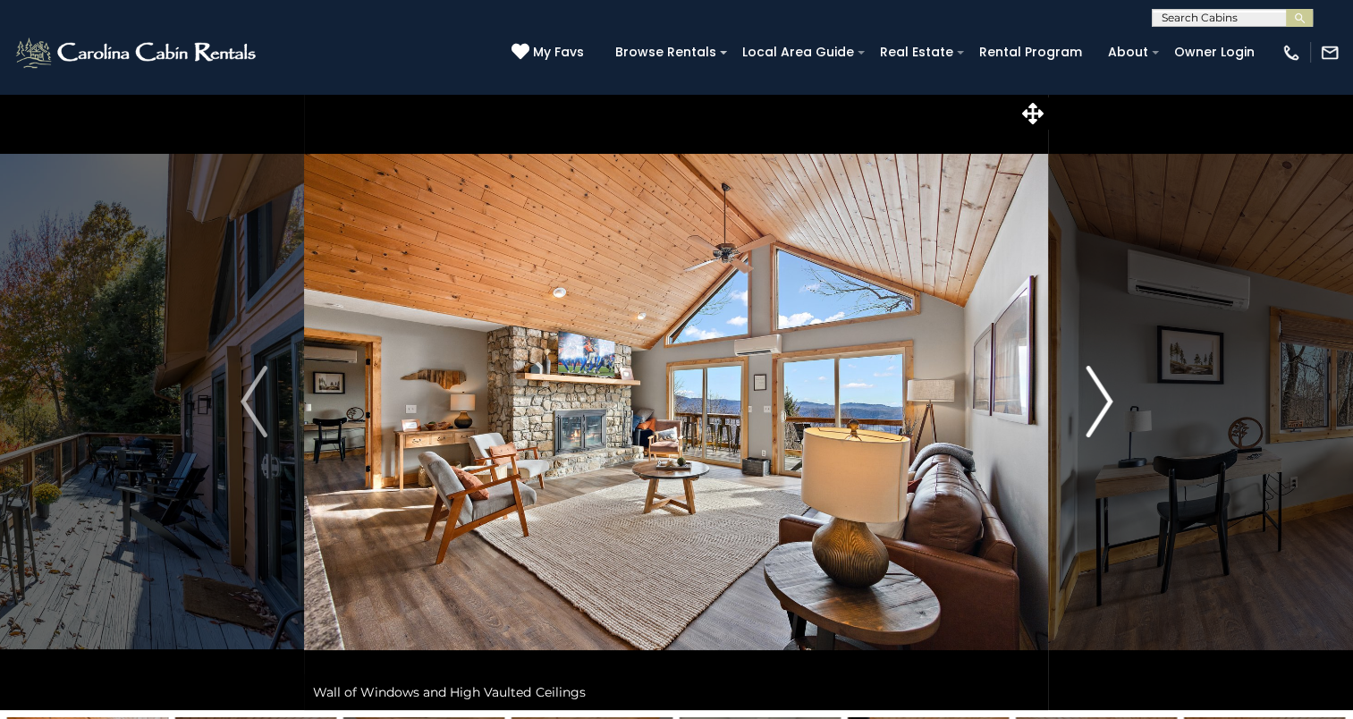
click at [1100, 403] on img "Next" at bounding box center [1099, 402] width 27 height 72
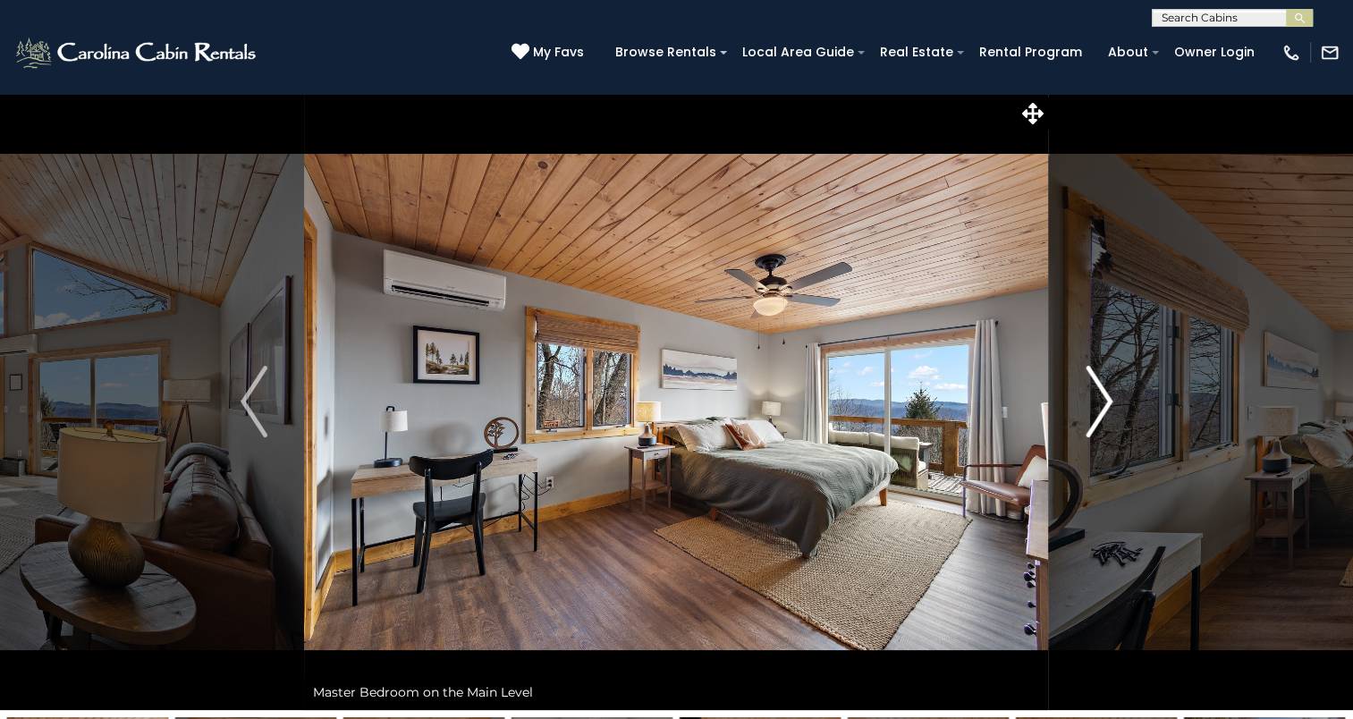
click at [1100, 403] on img "Next" at bounding box center [1099, 402] width 27 height 72
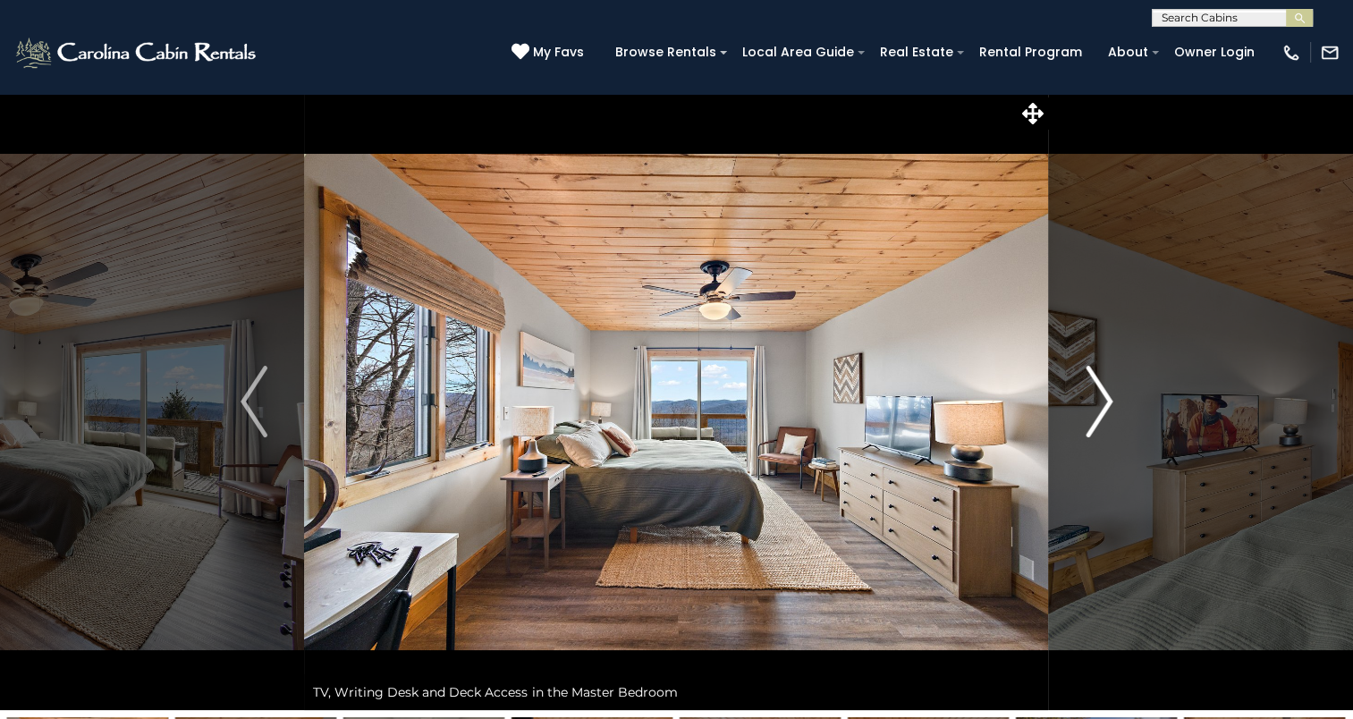
click at [1100, 403] on img "Next" at bounding box center [1099, 402] width 27 height 72
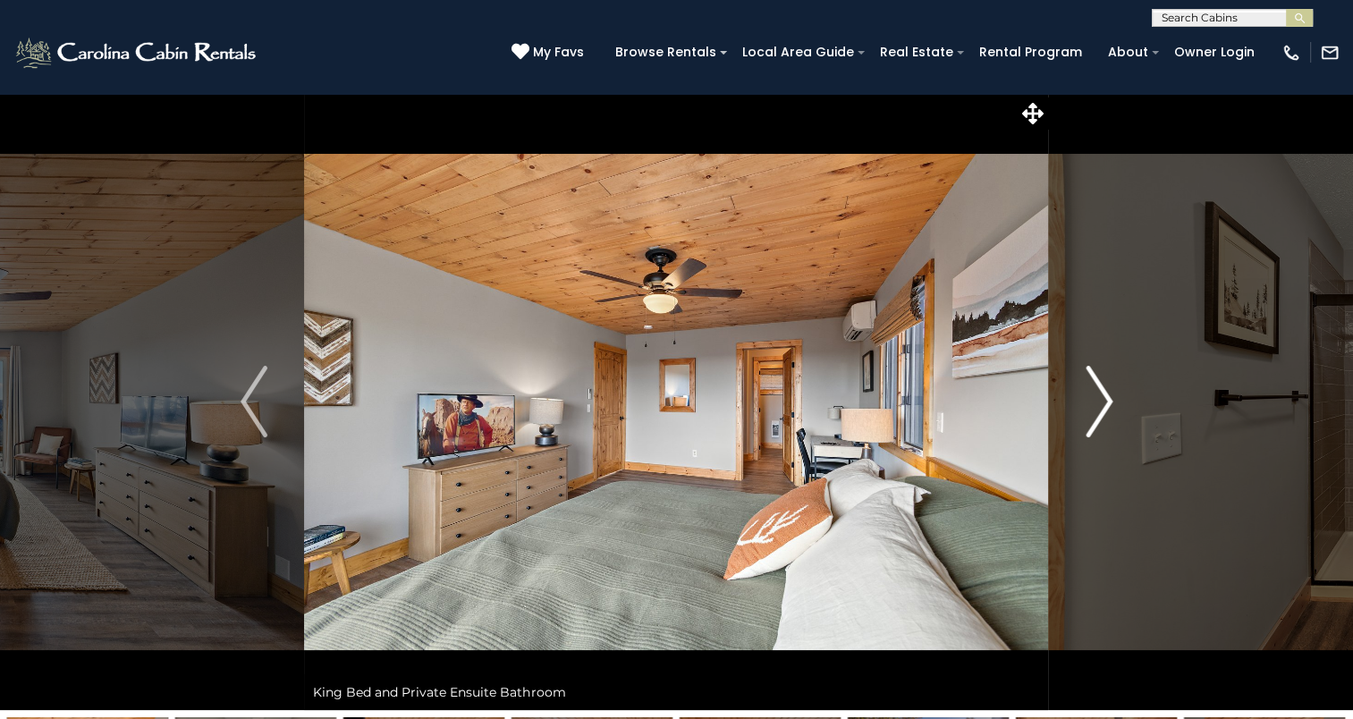
click at [1100, 403] on img "Next" at bounding box center [1099, 402] width 27 height 72
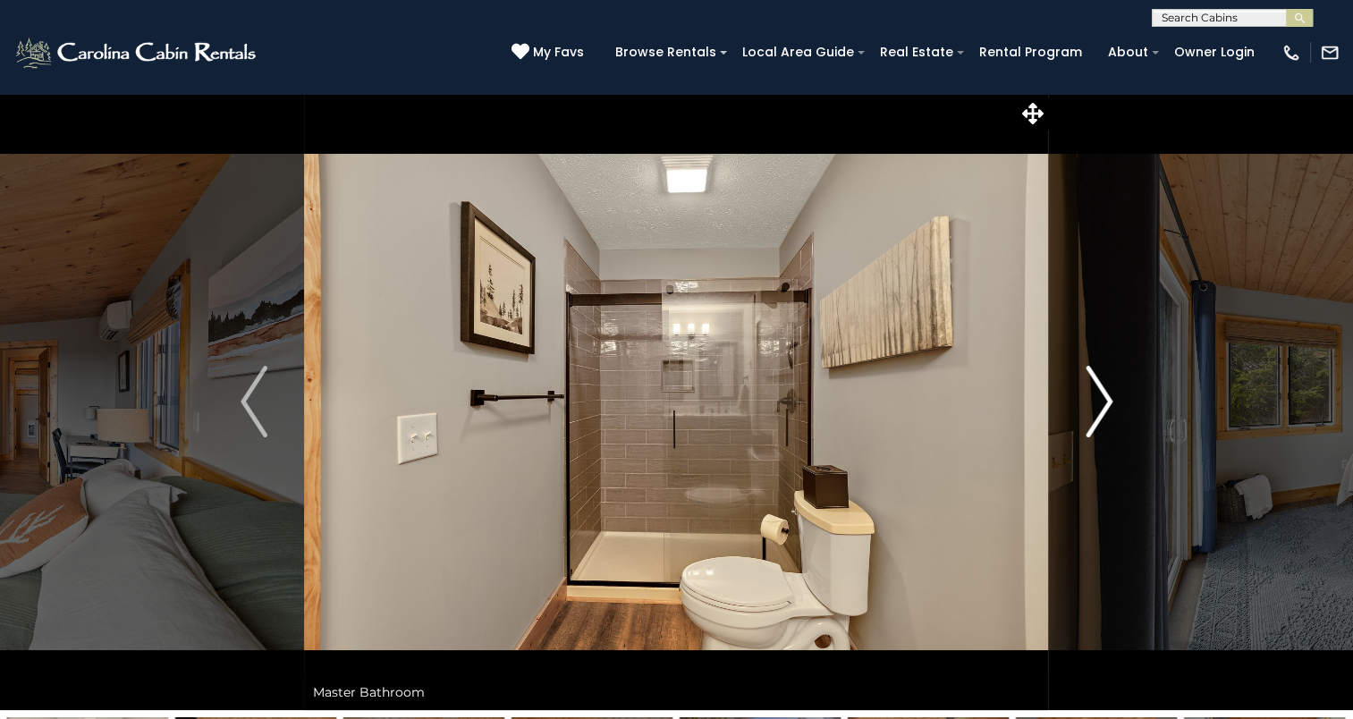
click at [1100, 403] on img "Next" at bounding box center [1099, 402] width 27 height 72
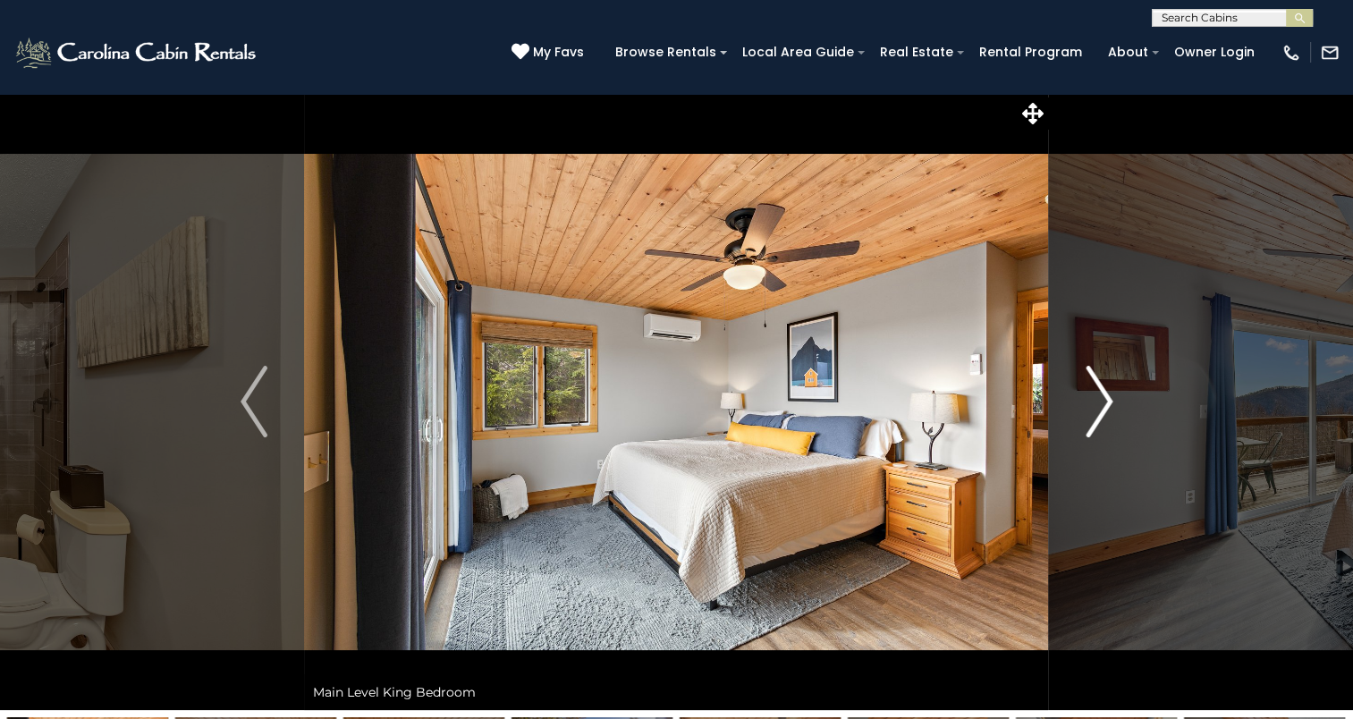
click at [1100, 403] on img "Next" at bounding box center [1099, 402] width 27 height 72
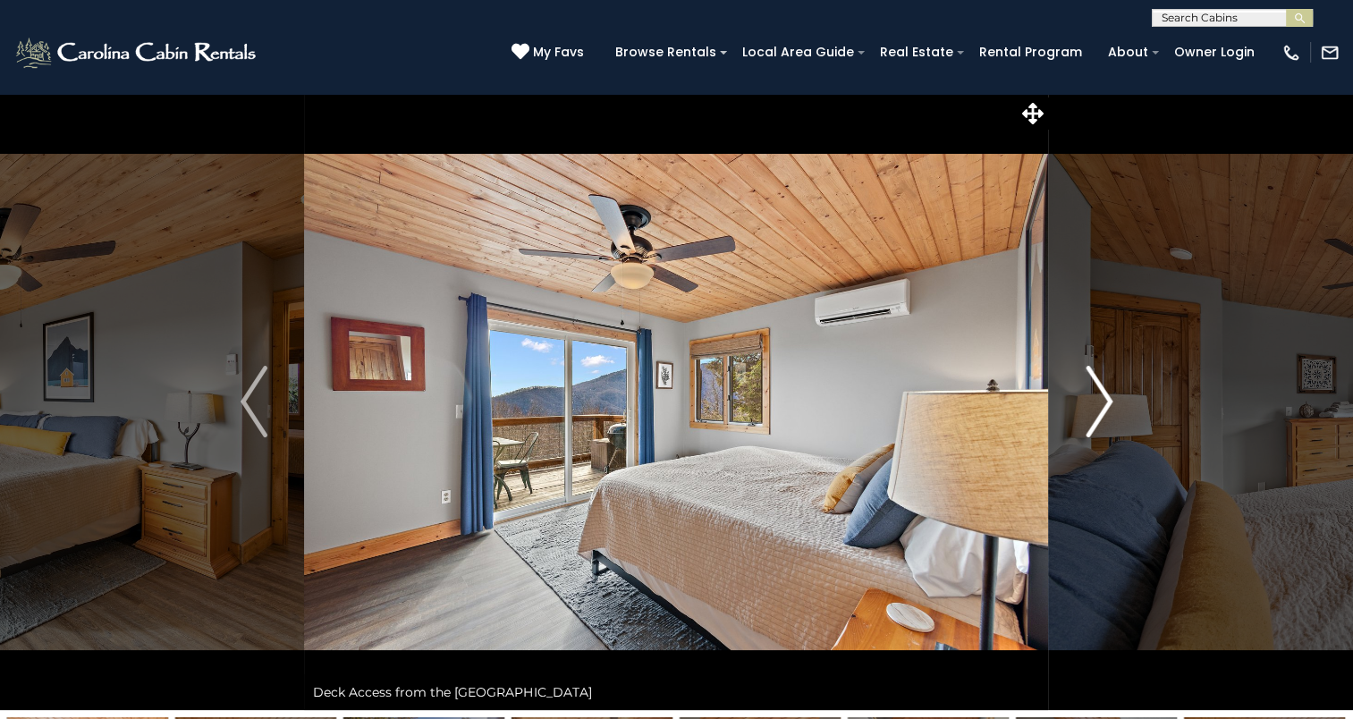
click at [1100, 403] on img "Next" at bounding box center [1099, 402] width 27 height 72
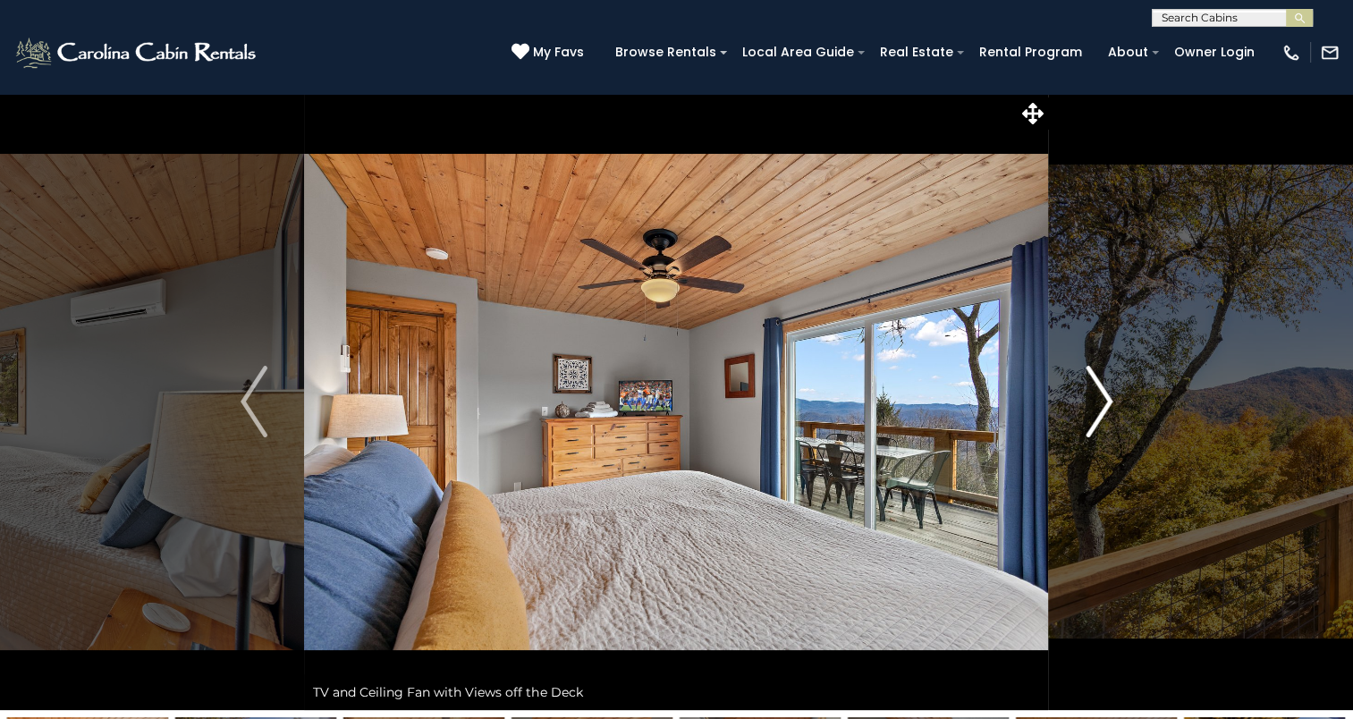
click at [1100, 403] on img "Next" at bounding box center [1099, 402] width 27 height 72
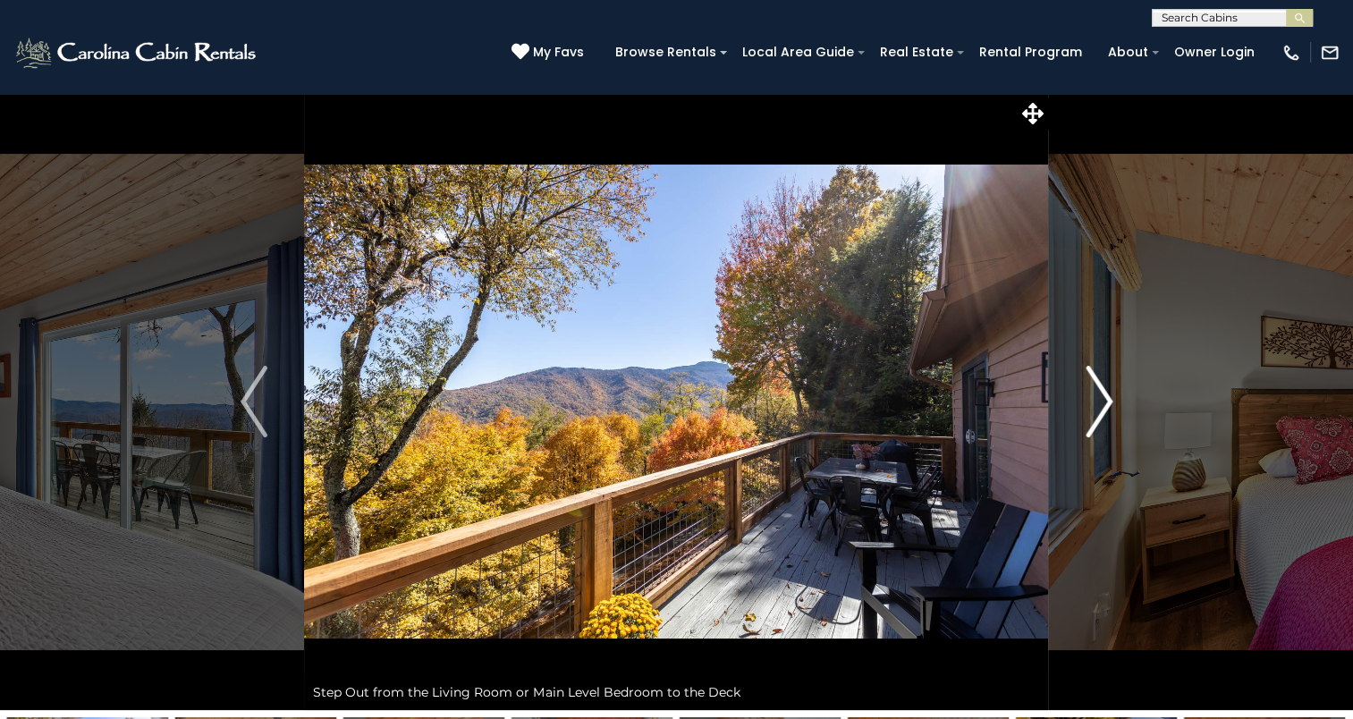
click at [1100, 403] on img "Next" at bounding box center [1099, 402] width 27 height 72
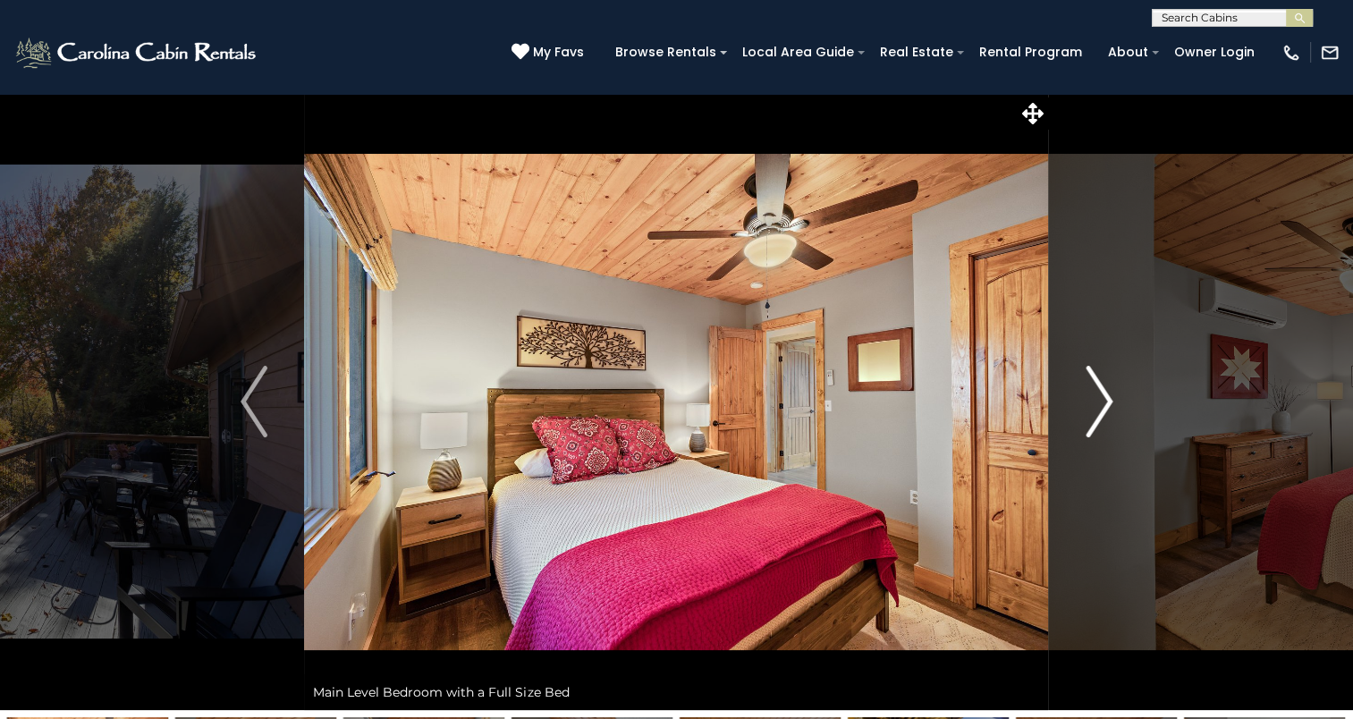
click at [1100, 403] on img "Next" at bounding box center [1099, 402] width 27 height 72
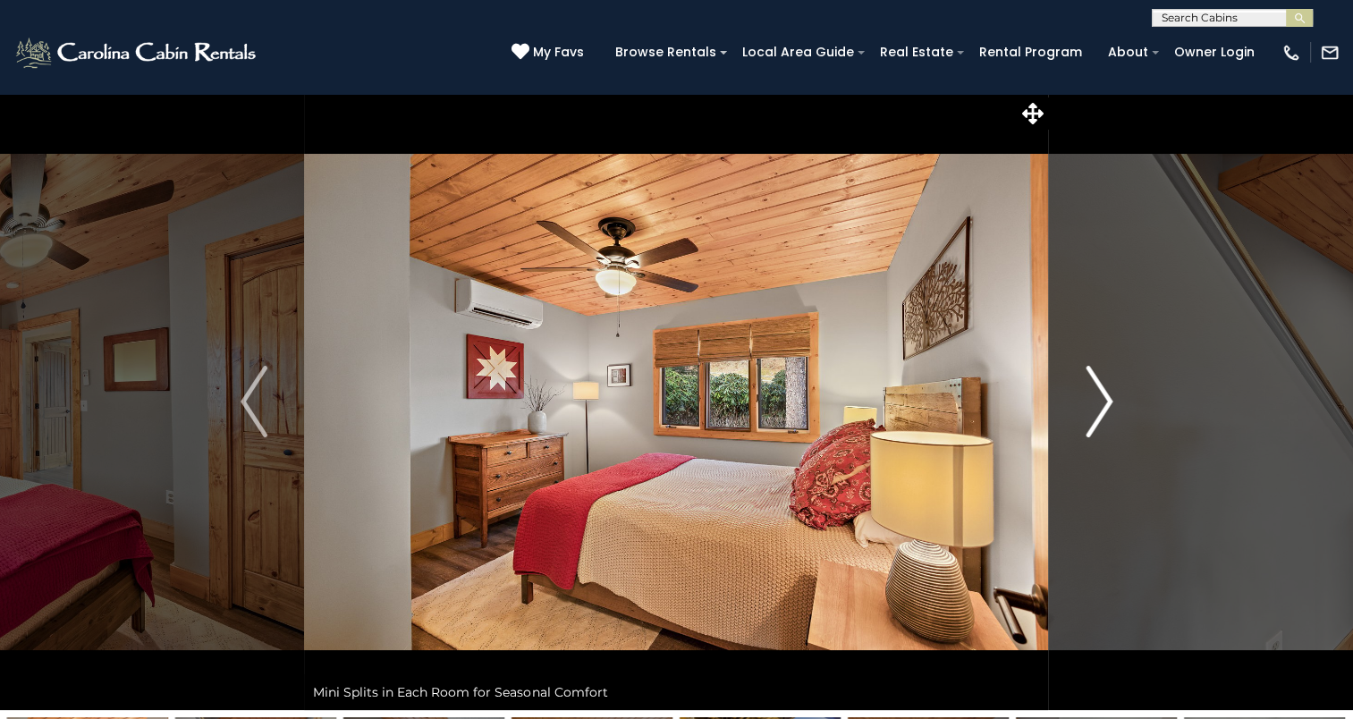
click at [1100, 403] on img "Next" at bounding box center [1099, 402] width 27 height 72
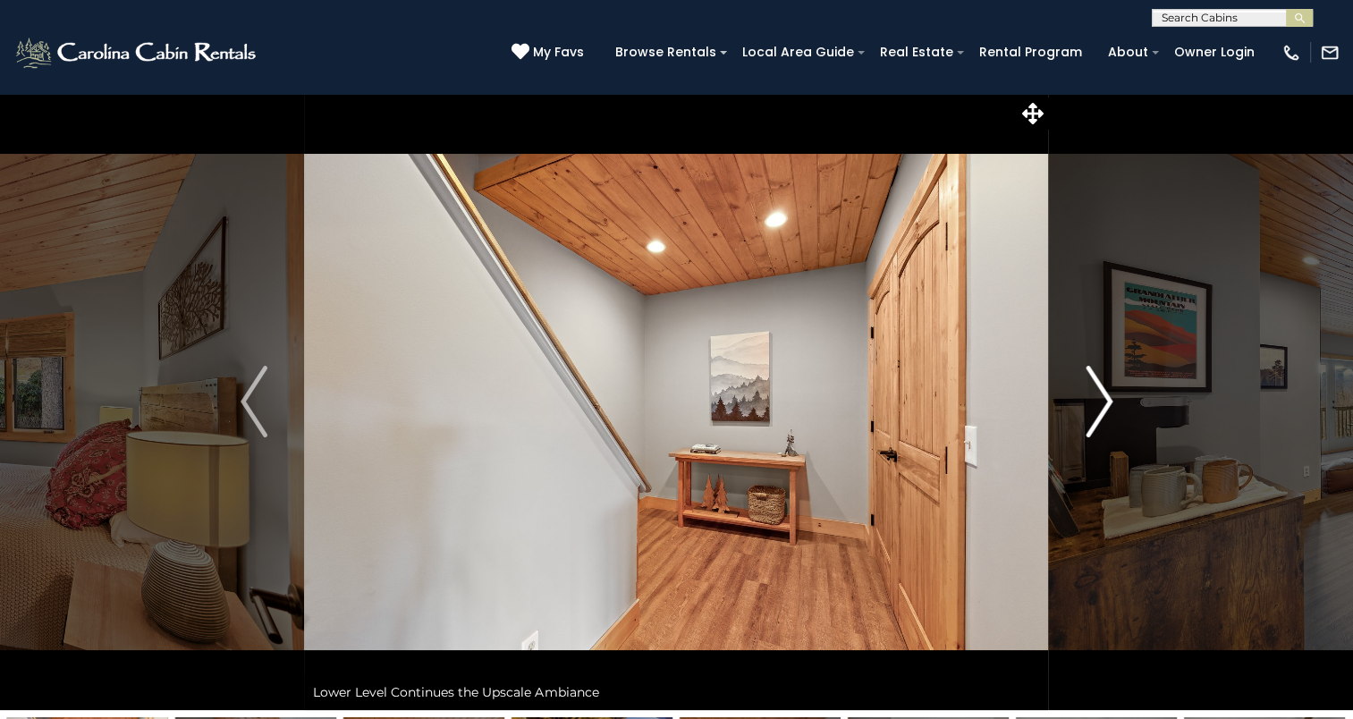
click at [1100, 403] on img "Next" at bounding box center [1099, 402] width 27 height 72
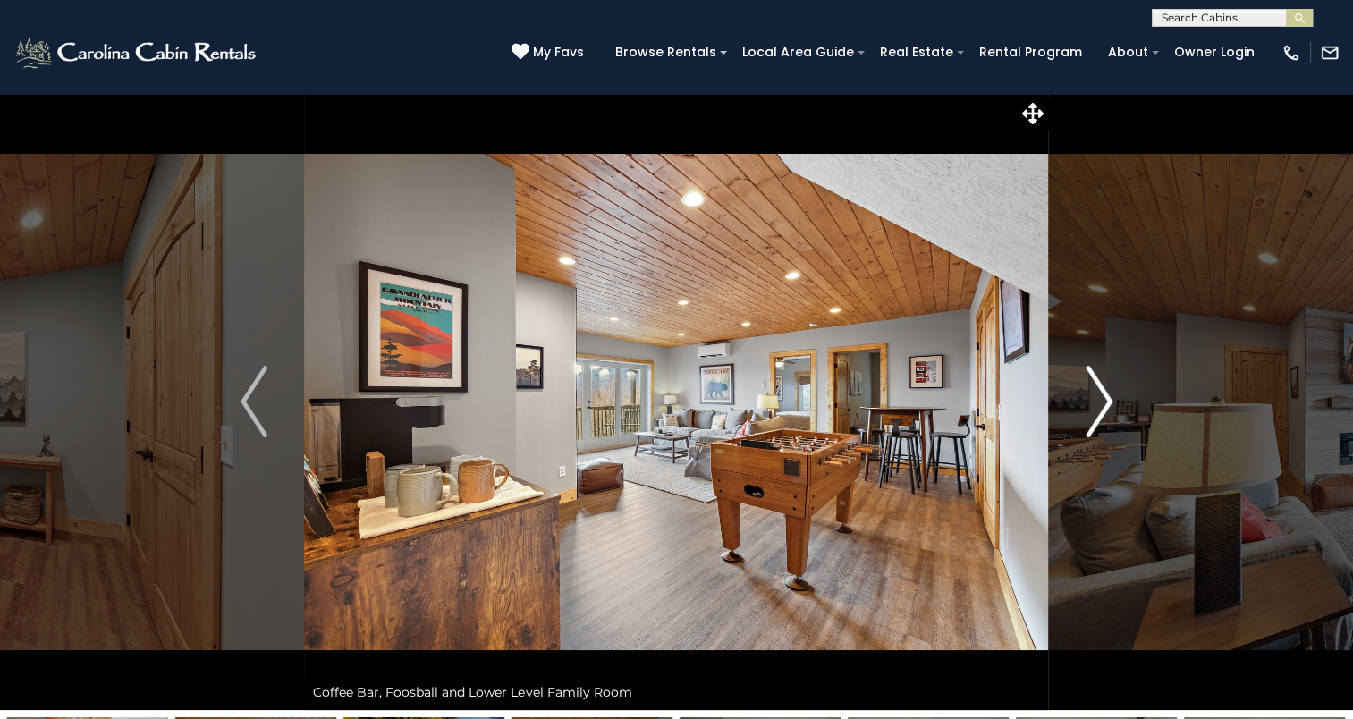
click at [1100, 401] on img "Next" at bounding box center [1099, 402] width 27 height 72
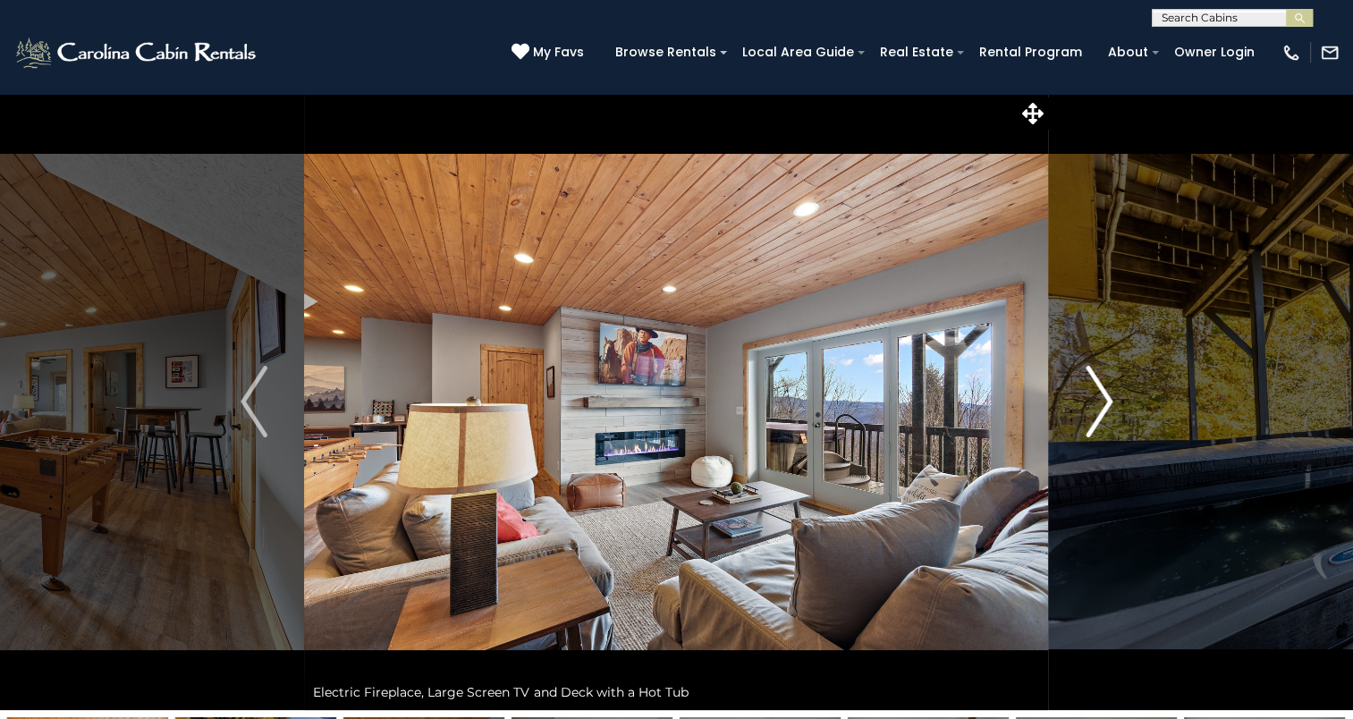
click at [1100, 401] on img "Next" at bounding box center [1099, 402] width 27 height 72
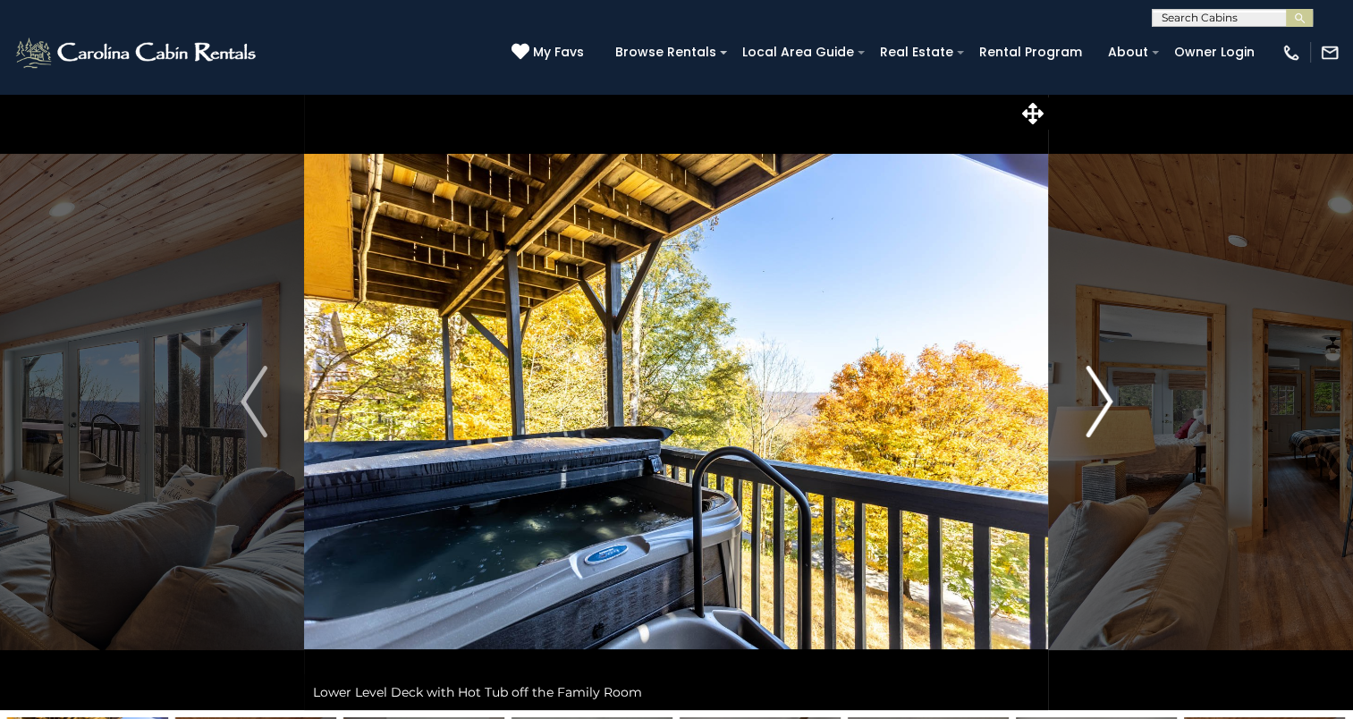
click at [1100, 401] on img "Next" at bounding box center [1099, 402] width 27 height 72
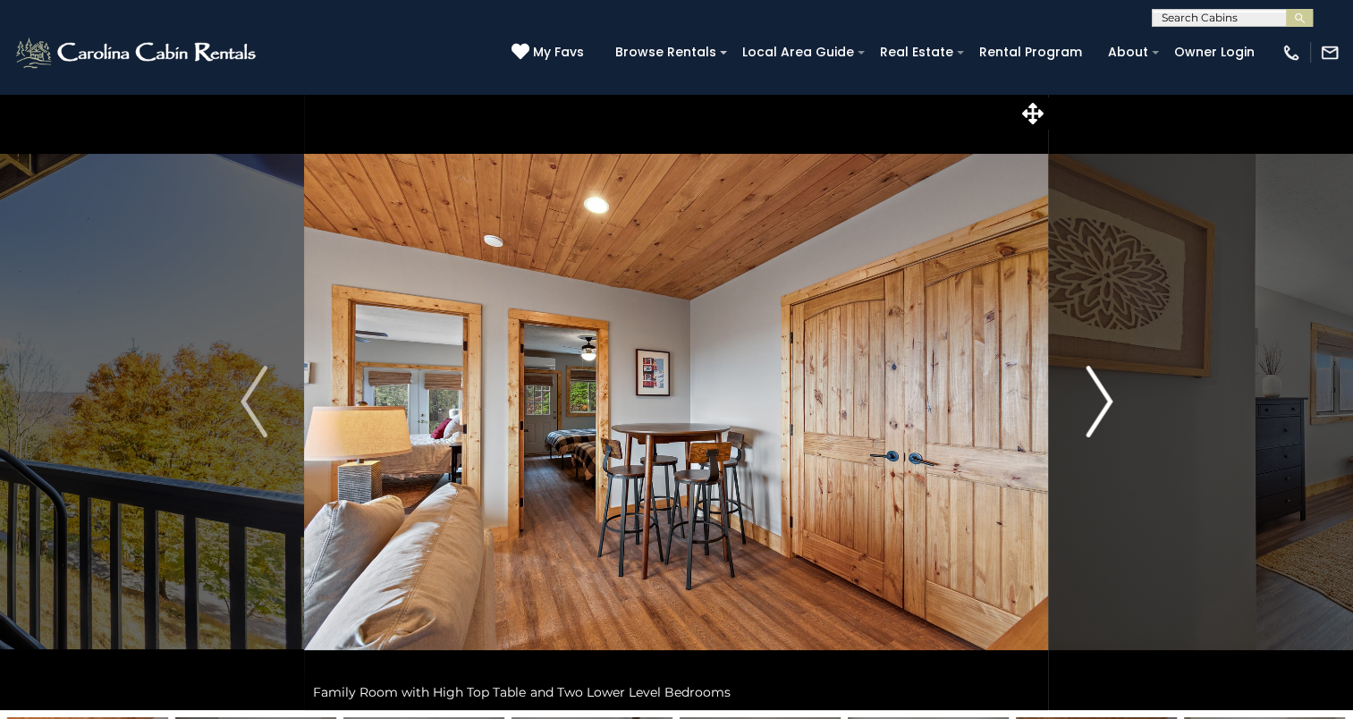
click at [1100, 401] on img "Next" at bounding box center [1099, 402] width 27 height 72
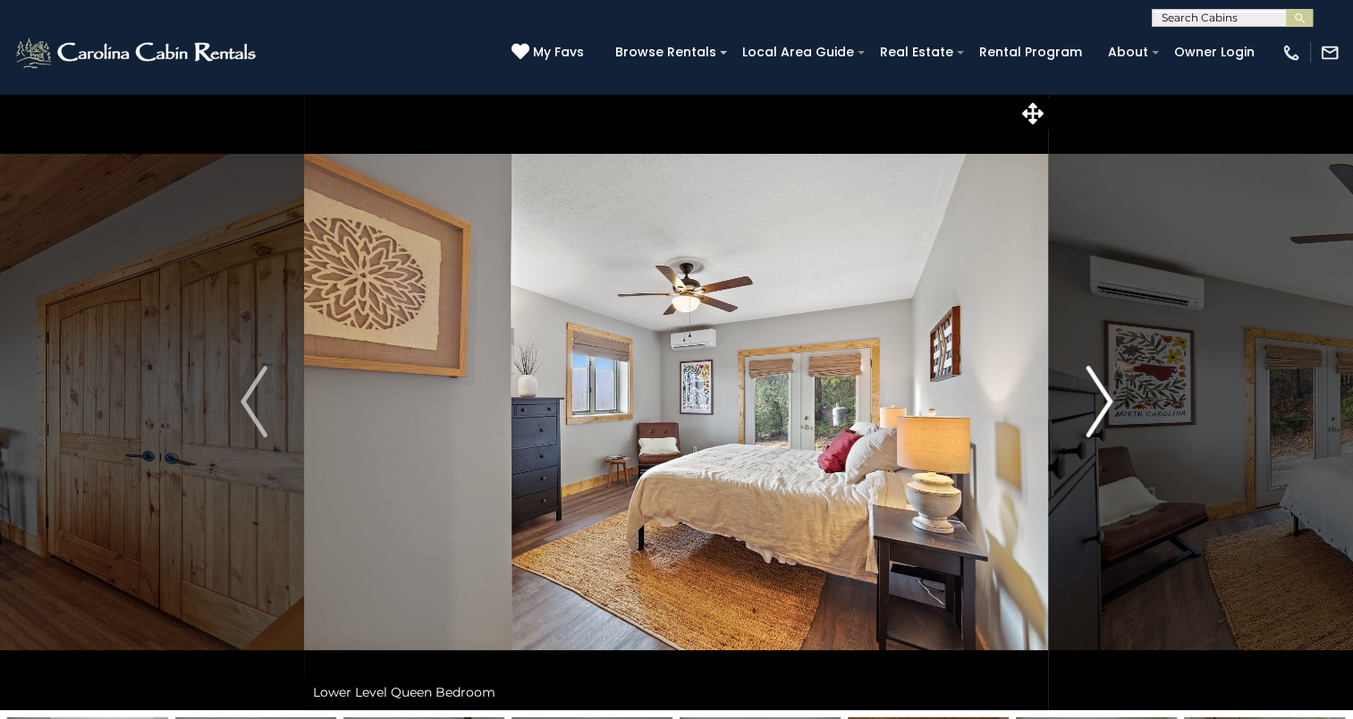
click at [1100, 401] on img "Next" at bounding box center [1099, 402] width 27 height 72
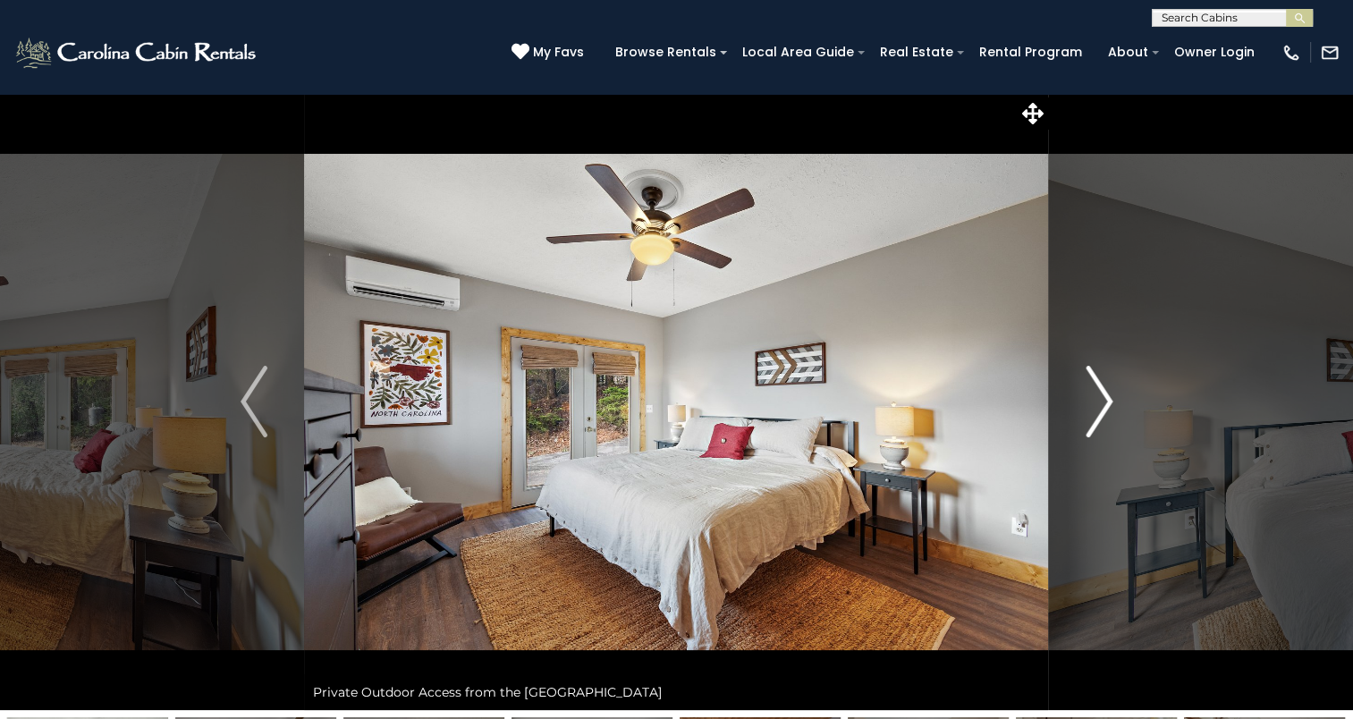
click at [1100, 401] on img "Next" at bounding box center [1099, 402] width 27 height 72
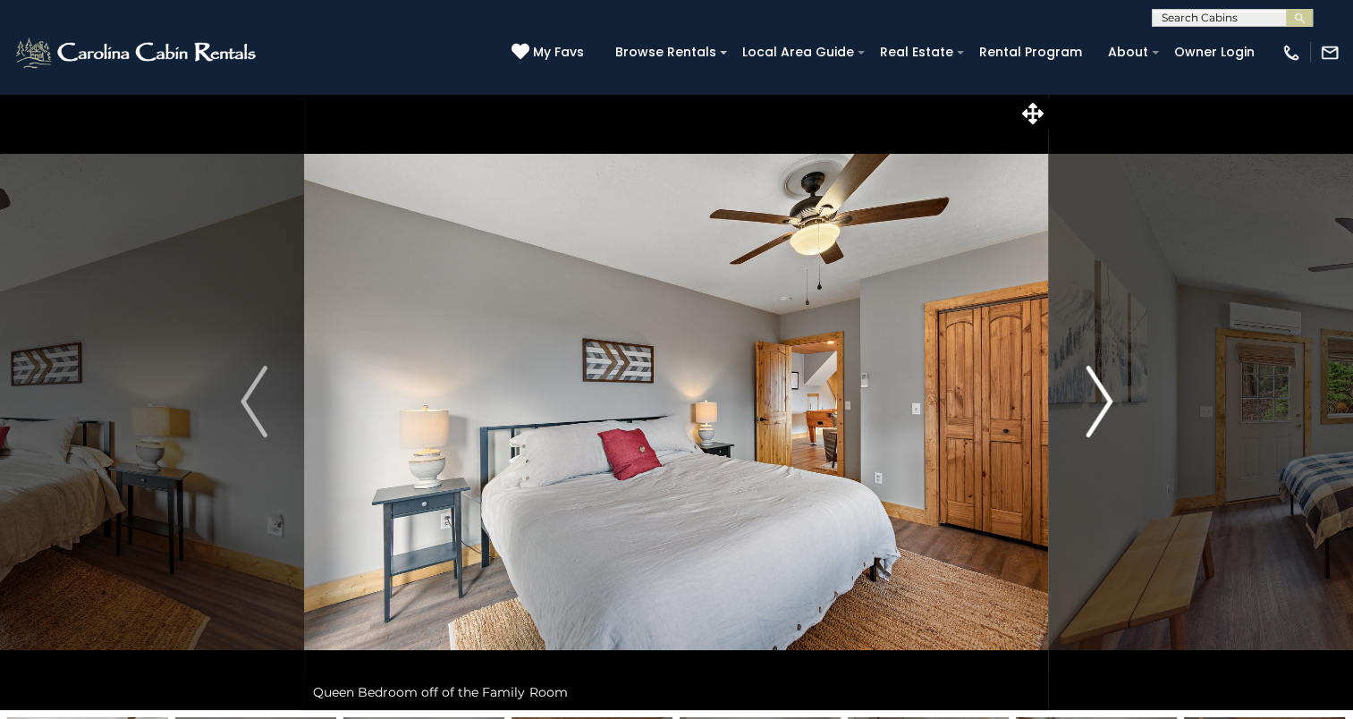
click at [1100, 401] on img "Next" at bounding box center [1099, 402] width 27 height 72
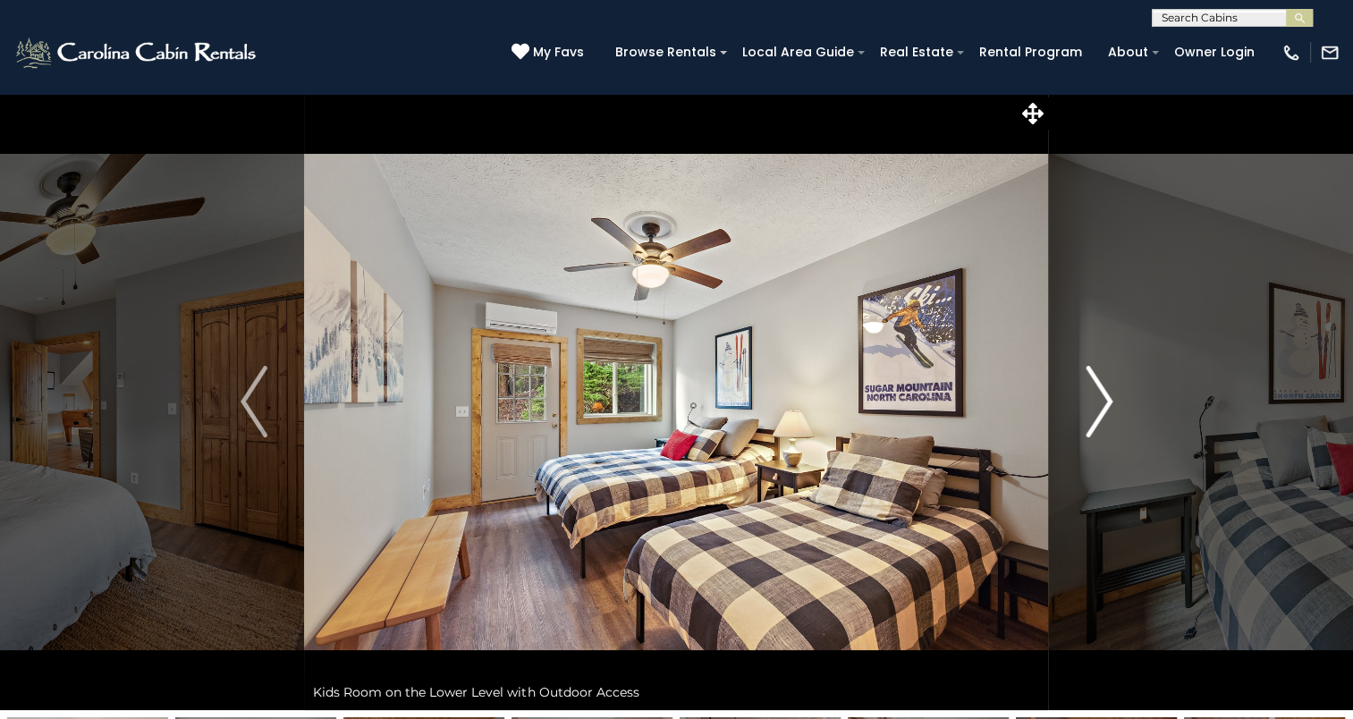
click at [1100, 401] on img "Next" at bounding box center [1099, 402] width 27 height 72
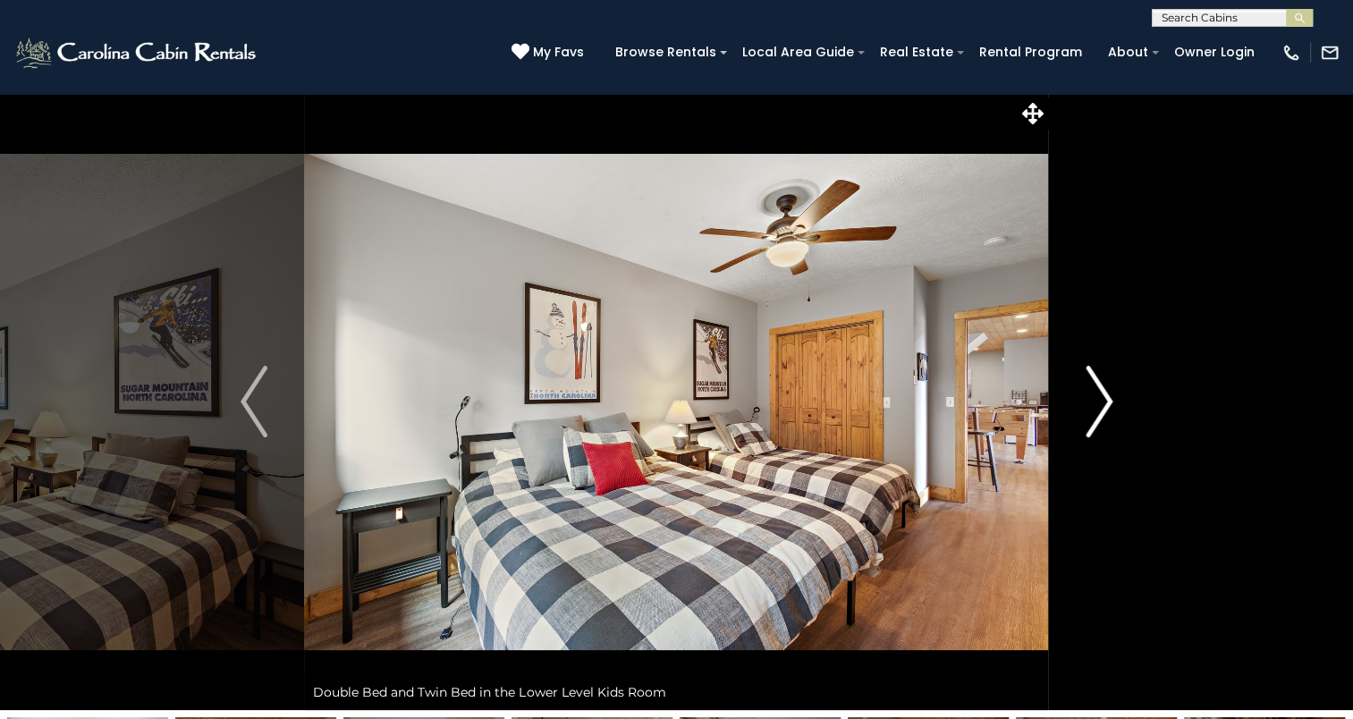
click at [1100, 401] on img "Next" at bounding box center [1099, 402] width 27 height 72
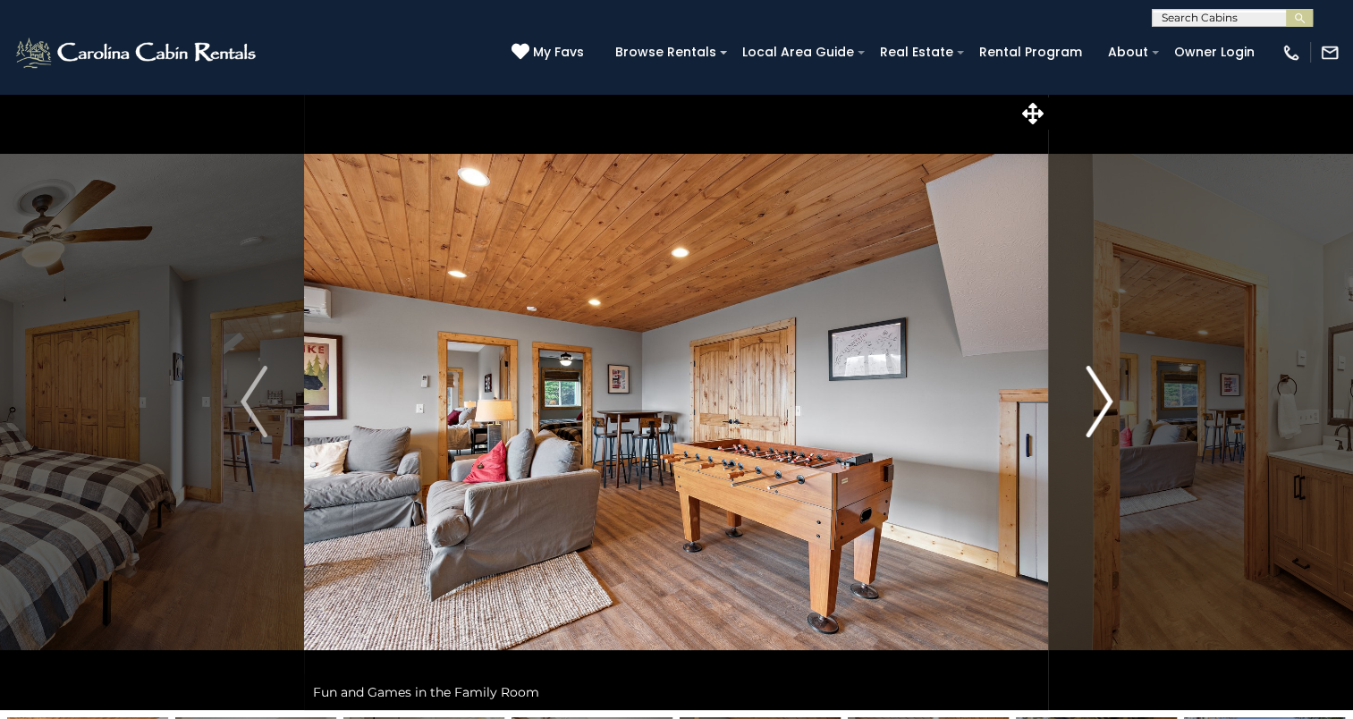
click at [1100, 401] on img "Next" at bounding box center [1099, 402] width 27 height 72
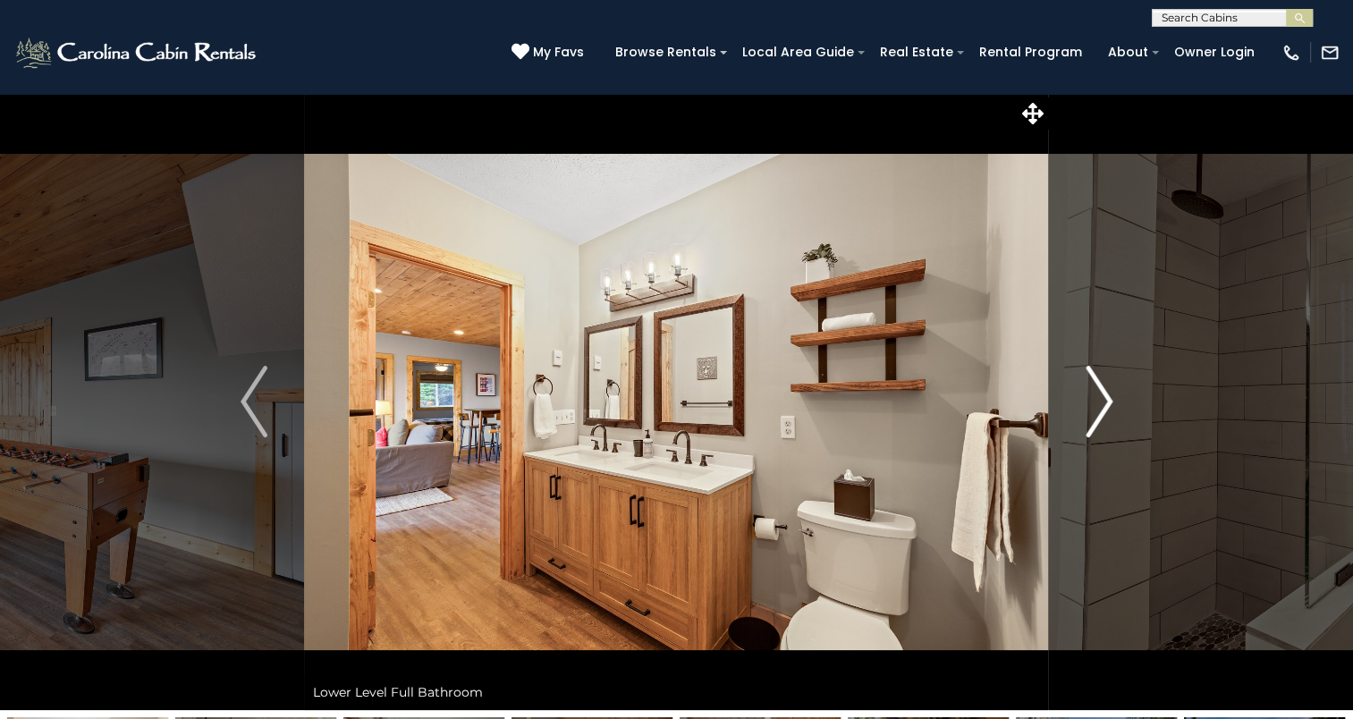
click at [1100, 401] on img "Next" at bounding box center [1099, 402] width 27 height 72
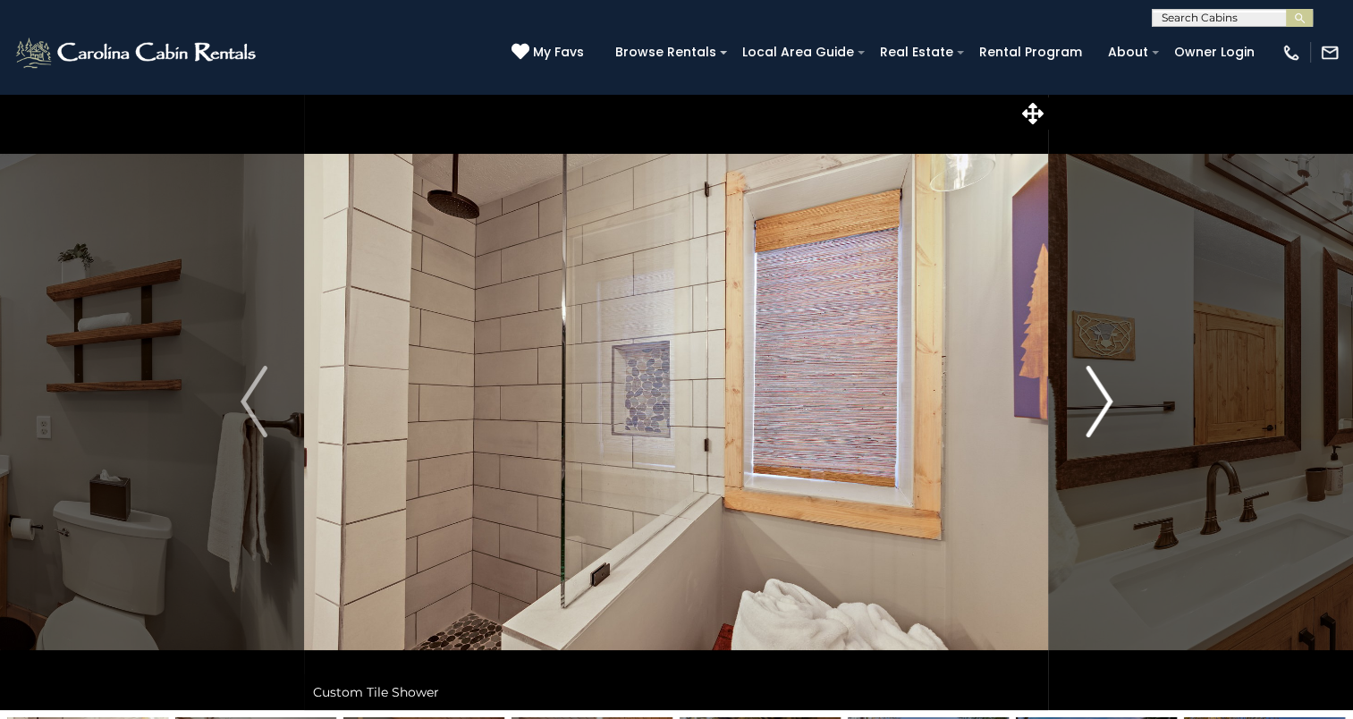
click at [1100, 401] on img "Next" at bounding box center [1099, 402] width 27 height 72
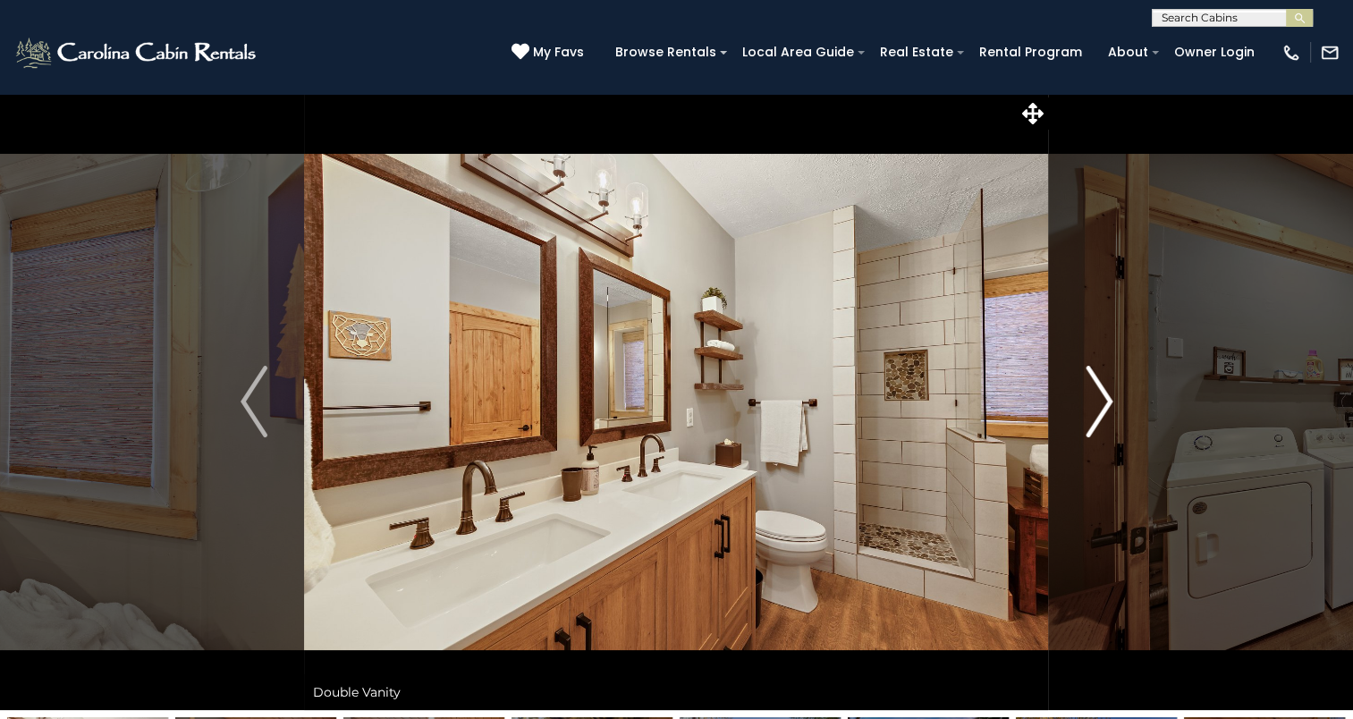
click at [1100, 401] on img "Next" at bounding box center [1099, 402] width 27 height 72
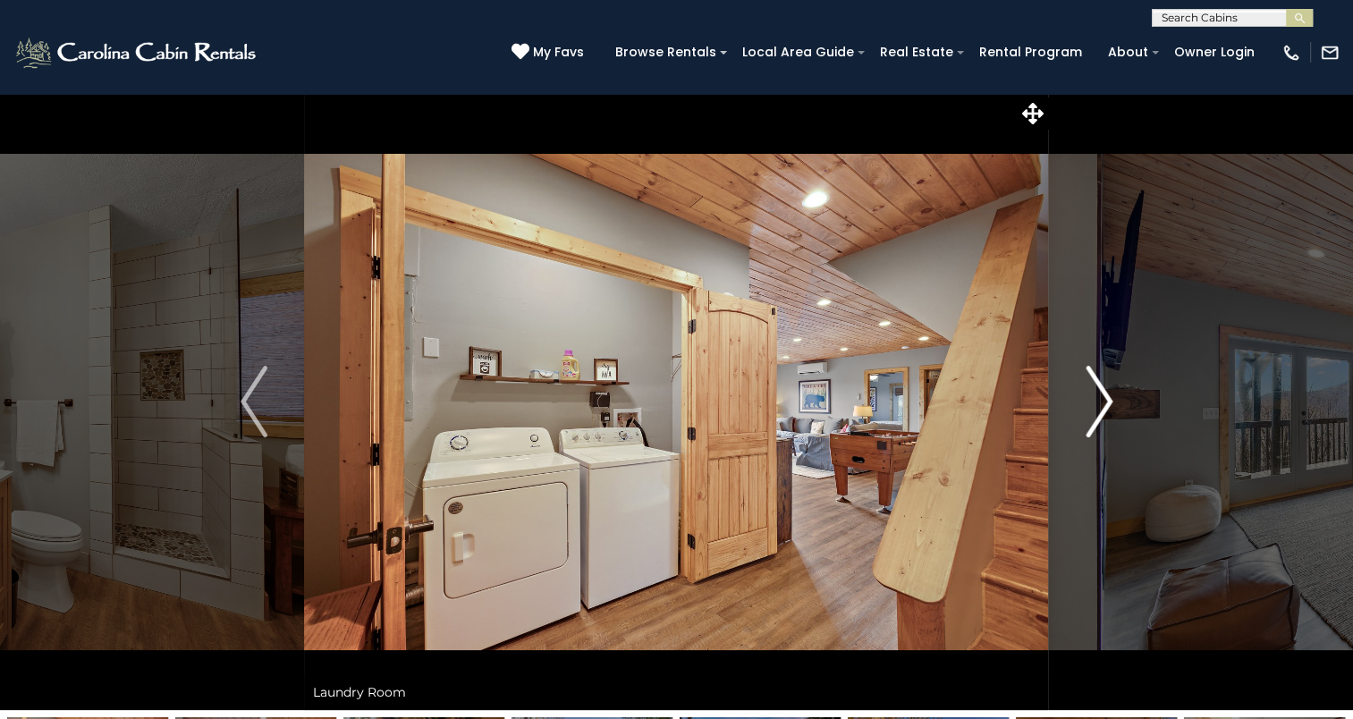
click at [1100, 401] on img "Next" at bounding box center [1099, 402] width 27 height 72
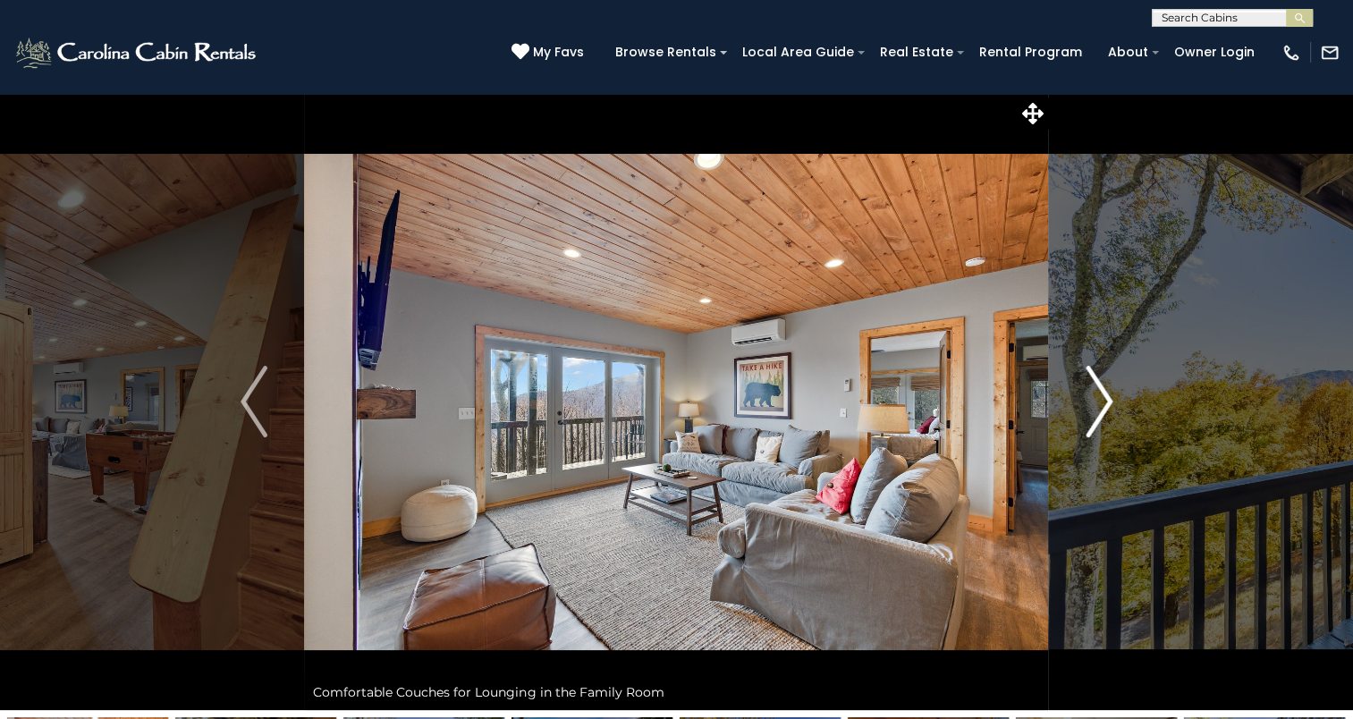
click at [1100, 401] on img "Next" at bounding box center [1099, 402] width 27 height 72
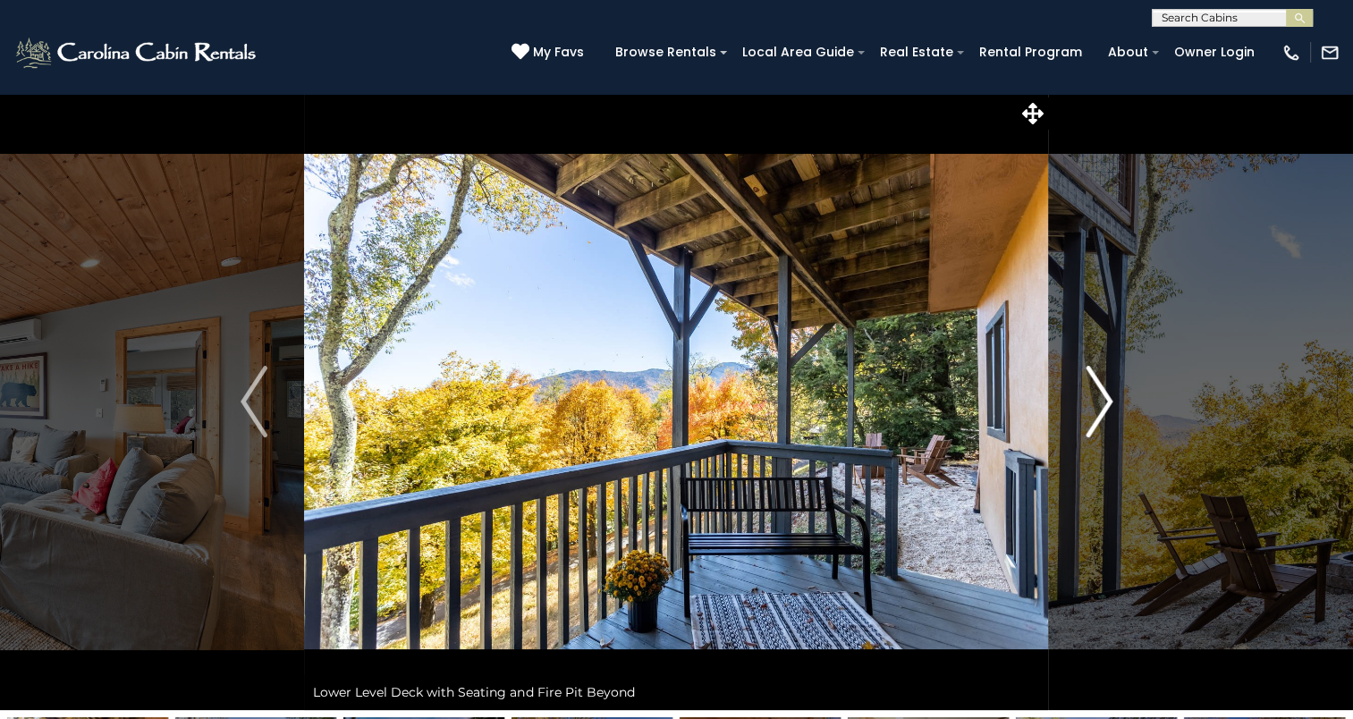
click at [1100, 401] on img "Next" at bounding box center [1099, 402] width 27 height 72
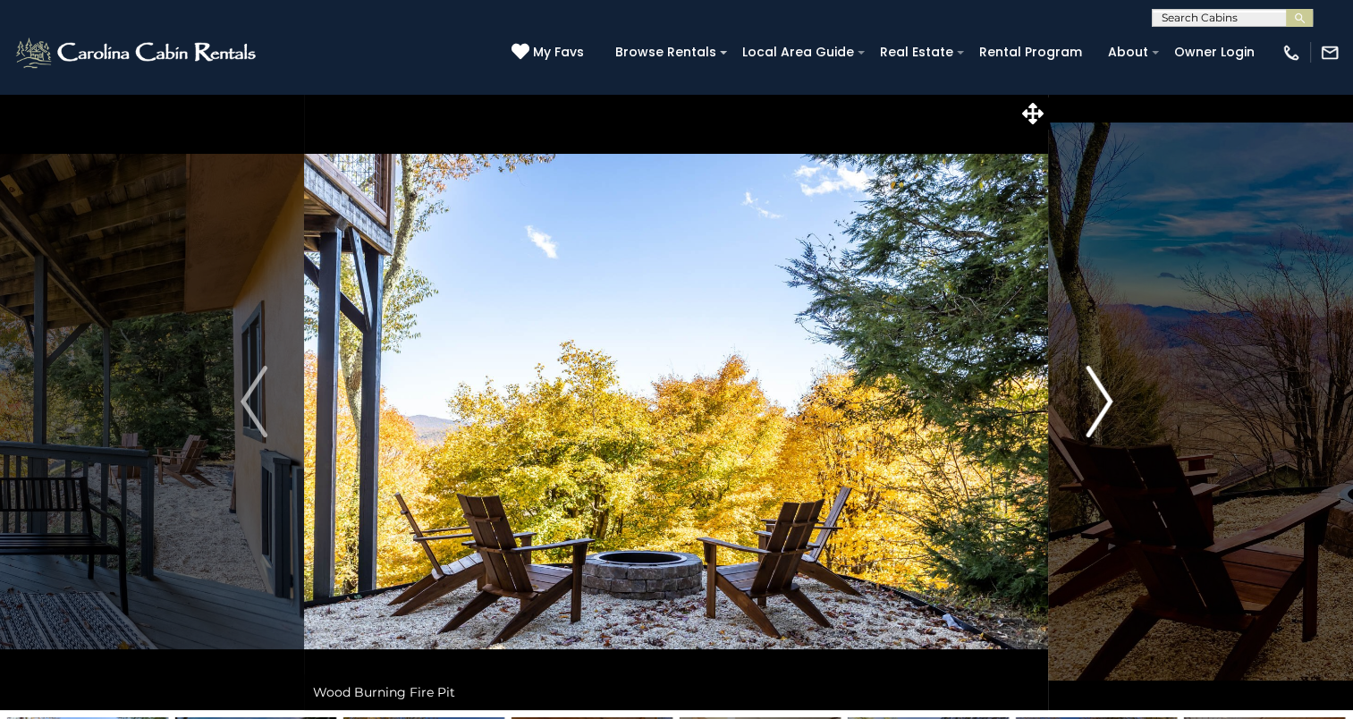
click at [1100, 401] on img "Next" at bounding box center [1099, 402] width 27 height 72
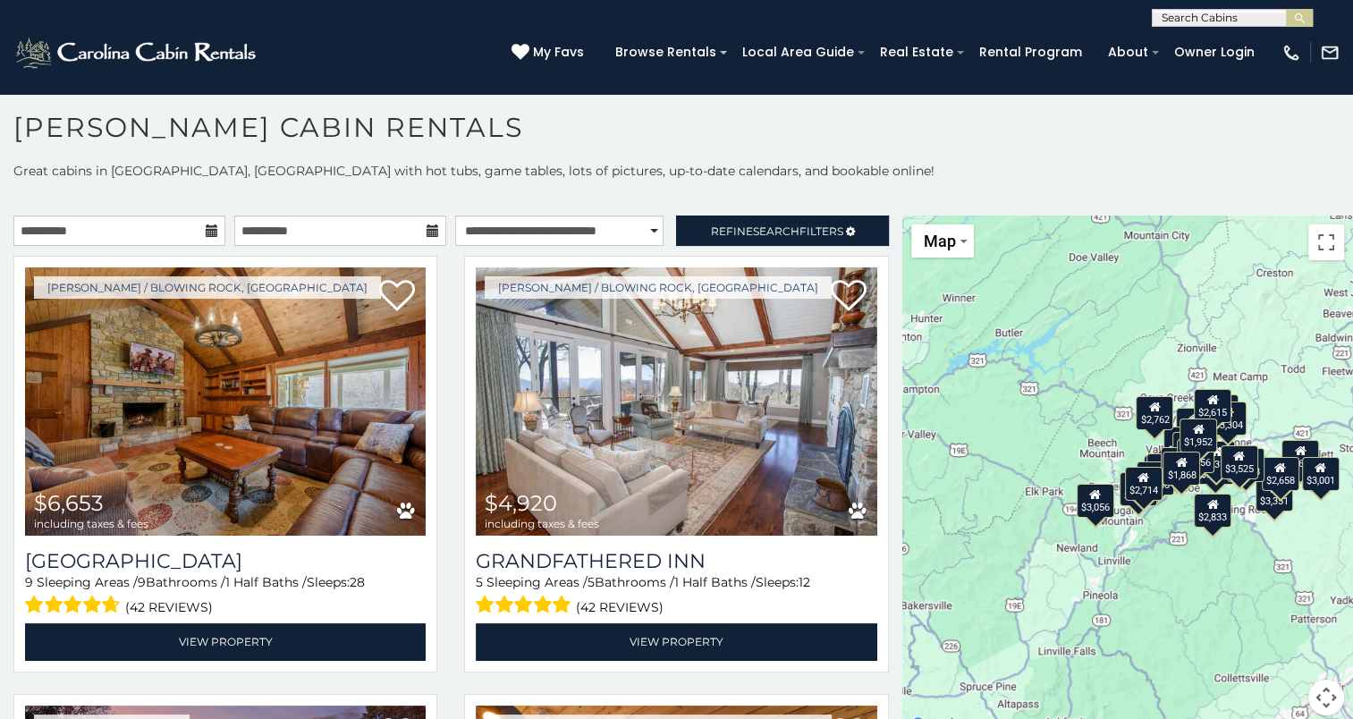
scroll to position [16, 0]
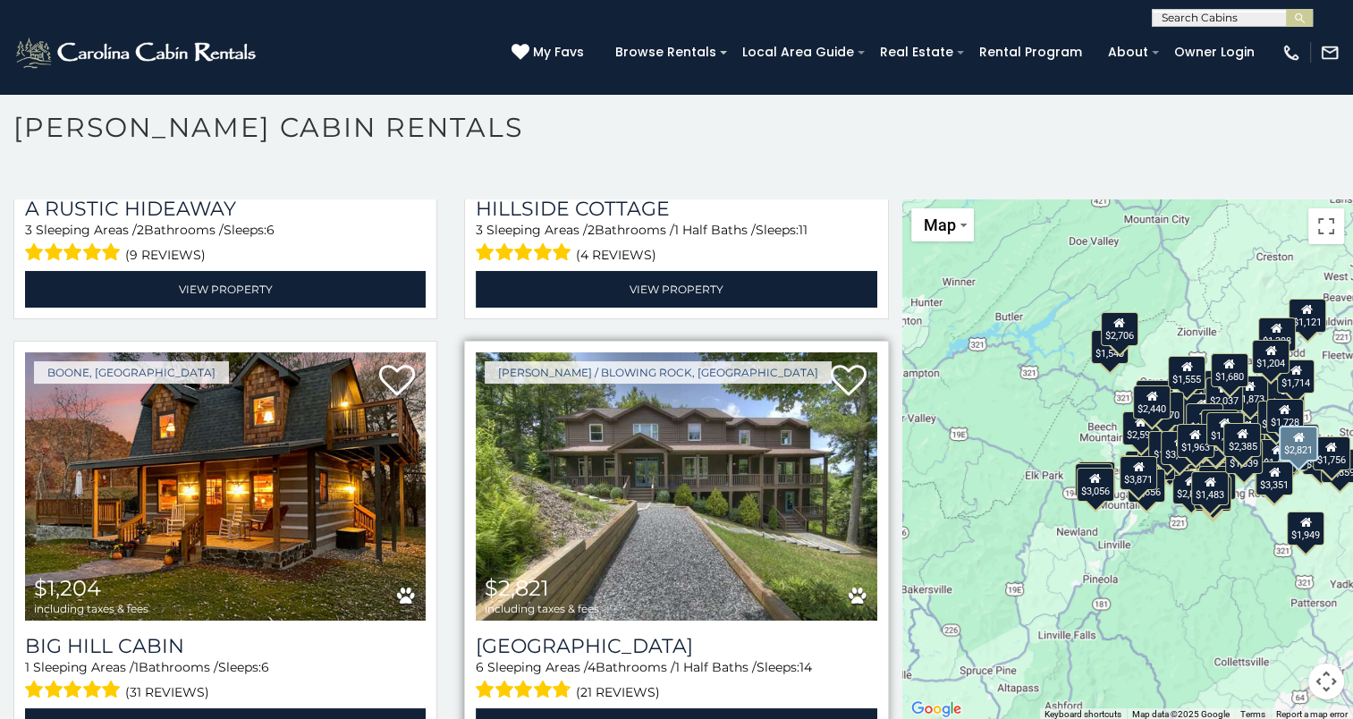
scroll to position [14369, 0]
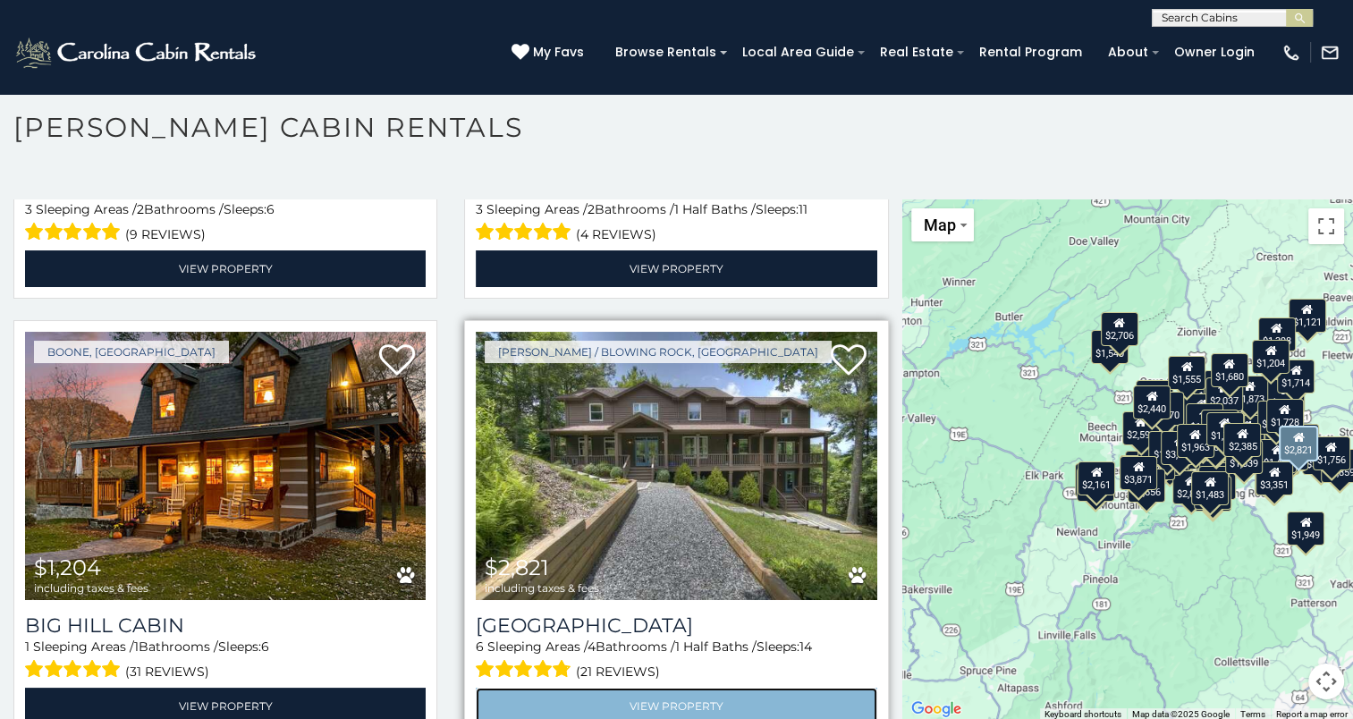
click at [614, 688] on link "View Property" at bounding box center [676, 706] width 401 height 37
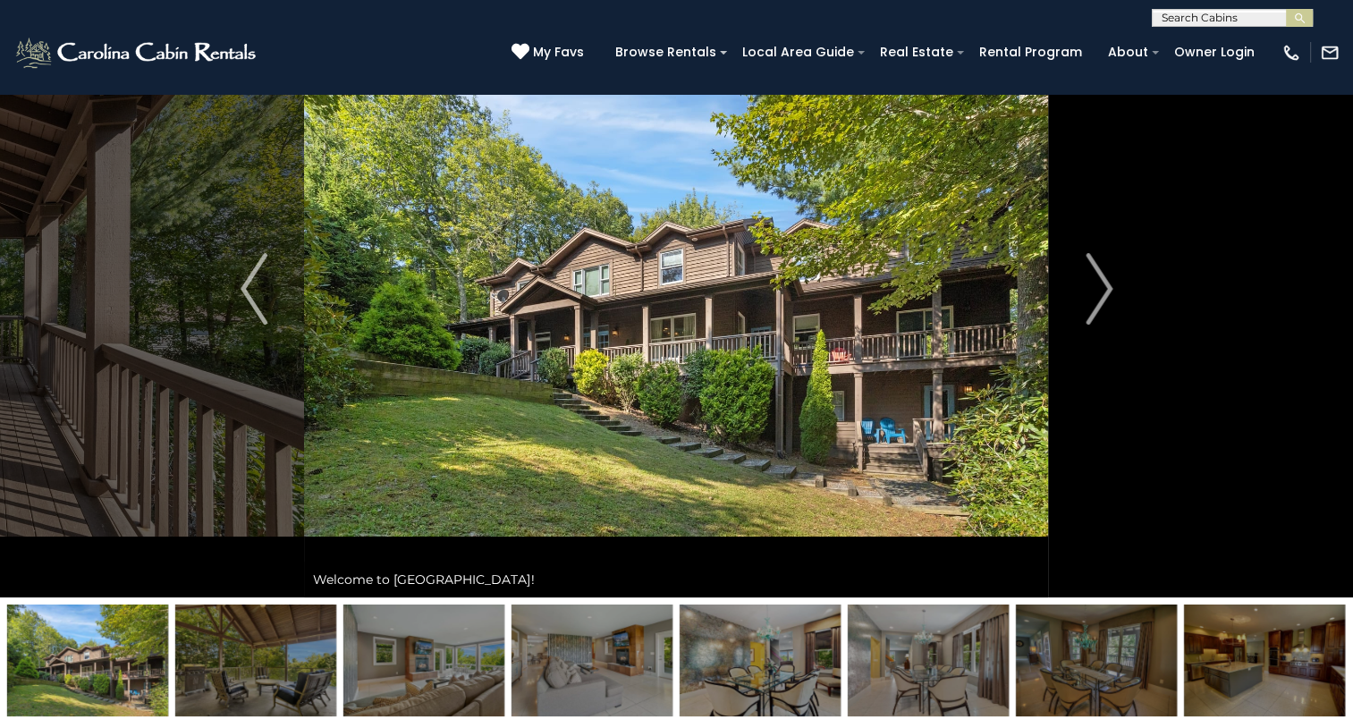
scroll to position [111, 0]
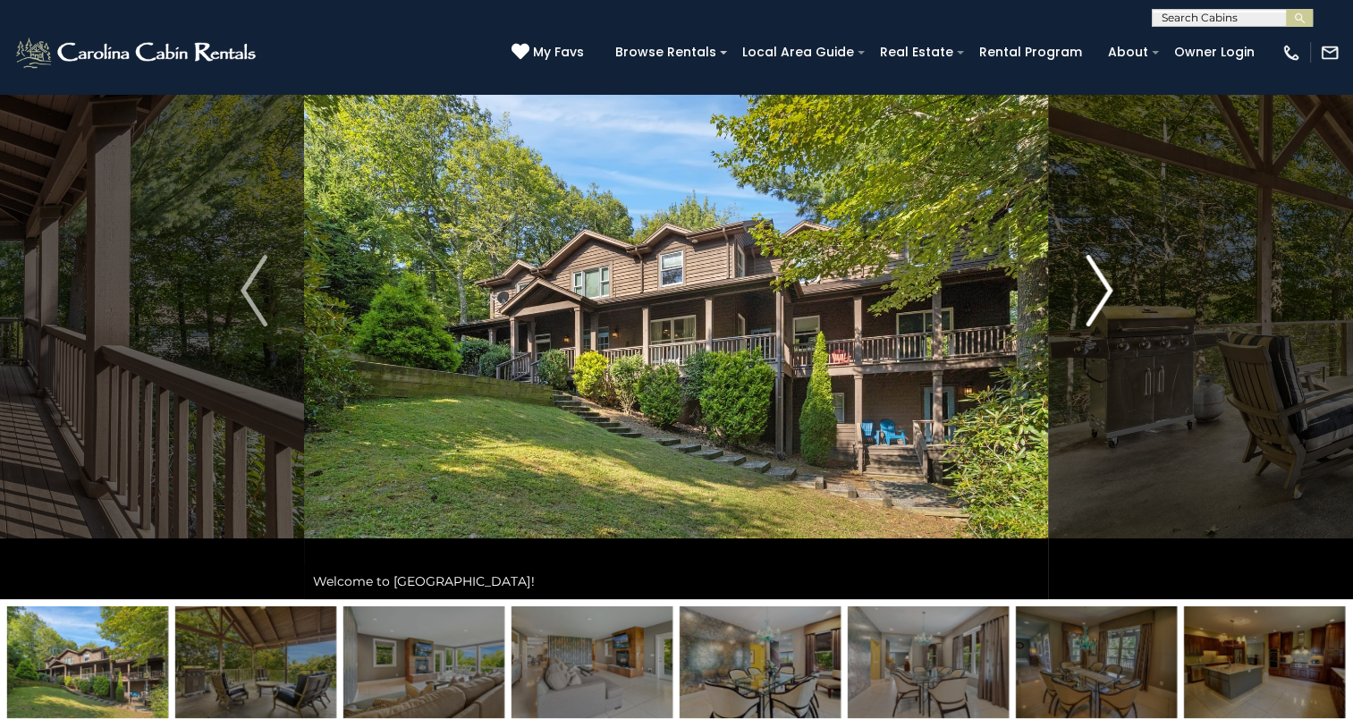
click at [1091, 295] on img "Next" at bounding box center [1099, 291] width 27 height 72
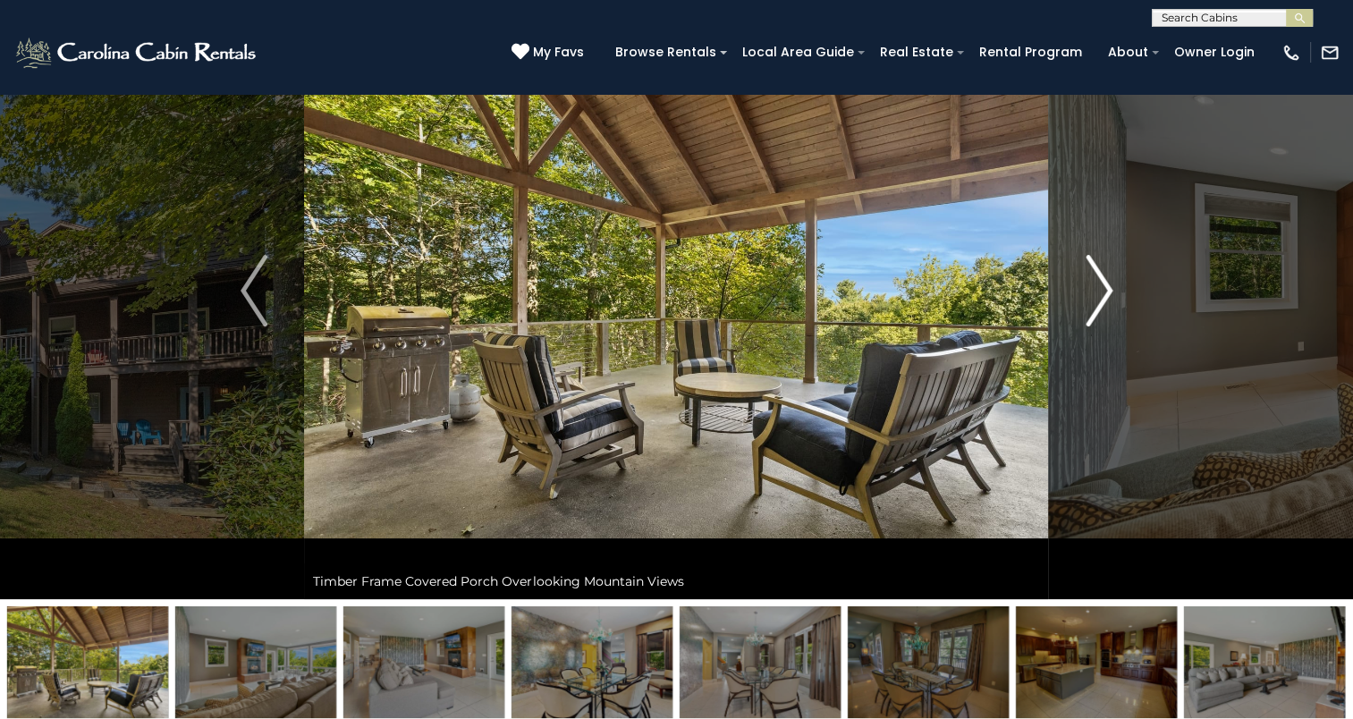
click at [1091, 295] on img "Next" at bounding box center [1099, 291] width 27 height 72
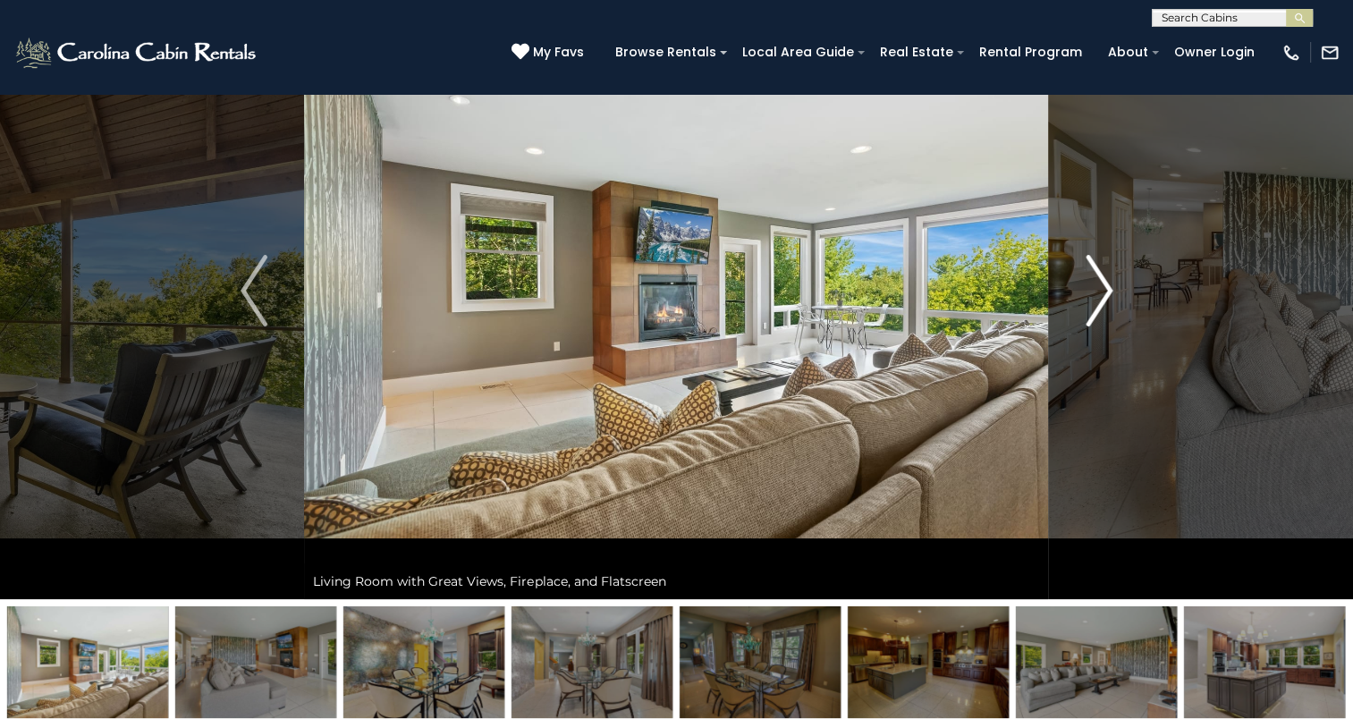
click at [1091, 295] on img "Next" at bounding box center [1099, 291] width 27 height 72
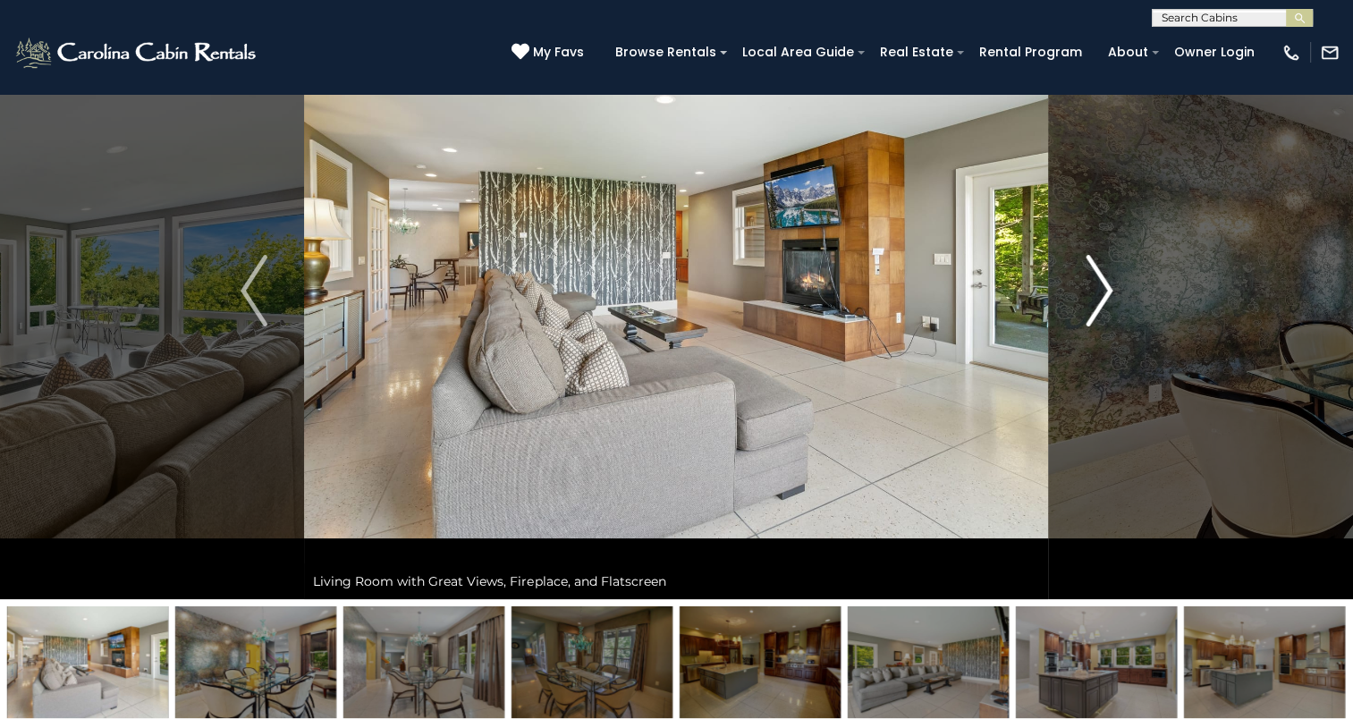
click at [1091, 295] on img "Next" at bounding box center [1099, 291] width 27 height 72
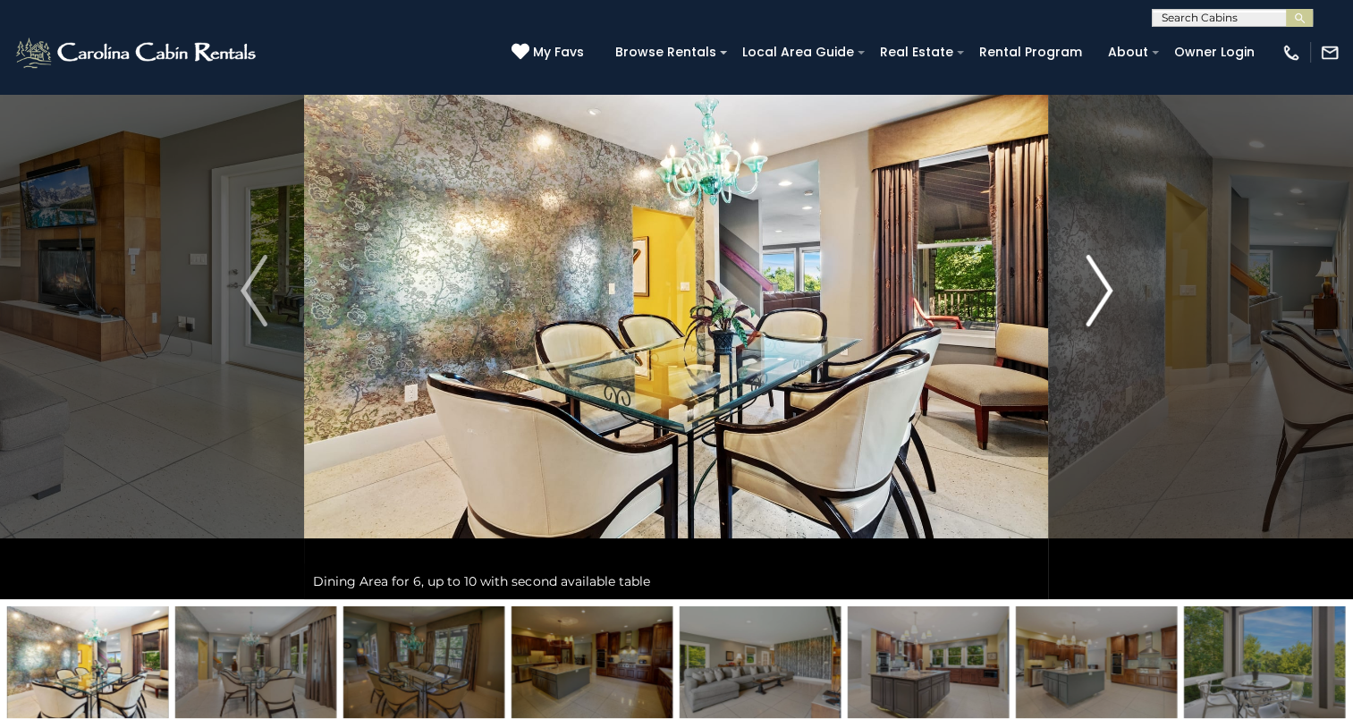
click at [1091, 295] on img "Next" at bounding box center [1099, 291] width 27 height 72
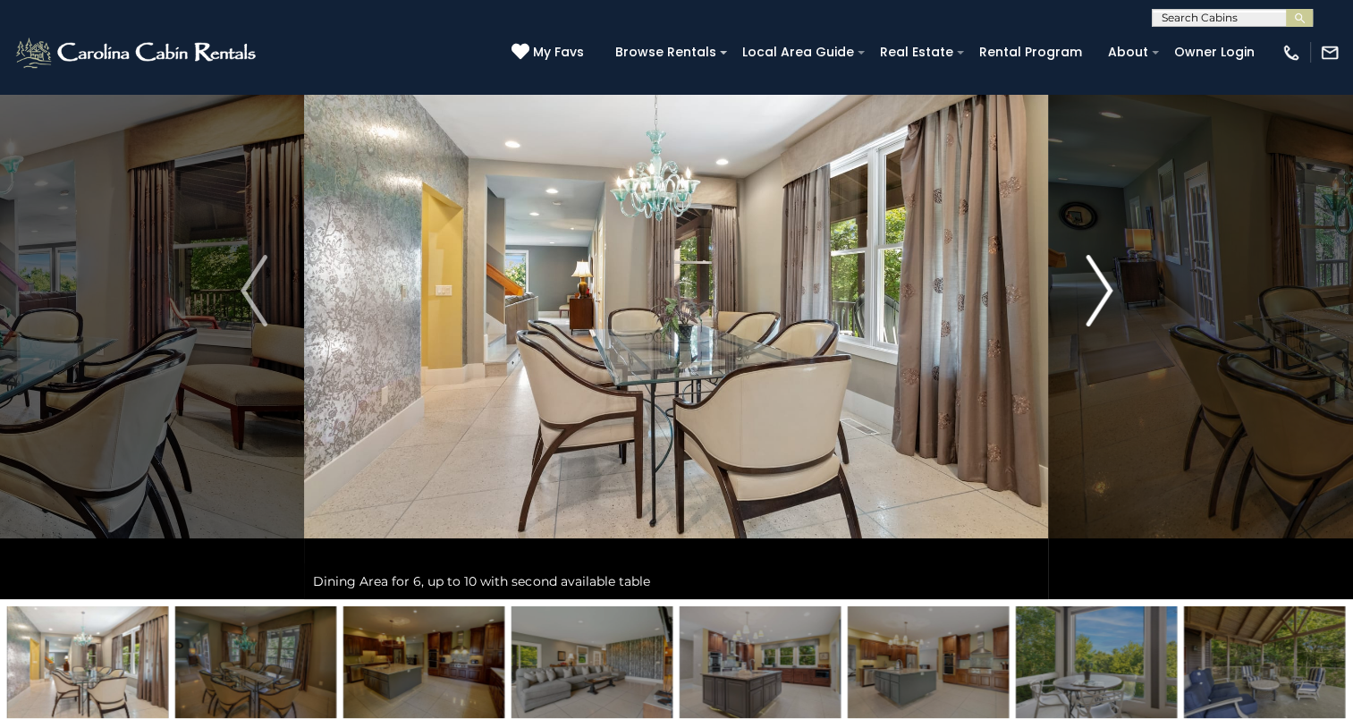
click at [1091, 295] on img "Next" at bounding box center [1099, 291] width 27 height 72
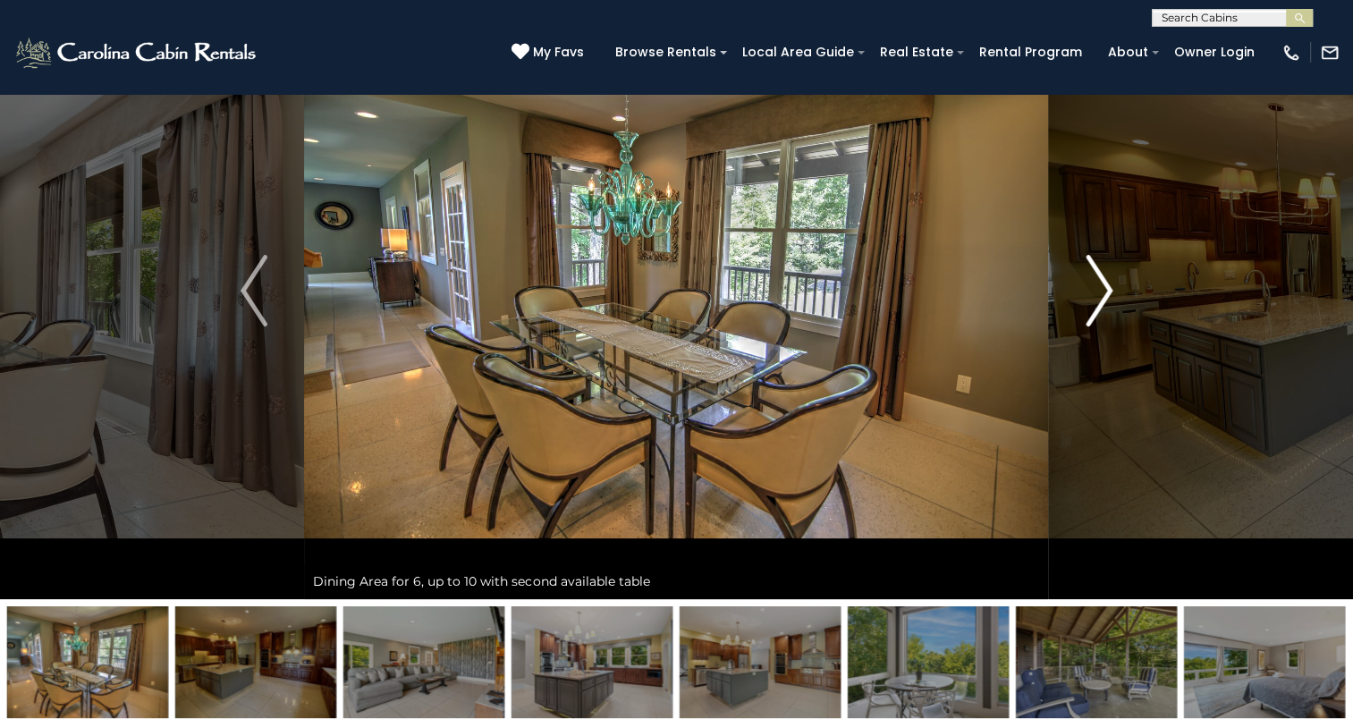
click at [1091, 295] on img "Next" at bounding box center [1099, 291] width 27 height 72
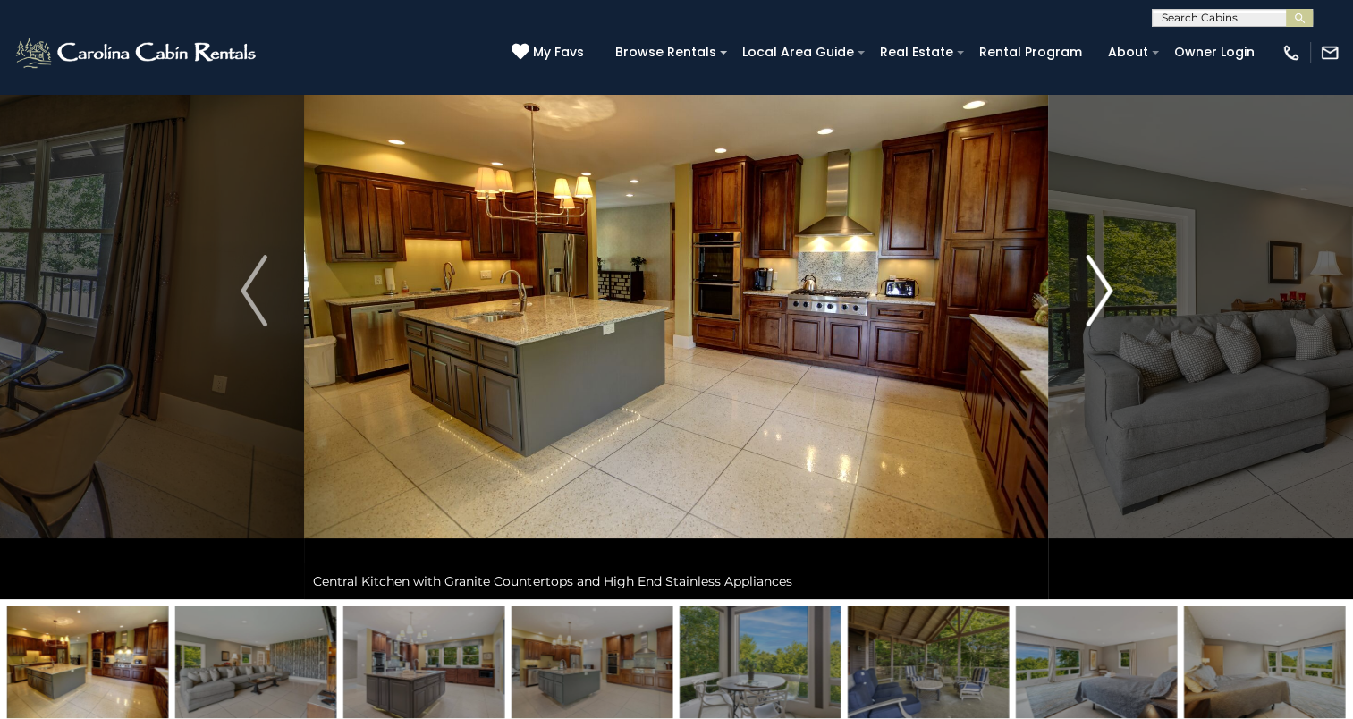
click at [1091, 295] on img "Next" at bounding box center [1099, 291] width 27 height 72
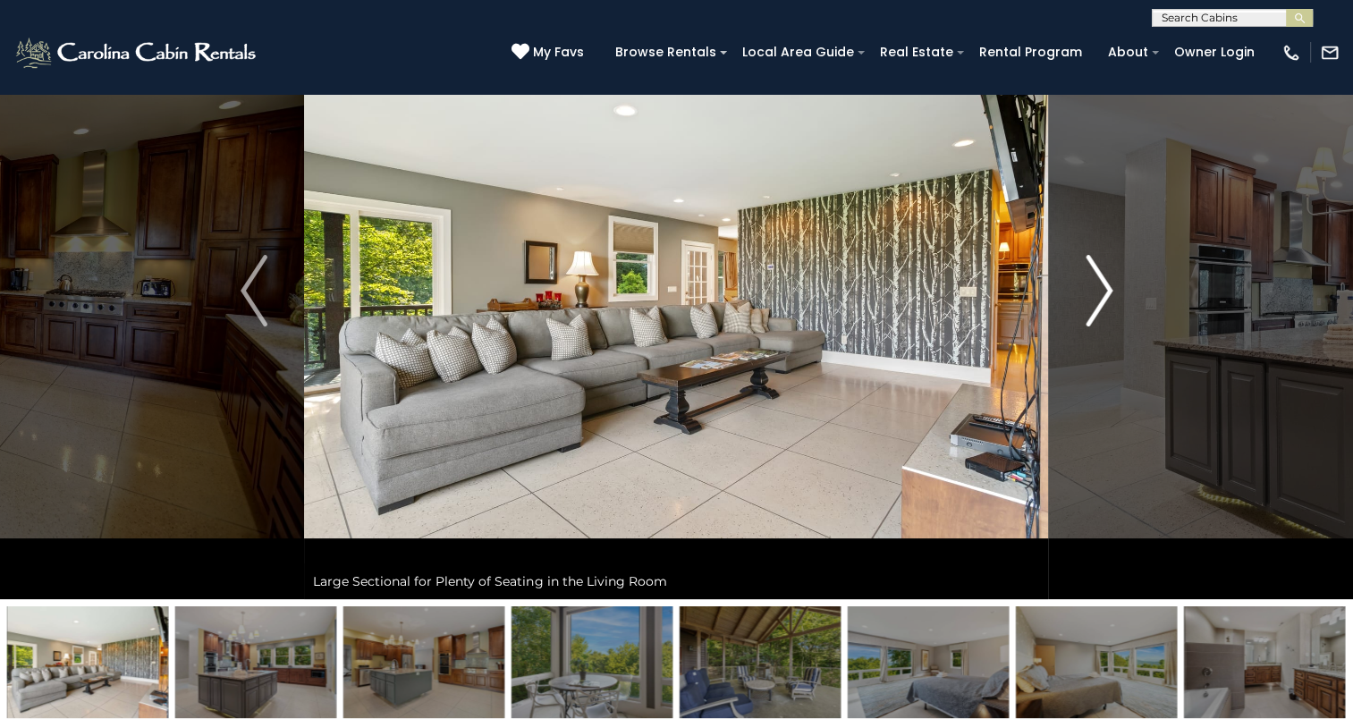
click at [1091, 295] on img "Next" at bounding box center [1099, 291] width 27 height 72
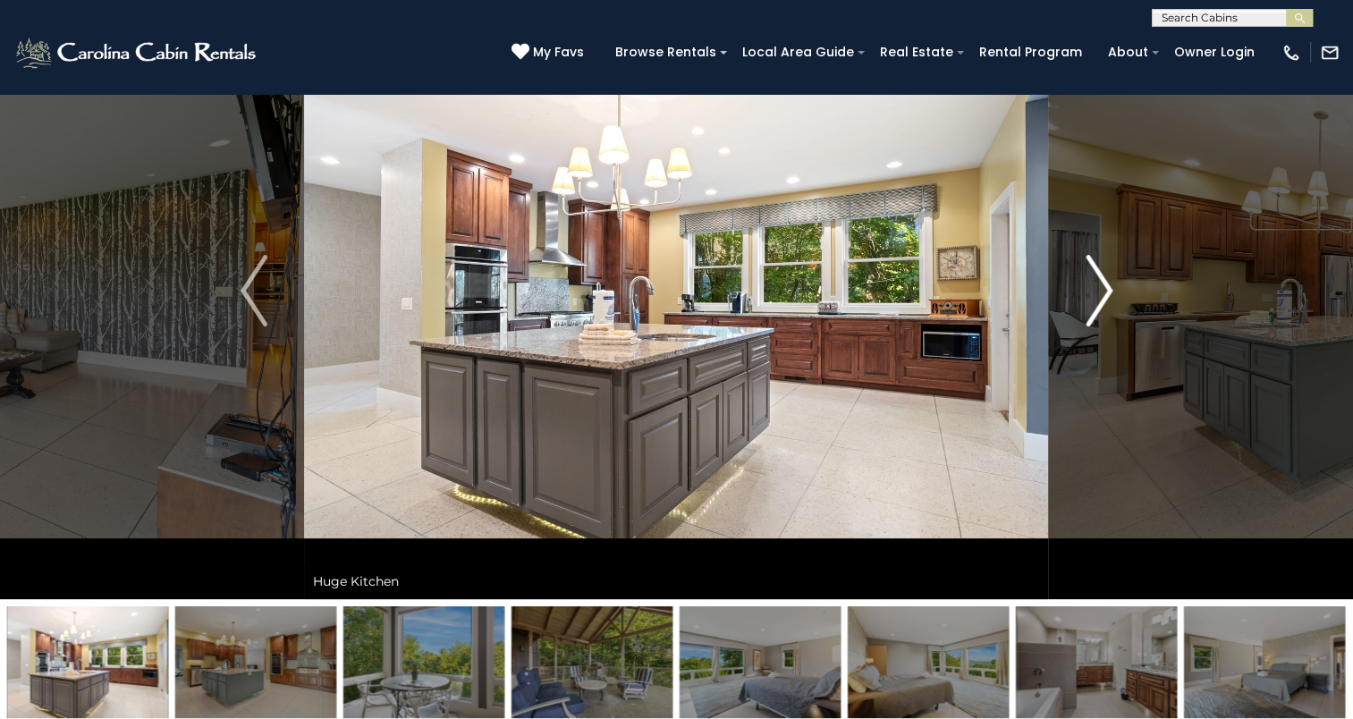
click at [1091, 295] on img "Next" at bounding box center [1099, 291] width 27 height 72
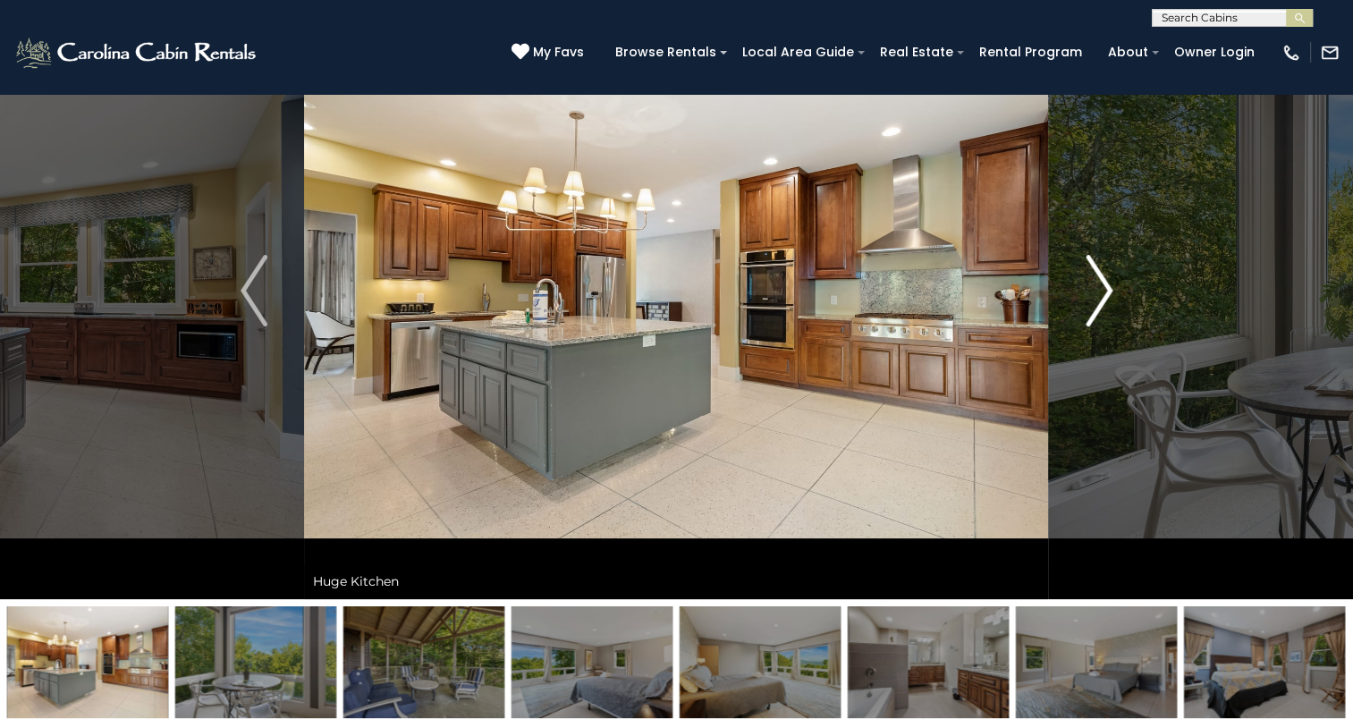
click at [1091, 295] on img "Next" at bounding box center [1099, 291] width 27 height 72
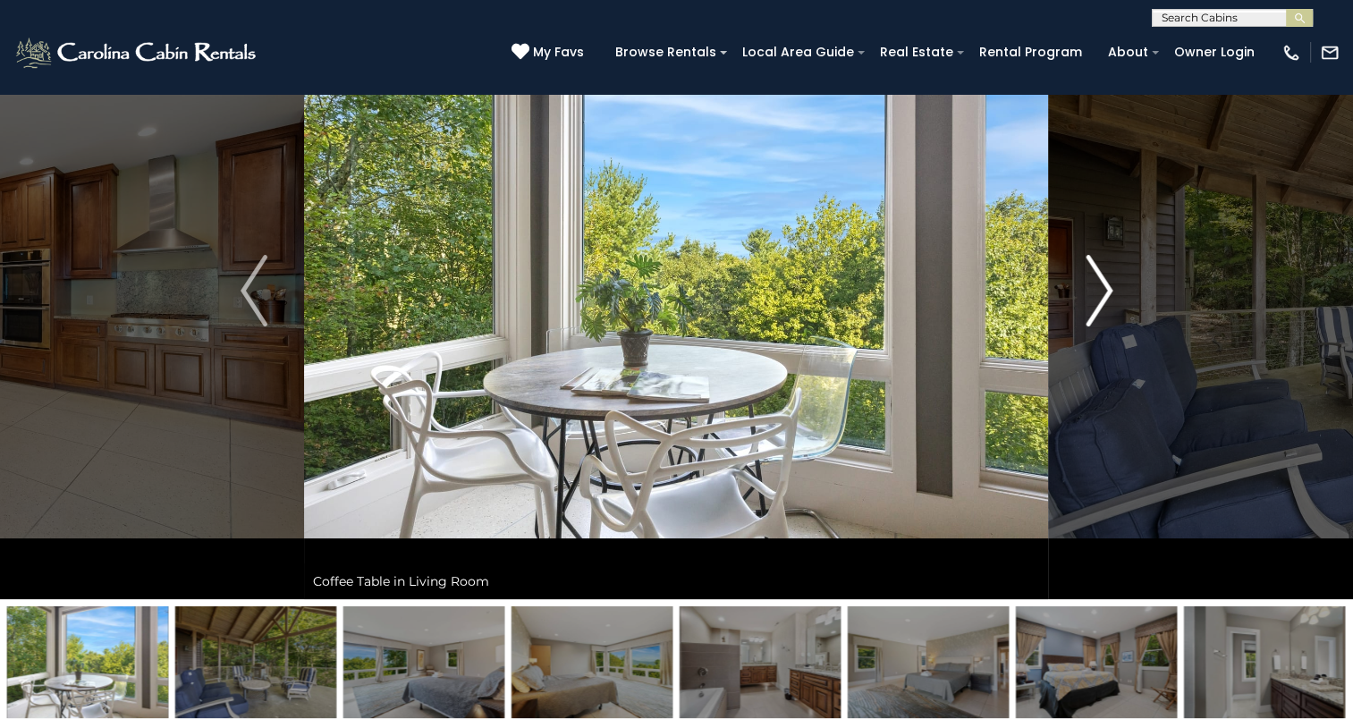
click at [1091, 295] on img "Next" at bounding box center [1099, 291] width 27 height 72
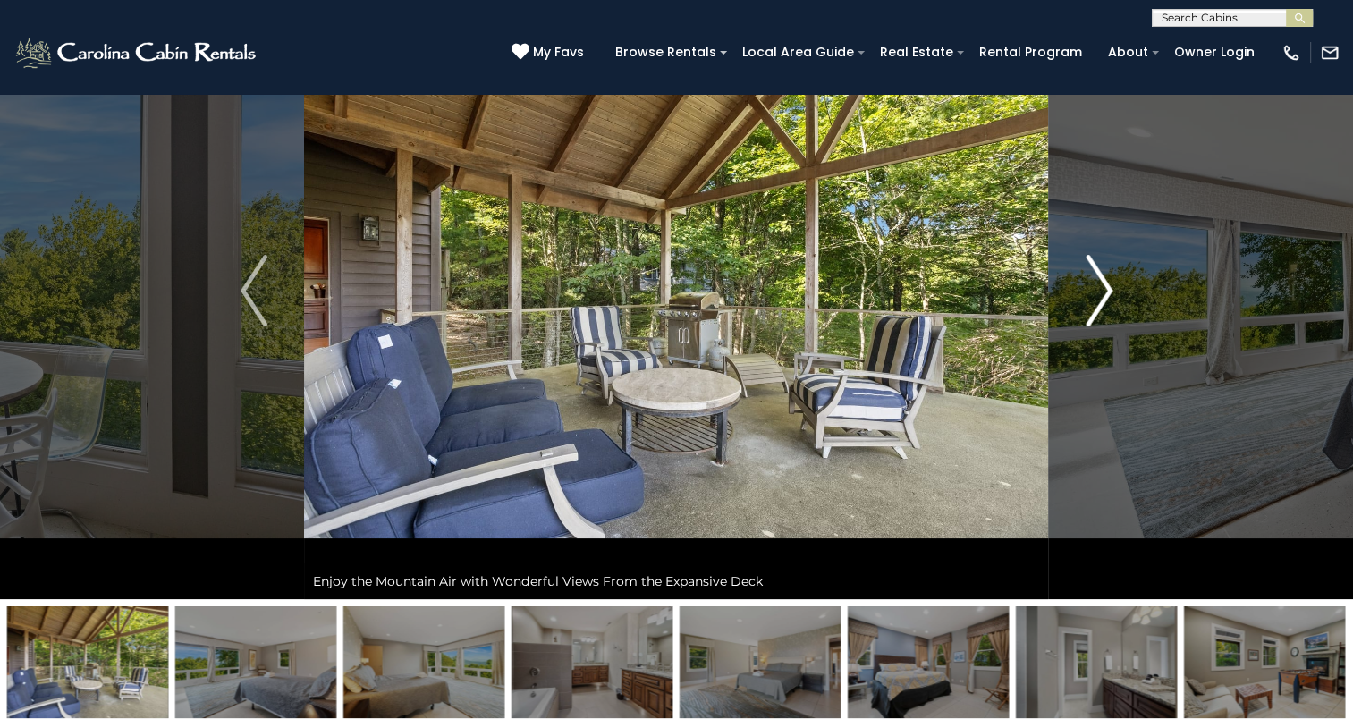
click at [1091, 295] on img "Next" at bounding box center [1099, 291] width 27 height 72
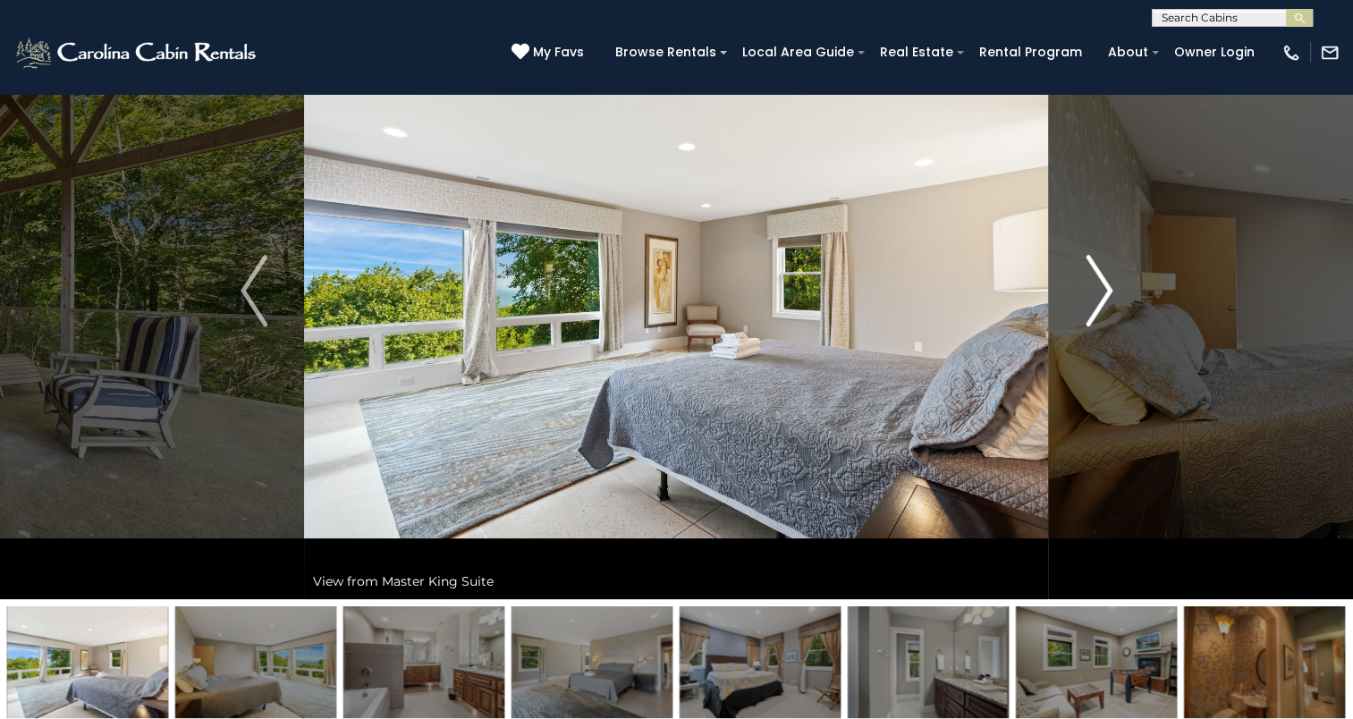
click at [1091, 295] on img "Next" at bounding box center [1099, 291] width 27 height 72
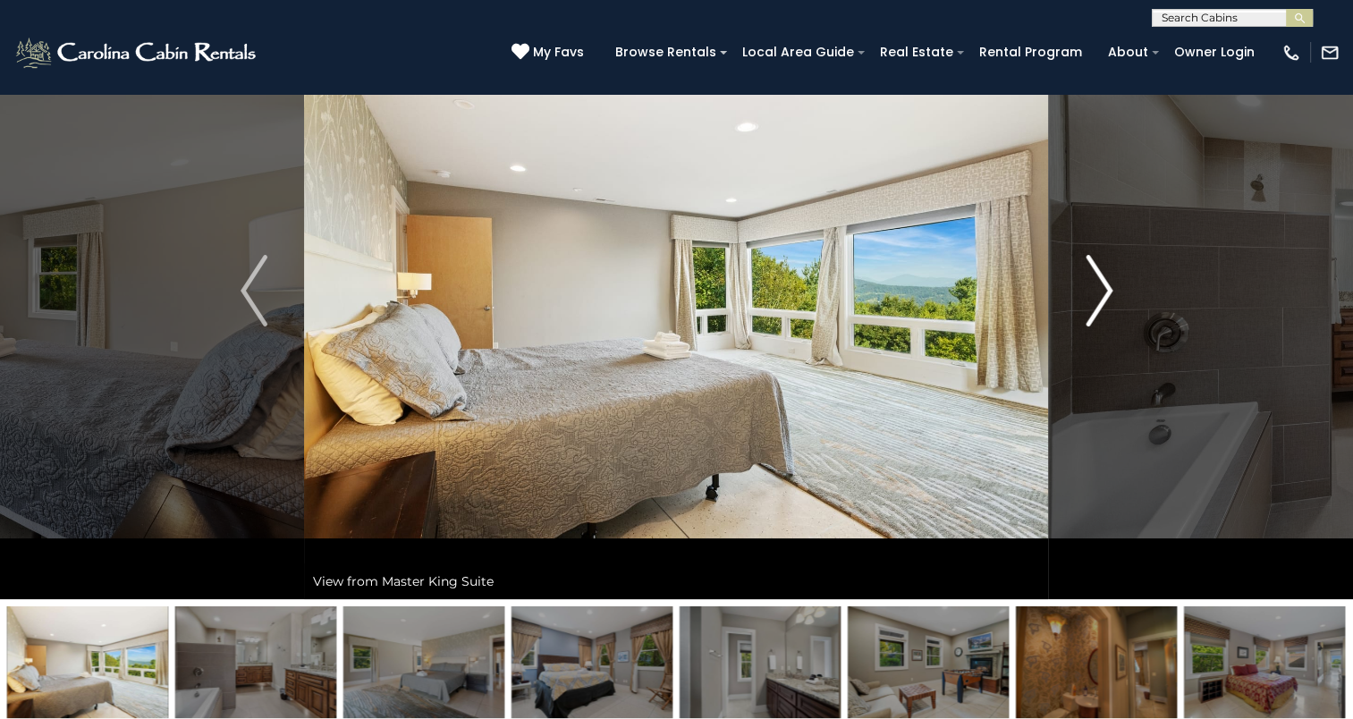
click at [1091, 295] on img "Next" at bounding box center [1099, 291] width 27 height 72
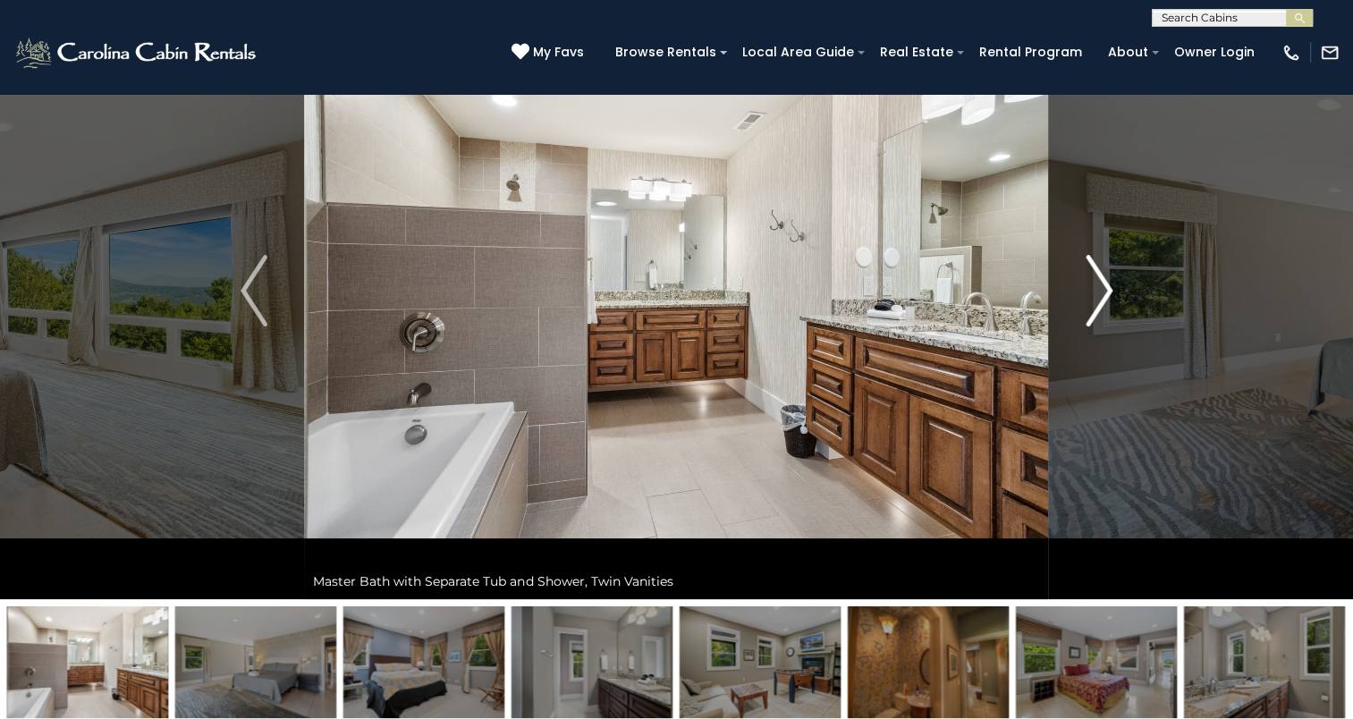
click at [1091, 295] on img "Next" at bounding box center [1099, 291] width 27 height 72
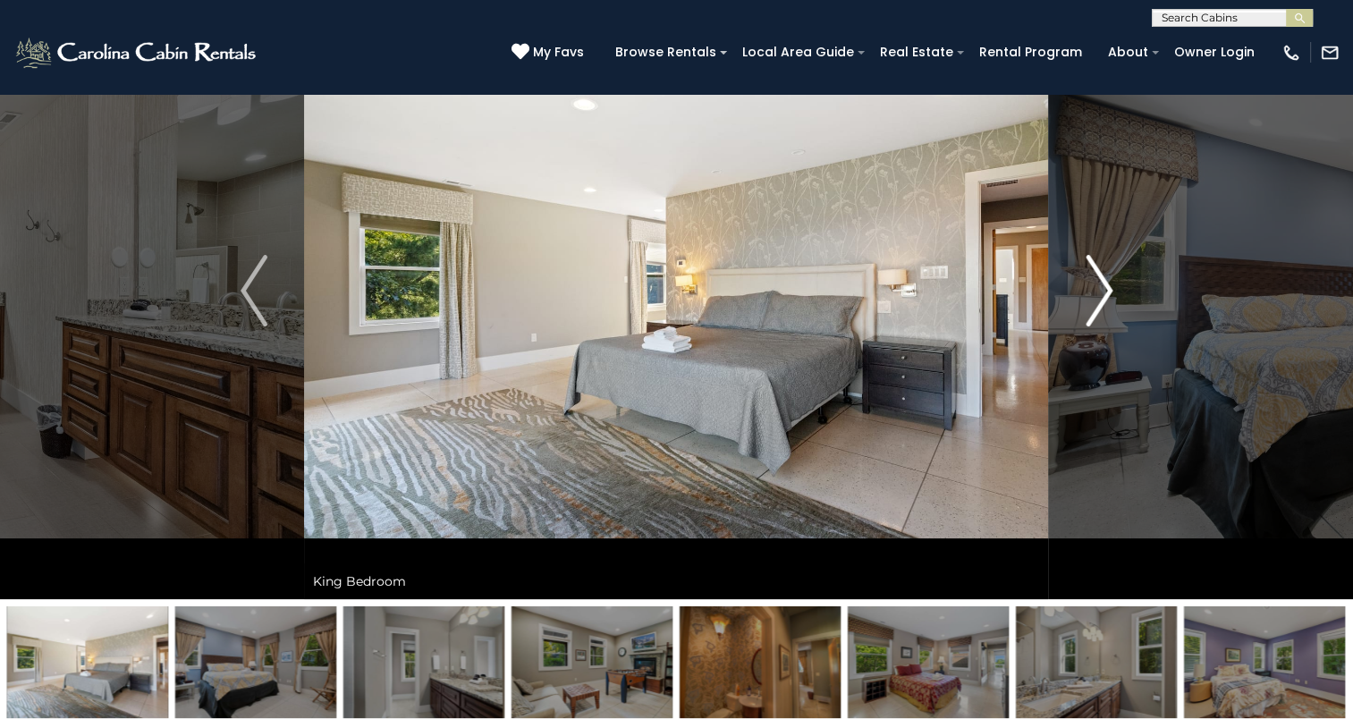
click at [1091, 295] on img "Next" at bounding box center [1099, 291] width 27 height 72
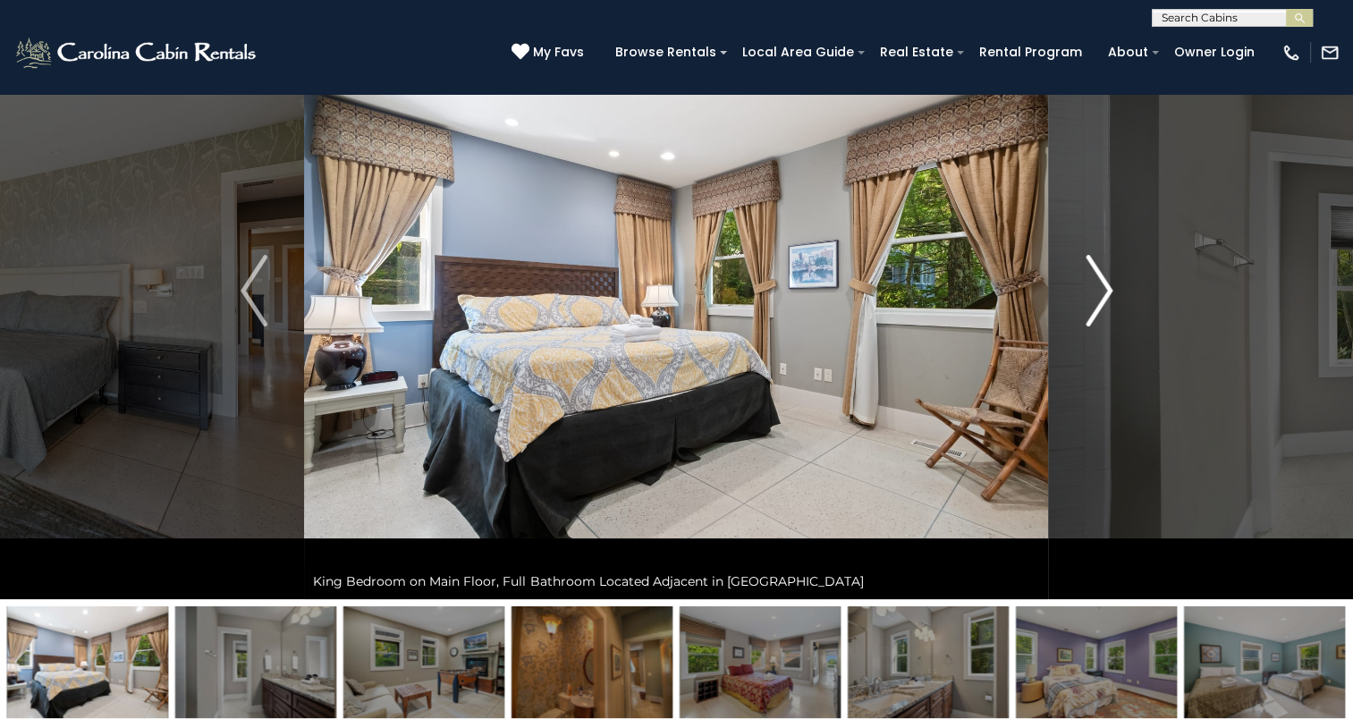
click at [1091, 295] on img "Next" at bounding box center [1099, 291] width 27 height 72
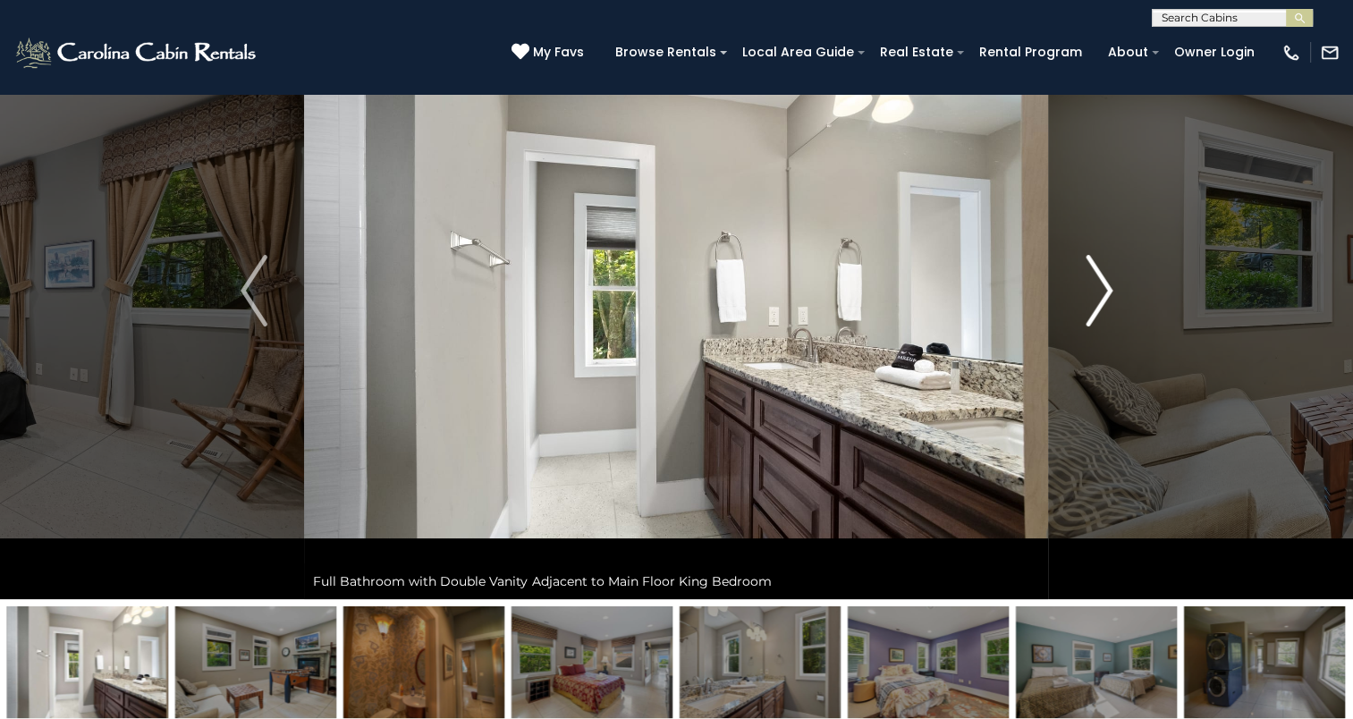
click at [1091, 295] on img "Next" at bounding box center [1099, 291] width 27 height 72
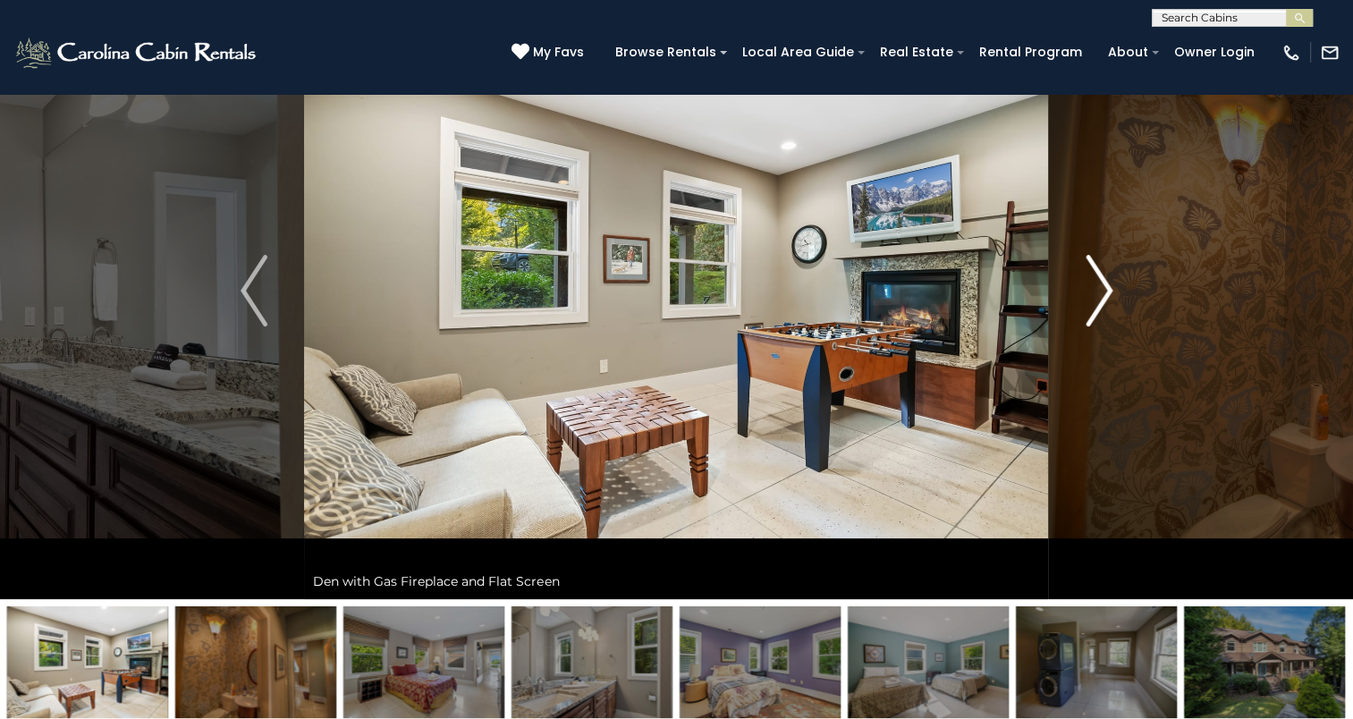
click at [1091, 295] on img "Next" at bounding box center [1099, 291] width 27 height 72
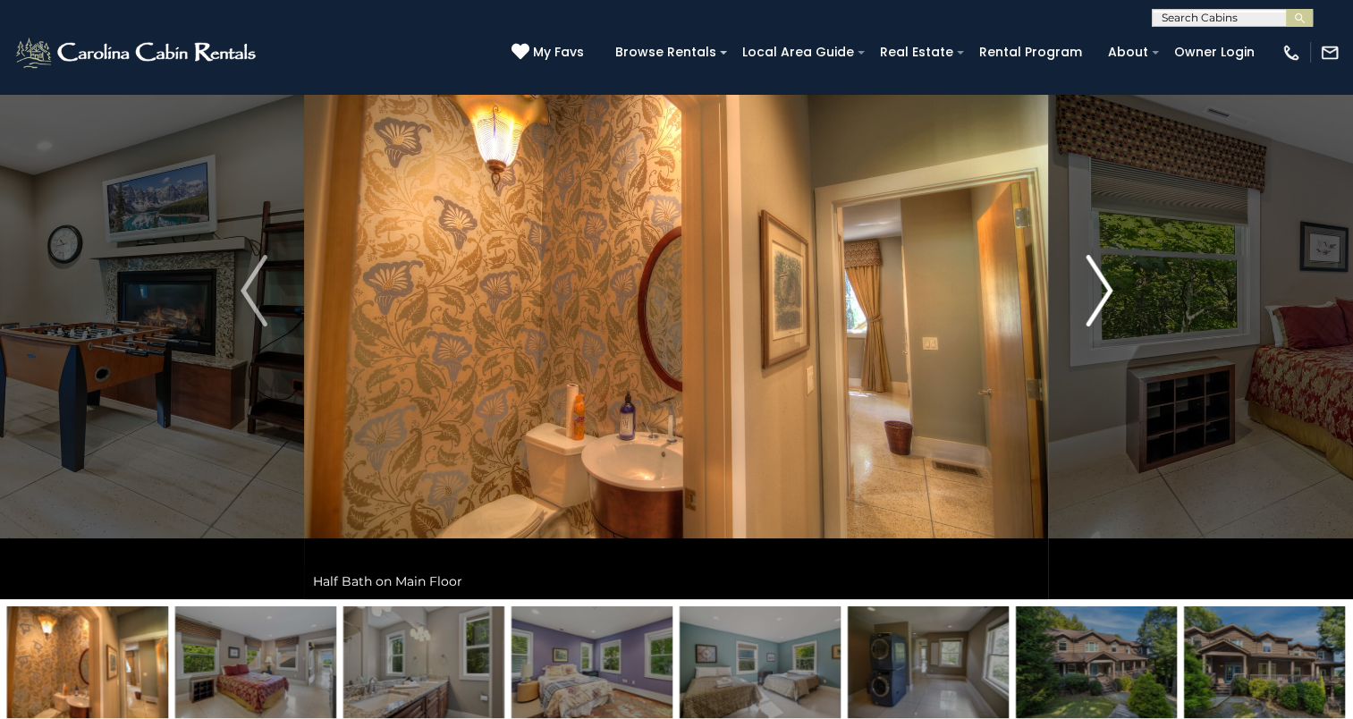
click at [1091, 295] on img "Next" at bounding box center [1099, 291] width 27 height 72
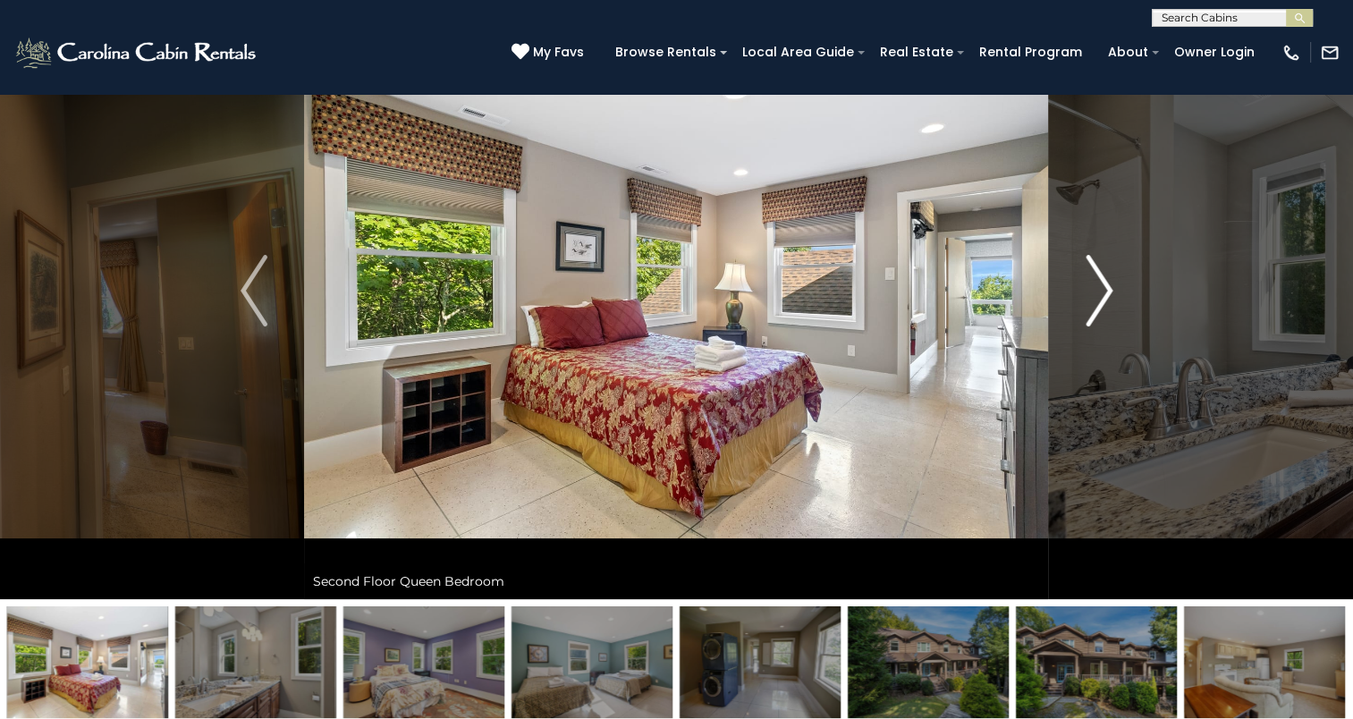
click at [1091, 295] on img "Next" at bounding box center [1099, 291] width 27 height 72
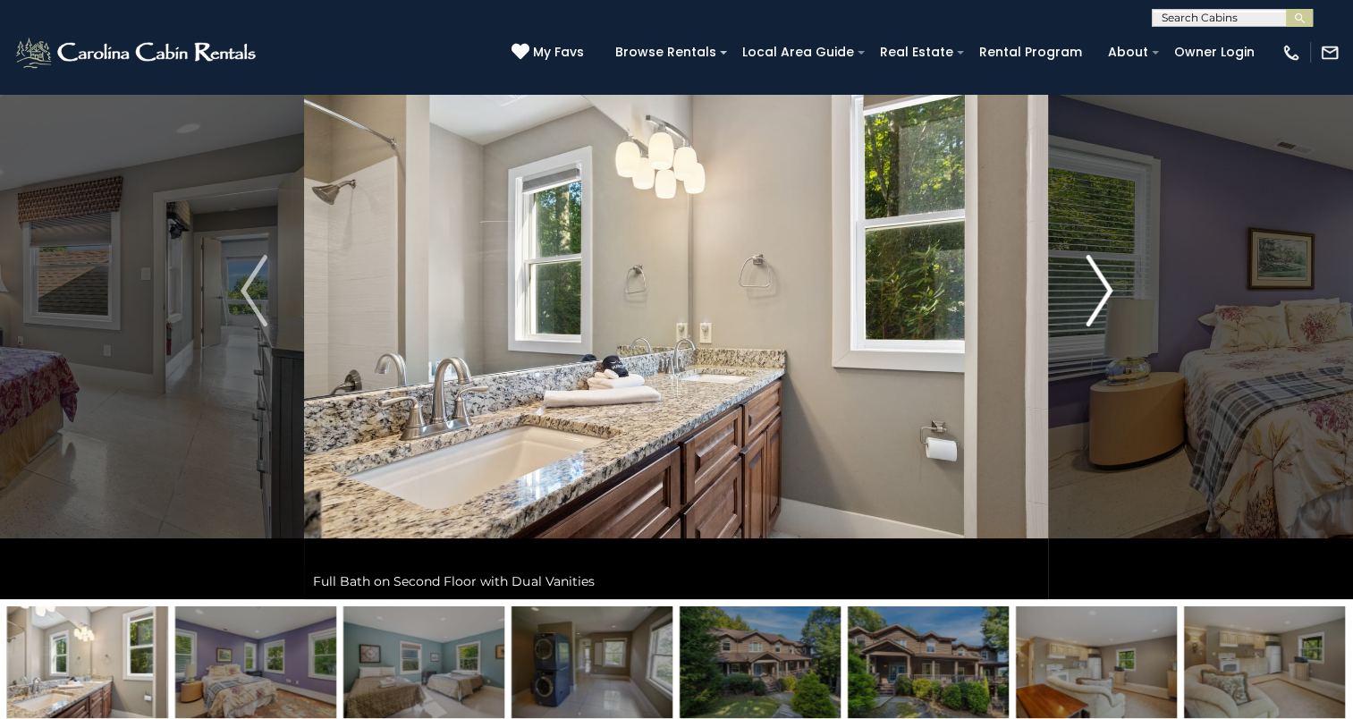
click at [1091, 295] on img "Next" at bounding box center [1099, 291] width 27 height 72
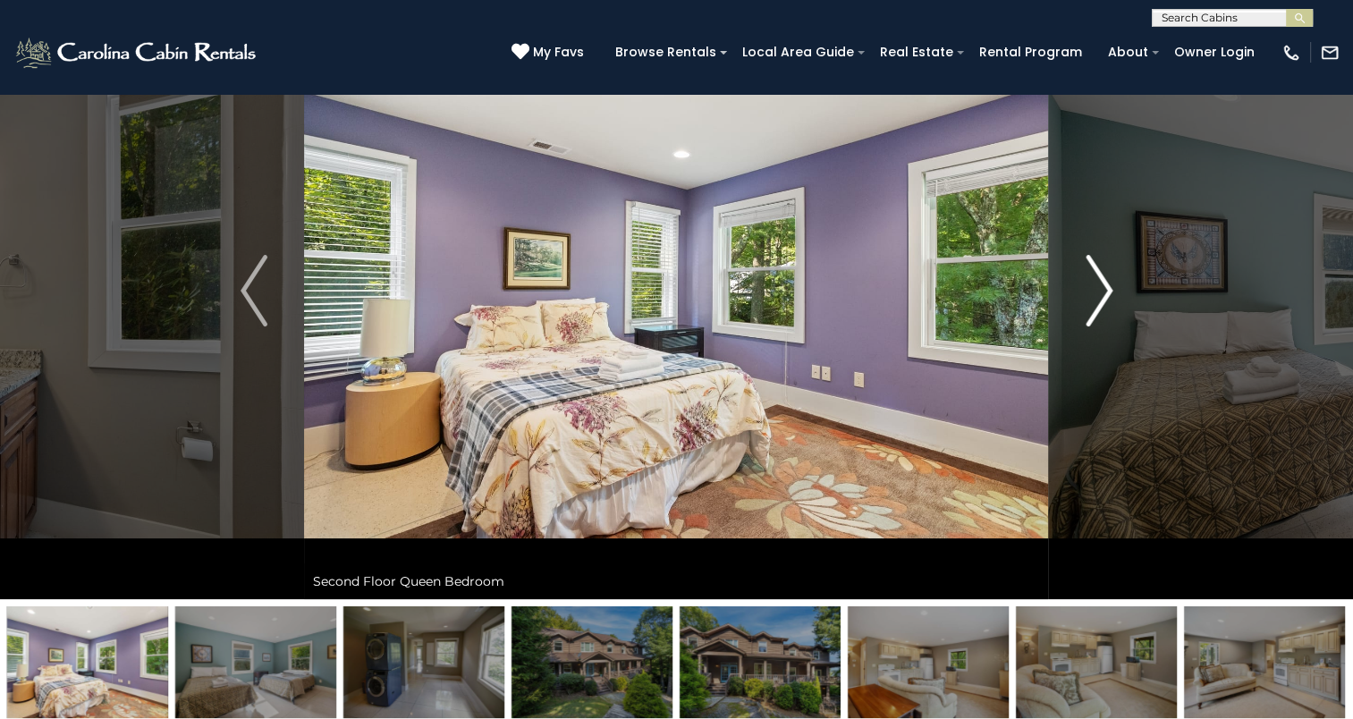
click at [1091, 295] on img "Next" at bounding box center [1099, 291] width 27 height 72
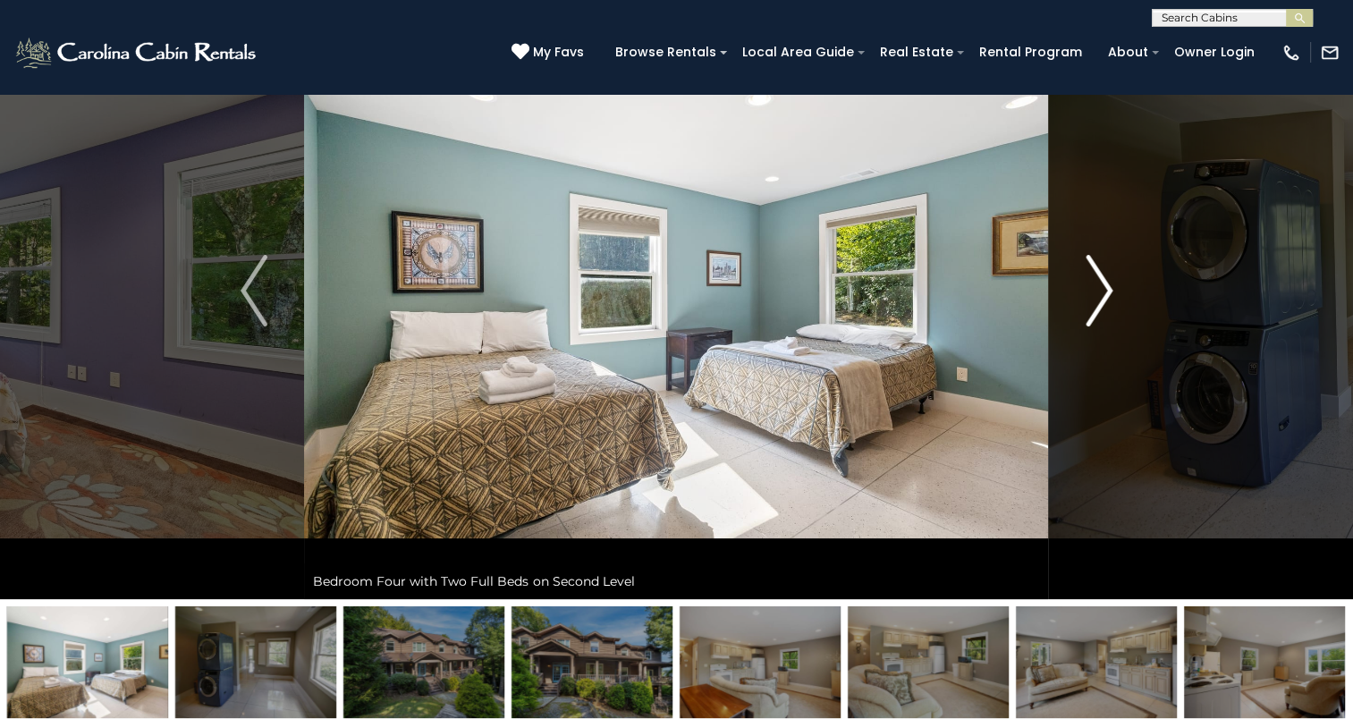
click at [1091, 295] on img "Next" at bounding box center [1099, 291] width 27 height 72
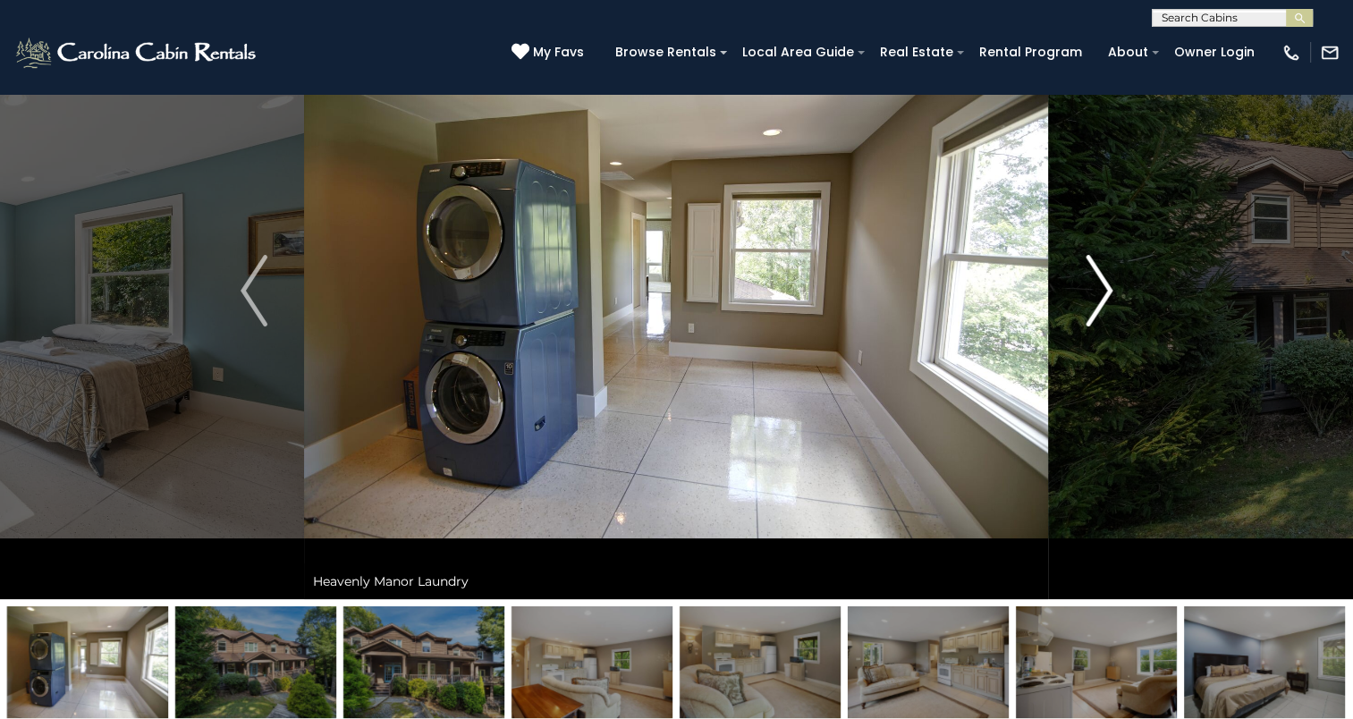
click at [1091, 295] on img "Next" at bounding box center [1099, 291] width 27 height 72
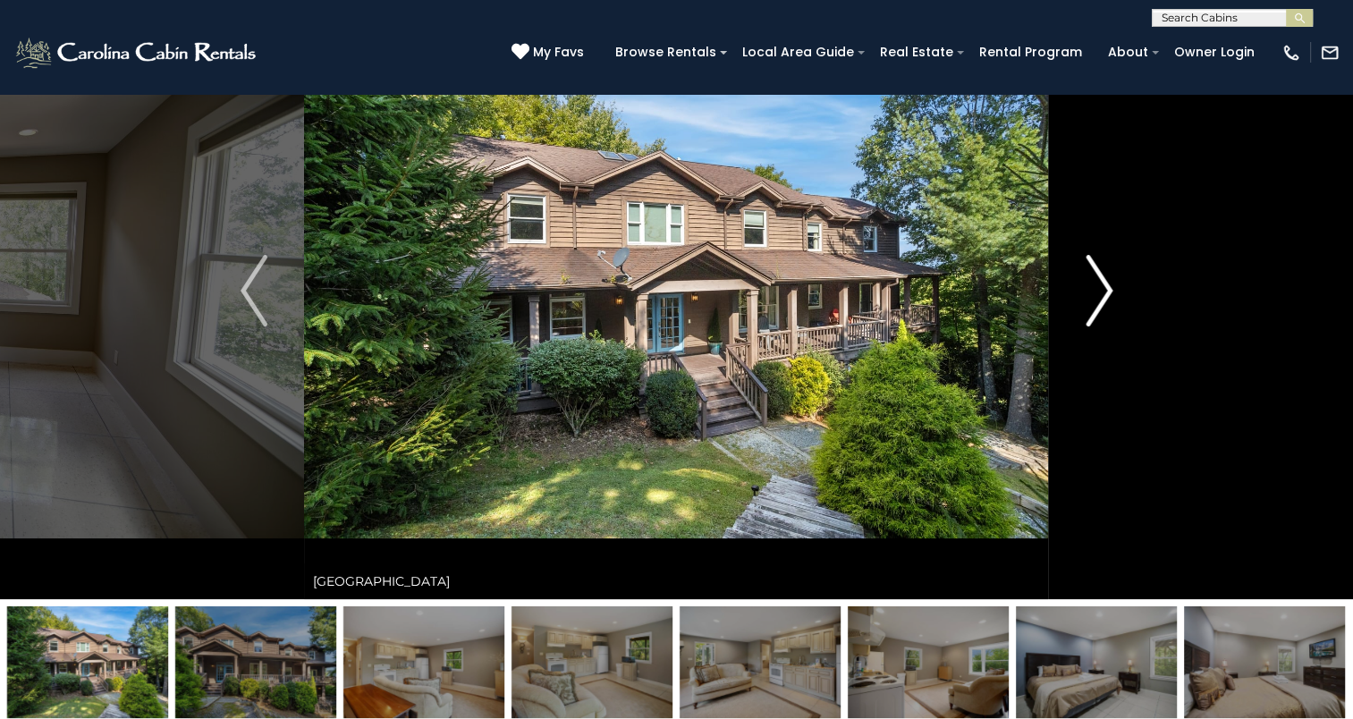
click at [1091, 295] on img "Next" at bounding box center [1099, 291] width 27 height 72
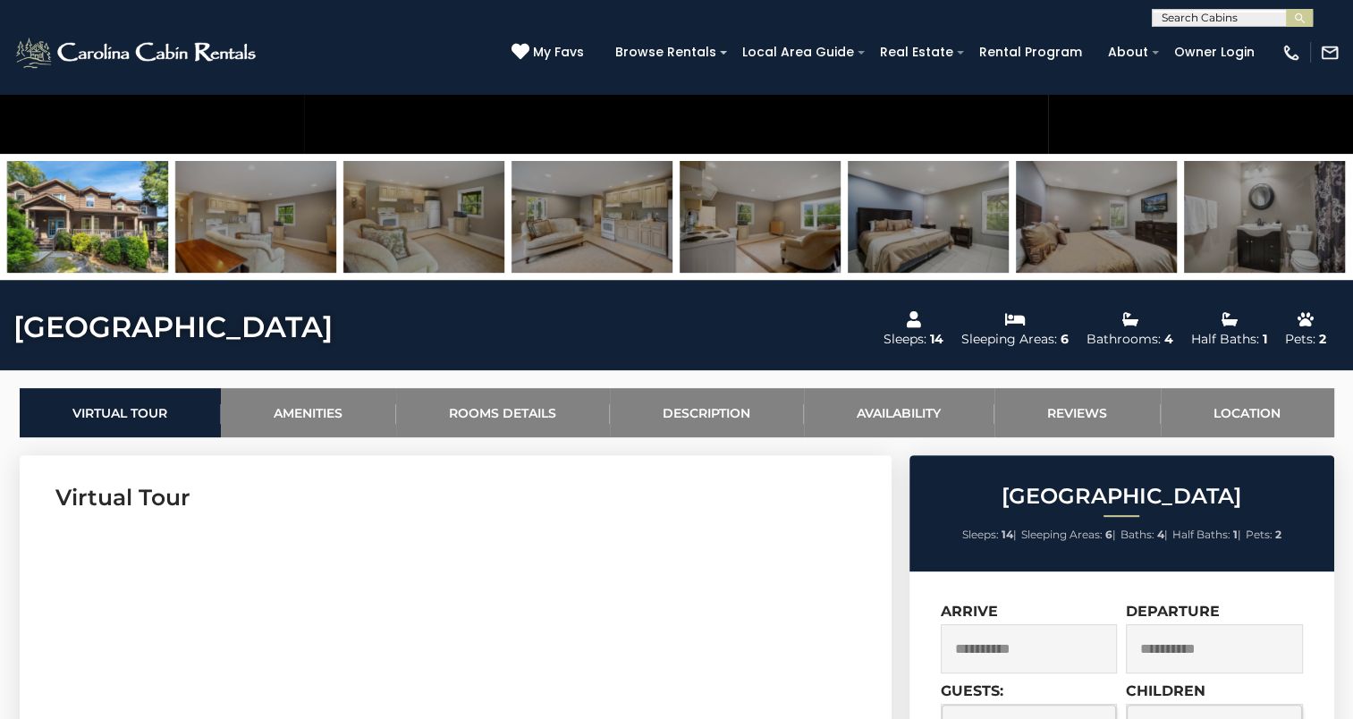
scroll to position [0, 0]
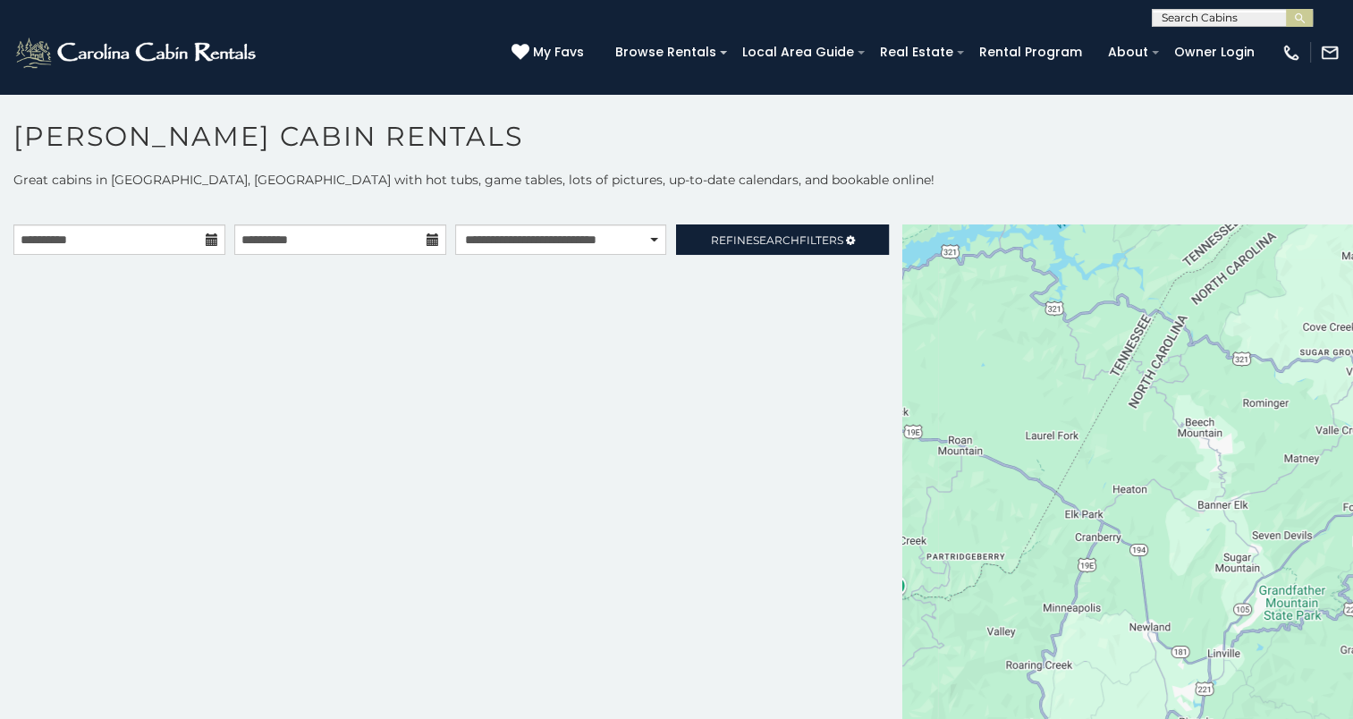
scroll to position [9, 0]
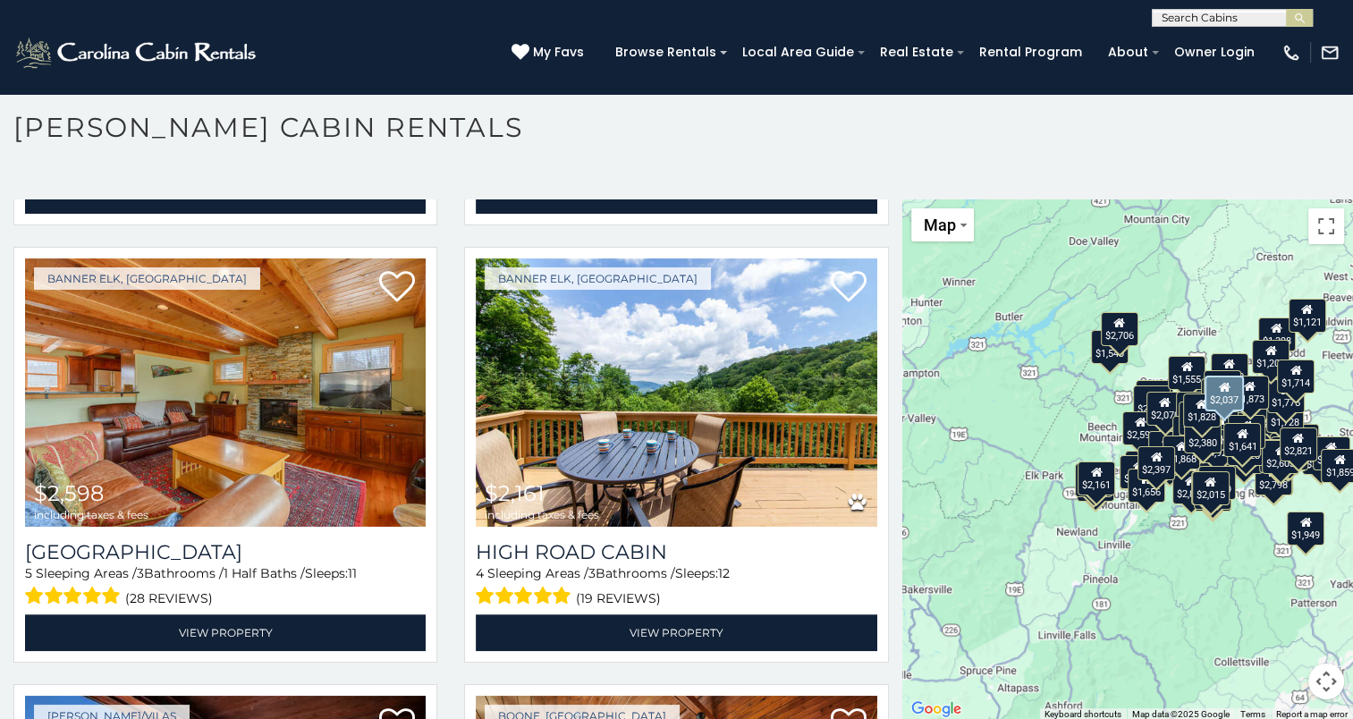
scroll to position [14878, 0]
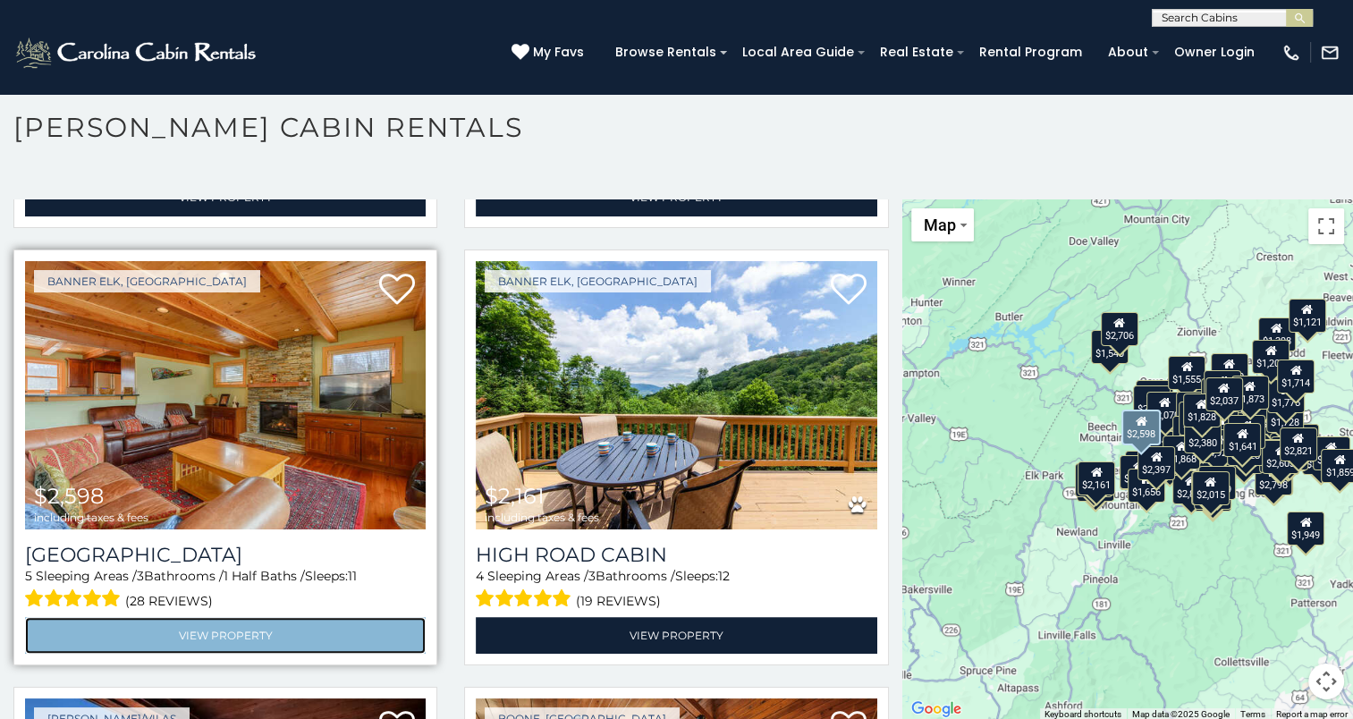
click at [342, 617] on link "View Property" at bounding box center [225, 635] width 401 height 37
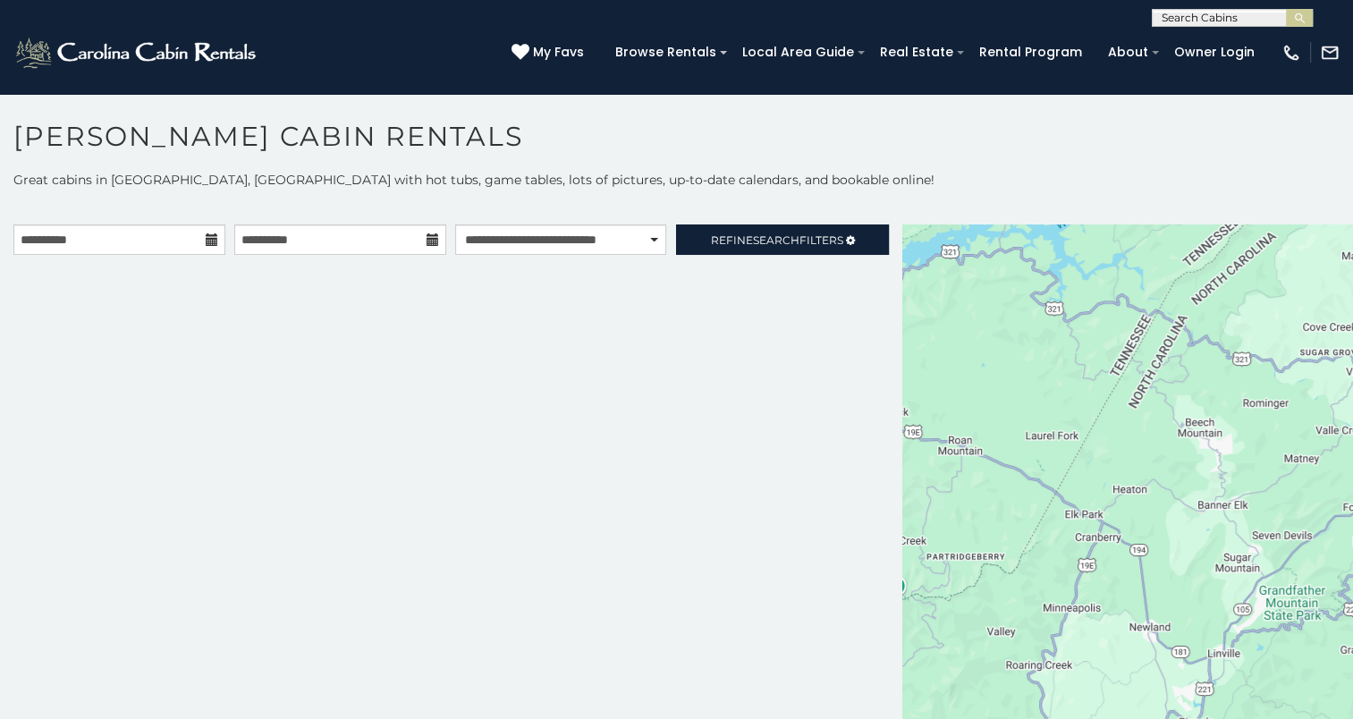
scroll to position [9, 0]
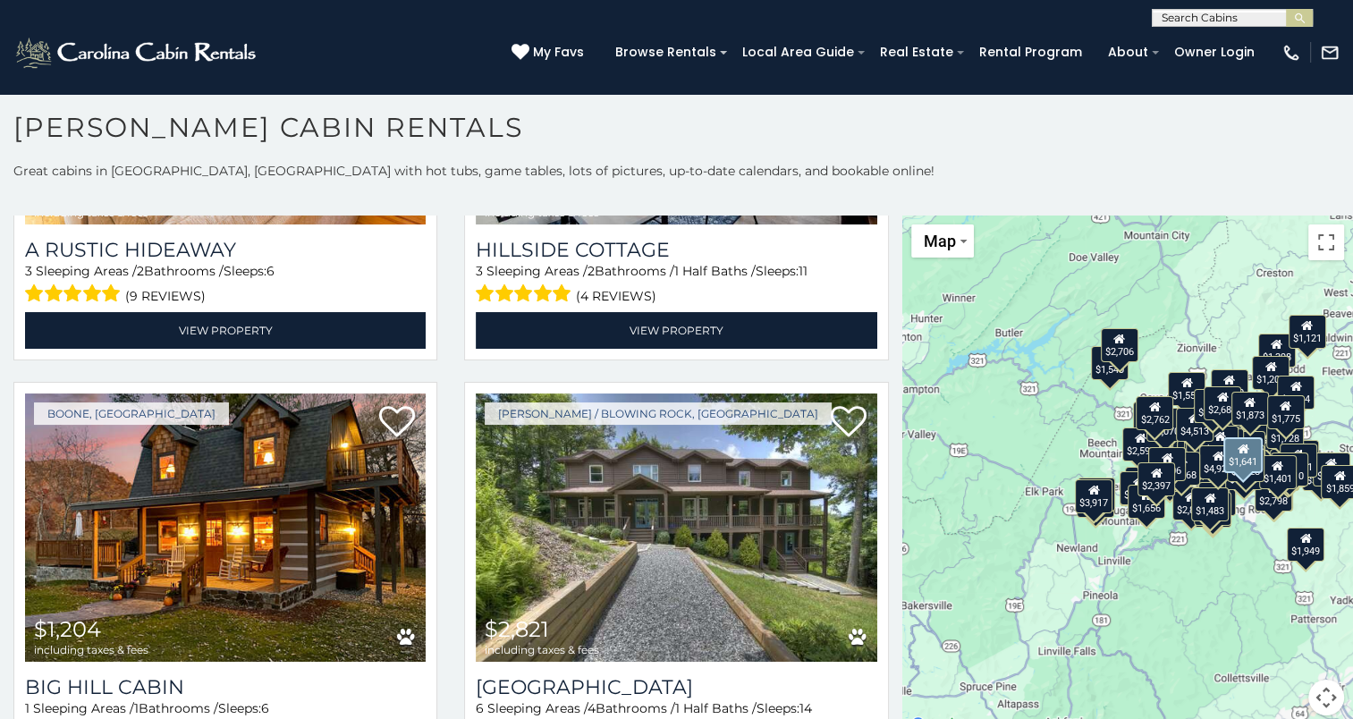
scroll to position [14330, 0]
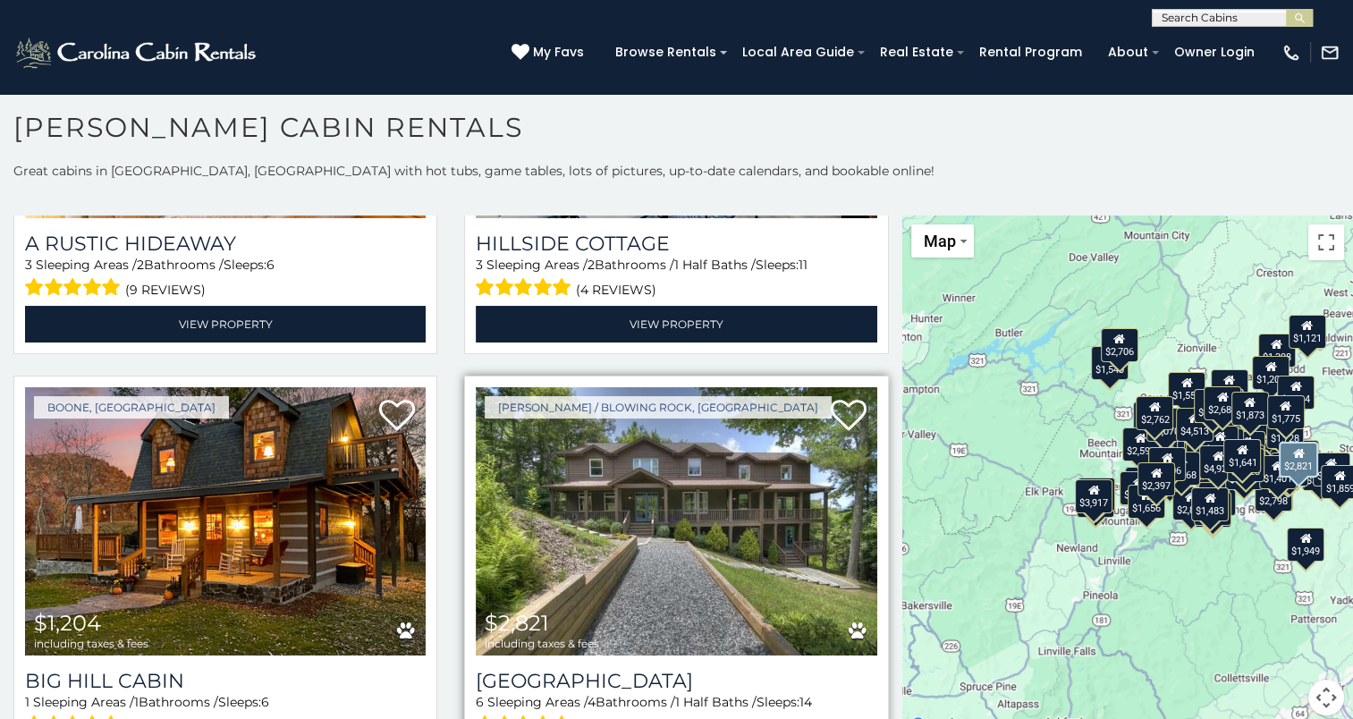
click at [574, 693] on div "6 Sleeping Areas / 4 Bathrooms / 1 Half Baths / Sleeps: 14 (21 reviews)" at bounding box center [676, 716] width 401 height 46
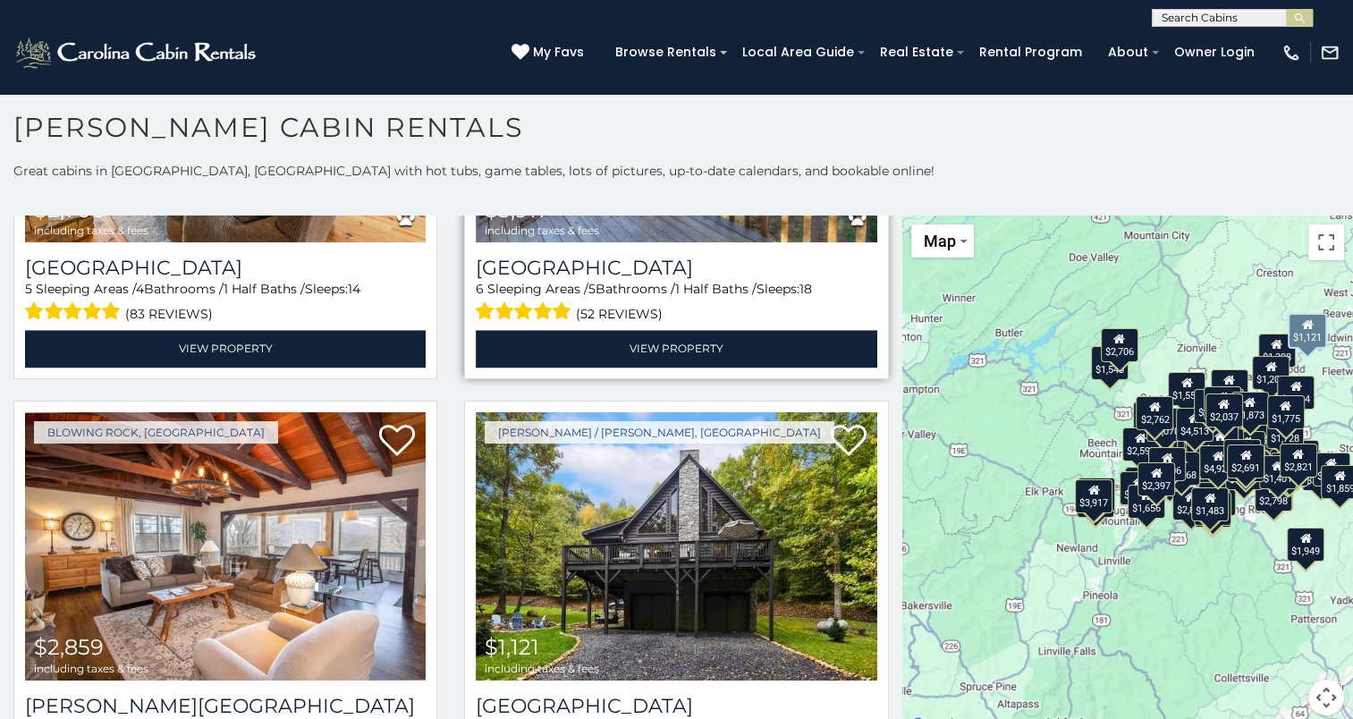
scroll to position [16496, 0]
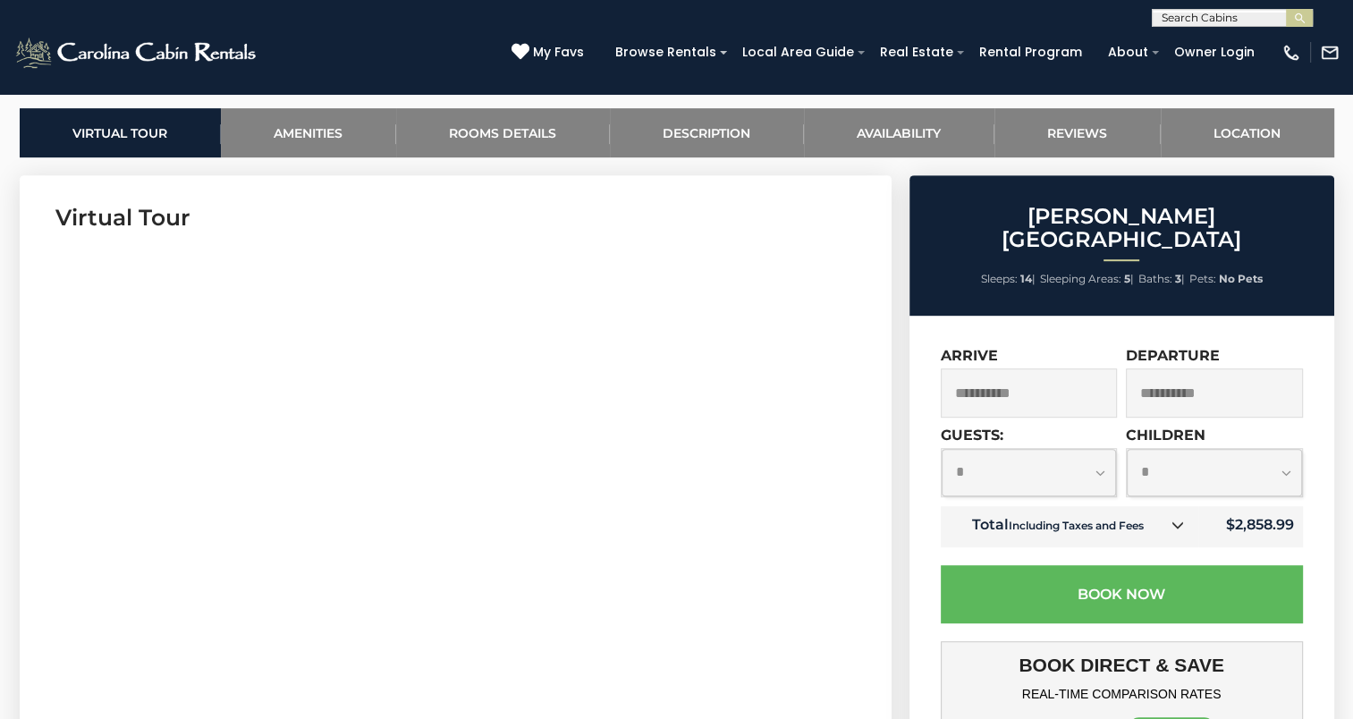
scroll to position [826, 0]
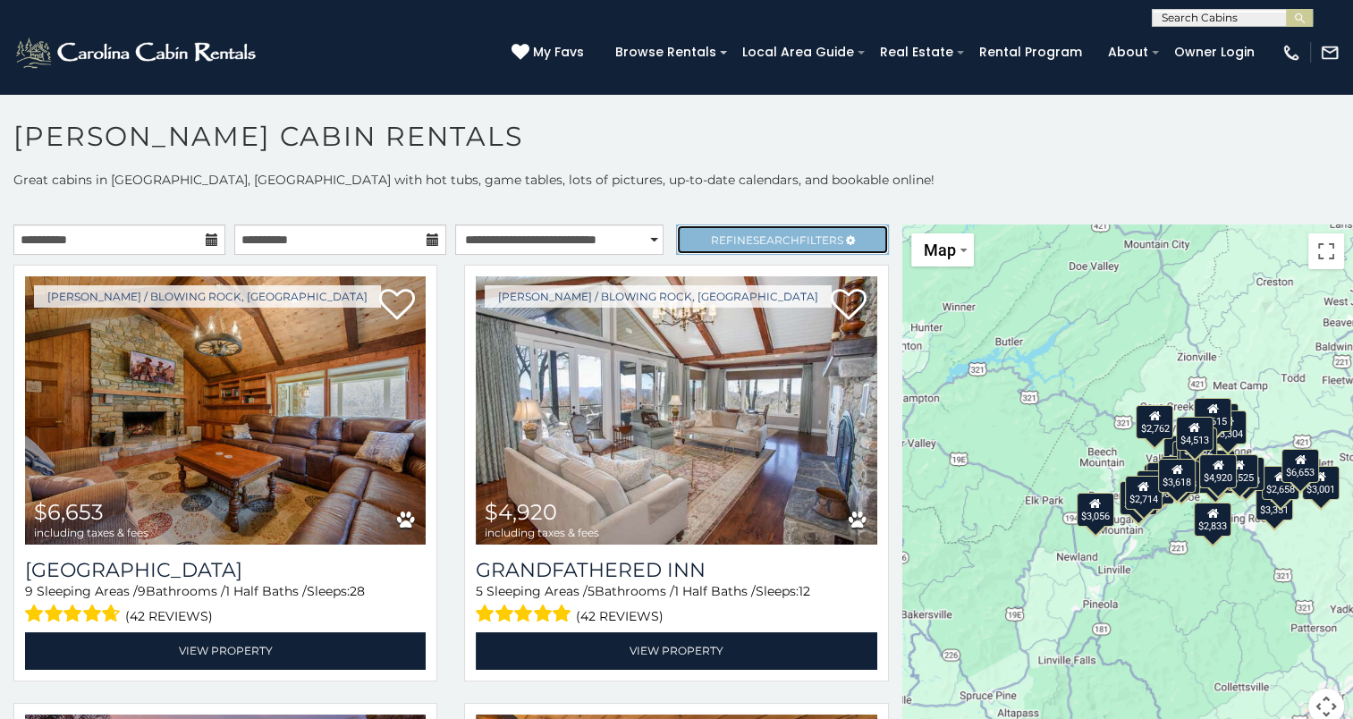
click at [753, 242] on span "Search" at bounding box center [776, 239] width 47 height 13
